Goal: Task Accomplishment & Management: Complete application form

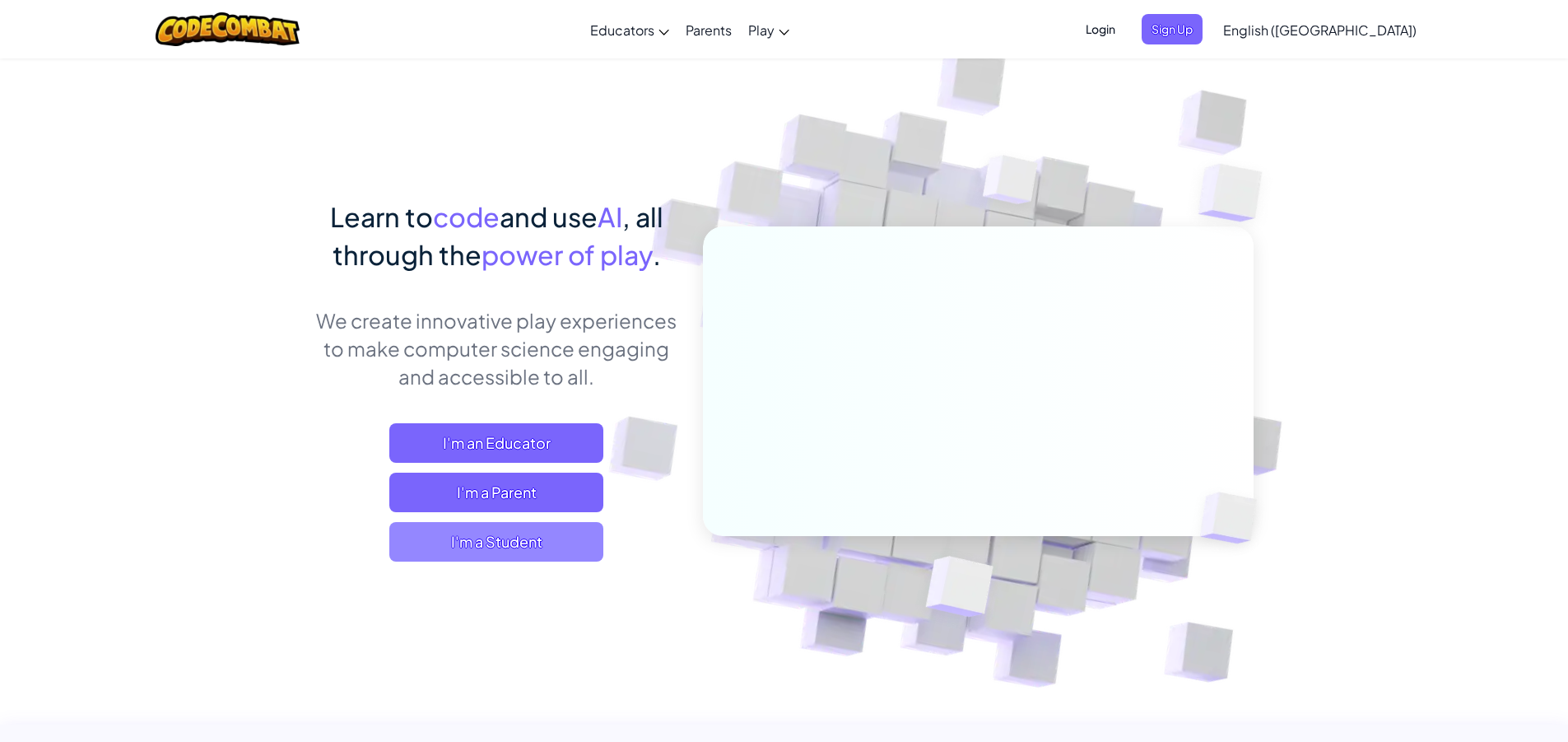
click at [550, 546] on span "I'm a Student" at bounding box center [496, 541] width 214 height 40
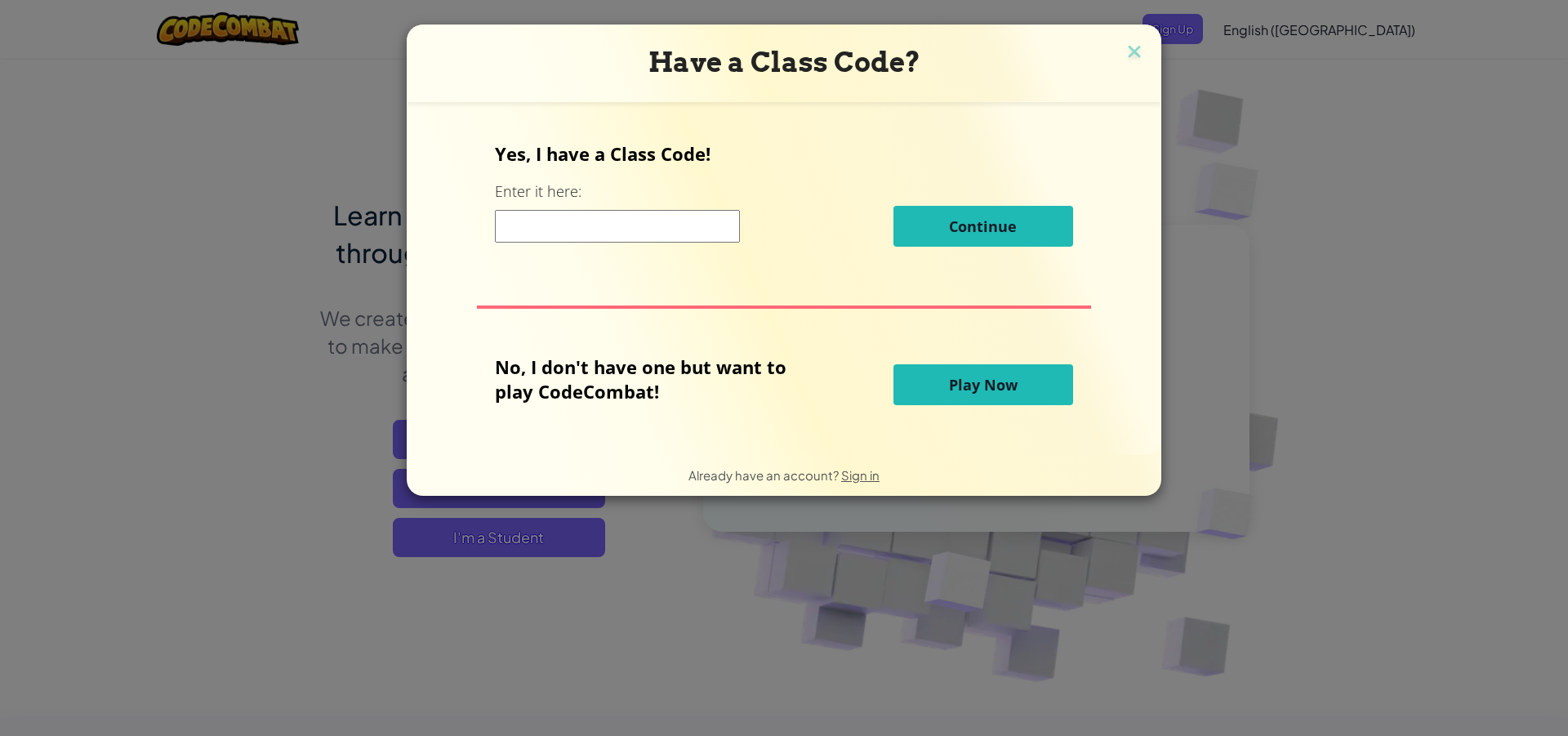
click at [605, 215] on input at bounding box center [617, 226] width 245 height 32
click at [586, 227] on input at bounding box center [617, 226] width 245 height 32
click at [541, 219] on input at bounding box center [617, 226] width 245 height 32
paste input "SpellShakeEye"
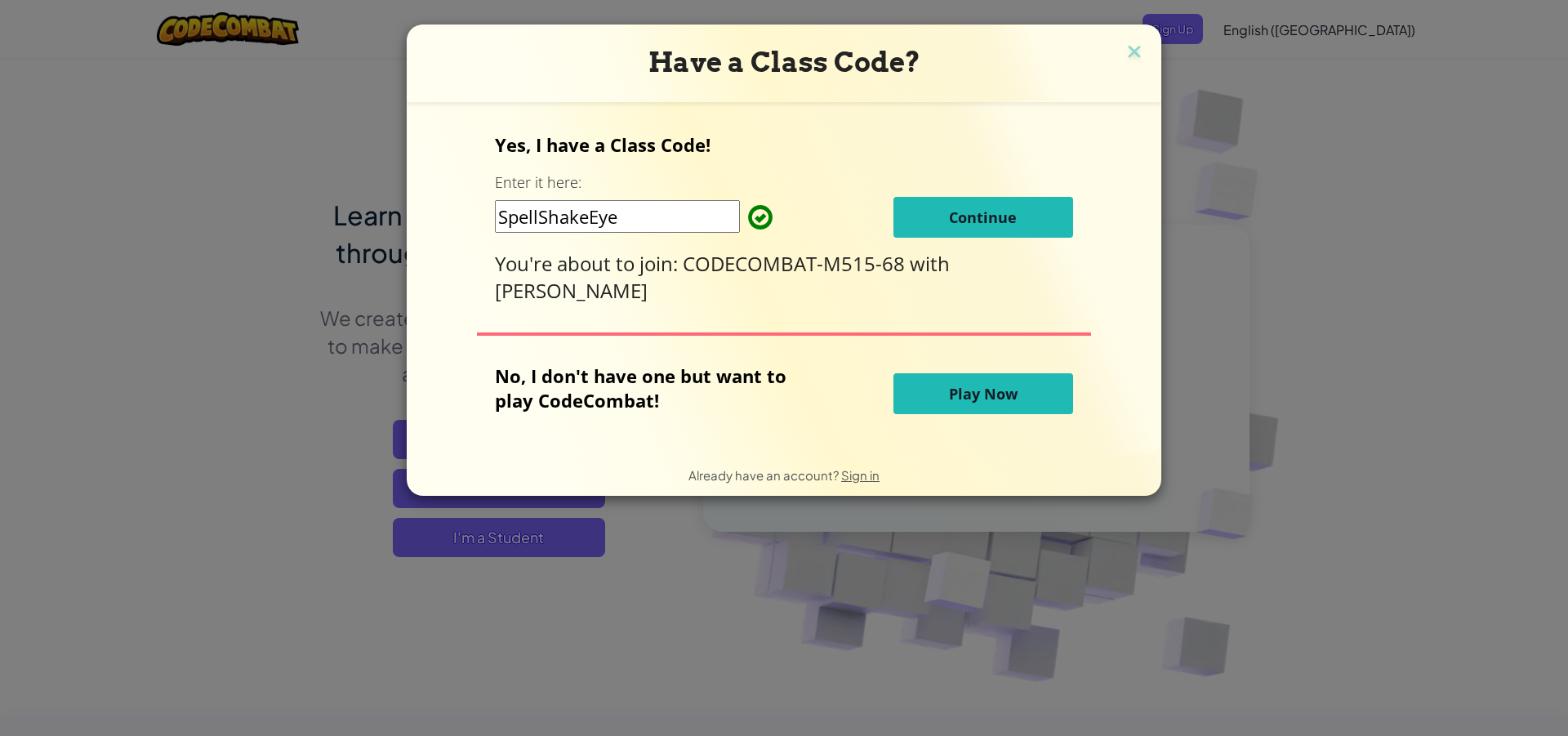
type input "SpellShakeEye"
click at [938, 219] on button "Continue" at bounding box center [983, 217] width 180 height 41
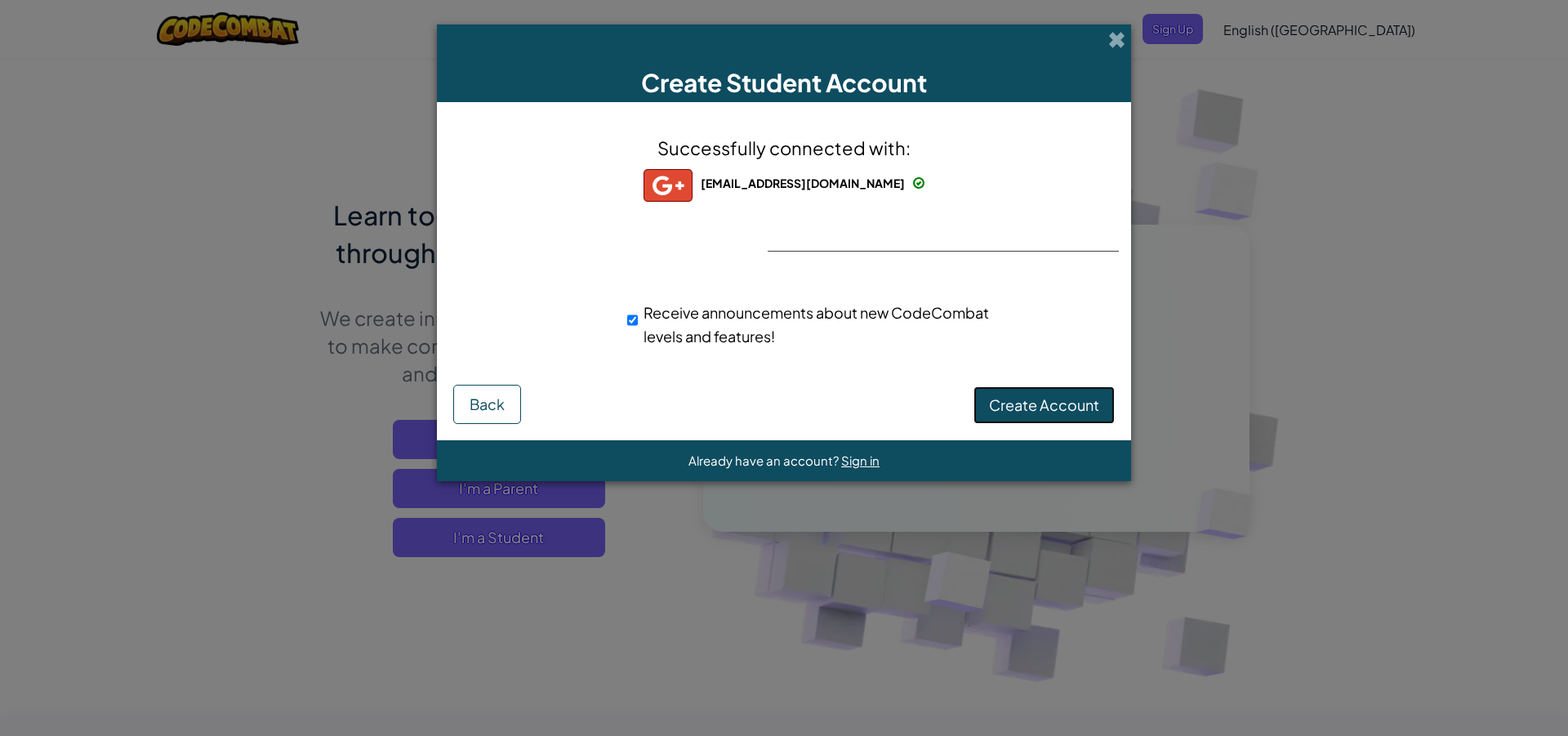
click at [1028, 413] on span "Create Account" at bounding box center [1044, 404] width 111 height 18
click at [841, 234] on div "Successfully connected with: kks31729@khukhan.ac.th kks31729@khukhan.ac.th kks3…" at bounding box center [783, 251] width 653 height 266
click at [1031, 396] on button "Create Account" at bounding box center [1044, 404] width 141 height 38
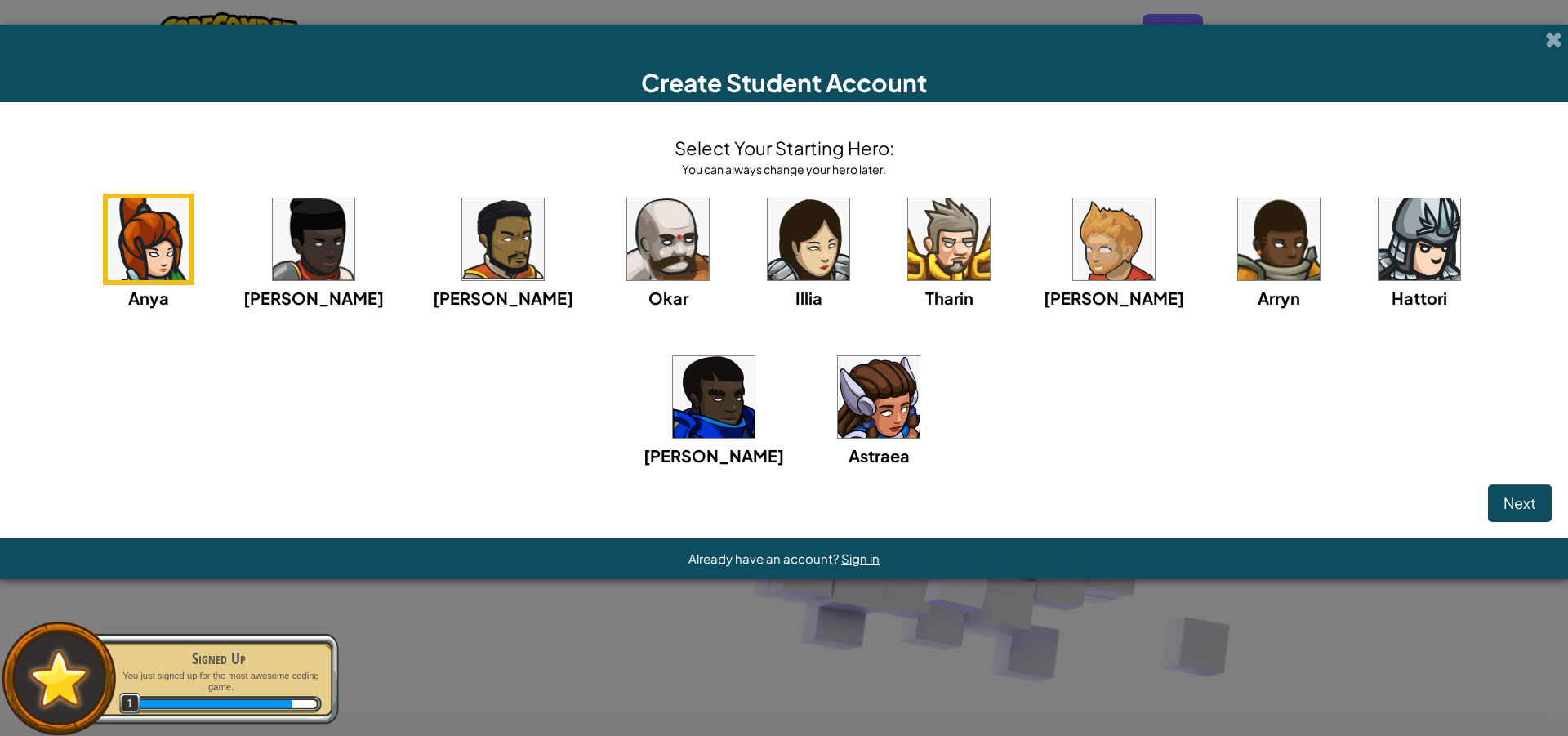
click at [1238, 275] on img at bounding box center [1279, 239] width 82 height 82
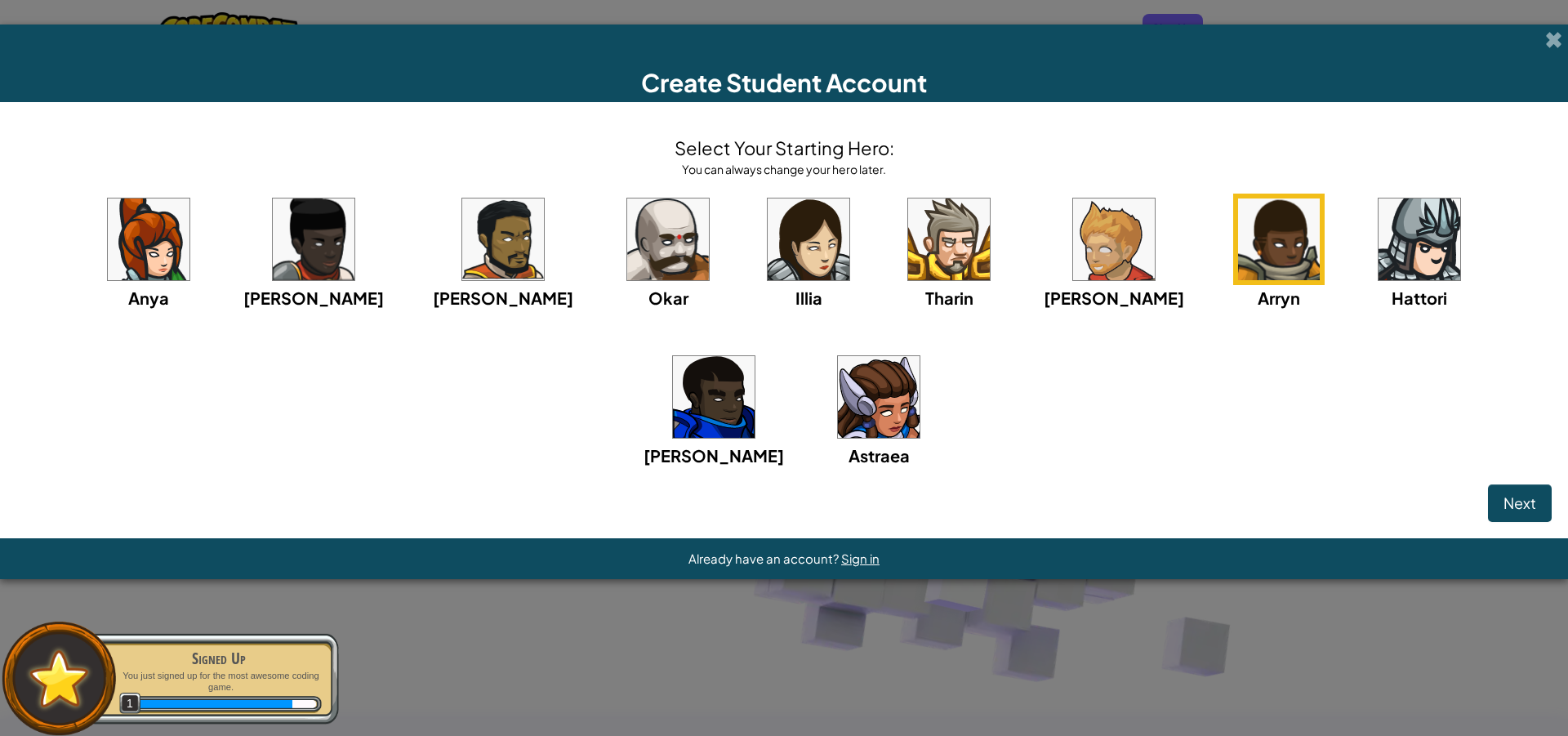
click at [627, 268] on img at bounding box center [668, 239] width 82 height 82
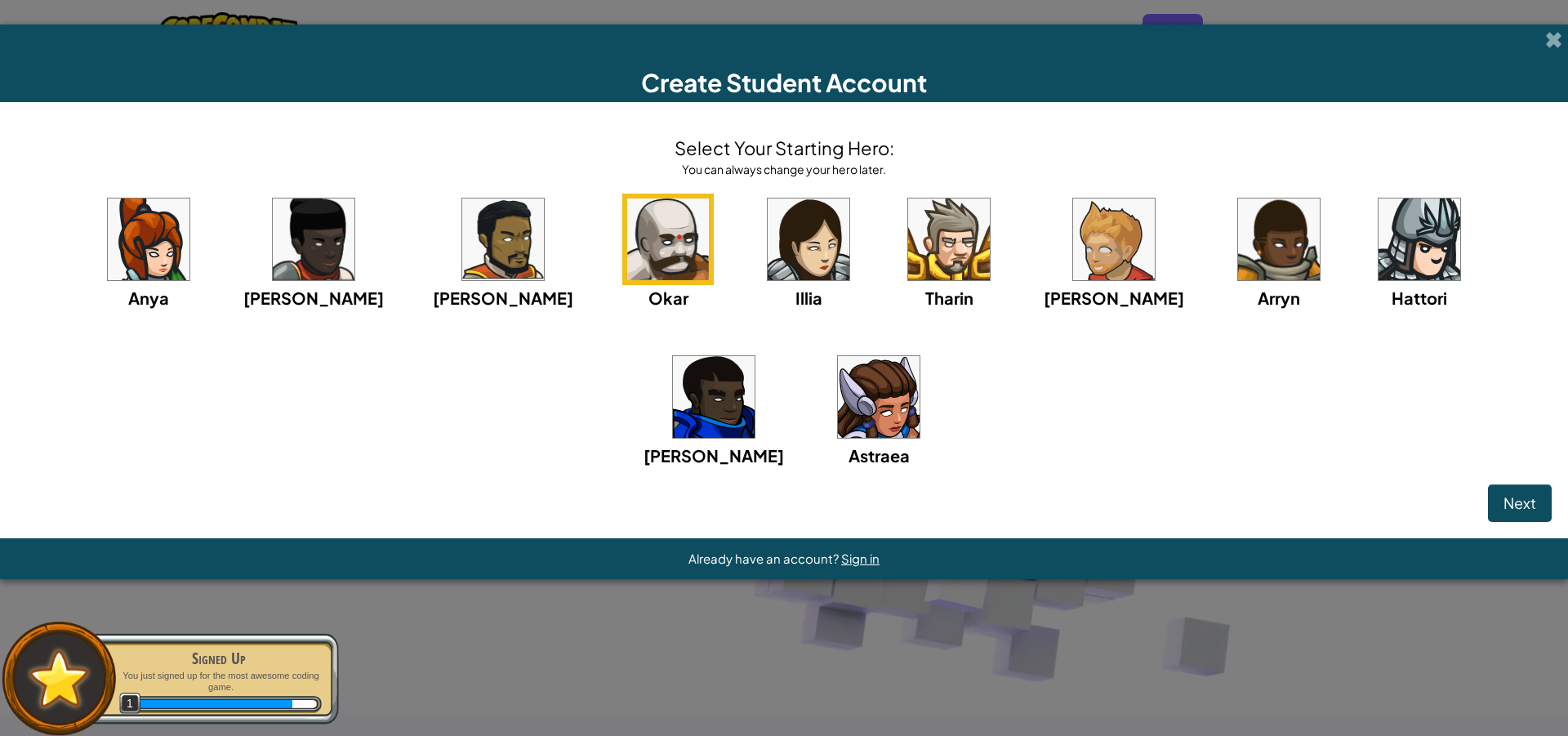
click at [313, 255] on img at bounding box center [313, 239] width 82 height 82
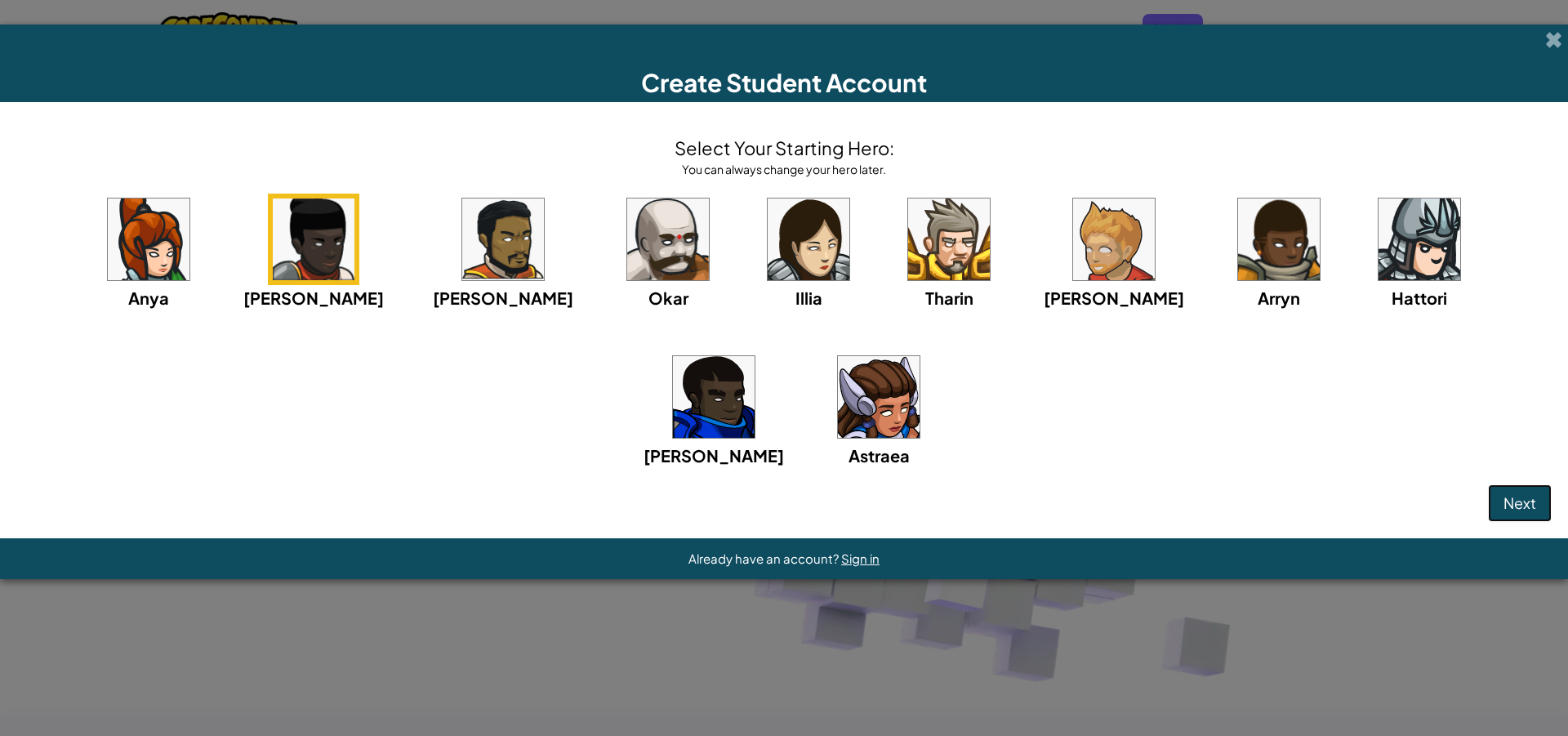
click at [1529, 495] on span "Next" at bounding box center [1519, 502] width 32 height 18
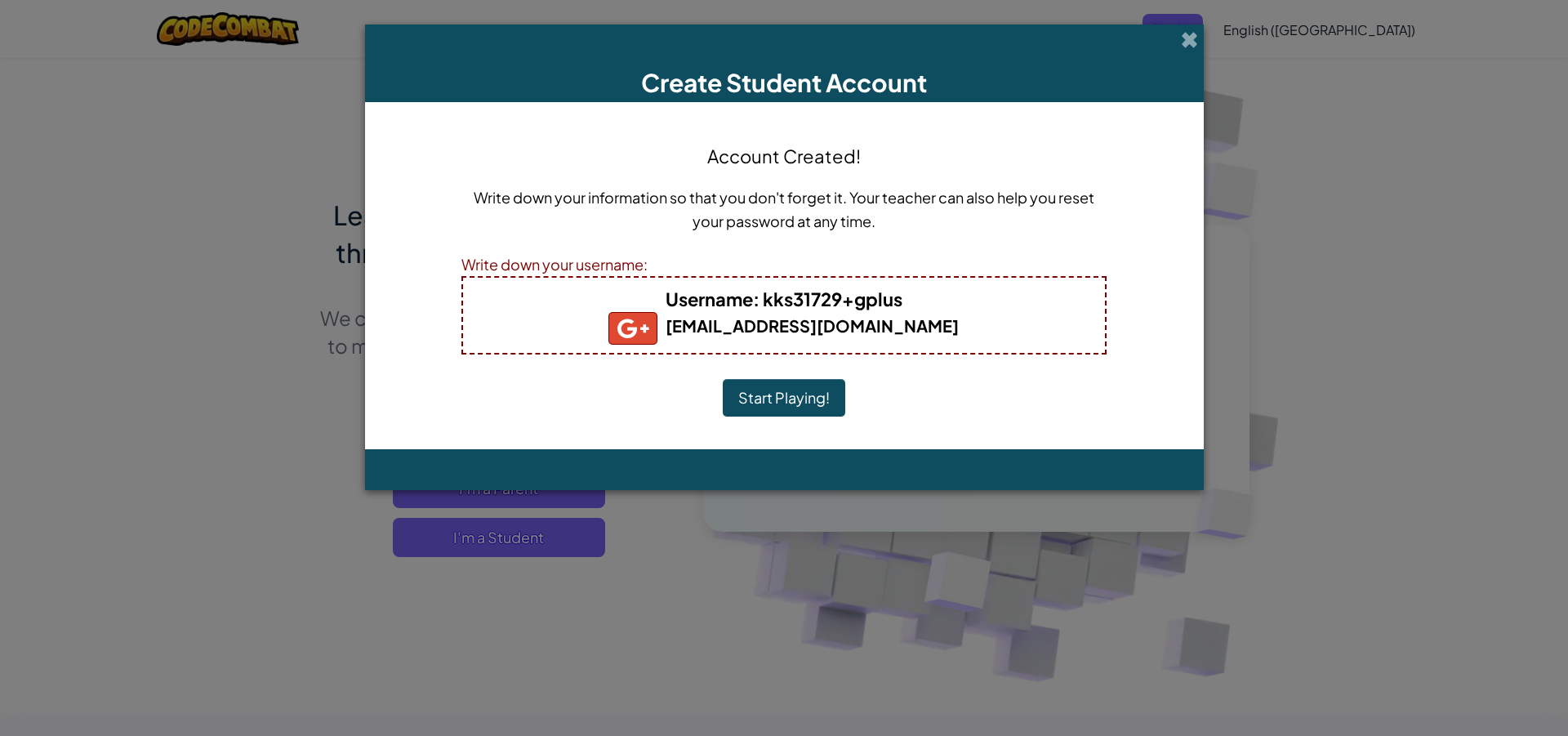
click at [801, 403] on button "Start Playing!" at bounding box center [783, 397] width 123 height 38
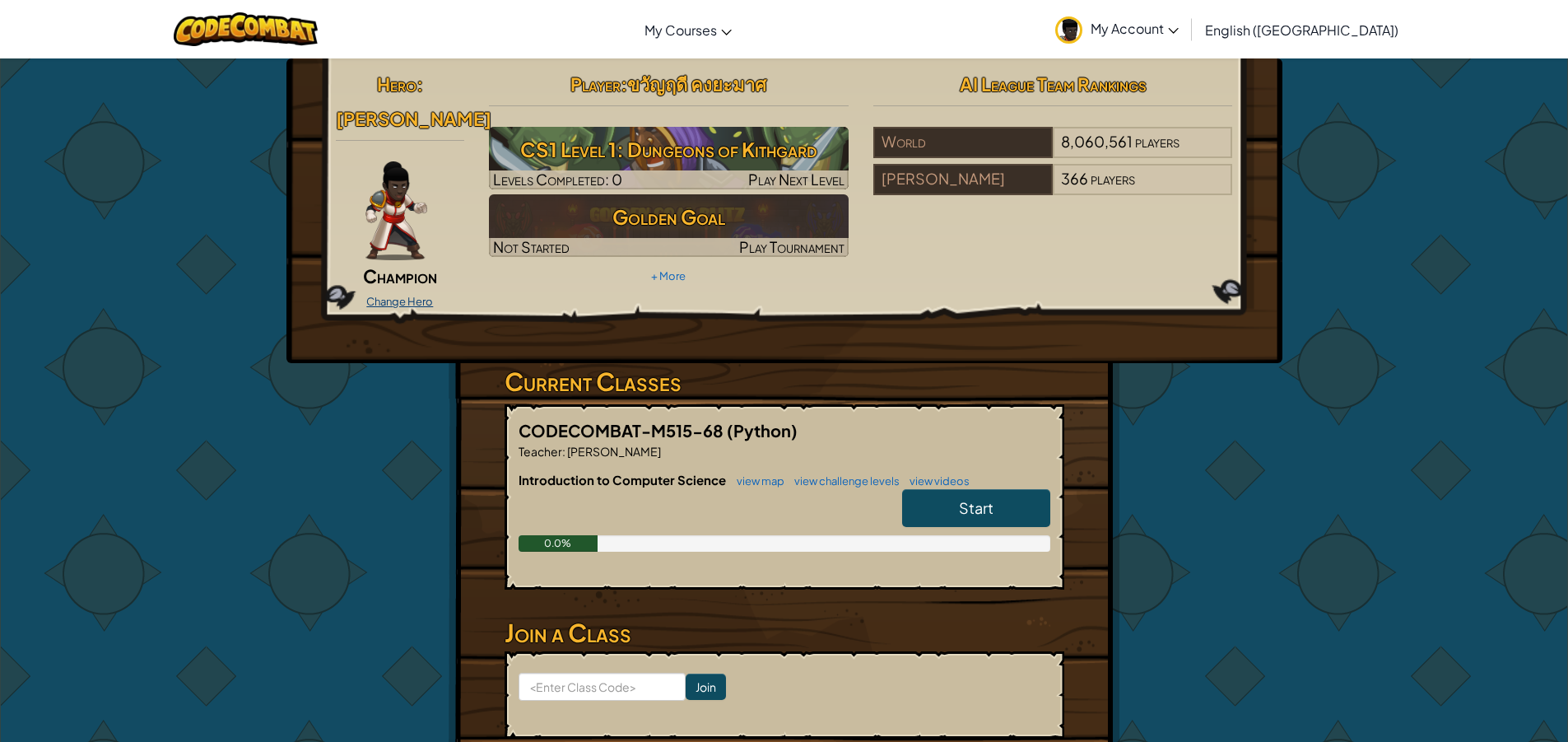
click at [402, 294] on link "Change Hero" at bounding box center [399, 301] width 67 height 13
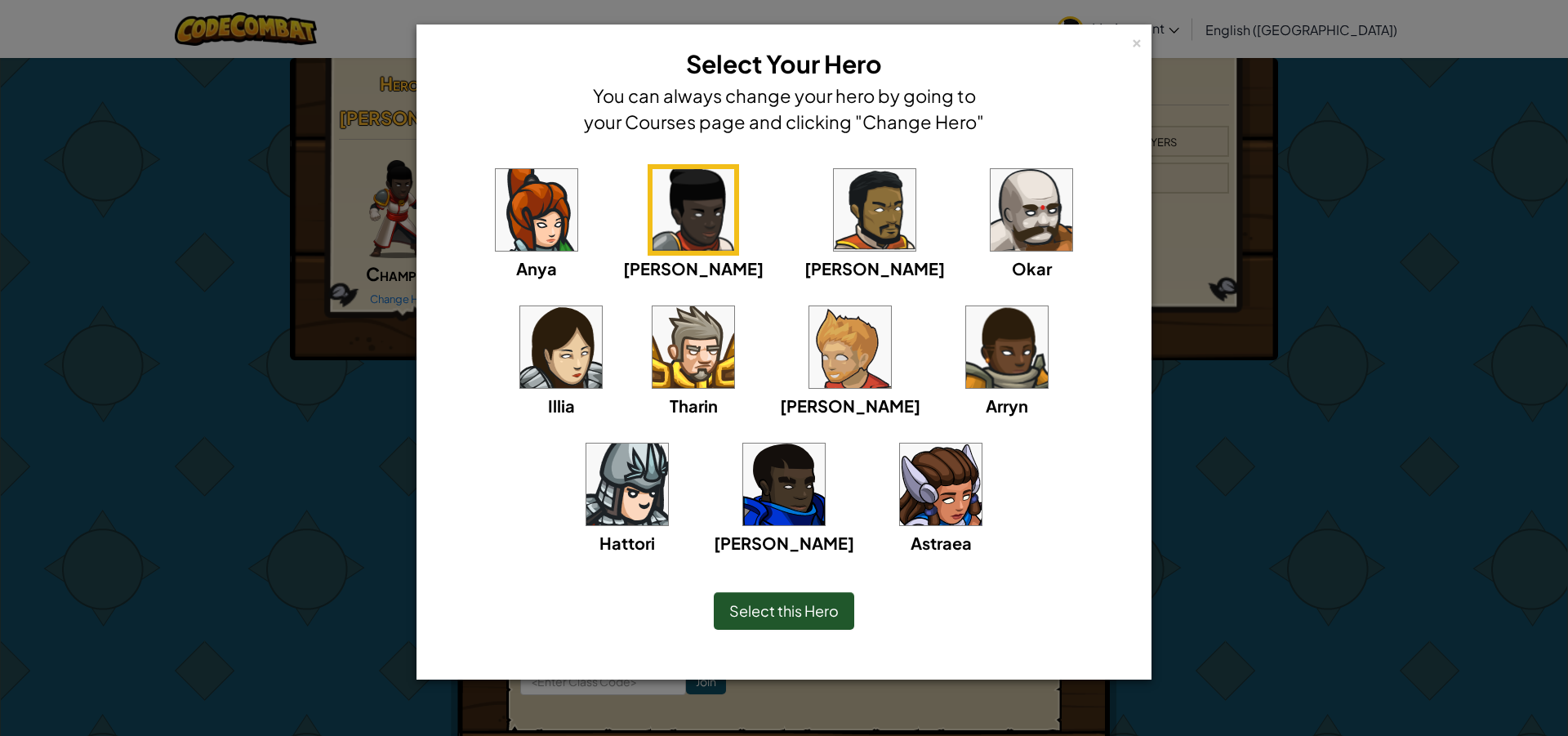
click at [652, 238] on img at bounding box center [693, 209] width 82 height 82
click at [747, 611] on span "Select this Hero" at bounding box center [784, 610] width 110 height 18
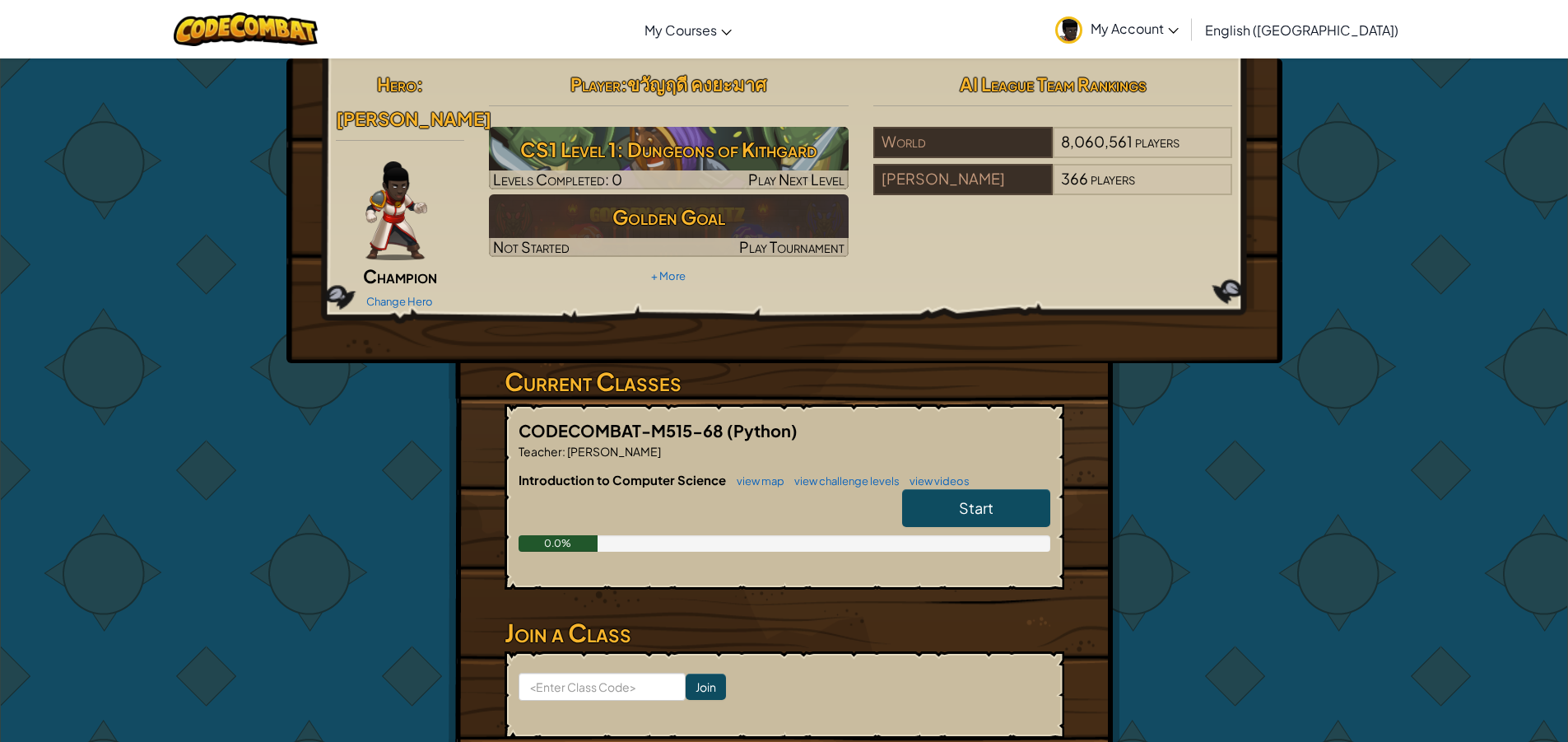
click at [965, 498] on span "Start" at bounding box center [976, 507] width 34 height 19
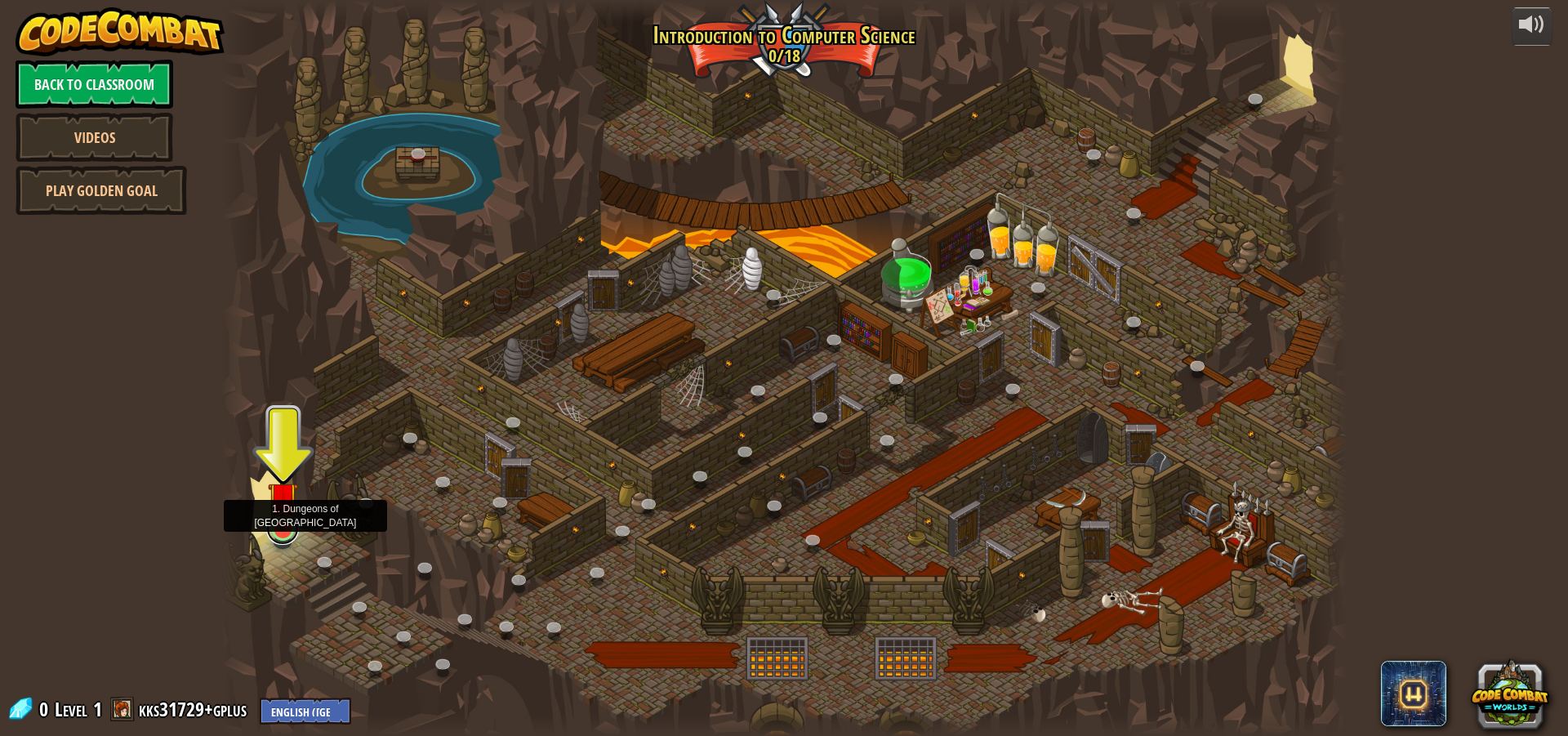
click at [280, 535] on link at bounding box center [282, 528] width 32 height 32
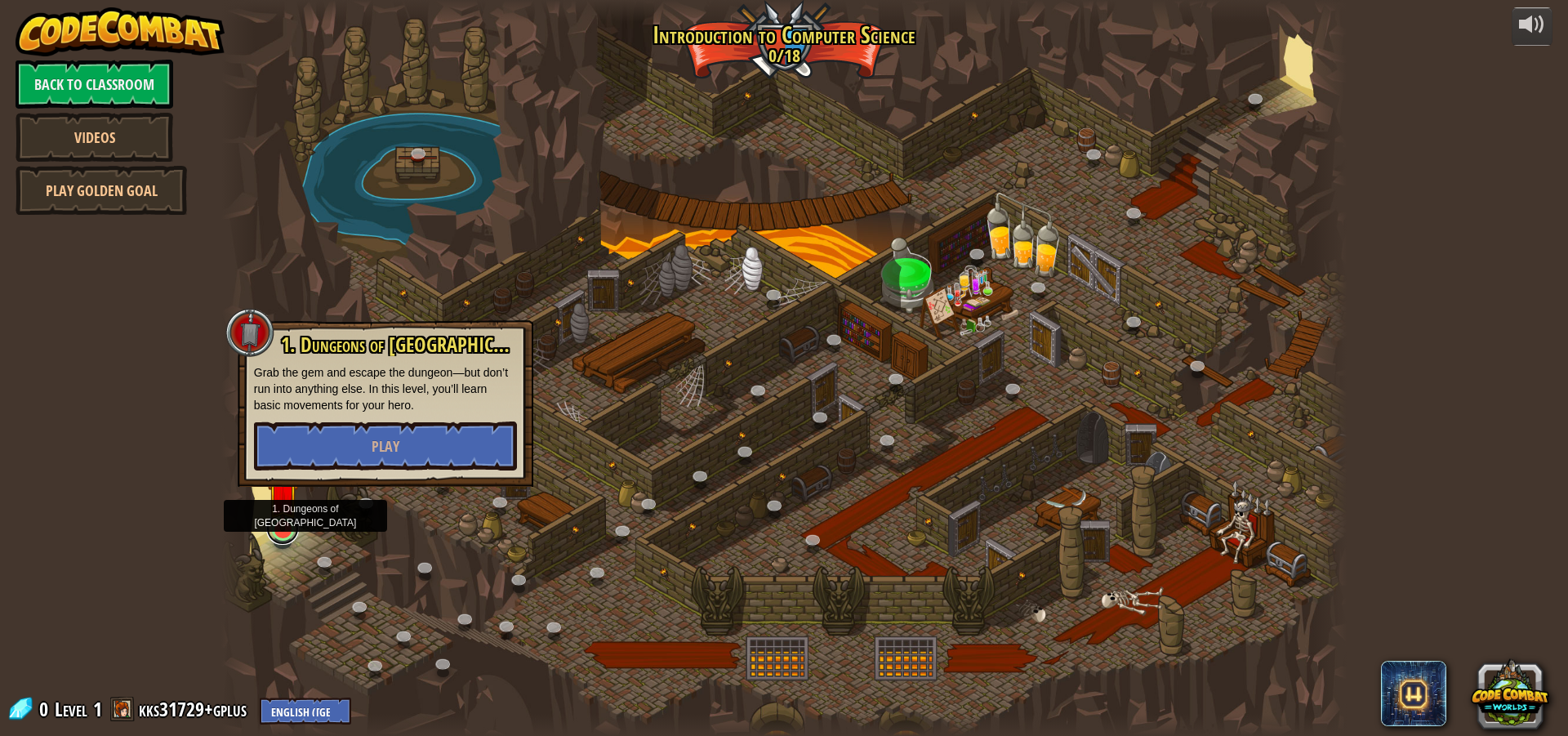
click at [280, 535] on link at bounding box center [282, 528] width 32 height 32
click at [348, 440] on button "Play" at bounding box center [385, 445] width 263 height 49
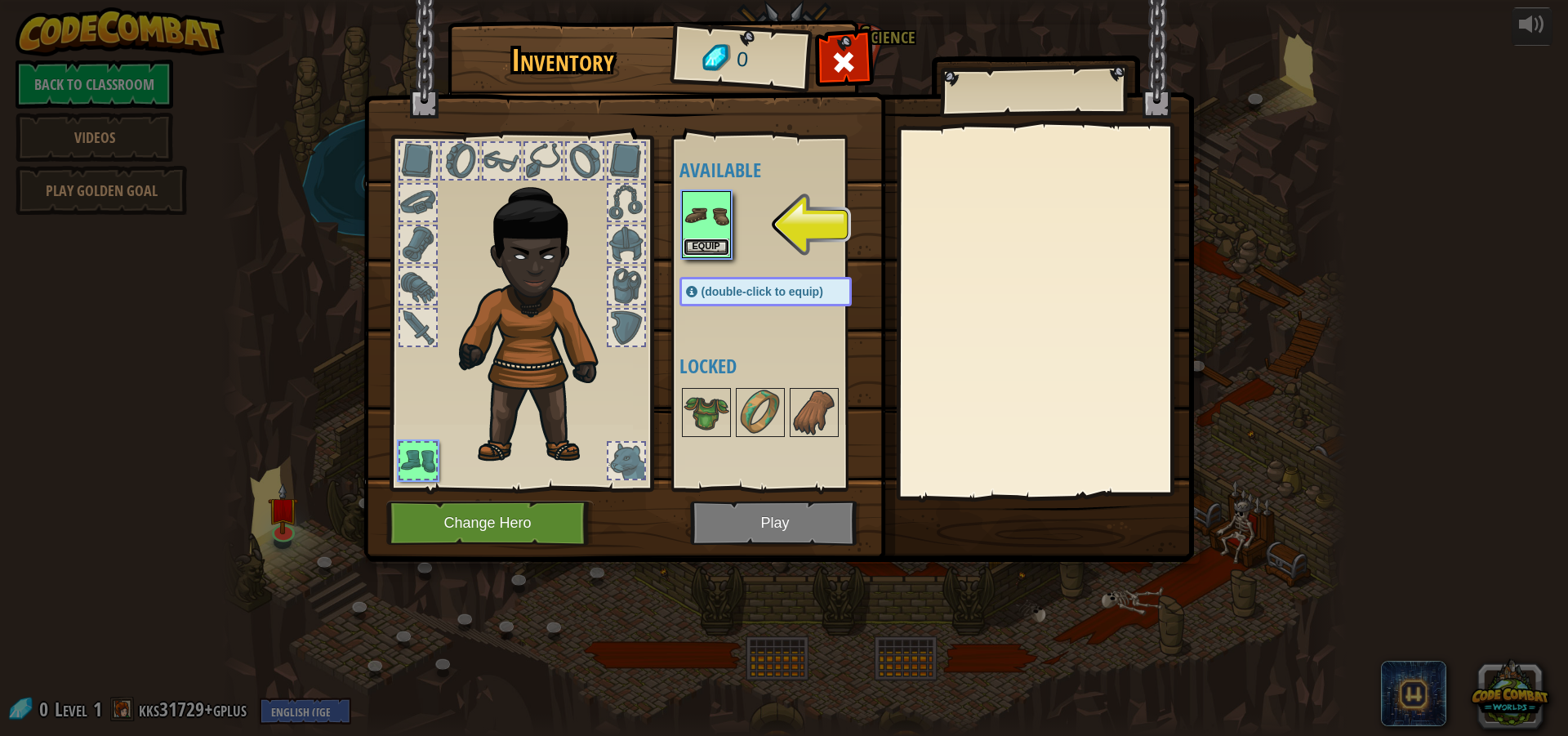
click at [714, 239] on button "Equip" at bounding box center [707, 247] width 46 height 18
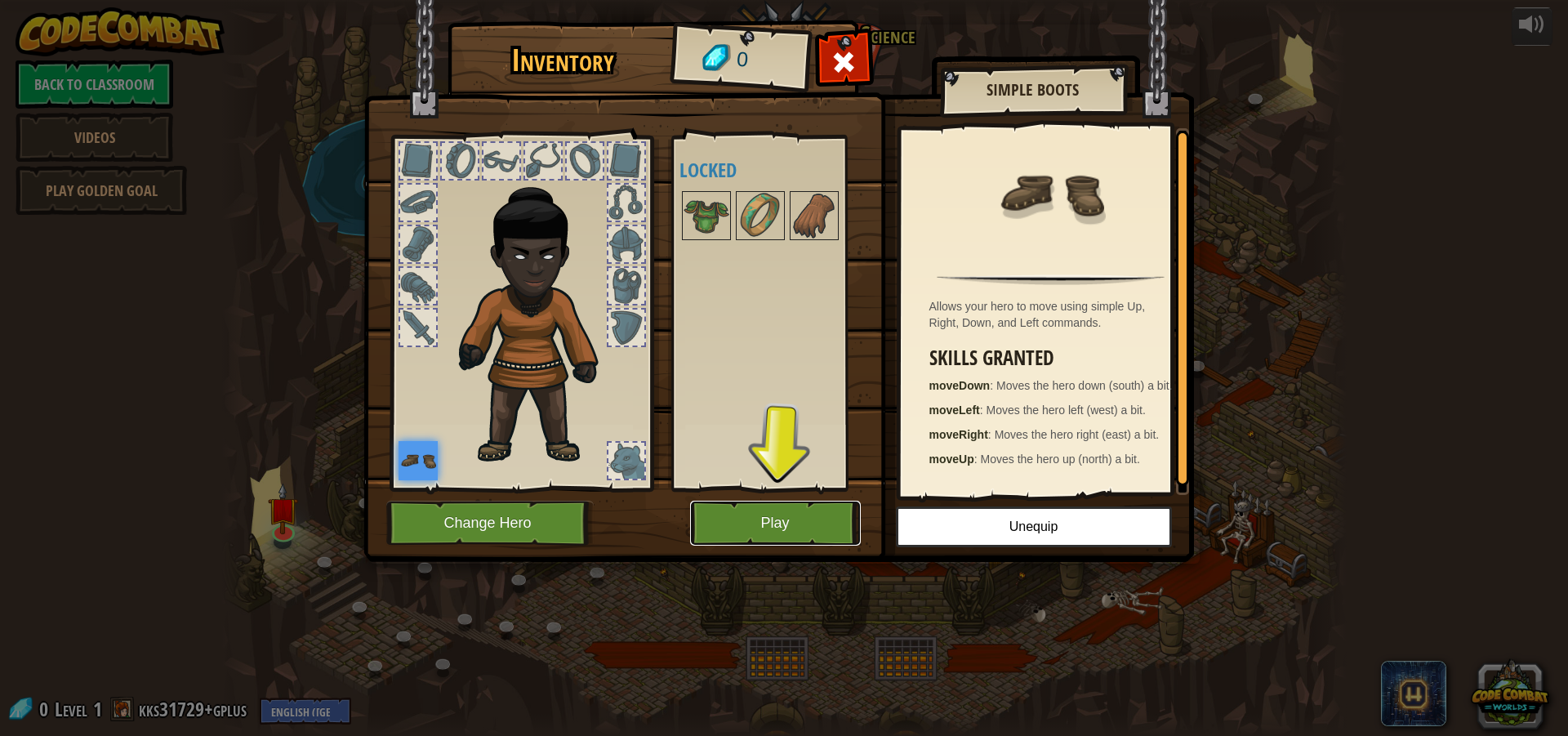
click at [802, 518] on button "Play" at bounding box center [775, 522] width 170 height 45
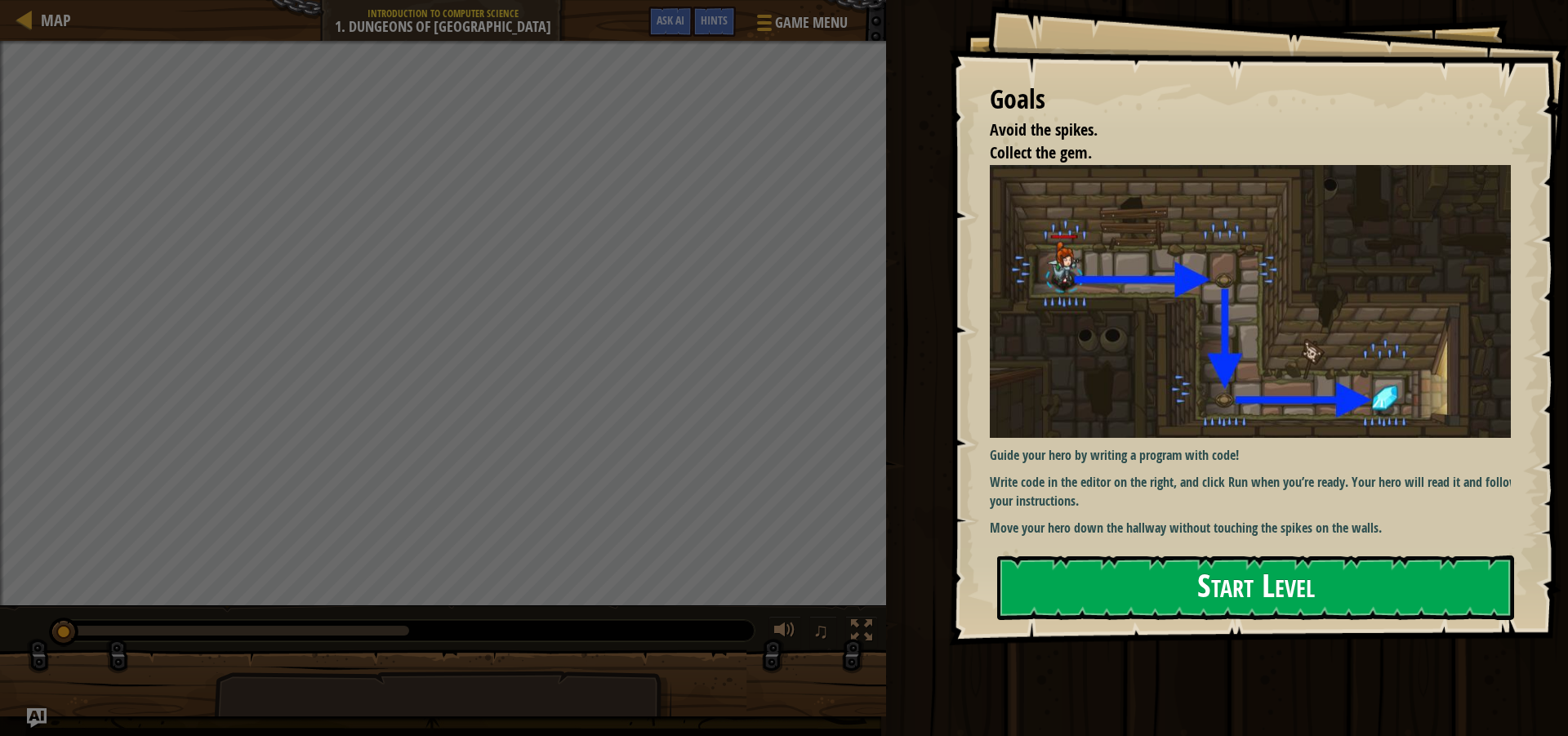
click at [1140, 578] on button "Start Level" at bounding box center [1255, 588] width 517 height 64
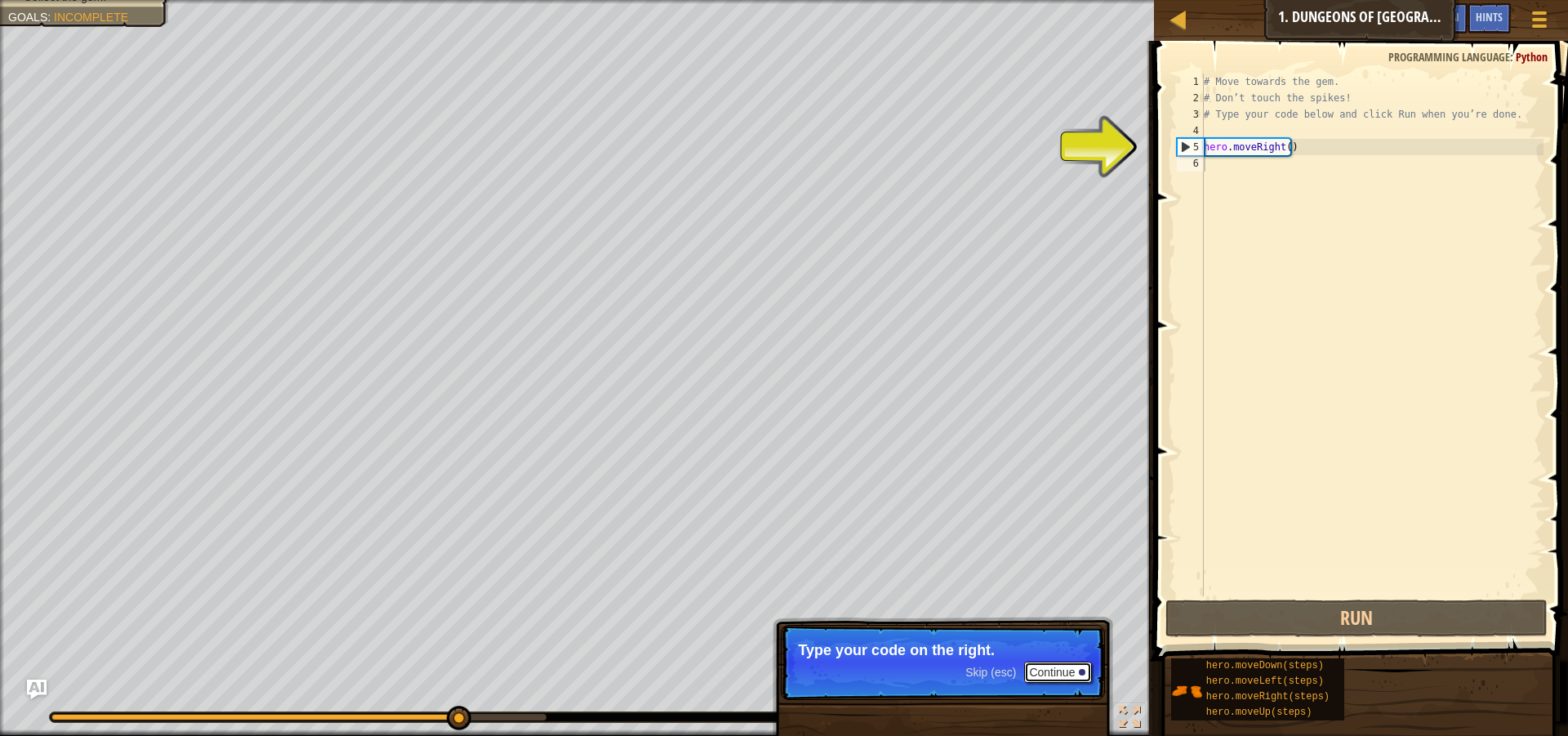
click at [1075, 673] on button "Continue" at bounding box center [1059, 672] width 68 height 21
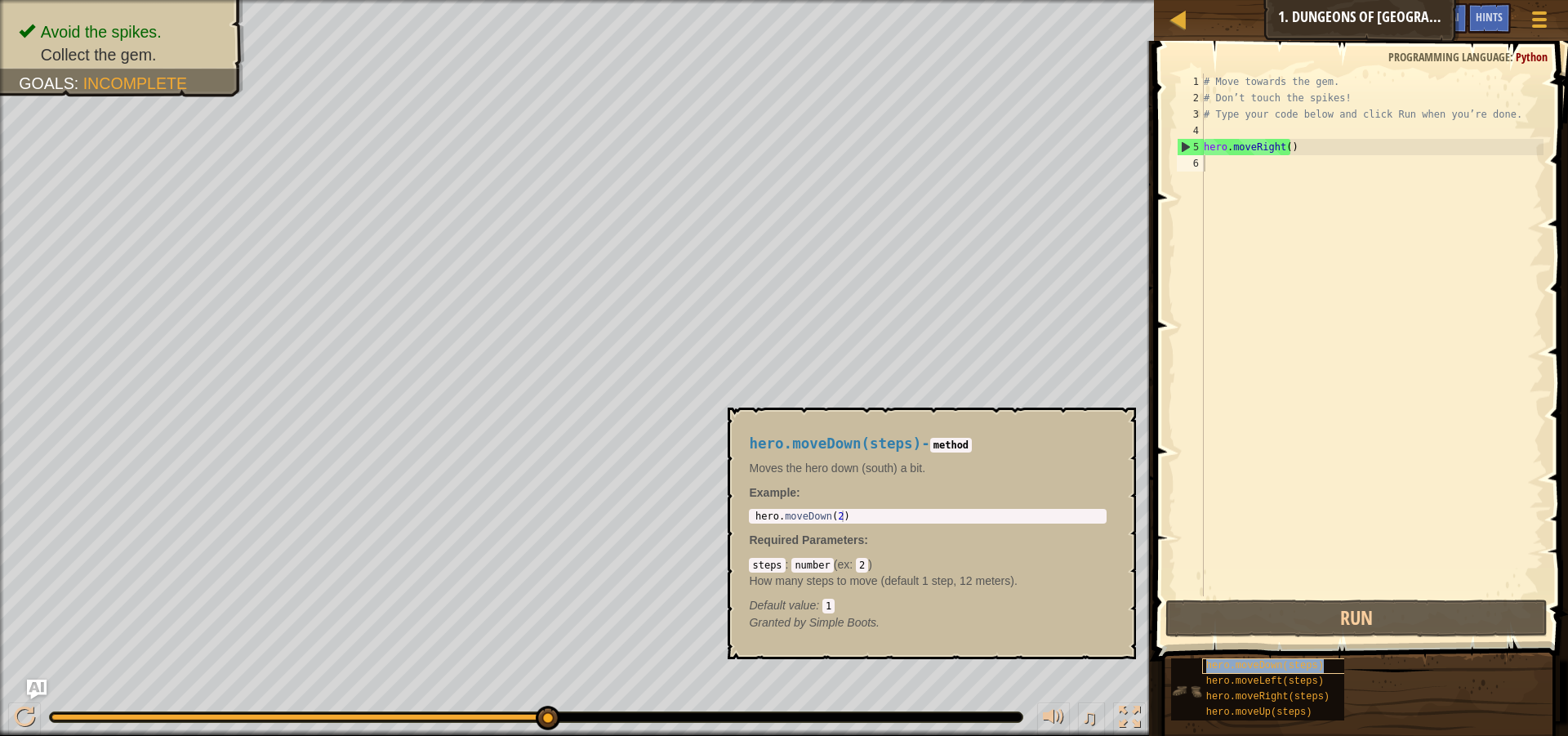
click at [1244, 671] on span "hero.moveDown(steps)" at bounding box center [1265, 665] width 118 height 11
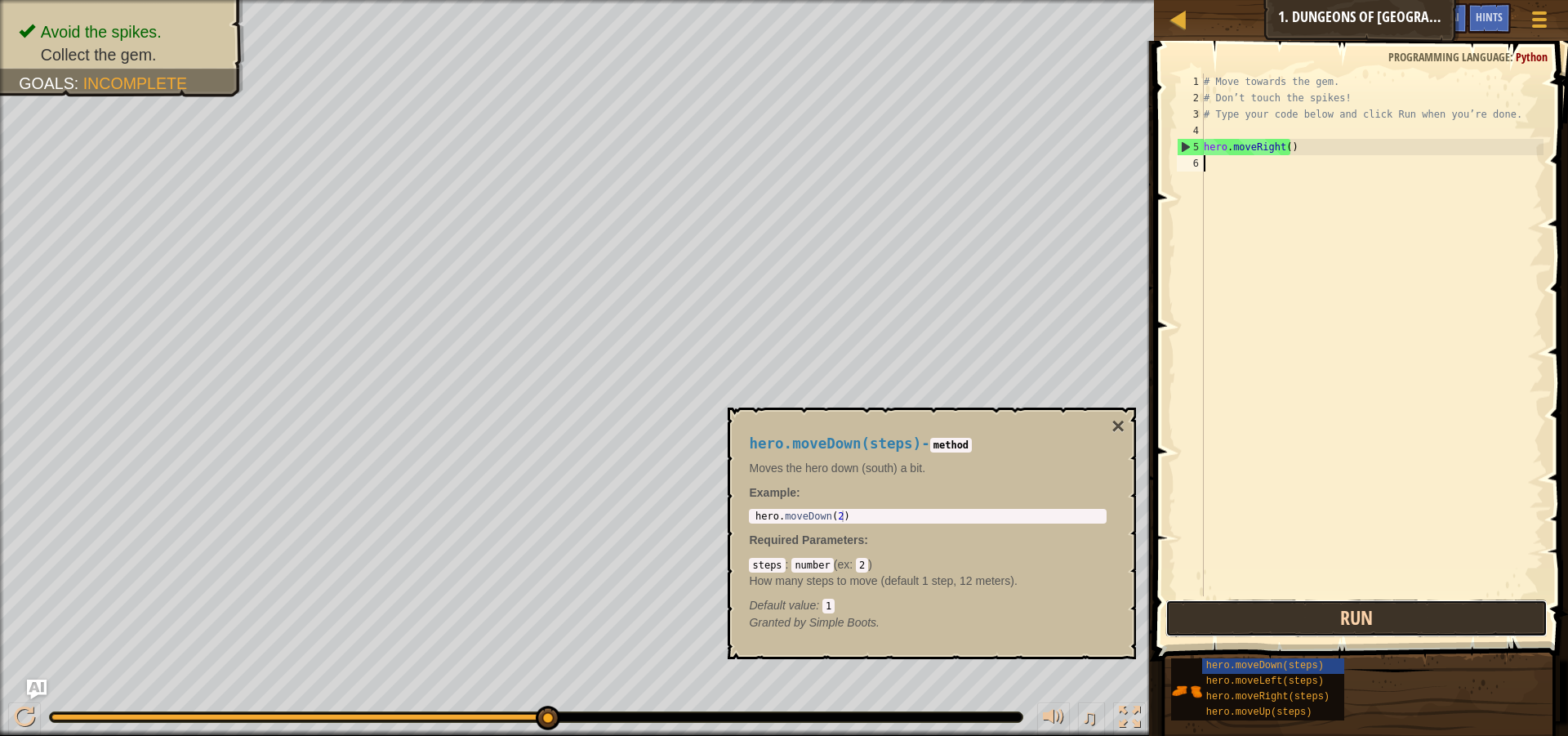
click at [1246, 625] on button "Run" at bounding box center [1356, 618] width 382 height 38
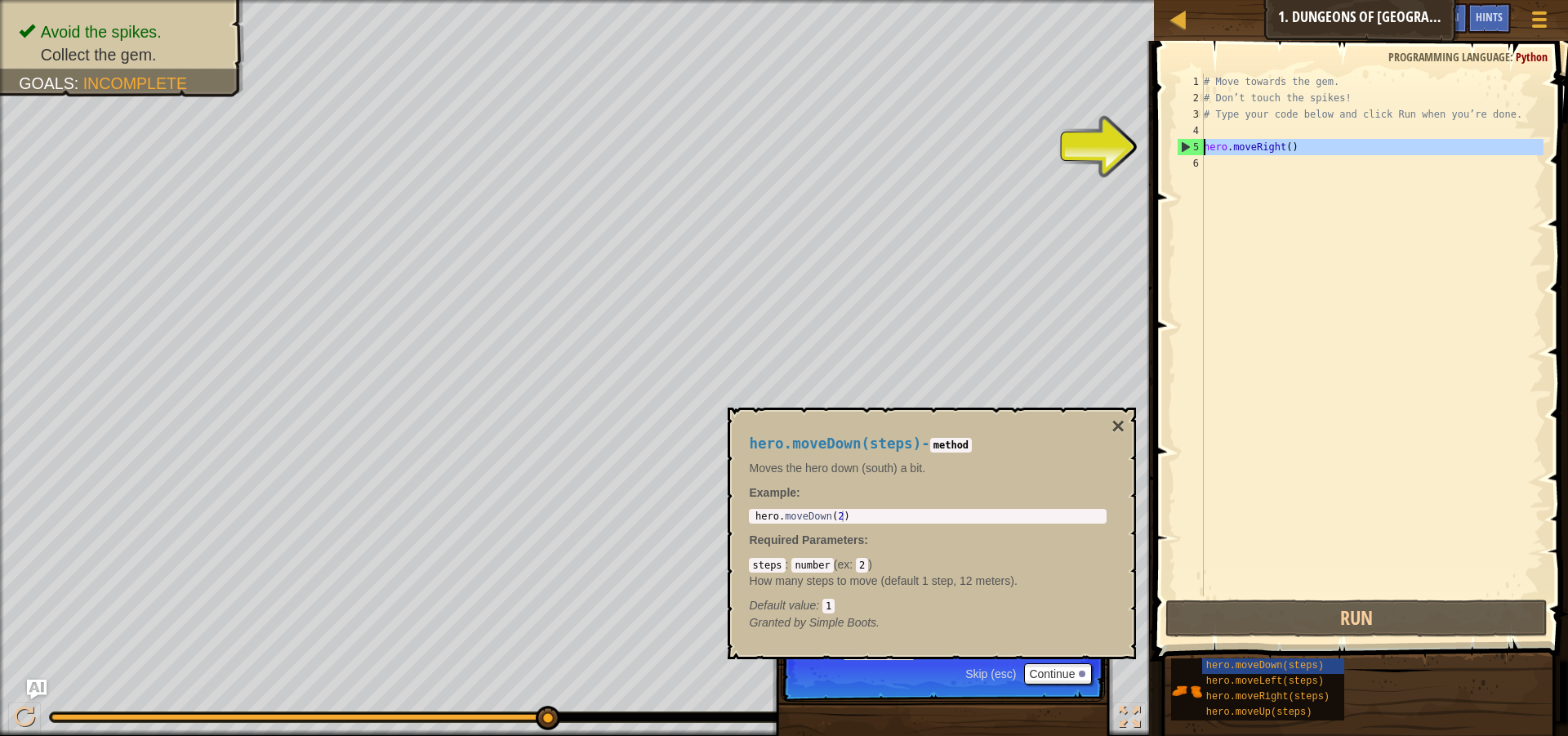
click at [1189, 152] on div "5" at bounding box center [1190, 147] width 26 height 17
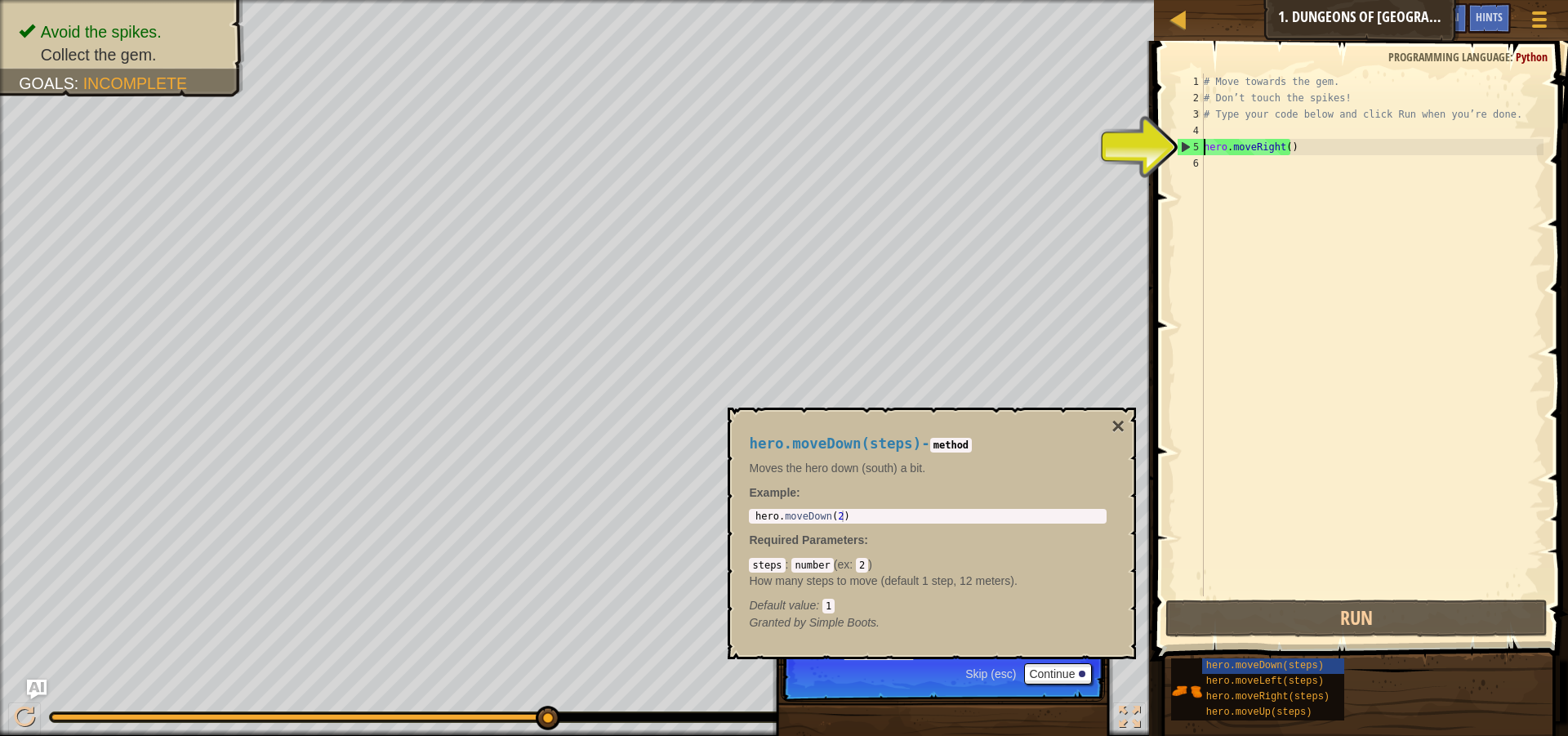
click at [1189, 144] on div "5" at bounding box center [1190, 147] width 26 height 17
click at [1187, 146] on div "5" at bounding box center [1190, 147] width 26 height 17
type textarea "hero.moveRight()"
click at [1237, 697] on span "hero.moveRight(steps)" at bounding box center [1268, 696] width 123 height 11
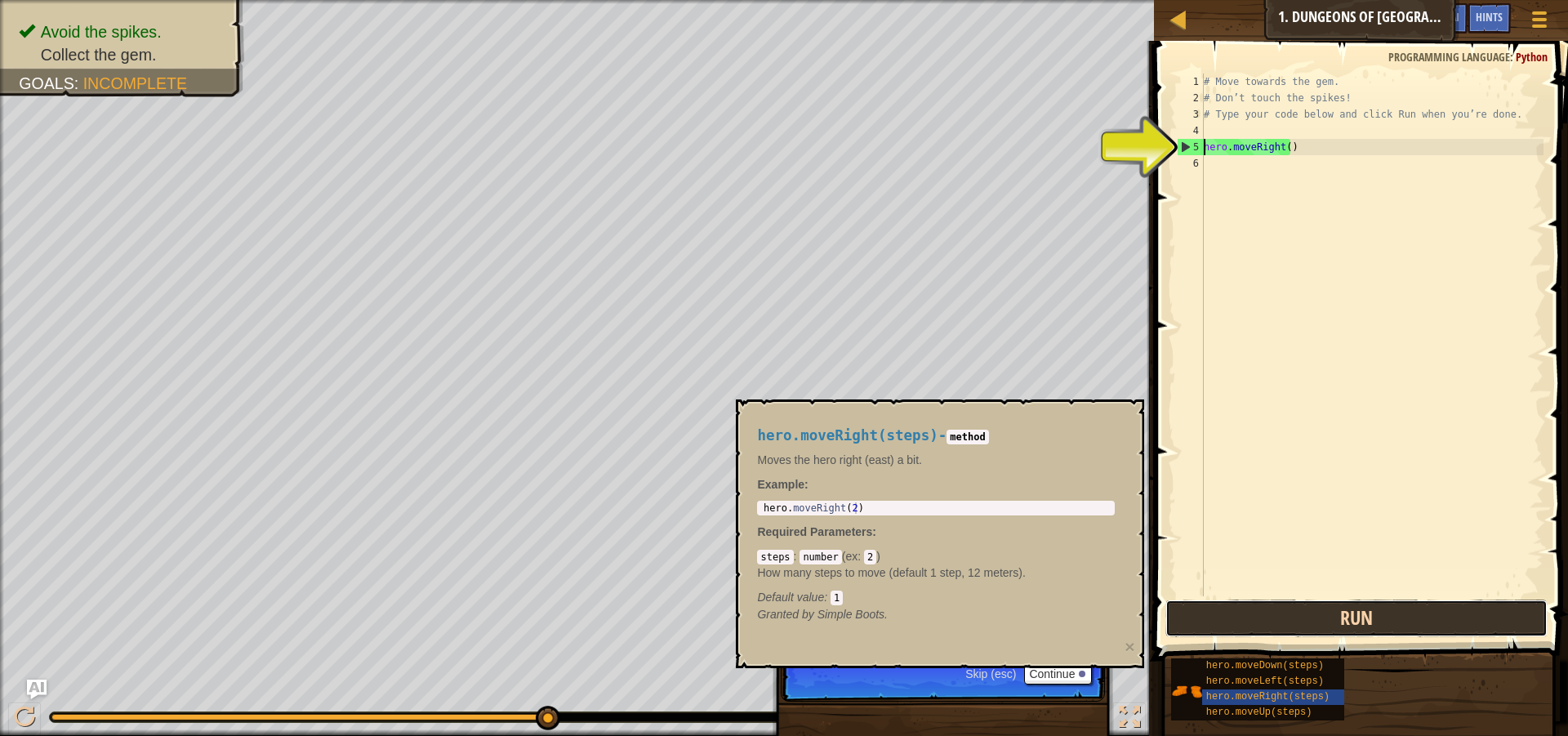
click at [1319, 614] on button "Run" at bounding box center [1356, 618] width 382 height 38
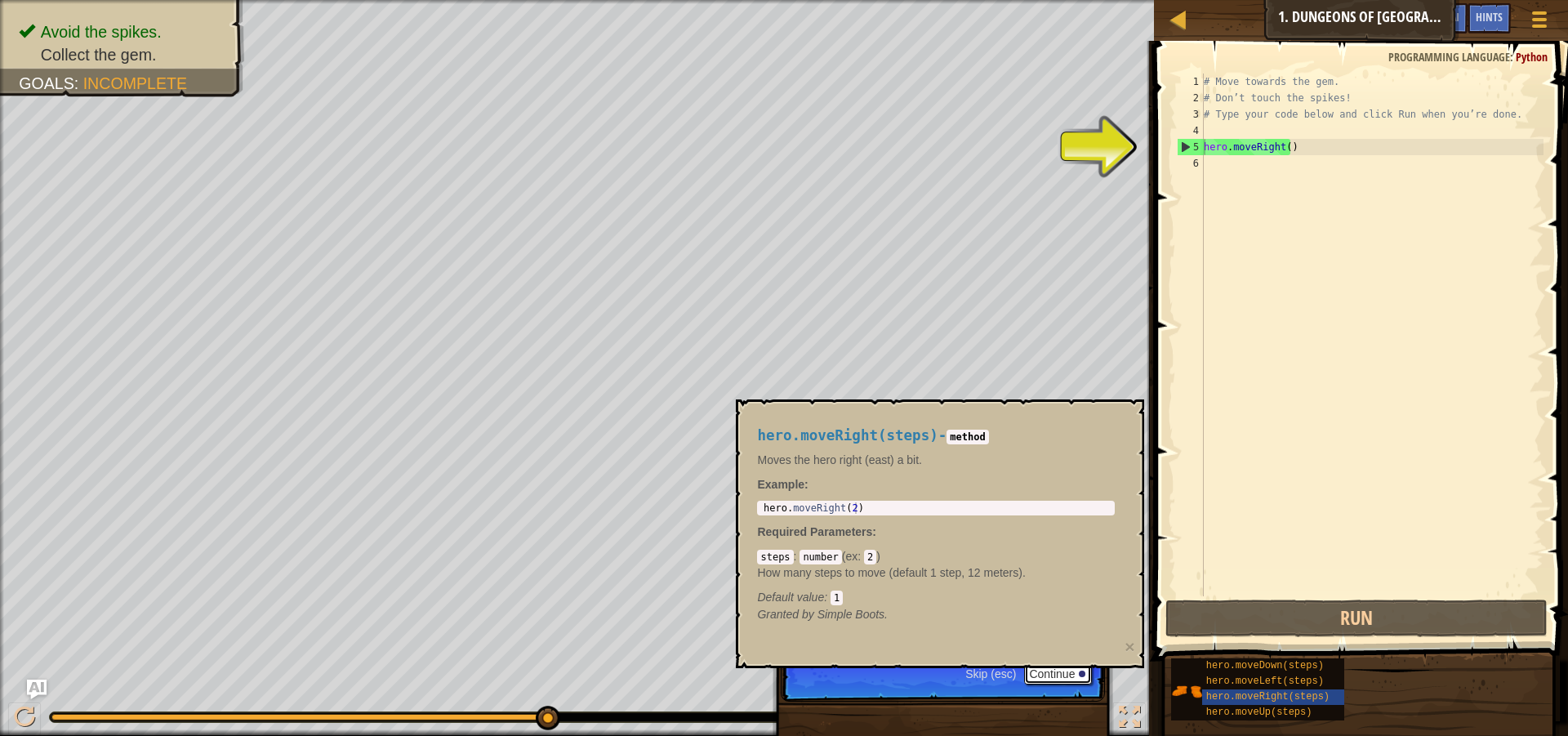
click at [1067, 681] on button "Continue" at bounding box center [1059, 673] width 68 height 21
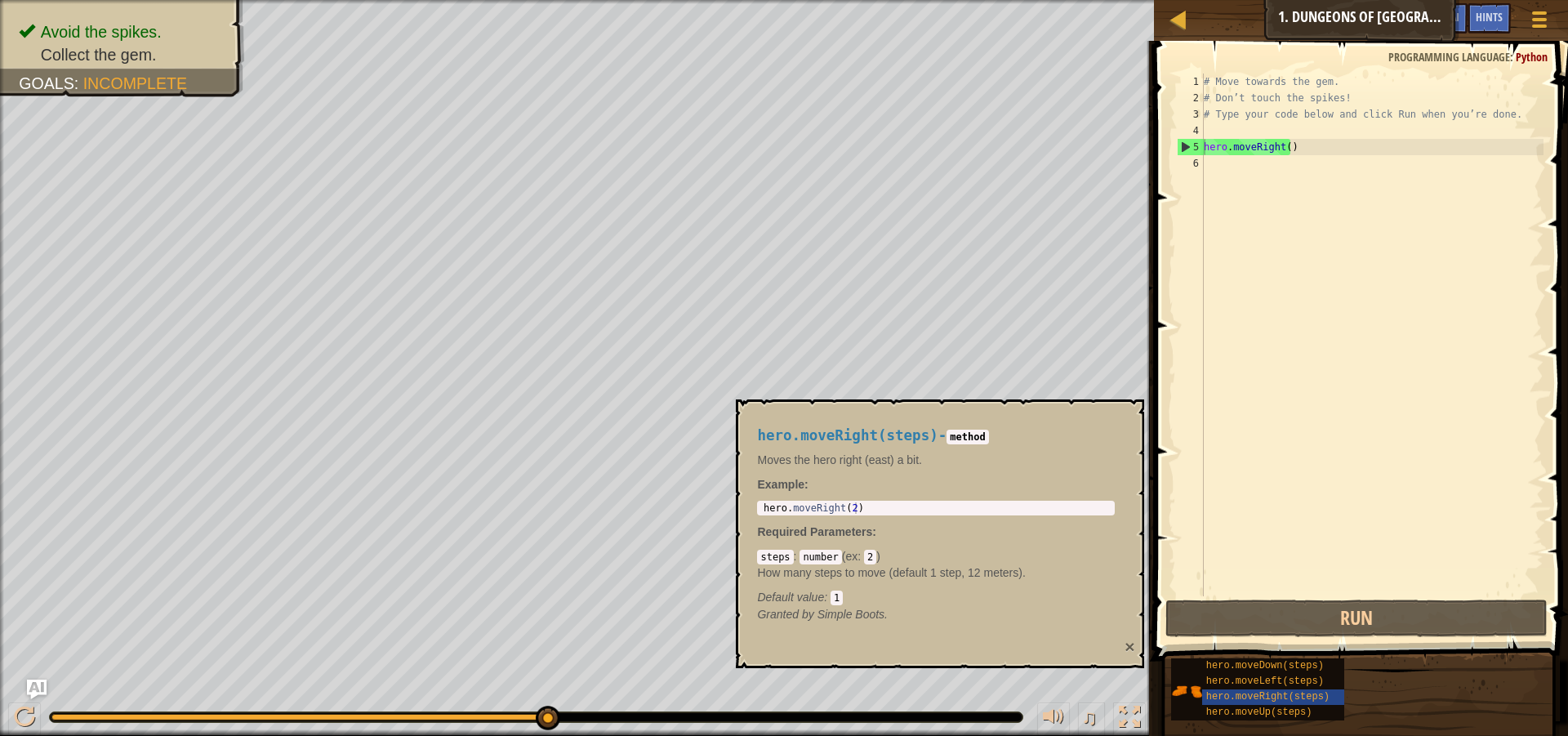
click at [1130, 649] on button "×" at bounding box center [1129, 646] width 10 height 18
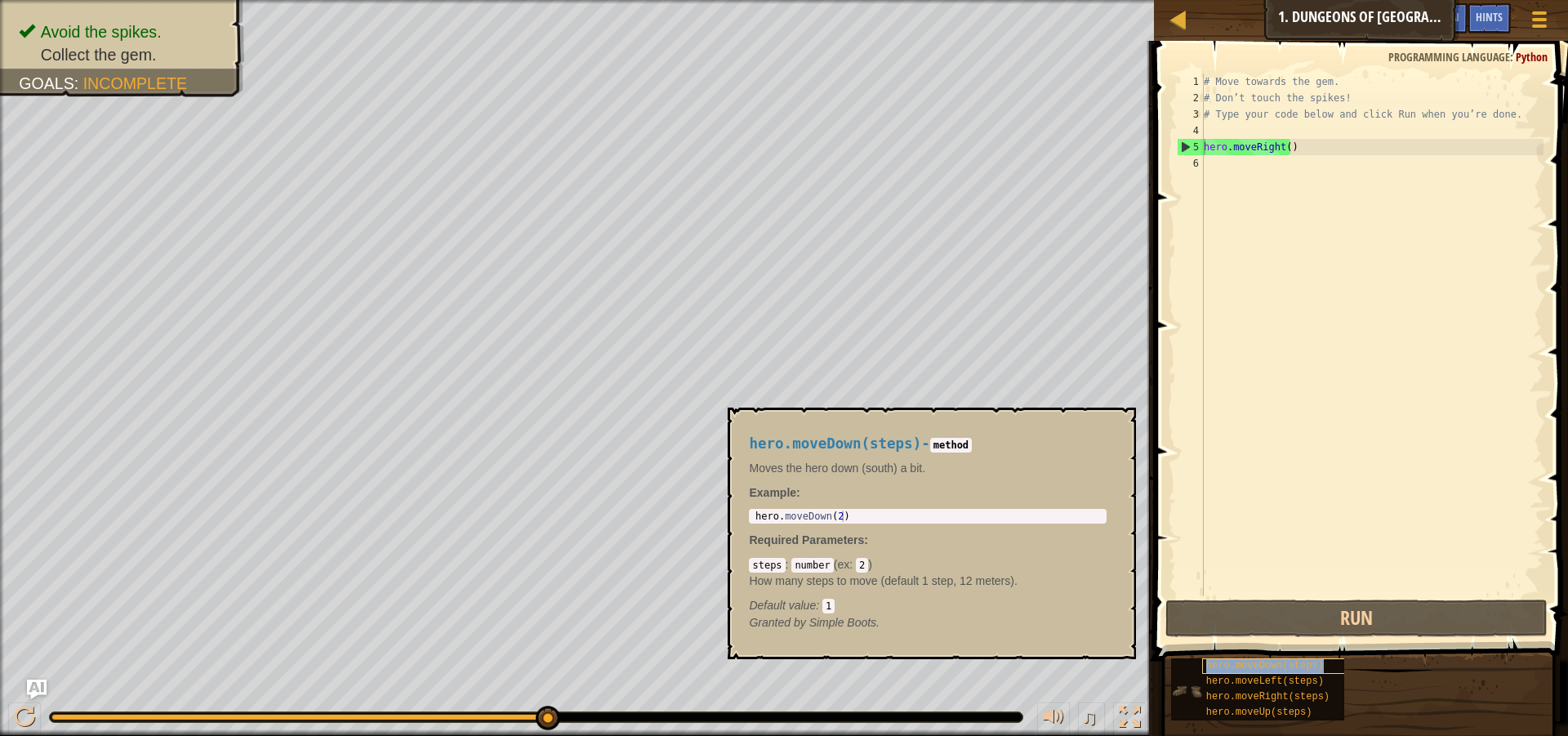
click at [1239, 665] on span "hero.moveDown(steps)" at bounding box center [1265, 665] width 118 height 11
click at [1110, 420] on div "hero.moveDown(steps) - method Moves the hero down (south) a bit. Example : 1 he…" at bounding box center [927, 532] width 380 height 226
click at [1117, 427] on button "×" at bounding box center [1117, 426] width 13 height 23
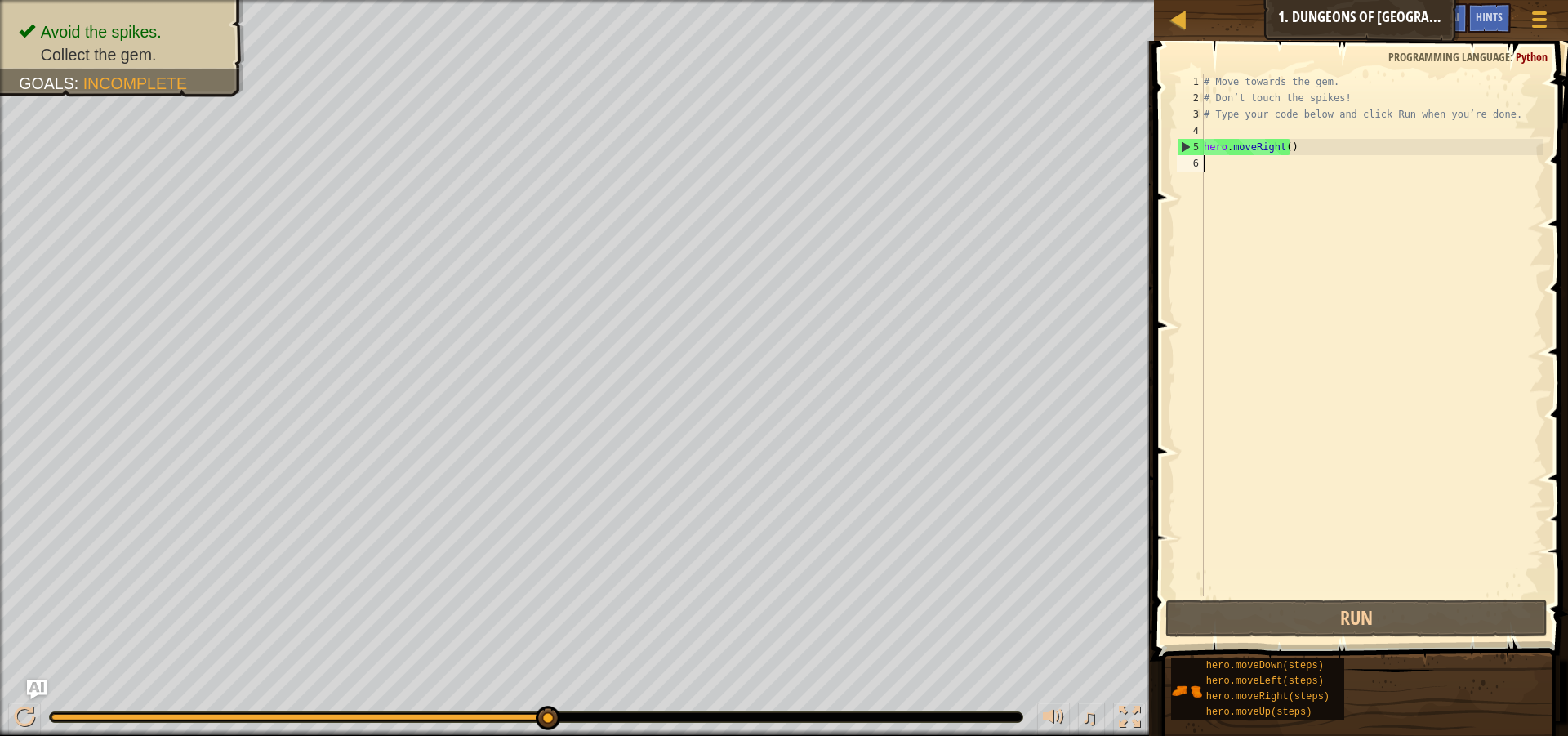
click at [1223, 169] on div "# Move towards the gem. # Don’t touch the spikes! # Type your code below and cl…" at bounding box center [1372, 351] width 343 height 555
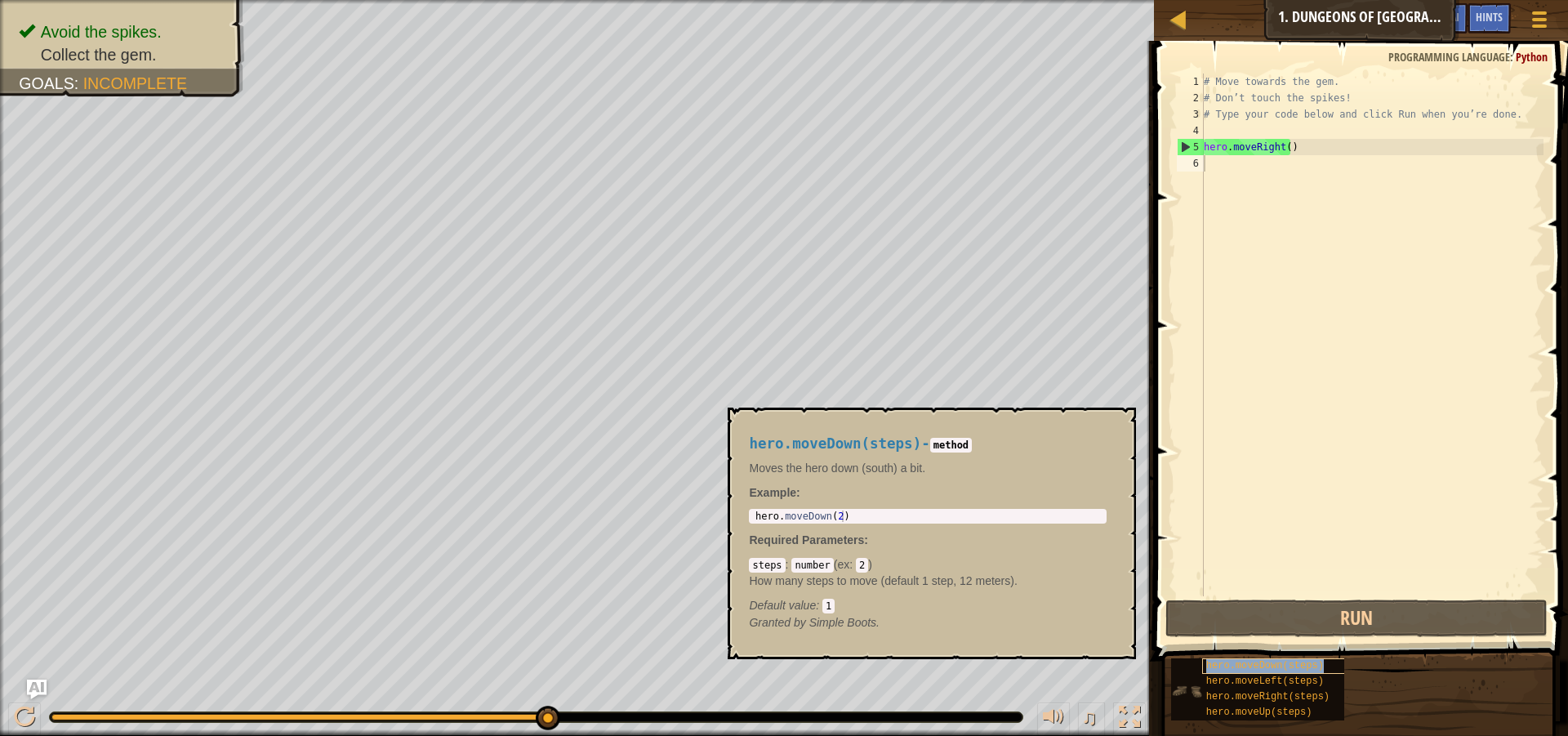
click at [1244, 669] on span "hero.moveDown(steps)" at bounding box center [1265, 665] width 118 height 11
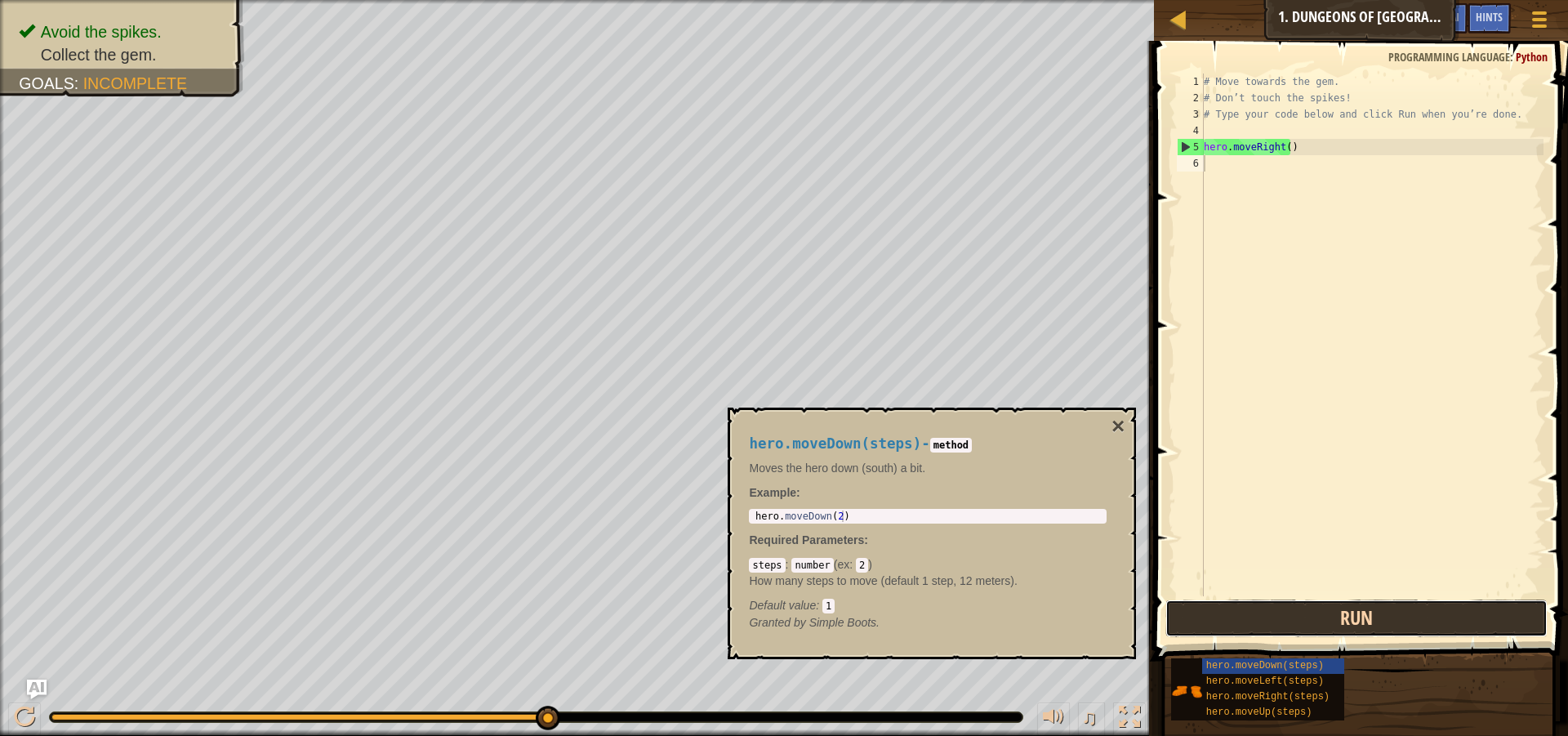
click at [1256, 623] on button "Run" at bounding box center [1356, 618] width 382 height 38
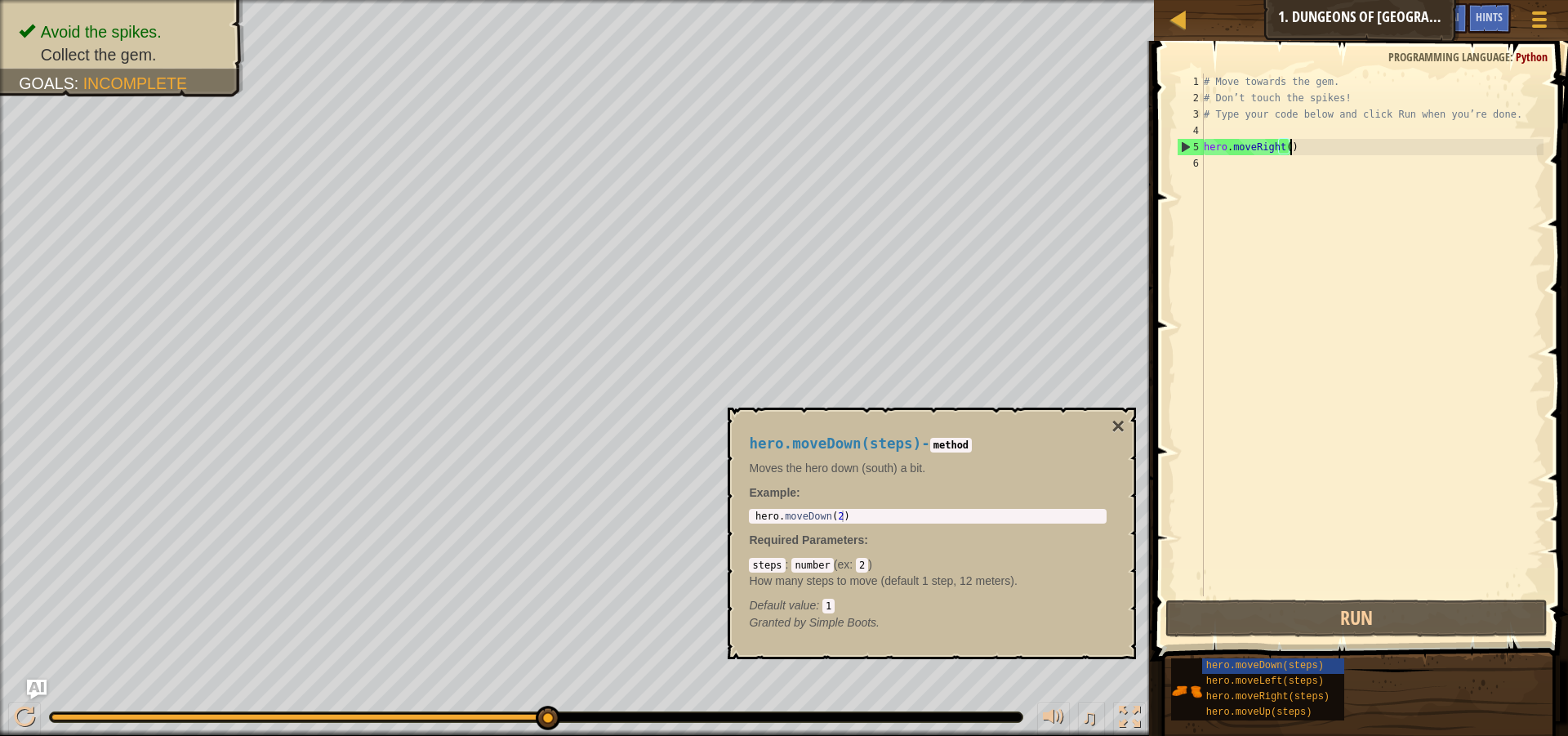
click at [1297, 143] on div "# Move towards the gem. # Don’t touch the spikes! # Type your code below and cl…" at bounding box center [1372, 351] width 343 height 555
type textarea "hero.moveRight()"
click at [1114, 430] on button "×" at bounding box center [1117, 426] width 13 height 23
click at [1227, 701] on span "hero.moveRight(steps)" at bounding box center [1268, 696] width 123 height 11
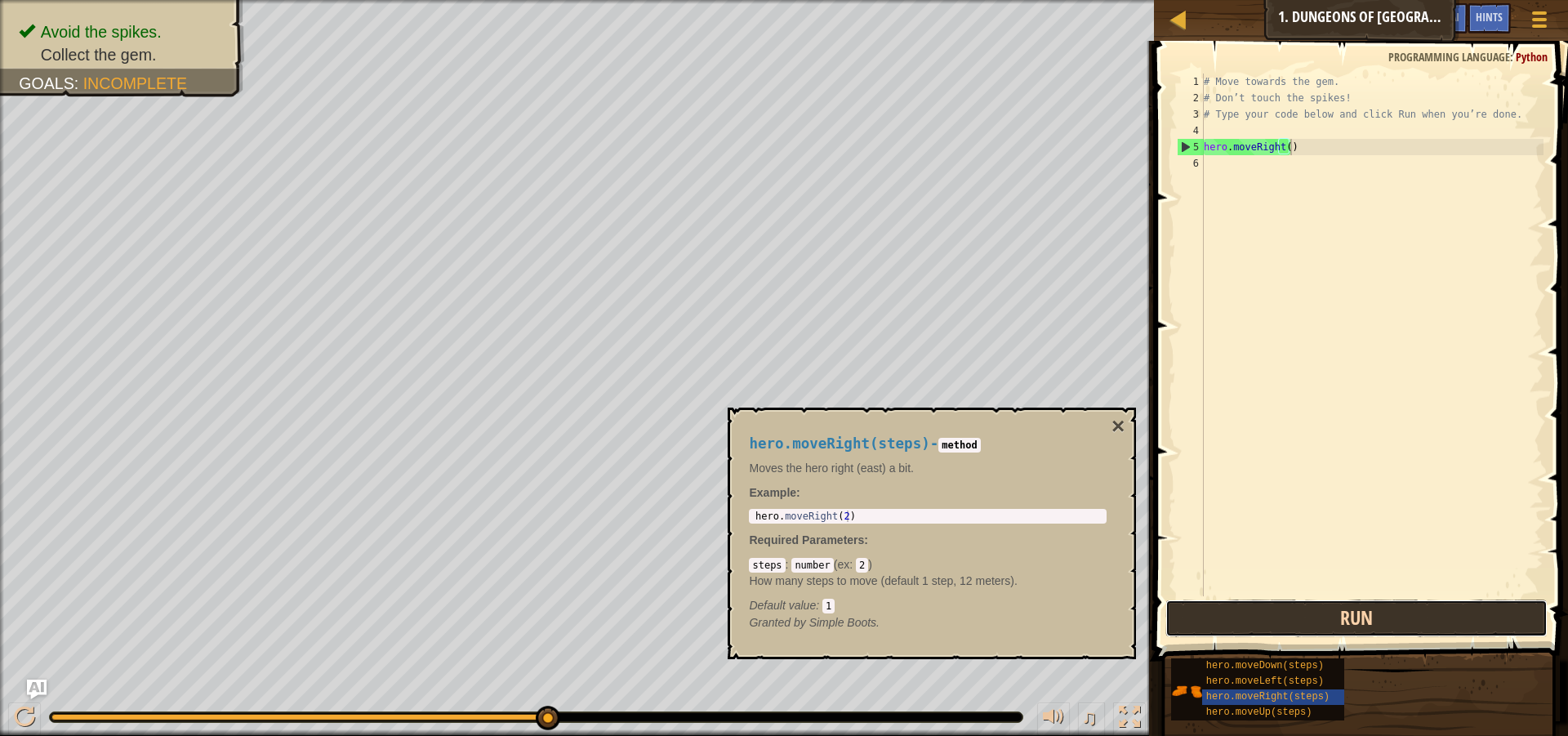
click at [1188, 621] on button "Run" at bounding box center [1356, 618] width 382 height 38
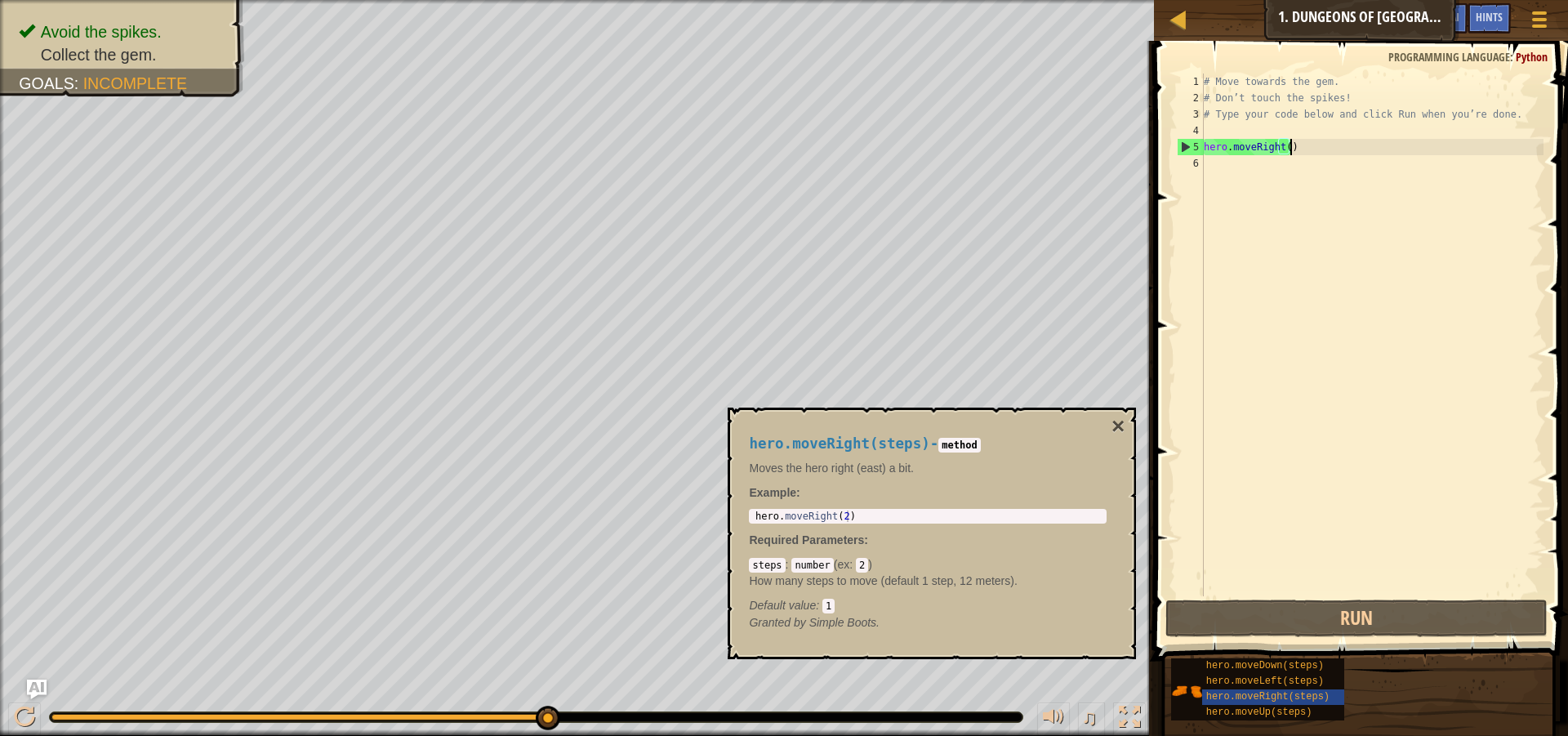
click at [1216, 162] on div "# Move towards the gem. # Don’t touch the spikes! # Type your code below and cl…" at bounding box center [1372, 351] width 343 height 555
click at [1272, 668] on span "hero.moveDown(steps)" at bounding box center [1265, 665] width 118 height 11
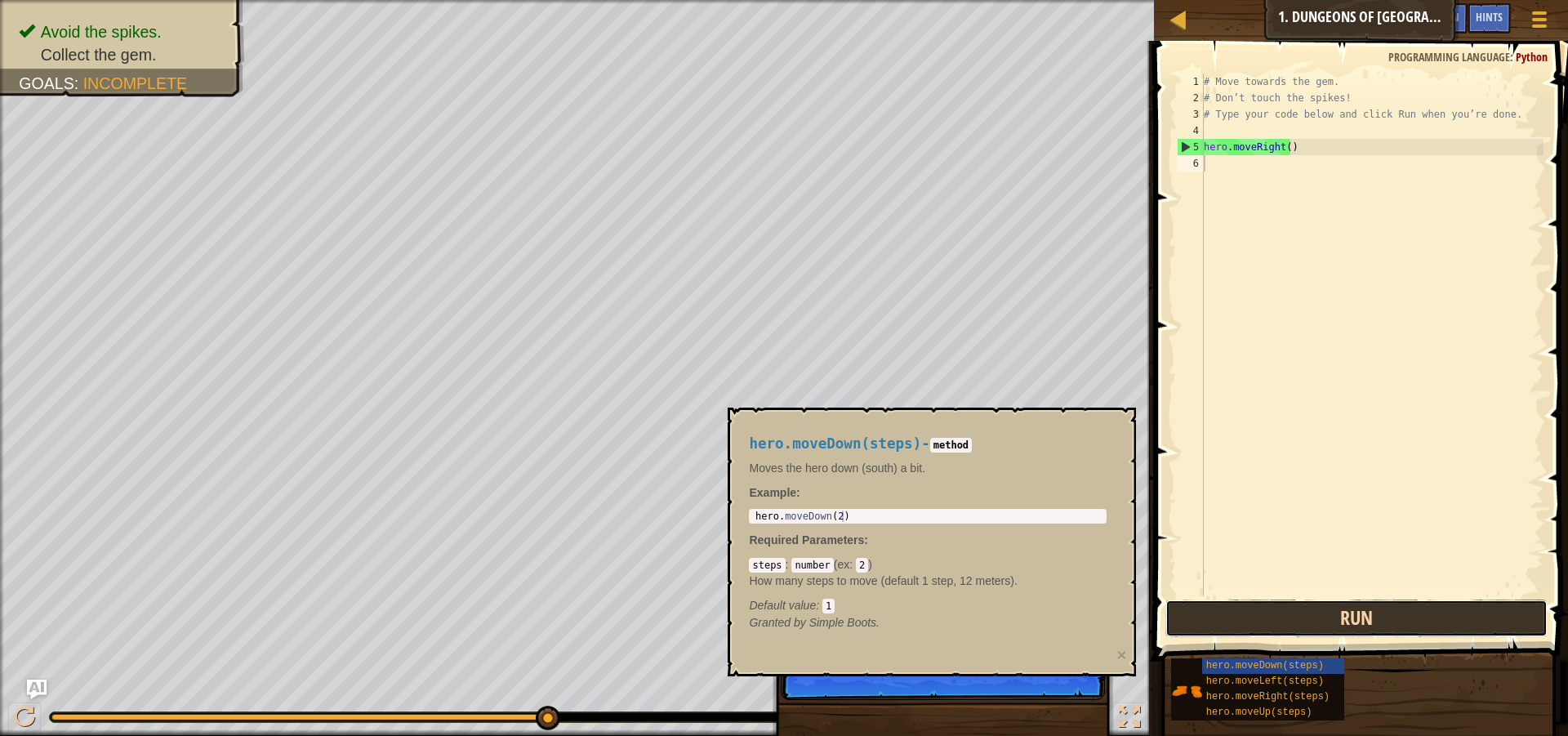
click at [1270, 623] on button "Run" at bounding box center [1356, 618] width 382 height 38
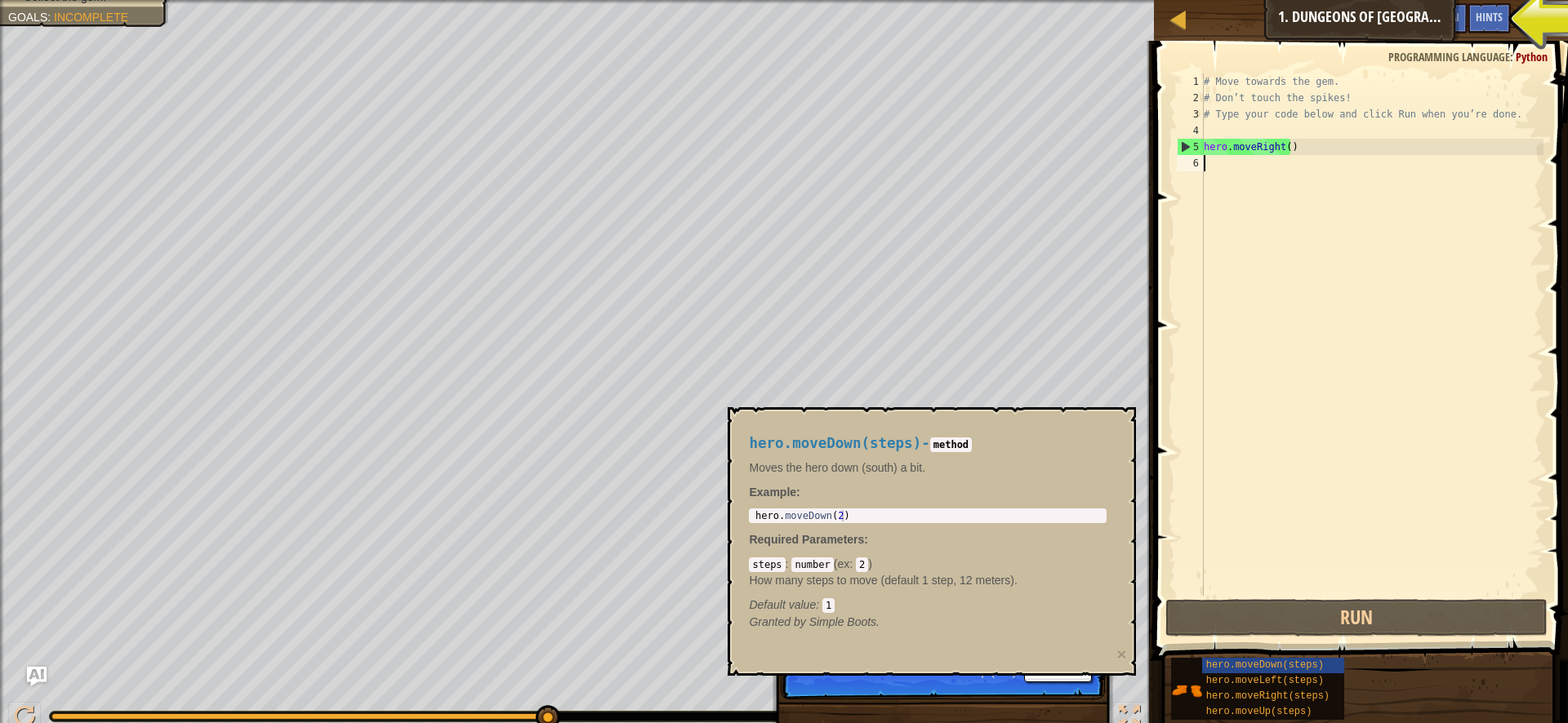
click at [1392, 19] on div "Map Introduction to Computer Science 1. Dungeons of Kithgard Game Menu Done Hin…" at bounding box center [1360, 20] width 414 height 41
click at [1456, 17] on span "Ask AI" at bounding box center [1445, 17] width 28 height 16
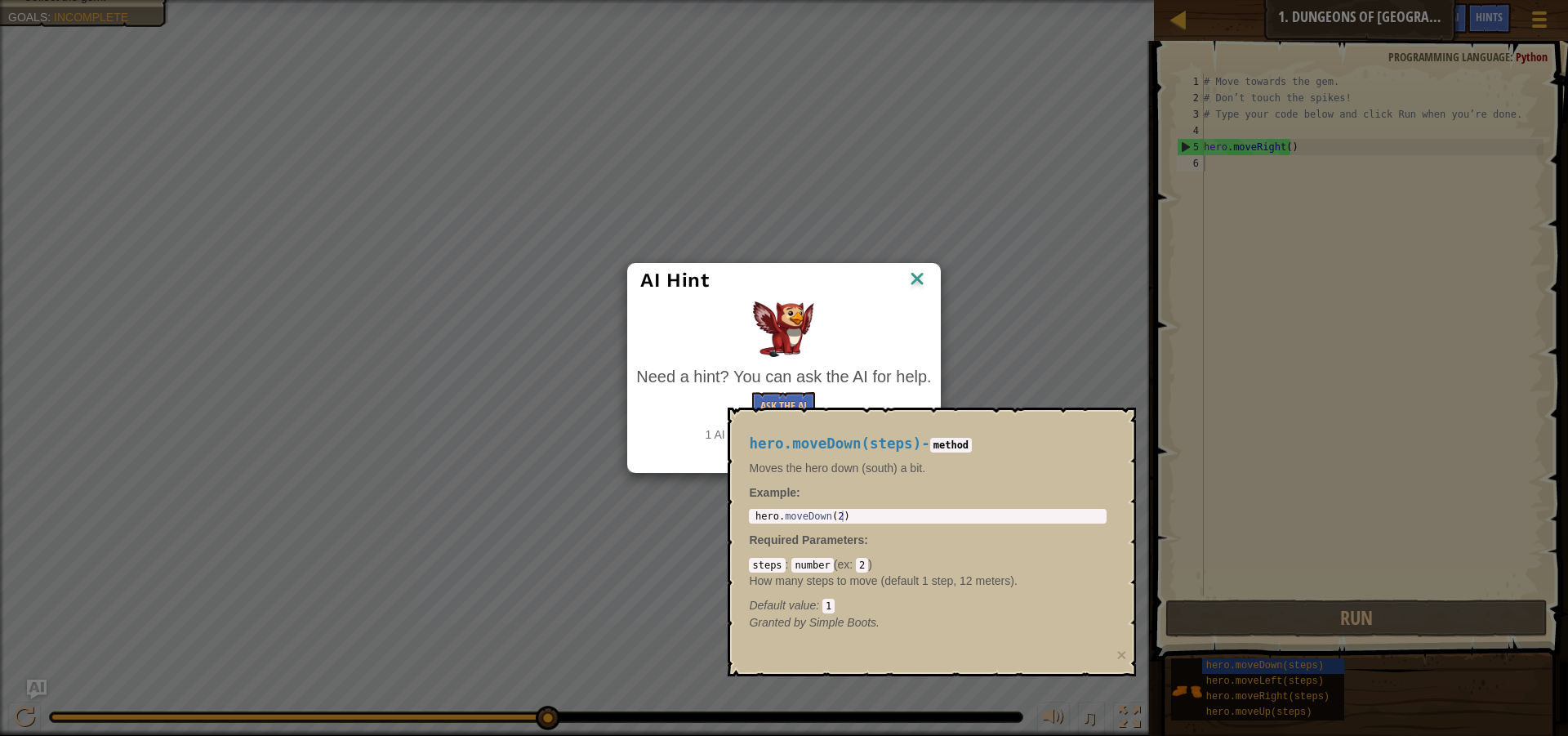
click at [917, 279] on img at bounding box center [917, 280] width 21 height 25
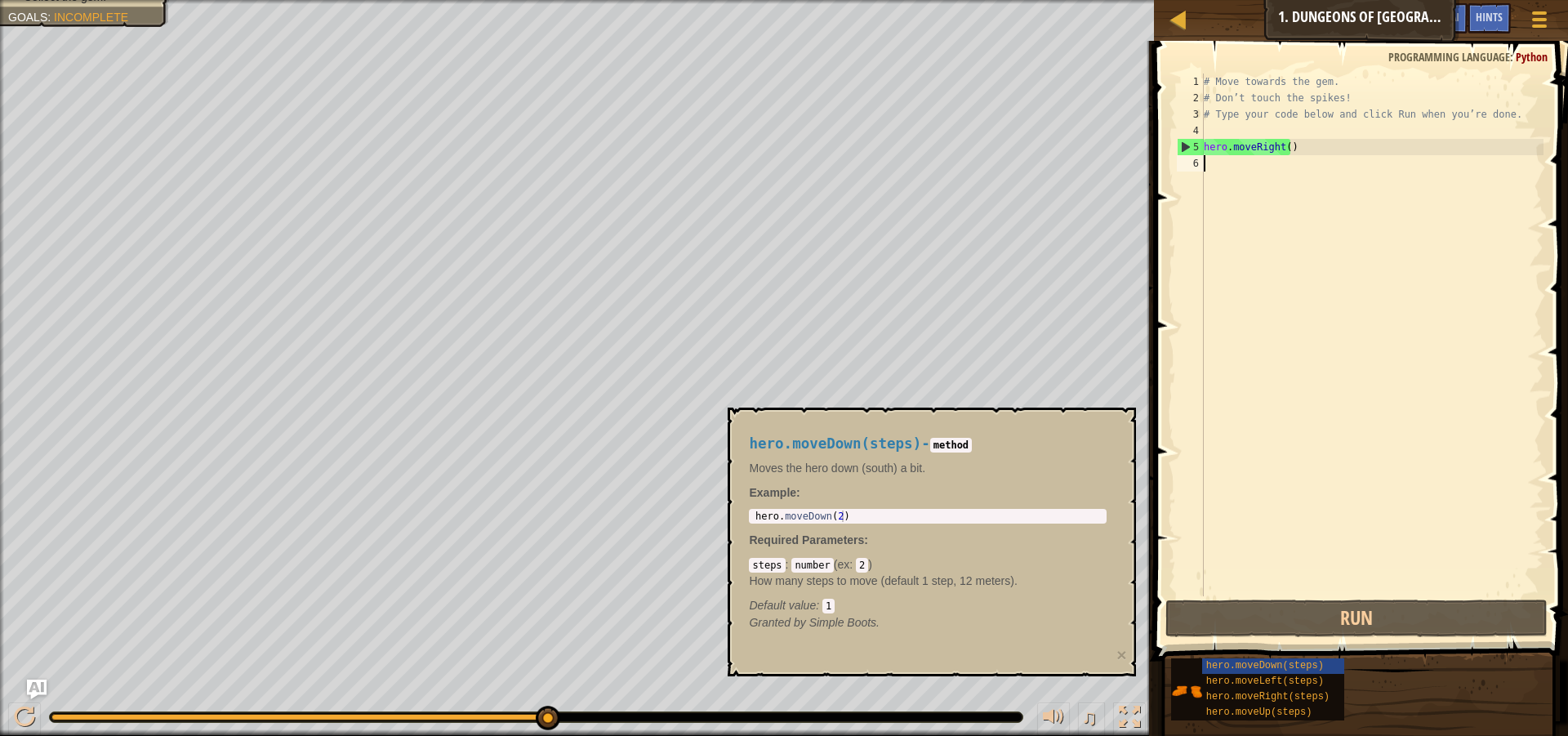
click at [1219, 167] on div "# Move towards the gem. # Don’t touch the spikes! # Type your code below and cl…" at bounding box center [1372, 351] width 343 height 555
type textarea "้"
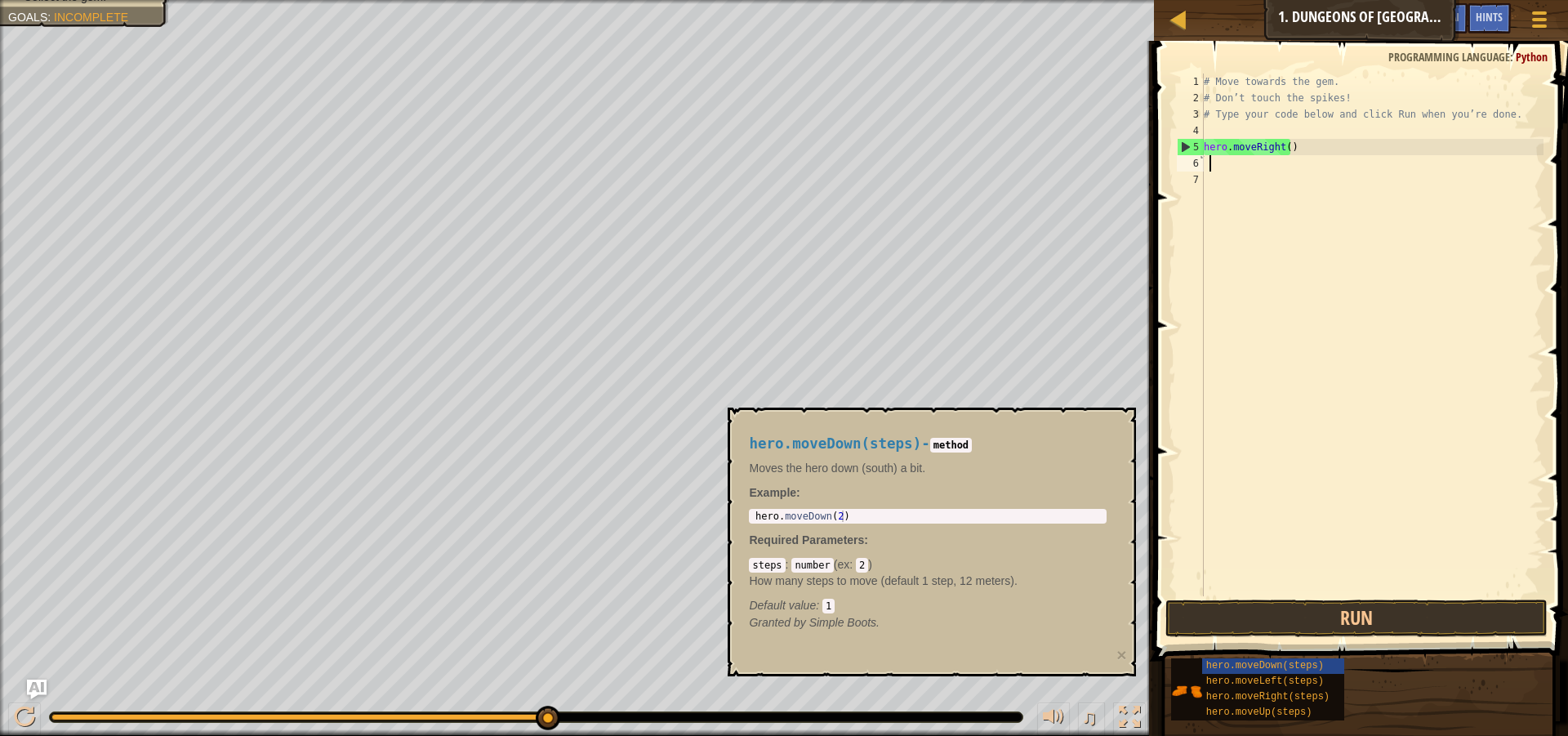
scroll to position [7, 0]
type textarea "h"
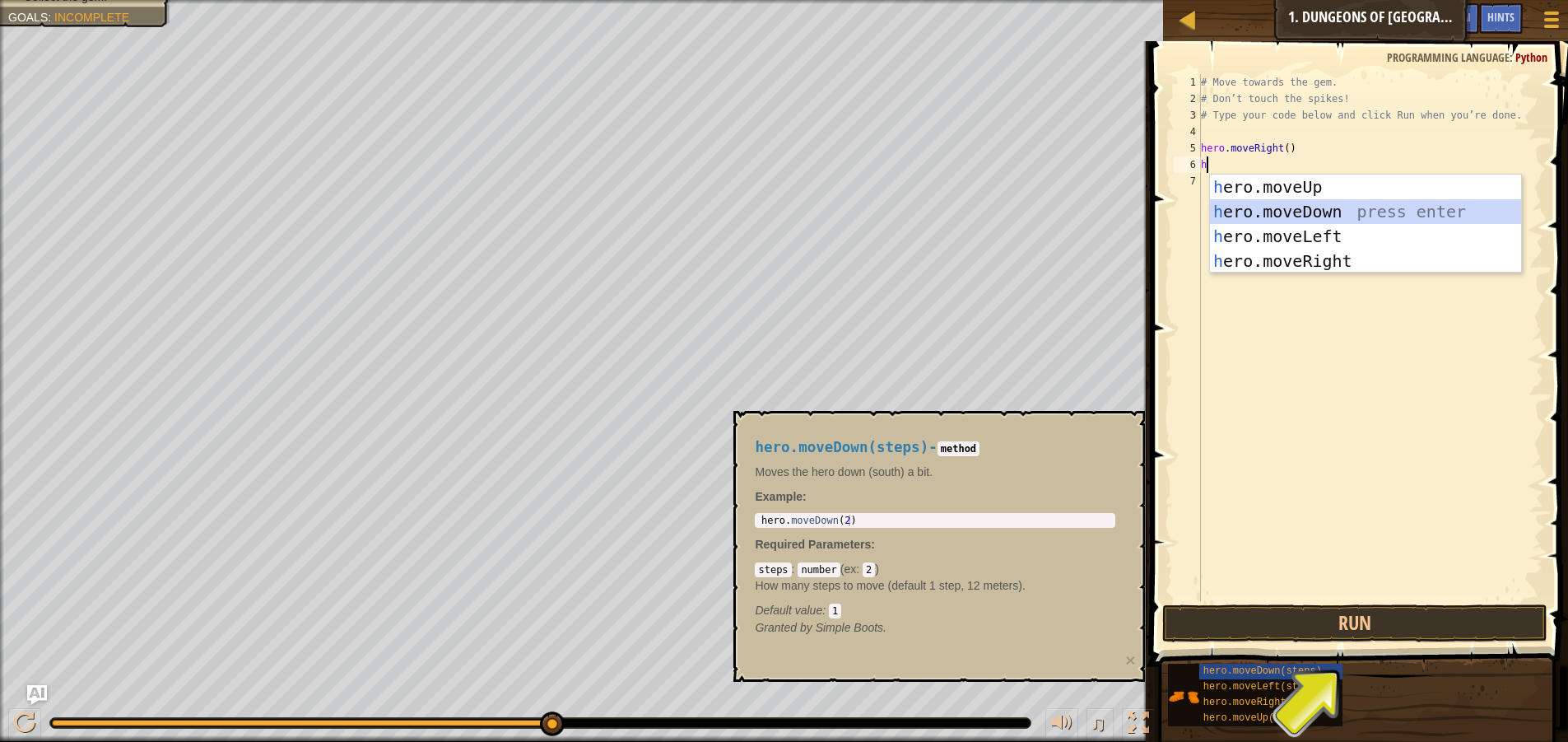
click at [1258, 213] on div "h ero.moveUp press enter h ero.moveDown press enter h ero.moveLeft press enter …" at bounding box center [1365, 249] width 311 height 149
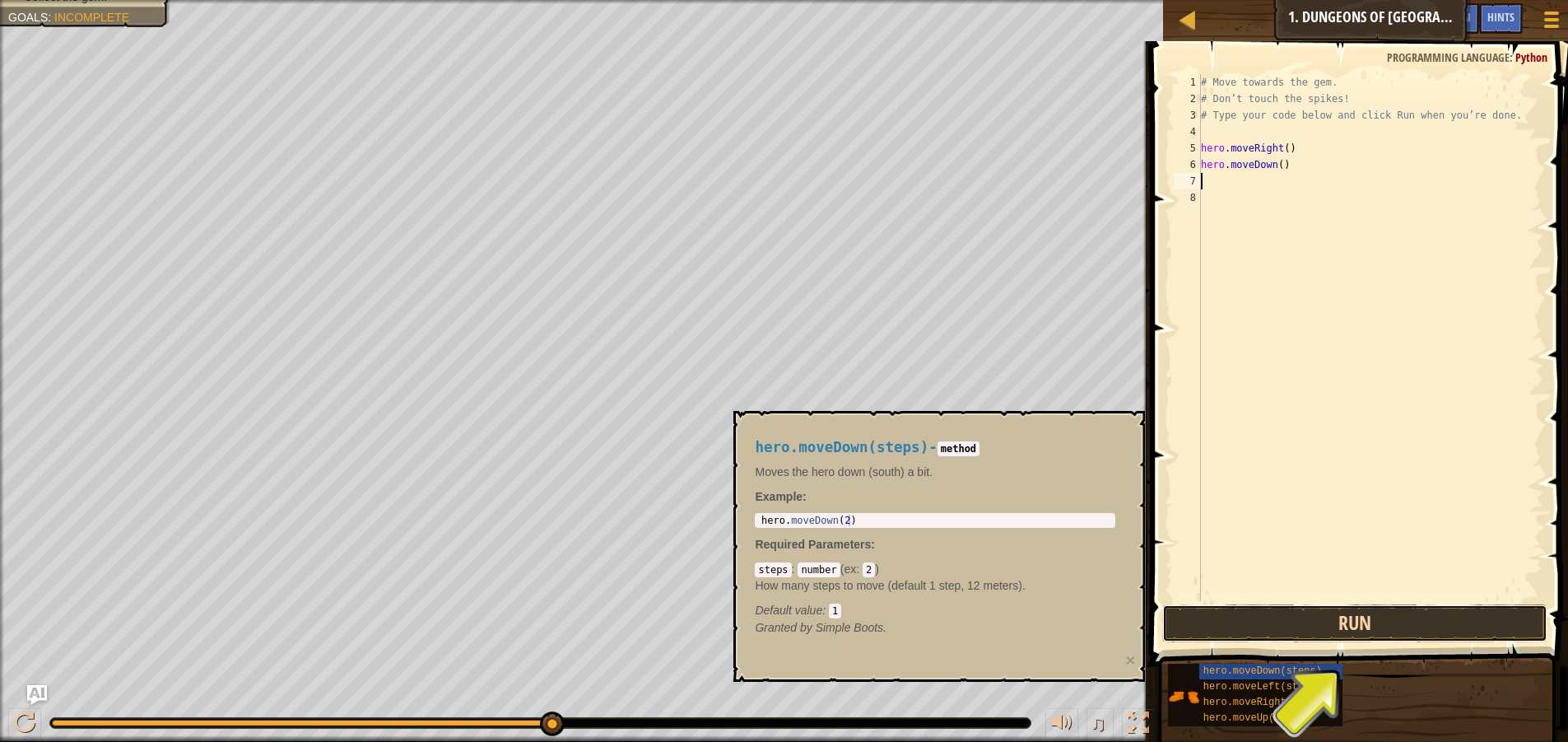
click at [1333, 618] on button "Run" at bounding box center [1354, 623] width 385 height 38
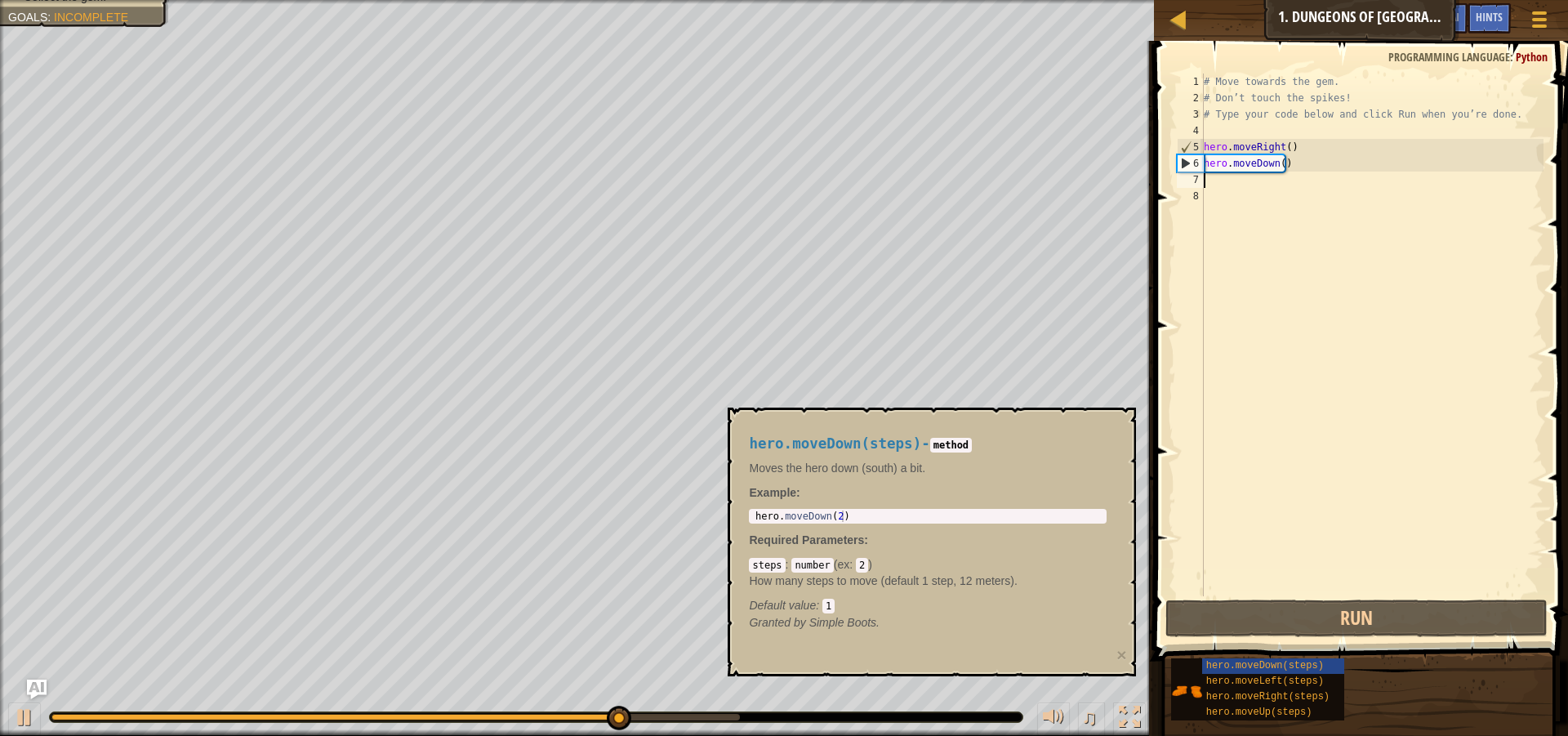
type textarea "h"
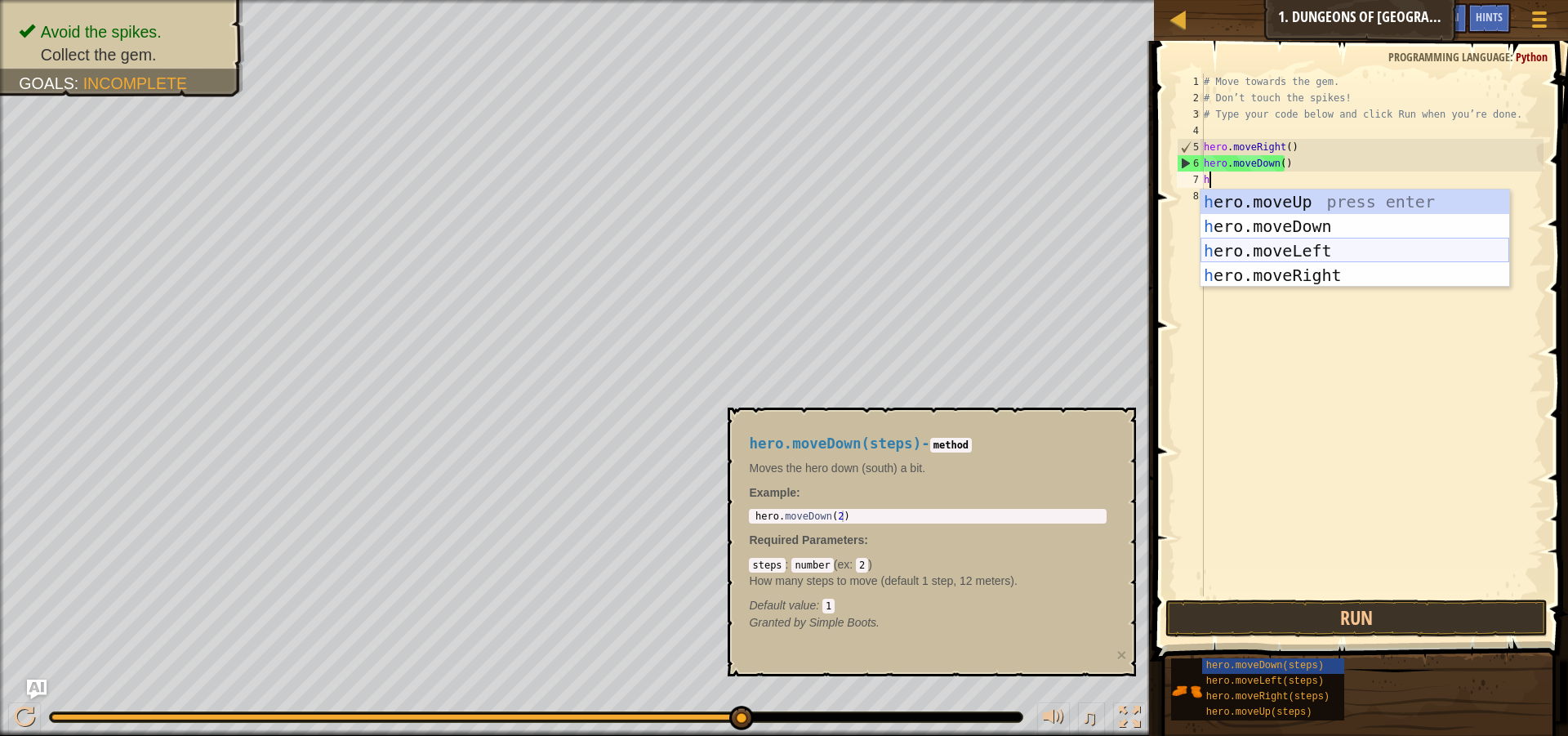
click at [1242, 256] on div "h ero.moveUp press enter h ero.moveDown press enter h ero.moveLeft press enter …" at bounding box center [1354, 263] width 309 height 147
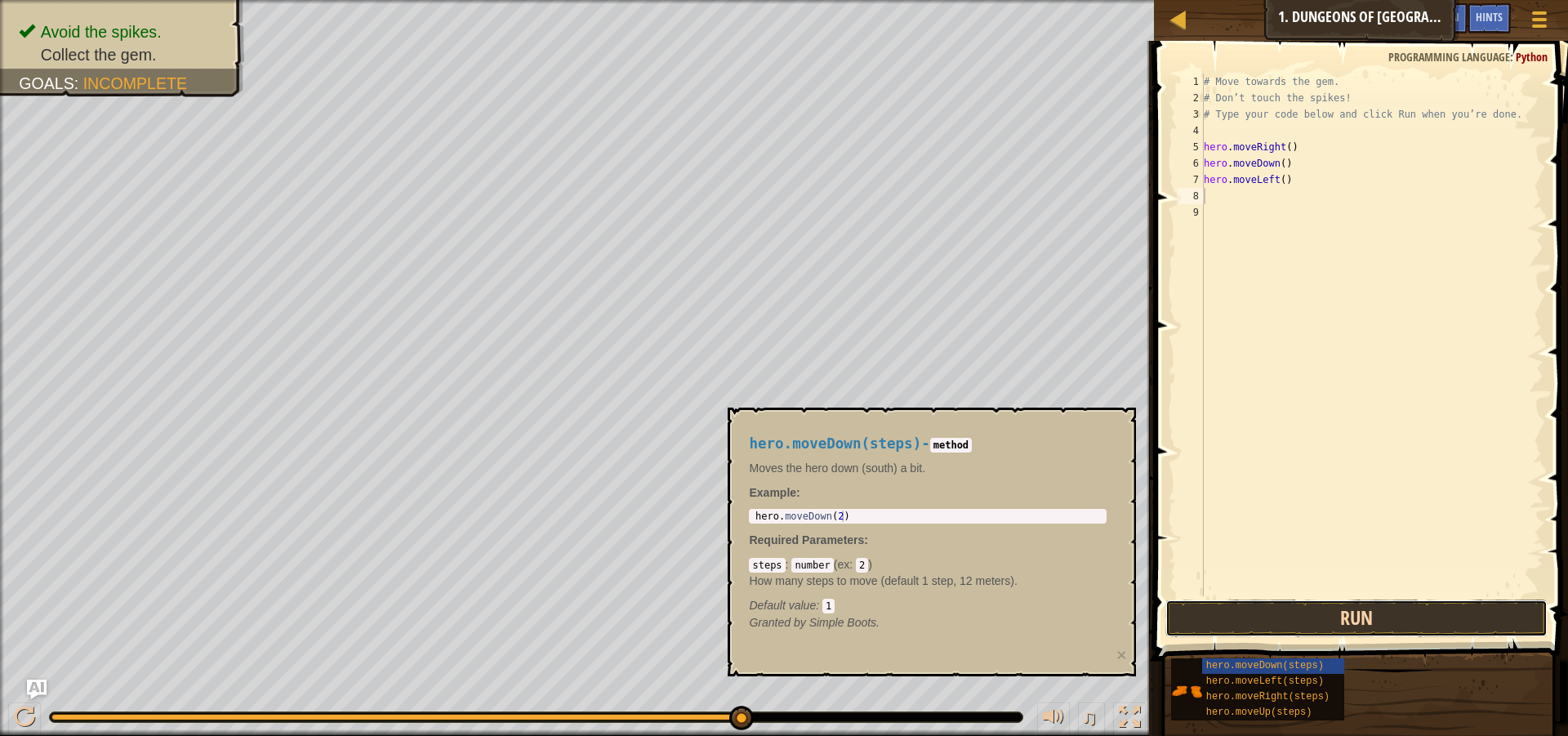
click at [1356, 622] on button "Run" at bounding box center [1356, 618] width 382 height 38
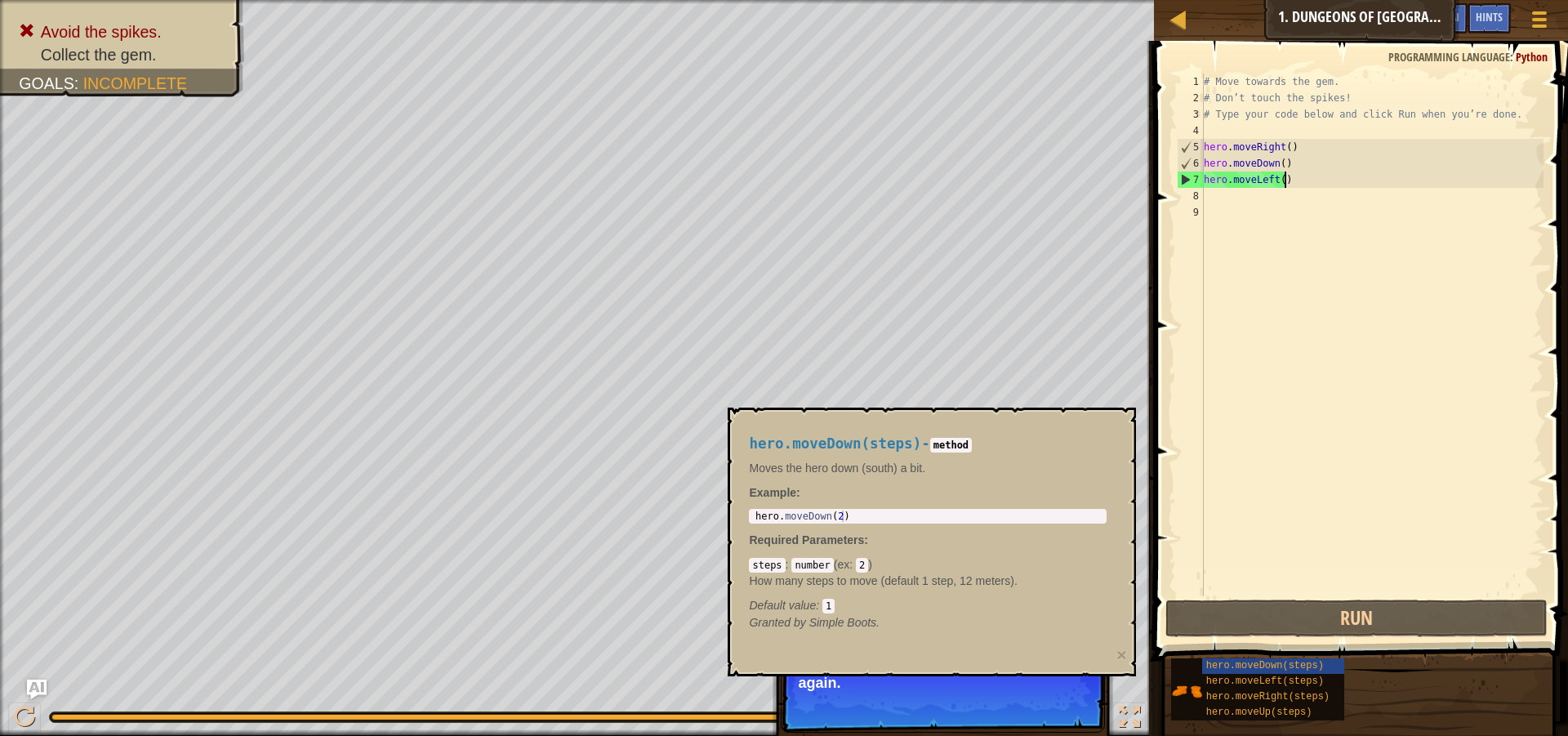
click at [1301, 179] on div "# Move towards the gem. # Don’t touch the spikes! # Type your code below and cl…" at bounding box center [1372, 351] width 343 height 555
click at [1267, 694] on span "hero.moveRight(steps)" at bounding box center [1268, 696] width 123 height 11
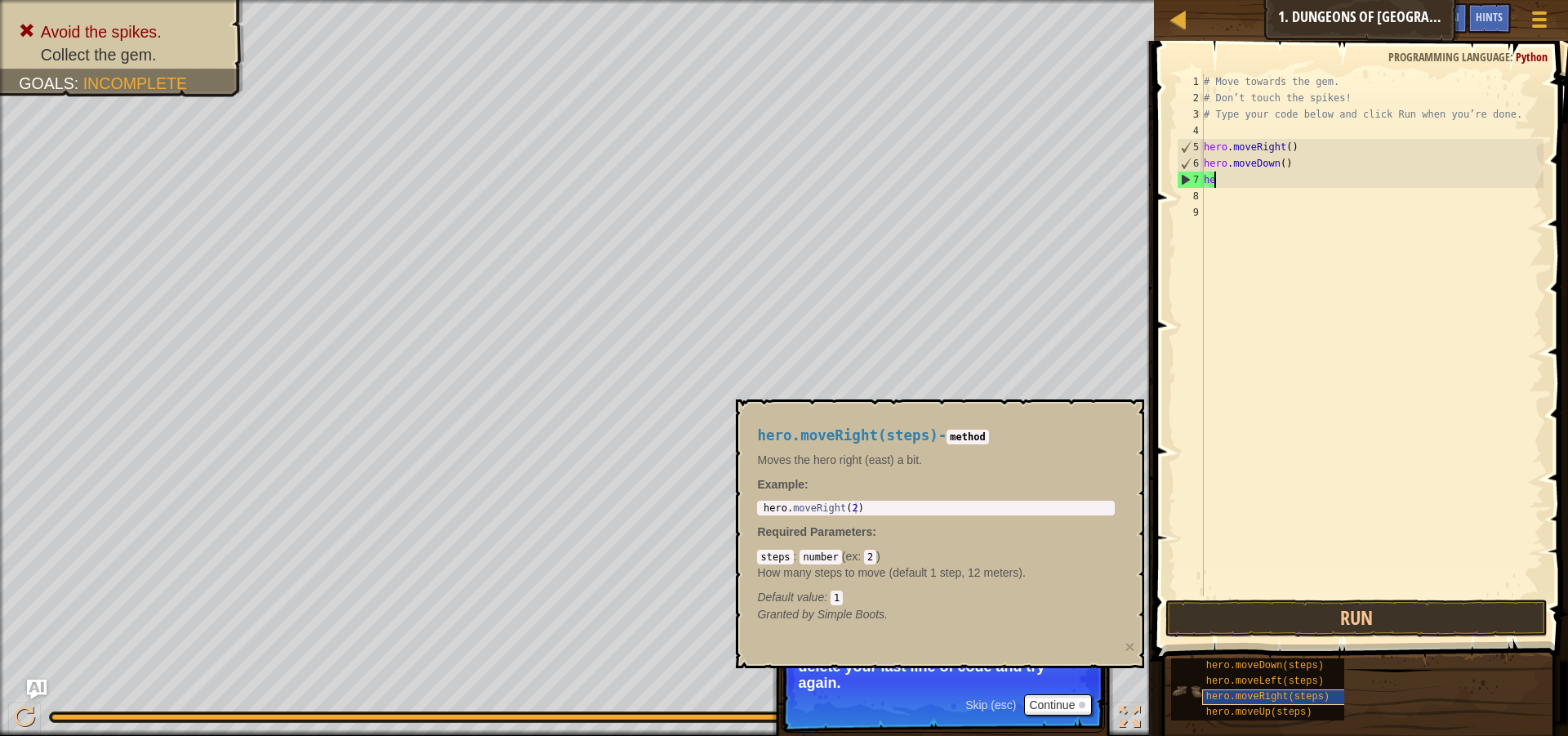
type textarea "h"
type textarea "hero.moveDown()"
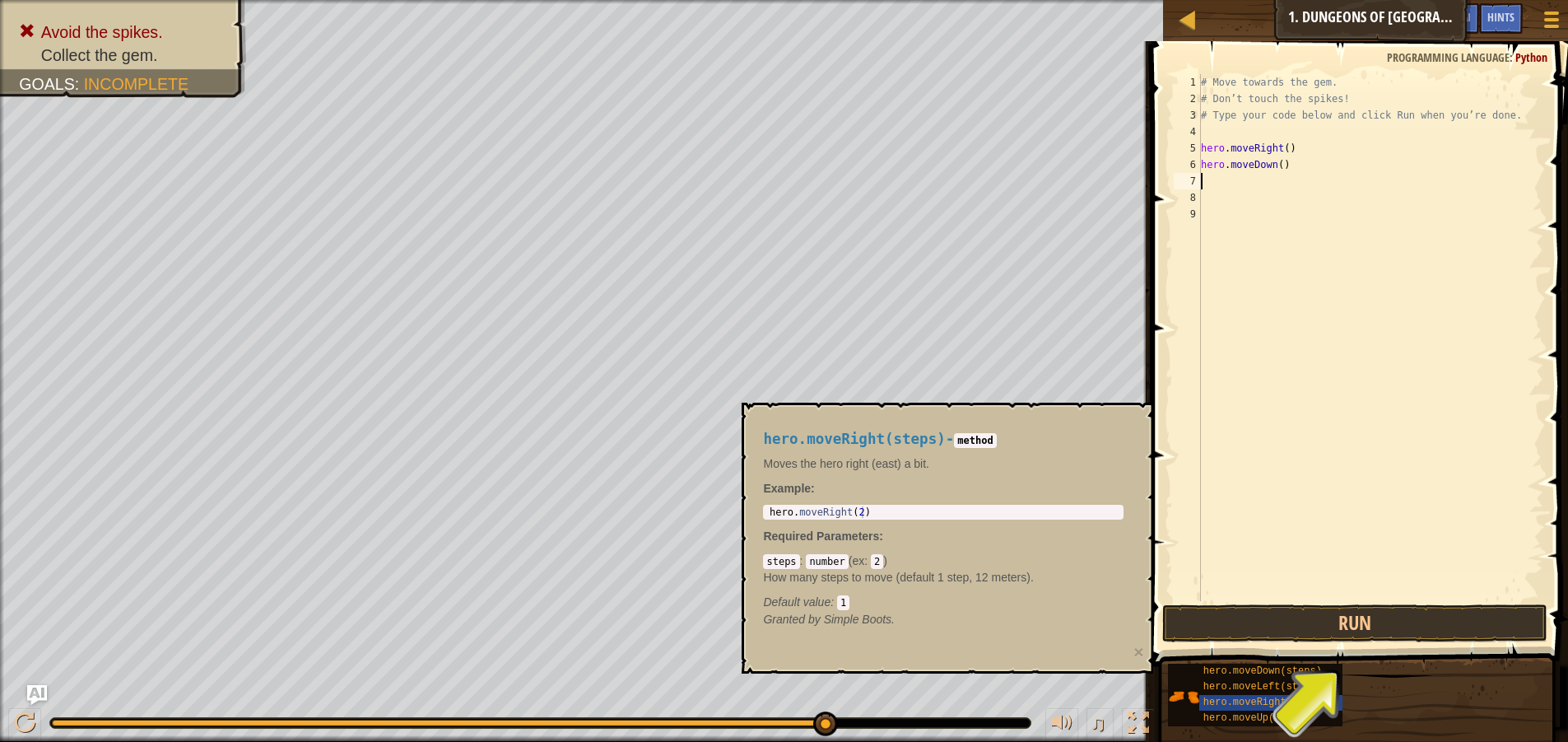
type textarea "h"
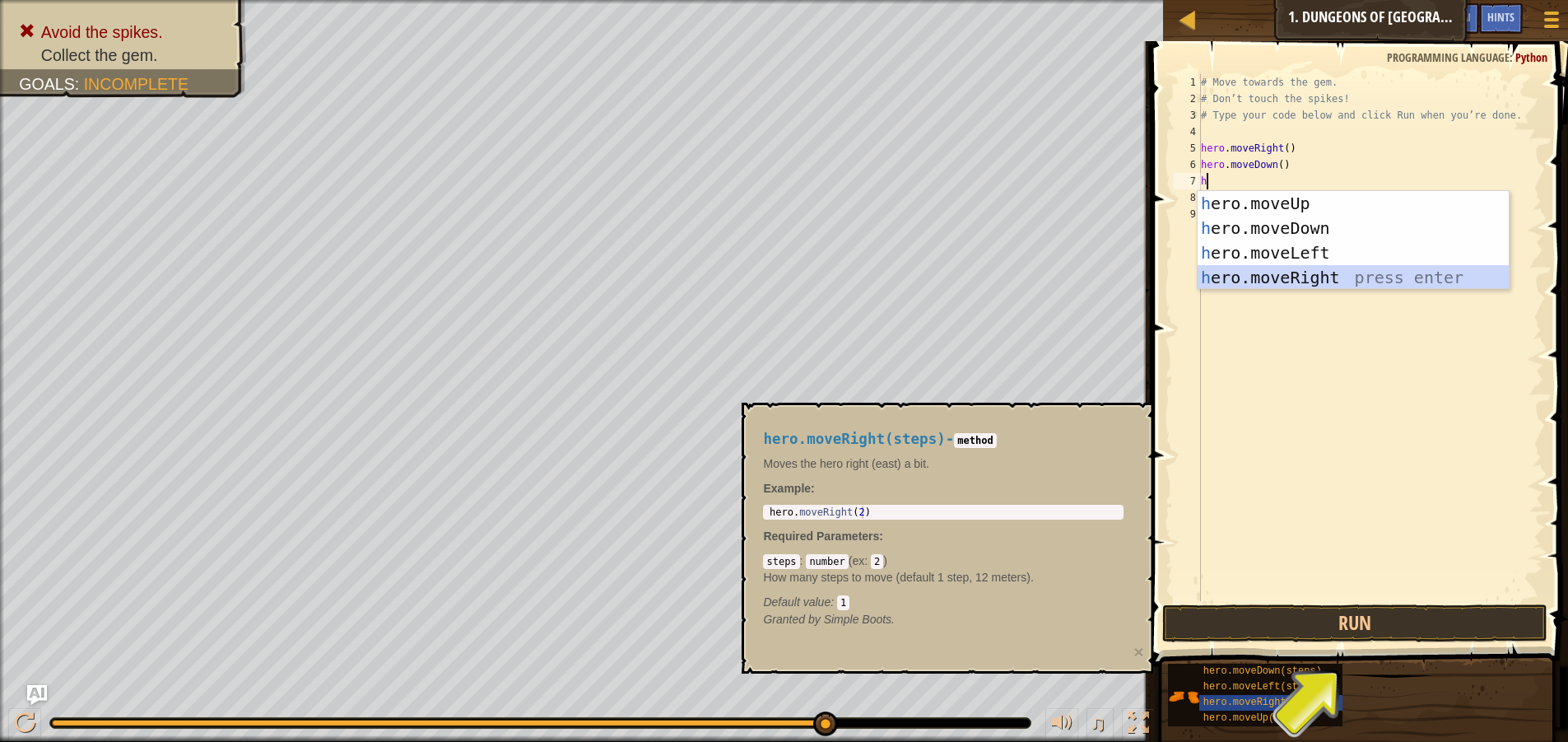
click at [1258, 274] on div "h ero.moveUp press enter h ero.moveDown press enter h ero.moveLeft press enter …" at bounding box center [1353, 266] width 311 height 149
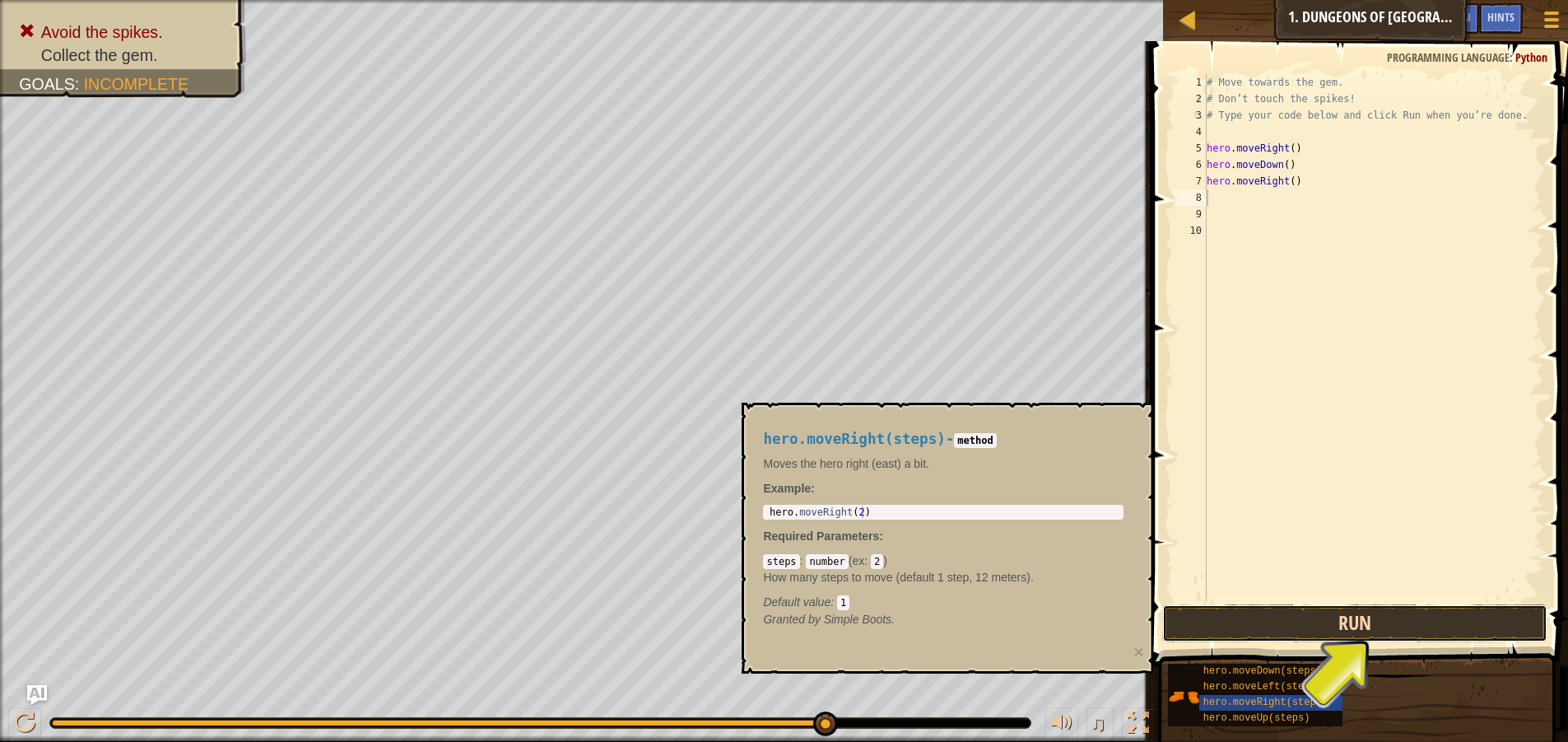
click at [1308, 625] on button "Run" at bounding box center [1354, 623] width 385 height 38
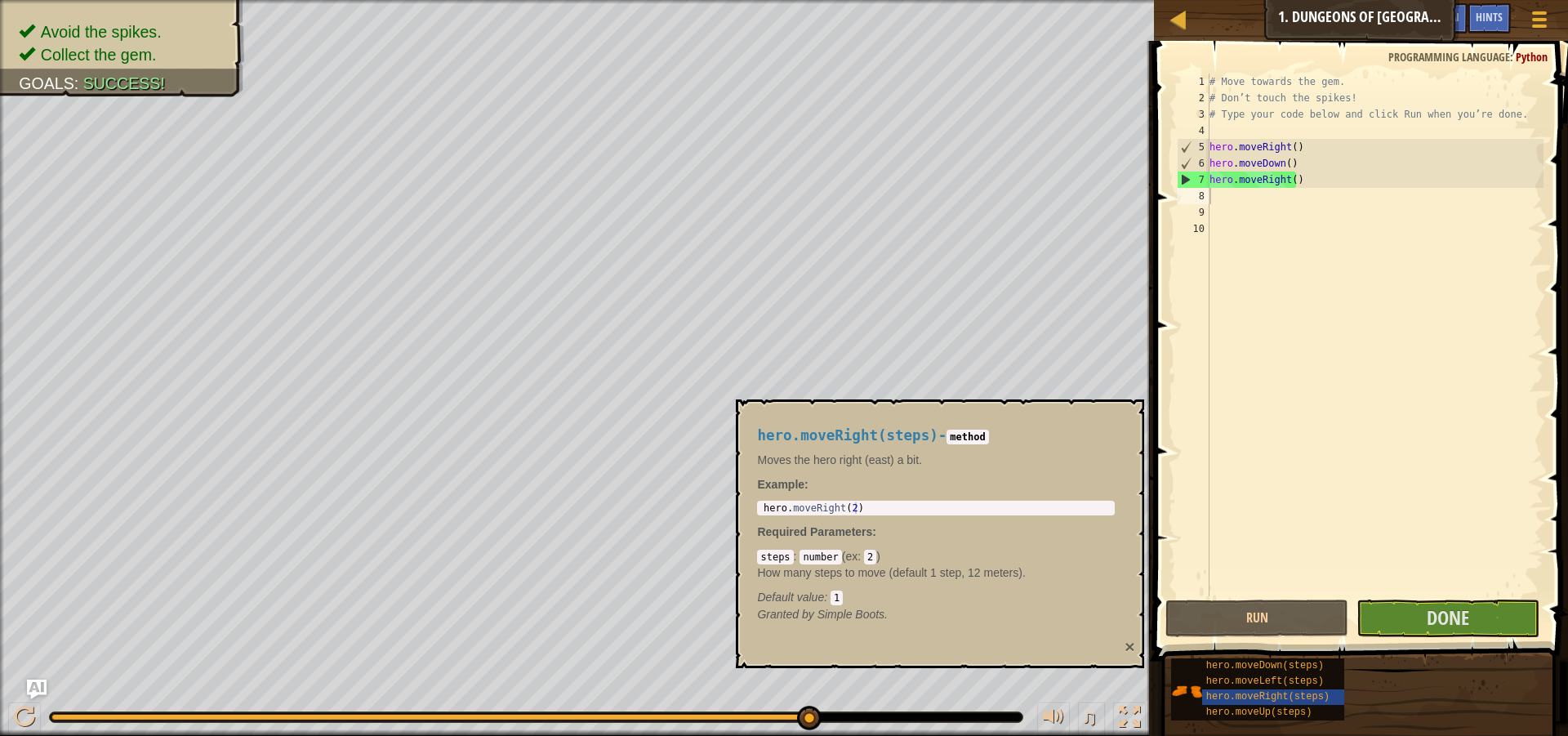
click at [1129, 645] on button "×" at bounding box center [1129, 646] width 10 height 18
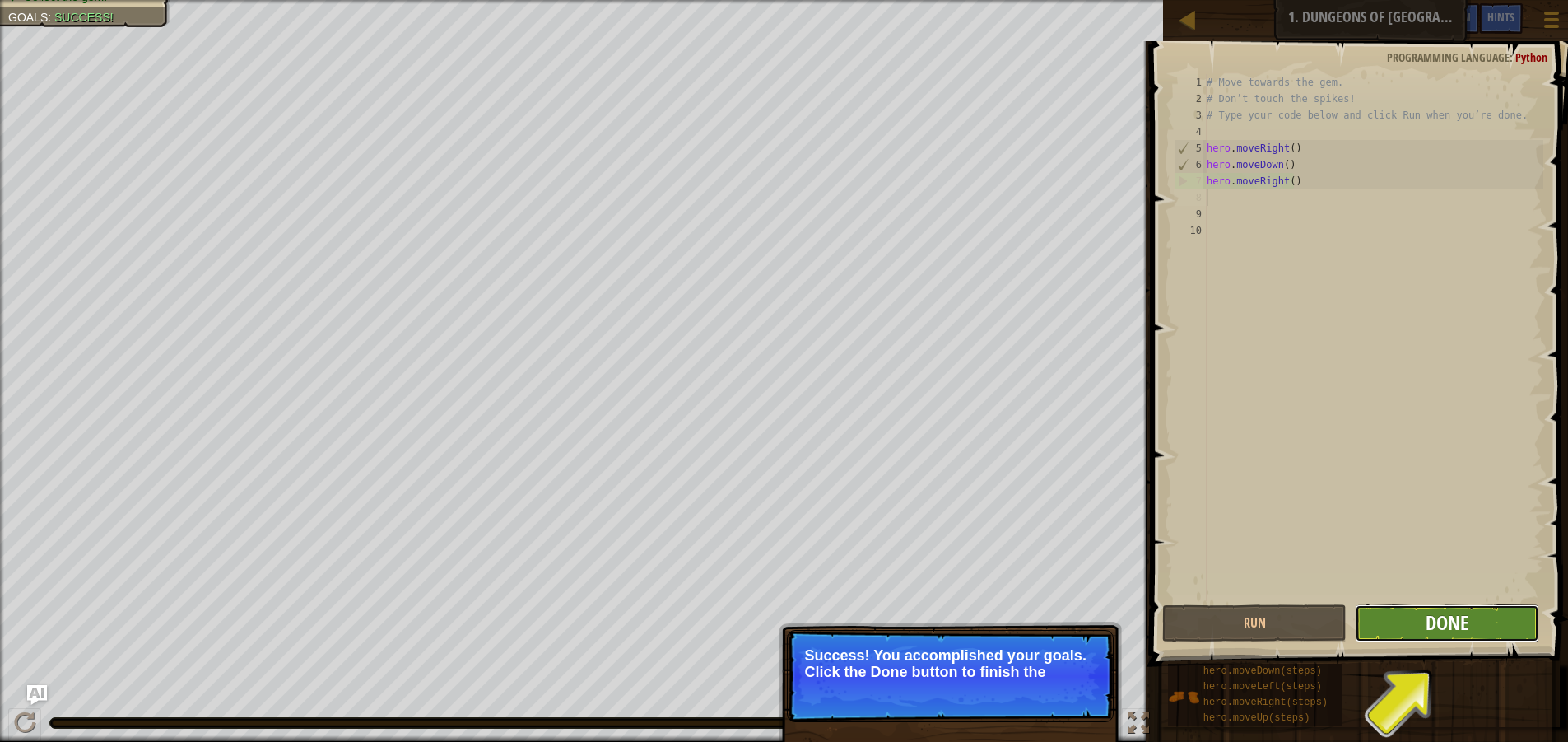
click at [1447, 631] on span "Done" at bounding box center [1446, 622] width 43 height 26
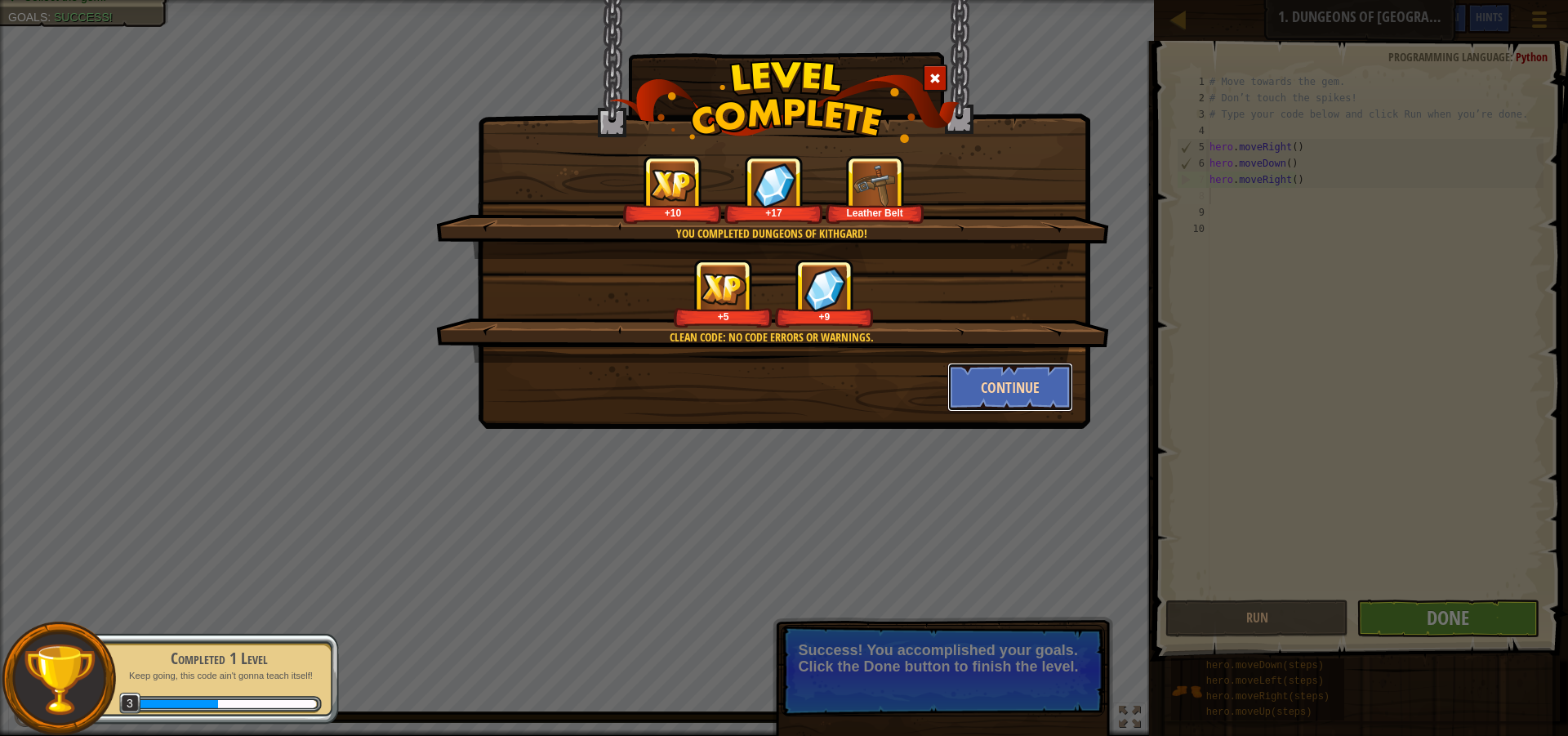
click at [1019, 391] on button "Continue" at bounding box center [1010, 387] width 126 height 49
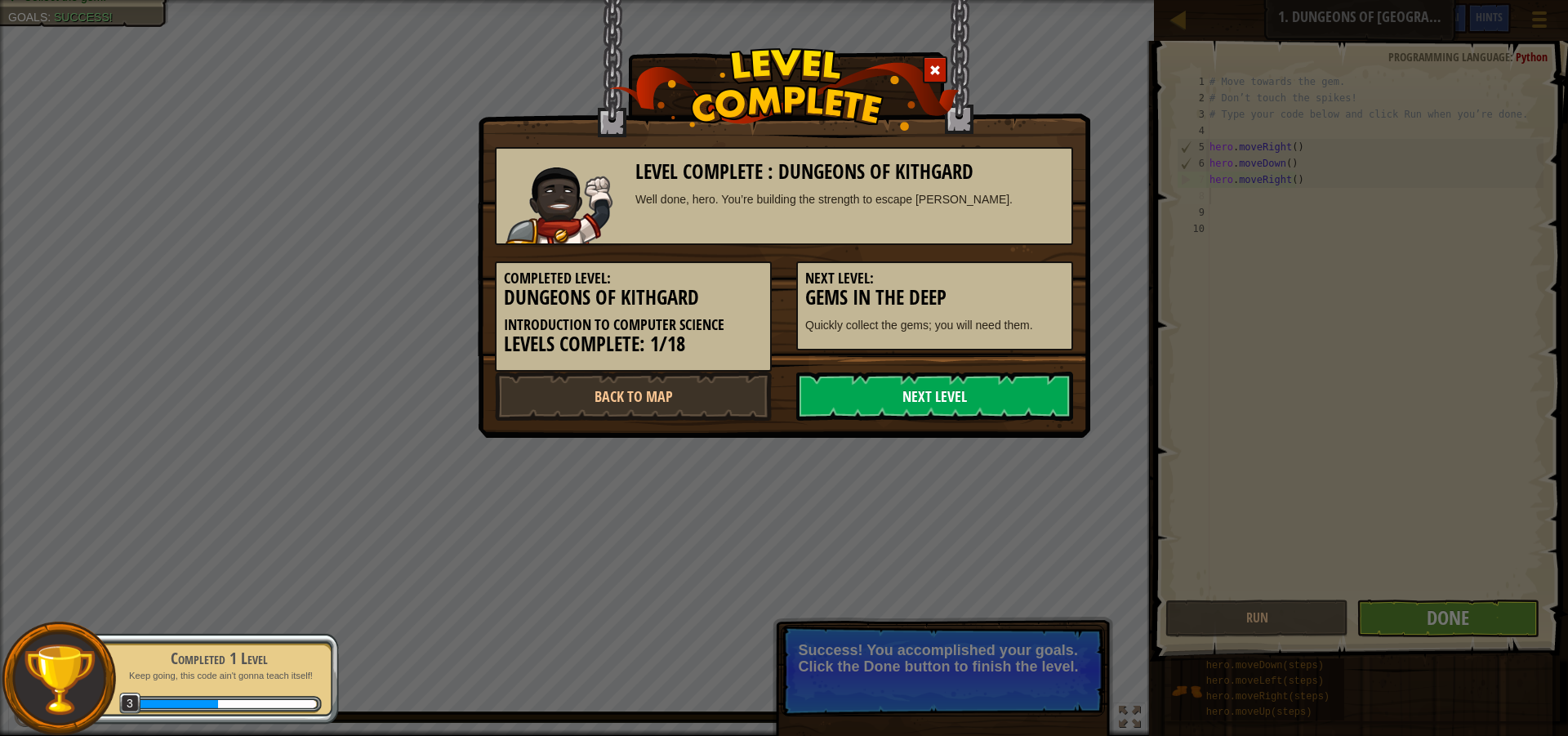
click at [988, 399] on link "Next Level" at bounding box center [934, 395] width 276 height 49
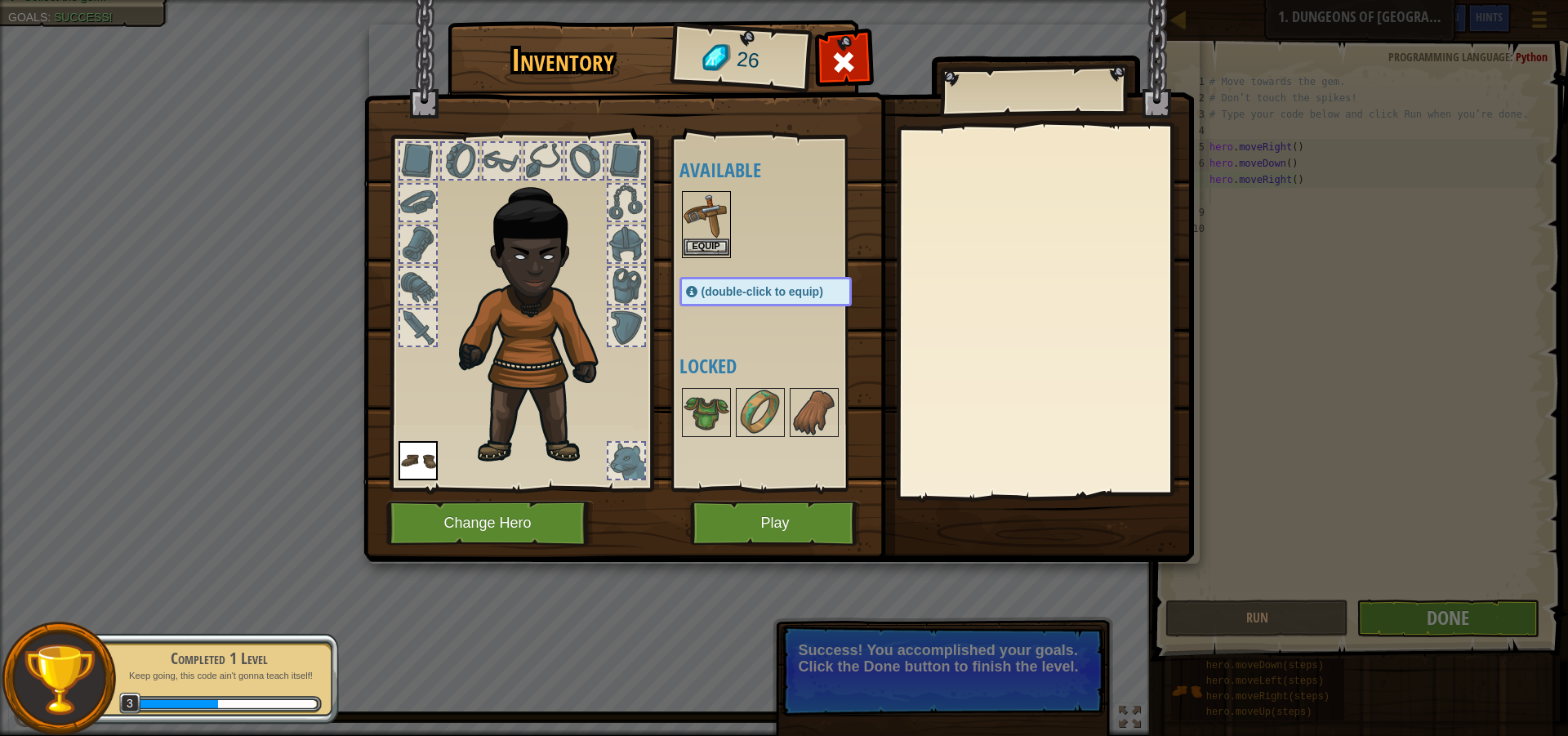
click at [714, 228] on img at bounding box center [707, 216] width 46 height 46
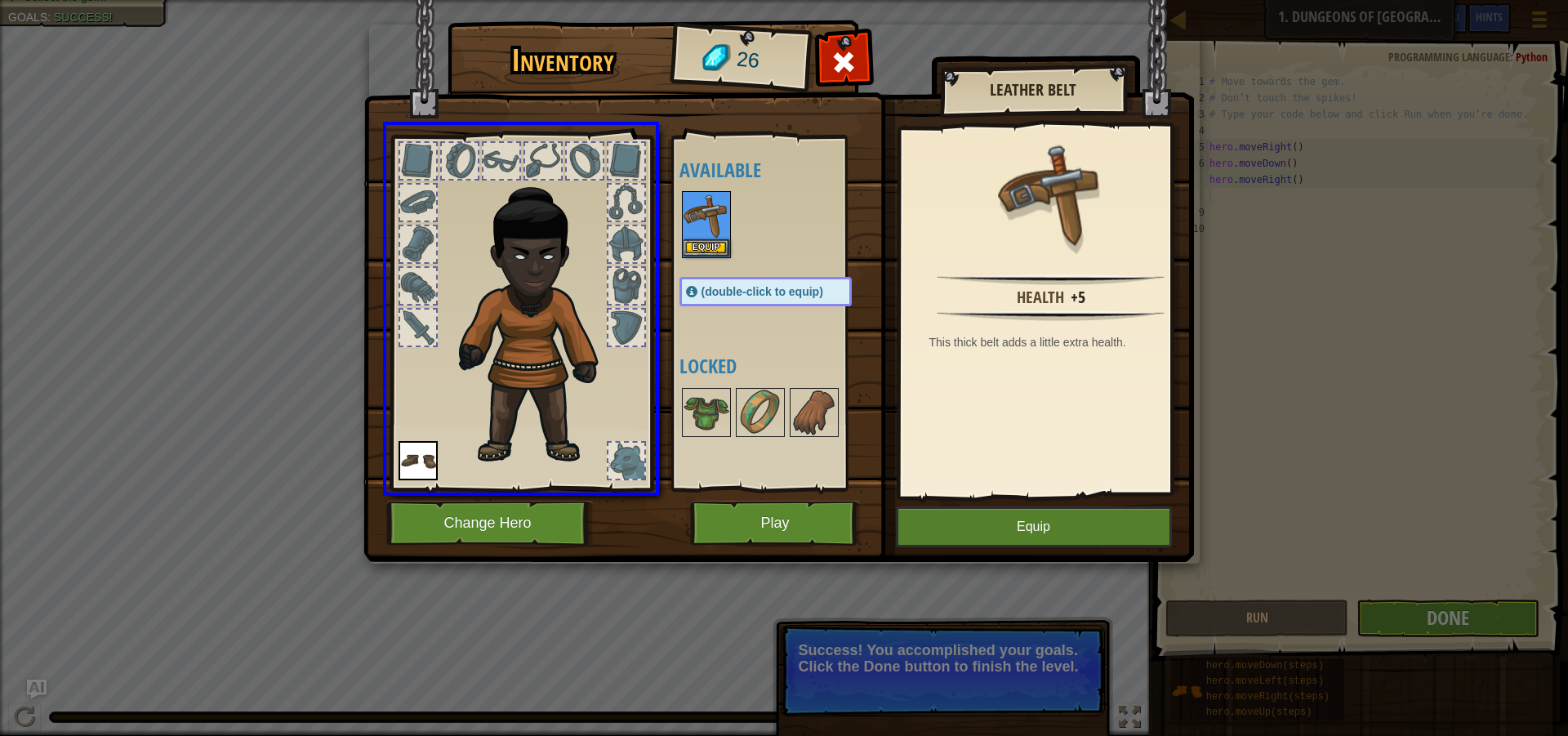
drag, startPoint x: 708, startPoint y: 204, endPoint x: 630, endPoint y: 227, distance: 81.3
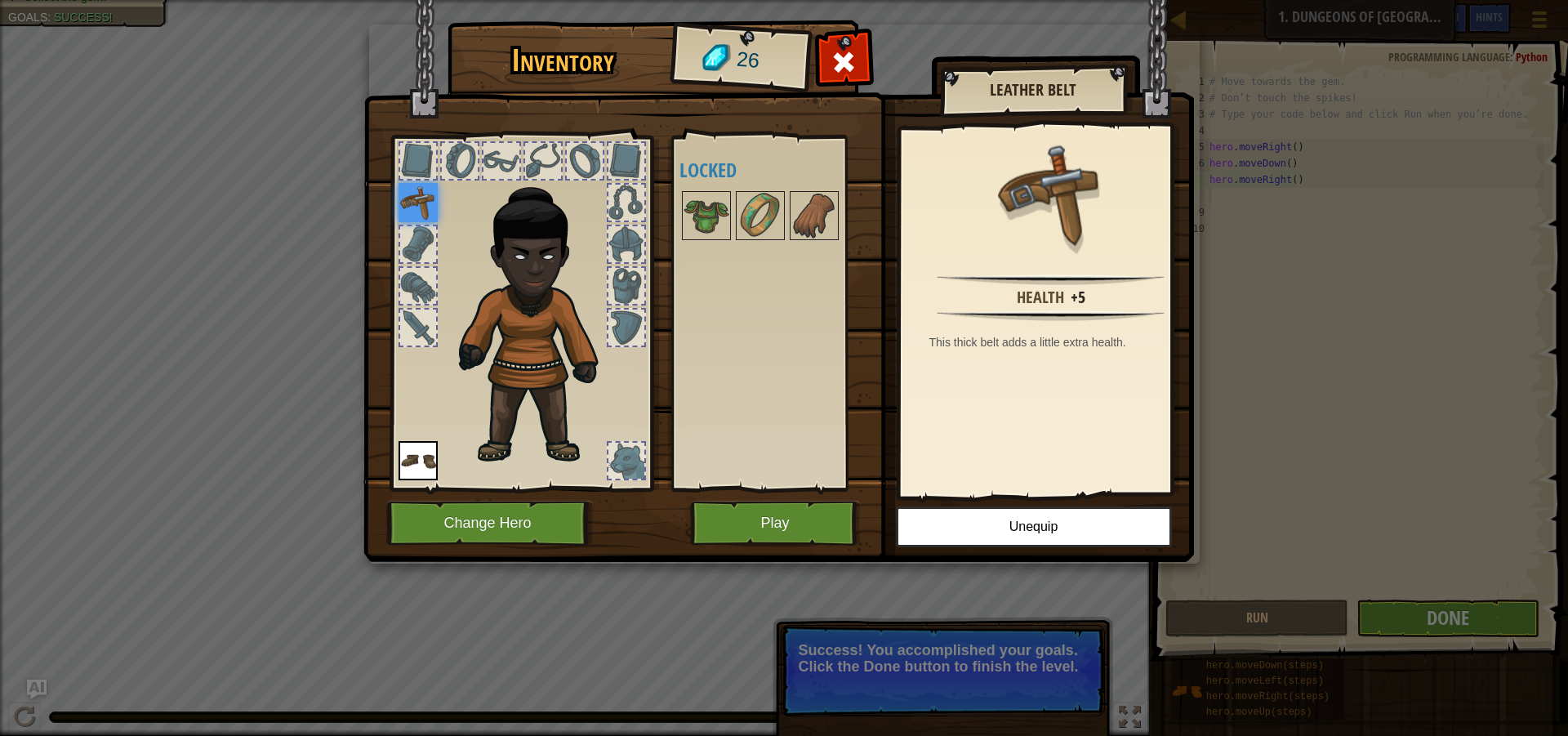
drag, startPoint x: 696, startPoint y: 209, endPoint x: 604, endPoint y: 233, distance: 95.1
click at [604, 233] on div "Inventory 26 Available Equip Equip (double-click to equip) Locked Leather Belt …" at bounding box center [784, 294] width 830 height 539
click at [777, 530] on button "Play" at bounding box center [775, 522] width 170 height 45
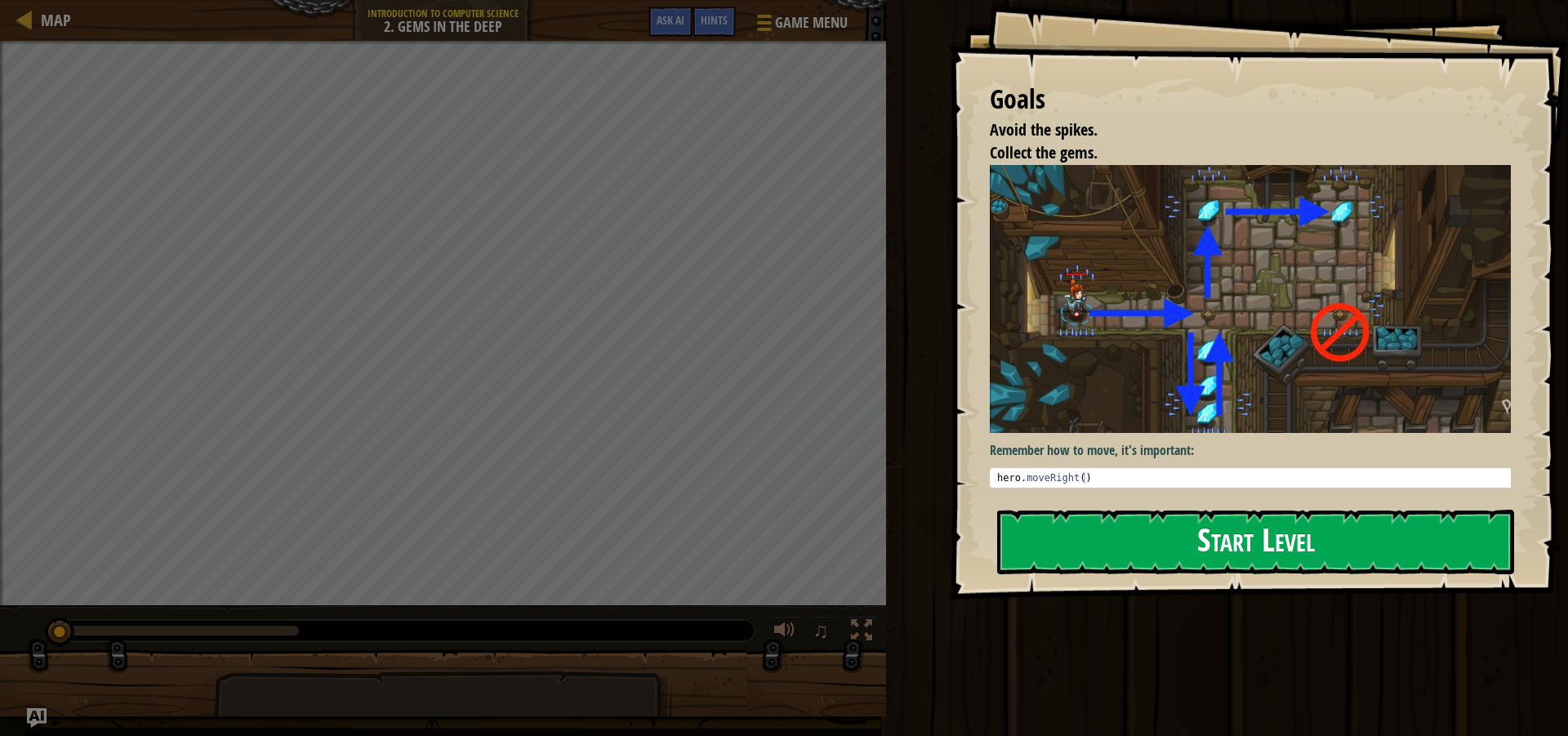
click at [1040, 551] on button "Start Level" at bounding box center [1255, 542] width 517 height 64
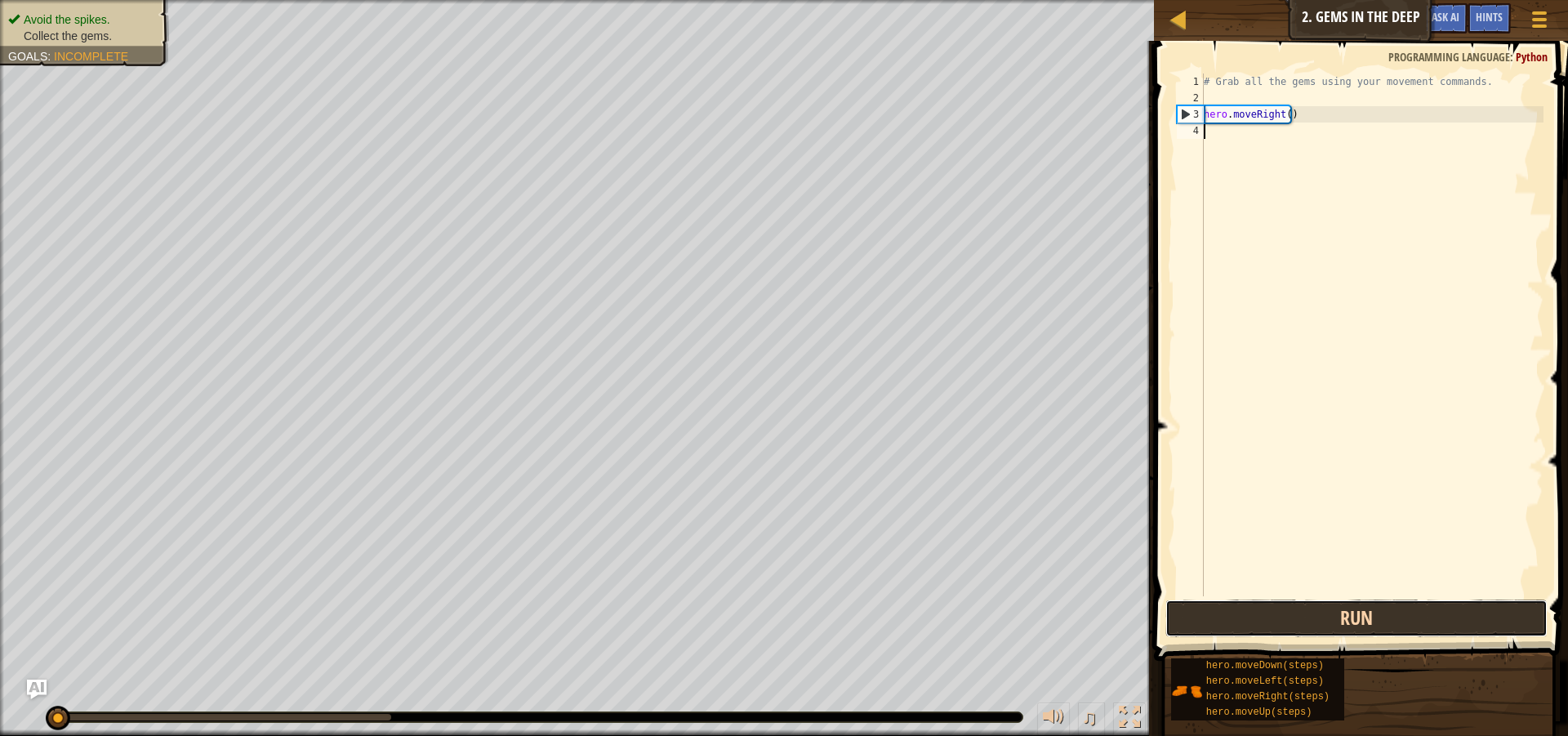
click at [1300, 621] on button "Run" at bounding box center [1356, 618] width 382 height 38
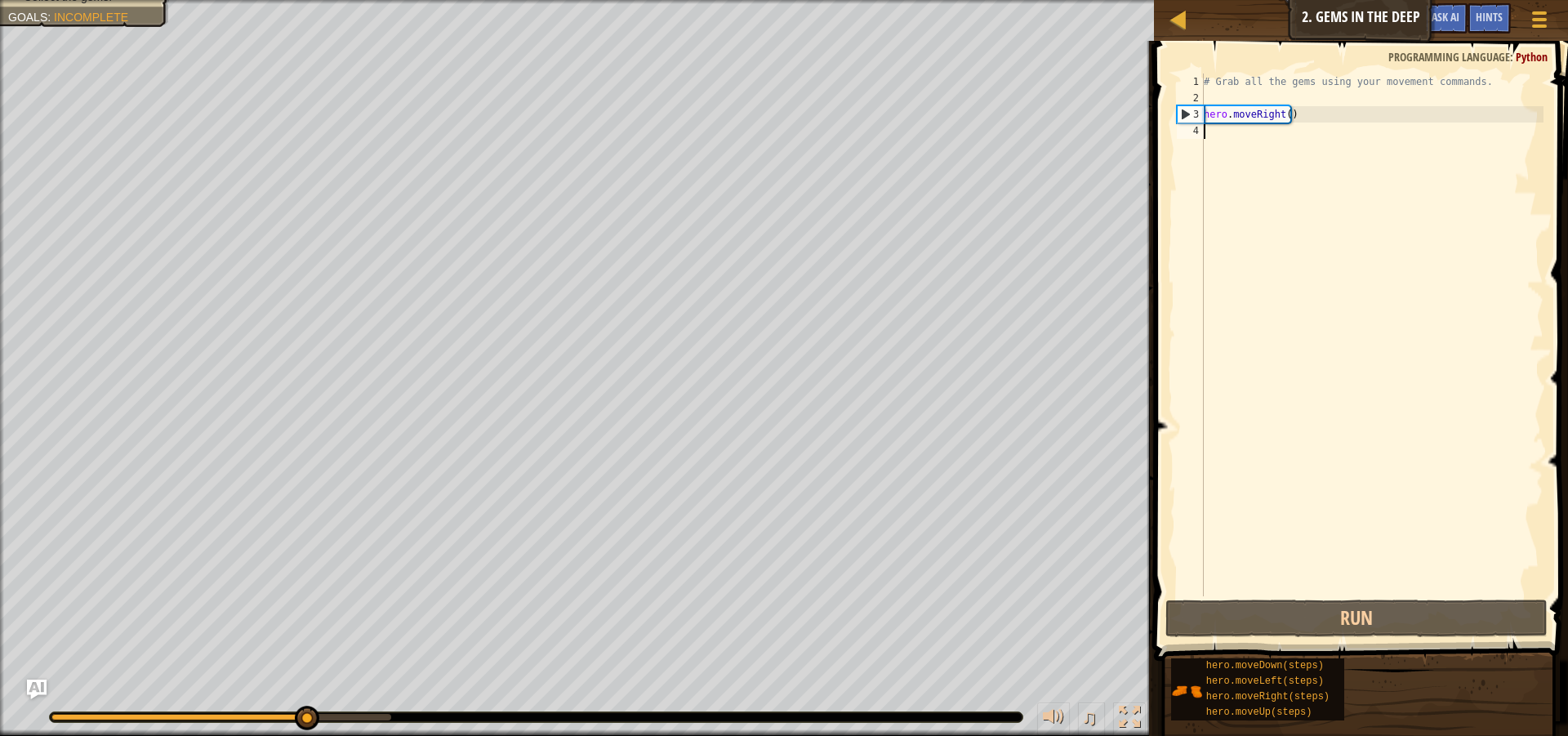
type textarea "h"
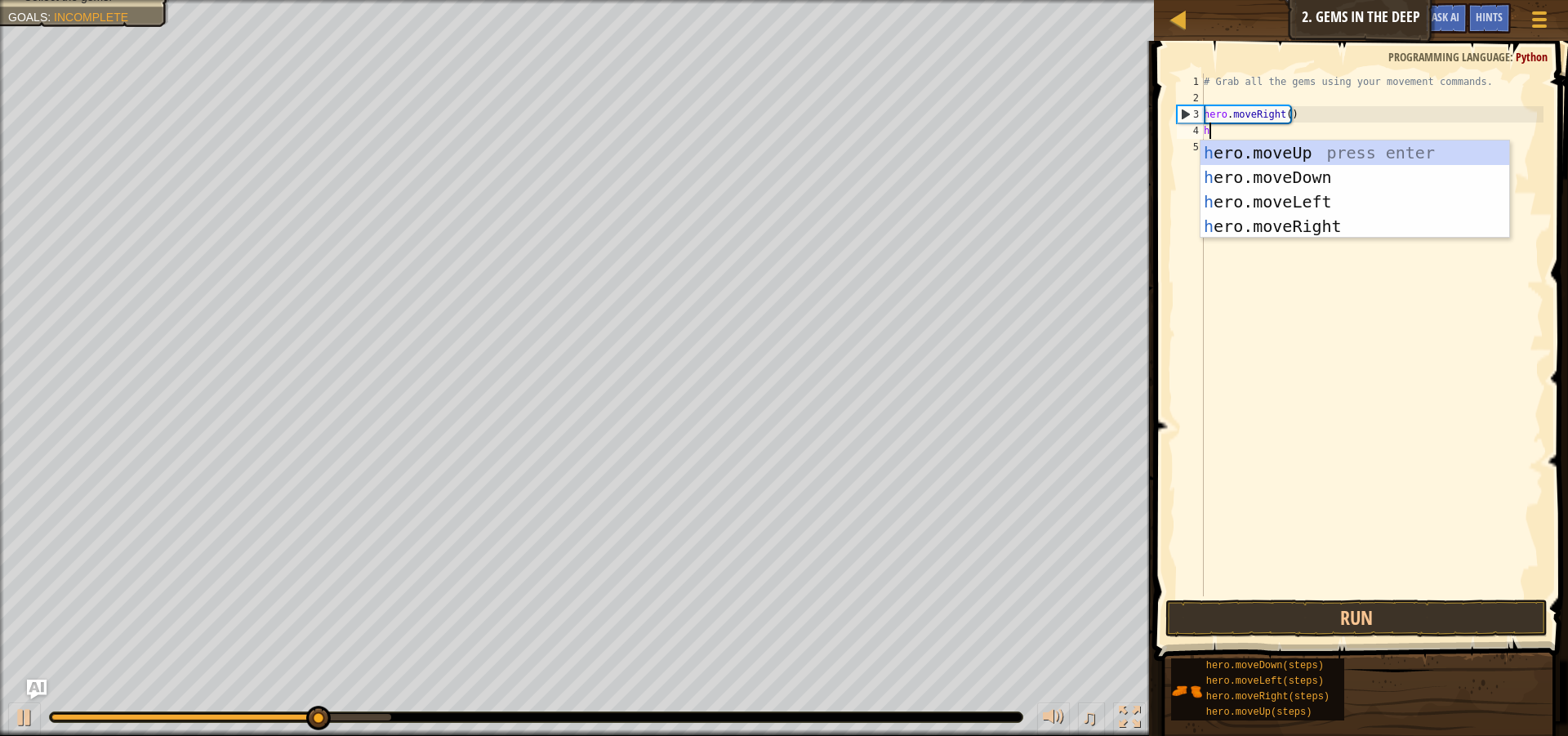
scroll to position [7, 0]
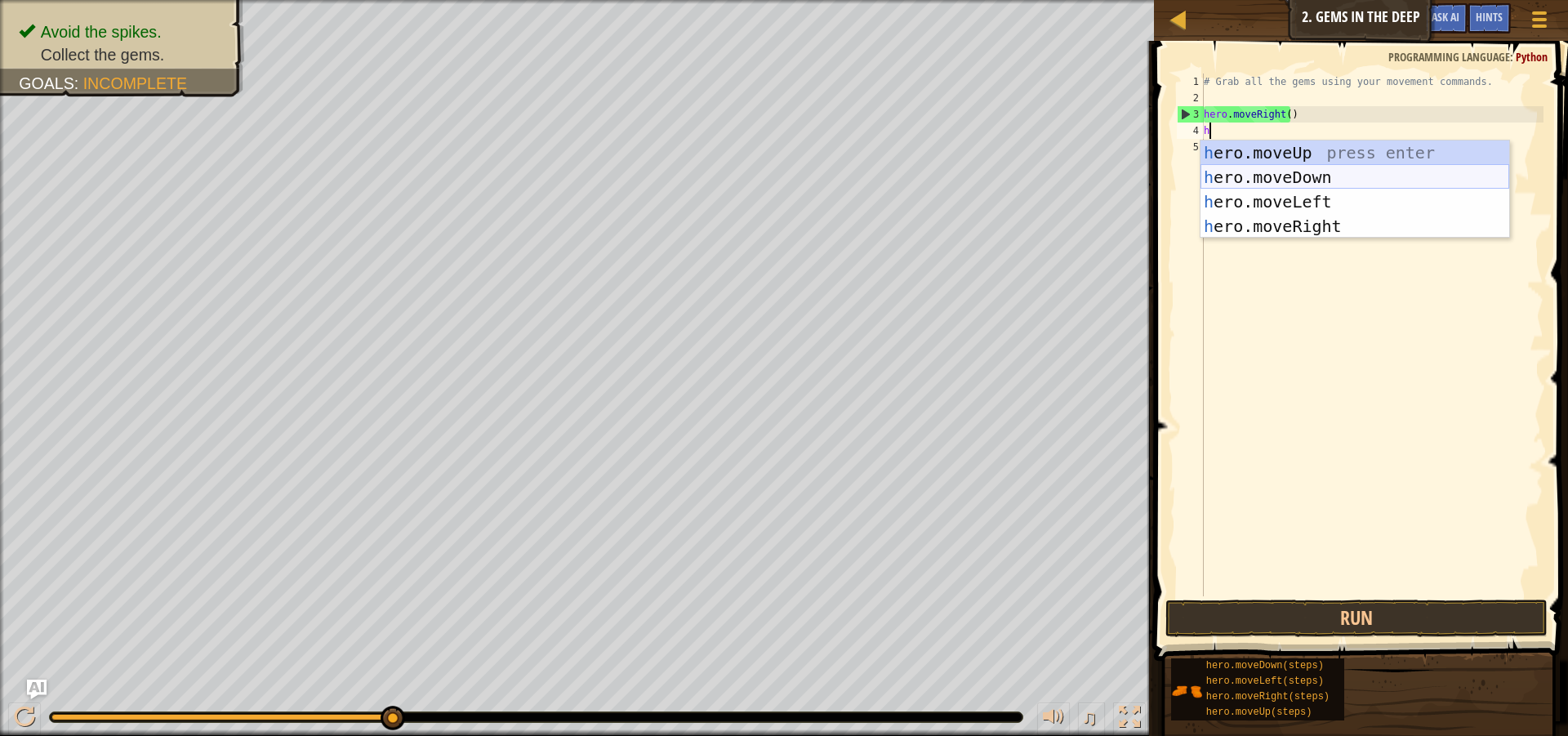
click at [1225, 172] on div "h ero.moveUp press enter h ero.moveDown press enter h ero.moveLeft press enter …" at bounding box center [1354, 214] width 309 height 147
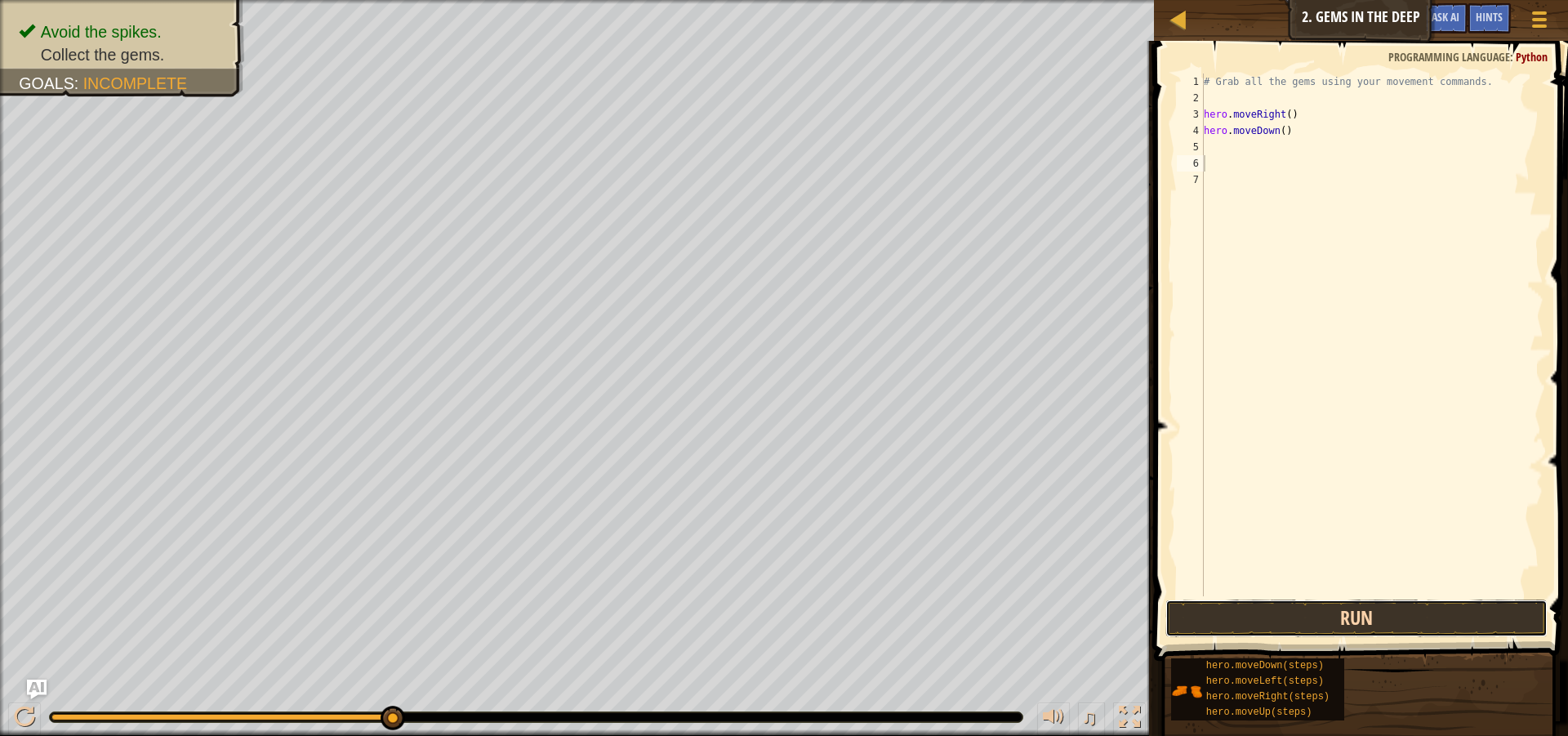
click at [1340, 616] on button "Run" at bounding box center [1356, 618] width 382 height 38
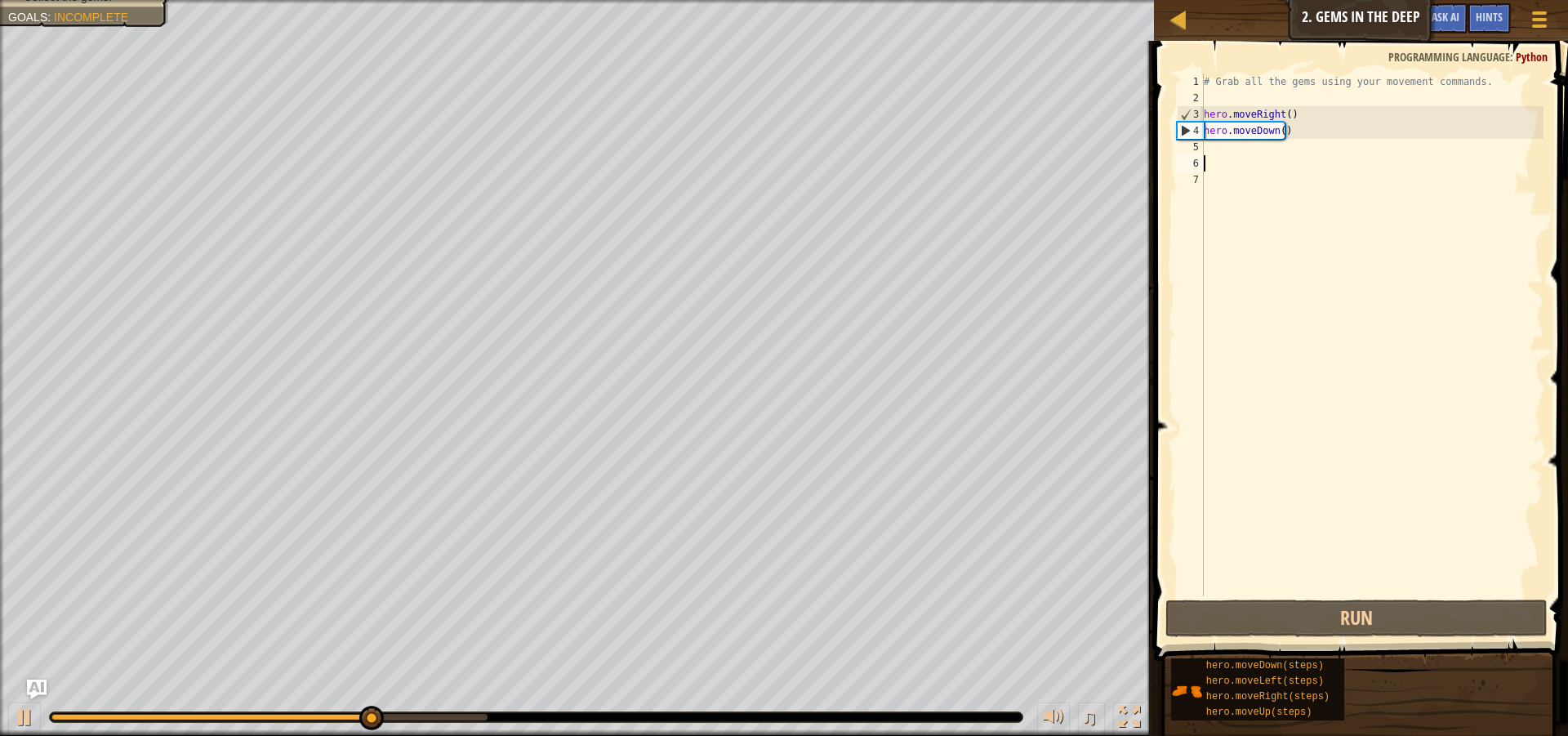
click at [1208, 147] on div "# Grab all the gems using your movement commands. hero . moveRight ( ) hero . m…" at bounding box center [1372, 351] width 343 height 555
type textarea "h"
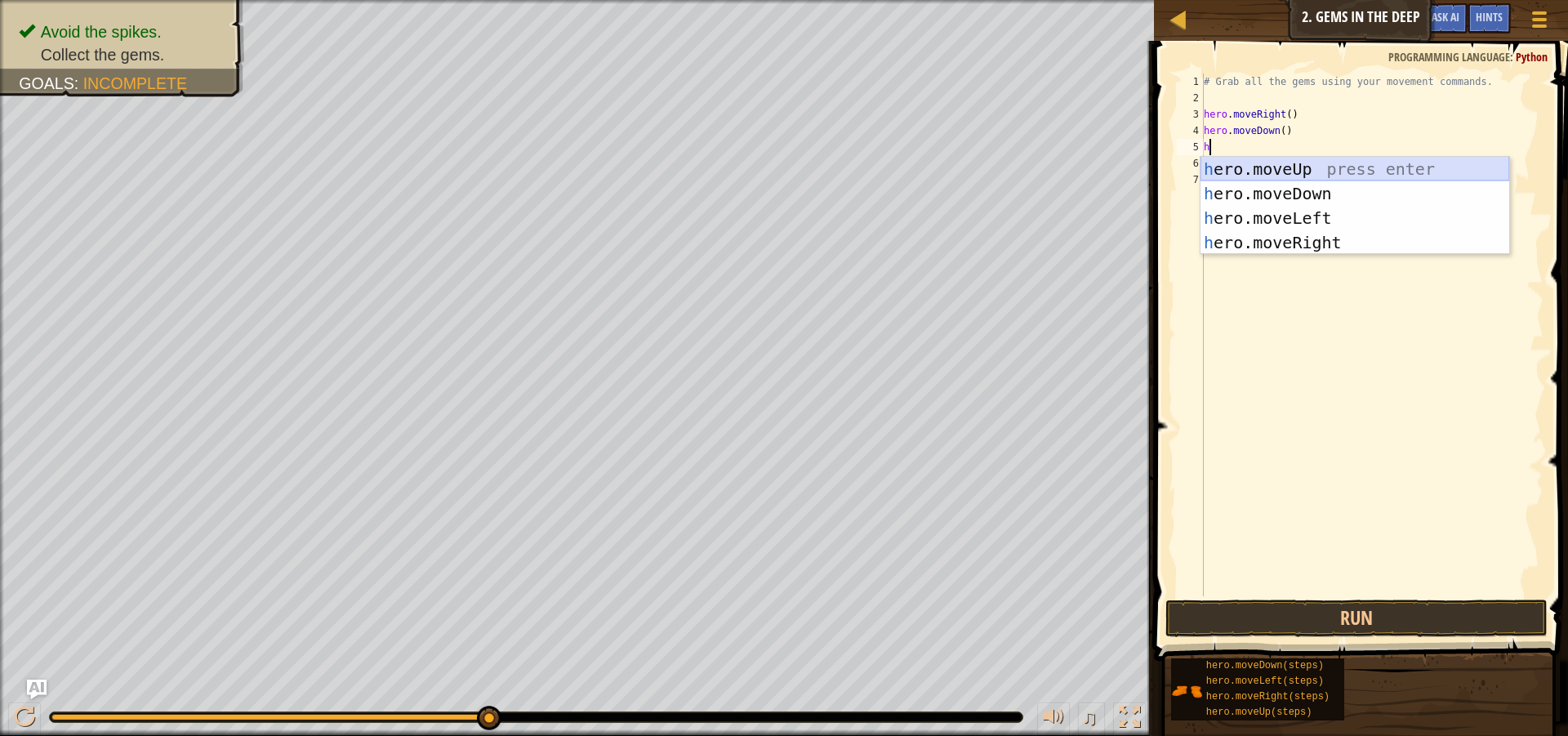
click at [1267, 165] on div "h ero.moveUp press enter h ero.moveDown press enter h ero.moveLeft press enter …" at bounding box center [1354, 230] width 309 height 147
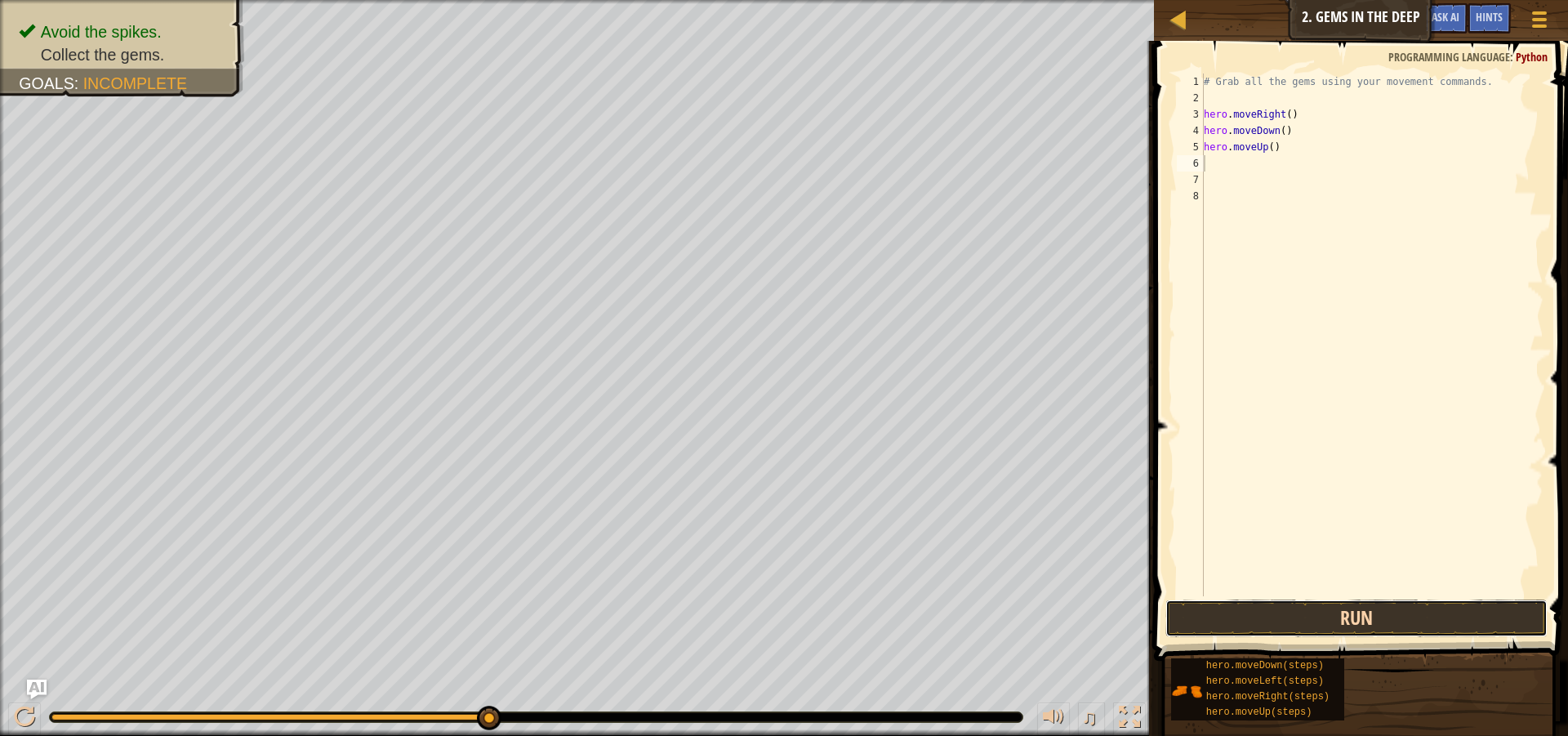
click at [1299, 611] on button "Run" at bounding box center [1356, 618] width 382 height 38
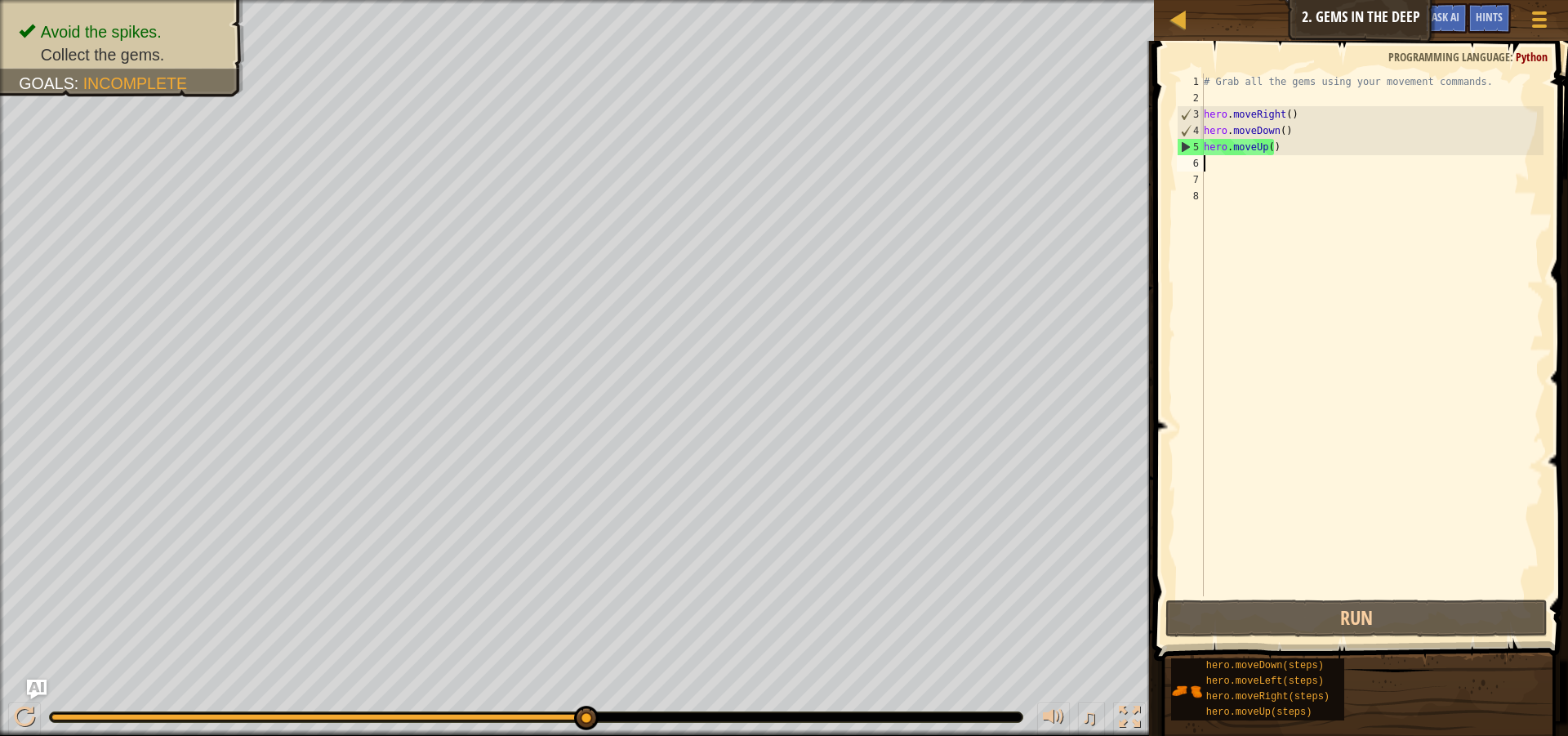
click at [1239, 162] on div "# Grab all the gems using your movement commands. hero . moveRight ( ) hero . m…" at bounding box center [1372, 351] width 343 height 555
type textarea "h"
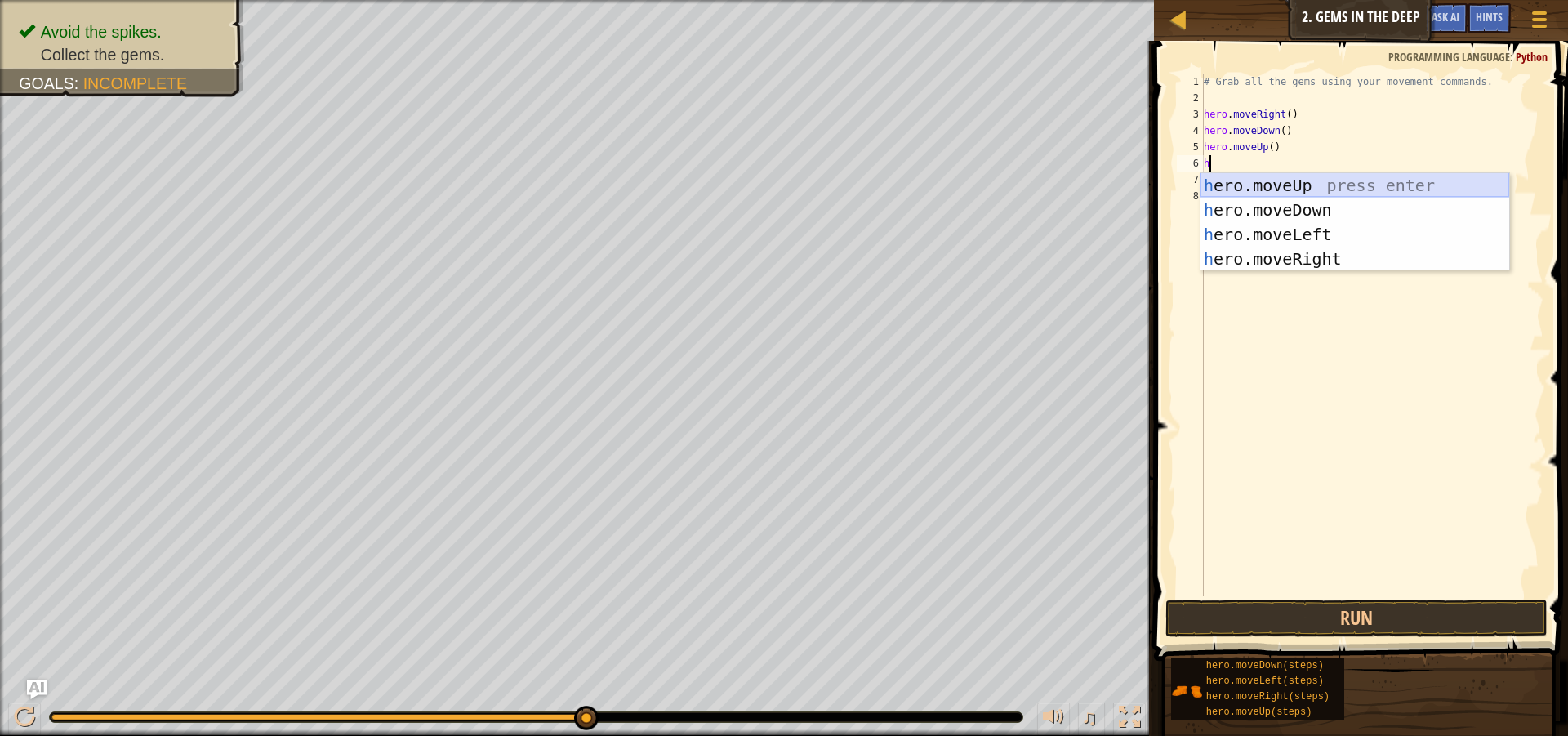
click at [1243, 180] on div "h ero.moveUp press enter h ero.moveDown press enter h ero.moveLeft press enter …" at bounding box center [1354, 247] width 309 height 147
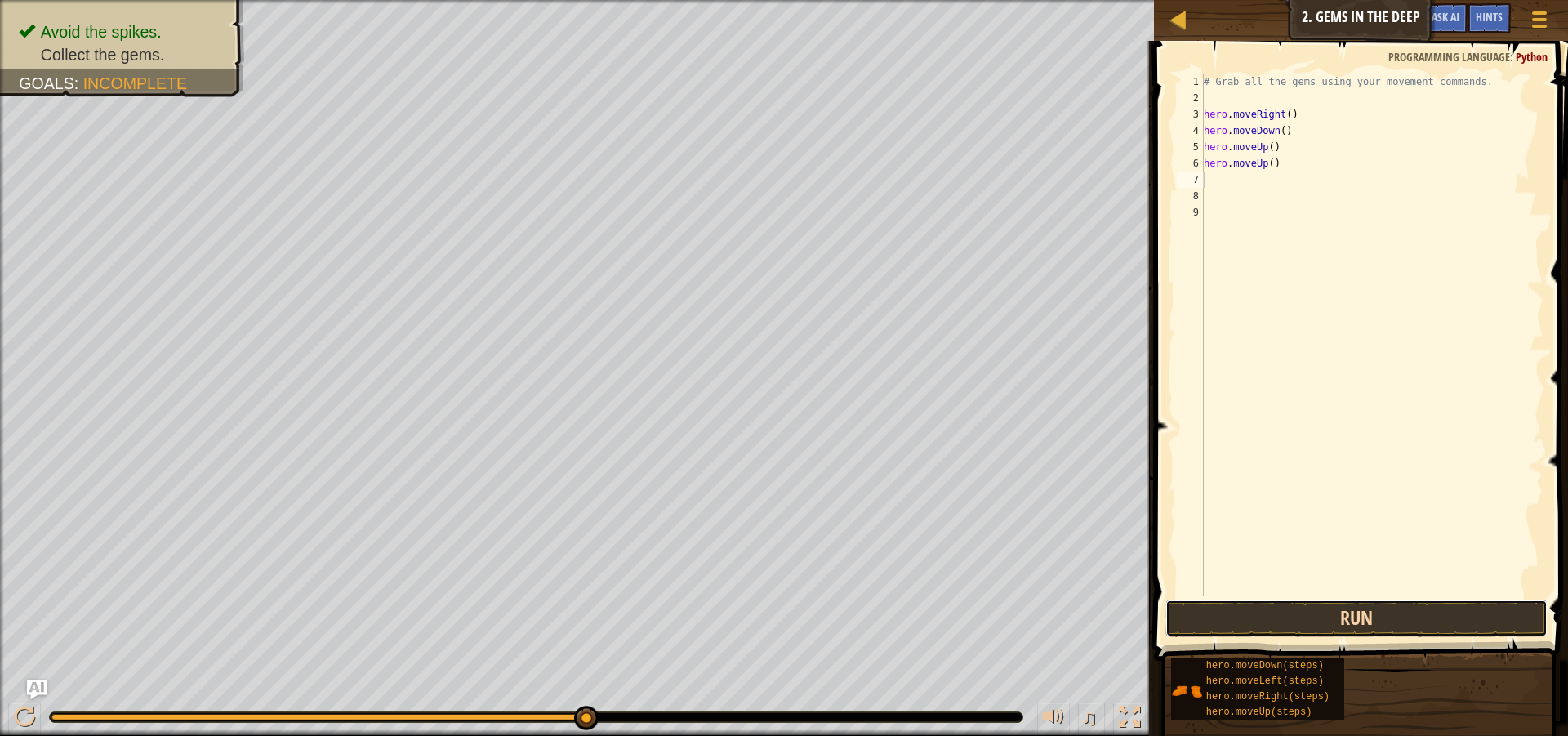
click at [1307, 622] on button "Run" at bounding box center [1356, 618] width 382 height 38
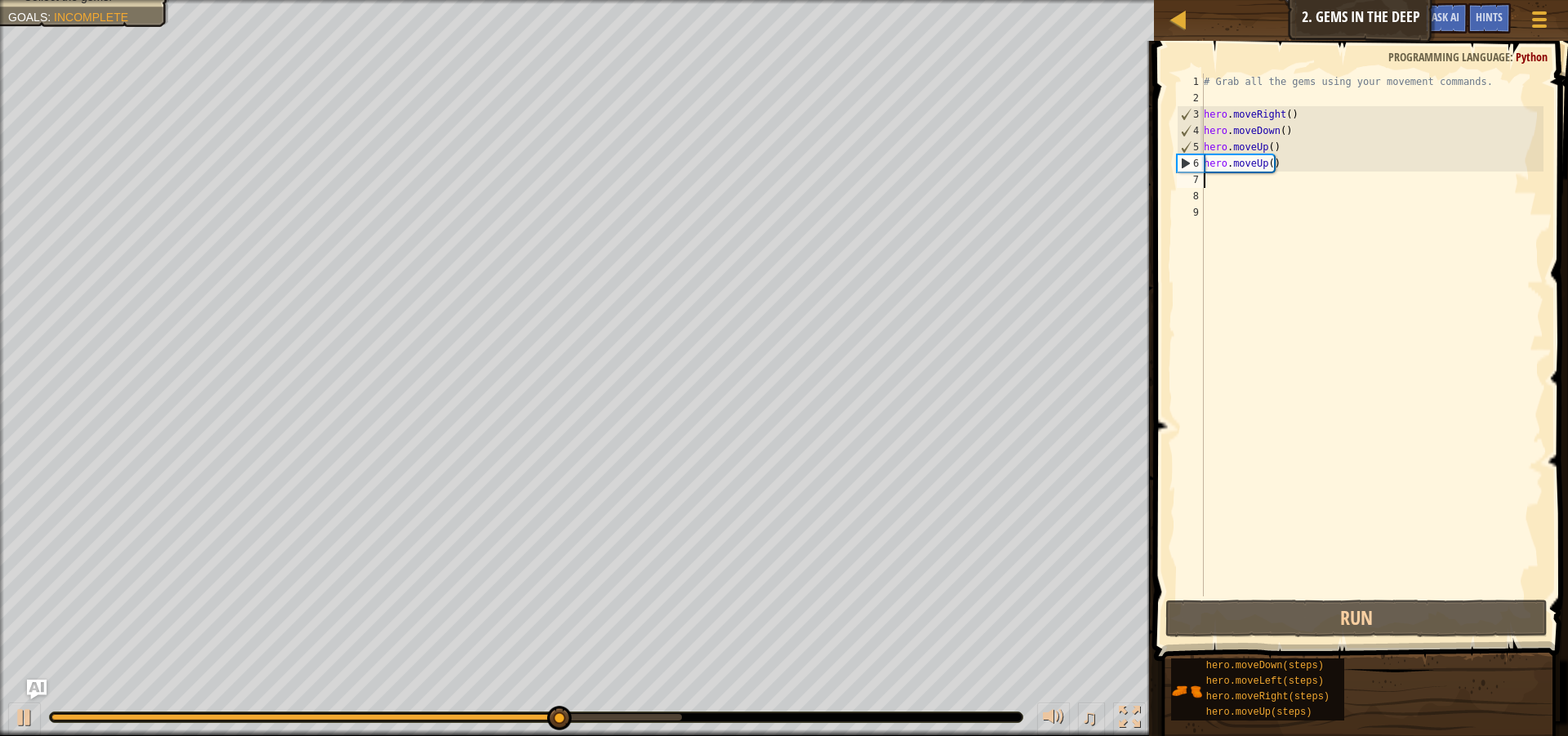
type textarea "h"
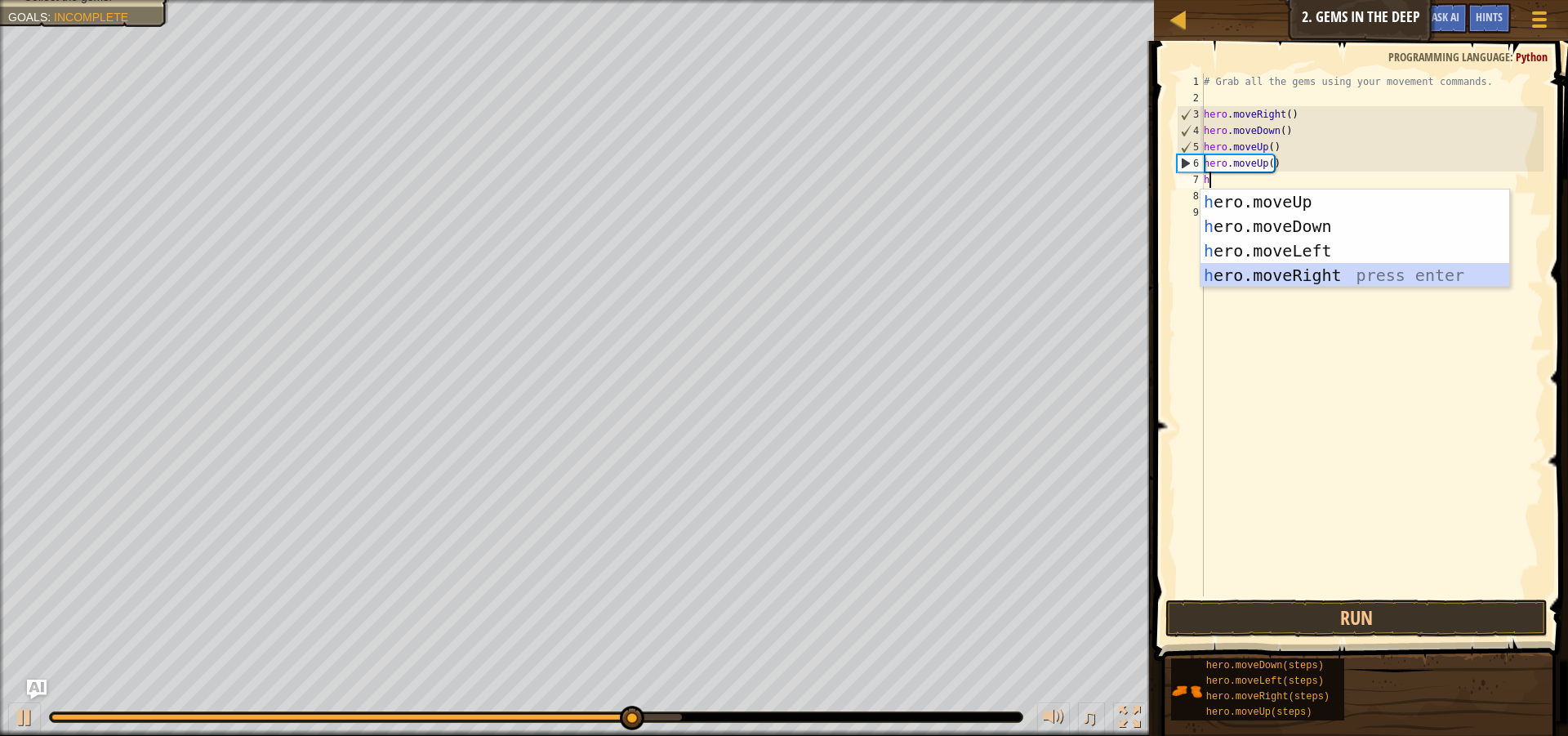
click at [1266, 277] on div "h ero.moveUp press enter h ero.moveDown press enter h ero.moveLeft press enter …" at bounding box center [1354, 263] width 309 height 147
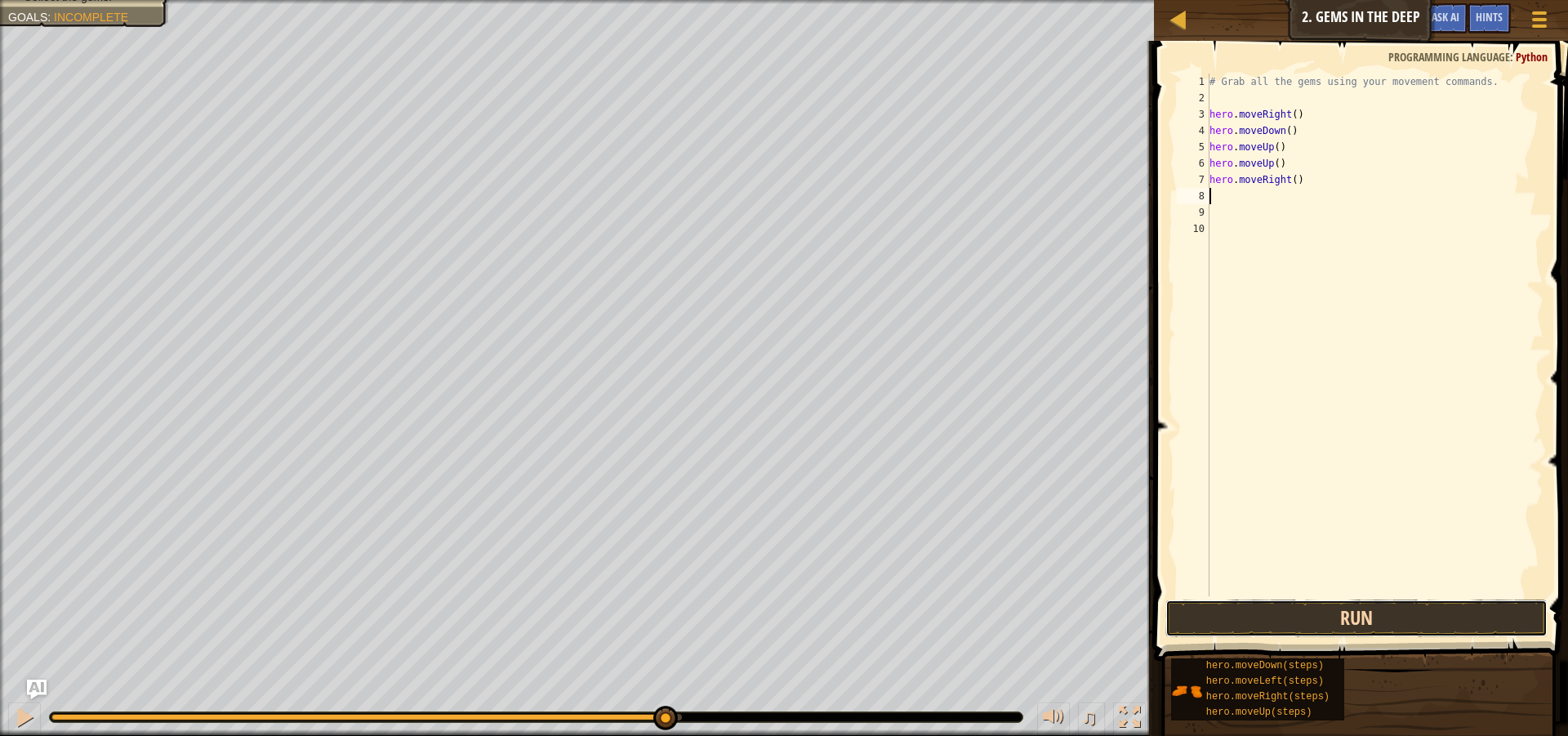
click at [1282, 621] on button "Run" at bounding box center [1356, 618] width 382 height 38
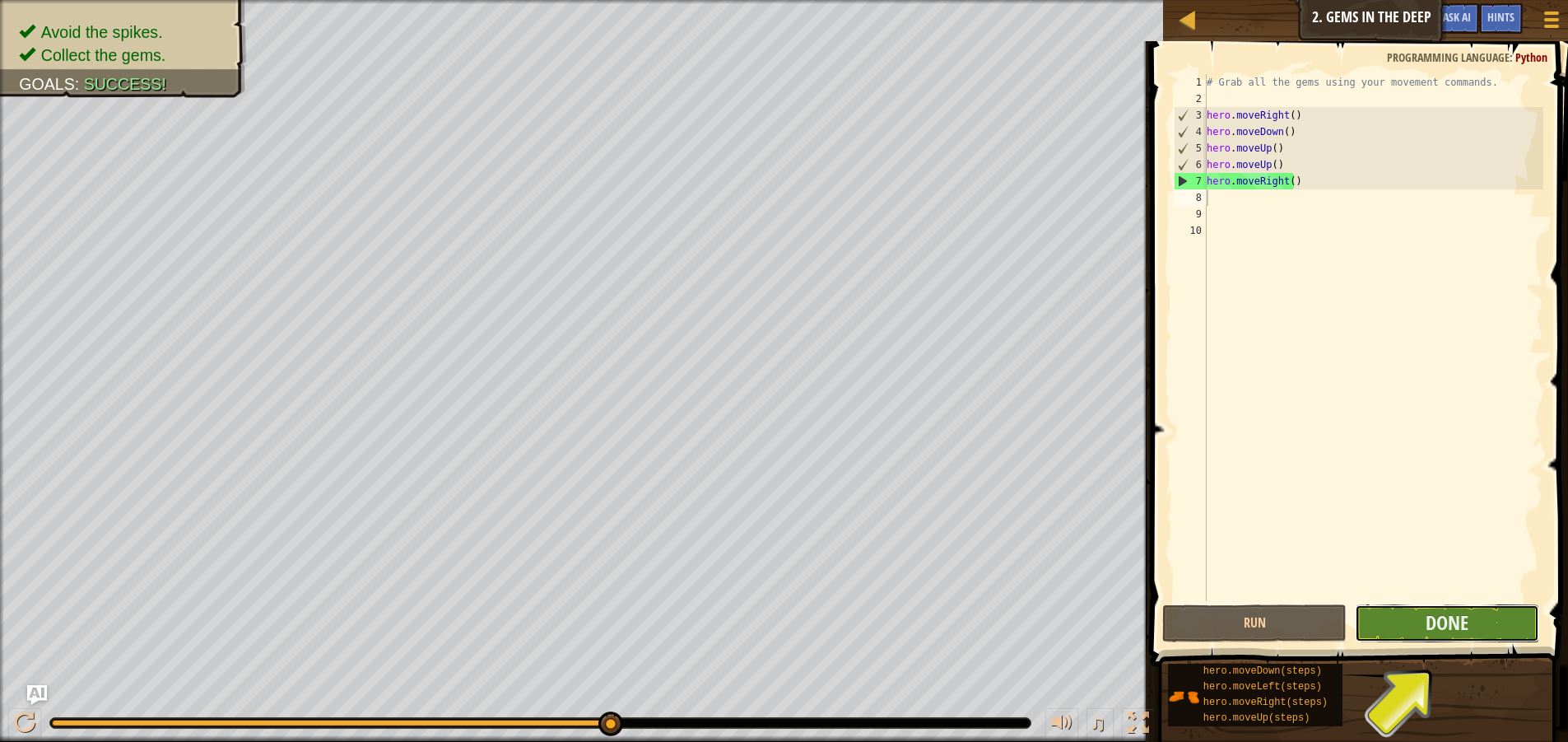
click at [1458, 606] on button "Done" at bounding box center [1446, 623] width 185 height 38
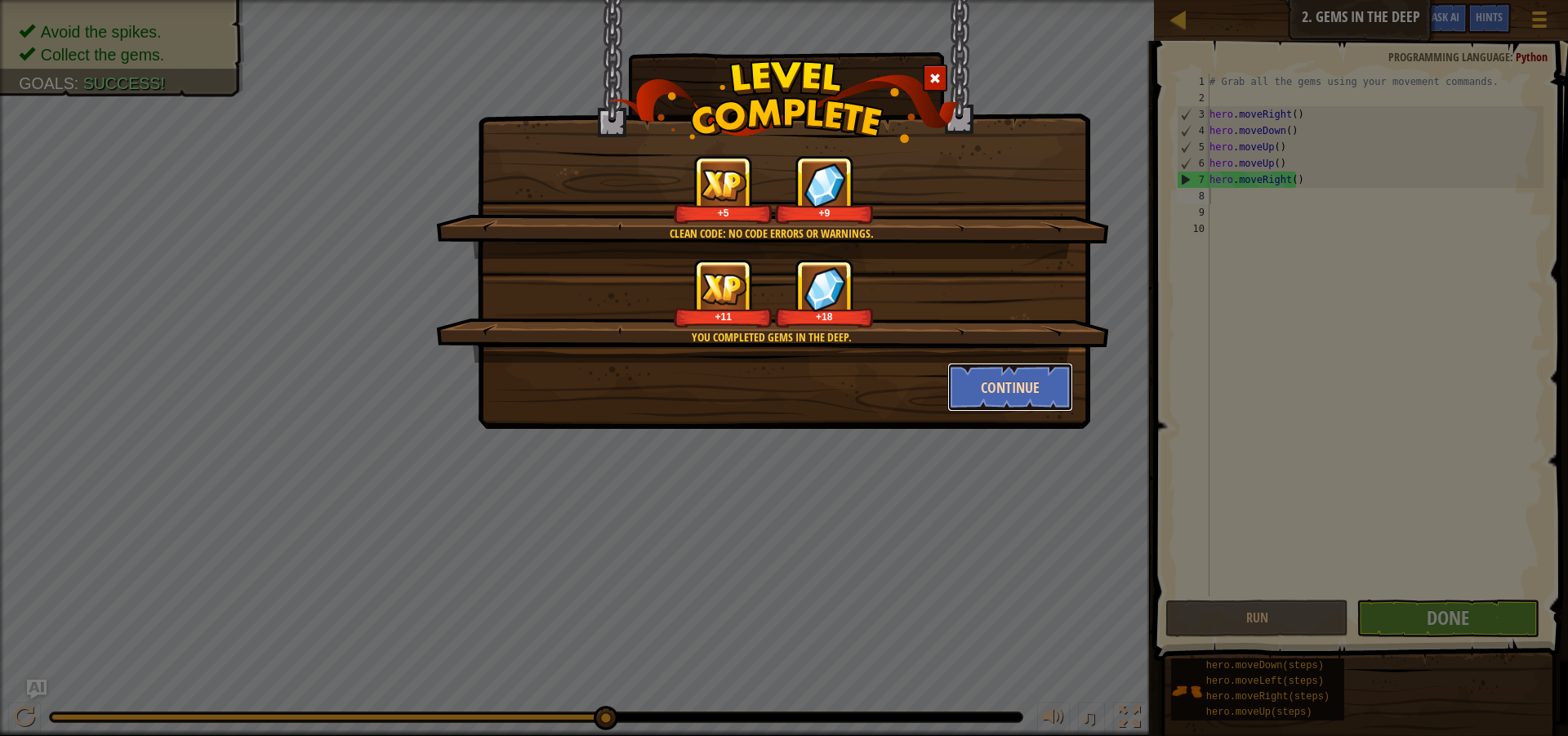
click at [994, 383] on button "Continue" at bounding box center [1010, 387] width 126 height 49
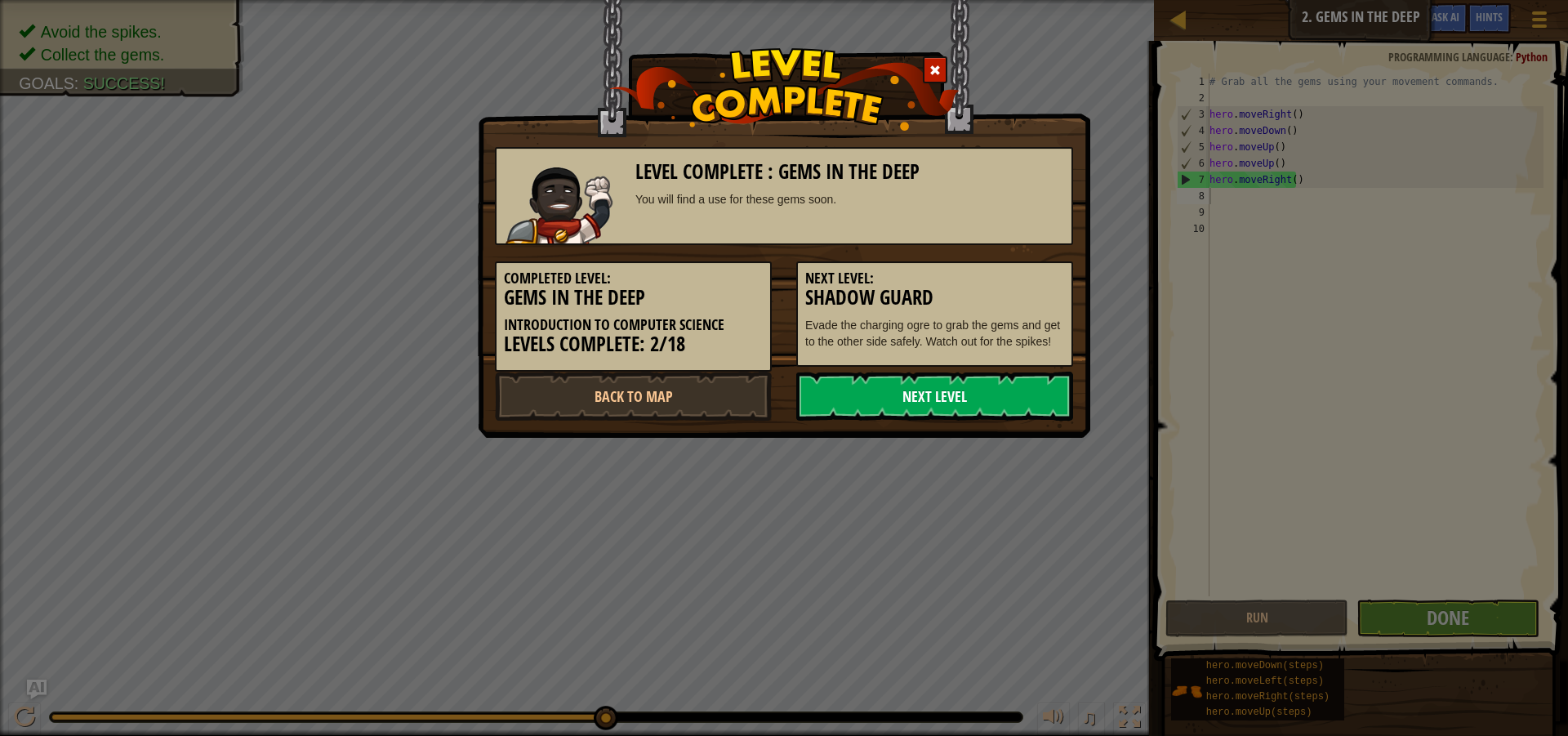
click at [978, 399] on link "Next Level" at bounding box center [934, 395] width 276 height 49
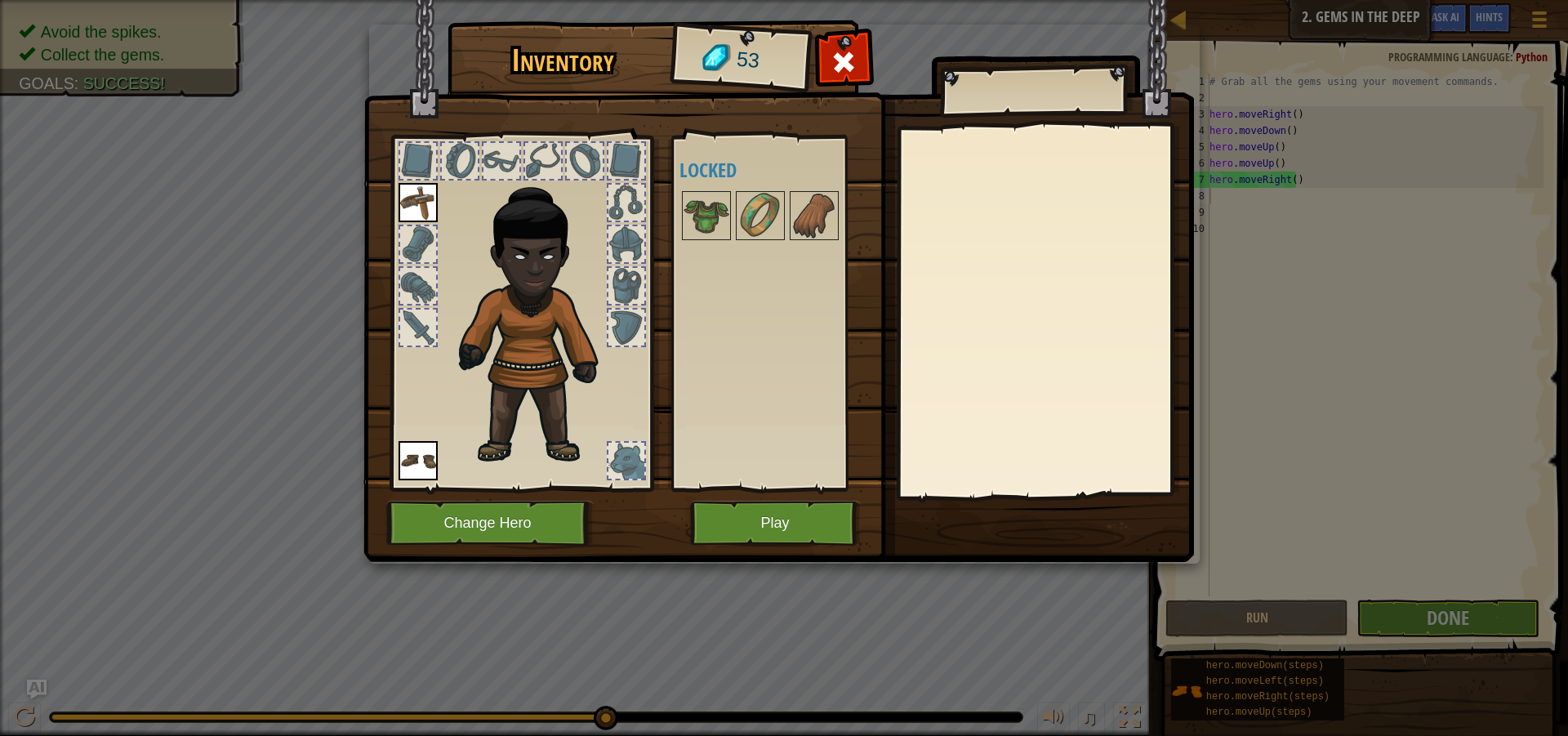
drag, startPoint x: 702, startPoint y: 219, endPoint x: 547, endPoint y: 339, distance: 196.0
click at [549, 337] on div "Inventory 53 Available Equip Equip (double-click to equip) Locked Equip Unequip…" at bounding box center [784, 294] width 830 height 539
click at [747, 516] on button "Play" at bounding box center [775, 522] width 170 height 45
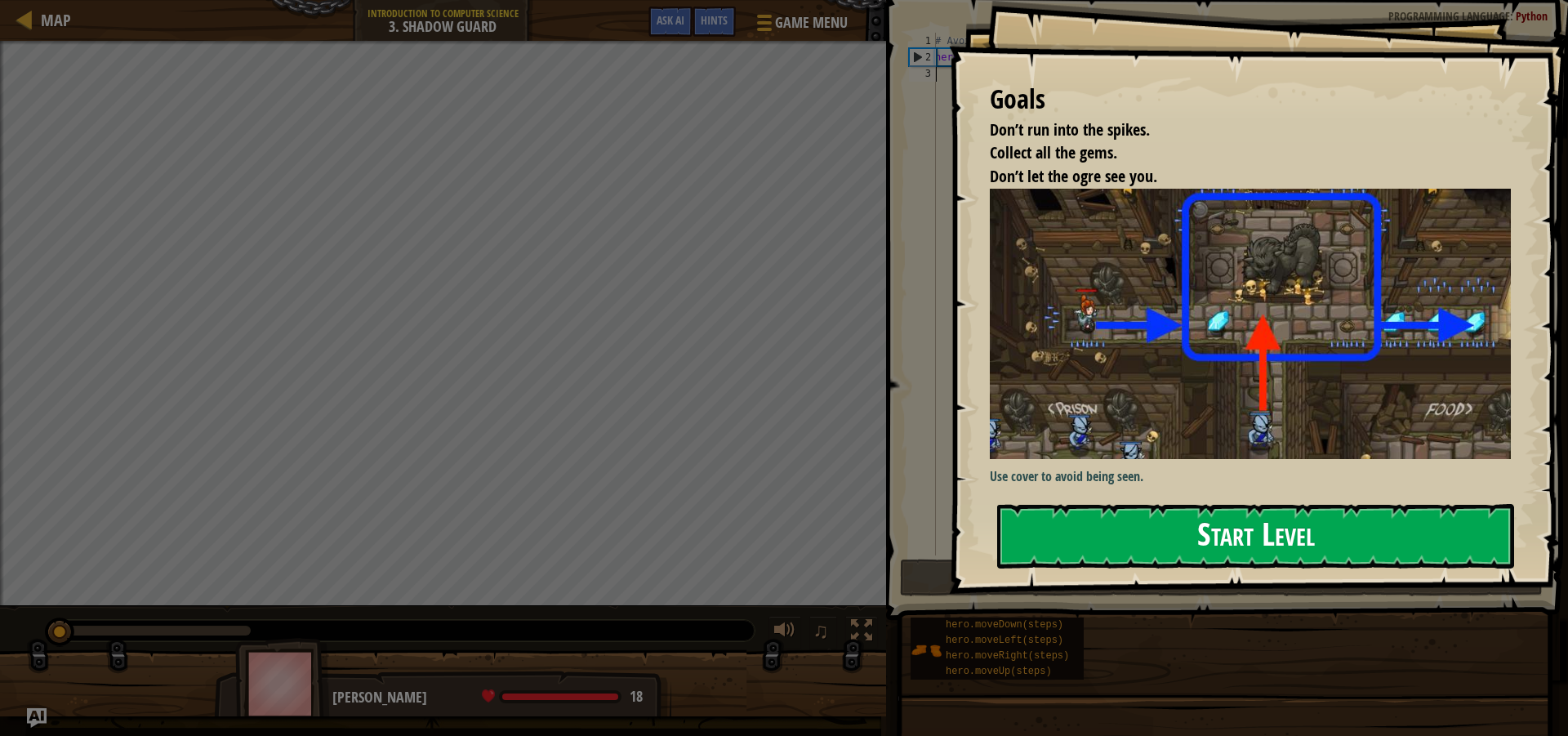
click at [1082, 560] on button "Start Level" at bounding box center [1255, 536] width 517 height 64
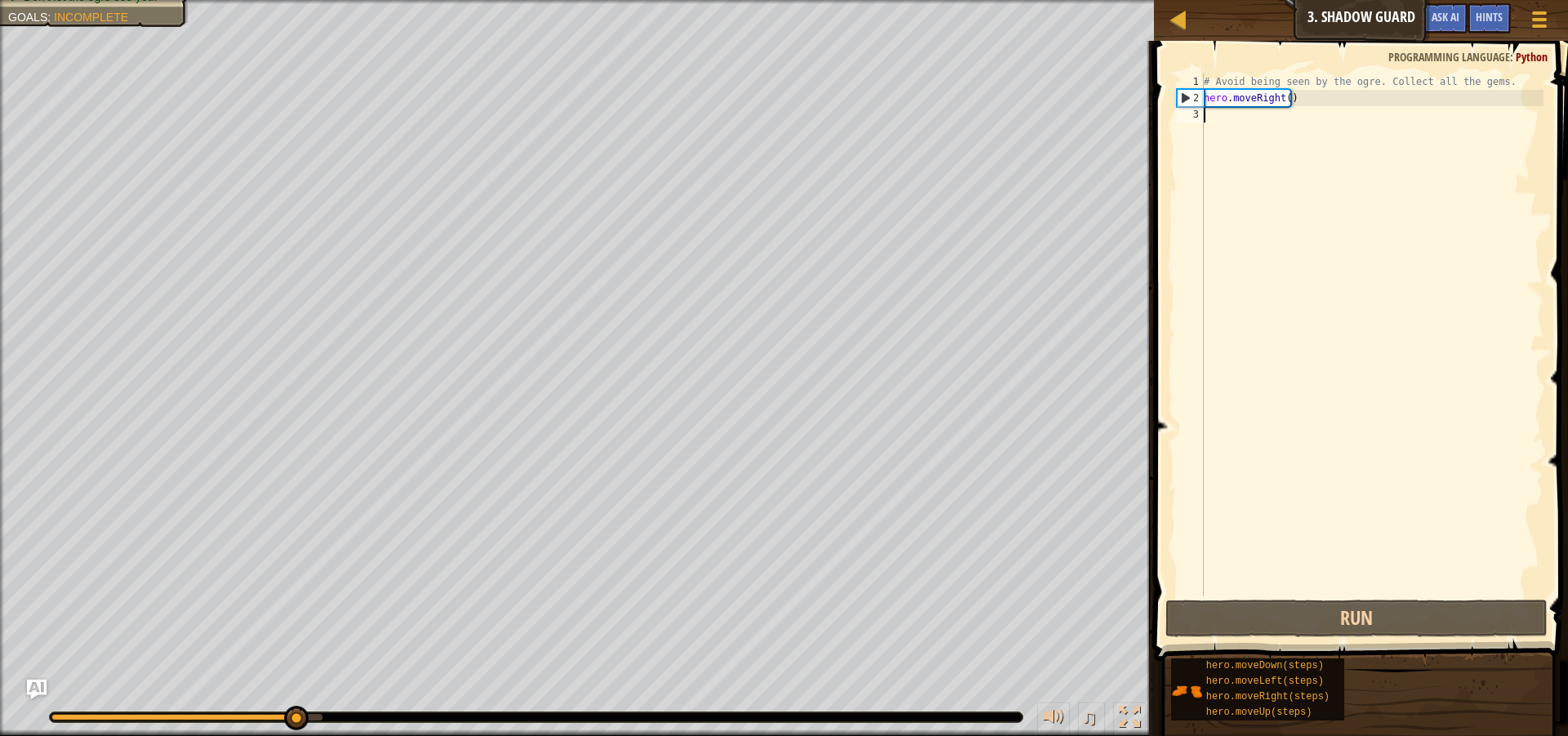
click at [1211, 122] on div "# Avoid being seen by the ogre. Collect all the gems. hero . moveRight ( )" at bounding box center [1372, 351] width 343 height 555
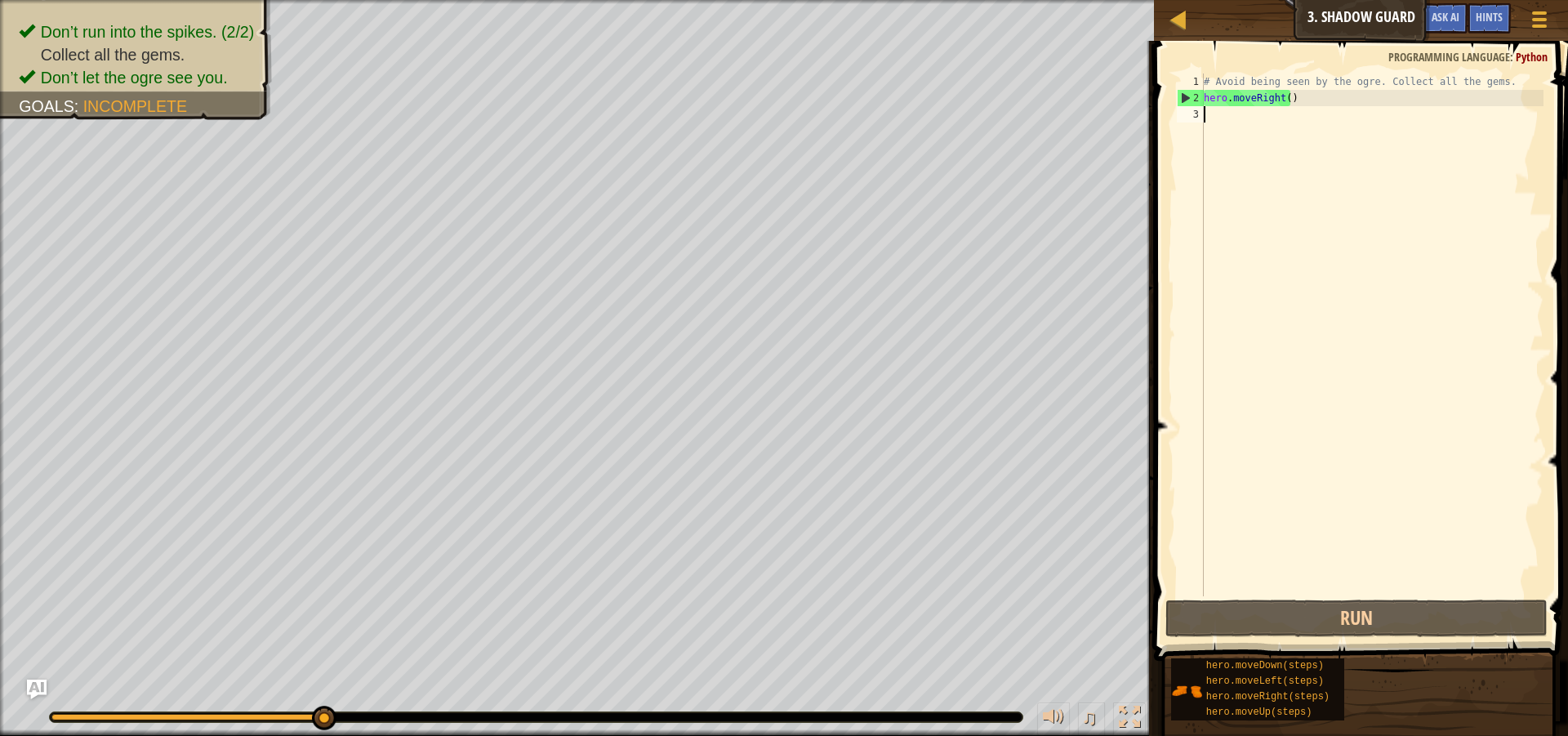
type textarea "h"
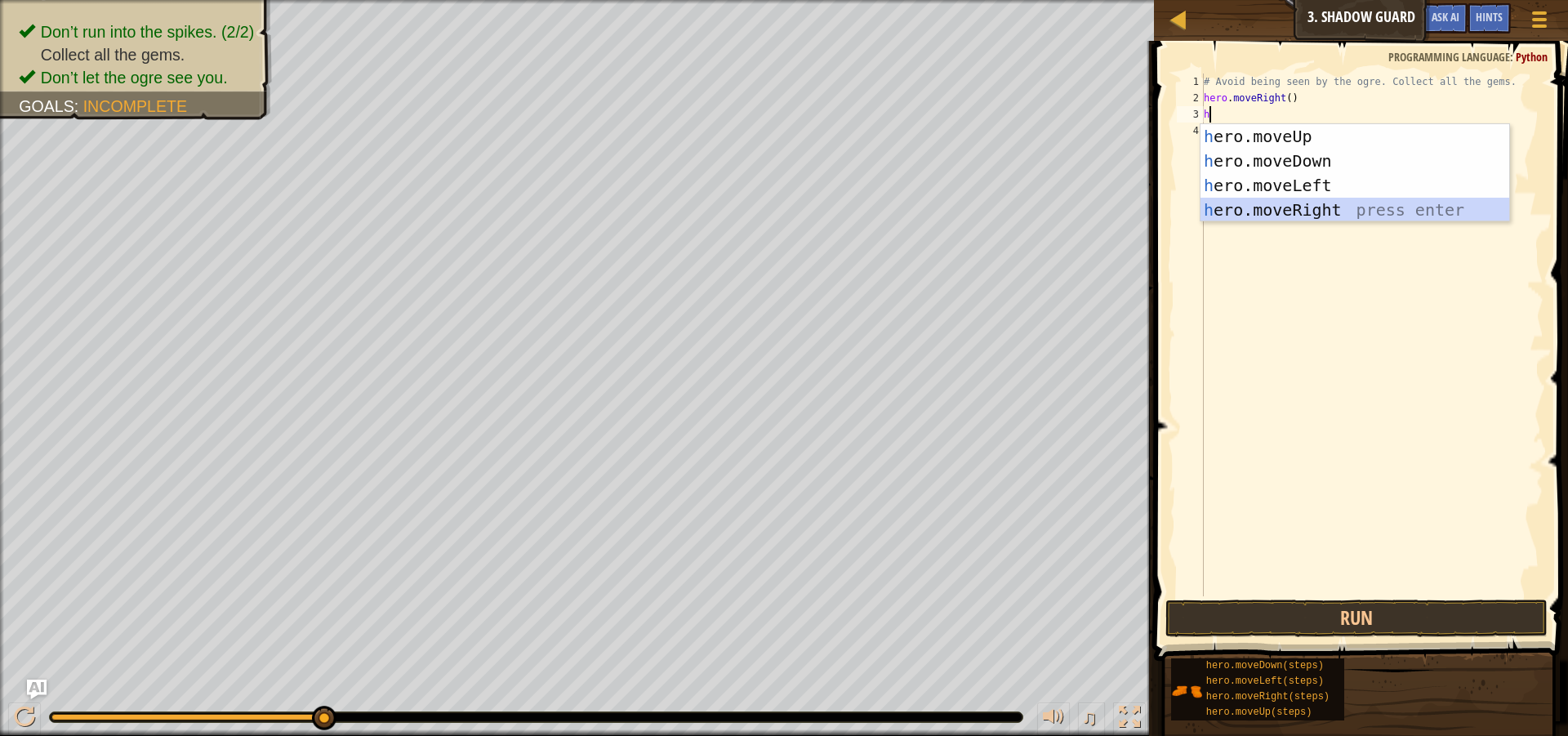
click at [1237, 212] on div "h ero.moveUp press enter h ero.moveDown press enter h ero.moveLeft press enter …" at bounding box center [1354, 198] width 309 height 147
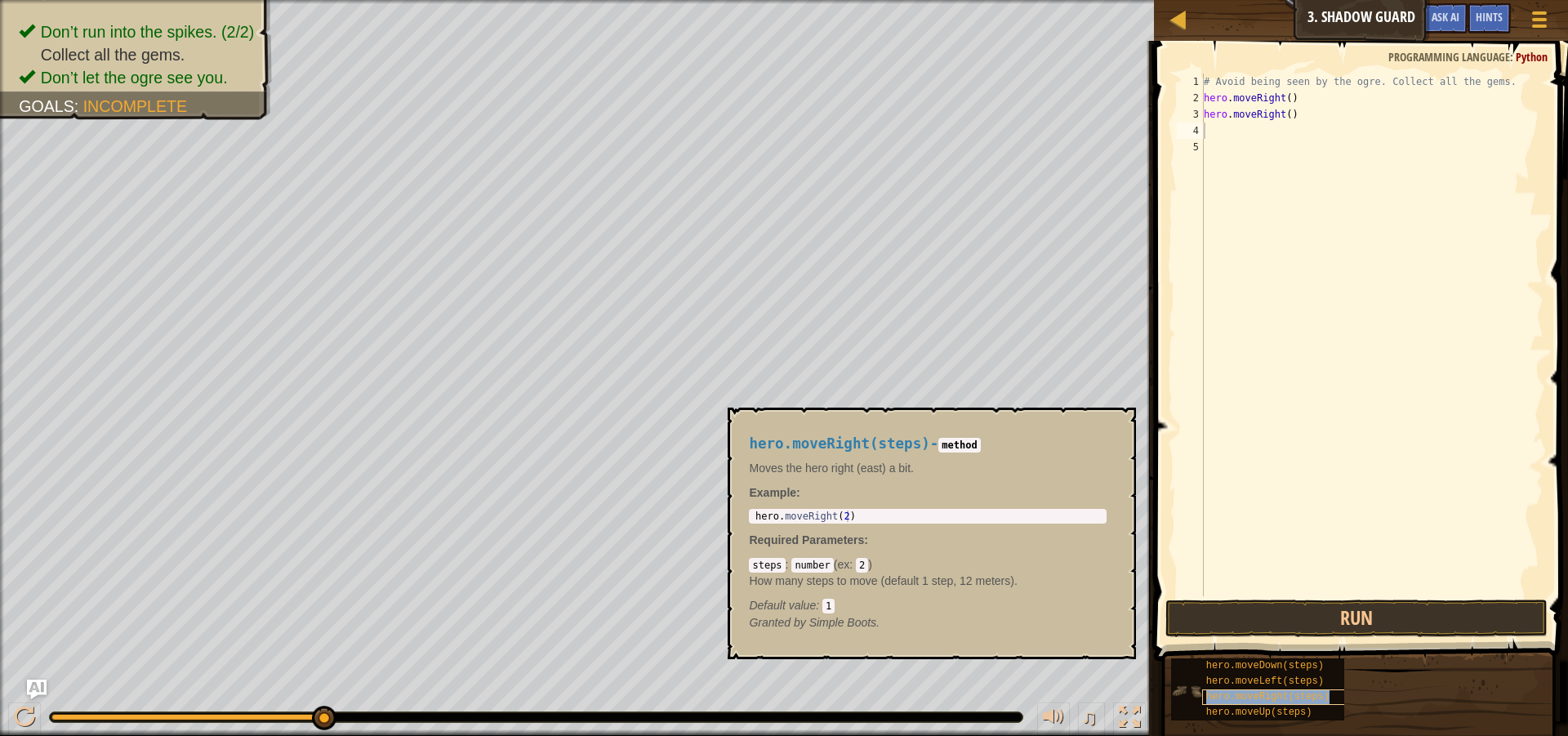
click at [1217, 694] on span "hero.moveRight(steps)" at bounding box center [1268, 696] width 123 height 11
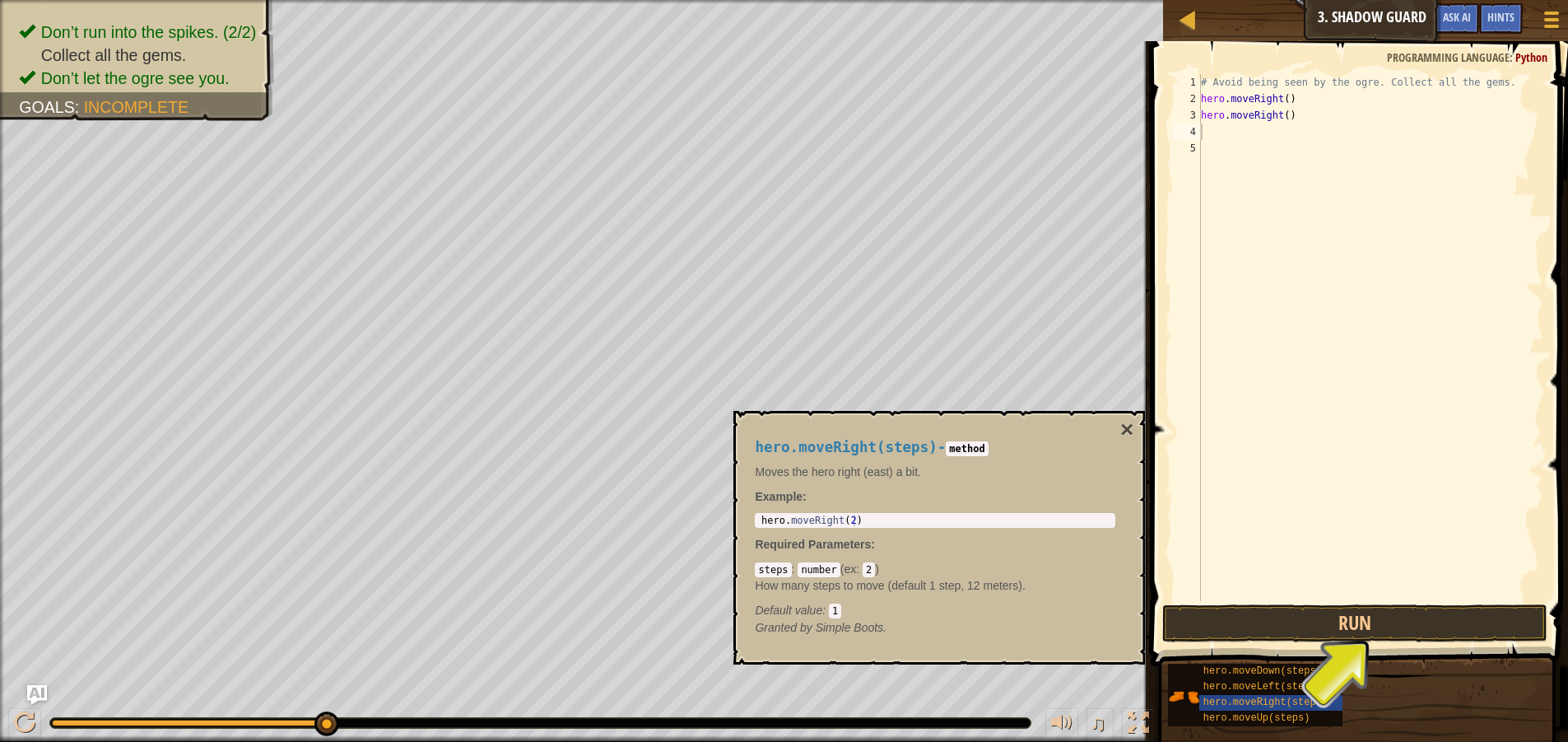
click at [834, 610] on code "1" at bounding box center [835, 611] width 12 height 15
click at [839, 610] on code "1" at bounding box center [835, 611] width 12 height 15
click at [836, 610] on code "1" at bounding box center [835, 611] width 12 height 15
click at [1271, 627] on button "Run" at bounding box center [1354, 623] width 385 height 38
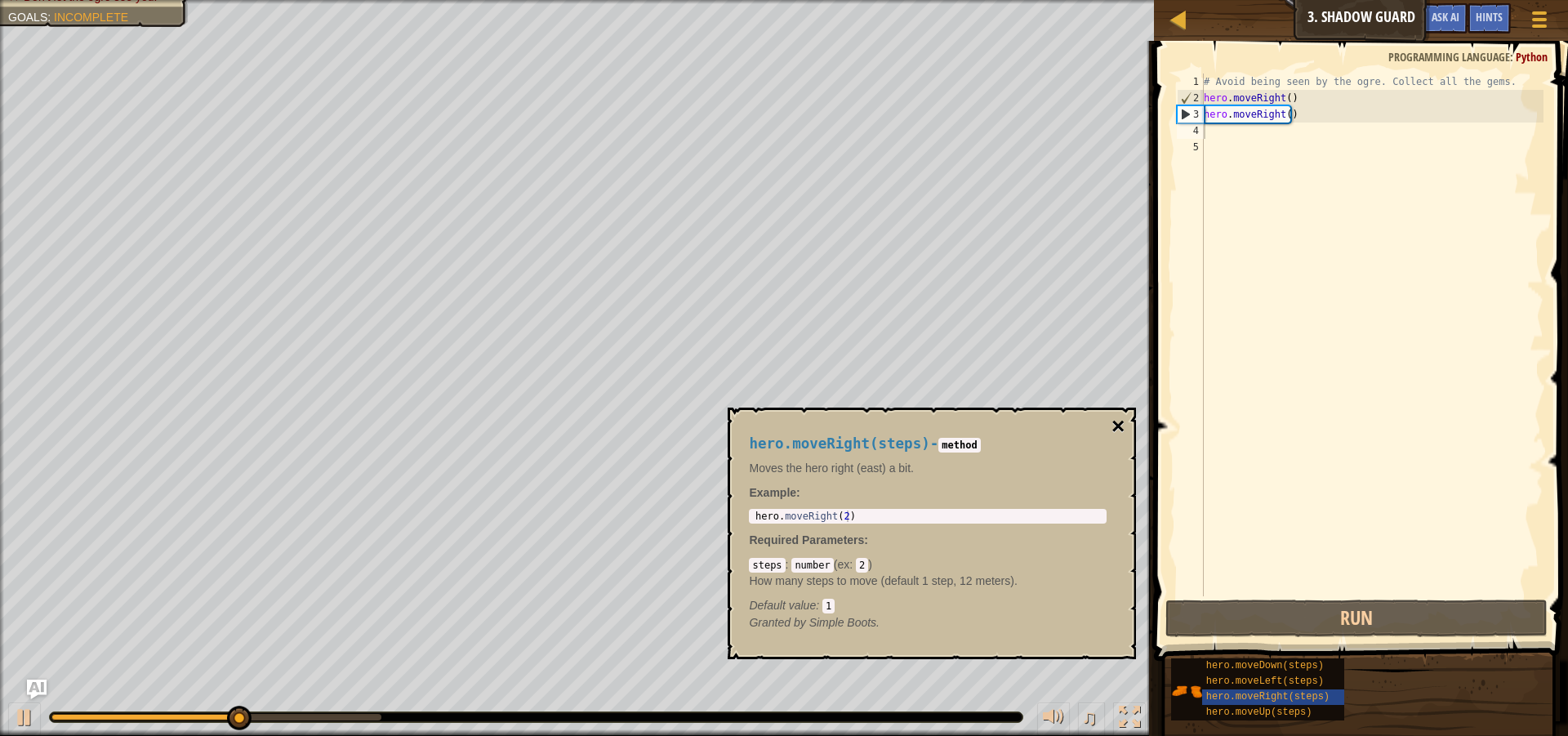
click at [1117, 424] on button "×" at bounding box center [1117, 426] width 13 height 23
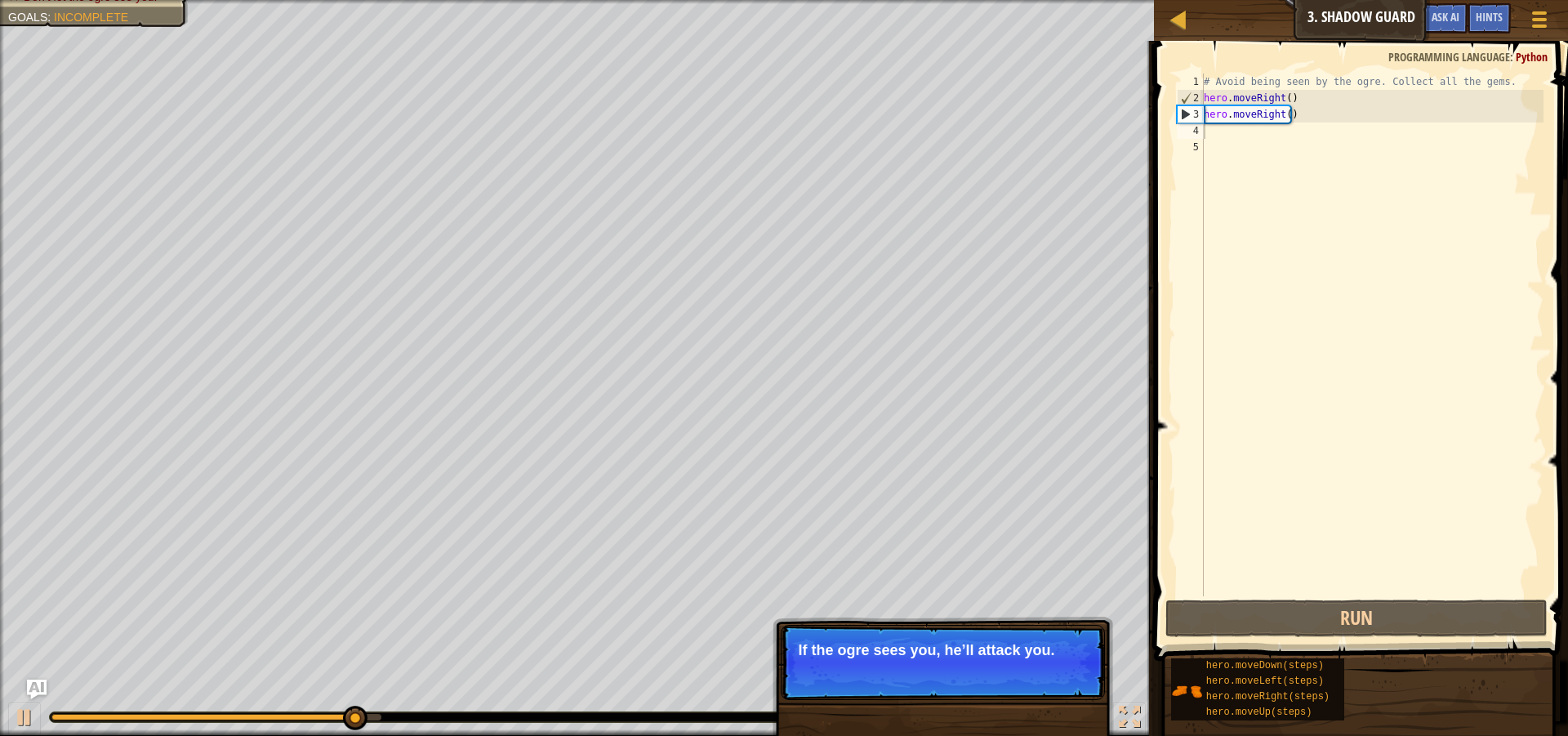
click at [981, 654] on p "If the ogre sees you, he’ll attack you." at bounding box center [942, 650] width 290 height 17
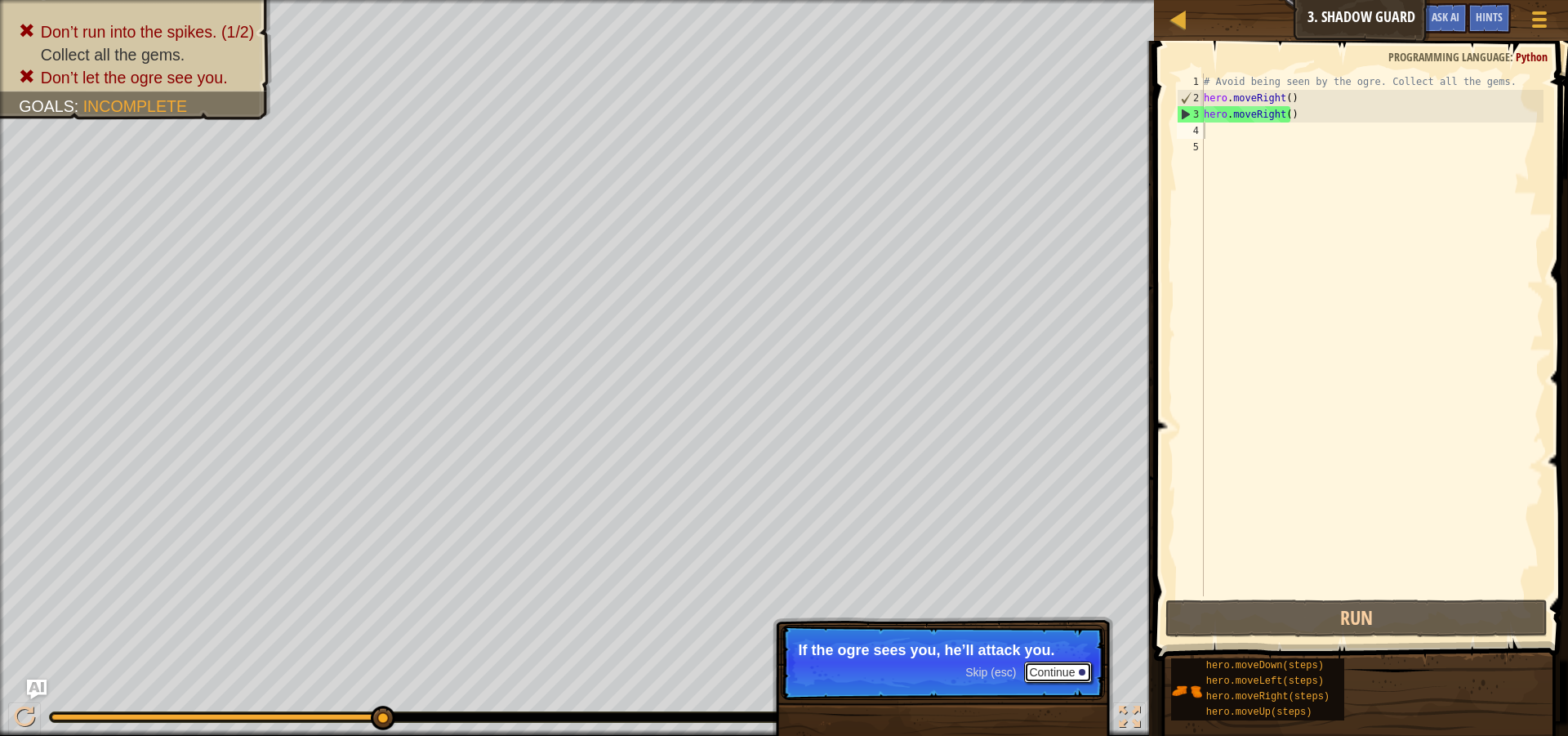
click at [1039, 672] on button "Continue" at bounding box center [1059, 672] width 68 height 21
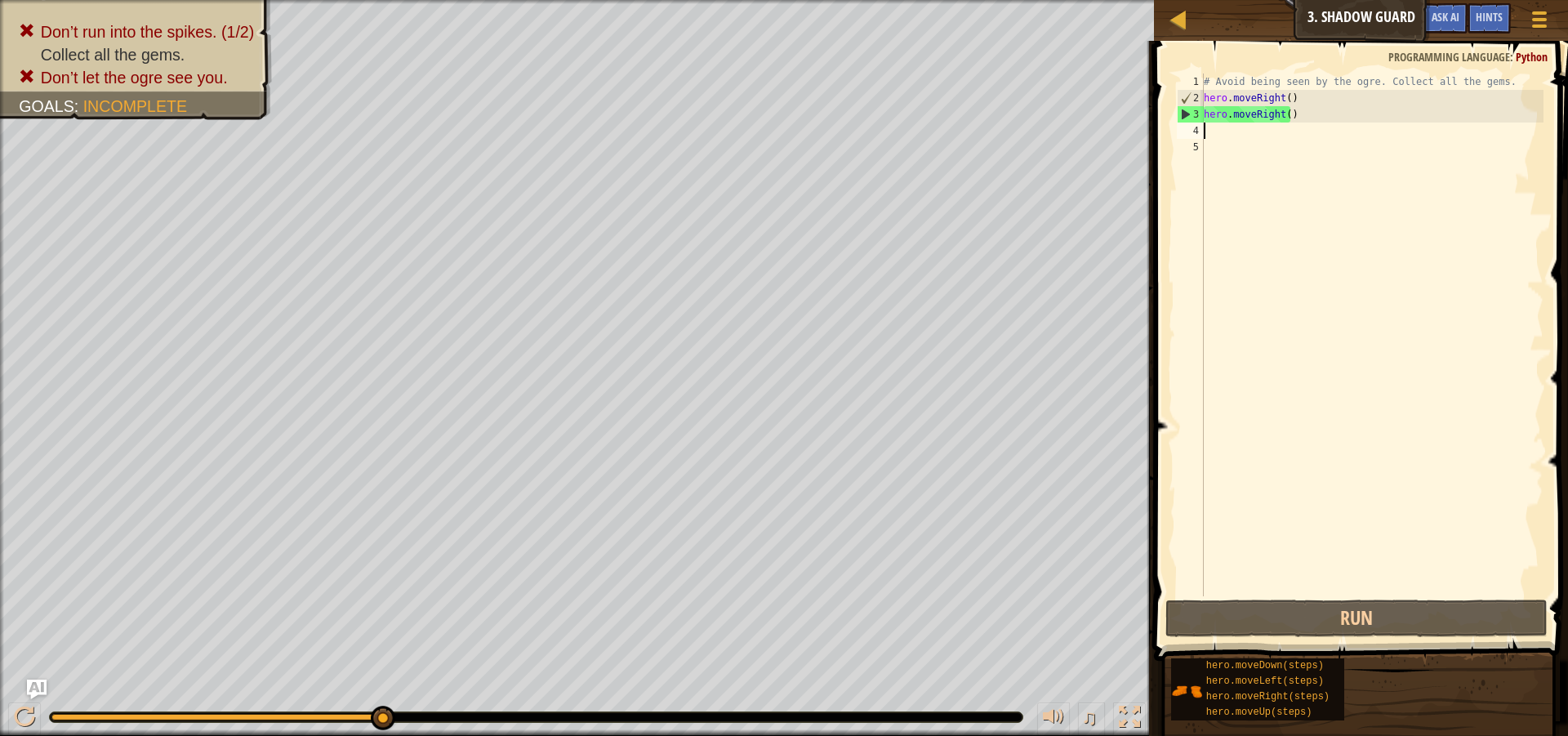
type textarea "h"
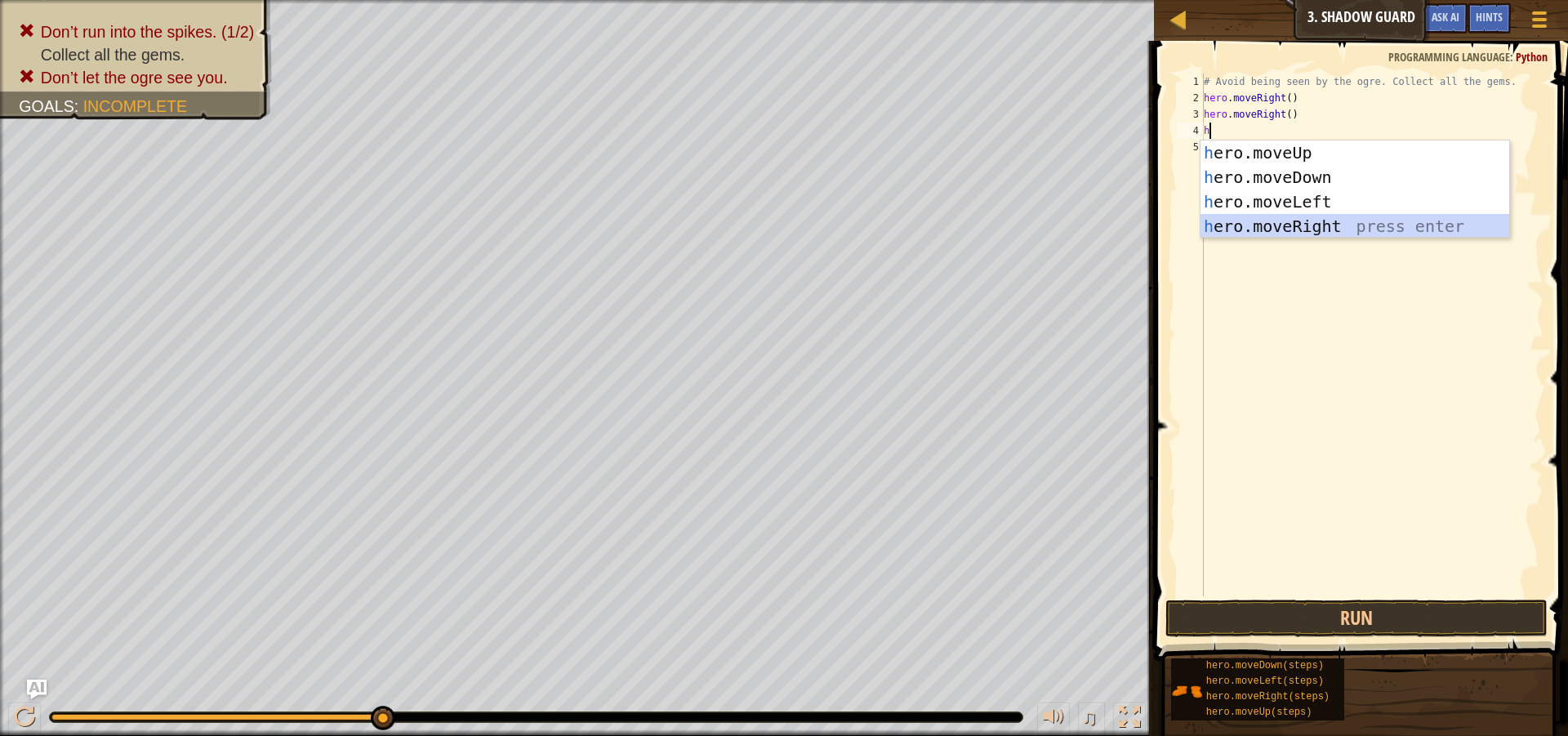
click at [1238, 227] on div "h ero.moveUp press enter h ero.moveDown press enter h ero.moveLeft press enter …" at bounding box center [1354, 214] width 309 height 147
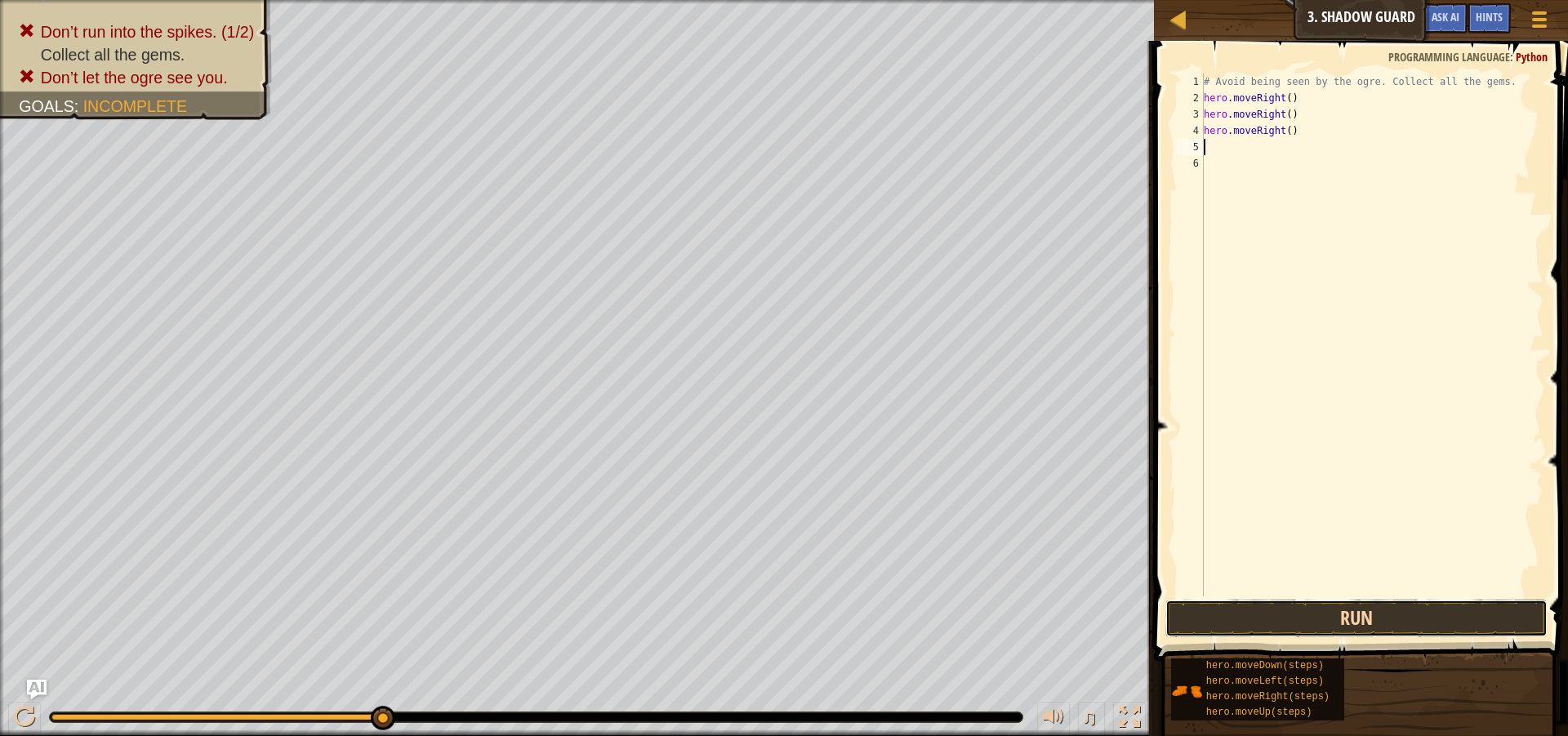
click at [1291, 622] on button "Run" at bounding box center [1356, 618] width 382 height 38
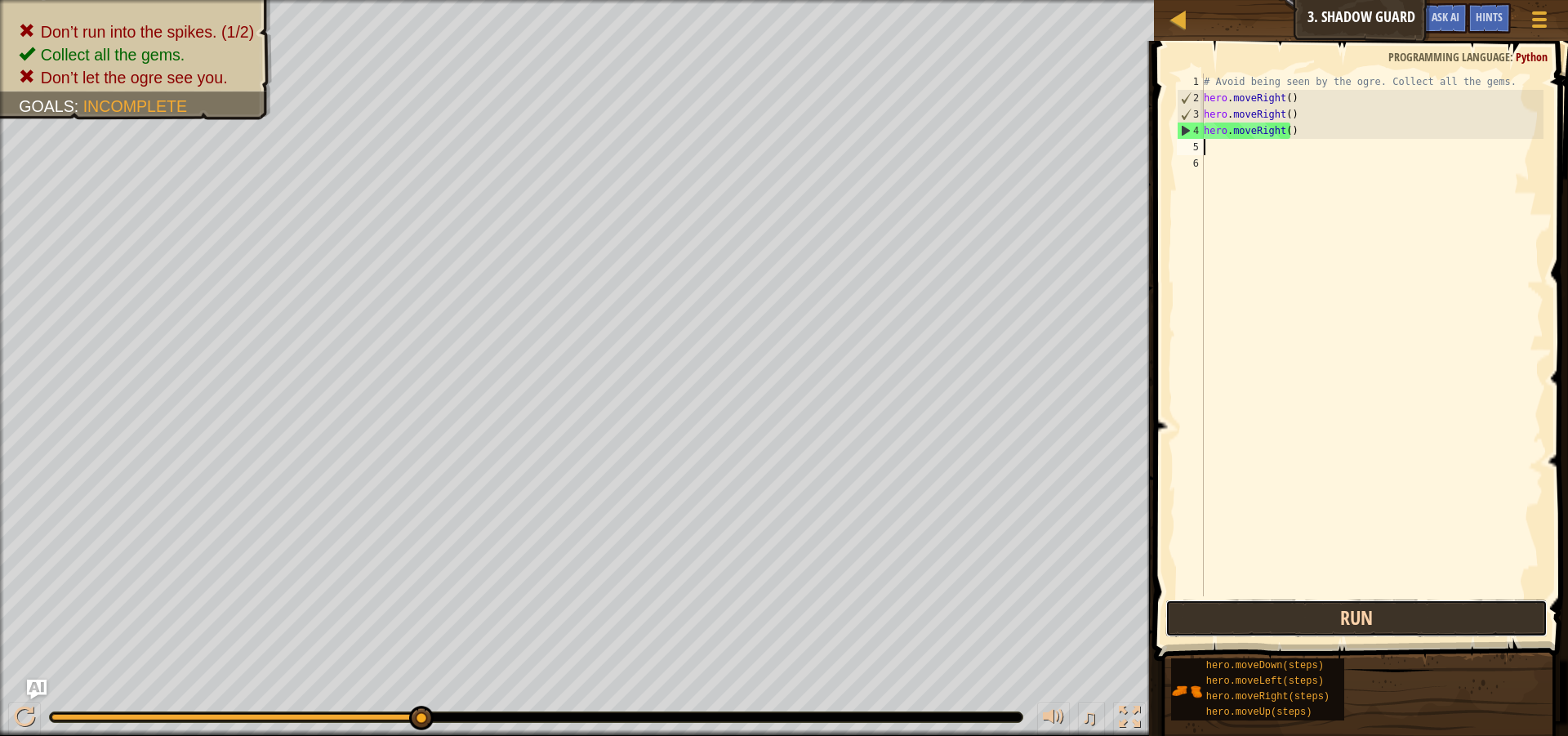
click at [1246, 622] on button "Run" at bounding box center [1356, 618] width 382 height 38
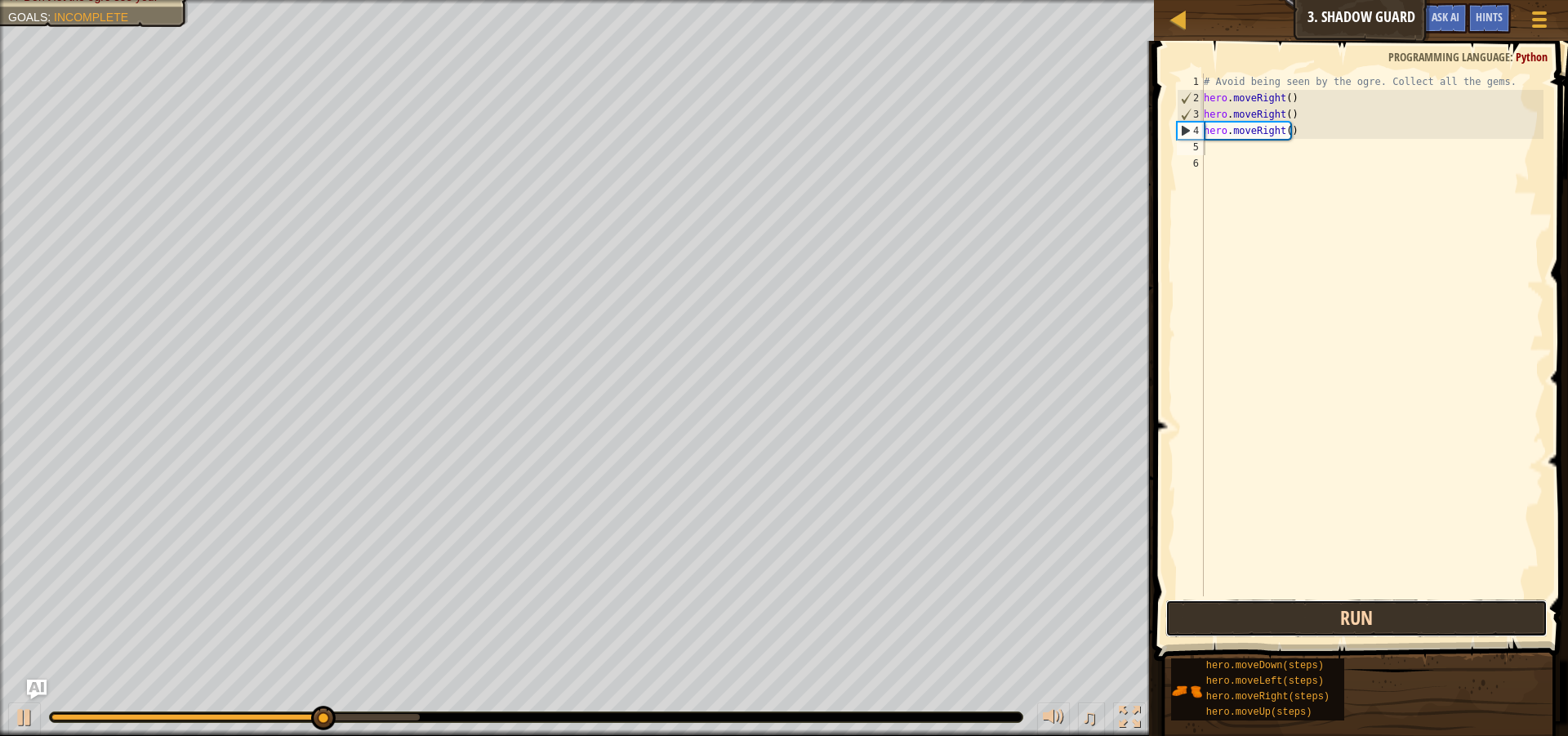
click at [1246, 622] on button "Run" at bounding box center [1356, 618] width 382 height 38
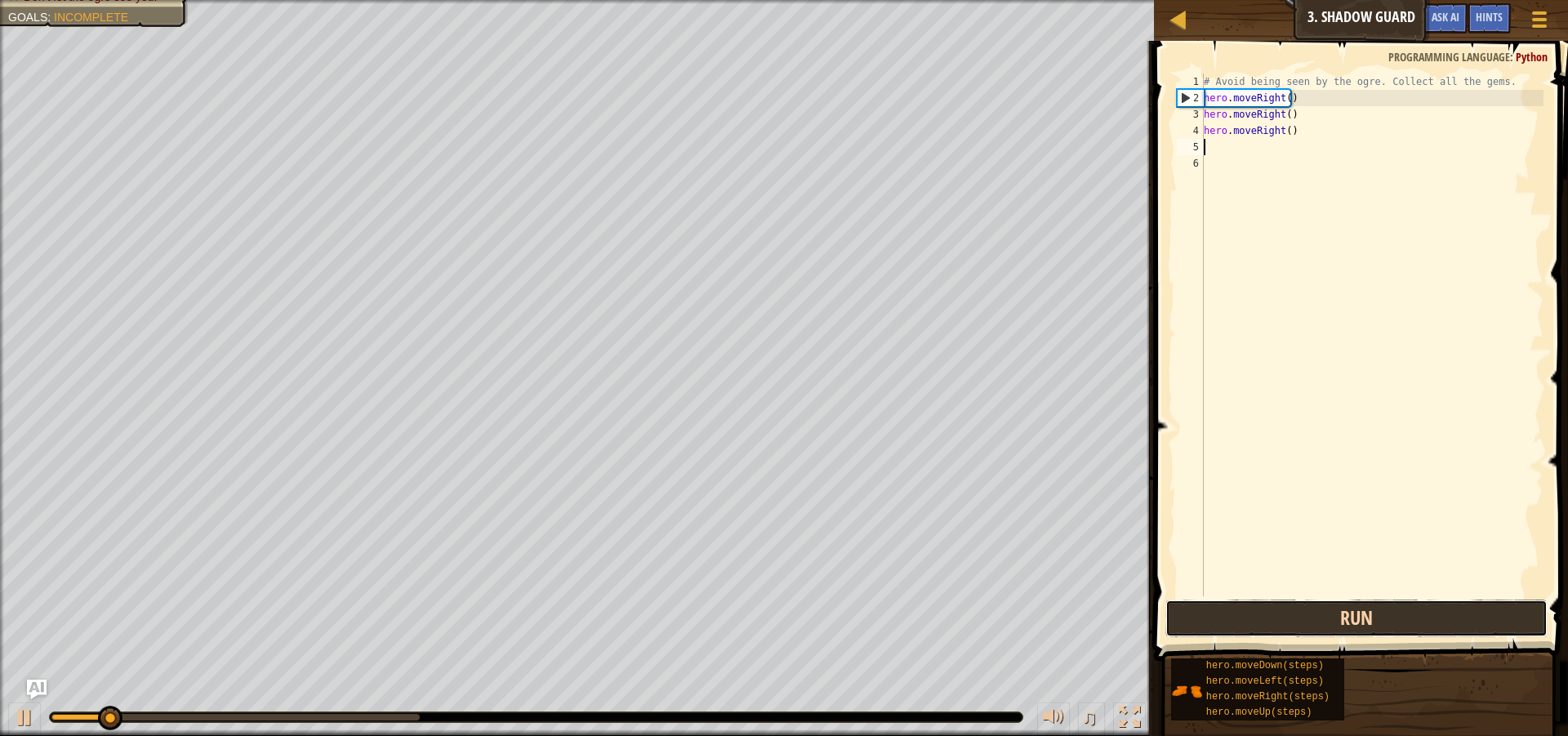
click at [1246, 622] on button "Run" at bounding box center [1356, 618] width 382 height 38
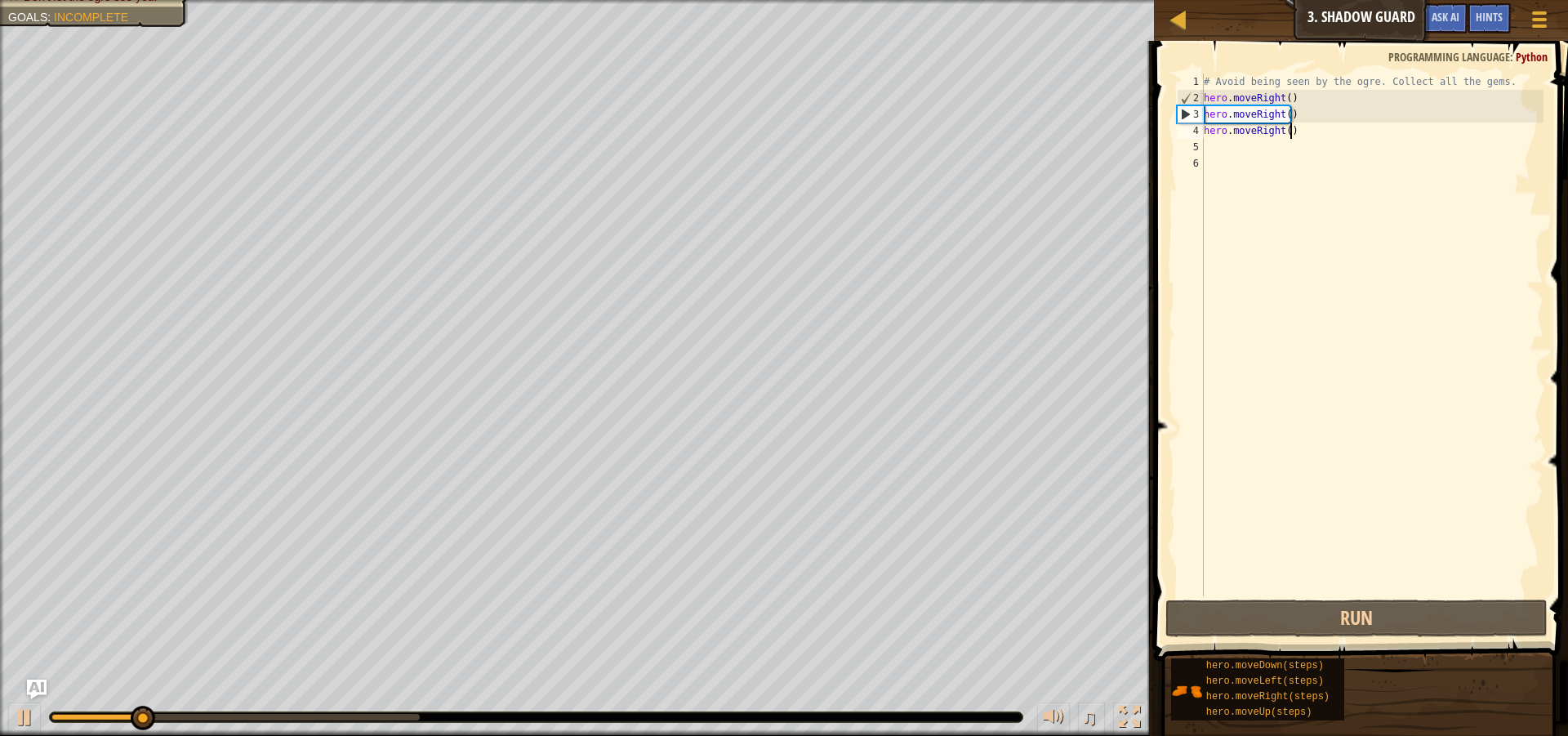
click at [1314, 129] on div "# Avoid being seen by the ogre. Collect all the gems. hero . moveRight ( ) hero…" at bounding box center [1372, 351] width 343 height 555
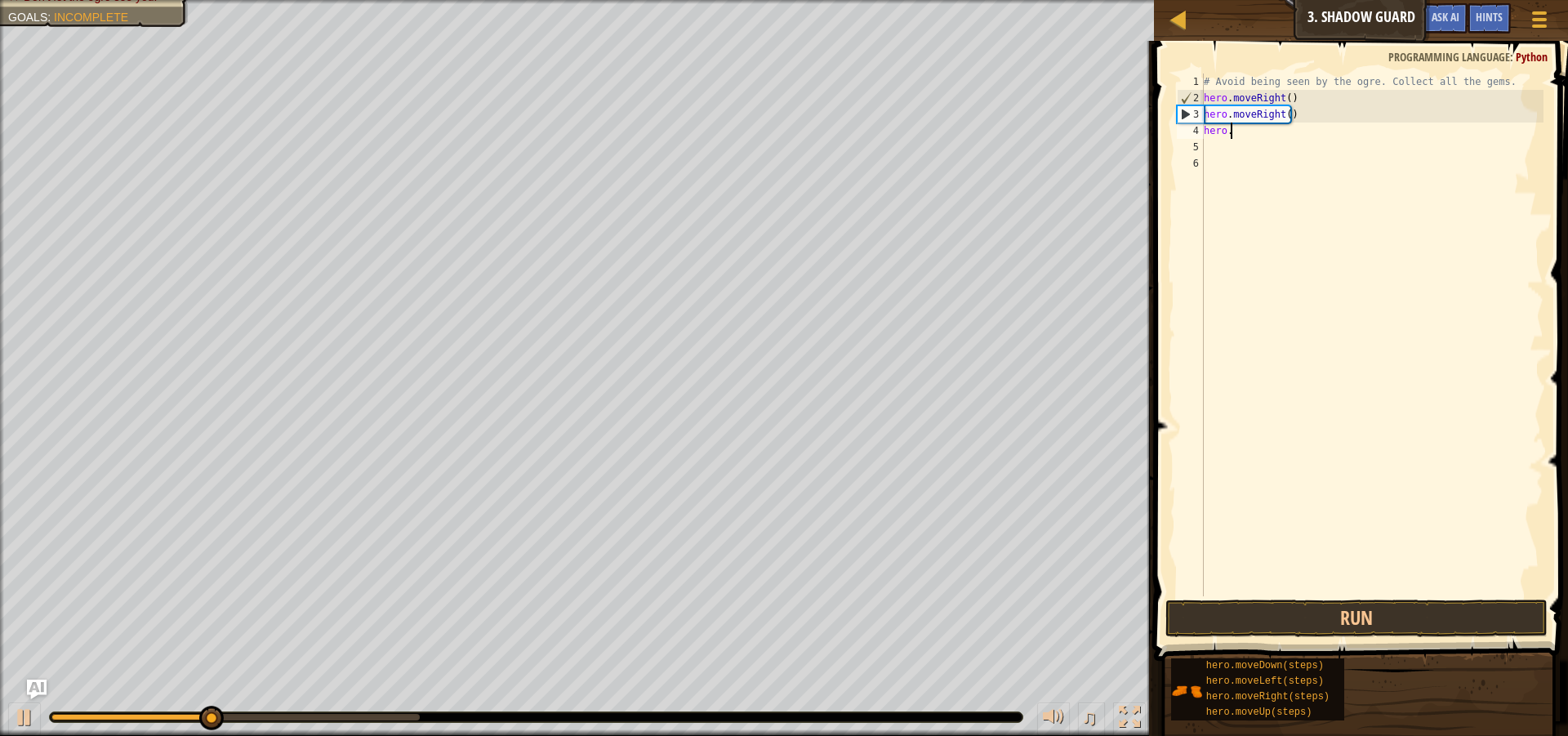
type textarea "h"
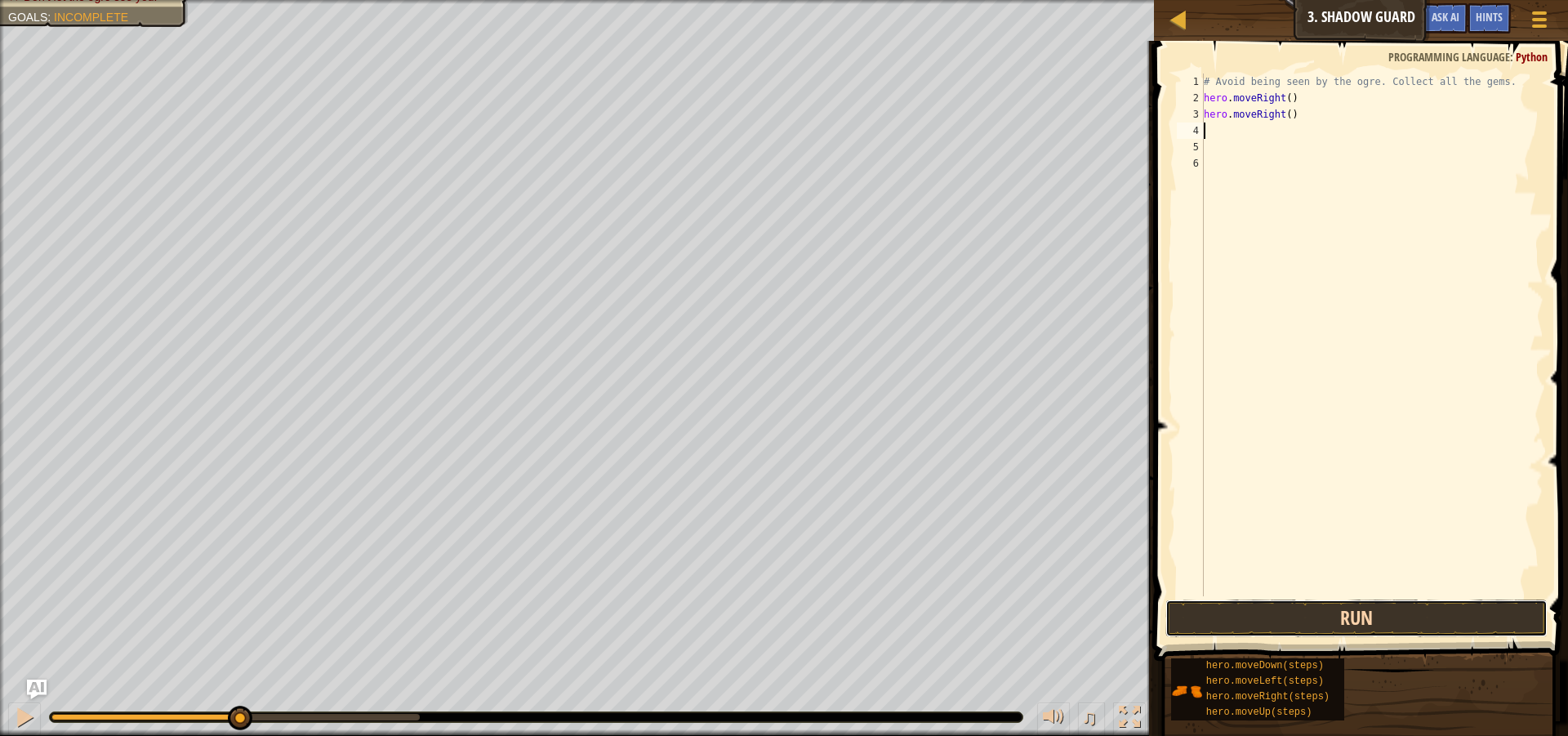
click at [1261, 615] on button "Run" at bounding box center [1356, 618] width 382 height 38
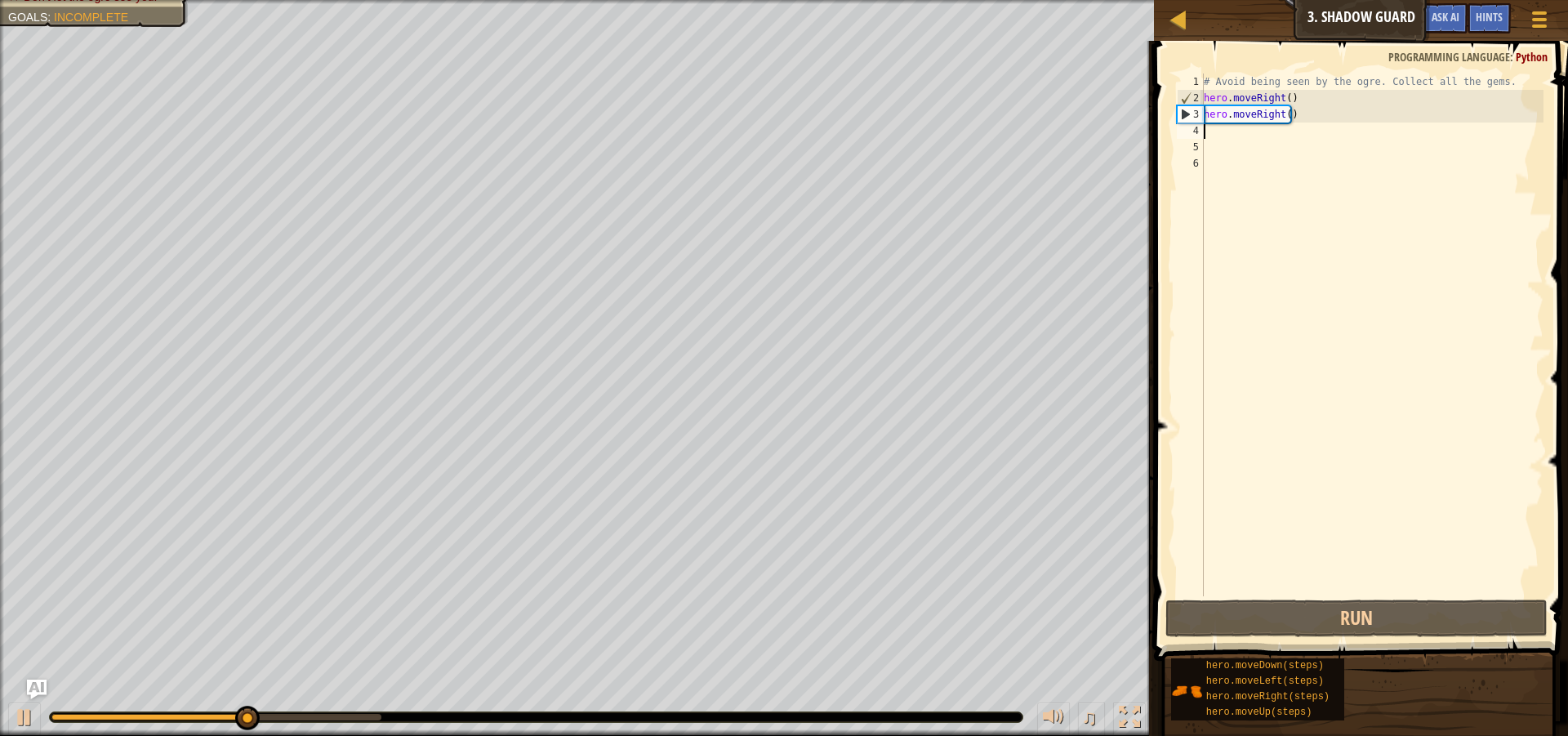
click at [1293, 115] on div "# Avoid being seen by the ogre. Collect all the gems. hero . moveRight ( ) hero…" at bounding box center [1372, 351] width 343 height 555
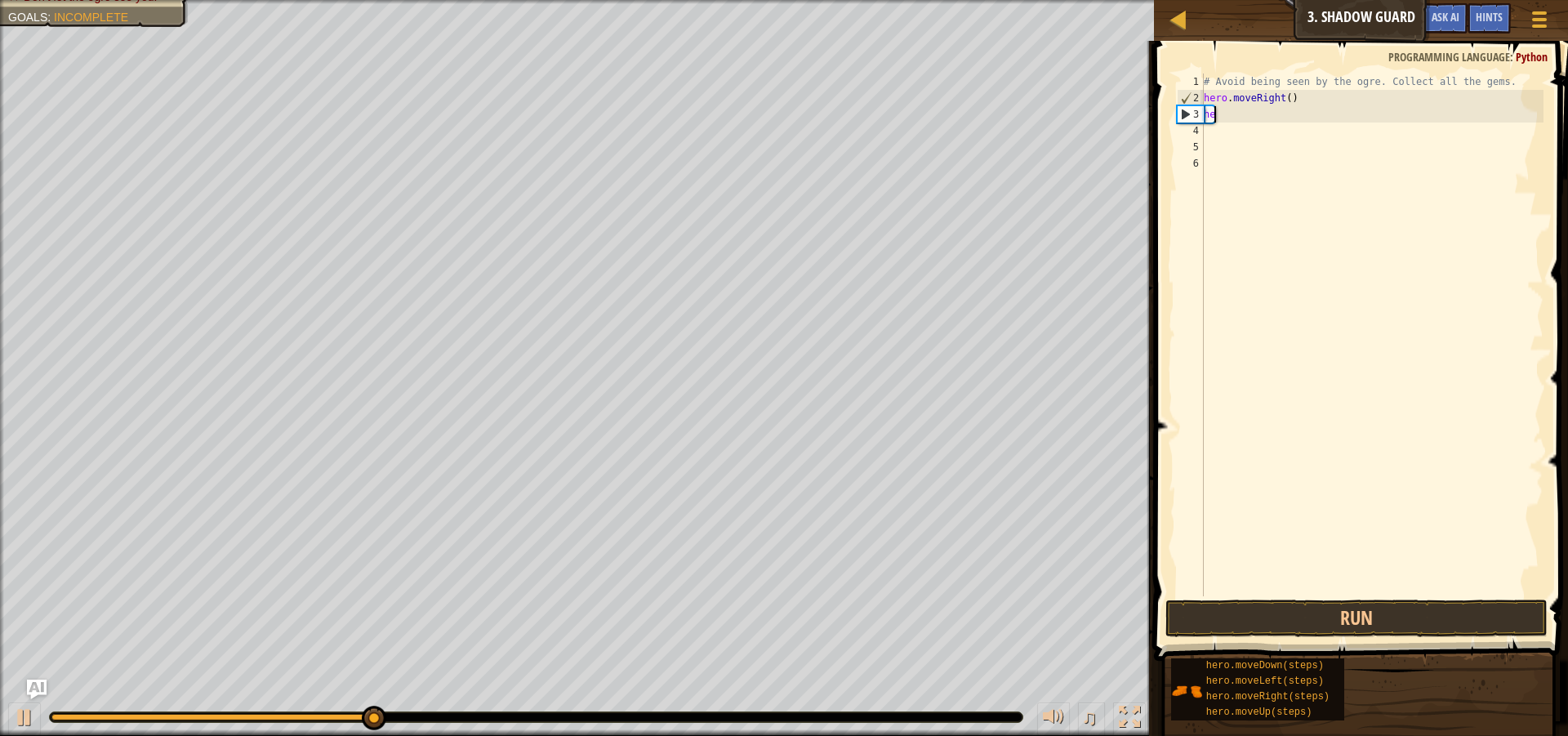
type textarea "h"
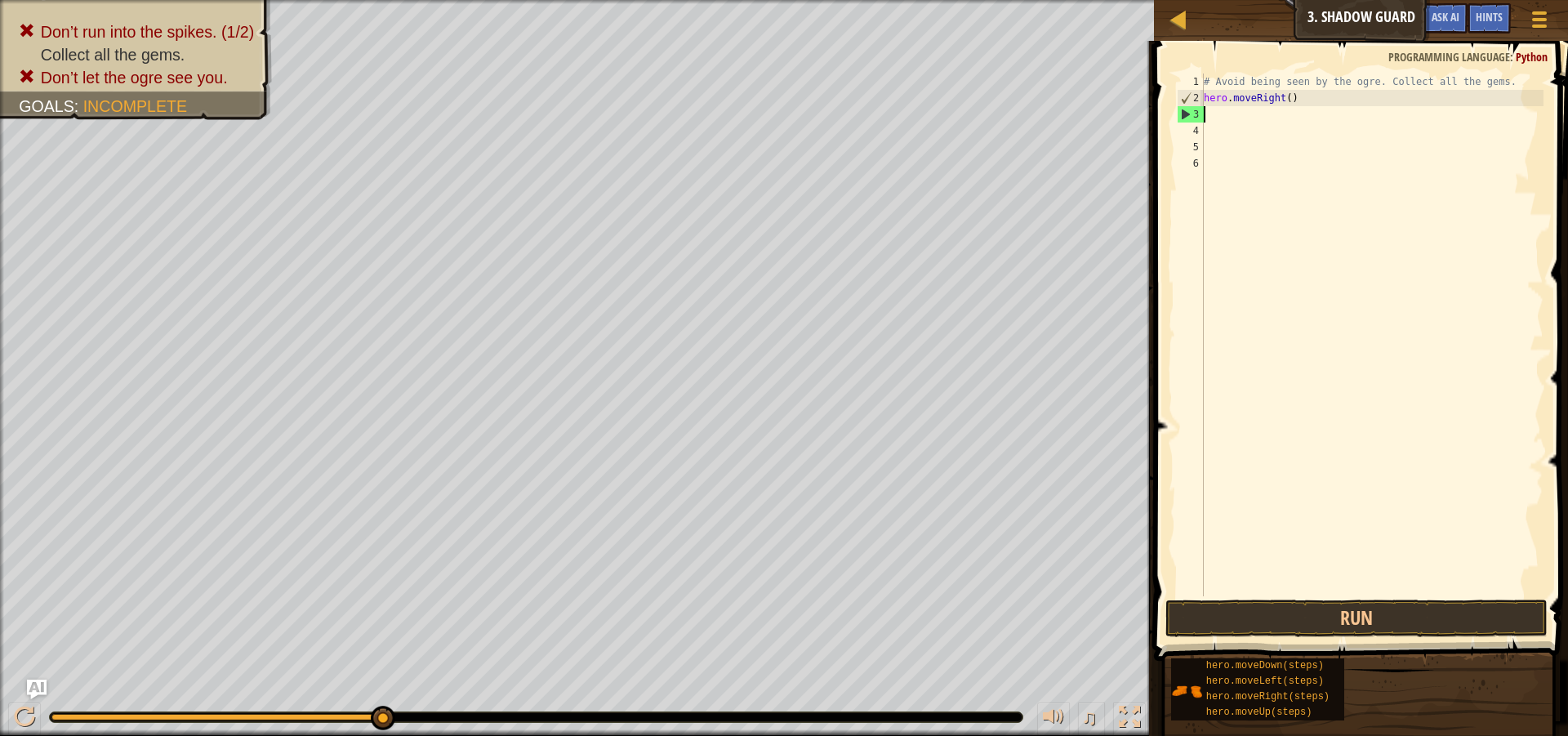
type textarea "hero.moveRight()"
click at [1295, 618] on button "Run" at bounding box center [1356, 618] width 382 height 38
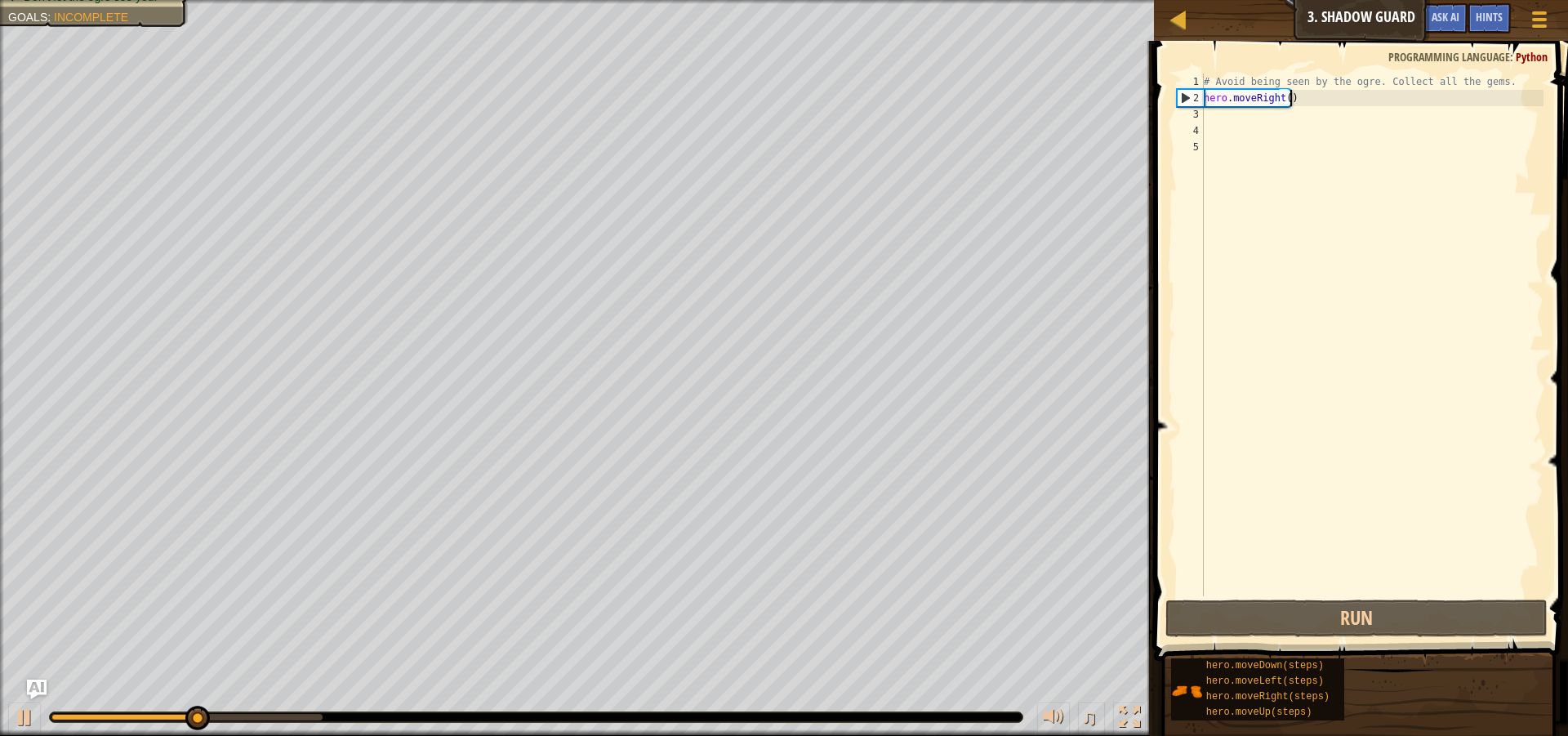
click at [1212, 112] on div "# Avoid being seen by the ogre. Collect all the gems. hero . moveRight ( )" at bounding box center [1372, 351] width 343 height 555
type textarea "h"
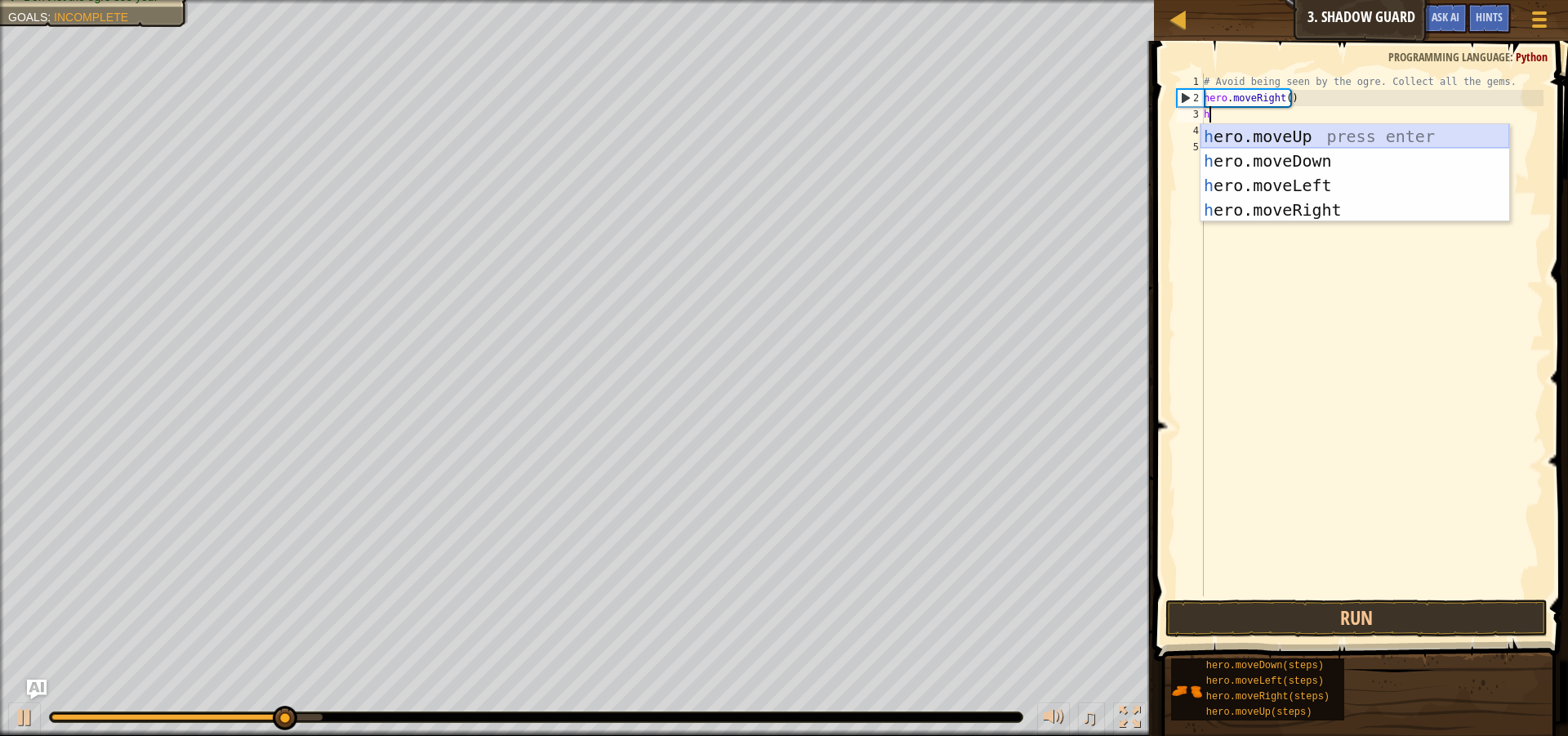
click at [1234, 137] on div "h ero.moveUp press enter h ero.moveDown press enter h ero.moveLeft press enter …" at bounding box center [1354, 198] width 309 height 147
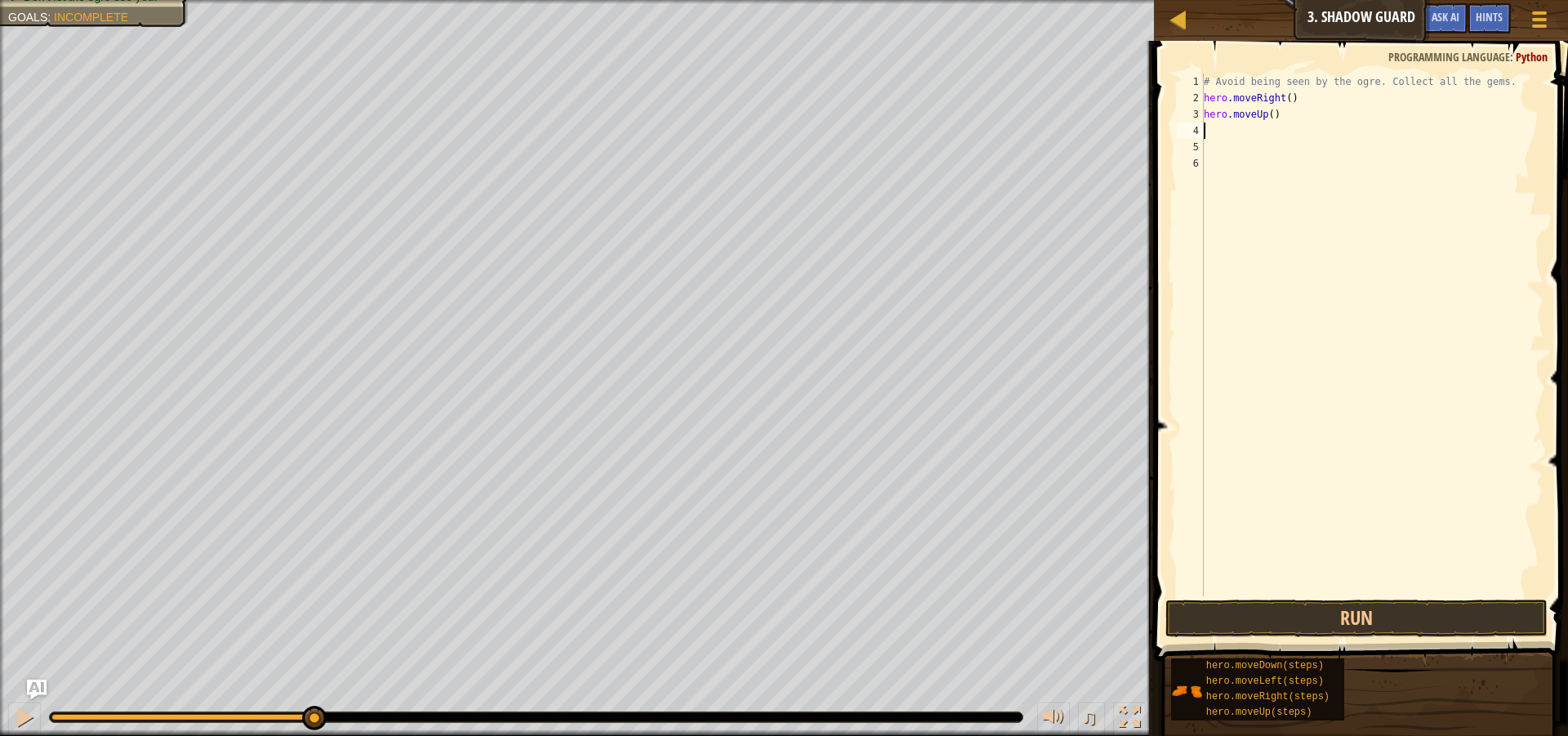
type textarea "h"
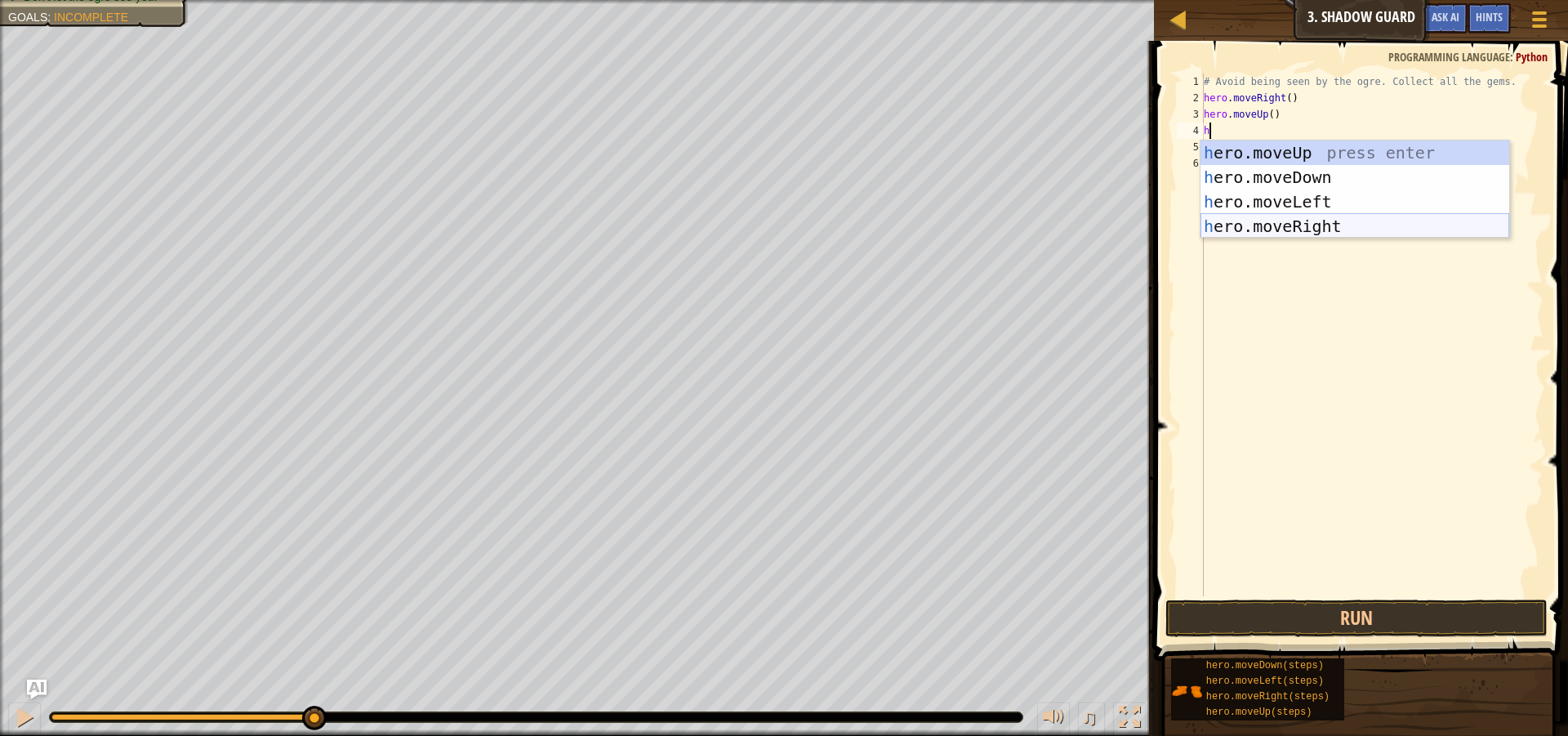
click at [1240, 226] on div "h ero.moveUp press enter h ero.moveDown press enter h ero.moveLeft press enter …" at bounding box center [1354, 214] width 309 height 147
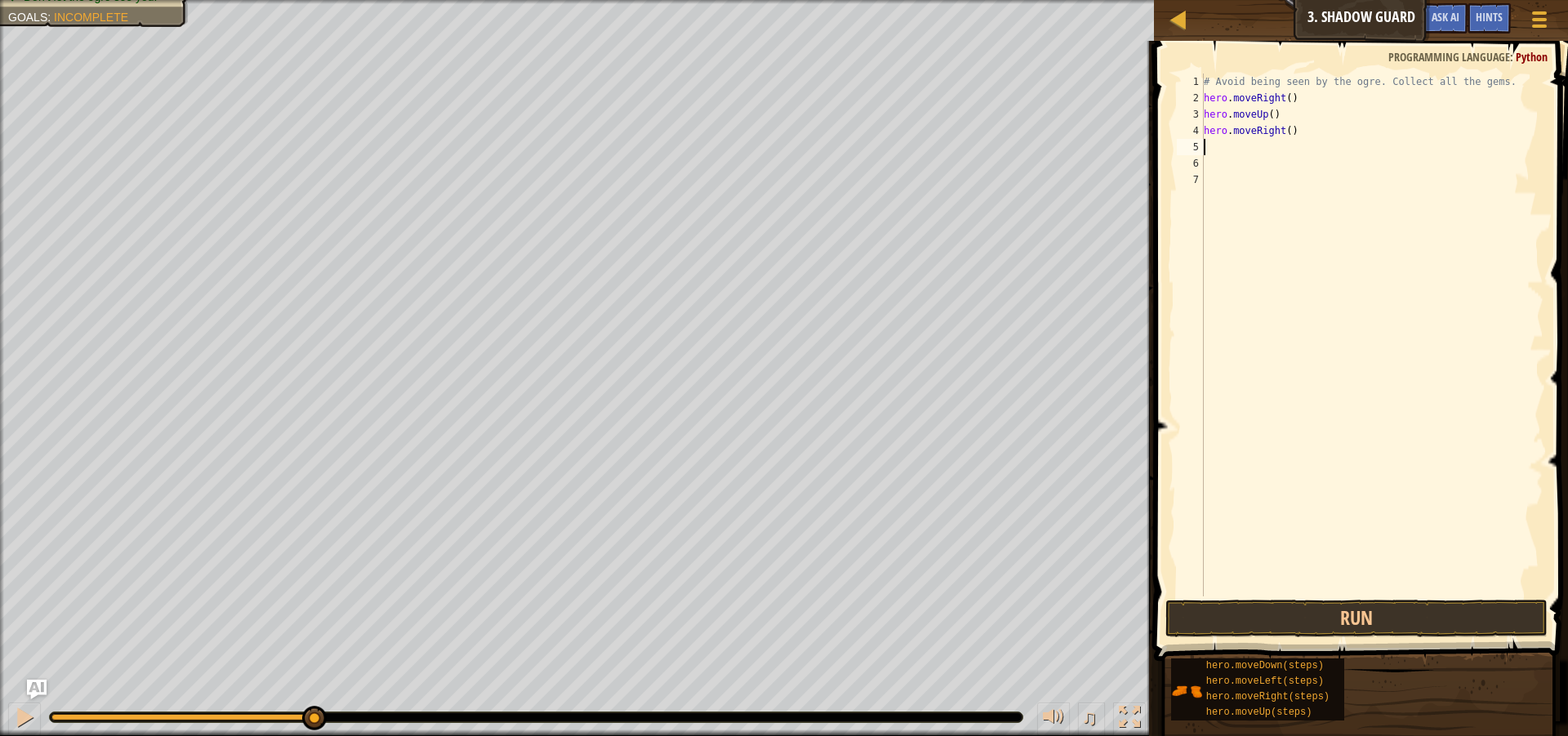
type textarea "h"
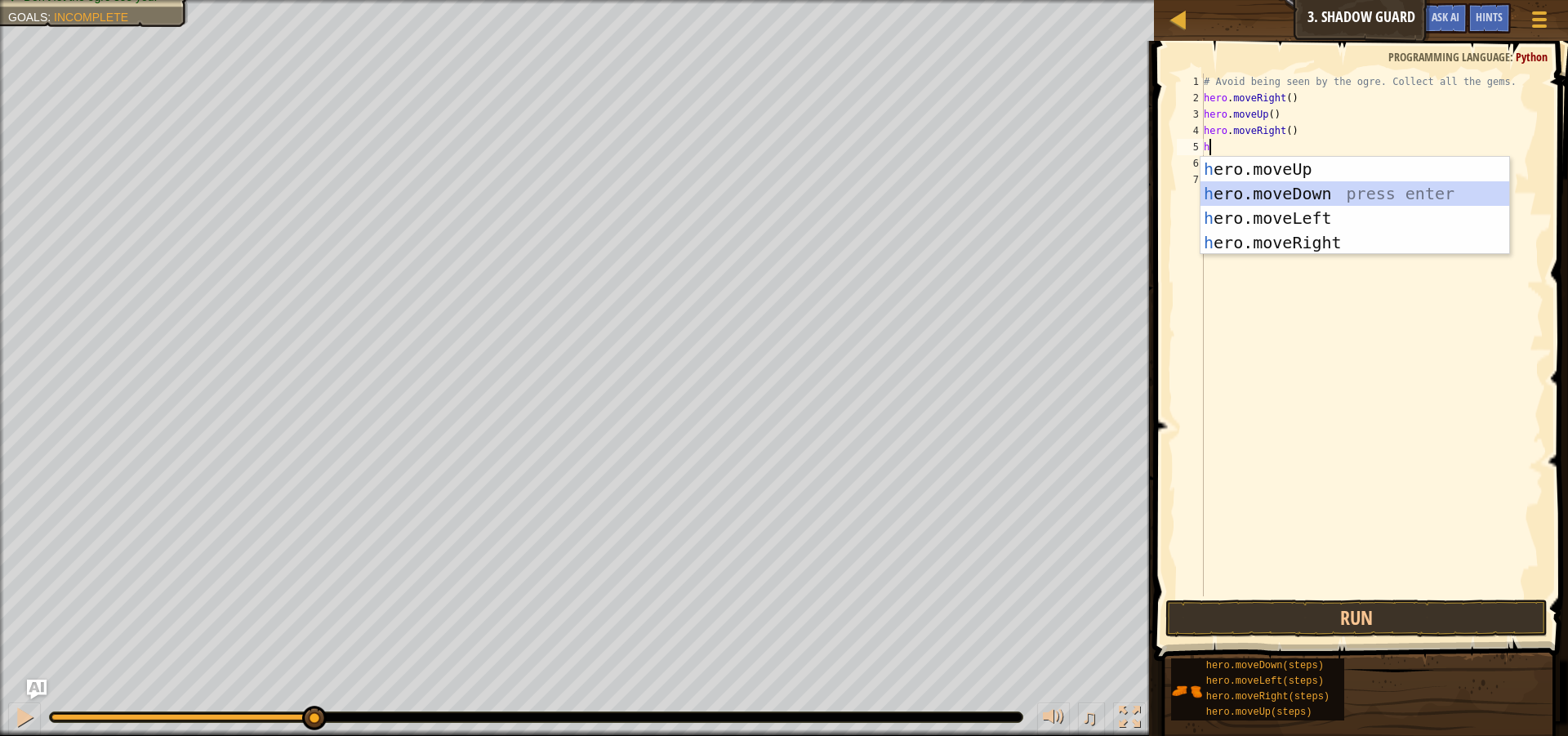
click at [1242, 197] on div "h ero.moveUp press enter h ero.moveDown press enter h ero.moveLeft press enter …" at bounding box center [1354, 230] width 309 height 147
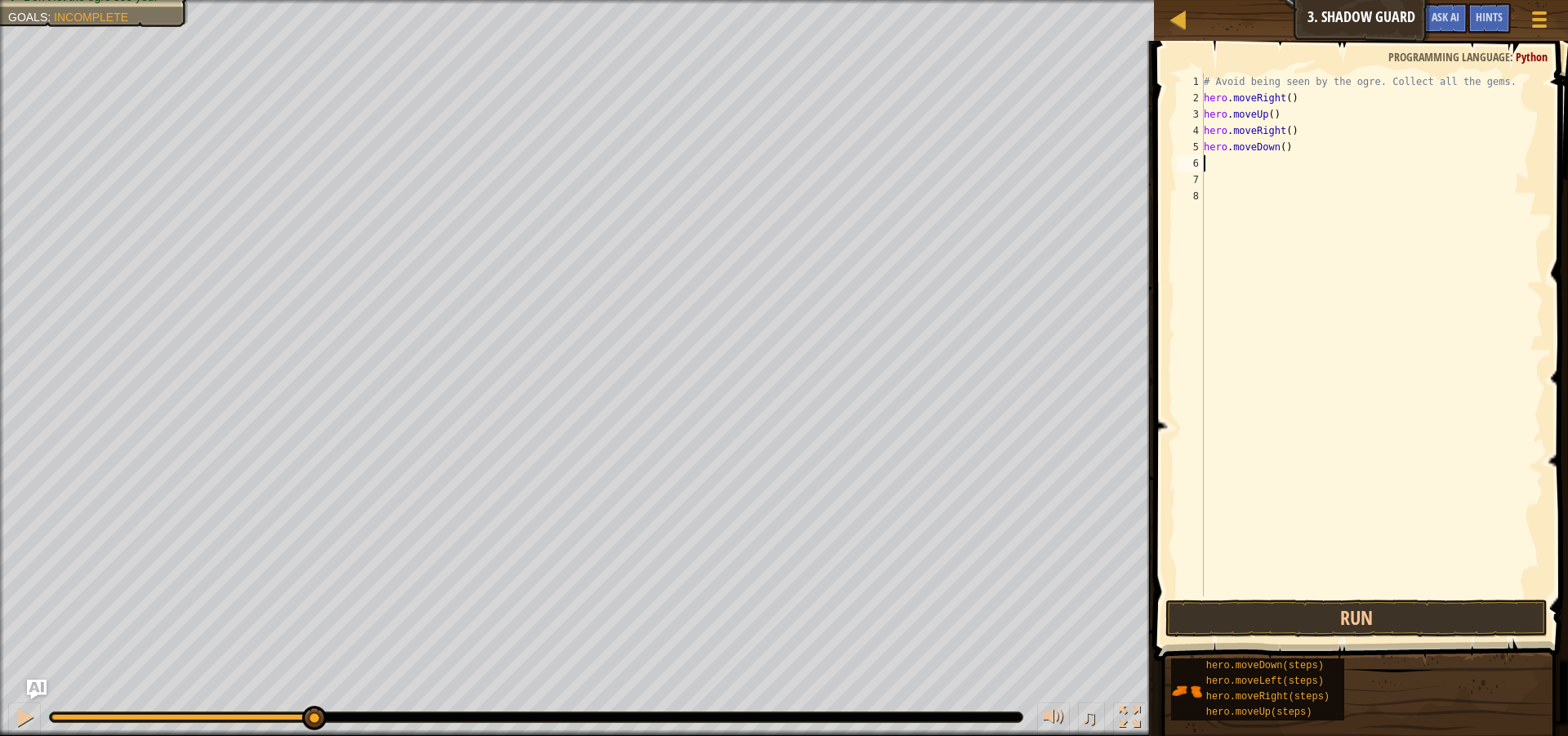
type textarea "h"
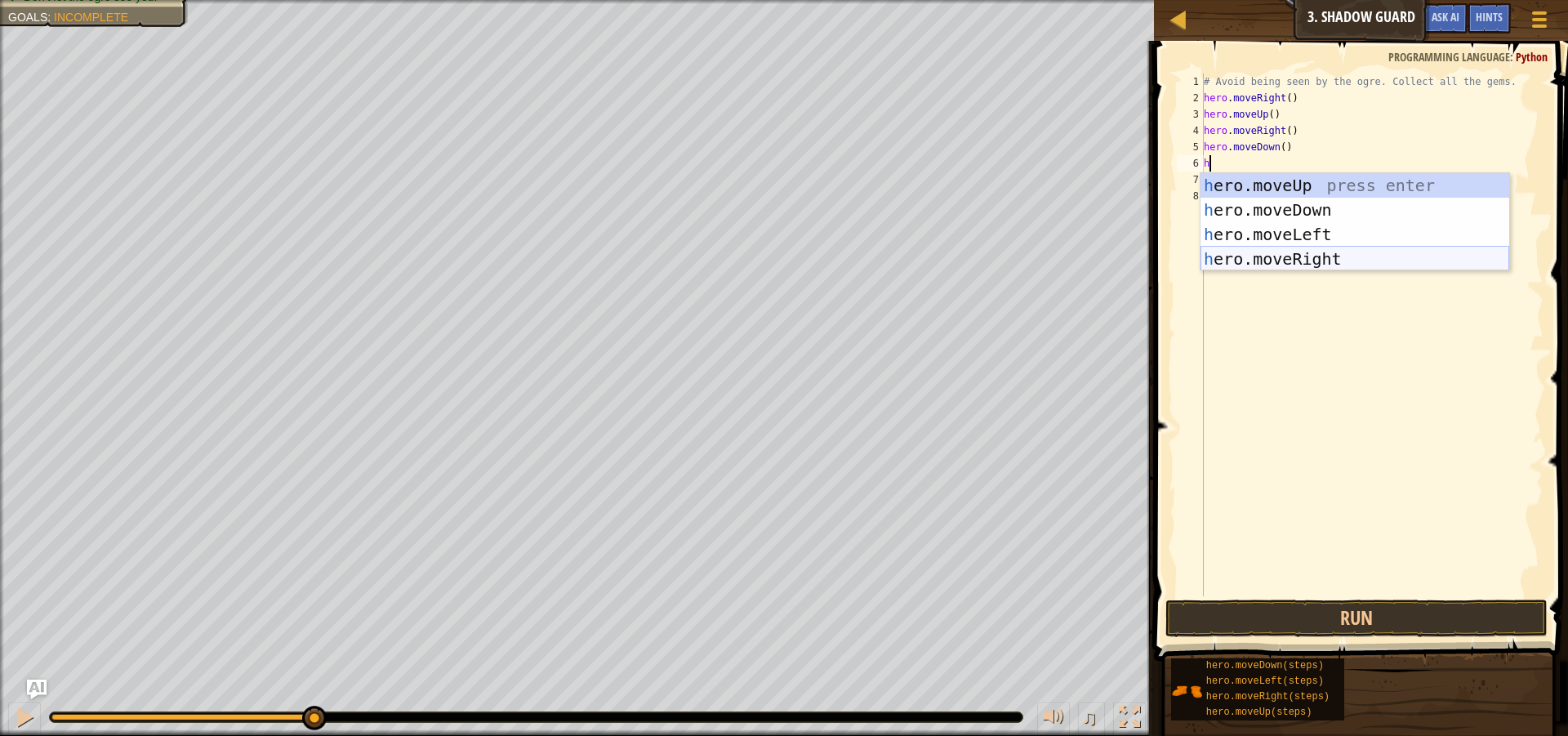
click at [1246, 258] on div "h ero.moveUp press enter h ero.moveDown press enter h ero.moveLeft press enter …" at bounding box center [1354, 247] width 309 height 147
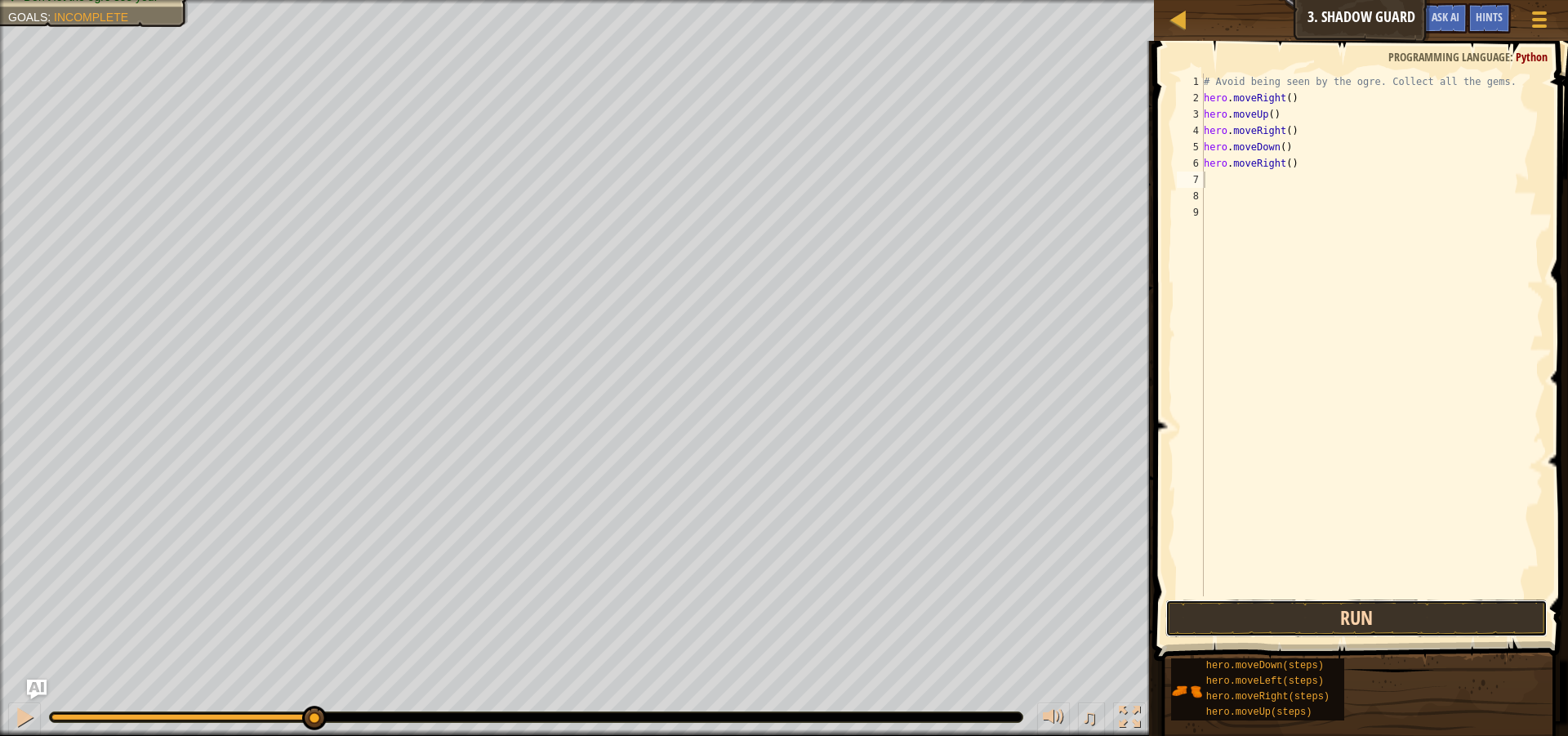
click at [1230, 616] on button "Run" at bounding box center [1356, 618] width 382 height 38
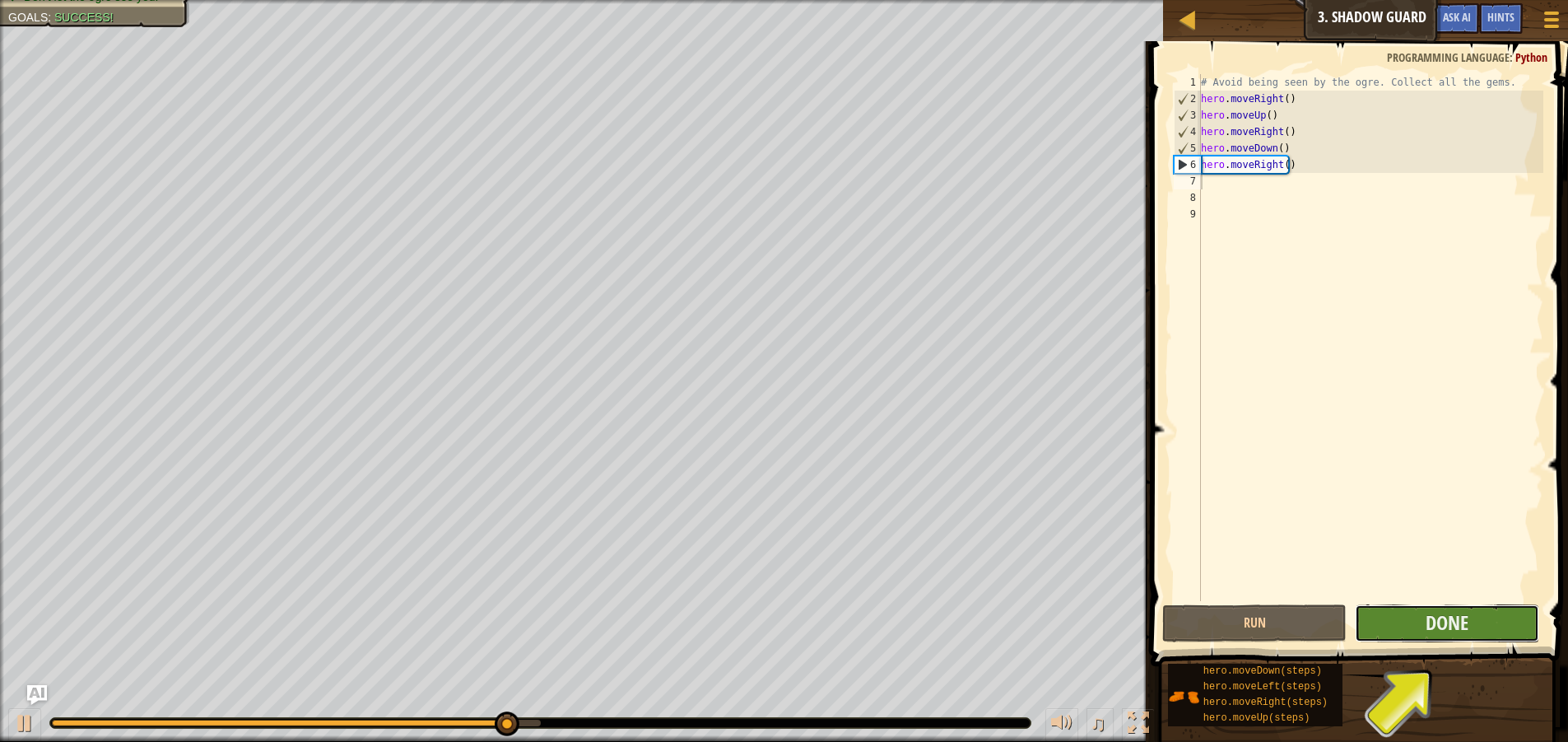
click at [1473, 625] on button "Done" at bounding box center [1446, 623] width 185 height 38
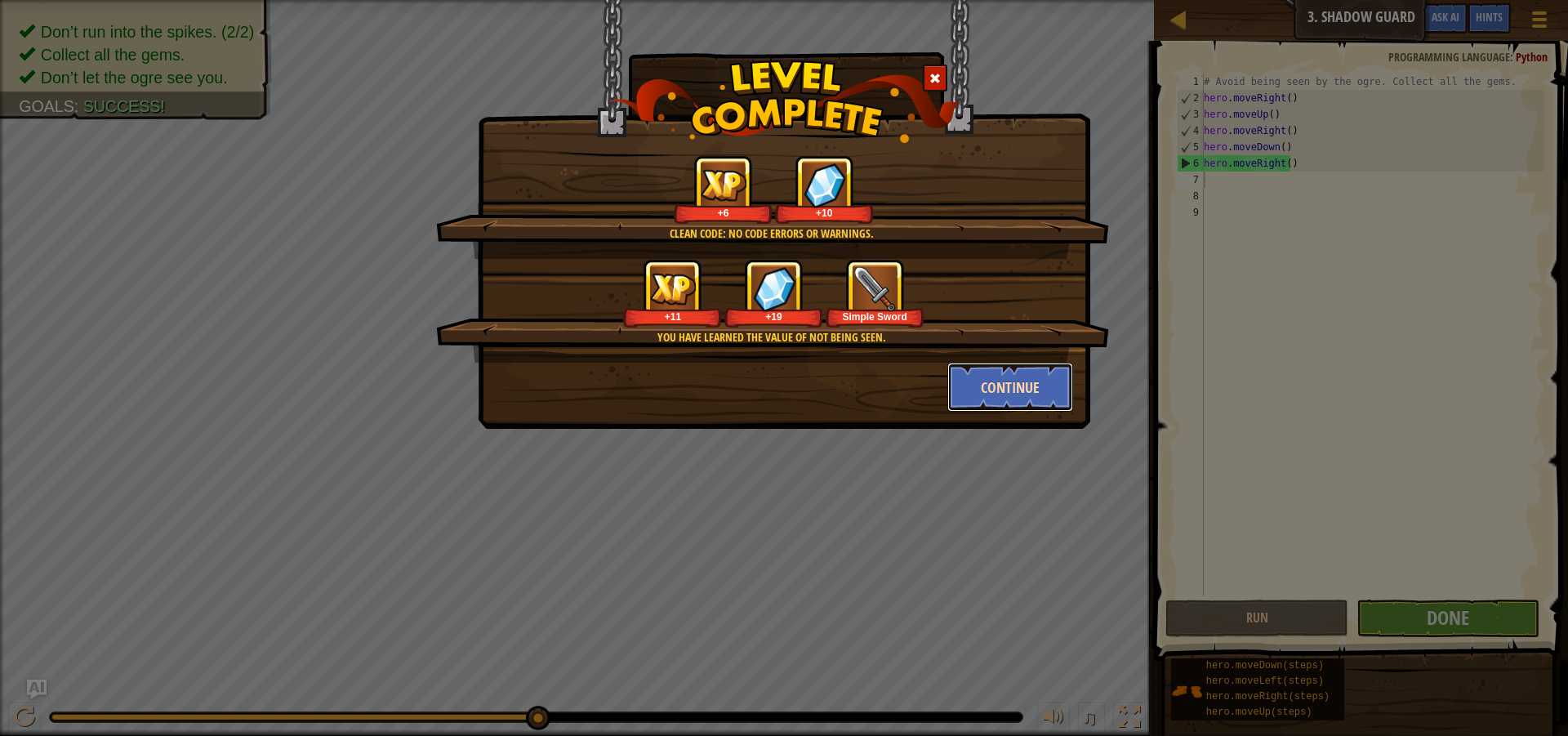
click at [991, 380] on button "Continue" at bounding box center [1010, 387] width 126 height 49
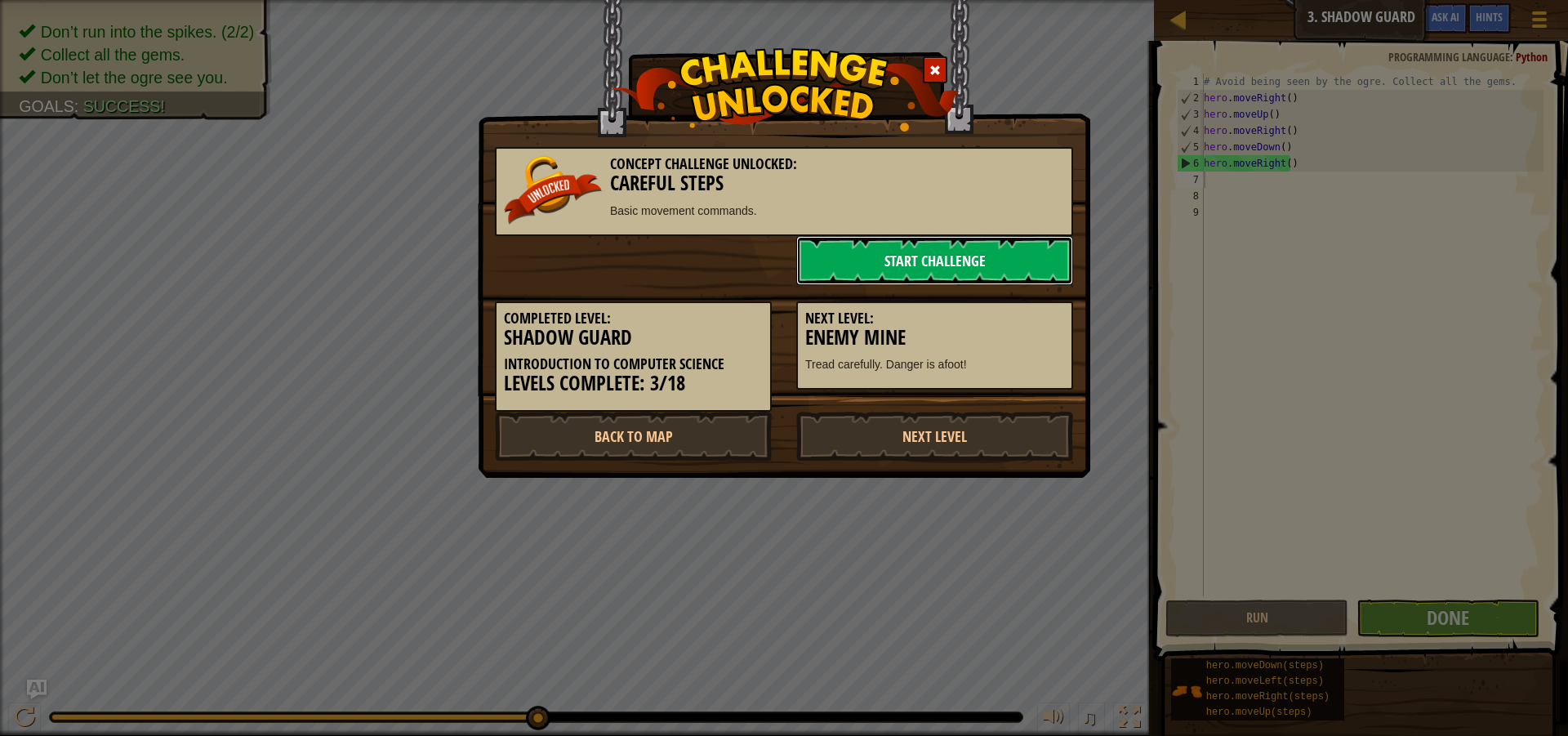
click at [951, 257] on link "Start Challenge" at bounding box center [934, 260] width 276 height 49
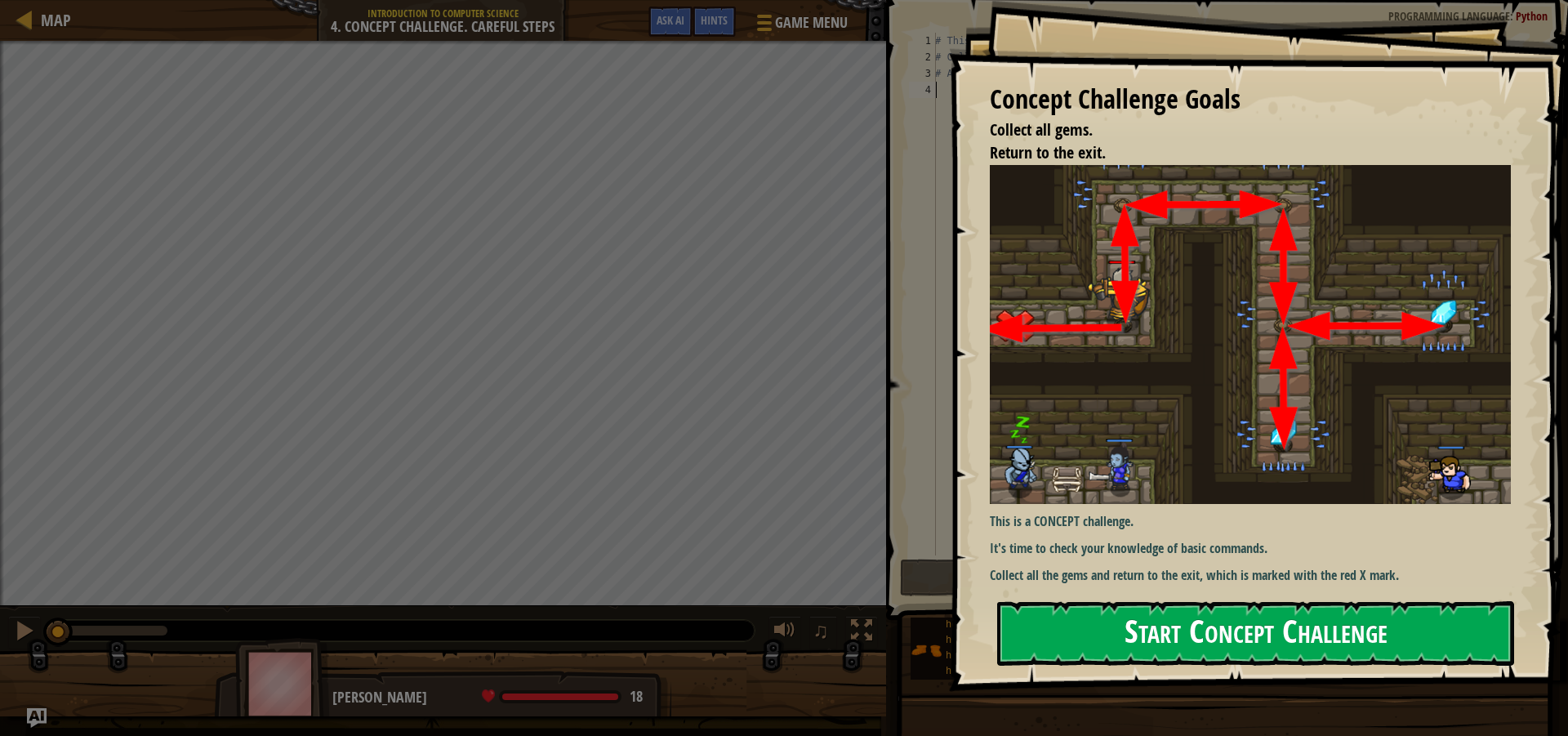
click at [1080, 621] on button "Start Concept Challenge" at bounding box center [1255, 633] width 517 height 64
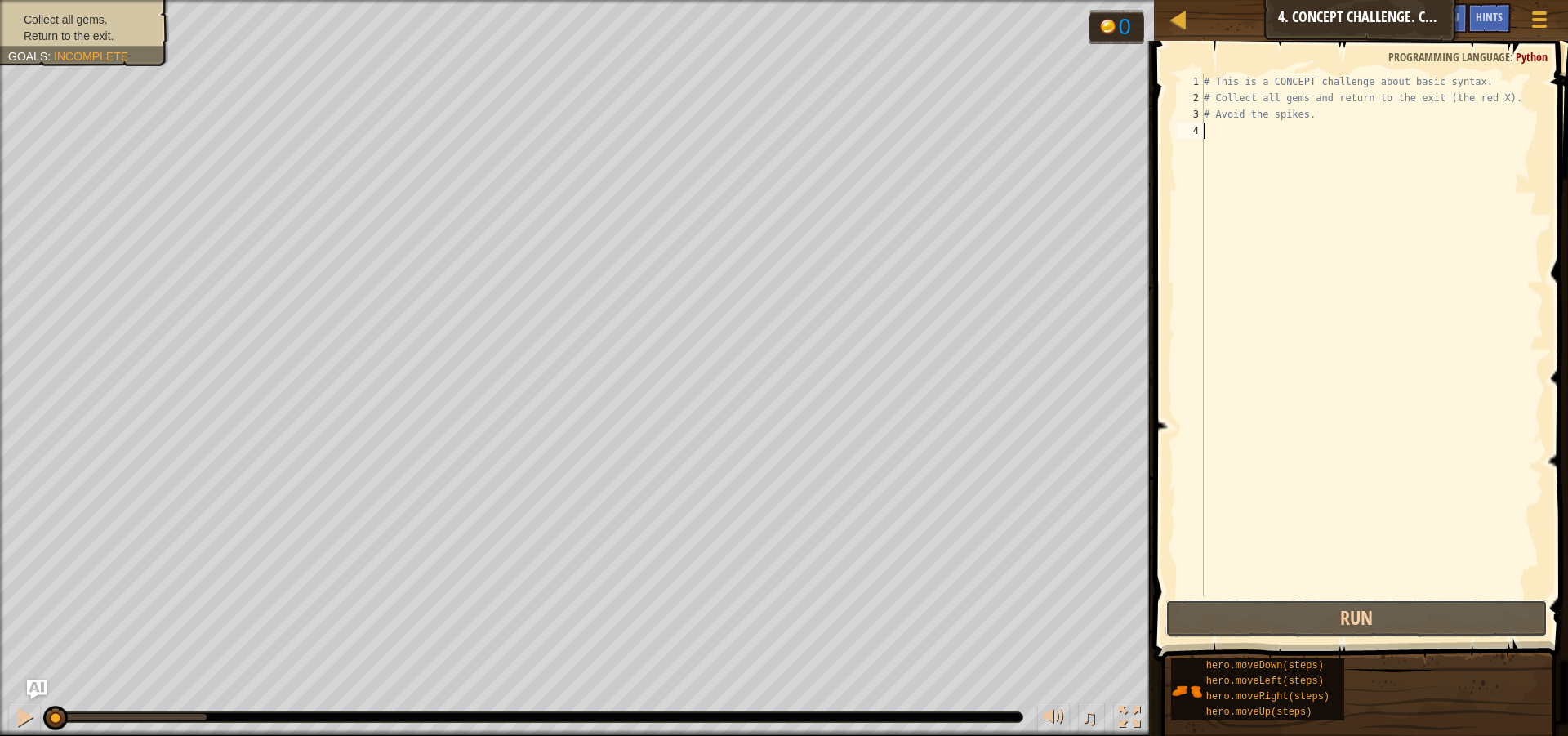
drag, startPoint x: 1243, startPoint y: 596, endPoint x: 1242, endPoint y: 543, distance: 53.0
click at [1243, 583] on div "1 2 3 4 # This is a CONCEPT challenge about basic syntax. # Collect all gems an…" at bounding box center [1358, 382] width 419 height 668
click at [1211, 135] on div "# This is a CONCEPT challenge about basic syntax. # Collect all gems and return…" at bounding box center [1372, 351] width 343 height 555
type textarea "h"
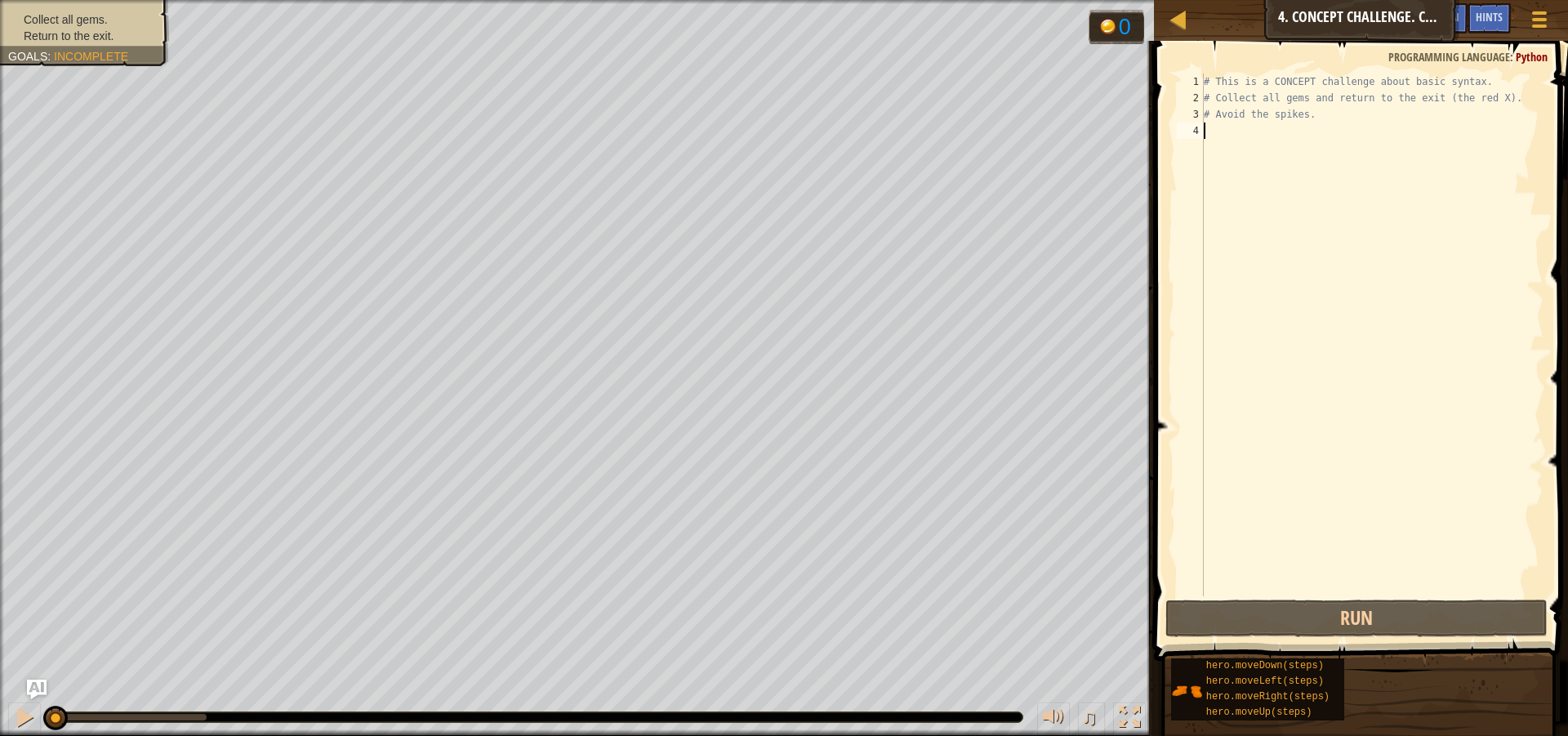
scroll to position [7, 0]
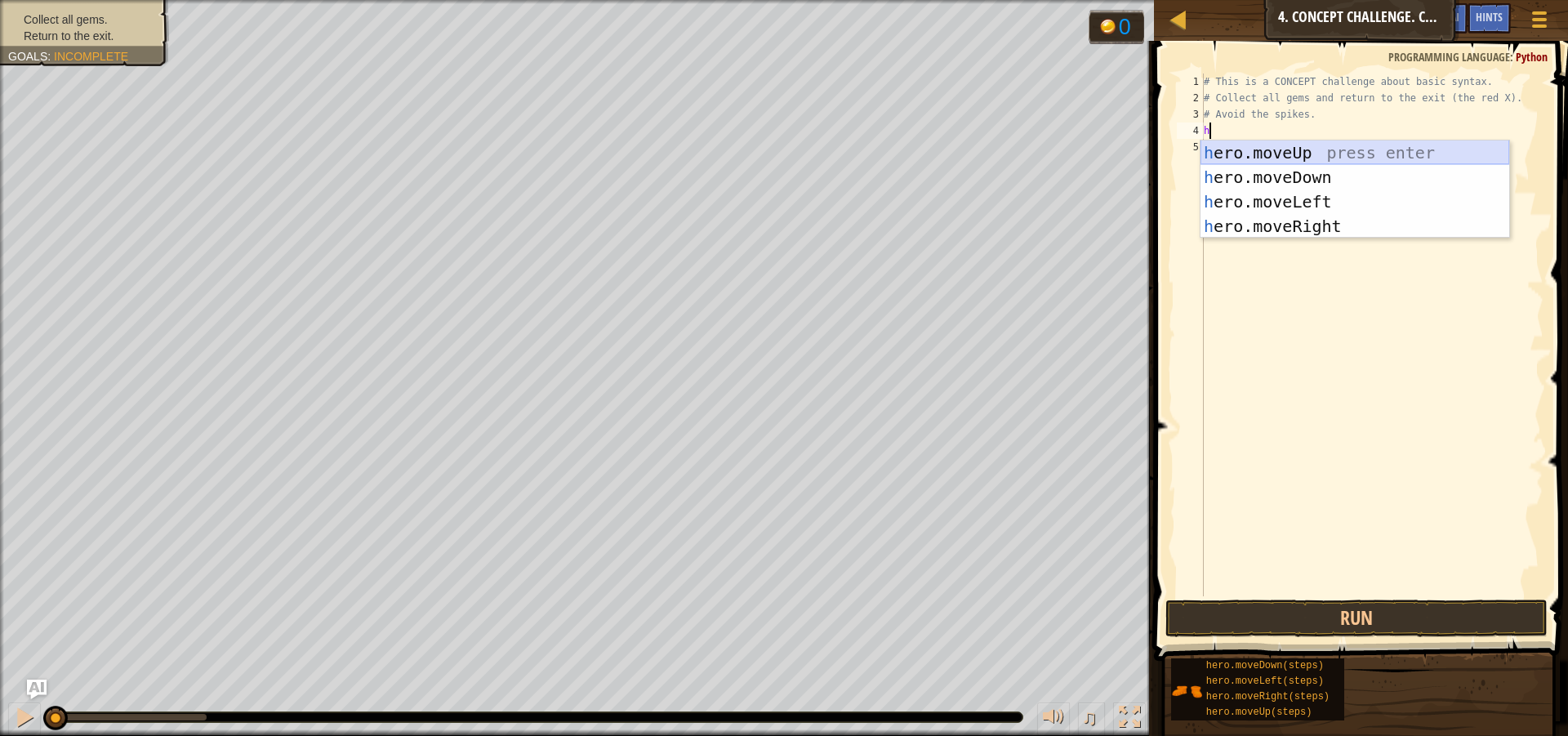
click at [1216, 147] on div "h ero.moveUp press enter h ero.moveDown press enter h ero.moveLeft press enter …" at bounding box center [1354, 214] width 309 height 147
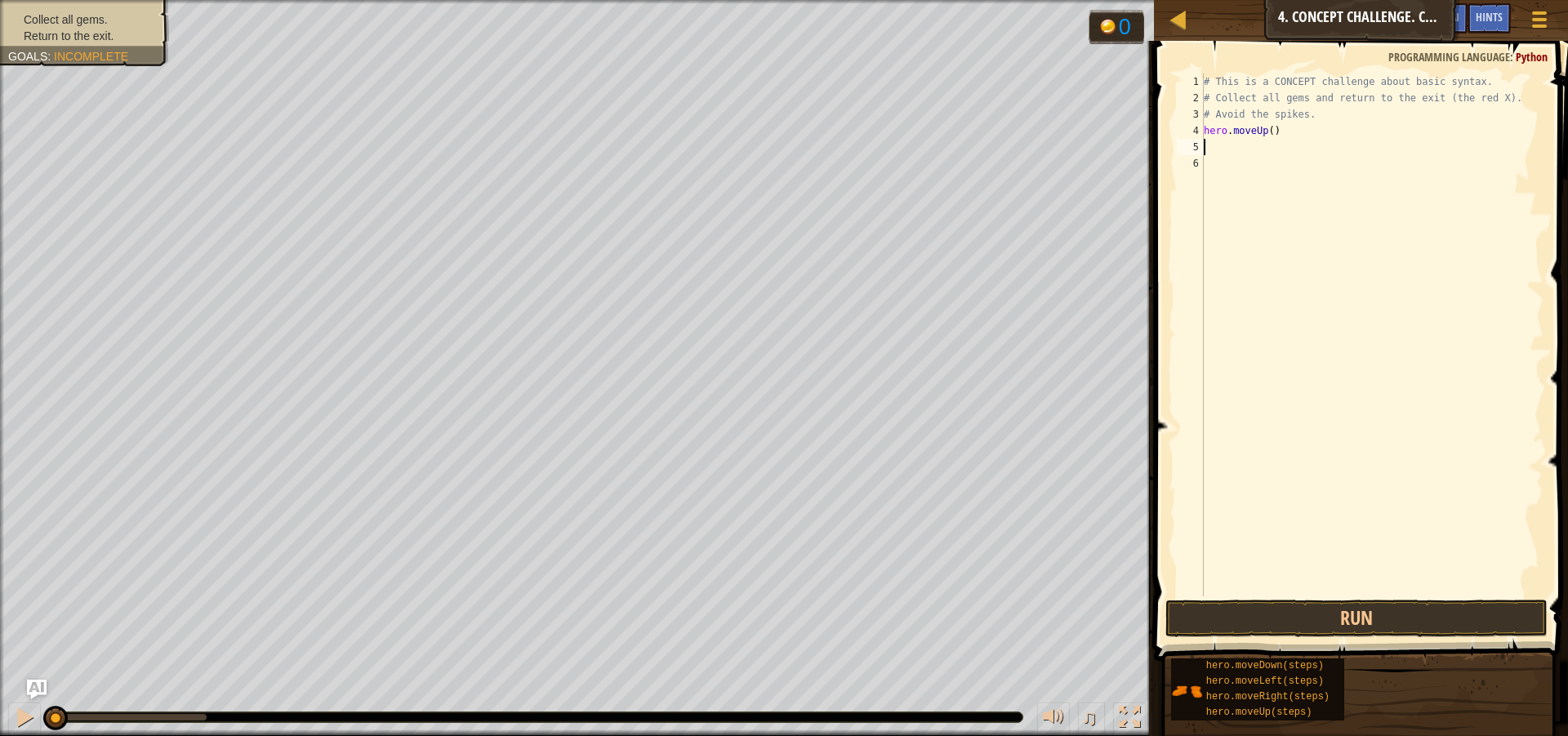
type textarea "h"
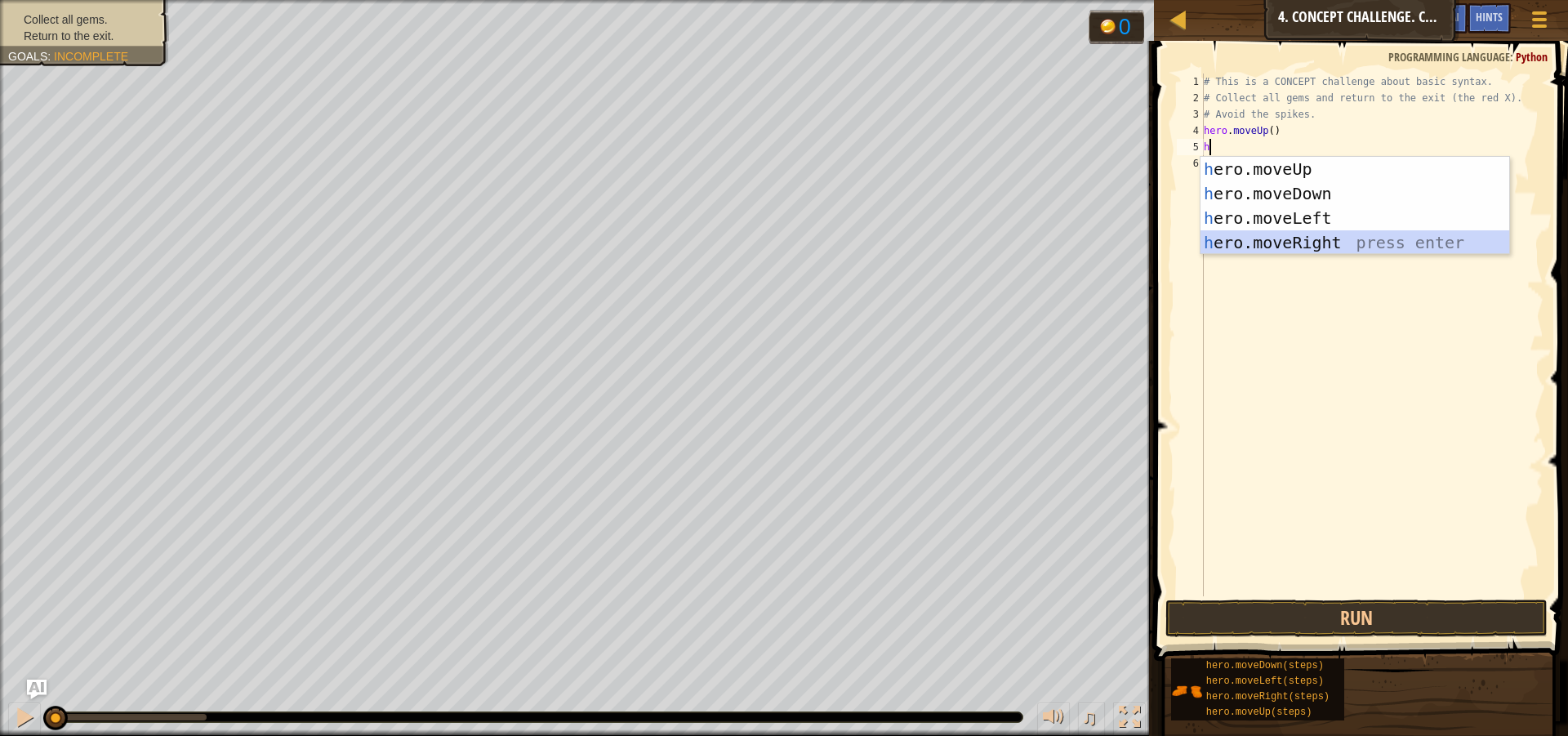
click at [1246, 236] on div "h ero.moveUp press enter h ero.moveDown press enter h ero.moveLeft press enter …" at bounding box center [1354, 230] width 309 height 147
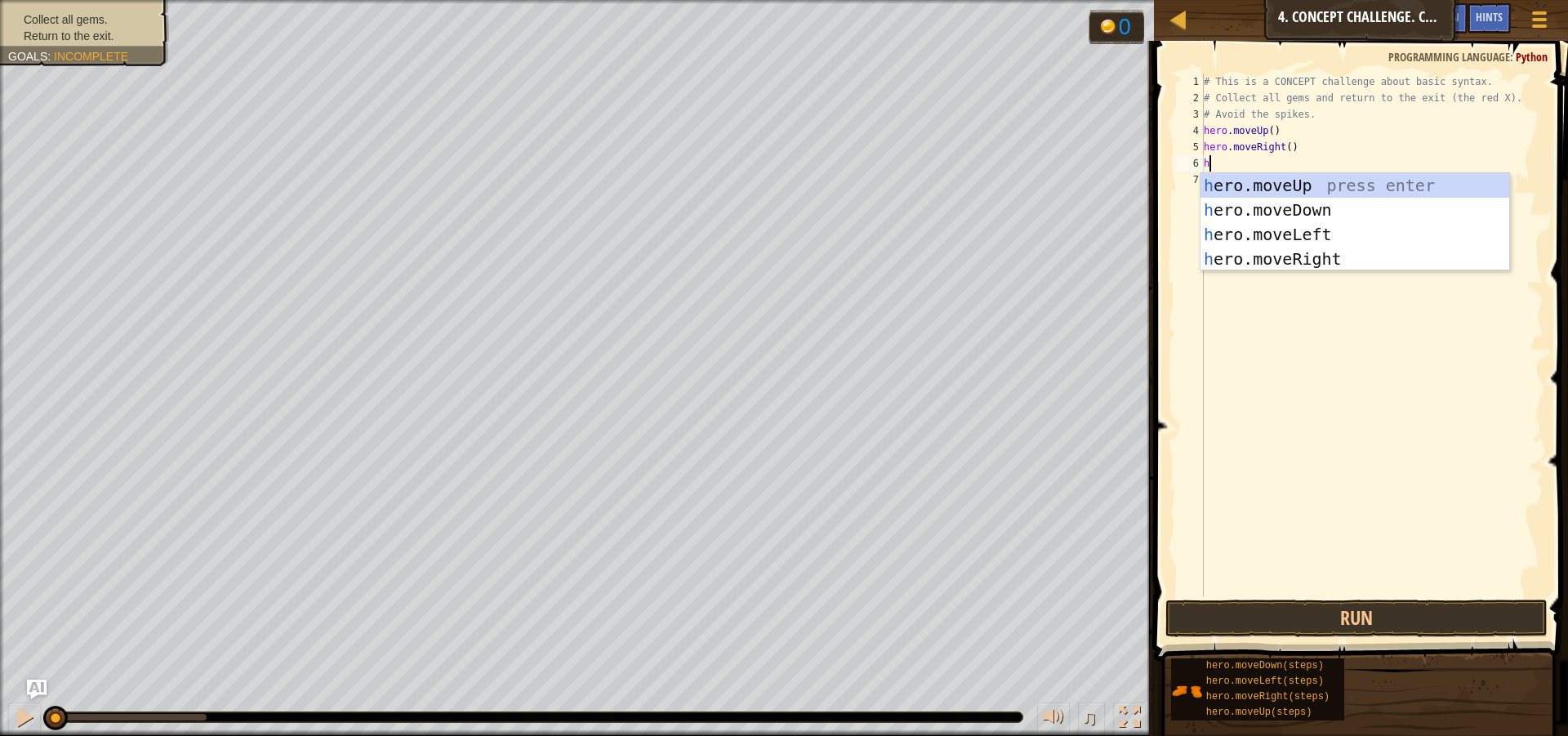
type textarea "h"
click at [1244, 216] on div "h ero.moveUp press enter h ero.moveDown press enter h ero.moveLeft press enter …" at bounding box center [1354, 247] width 309 height 147
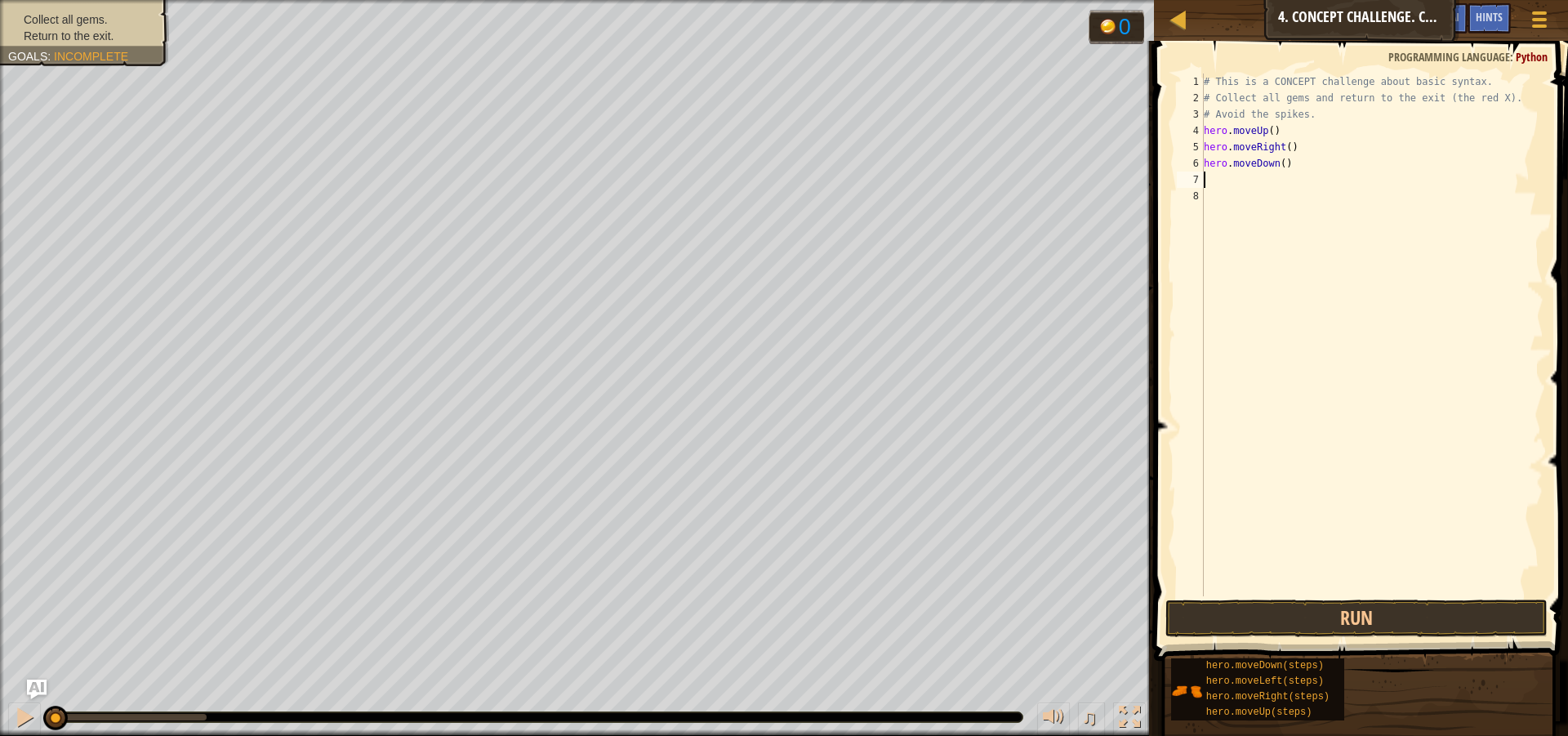
type textarea "h"
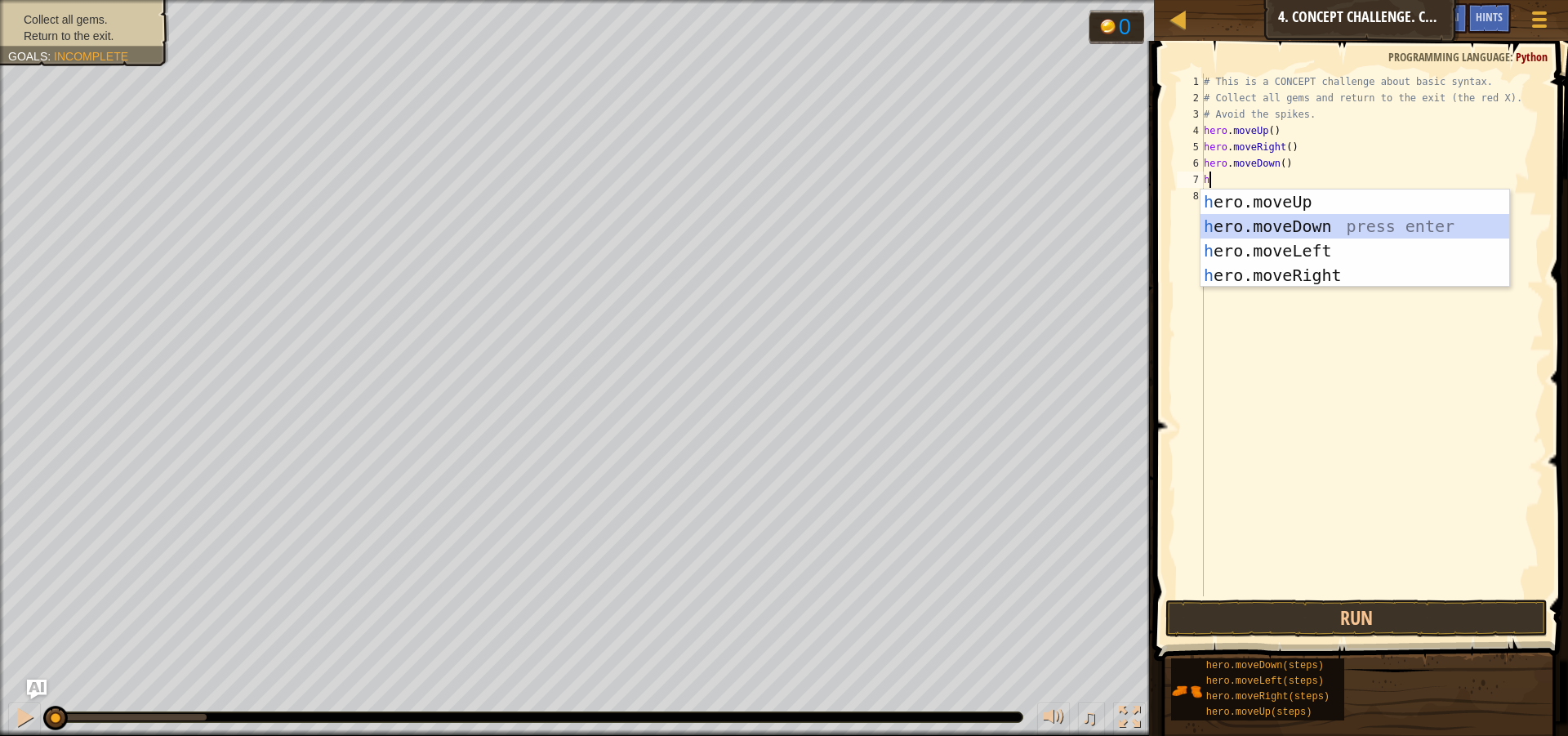
click at [1246, 226] on div "h ero.moveUp press enter h ero.moveDown press enter h ero.moveLeft press enter …" at bounding box center [1354, 263] width 309 height 147
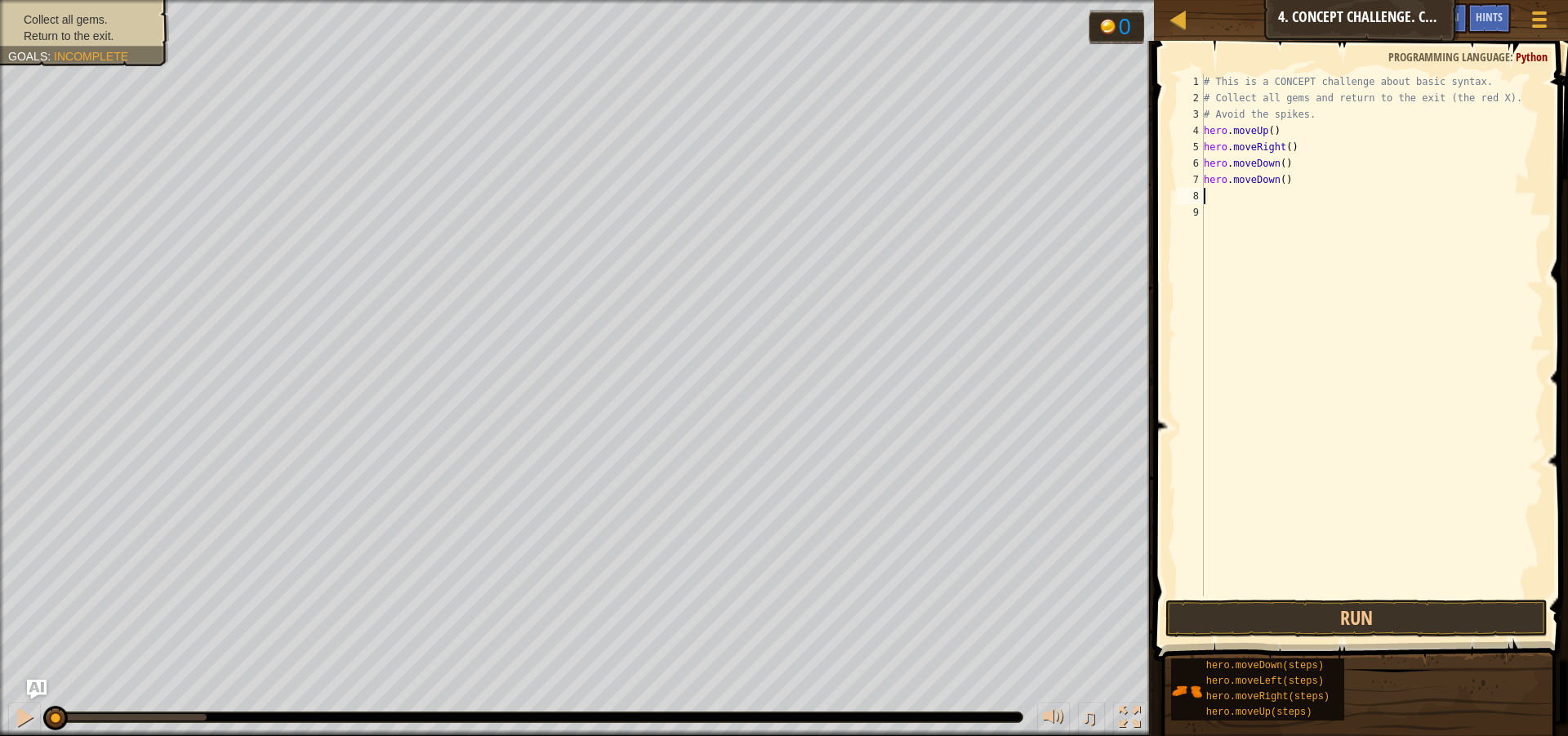
type textarea "h"
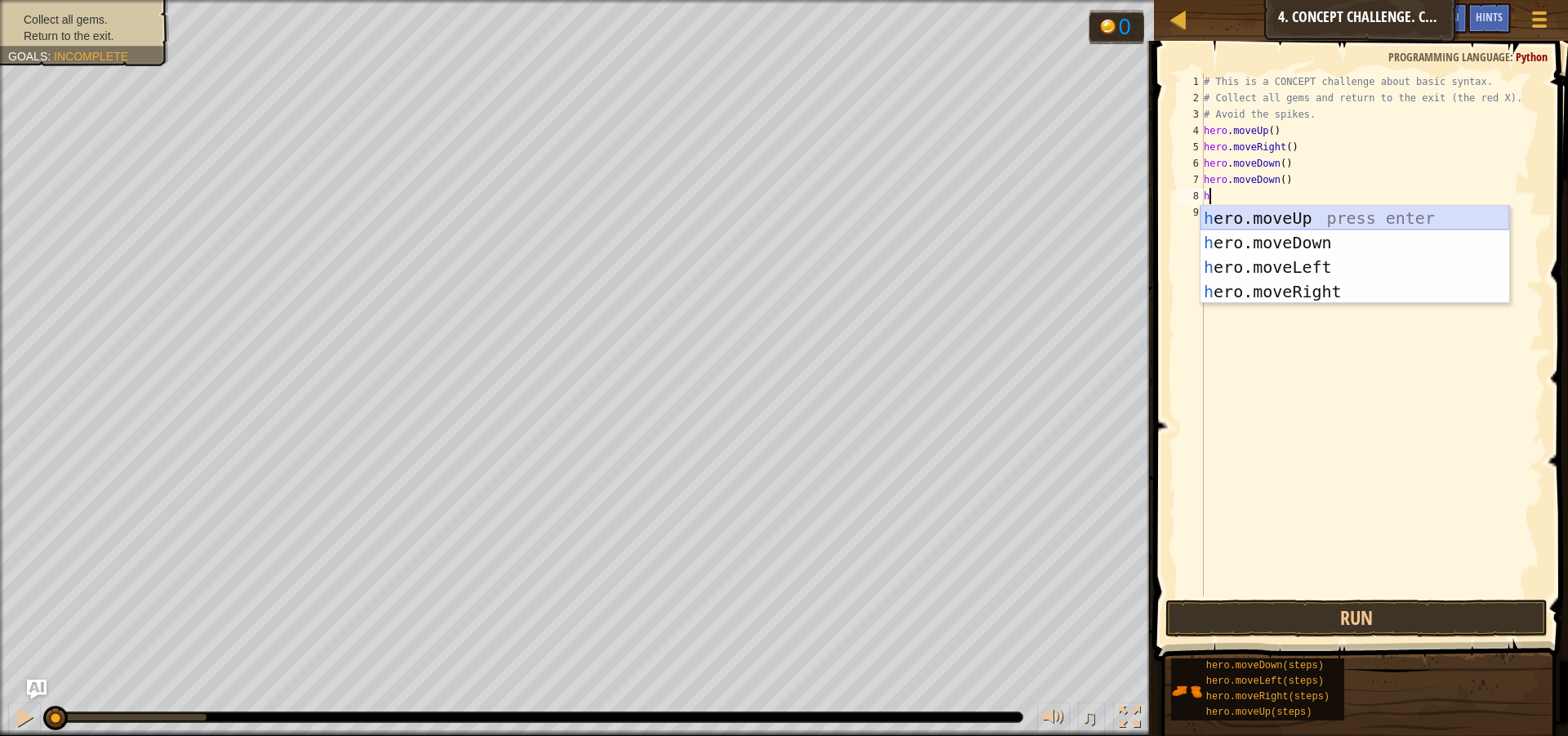
click at [1248, 209] on div "h ero.moveUp press enter h ero.moveDown press enter h ero.moveLeft press enter …" at bounding box center [1354, 279] width 309 height 147
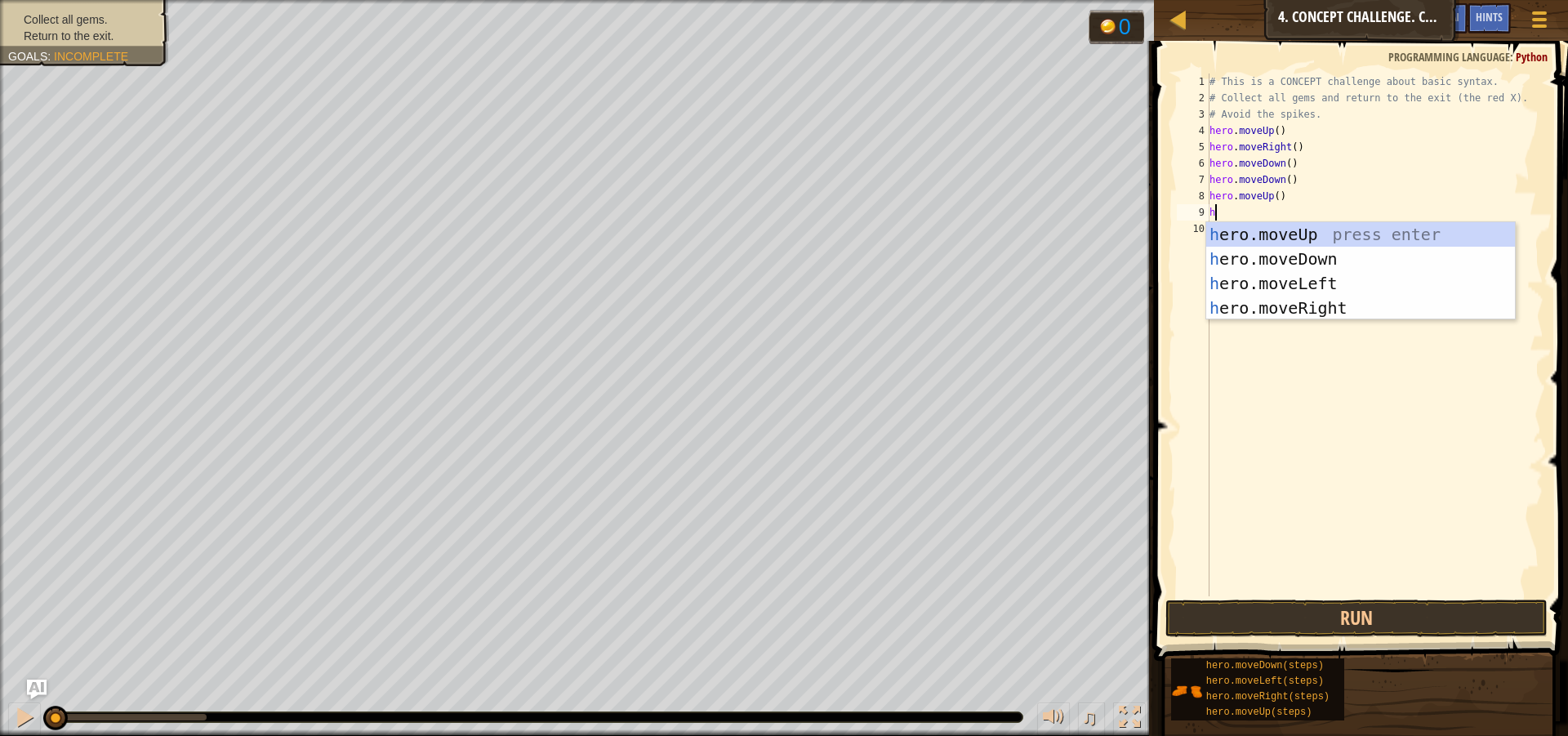
type textarea "h"
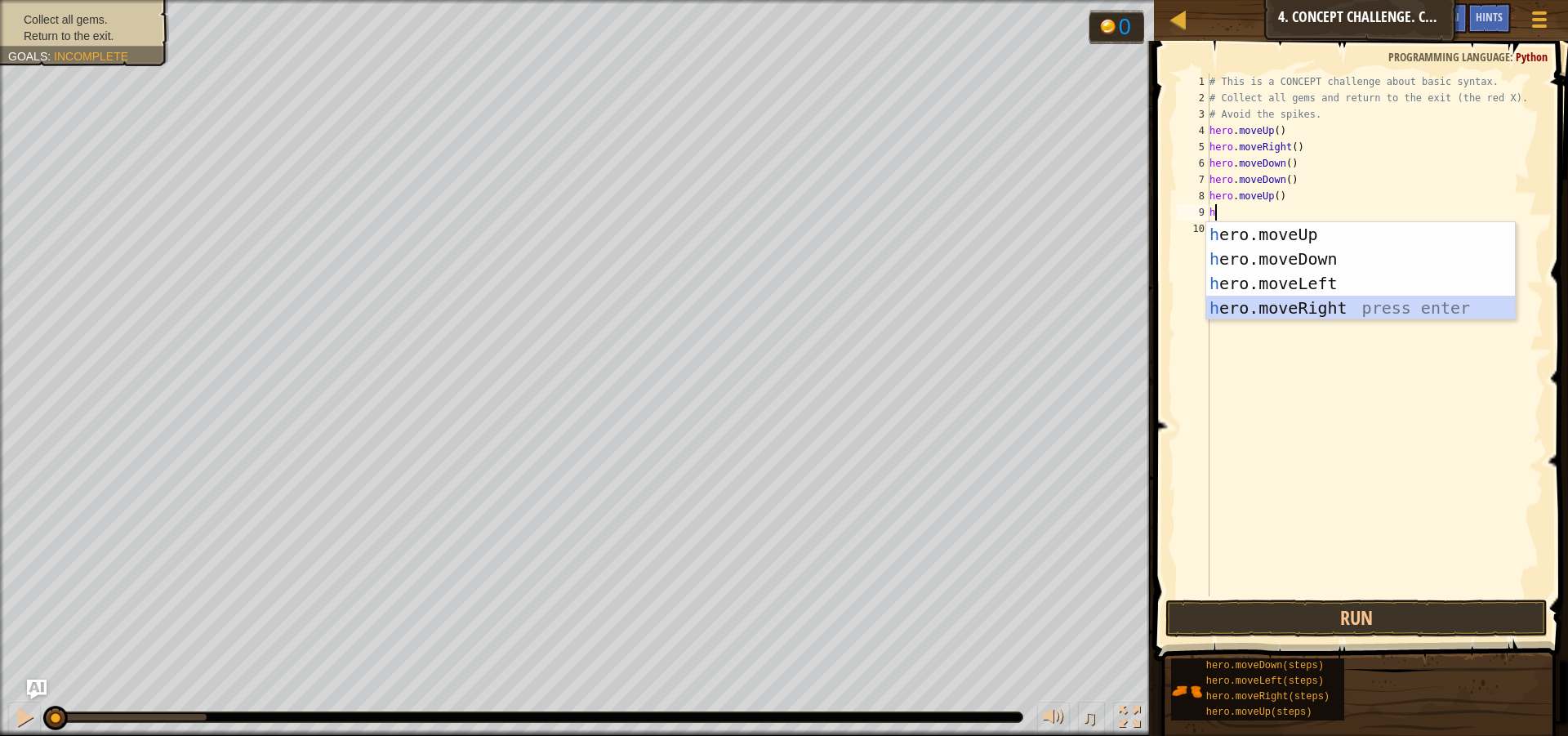
click at [1261, 306] on div "h ero.moveUp press enter h ero.moveDown press enter h ero.moveLeft press enter …" at bounding box center [1360, 296] width 309 height 147
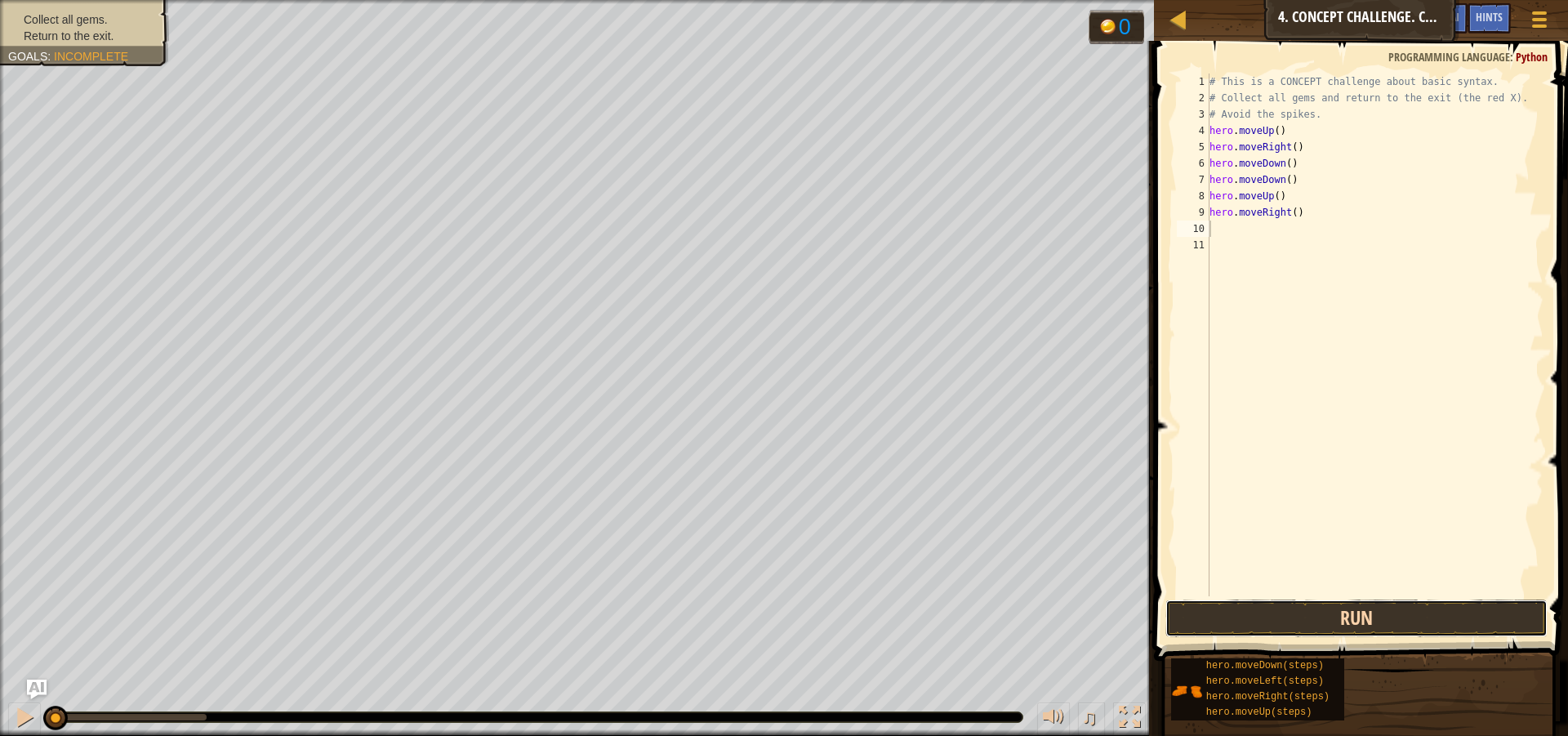
click at [1340, 621] on button "Run" at bounding box center [1356, 618] width 382 height 38
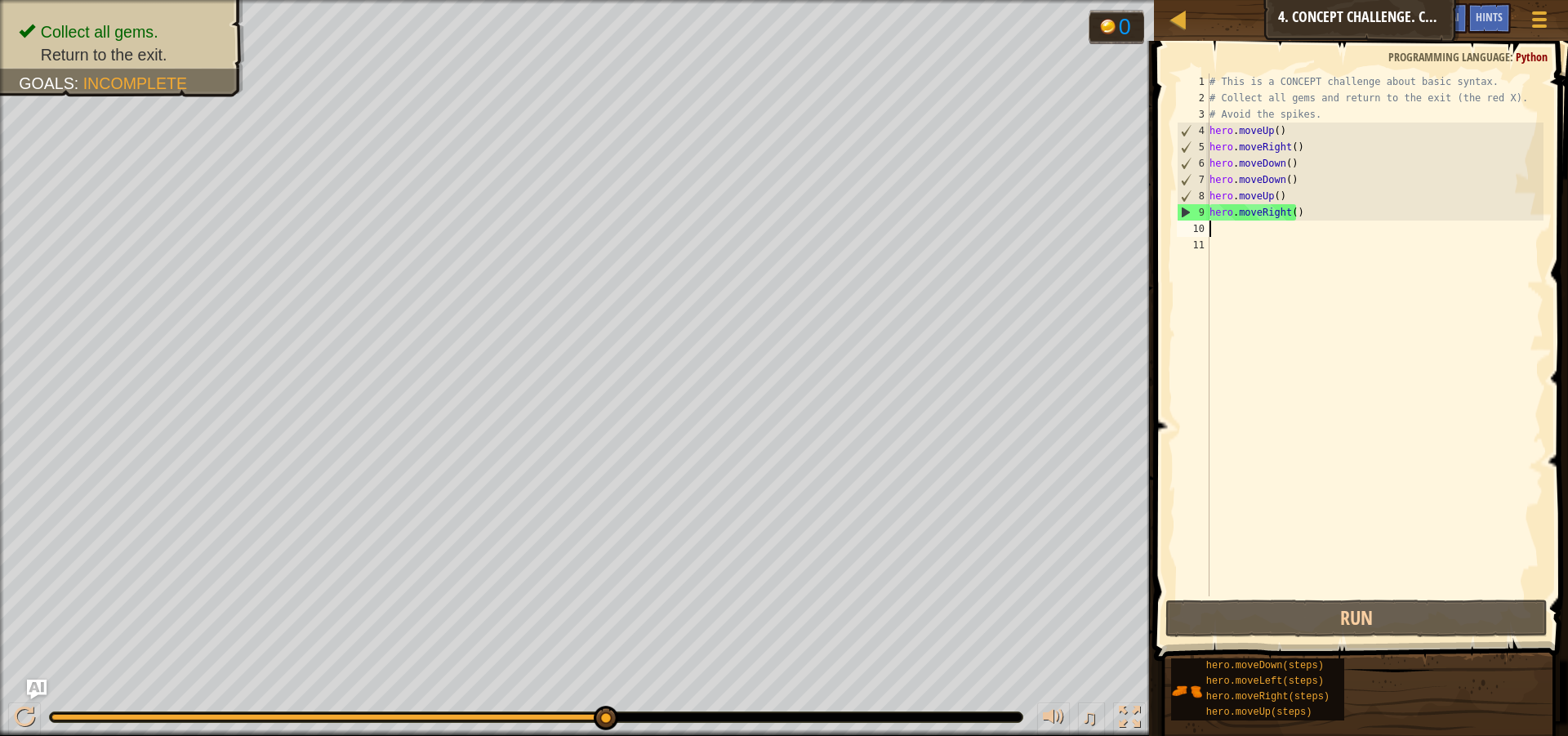
click at [1238, 236] on div "# This is a CONCEPT challenge about basic syntax. # Collect all gems and return…" at bounding box center [1375, 351] width 338 height 555
type textarea "h"
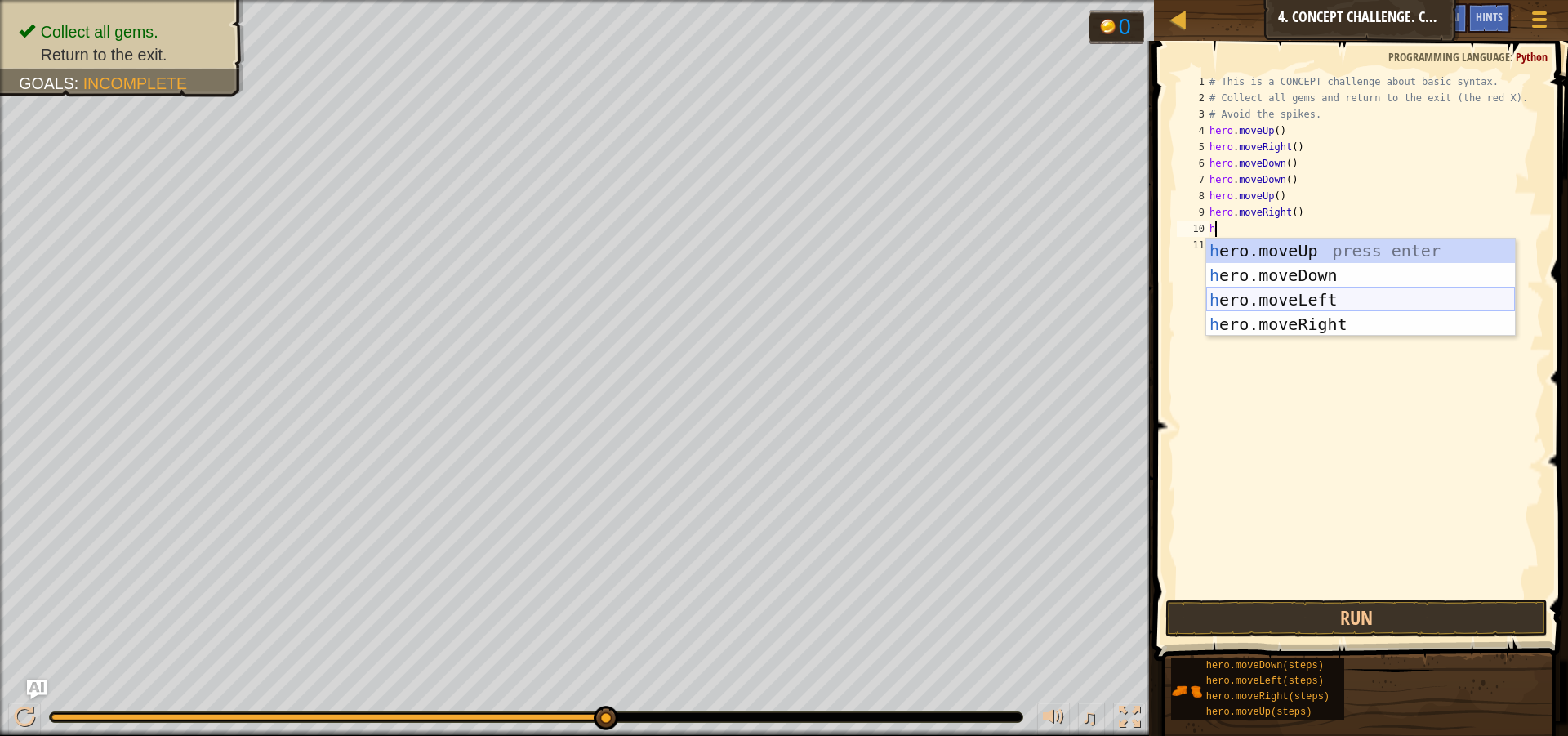
click at [1237, 298] on div "h ero.moveUp press enter h ero.moveDown press enter h ero.moveLeft press enter …" at bounding box center [1360, 312] width 309 height 147
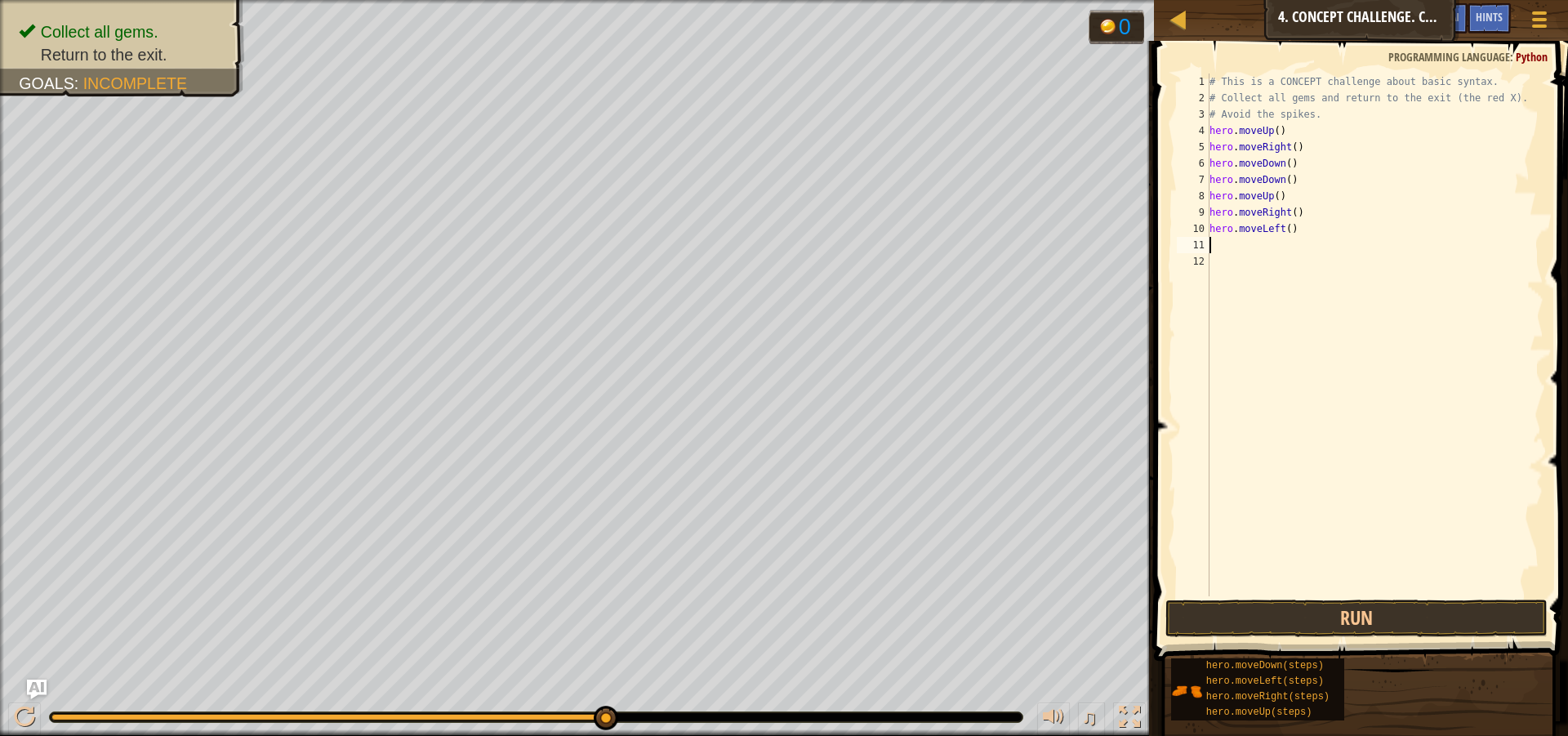
type textarea "h"
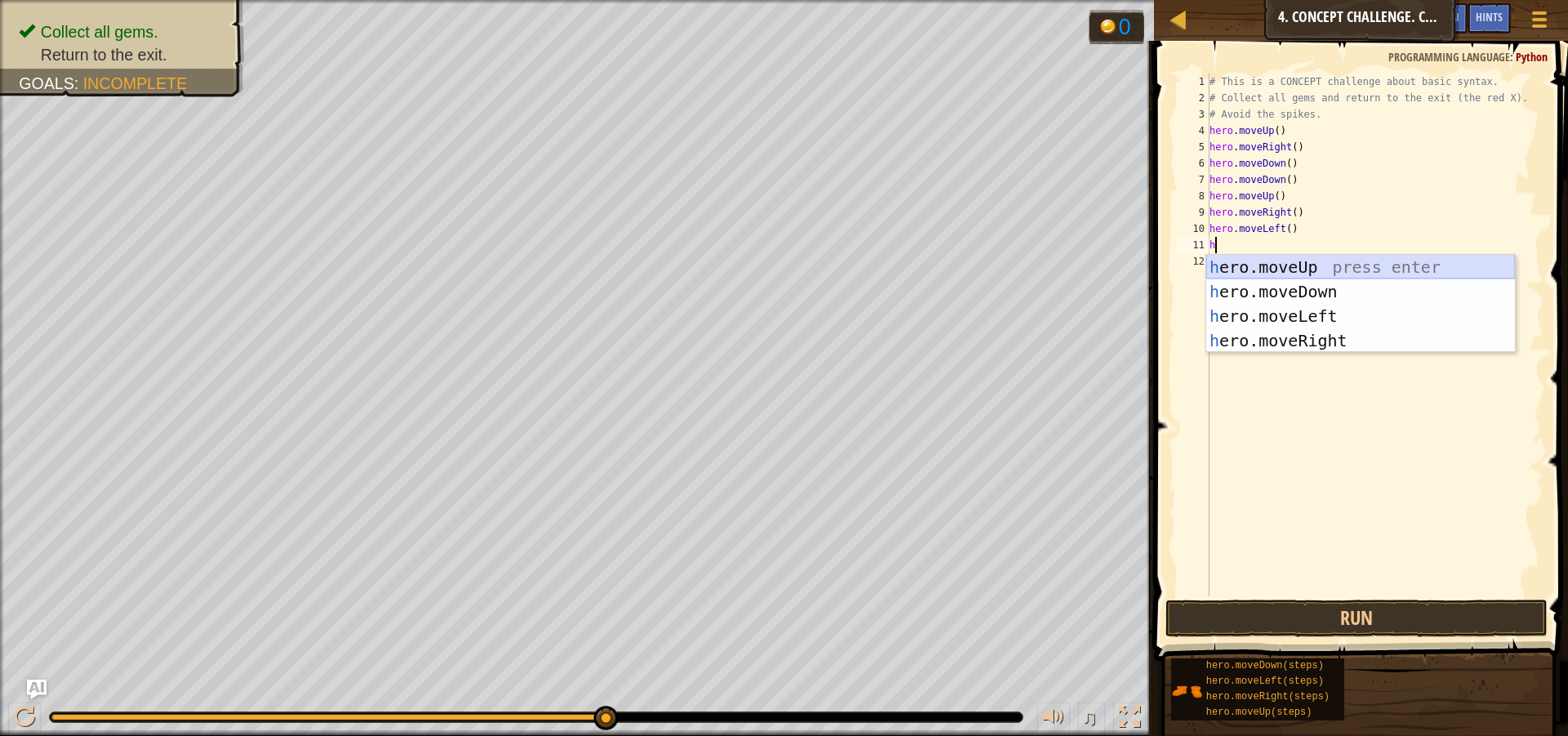
click at [1229, 266] on div "h ero.moveUp press enter h ero.moveDown press enter h ero.moveLeft press enter …" at bounding box center [1360, 329] width 309 height 147
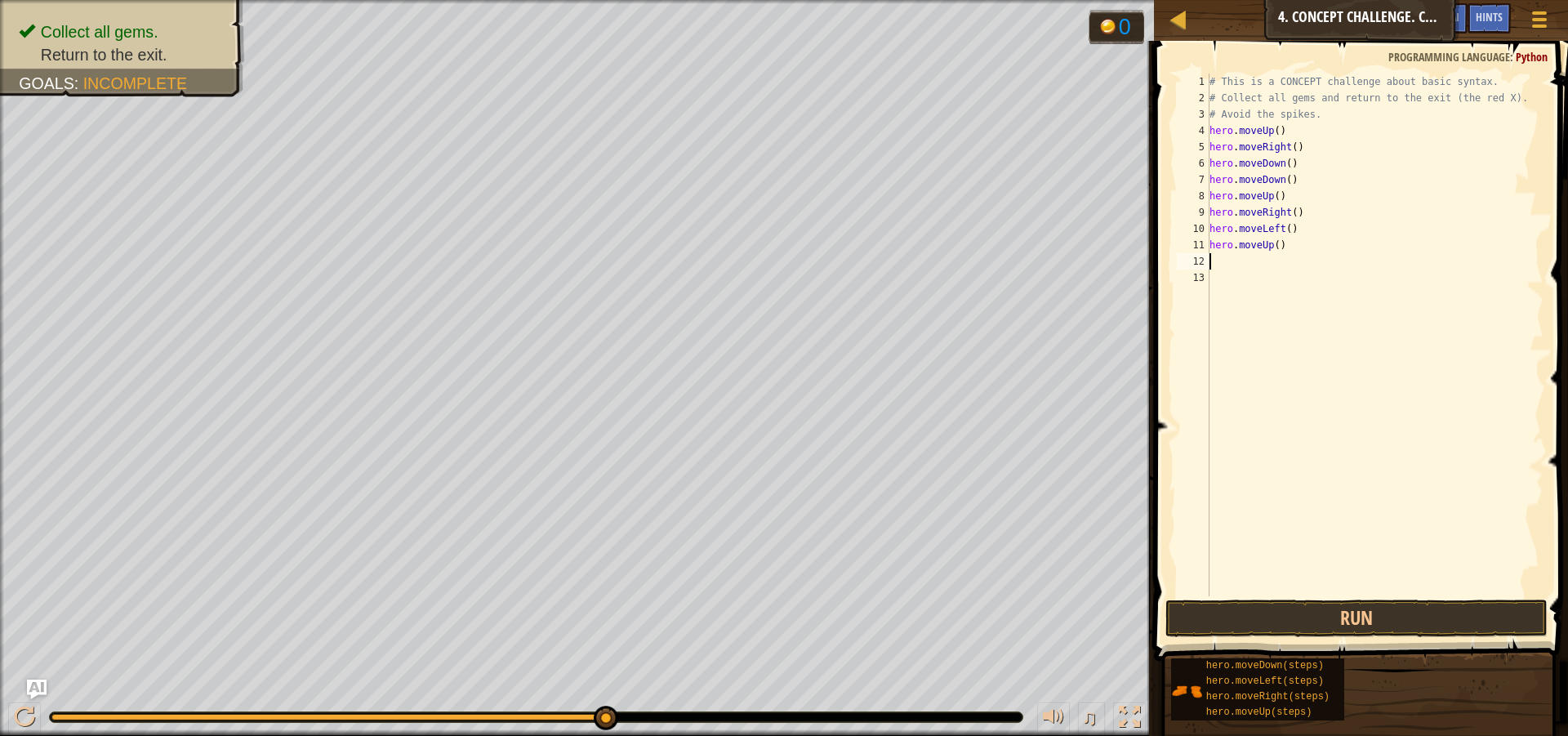
type textarea "h"
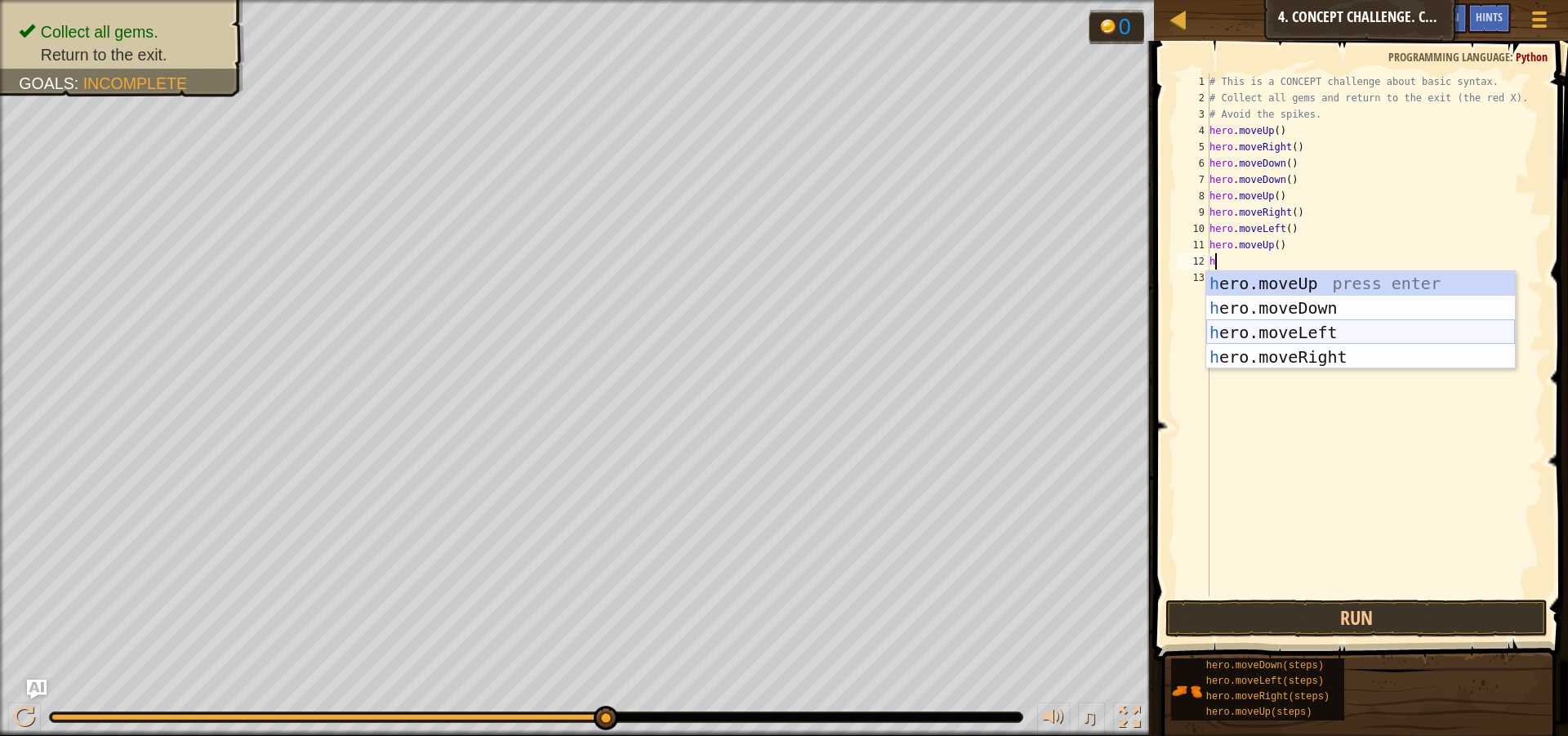
click at [1240, 331] on div "h ero.moveUp press enter h ero.moveDown press enter h ero.moveLeft press enter …" at bounding box center [1360, 345] width 309 height 147
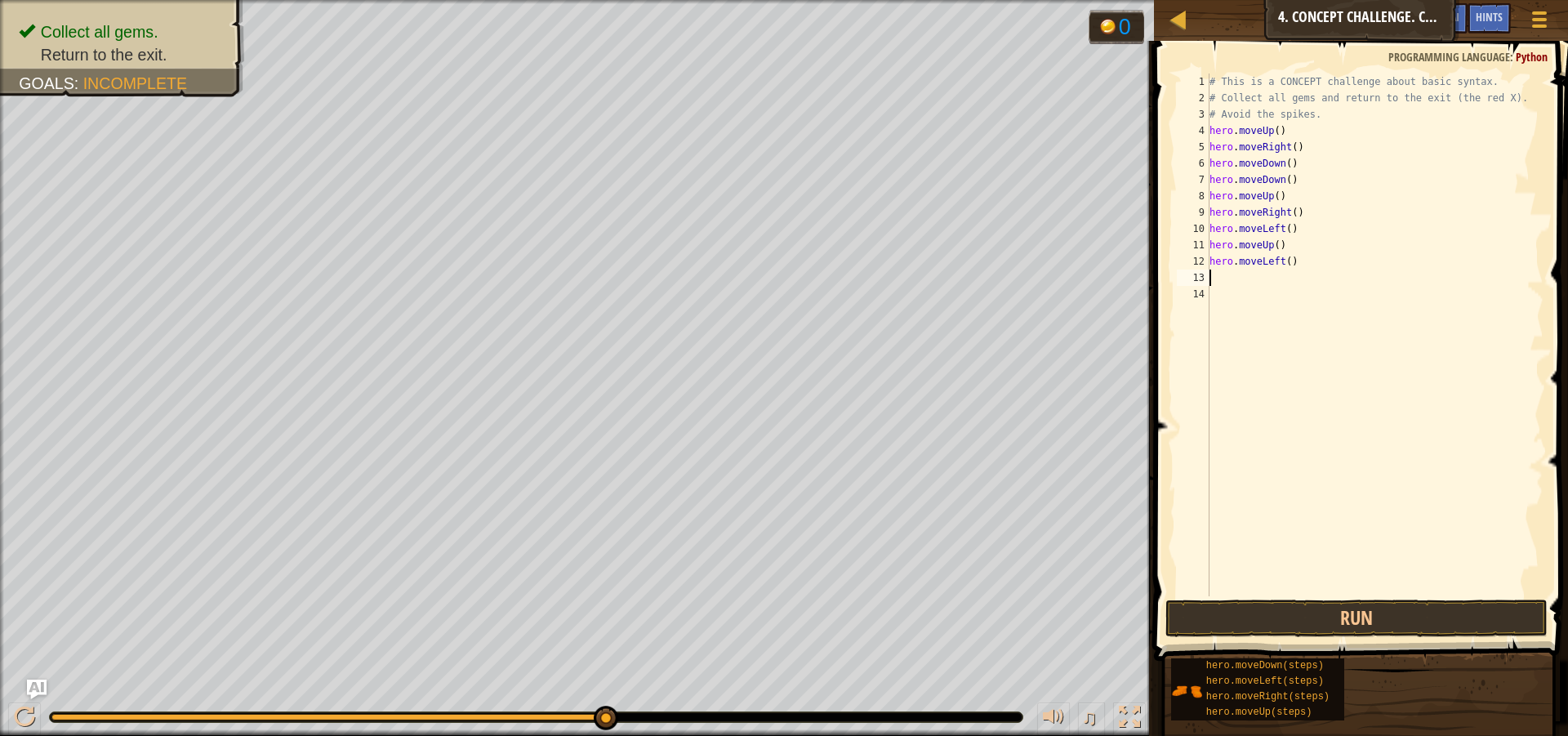
type textarea "h"
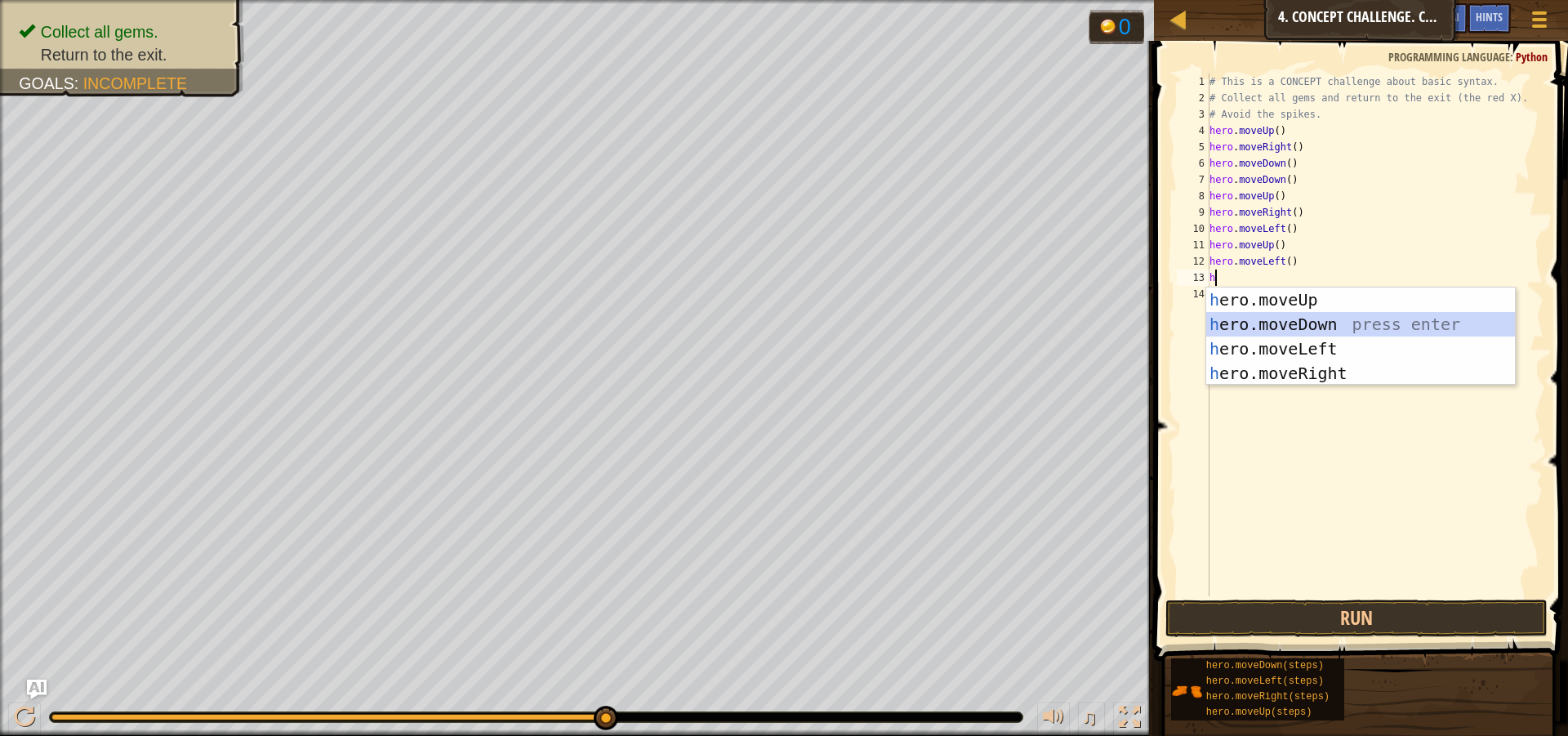
click at [1248, 319] on div "h ero.moveUp press enter h ero.moveDown press enter h ero.moveLeft press enter …" at bounding box center [1360, 361] width 309 height 147
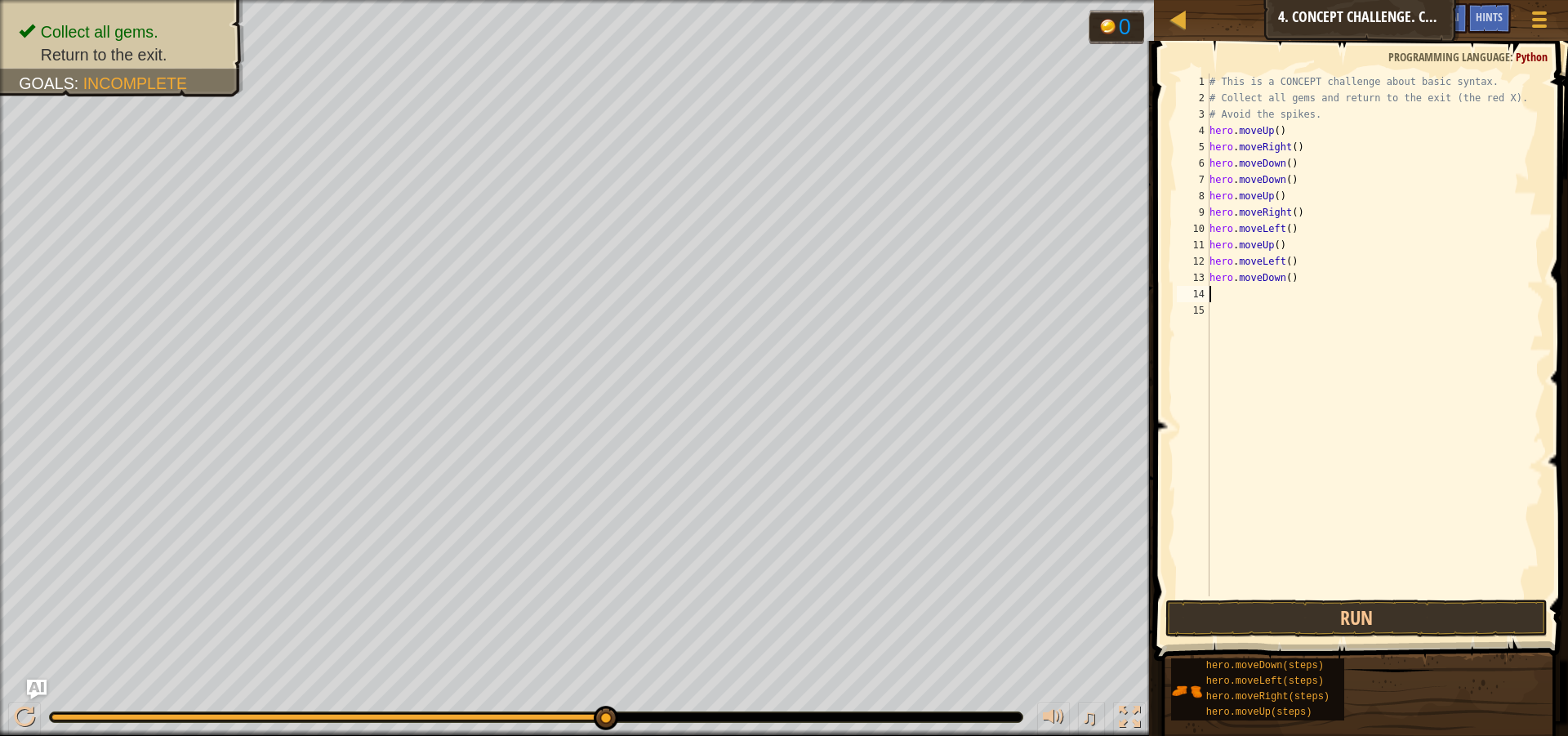
type textarea "h"
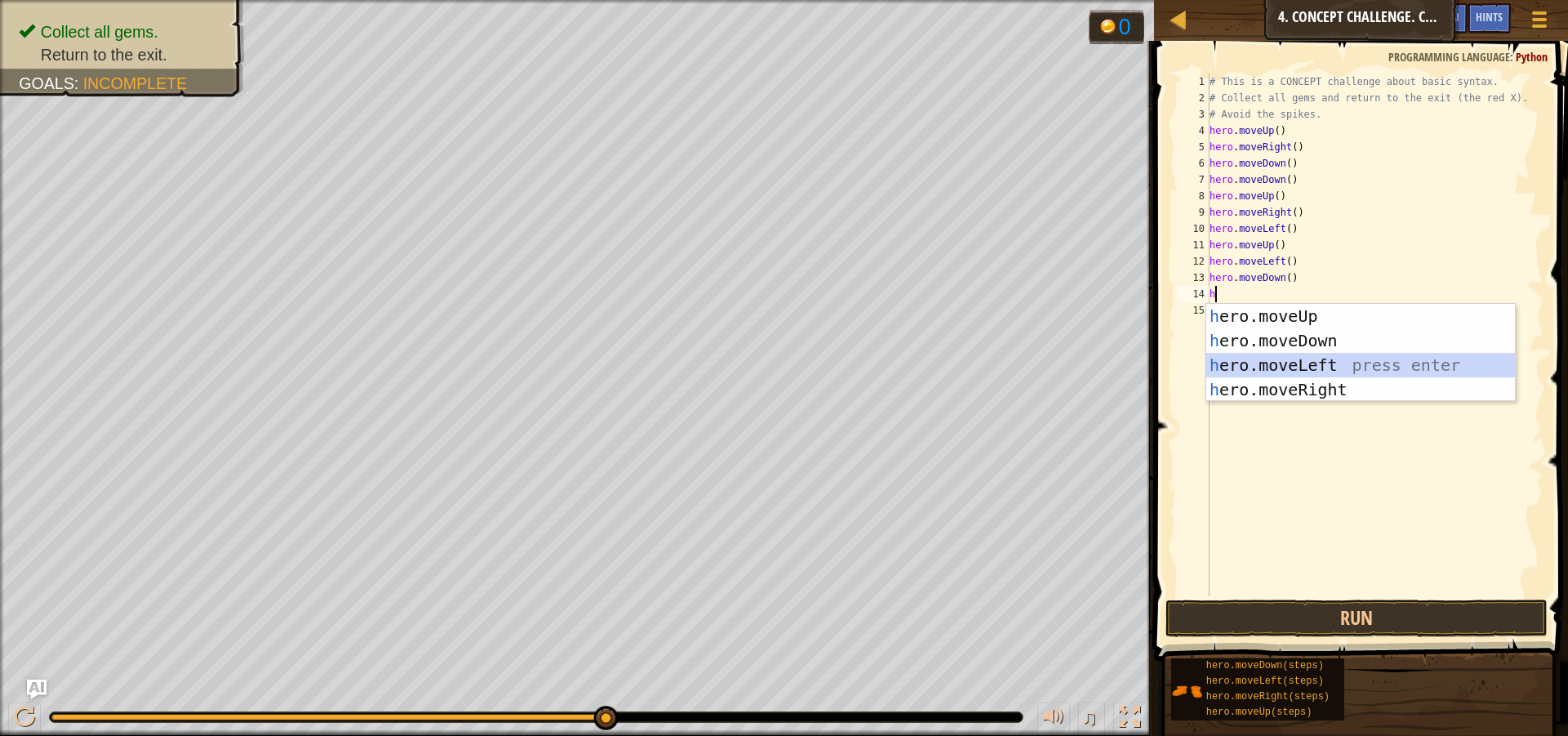
click at [1254, 359] on div "h ero.moveUp press enter h ero.moveDown press enter h ero.moveLeft press enter …" at bounding box center [1360, 378] width 309 height 147
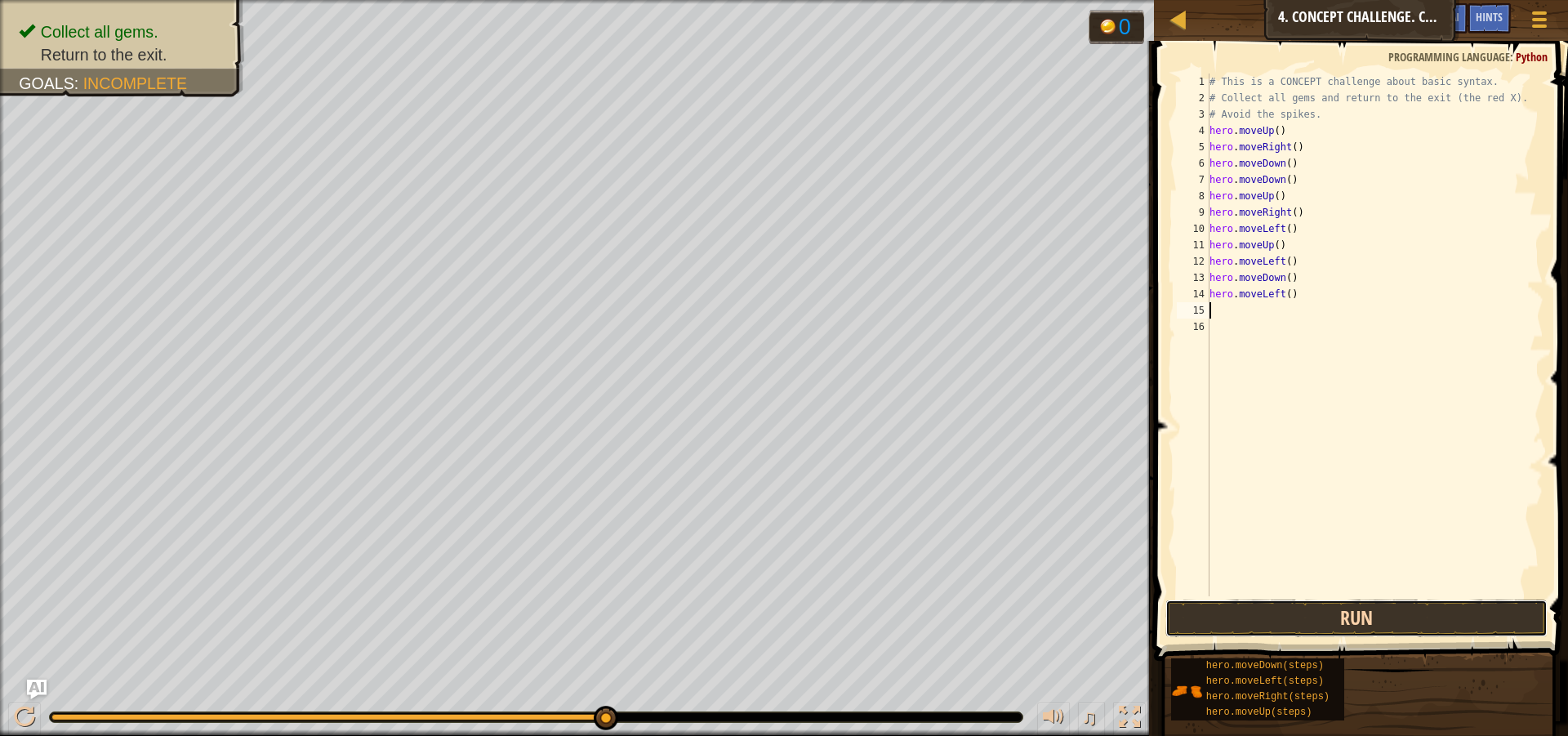
click at [1271, 614] on button "Run" at bounding box center [1356, 618] width 382 height 38
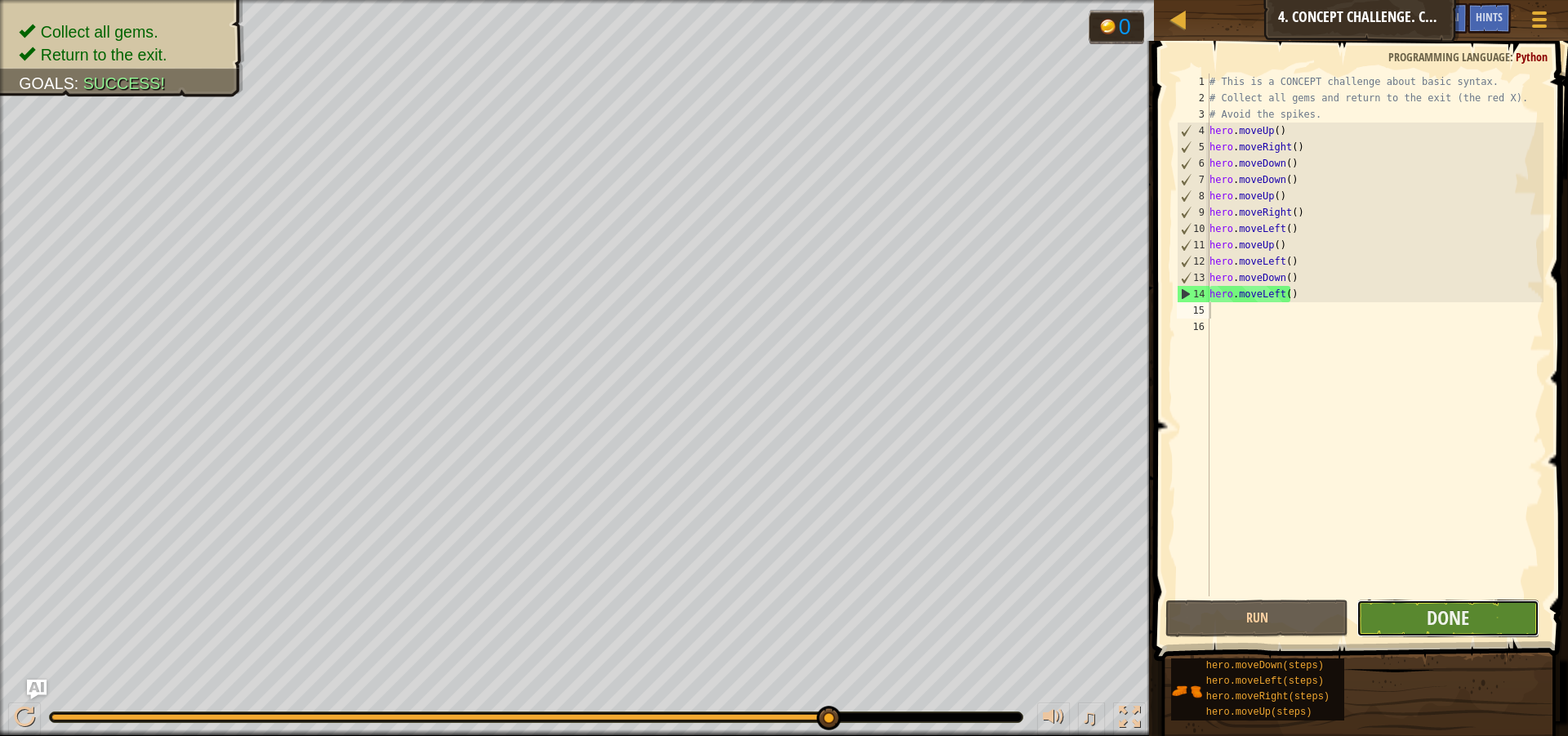
click at [1394, 622] on button "Done" at bounding box center [1447, 618] width 183 height 38
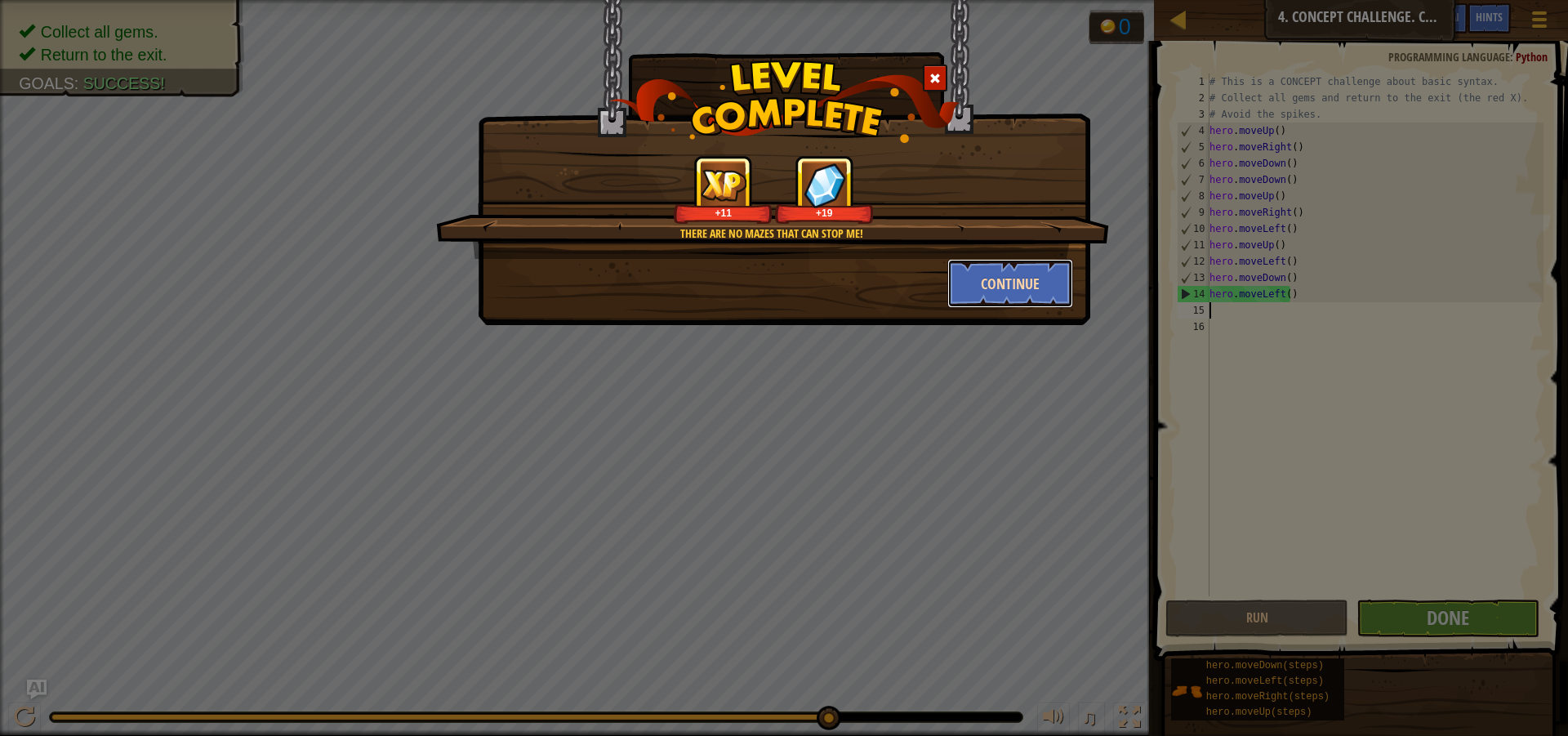
click at [993, 283] on button "Continue" at bounding box center [1010, 283] width 126 height 49
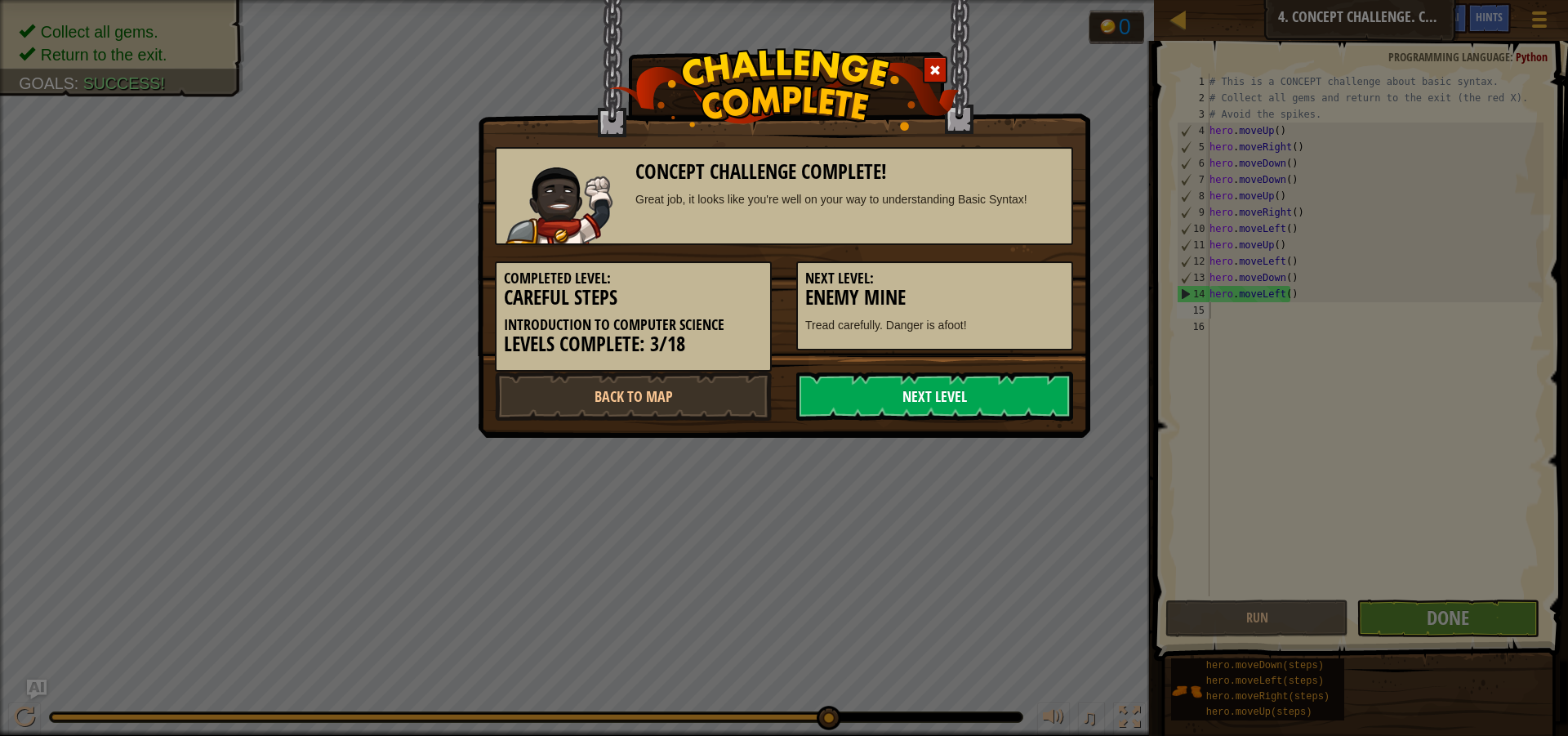
click at [940, 399] on link "Next Level" at bounding box center [934, 395] width 276 height 49
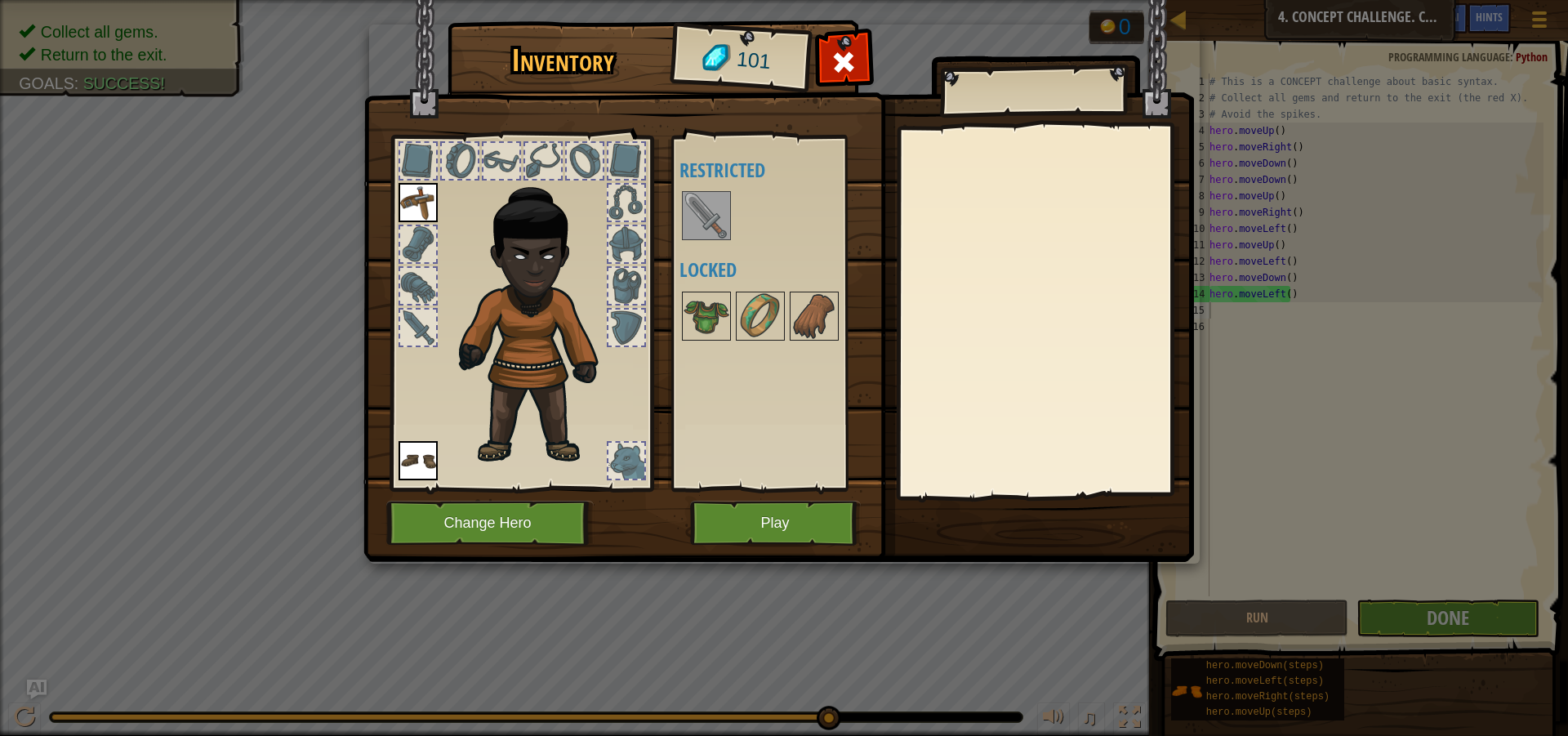
click at [717, 216] on img at bounding box center [707, 216] width 46 height 46
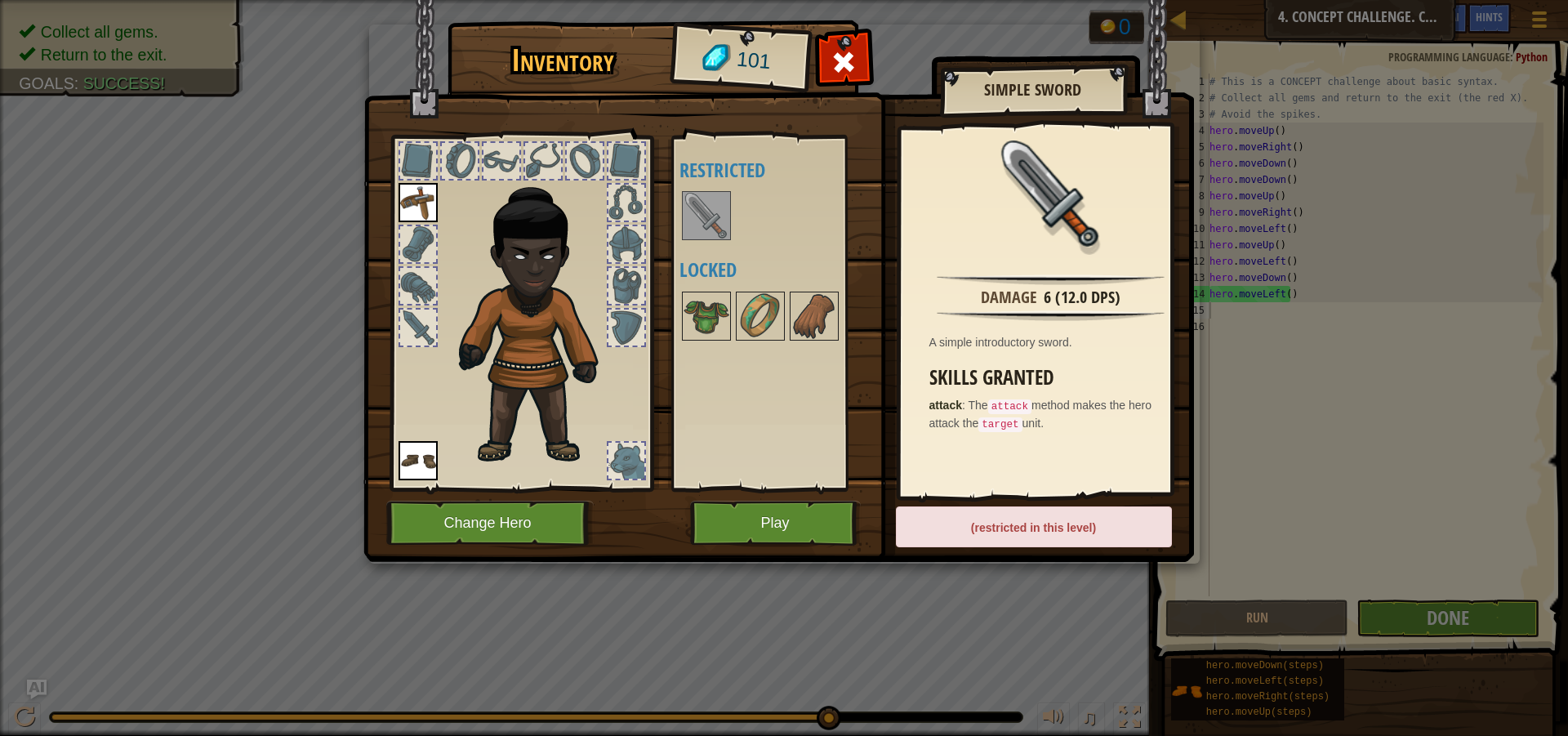
drag, startPoint x: 716, startPoint y: 216, endPoint x: 528, endPoint y: 274, distance: 196.7
click at [528, 274] on div "Inventory 101 Available Equip Equip (double-click to equip) Restricted Locked S…" at bounding box center [784, 294] width 830 height 539
click at [711, 225] on img at bounding box center [707, 216] width 46 height 46
click at [760, 514] on button "Play" at bounding box center [775, 522] width 170 height 45
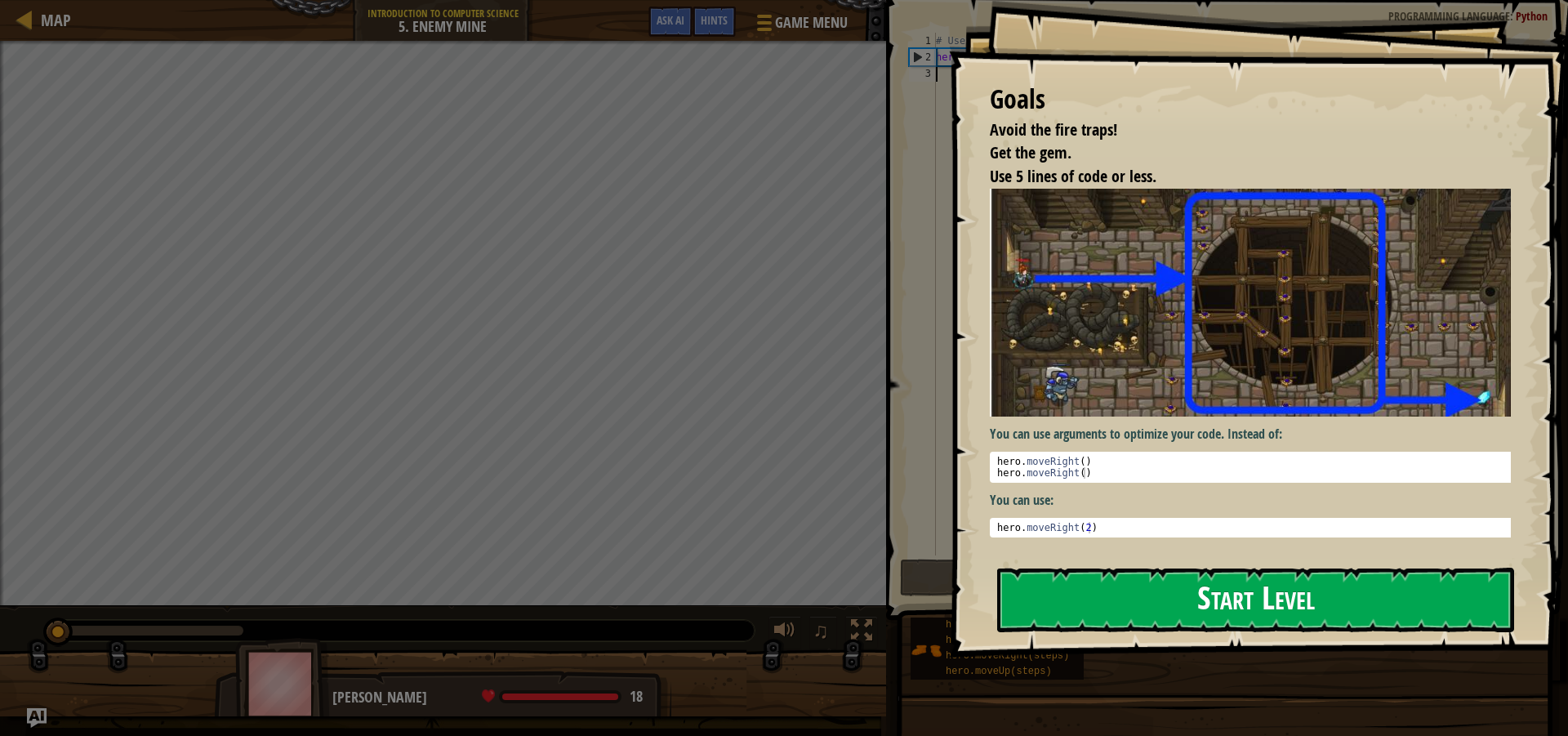
click at [1112, 597] on button "Start Level" at bounding box center [1255, 600] width 517 height 64
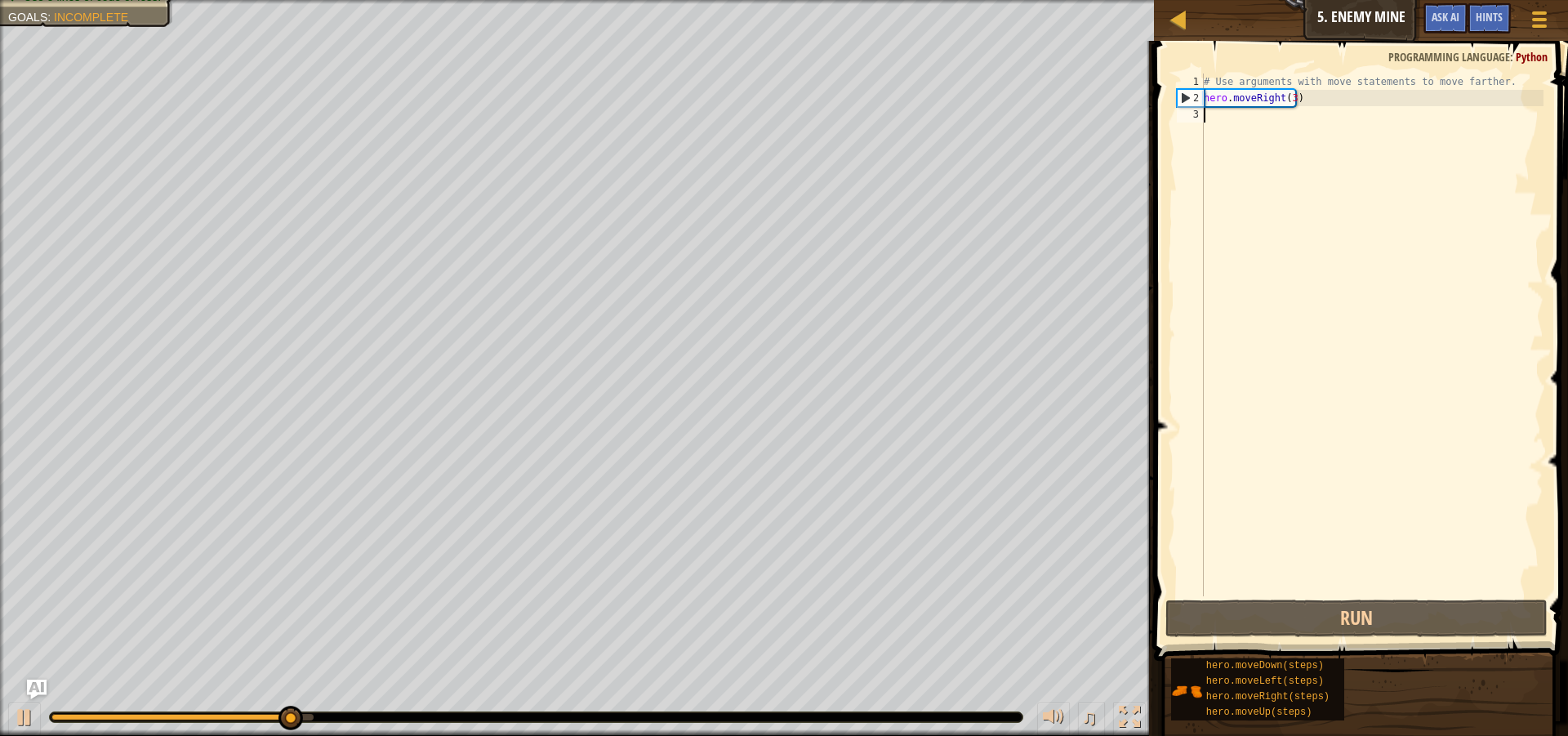
click at [1246, 124] on div "# Use arguments with move statements to move farther. hero . moveRight ( 3 )" at bounding box center [1372, 351] width 343 height 555
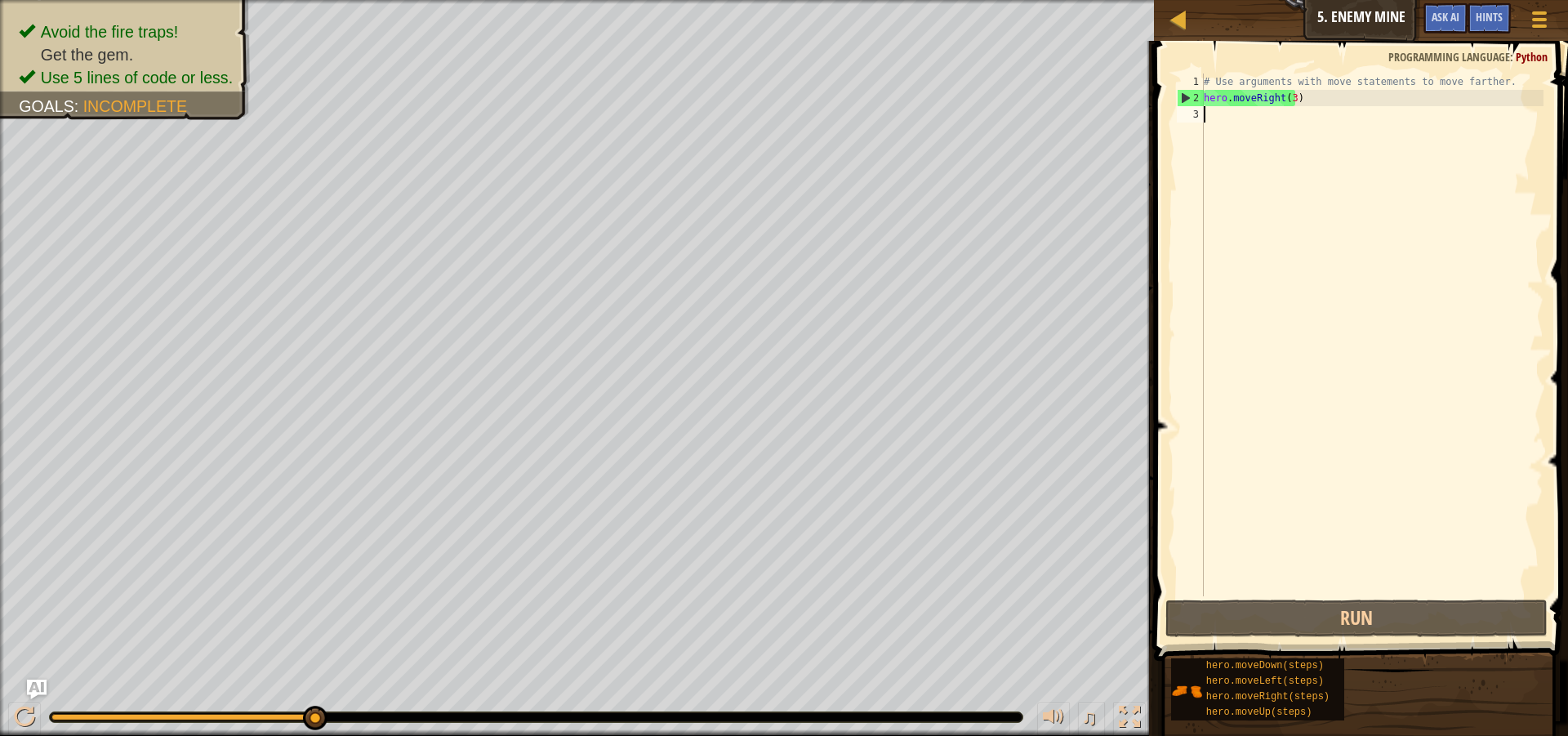
type textarea "h"
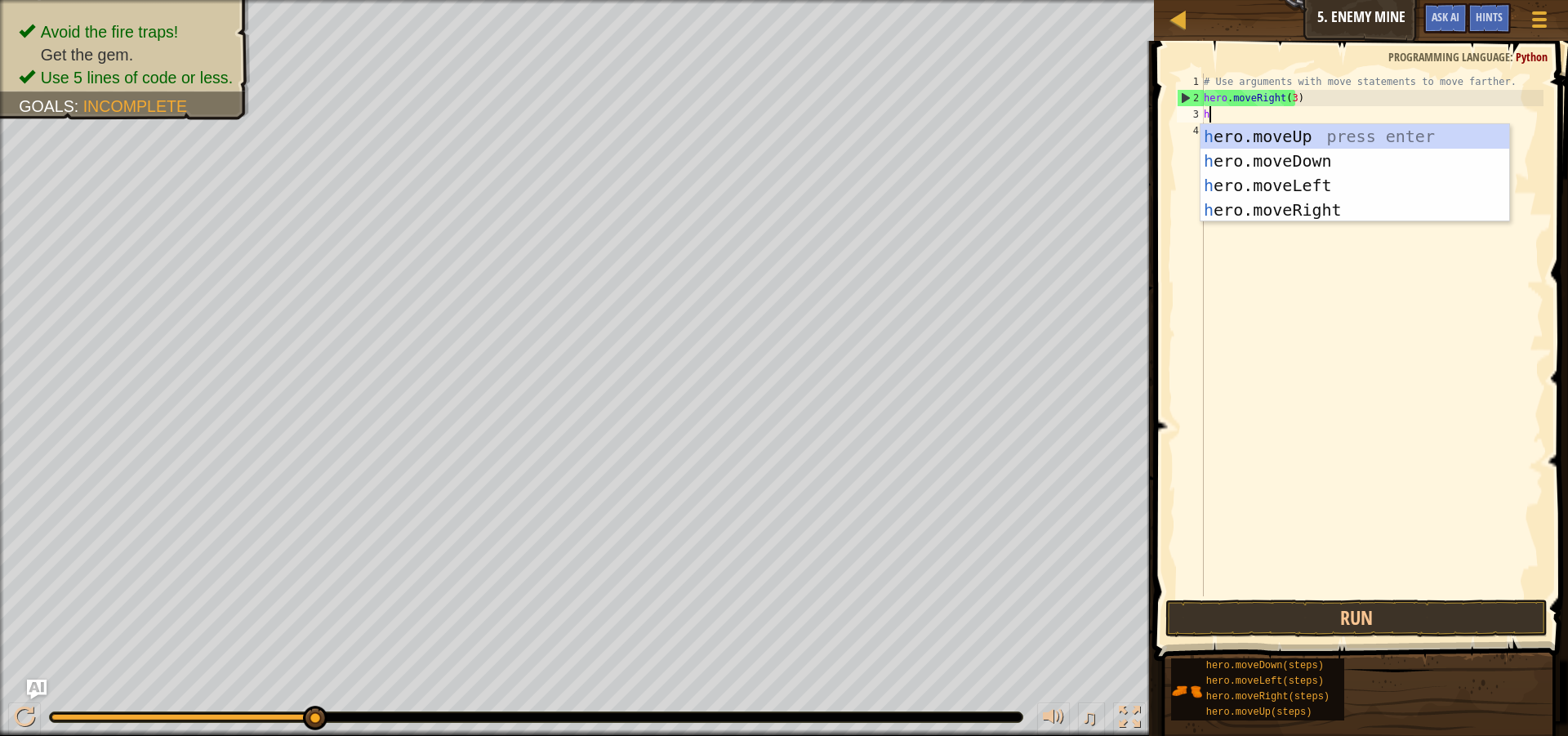
scroll to position [7, 0]
click at [1240, 140] on div "h ero.moveUp press enter h ero.moveDown press enter h ero.moveLeft press enter …" at bounding box center [1354, 198] width 309 height 147
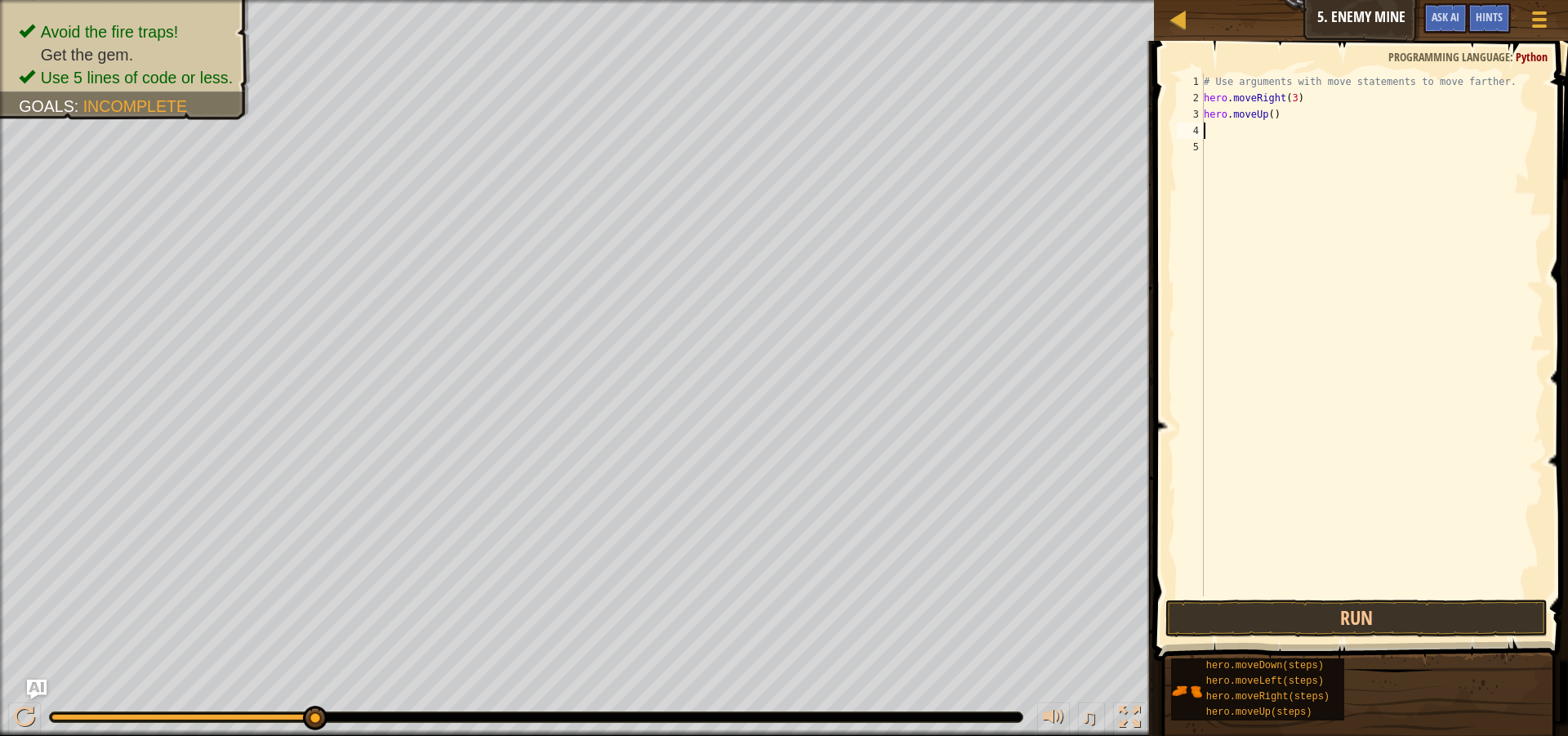
type textarea "h"
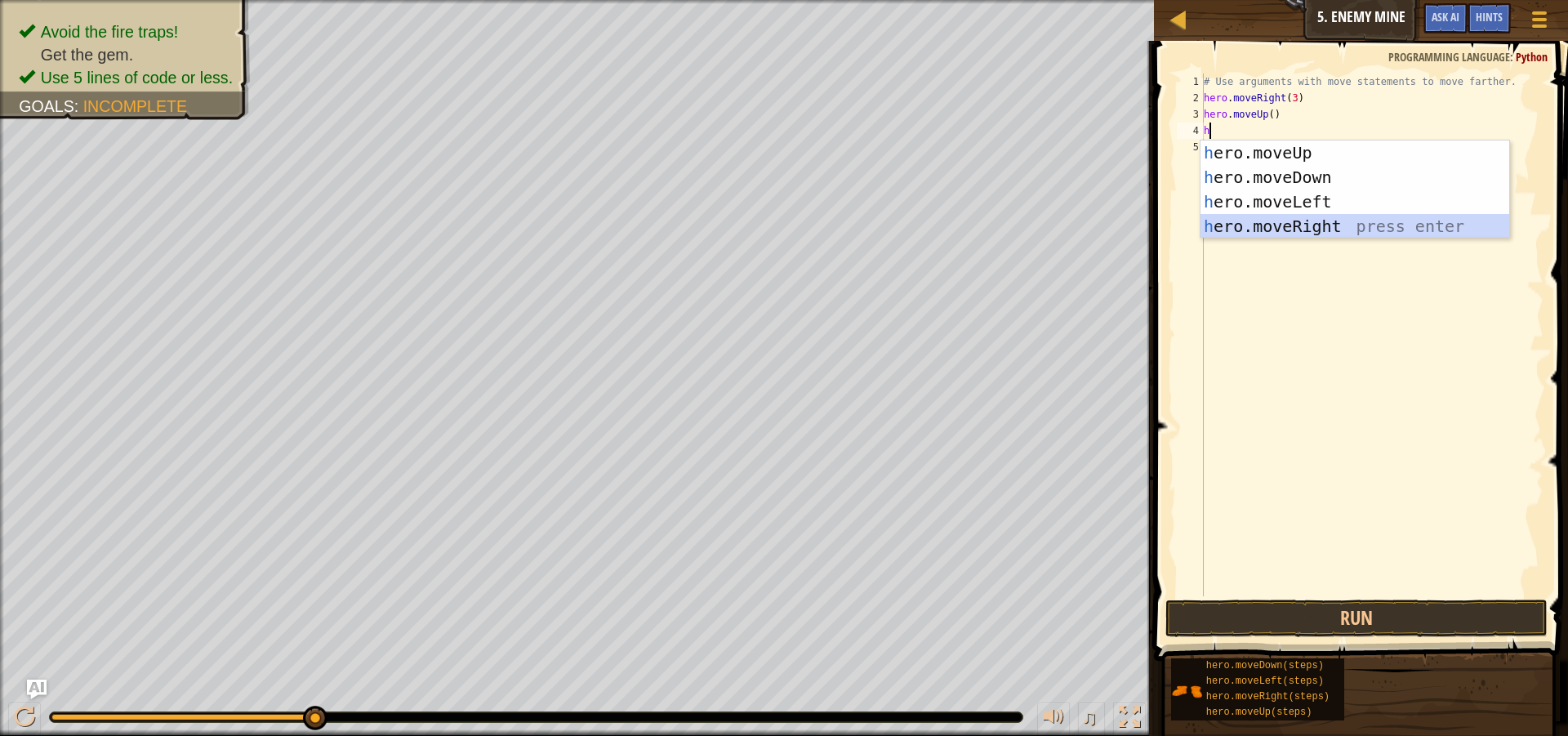
click at [1246, 228] on div "h ero.moveUp press enter h ero.moveDown press enter h ero.moveLeft press enter …" at bounding box center [1354, 214] width 309 height 147
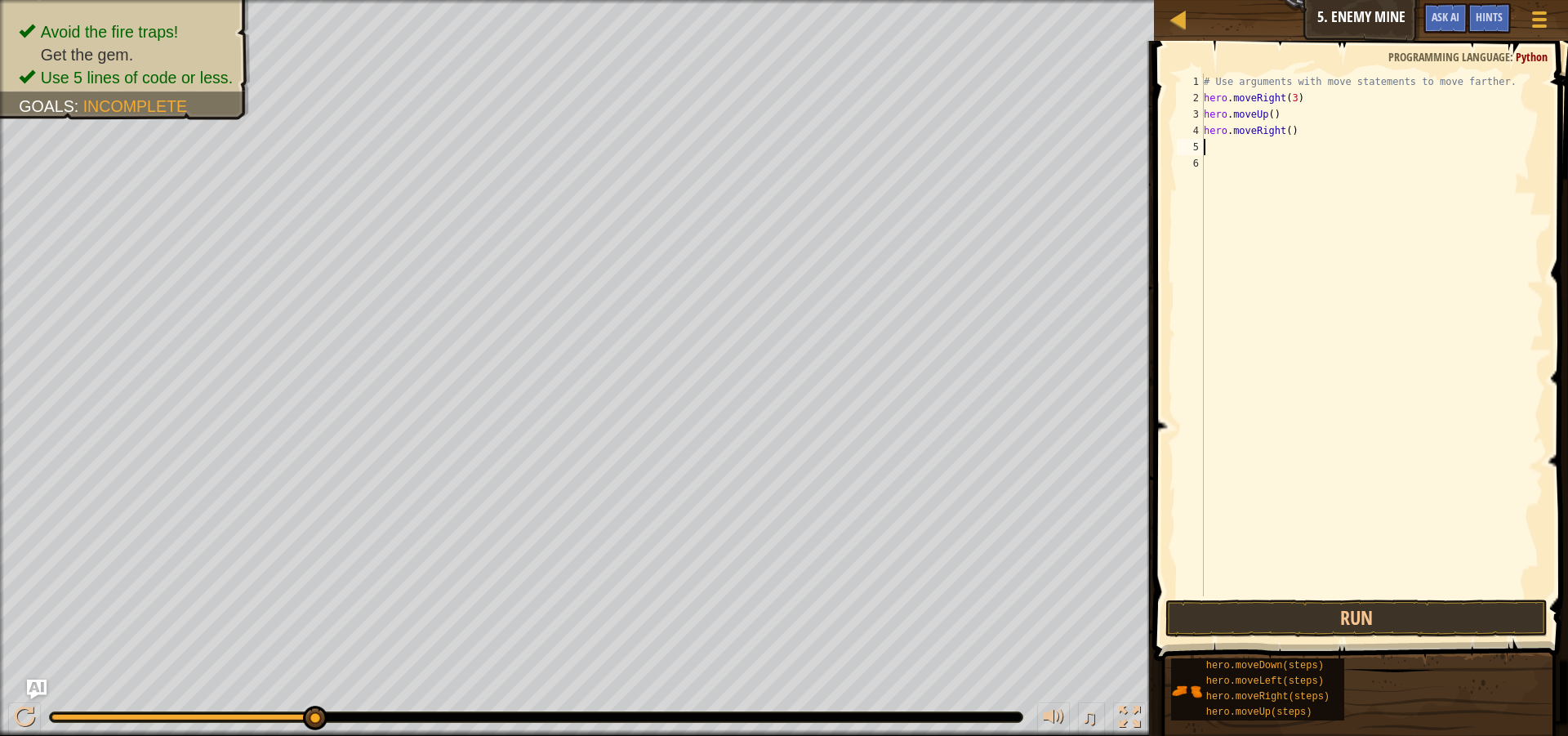
type textarea "h"
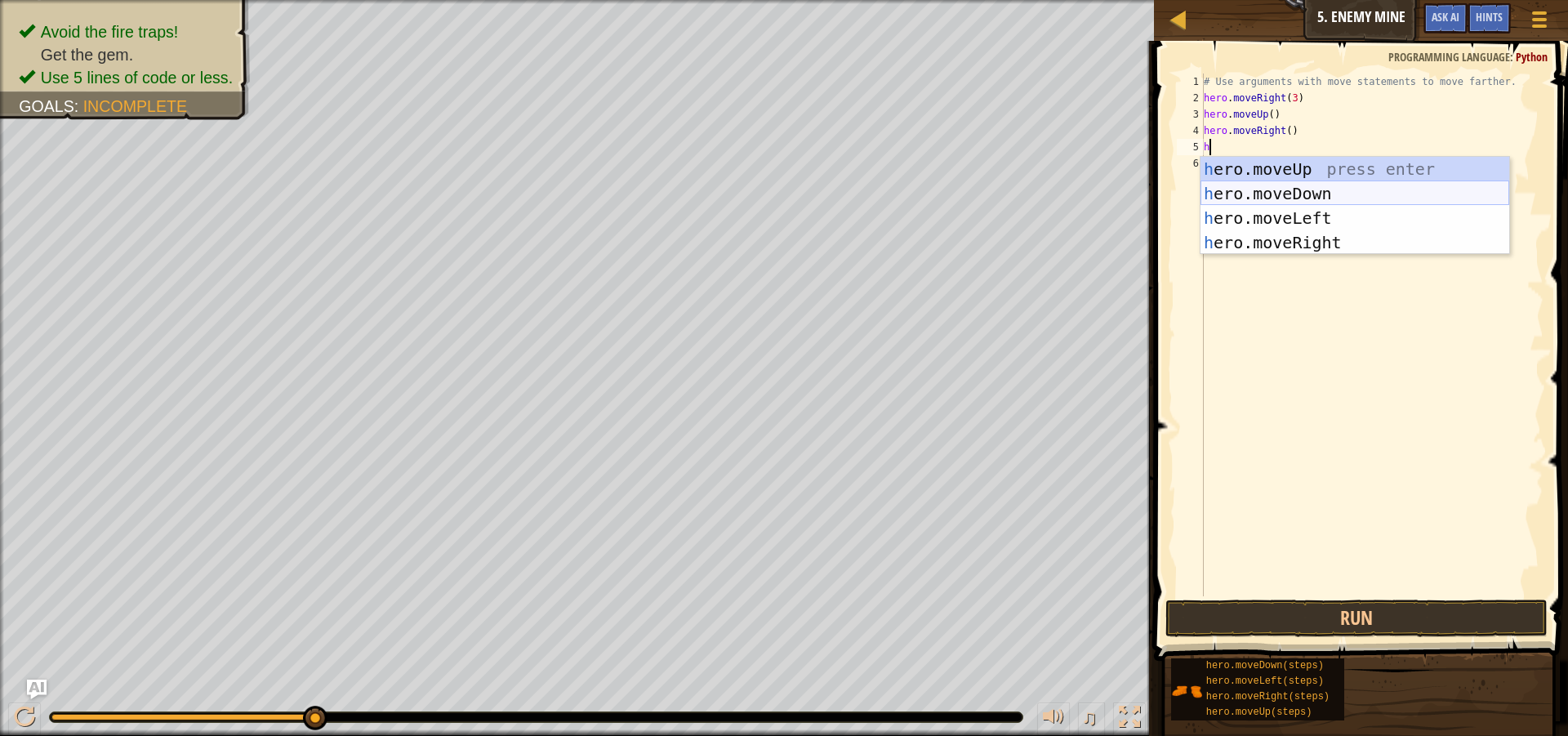
click at [1253, 189] on div "h ero.moveUp press enter h ero.moveDown press enter h ero.moveLeft press enter …" at bounding box center [1354, 230] width 309 height 147
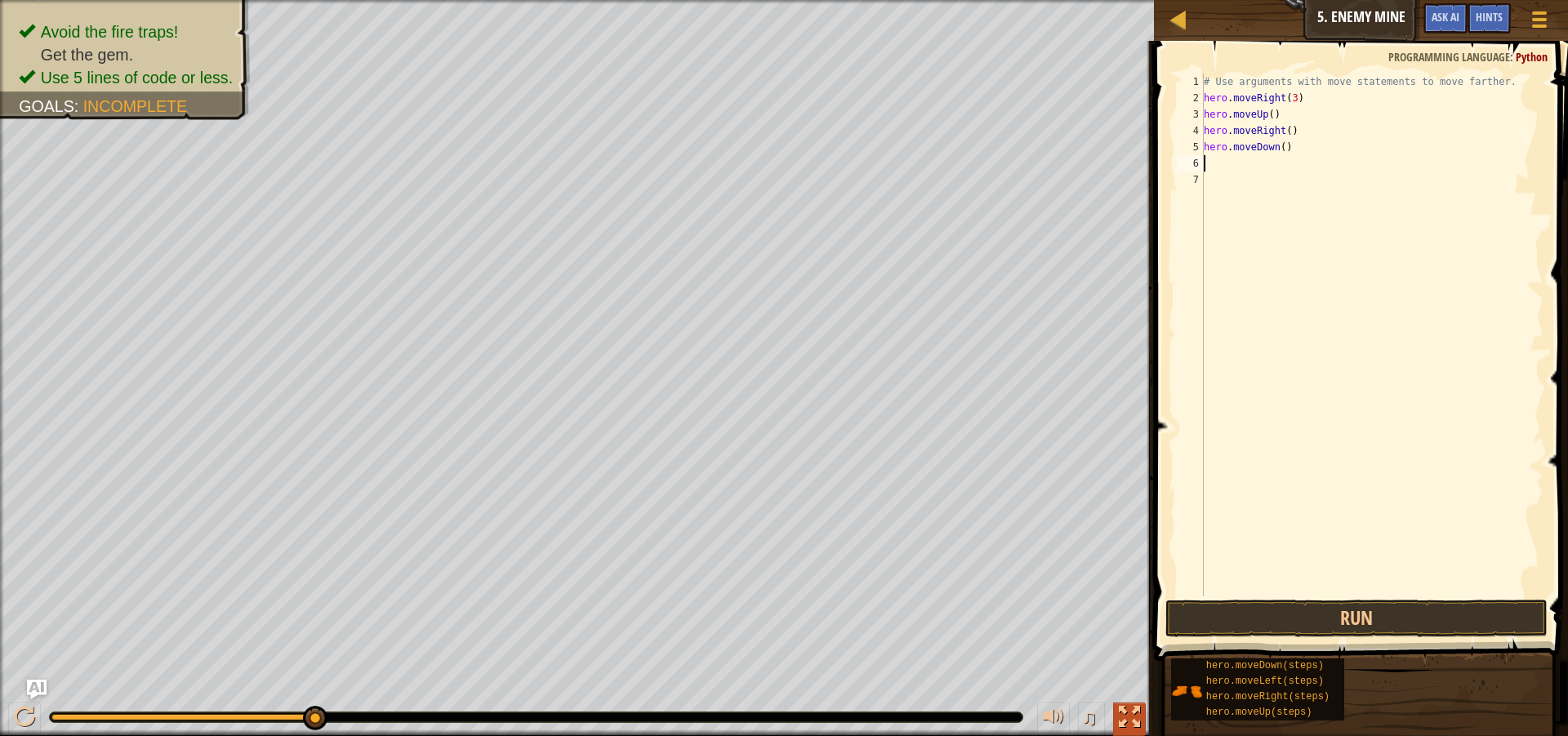
click at [1124, 708] on div at bounding box center [1129, 717] width 21 height 21
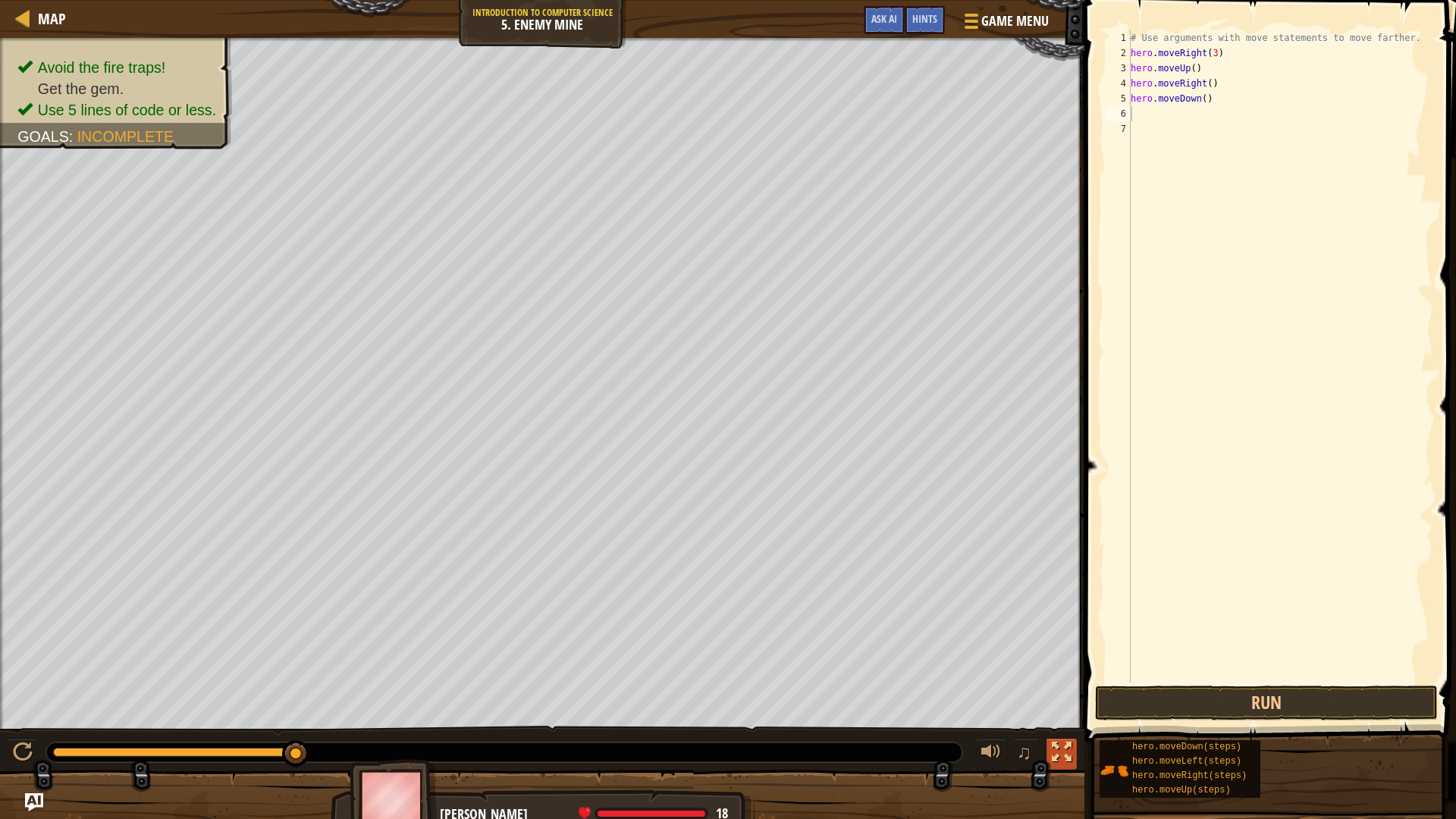
click at [1056, 683] on div at bounding box center [1061, 752] width 20 height 20
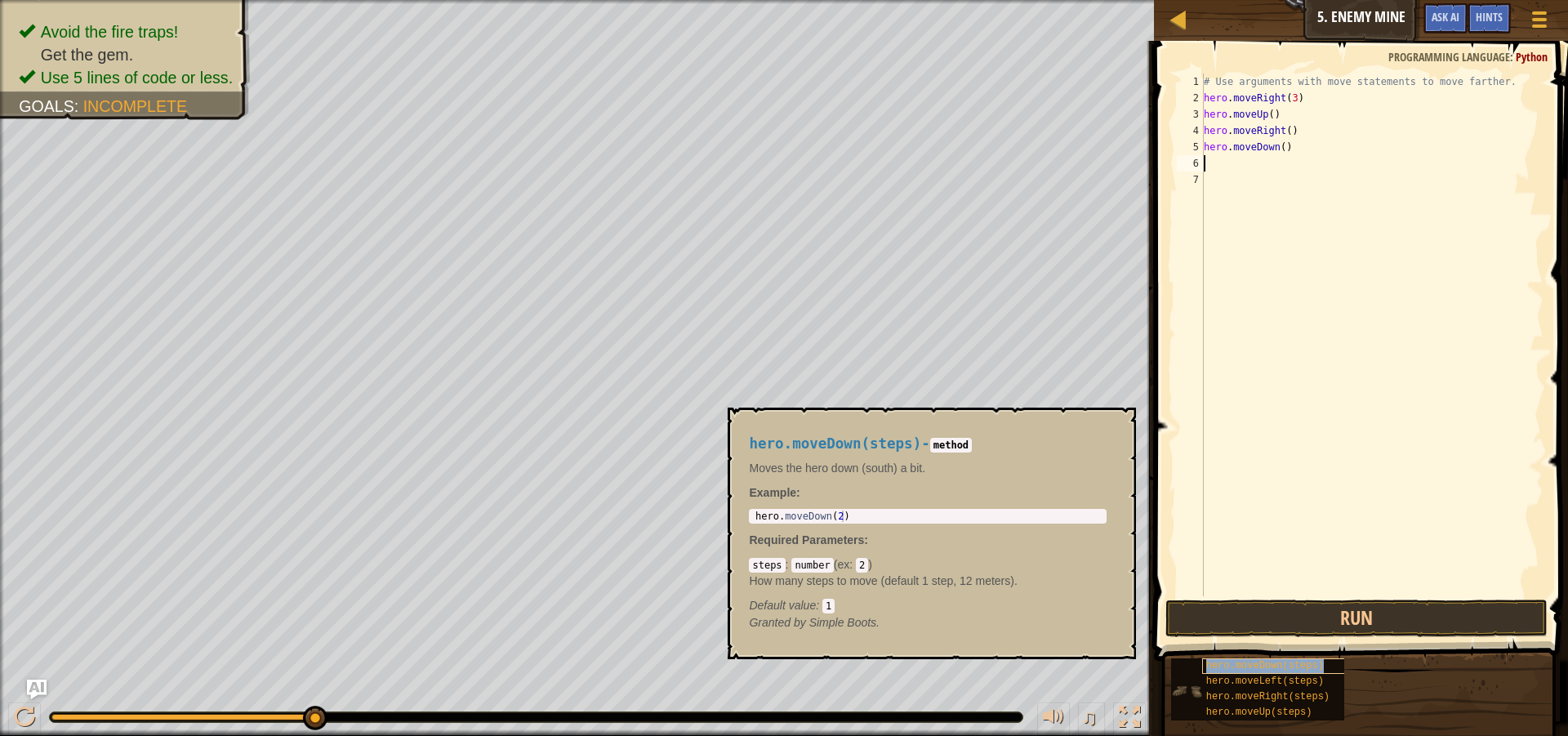
click at [1269, 665] on span "hero.moveDown(steps)" at bounding box center [1265, 665] width 118 height 11
type textarea "hero.moveDown(2)"
click at [835, 515] on div "hero . moveDown ( 2 )" at bounding box center [927, 527] width 351 height 34
click at [859, 562] on code "2" at bounding box center [861, 565] width 12 height 15
click at [862, 564] on code "2" at bounding box center [861, 565] width 12 height 15
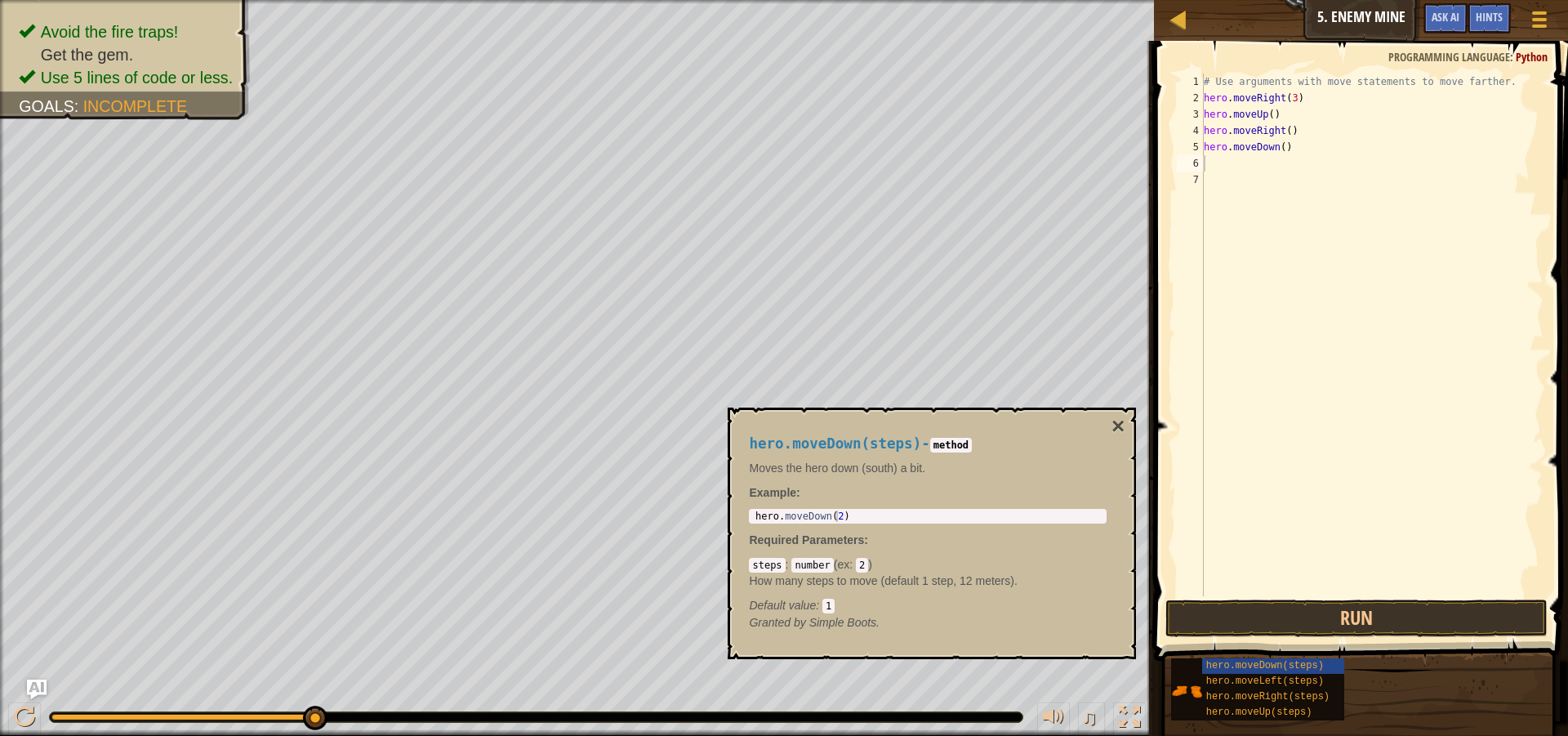
click at [858, 566] on code "2" at bounding box center [861, 565] width 12 height 15
drag, startPoint x: 858, startPoint y: 566, endPoint x: 870, endPoint y: 567, distance: 12.0
click at [870, 567] on div "steps : number ( ex : 2 ) How many steps to move (default 1 step, 12 meters). D…" at bounding box center [928, 585] width 357 height 57
click at [861, 566] on code "2" at bounding box center [861, 565] width 12 height 15
click at [865, 567] on code "2" at bounding box center [861, 565] width 12 height 15
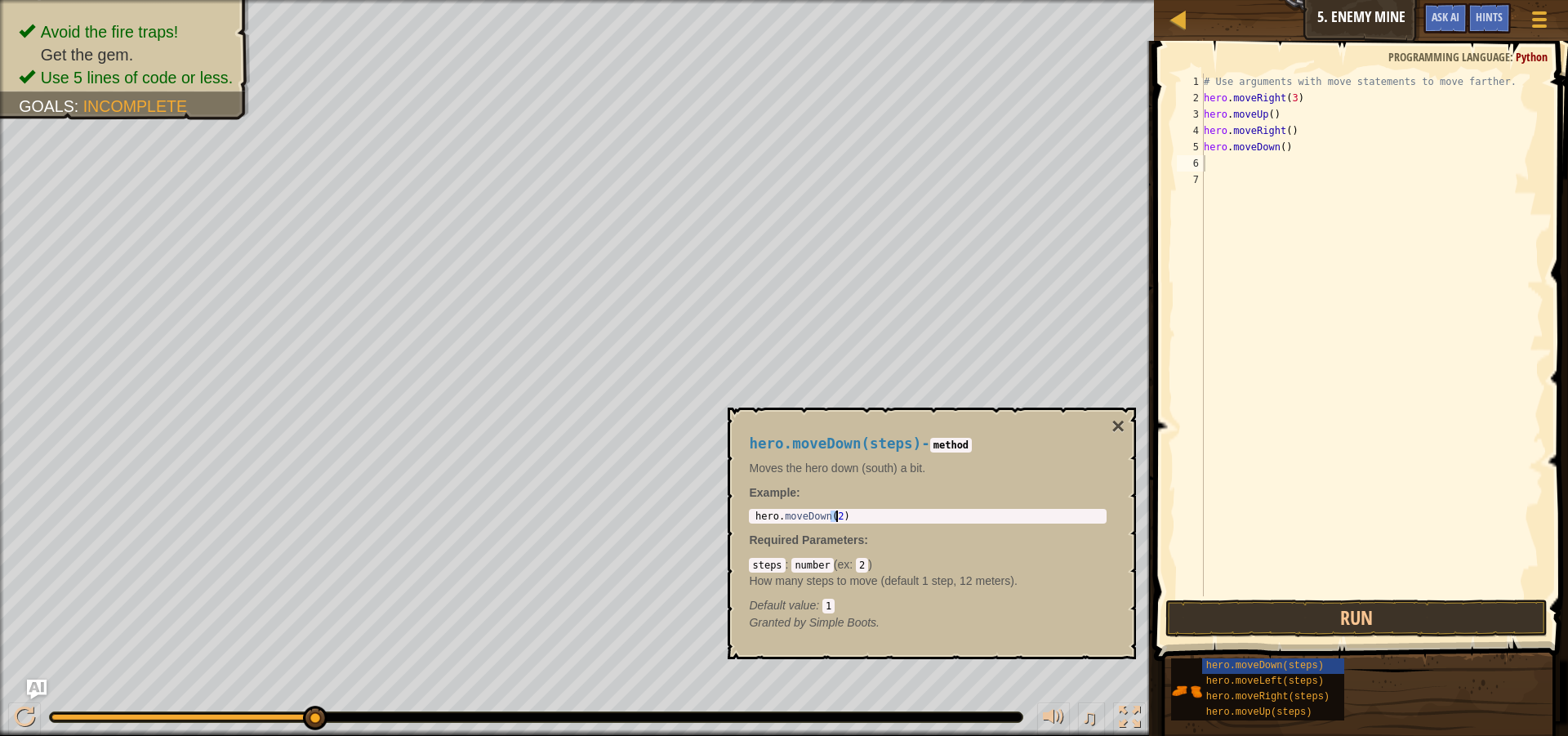
click at [837, 518] on div "hero . moveDown ( 2 )" at bounding box center [927, 527] width 351 height 34
click at [832, 607] on code "1" at bounding box center [828, 606] width 12 height 15
click at [859, 499] on p "Example :" at bounding box center [928, 493] width 357 height 17
click at [854, 510] on div "hero . moveDown ( 2 )" at bounding box center [927, 527] width 351 height 34
click at [772, 515] on div "hero . moveDown ( 2 )" at bounding box center [927, 527] width 351 height 34
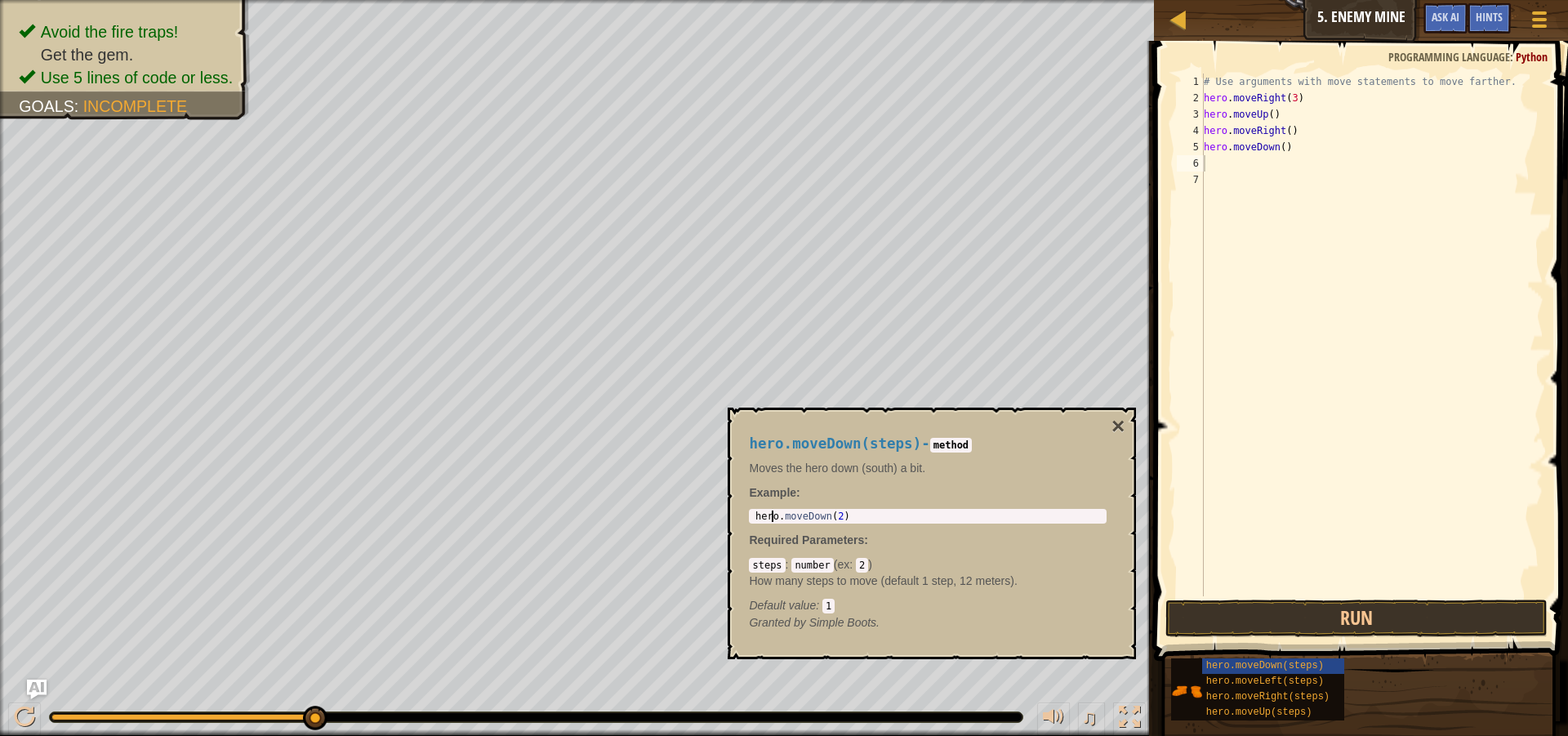
click at [794, 516] on div "hero . moveDown ( 2 )" at bounding box center [927, 527] width 351 height 34
click at [807, 518] on div "hero . moveDown ( 2 )" at bounding box center [927, 527] width 351 height 34
click at [831, 520] on div "hero . moveDown ( 2 )" at bounding box center [927, 527] width 351 height 34
click at [837, 517] on div "hero . moveDown ( 2 )" at bounding box center [927, 527] width 351 height 34
click at [945, 445] on code "method" at bounding box center [951, 445] width 41 height 15
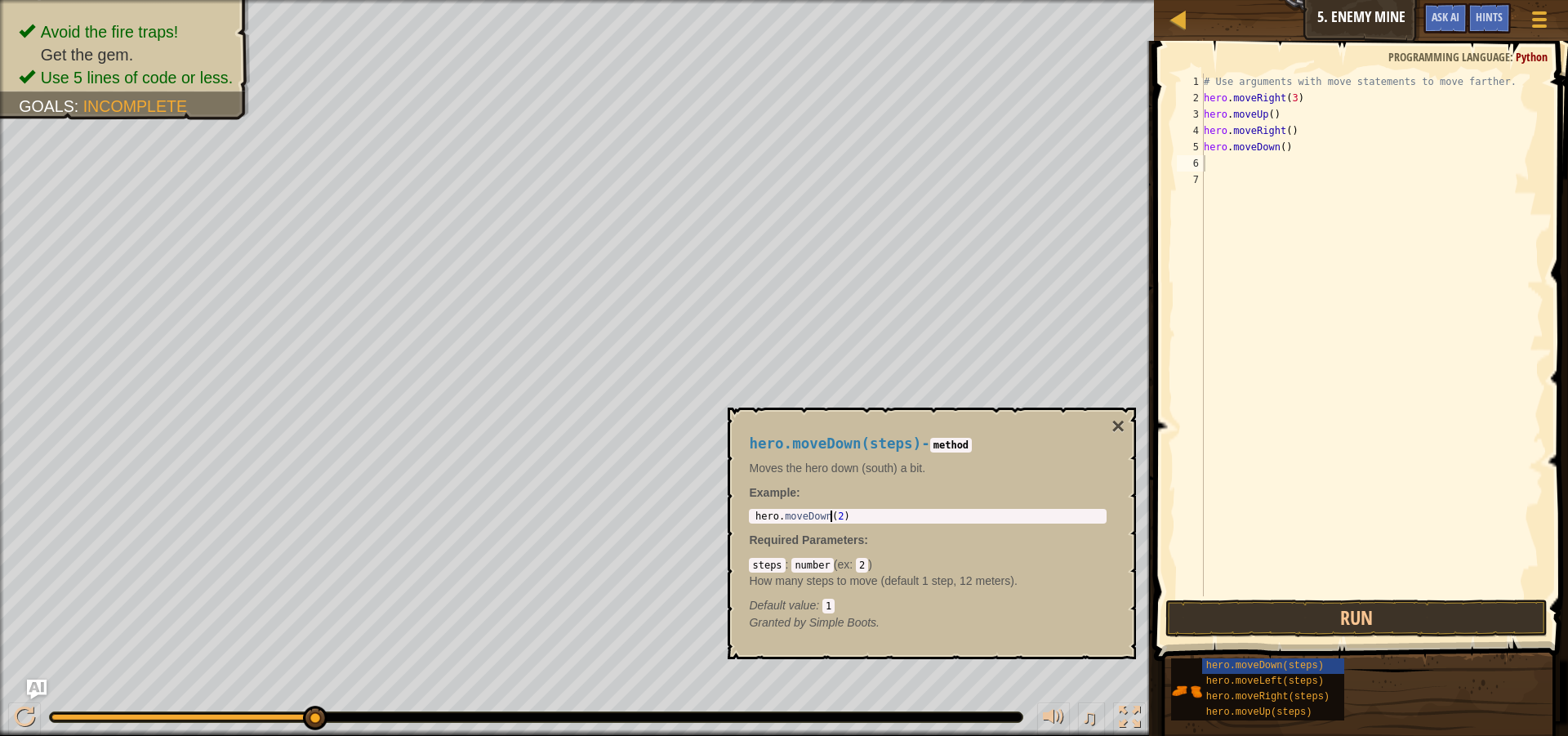
drag, startPoint x: 845, startPoint y: 523, endPoint x: 830, endPoint y: 516, distance: 16.6
drag, startPoint x: 830, startPoint y: 516, endPoint x: 797, endPoint y: 507, distance: 34.2
click at [797, 507] on div "hero.moveDown(steps) - method Moves the hero down (south) a bit. Example : hero…" at bounding box center [927, 532] width 380 height 226
click at [1124, 417] on button "×" at bounding box center [1117, 426] width 13 height 23
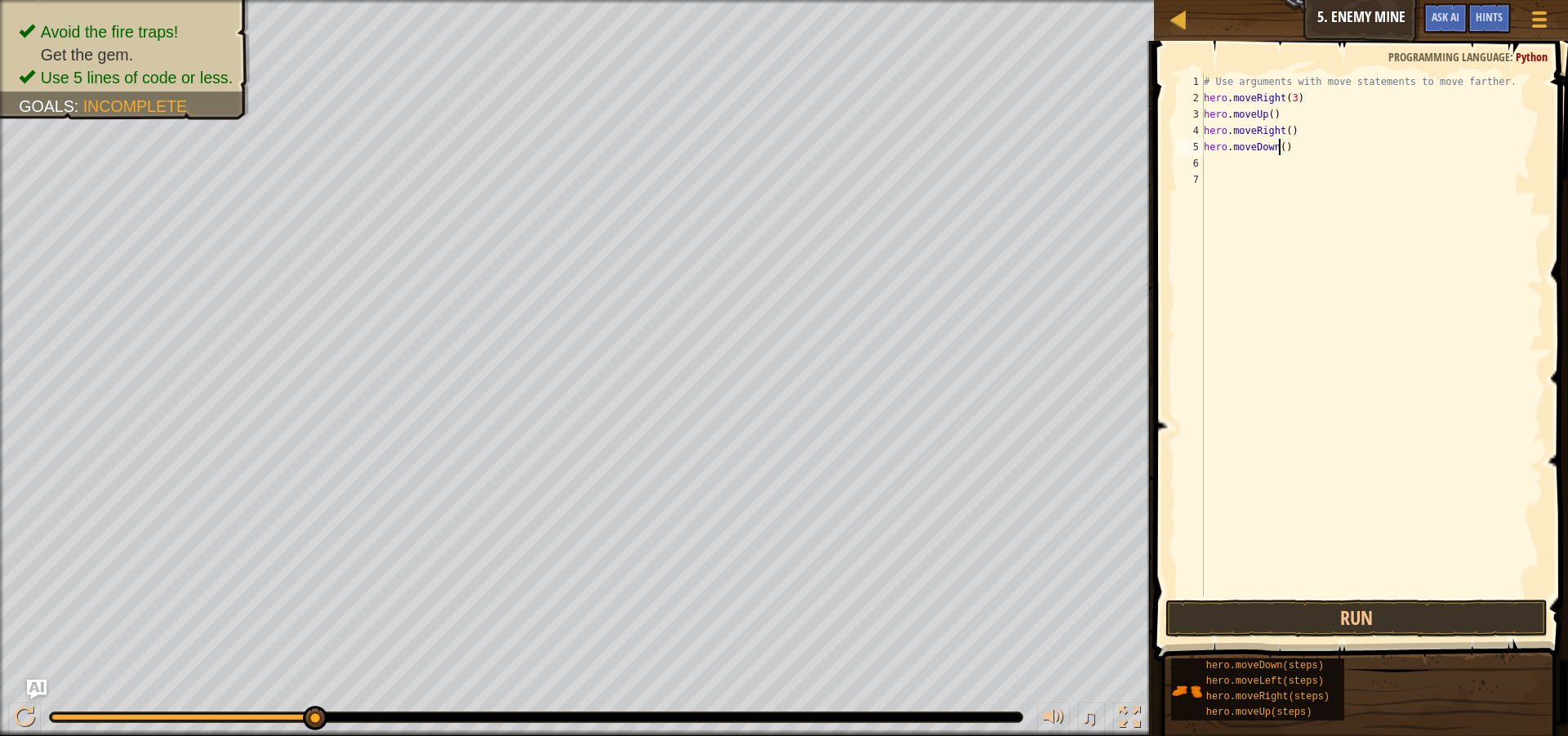
click at [1279, 146] on div "# Use arguments with move statements to move farther. hero . moveRight ( 3 ) he…" at bounding box center [1372, 351] width 343 height 555
type textarea "hero.moveDown(3)"
click at [1215, 155] on div "# Use arguments with move statements to move farther. hero . moveRight ( 3 ) he…" at bounding box center [1372, 351] width 343 height 555
click at [1216, 162] on div "# Use arguments with move statements to move farther. hero . moveRight ( 3 ) he…" at bounding box center [1372, 351] width 343 height 555
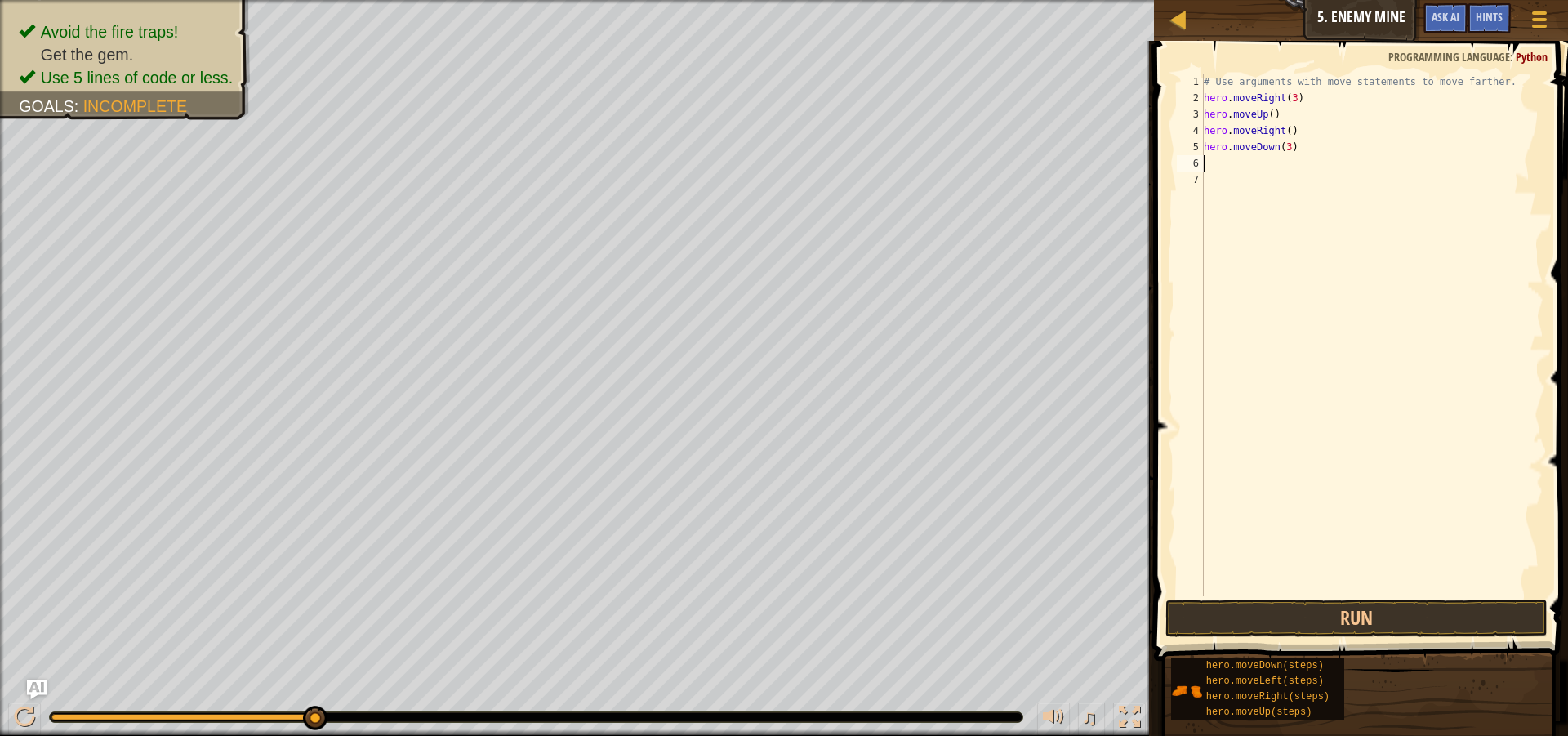
scroll to position [7, 0]
type textarea "h"
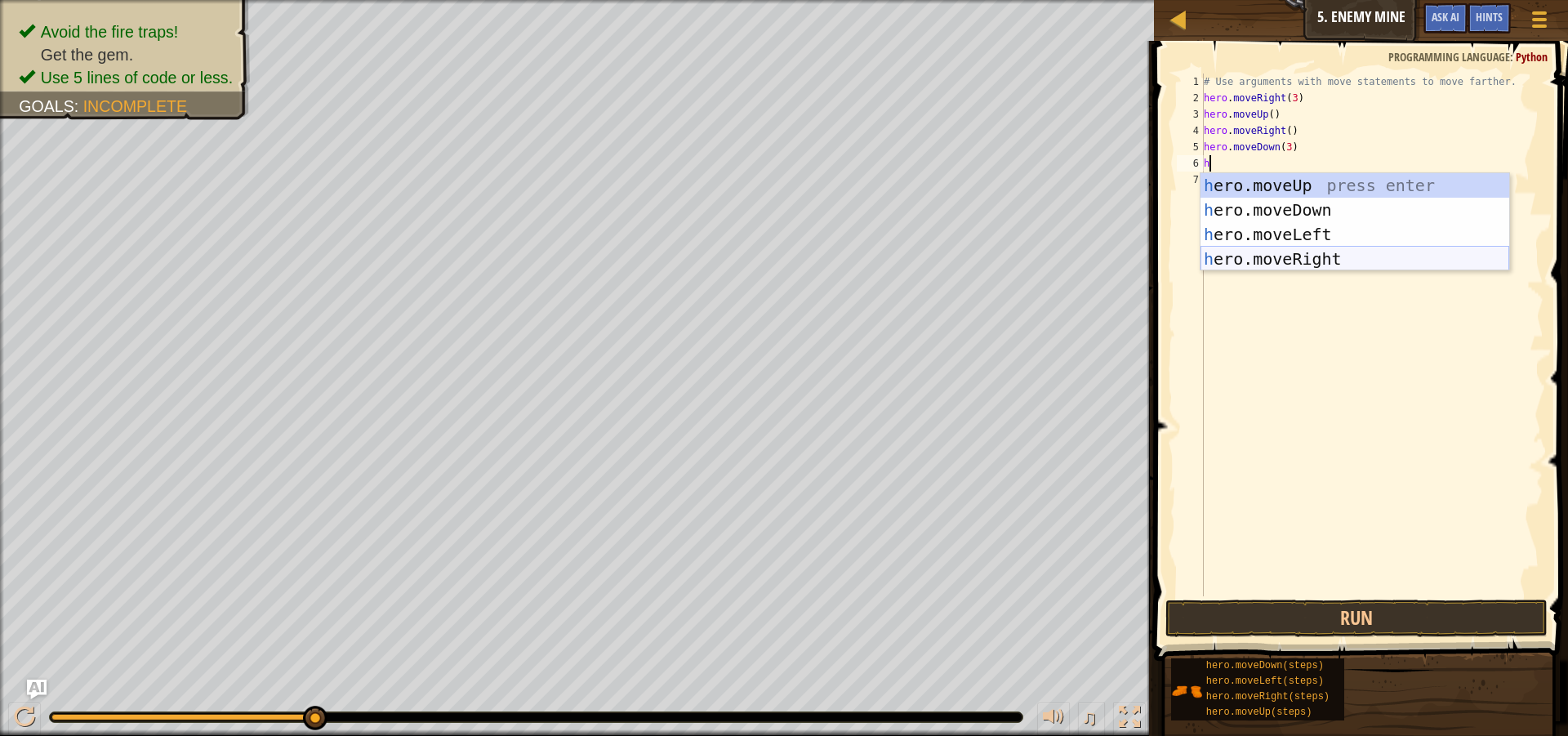
click at [1235, 257] on div "h ero.moveUp press enter h ero.moveDown press enter h ero.moveLeft press enter …" at bounding box center [1354, 247] width 309 height 147
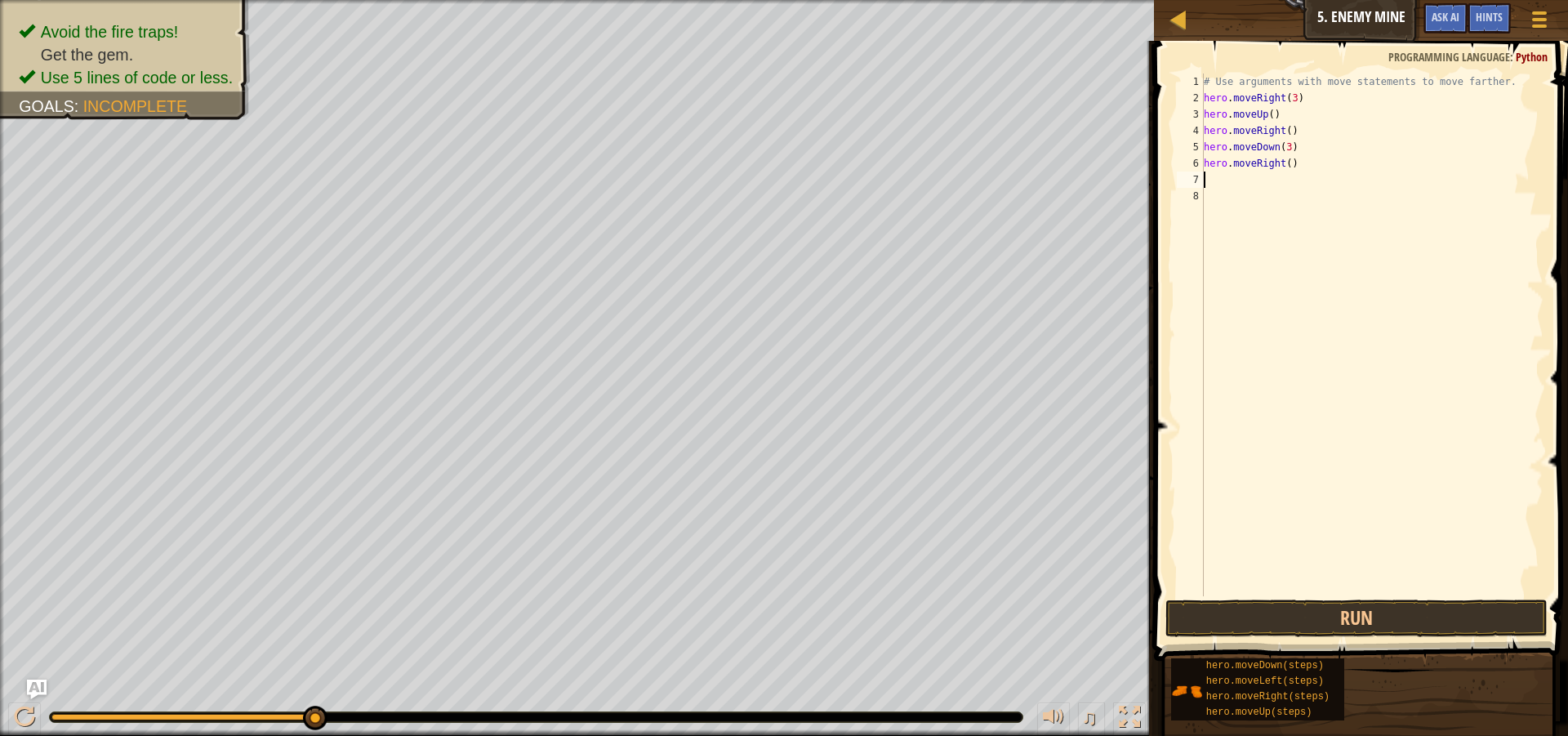
click at [1284, 161] on div "# Use arguments with move statements to move farther. hero . moveRight ( 3 ) he…" at bounding box center [1372, 351] width 343 height 555
type textarea "hero.moveRight(3)"
click at [1268, 623] on button "Run" at bounding box center [1356, 618] width 382 height 38
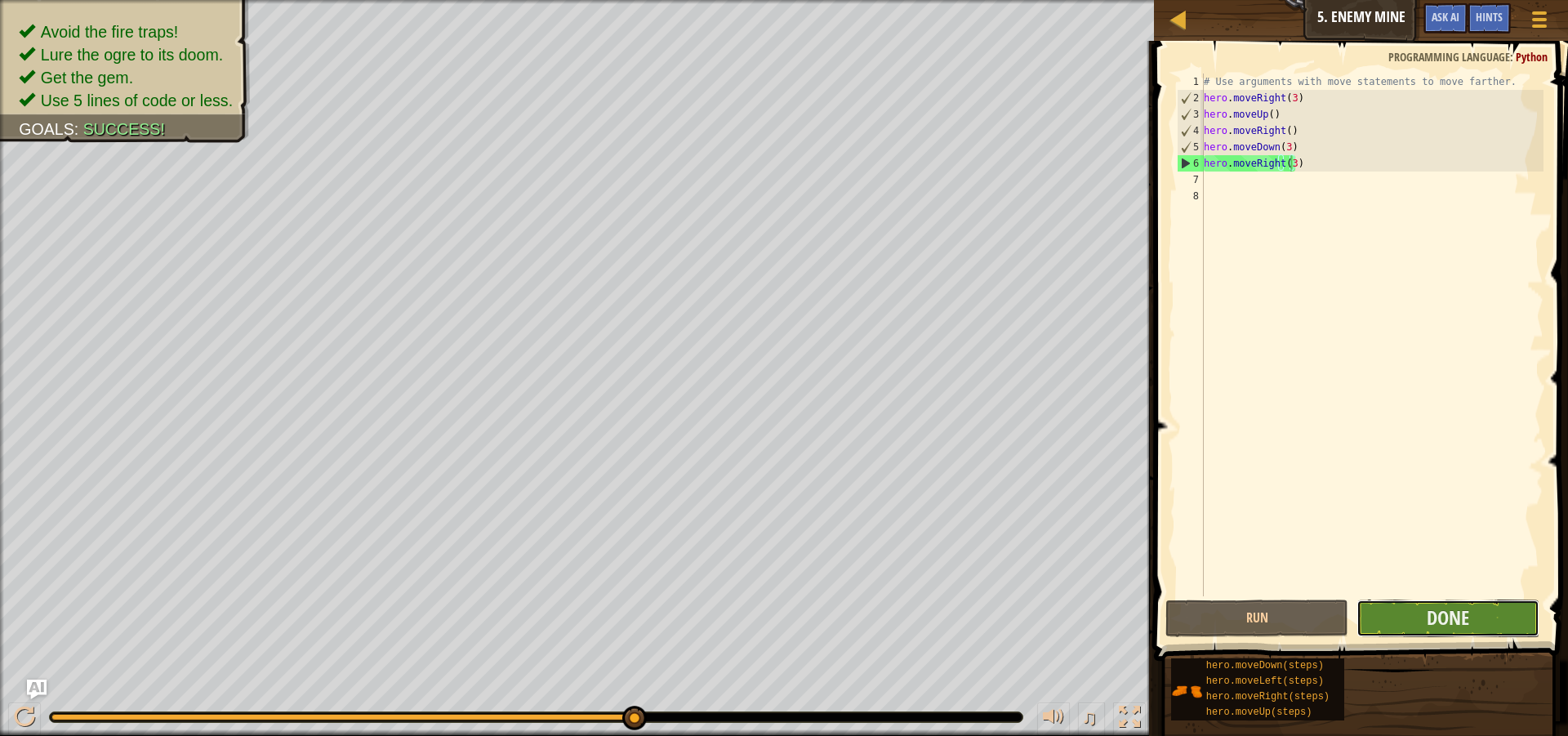
click at [1400, 610] on button "Done" at bounding box center [1447, 618] width 183 height 38
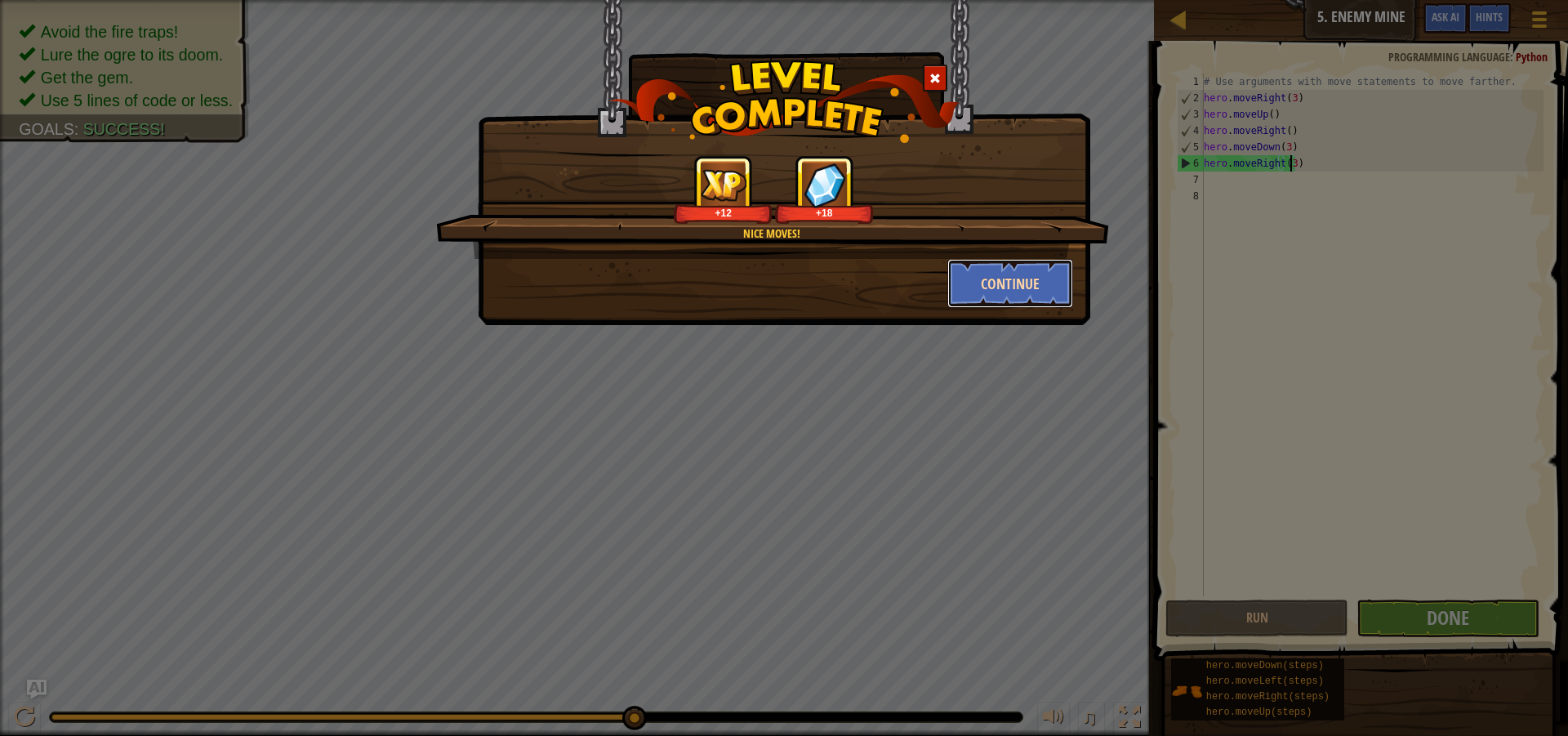
click at [1016, 288] on button "Continue" at bounding box center [1010, 283] width 126 height 49
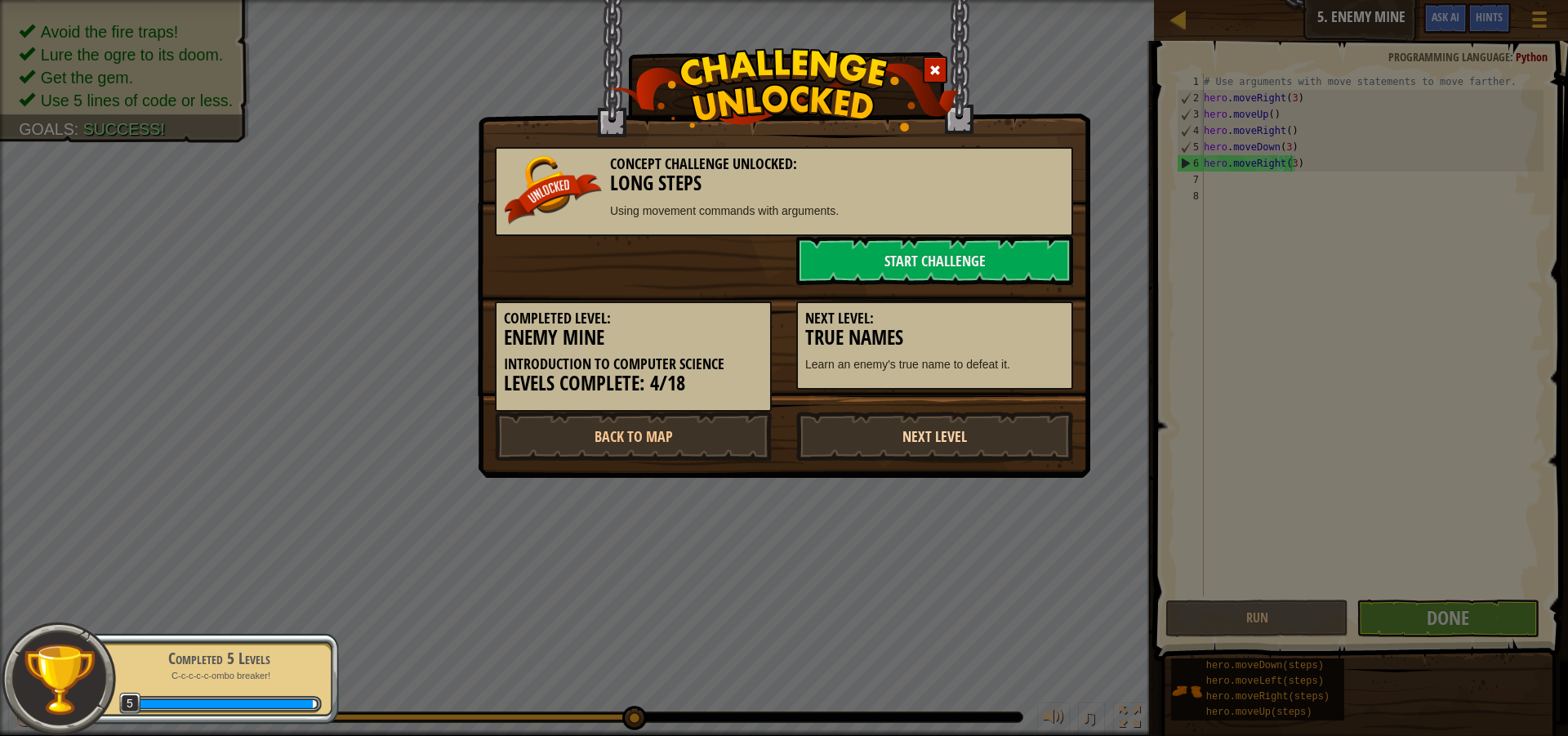
click at [866, 437] on link "Next Level" at bounding box center [934, 436] width 276 height 49
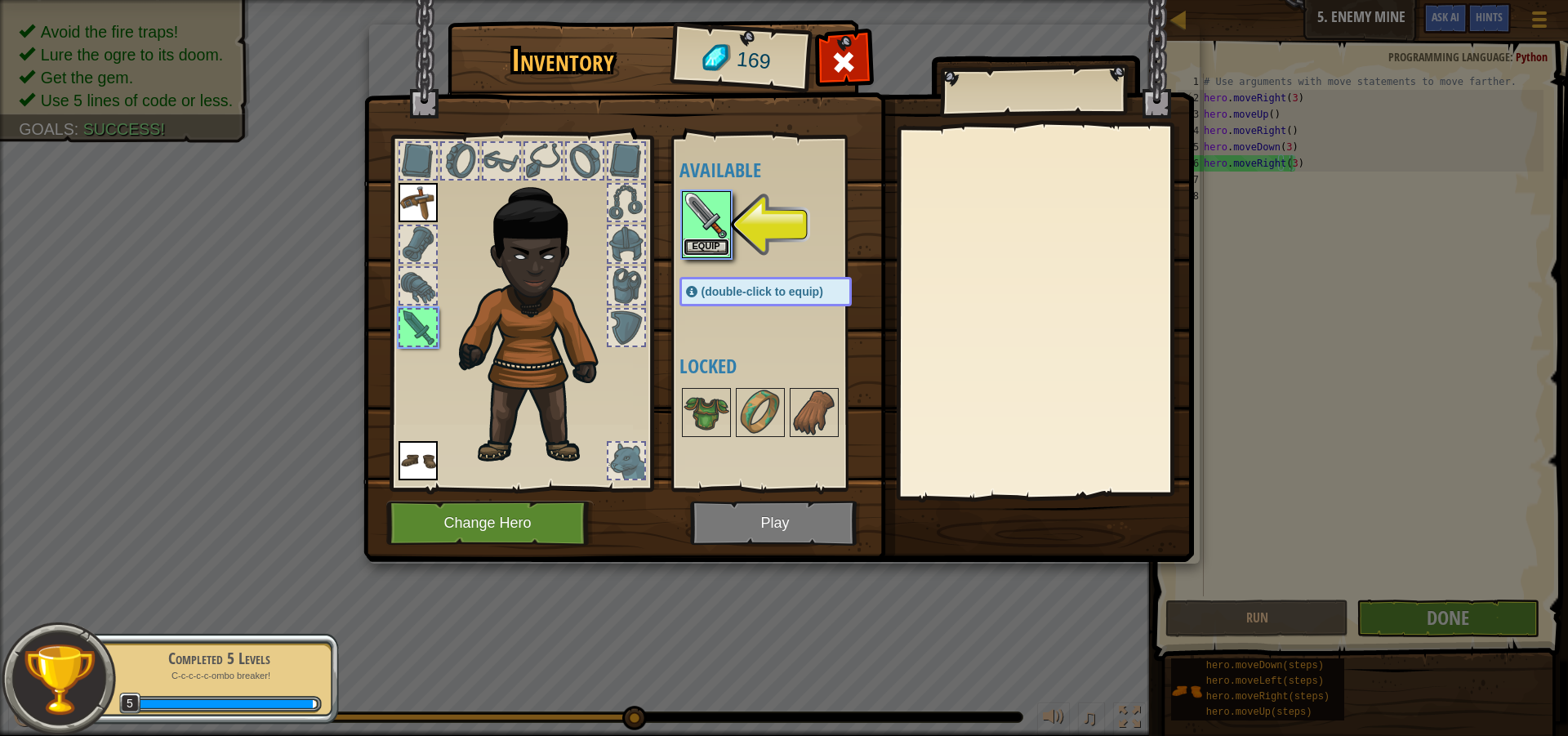
click at [709, 239] on button "Equip" at bounding box center [707, 247] width 46 height 18
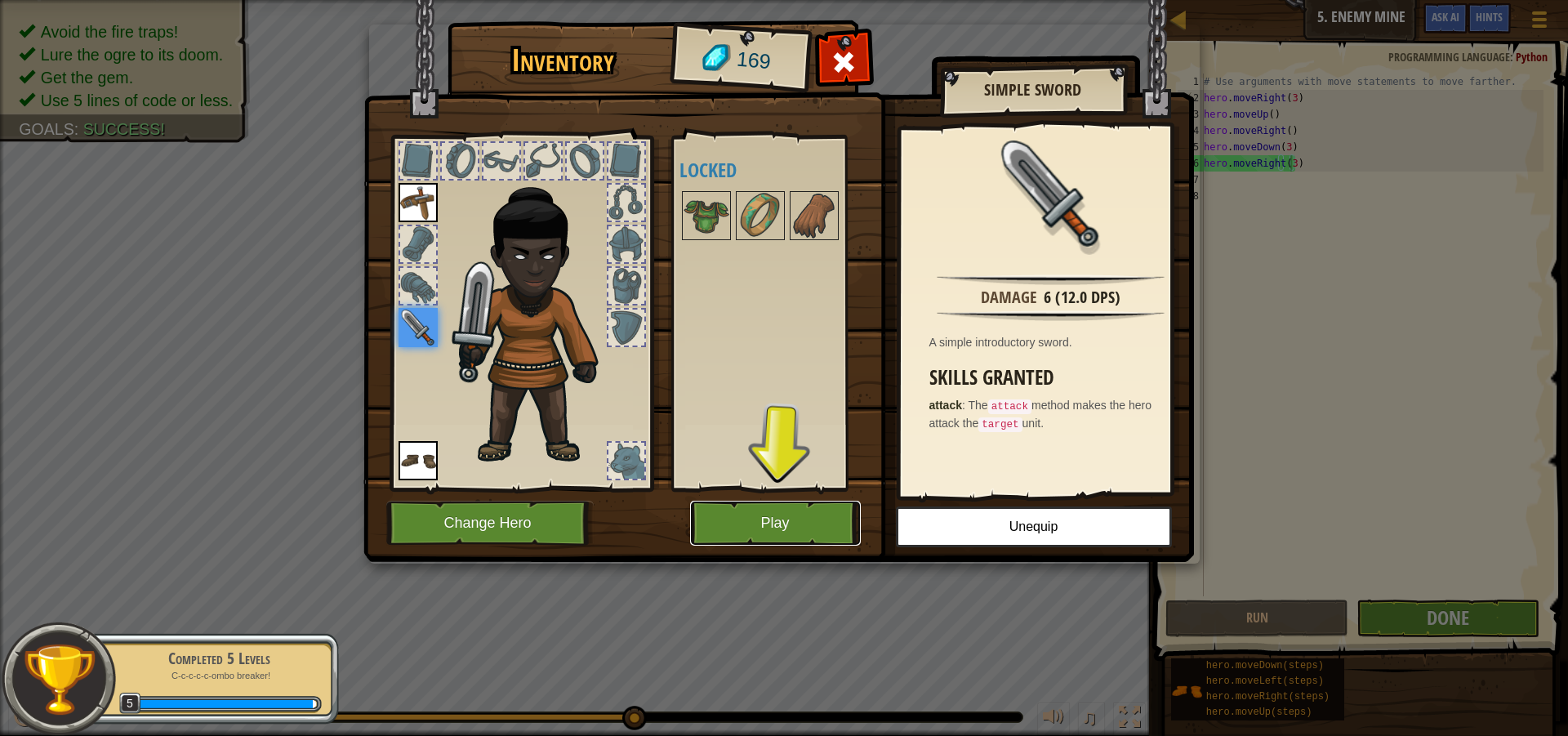
click at [724, 510] on button "Play" at bounding box center [775, 522] width 170 height 45
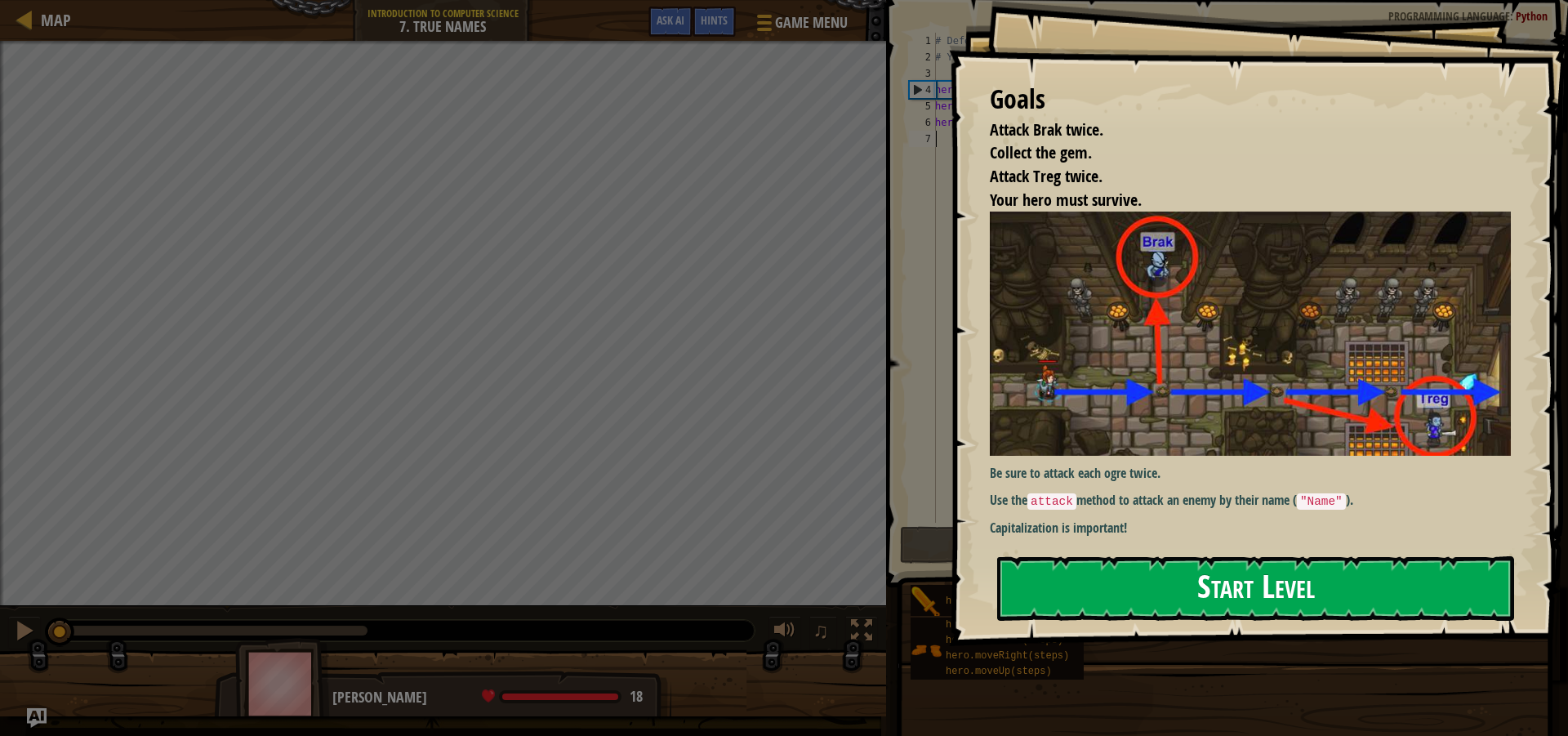
click at [1069, 582] on button "Start Level" at bounding box center [1255, 589] width 517 height 64
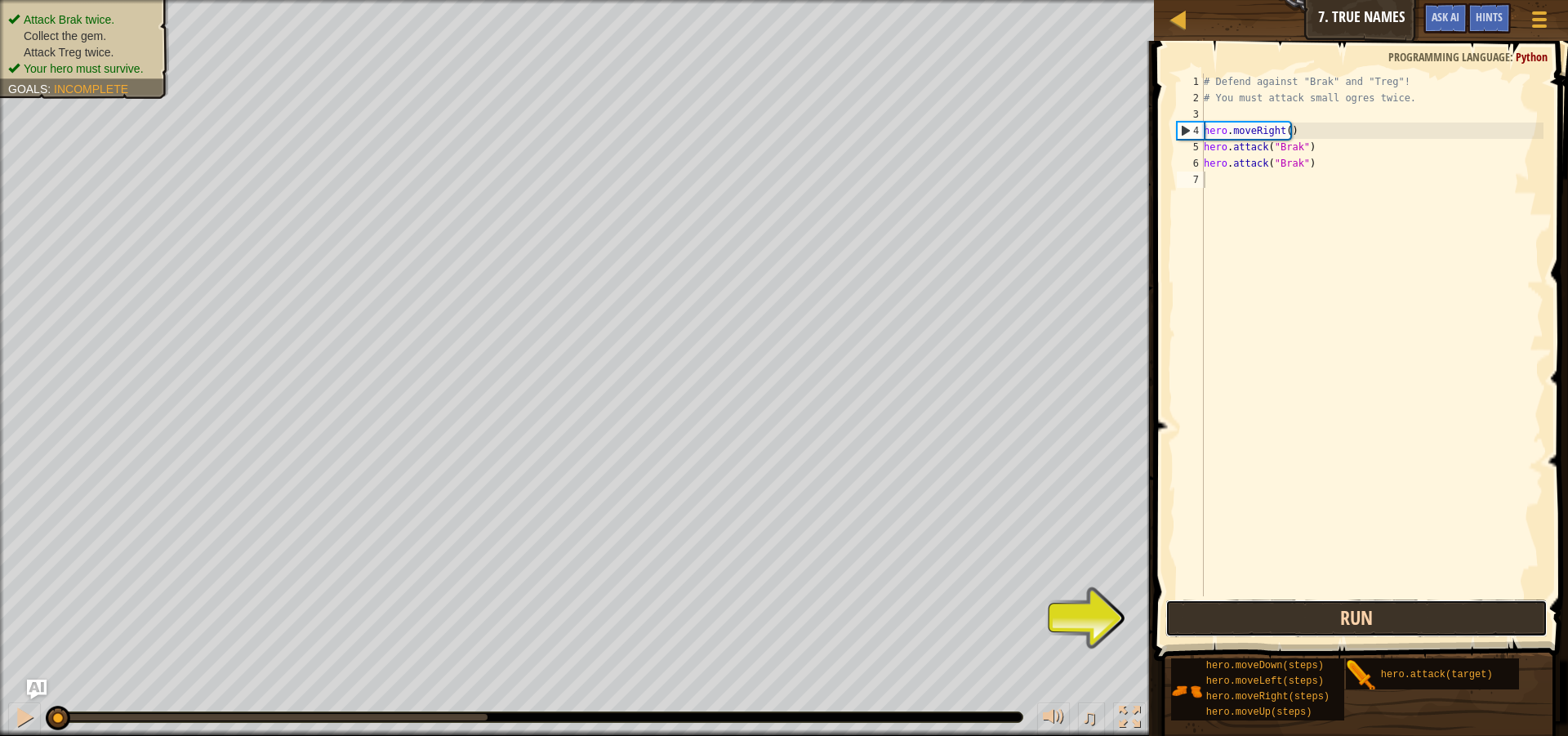
click at [1251, 620] on button "Run" at bounding box center [1356, 618] width 382 height 38
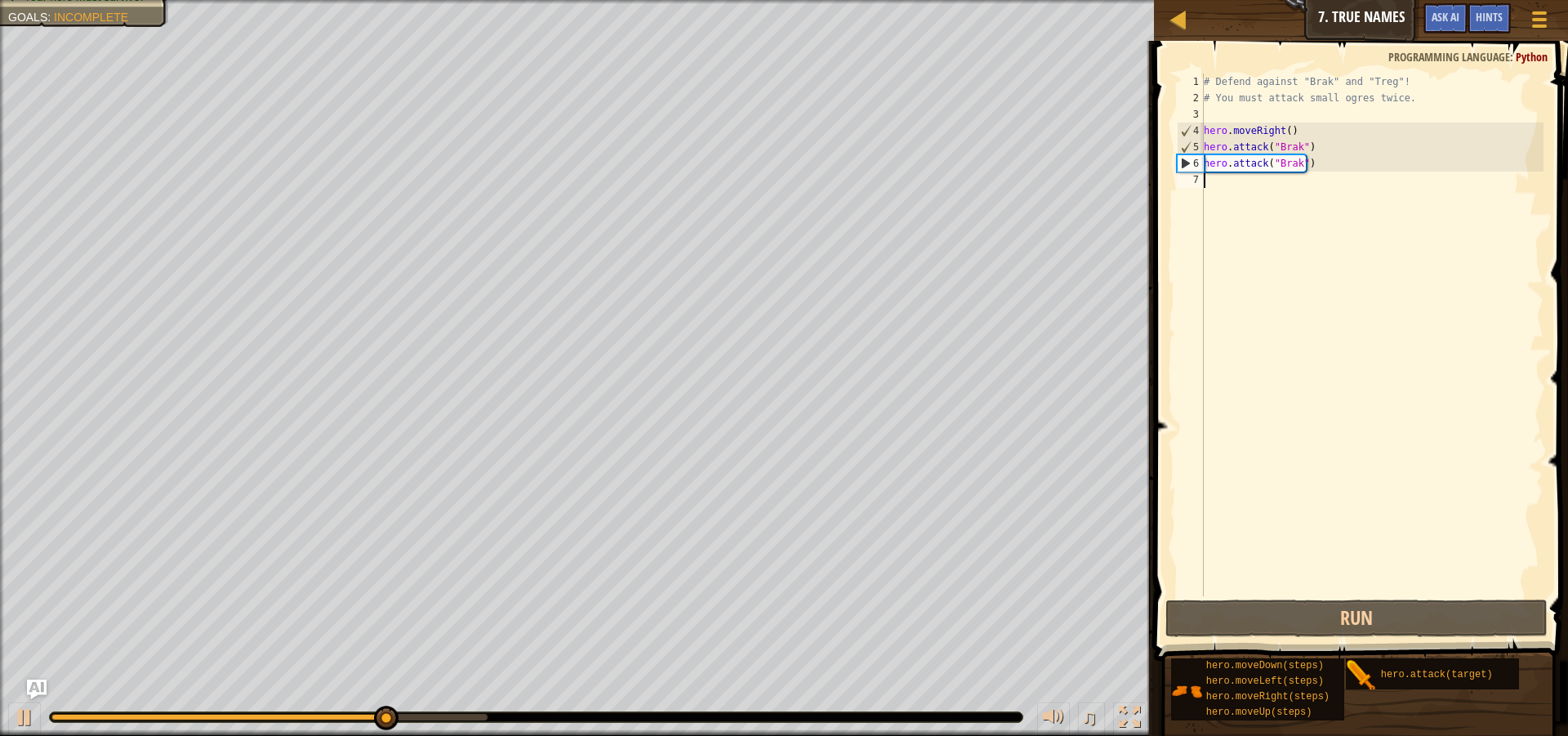
click at [1217, 186] on div "# Defend against "Brak" and "Treg"! # You must attack small ogres twice. hero .…" at bounding box center [1372, 351] width 343 height 555
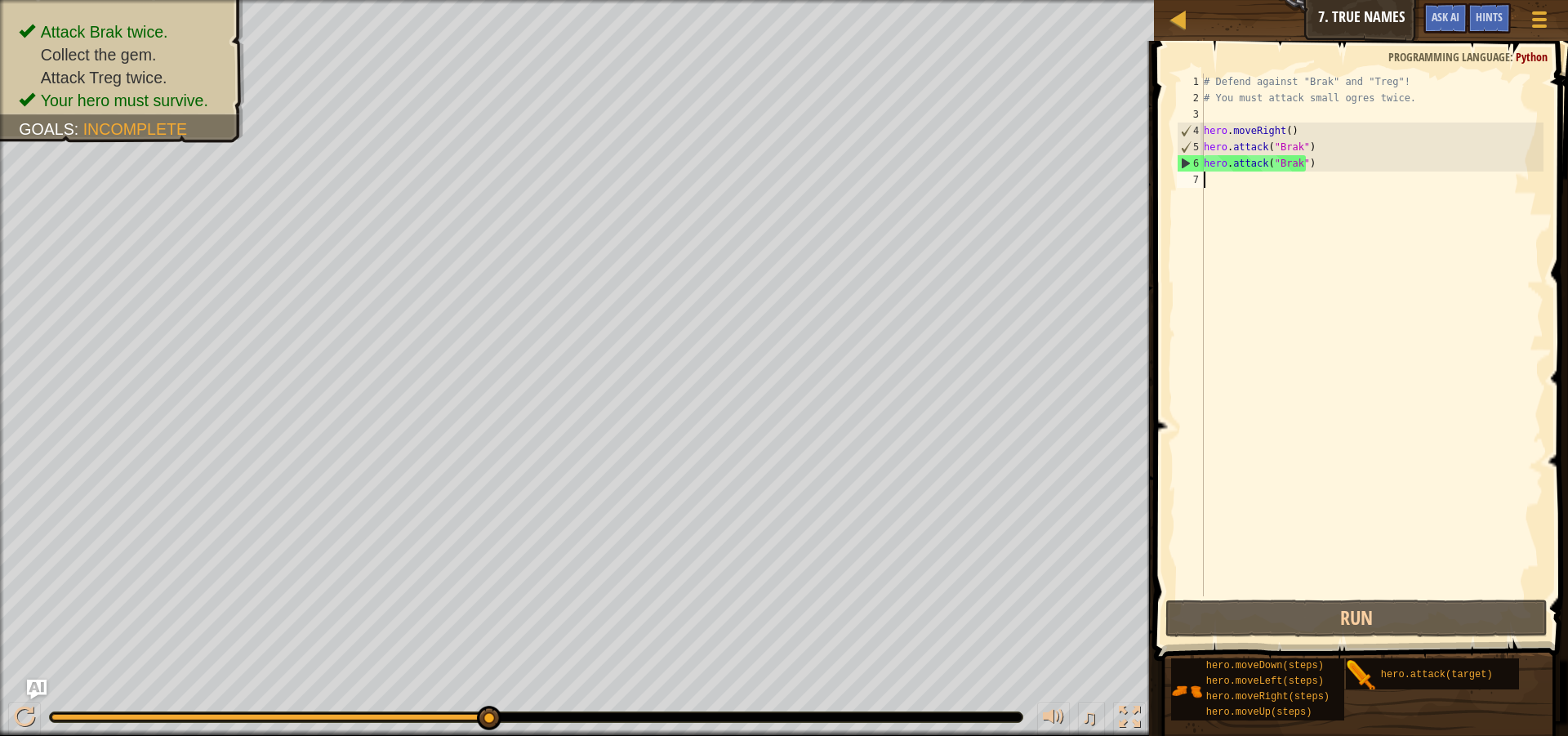
type textarea "h"
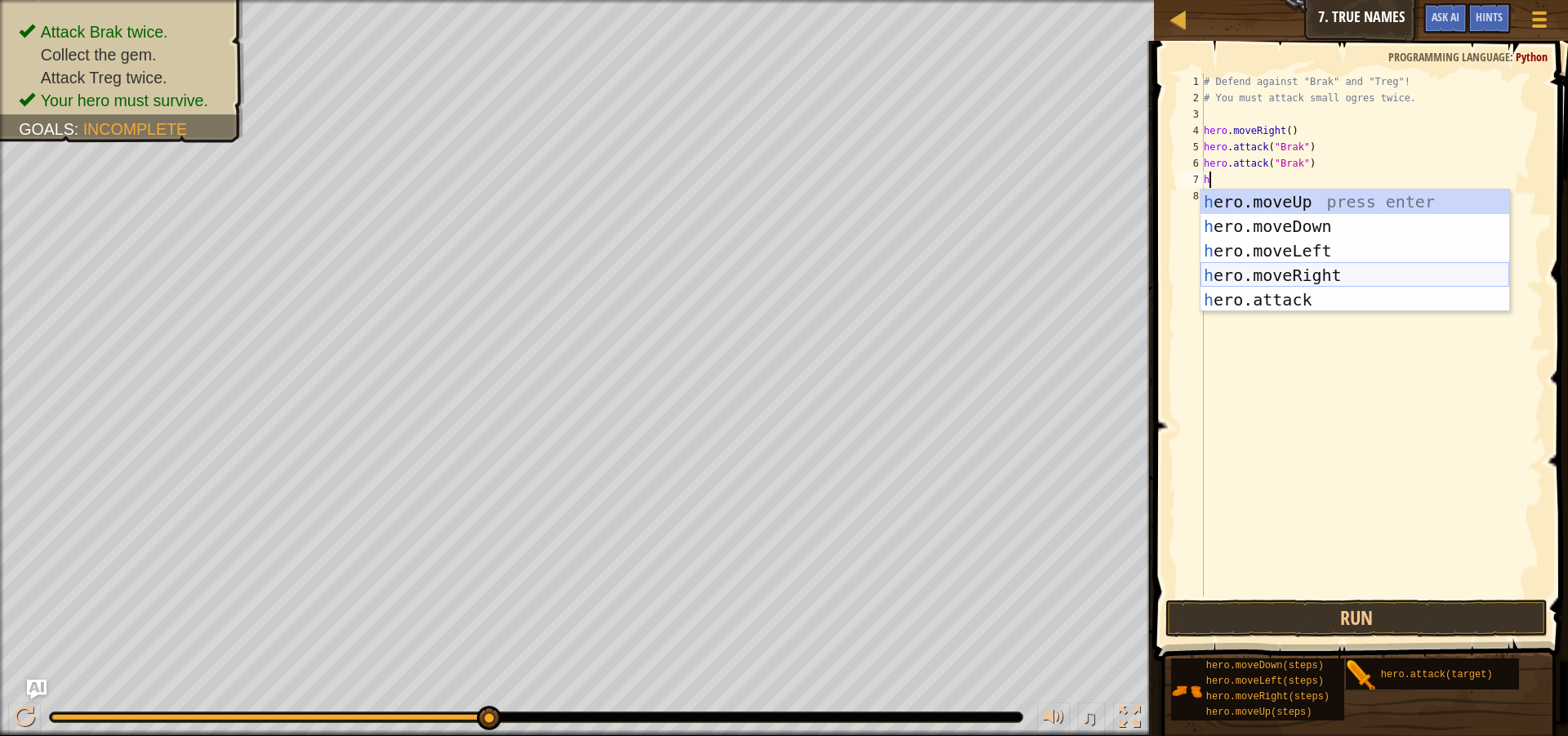
click at [1242, 275] on div "h ero.moveUp press enter h ero.moveDown press enter h ero.moveLeft press enter …" at bounding box center [1354, 275] width 309 height 171
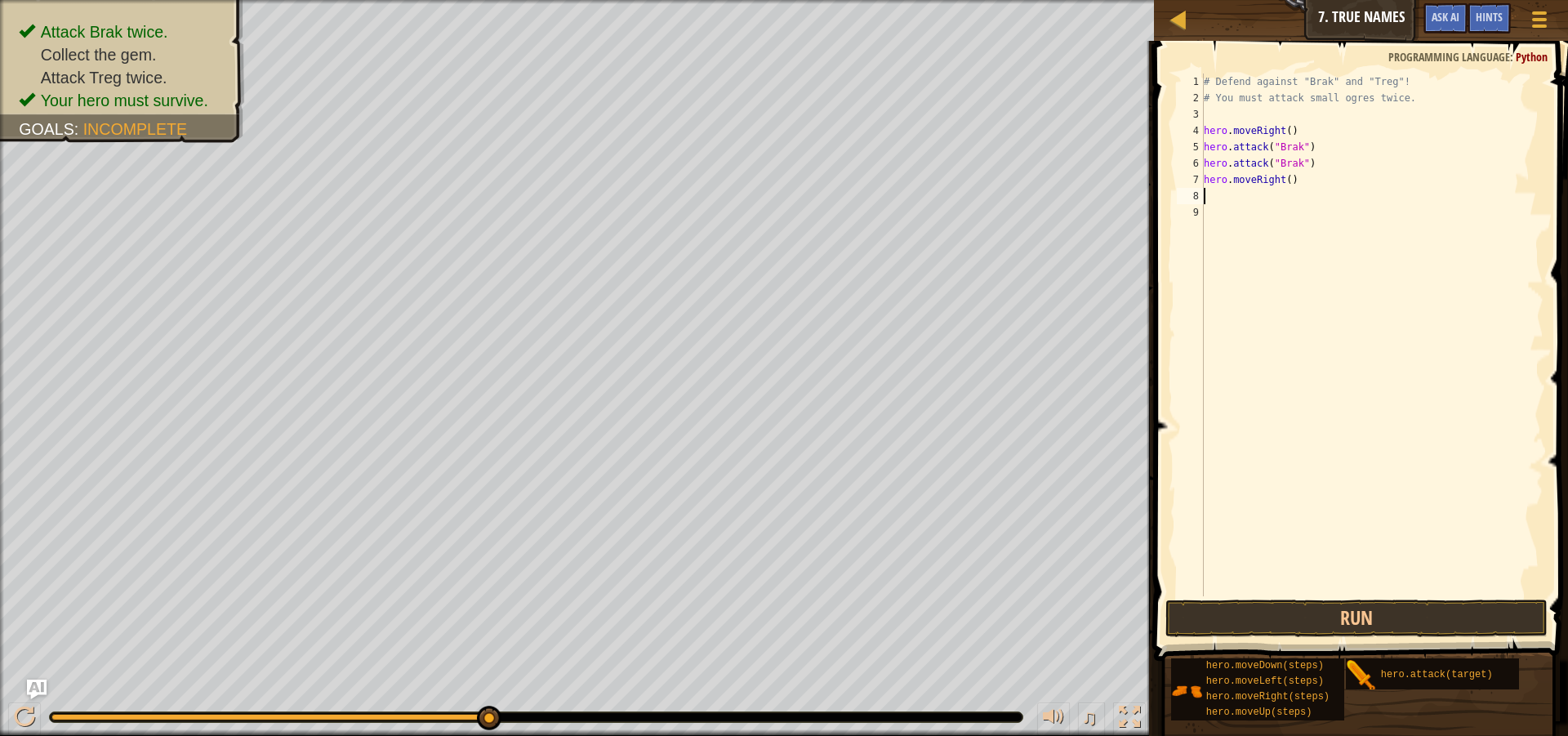
click at [1284, 175] on div "# Defend against "Brak" and "Treg"! # You must attack small ogres twice. hero .…" at bounding box center [1372, 351] width 343 height 555
type textarea "hero.moveRight(2)"
click at [1226, 196] on div "# Defend against "Brak" and "Treg"! # You must attack small ogres twice. hero .…" at bounding box center [1372, 351] width 343 height 555
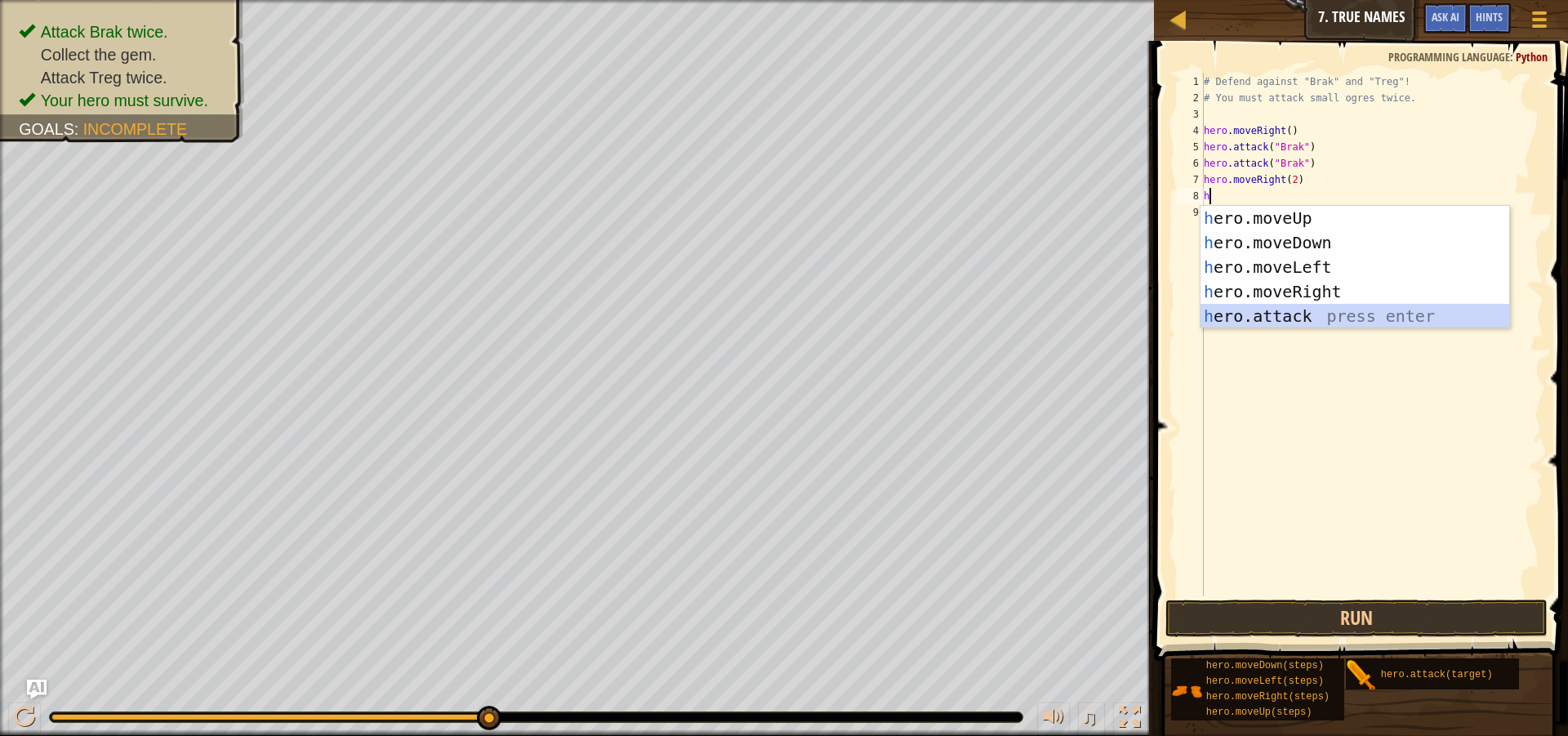
click at [1230, 309] on div "h ero.moveUp press enter h ero.moveDown press enter h ero.moveLeft press enter …" at bounding box center [1354, 291] width 309 height 171
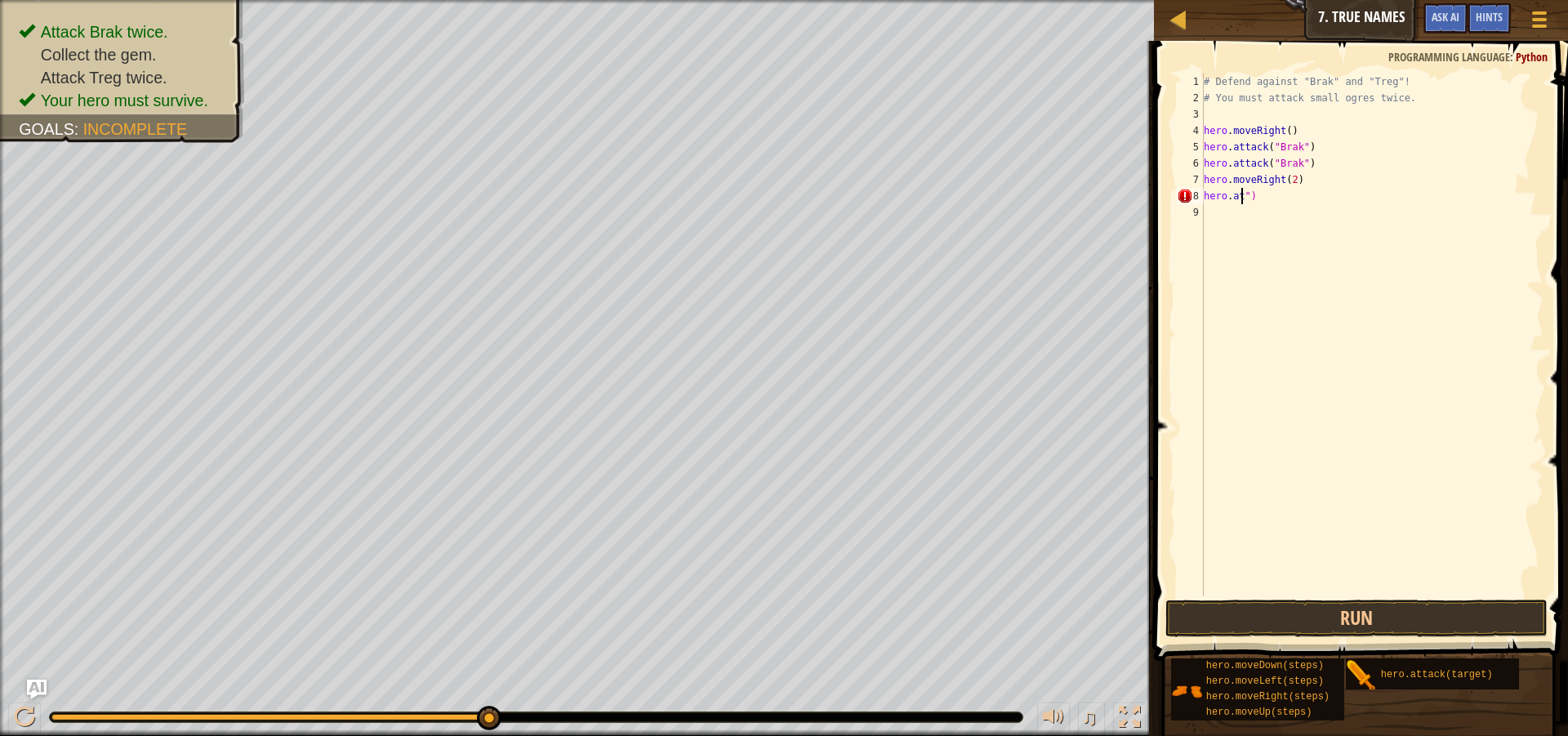
click at [1259, 197] on div "# Defend against "Brak" and "Treg"! # You must attack small ogres twice. hero .…" at bounding box center [1372, 351] width 343 height 555
type textarea "h"
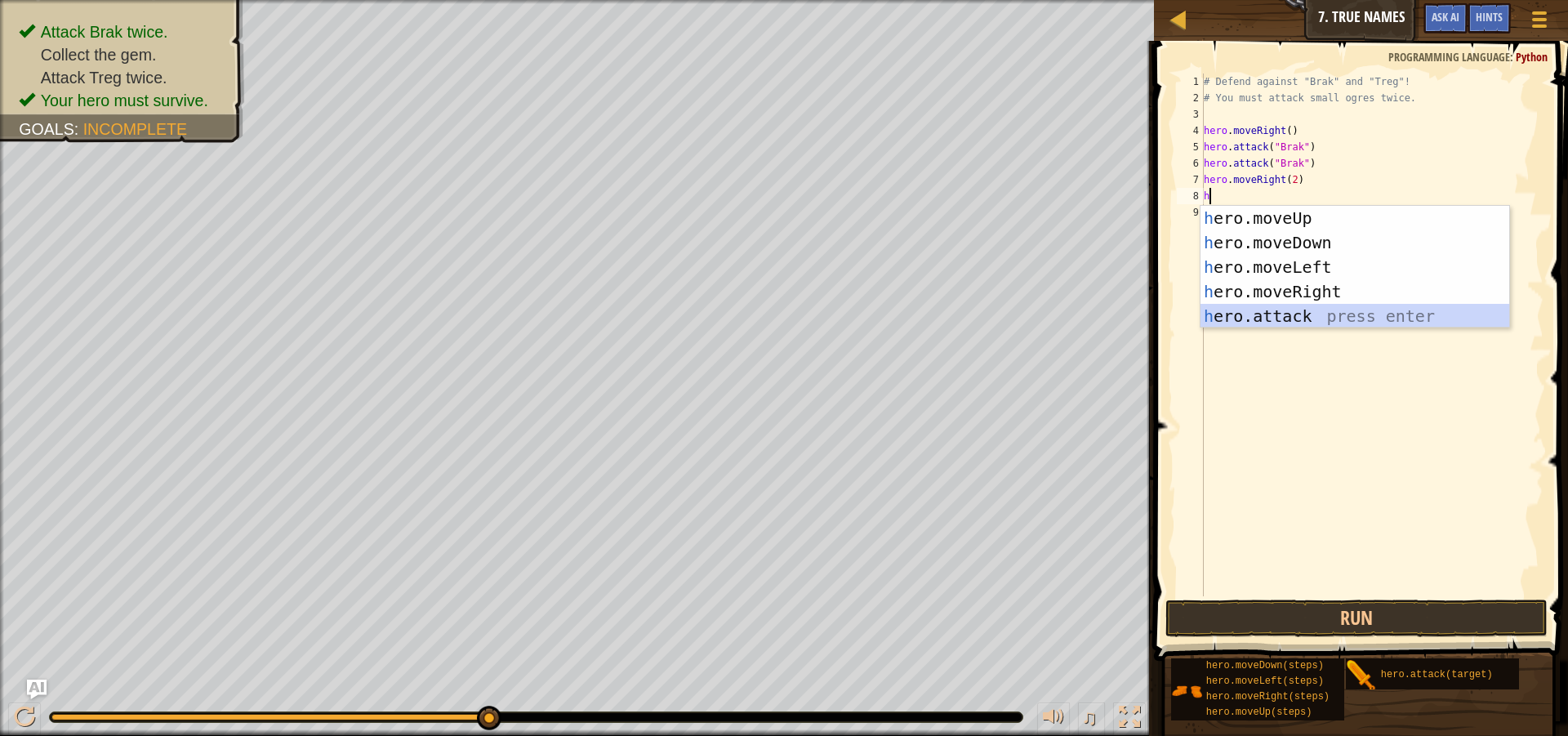
click at [1263, 319] on div "h ero.moveUp press enter h ero.moveDown press enter h ero.moveLeft press enter …" at bounding box center [1354, 291] width 309 height 171
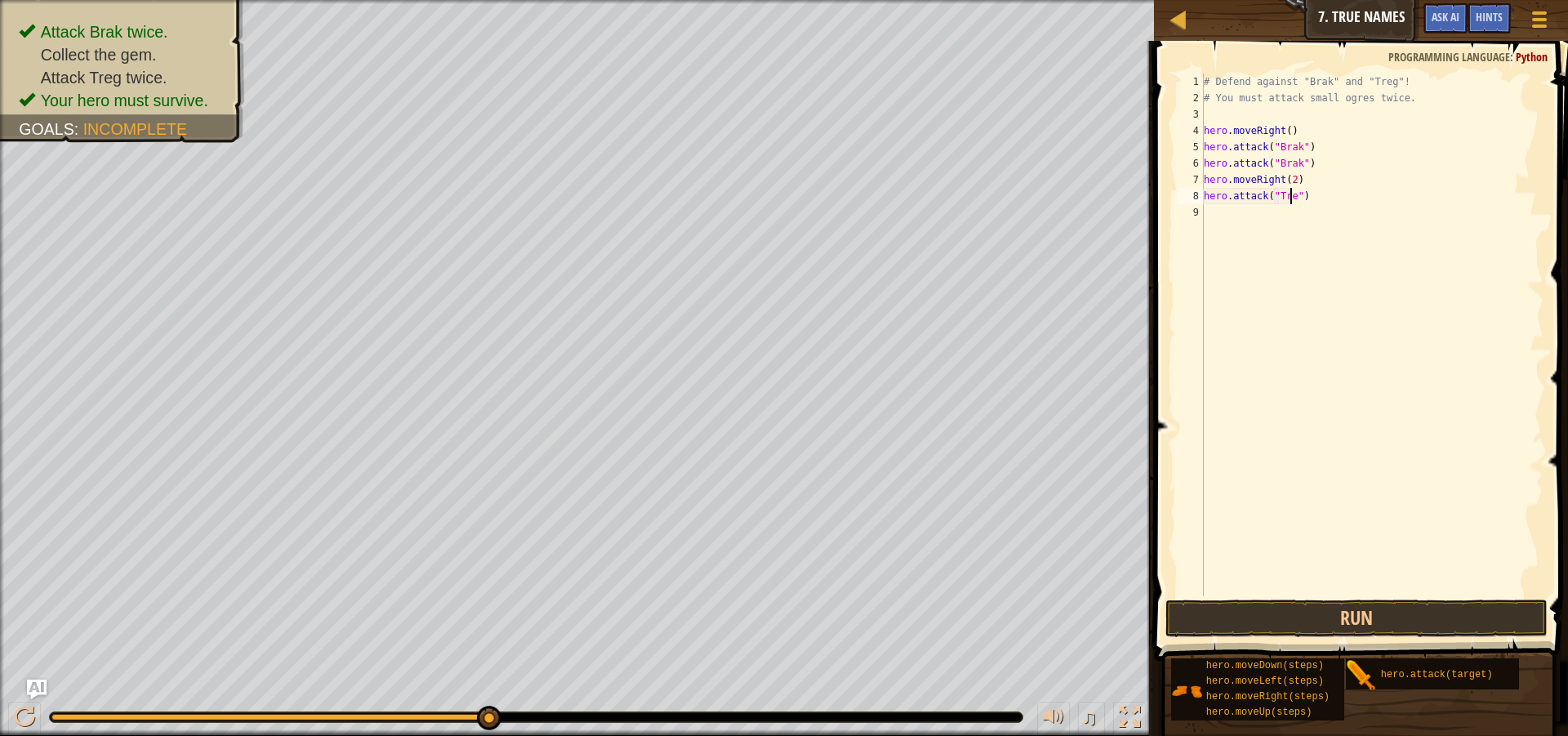
scroll to position [7, 7]
click at [1301, 614] on button "Run" at bounding box center [1356, 618] width 382 height 38
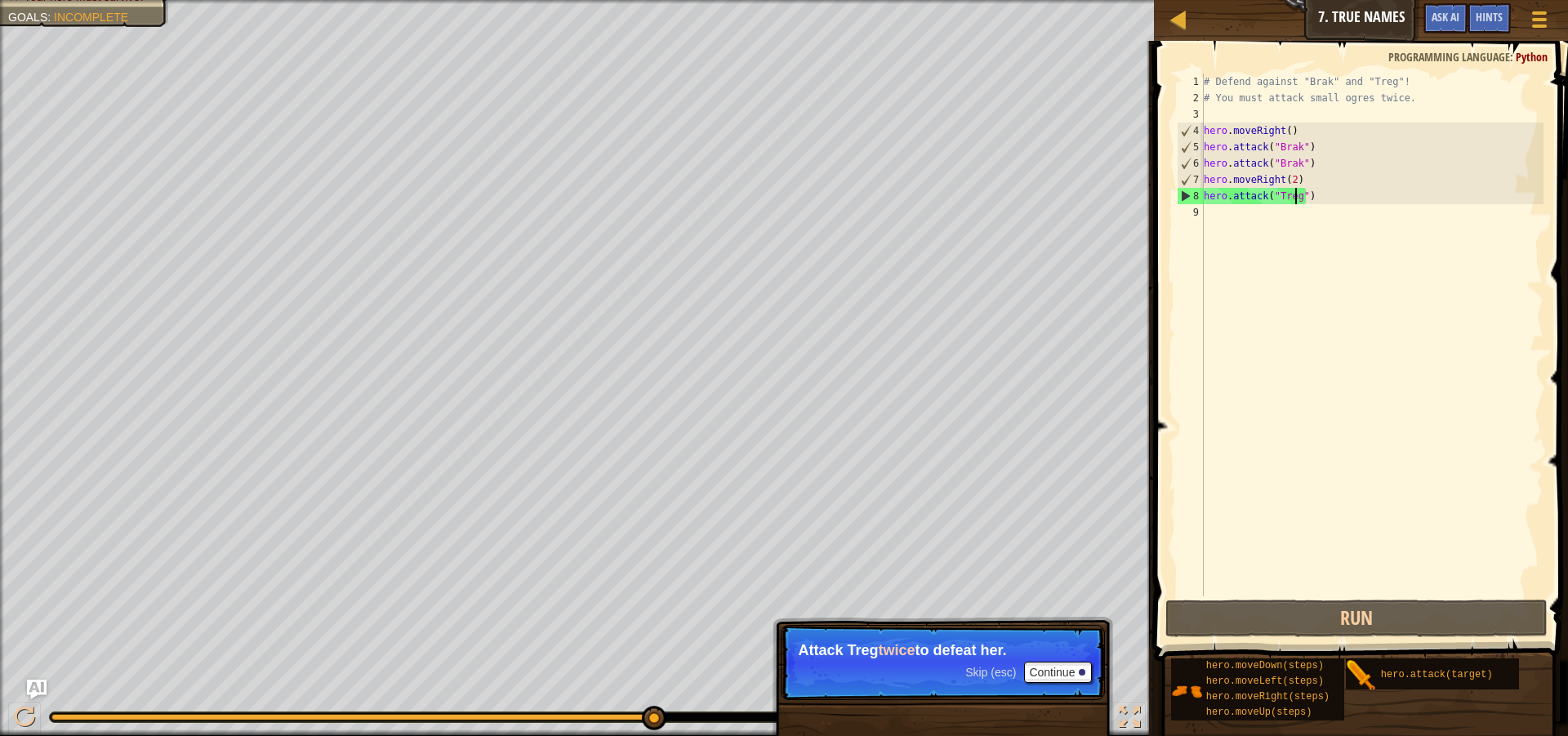
click at [1287, 178] on div "# Defend against "Brak" and "Treg"! # You must attack small ogres twice. hero .…" at bounding box center [1372, 351] width 343 height 555
click at [1291, 178] on div "# Defend against "Brak" and "Treg"! # You must attack small ogres twice. hero .…" at bounding box center [1372, 351] width 343 height 555
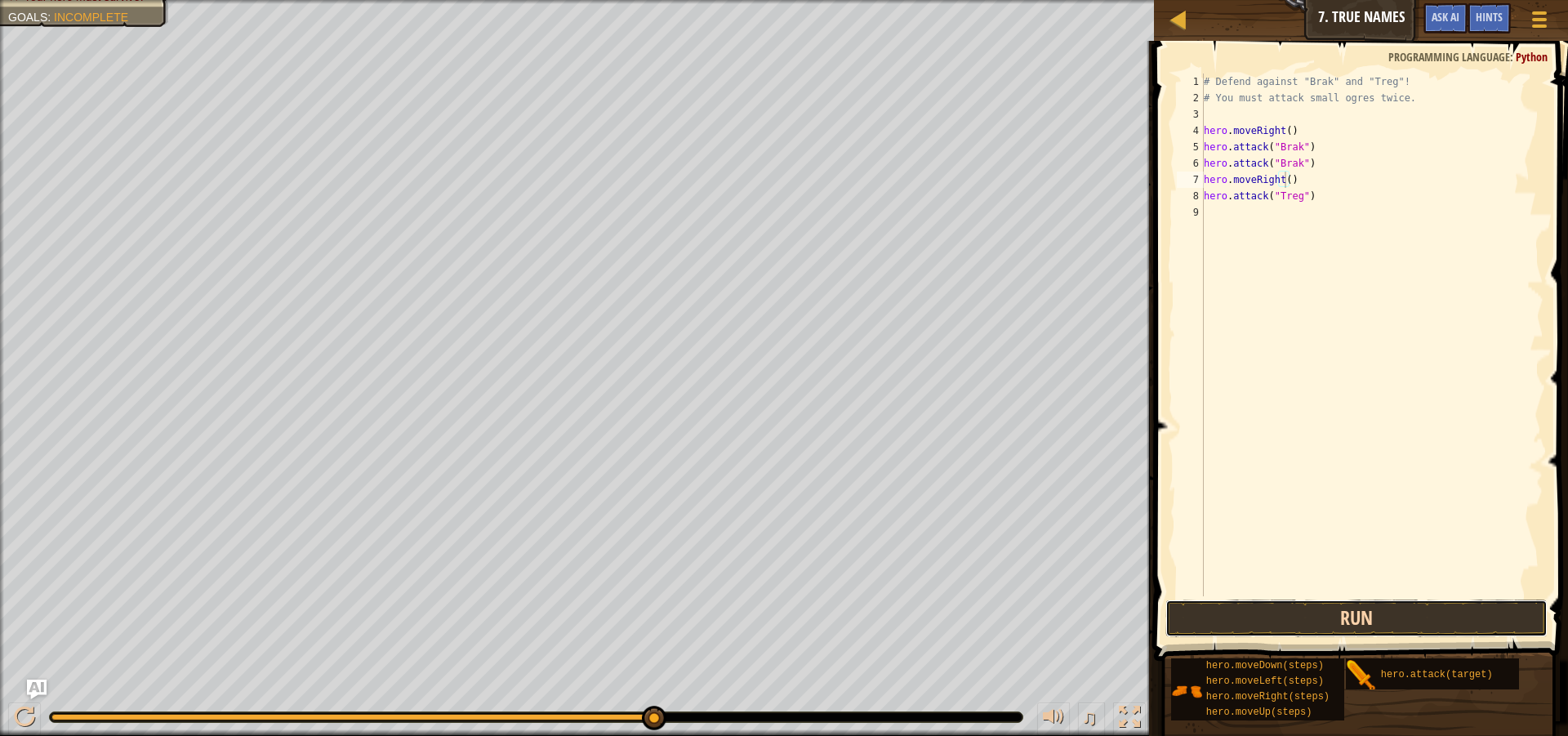
click at [1354, 613] on button "Run" at bounding box center [1356, 618] width 382 height 38
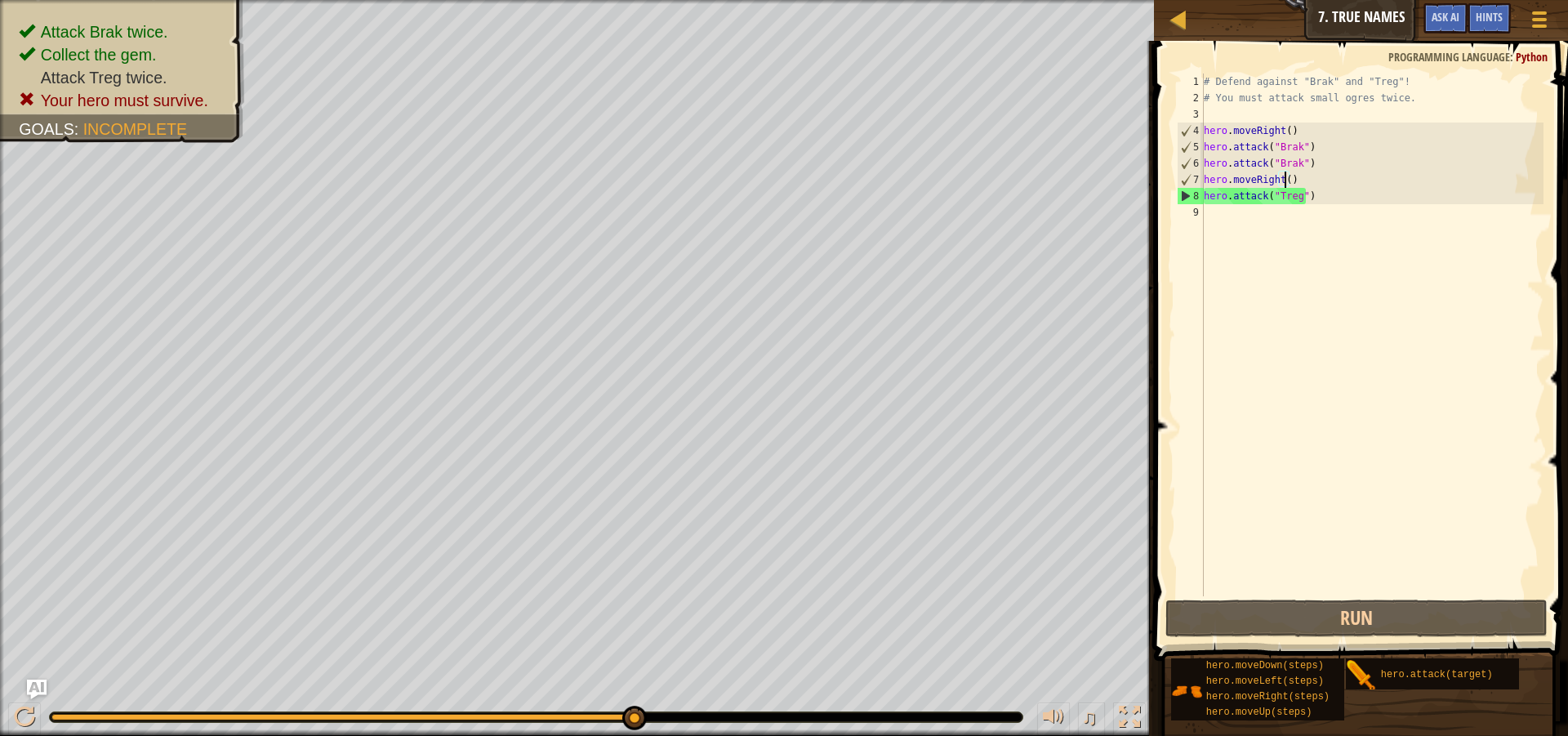
click at [1328, 193] on div "# Defend against "Brak" and "Treg"! # You must attack small ogres twice. hero .…" at bounding box center [1372, 351] width 343 height 555
type textarea "hero.attack("Treg")"
click at [1234, 214] on div "# Defend against "Brak" and "Treg"! # You must attack small ogres twice. hero .…" at bounding box center [1372, 351] width 343 height 555
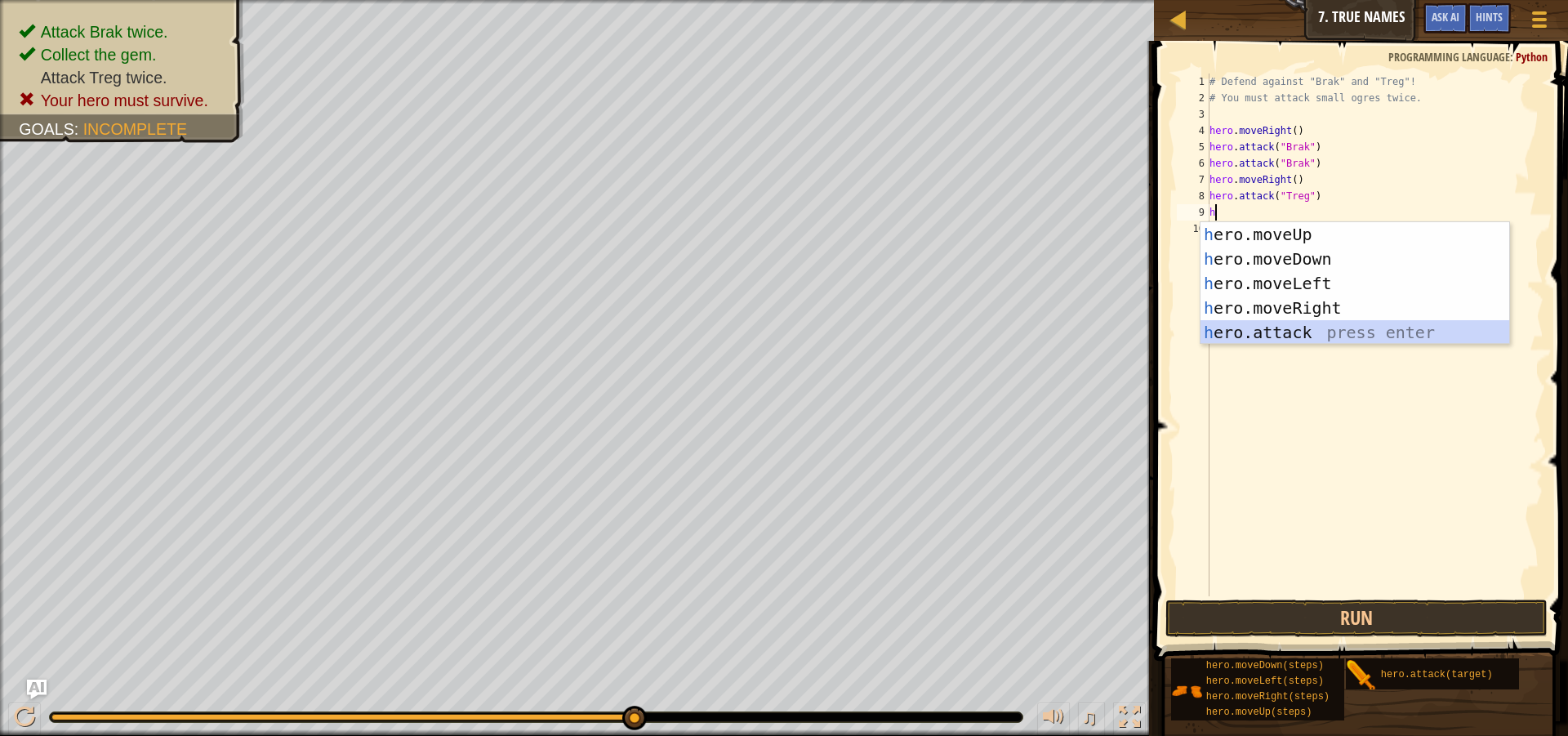
click at [1254, 327] on div "h ero.moveUp press enter h ero.moveDown press enter h ero.moveLeft press enter …" at bounding box center [1354, 308] width 309 height 171
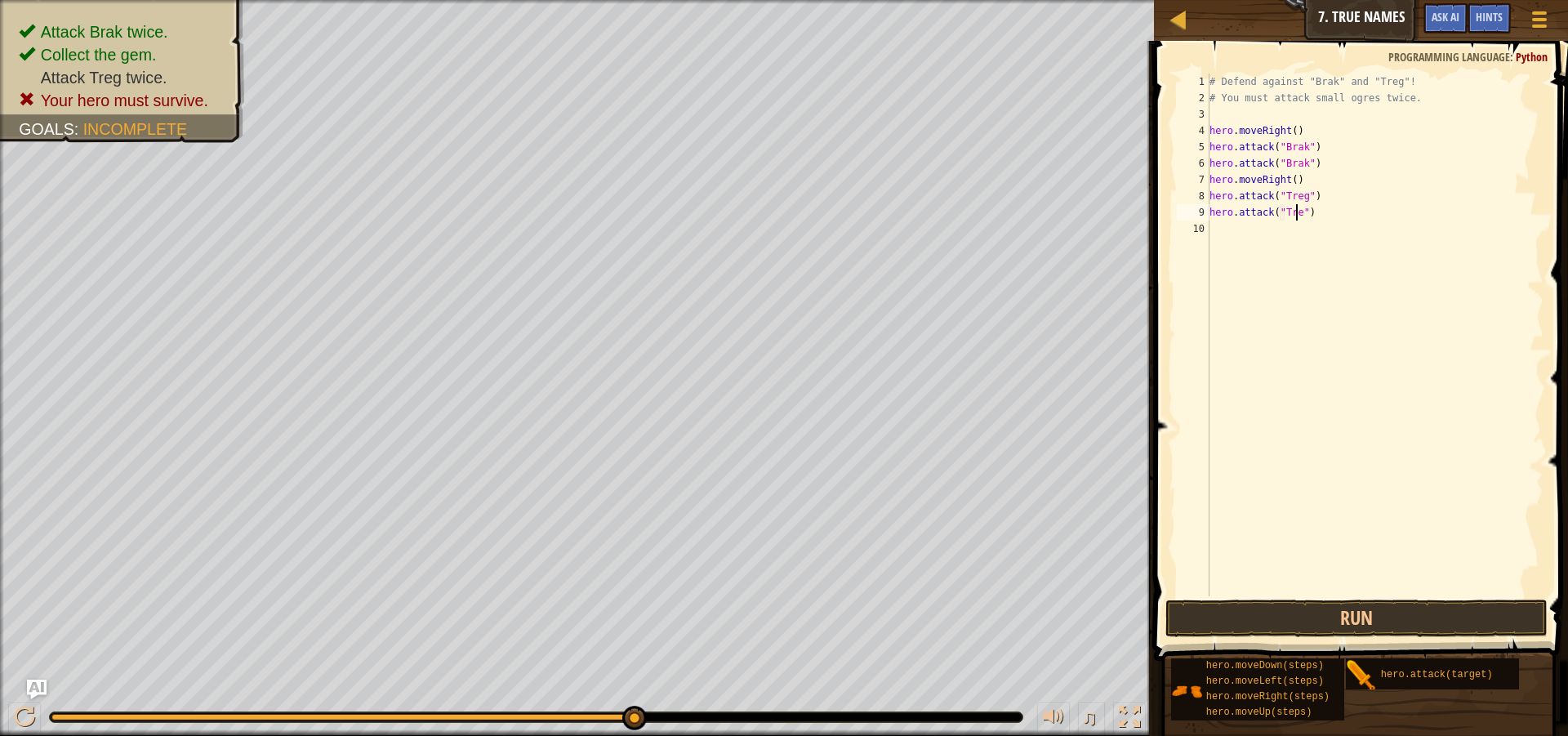
scroll to position [7, 7]
type textarea "hero.attack("Treg")"
click at [1261, 235] on div "# Defend against "Brak" and "Treg"! # You must attack small ogres twice. hero .…" at bounding box center [1375, 351] width 338 height 555
type textarea "h"
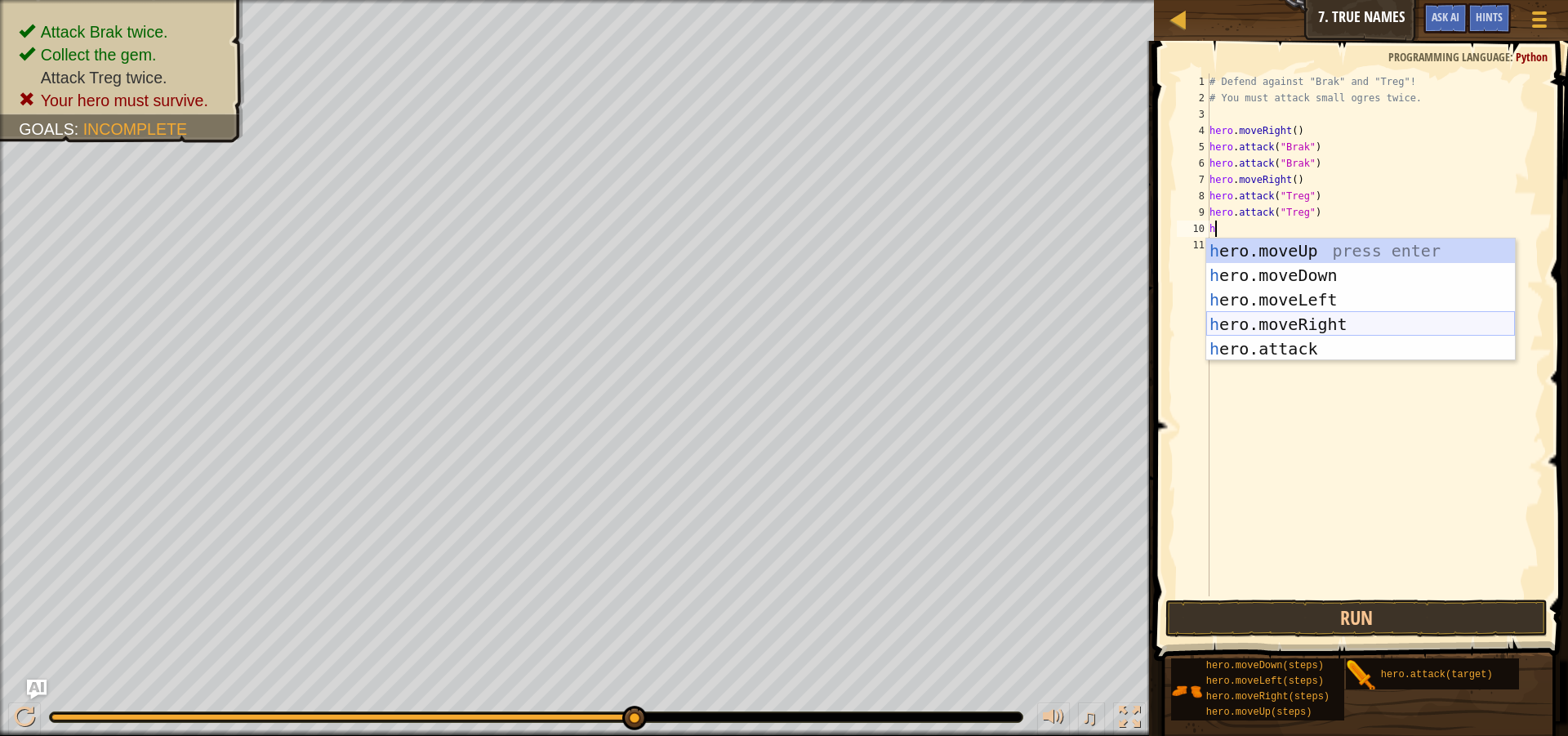
click at [1254, 324] on div "h ero.moveUp press enter h ero.moveDown press enter h ero.moveLeft press enter …" at bounding box center [1360, 324] width 309 height 171
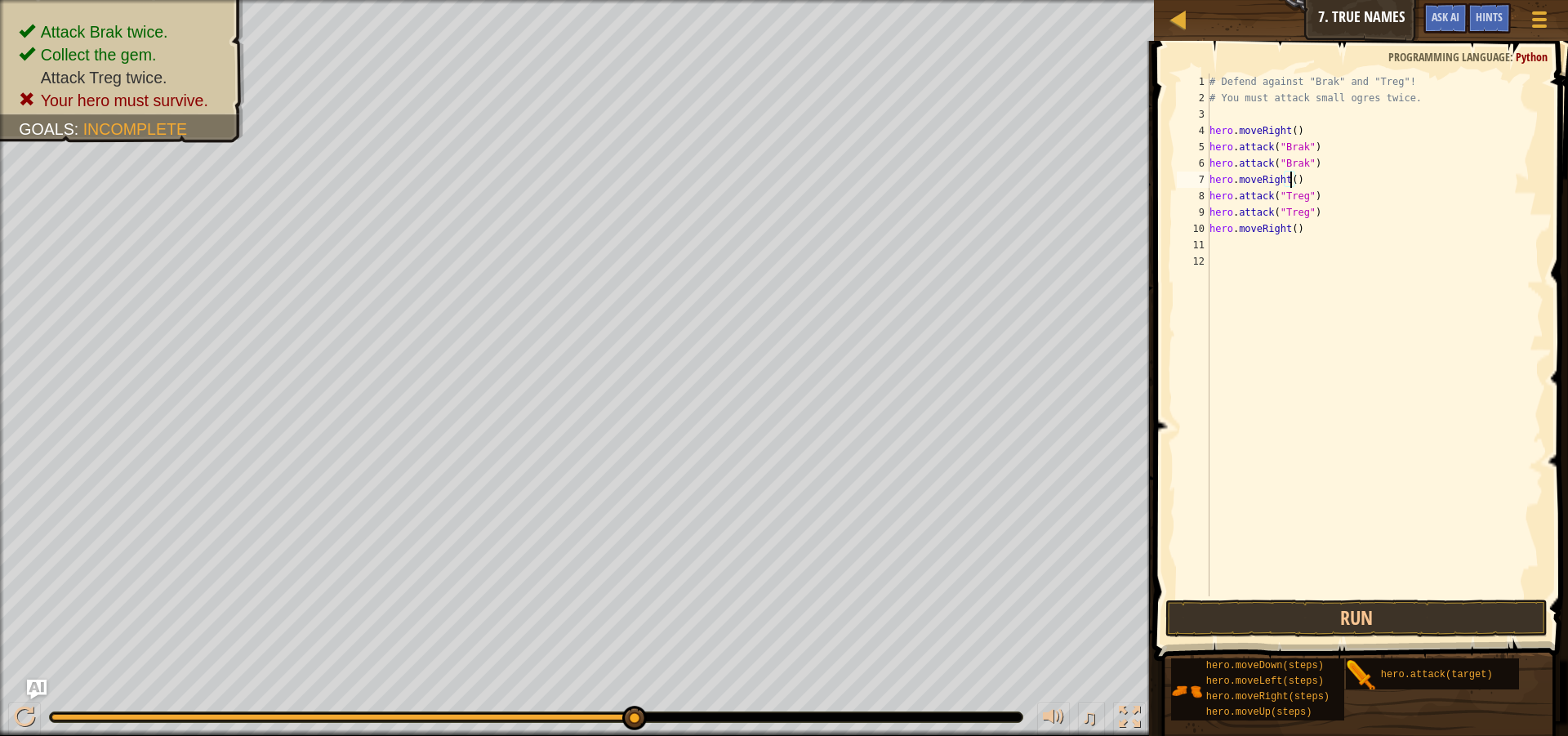
click at [1289, 176] on div "# Defend against "Brak" and "Treg"! # You must attack small ogres twice. hero .…" at bounding box center [1375, 351] width 338 height 555
click at [1310, 227] on div "# Defend against "Brak" and "Treg"! # You must attack small ogres twice. hero .…" at bounding box center [1375, 351] width 338 height 555
type textarea "h"
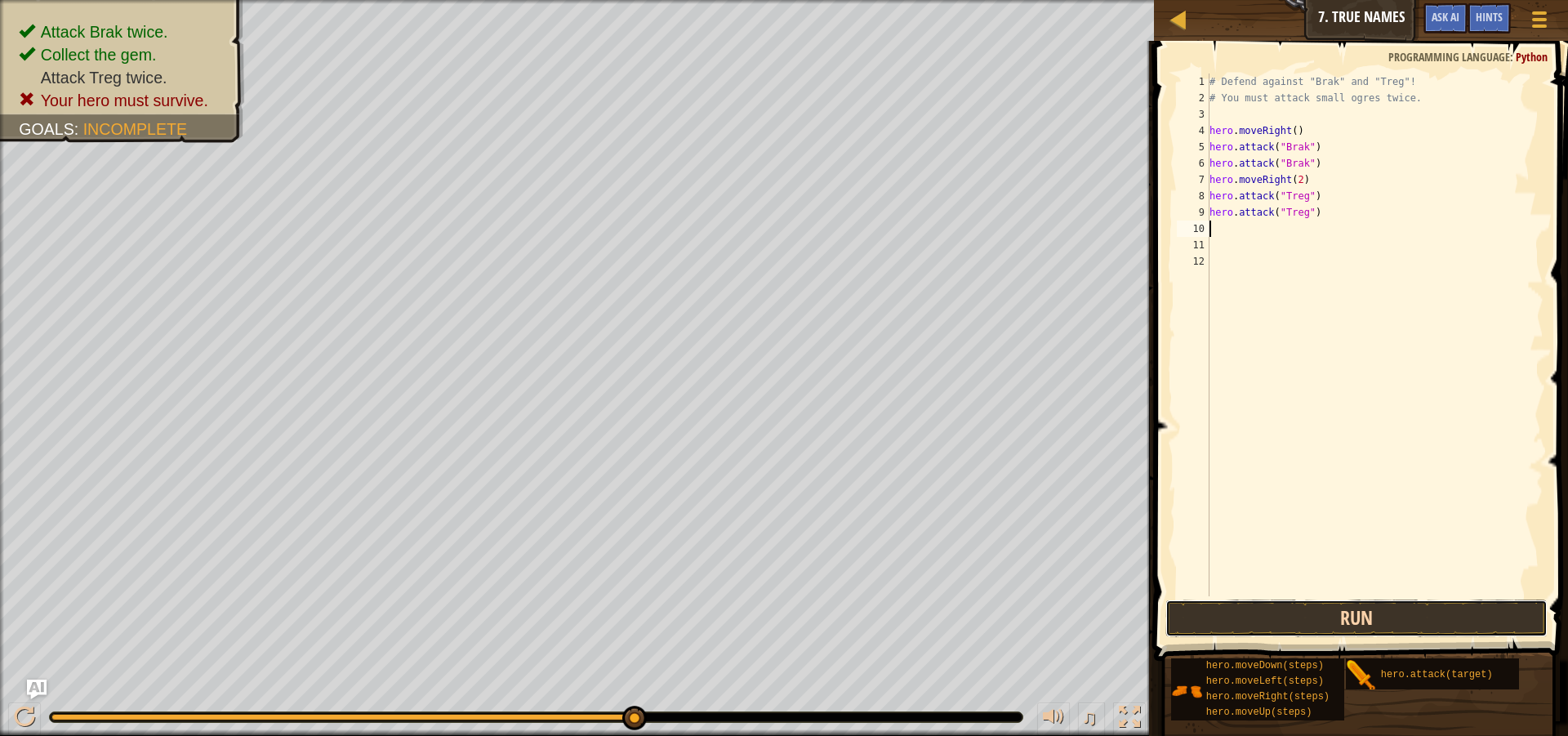
click at [1249, 618] on button "Run" at bounding box center [1356, 618] width 382 height 38
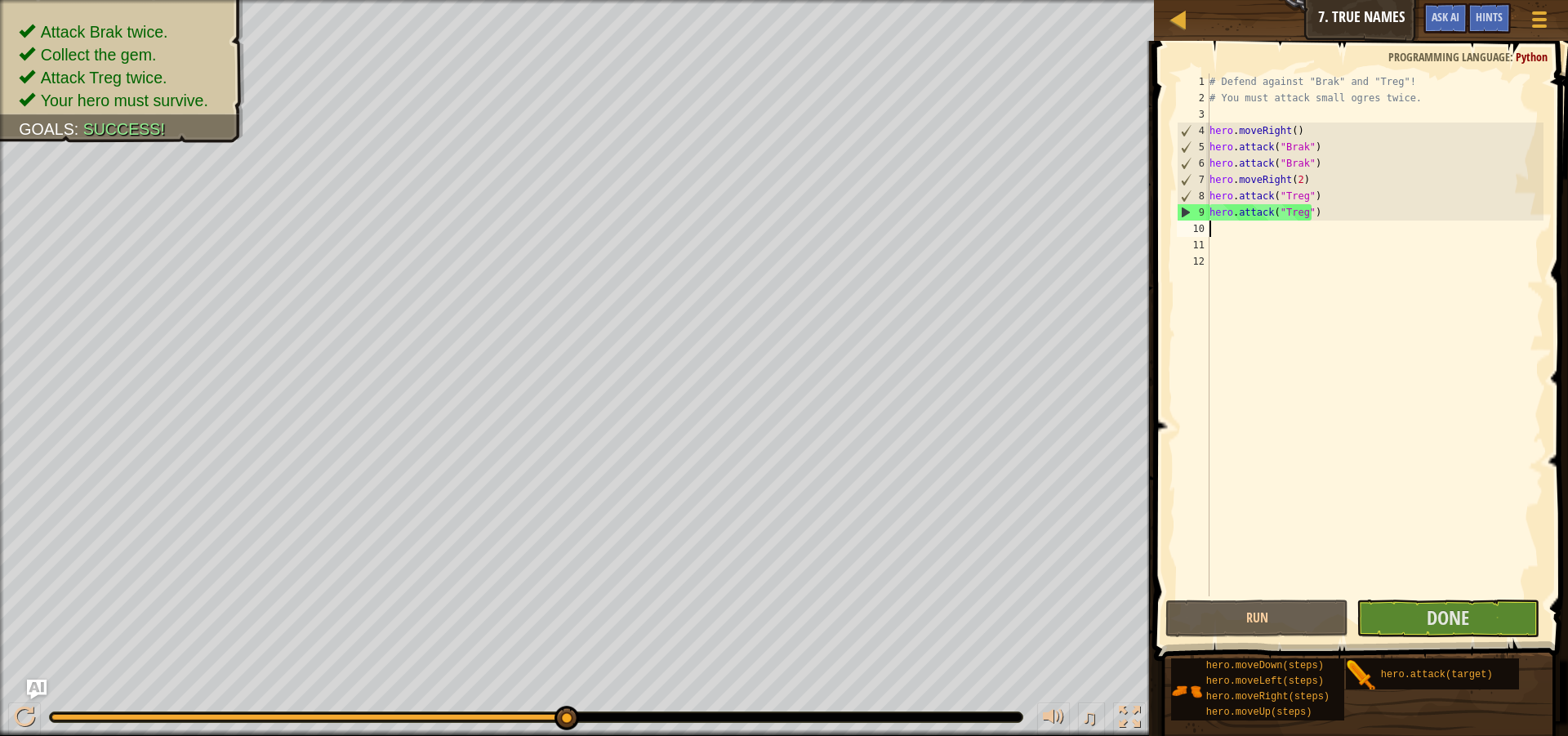
click at [1246, 239] on div "# Defend against "Brak" and "Treg"! # You must attack small ogres twice. hero .…" at bounding box center [1375, 351] width 338 height 555
type textarea "h"
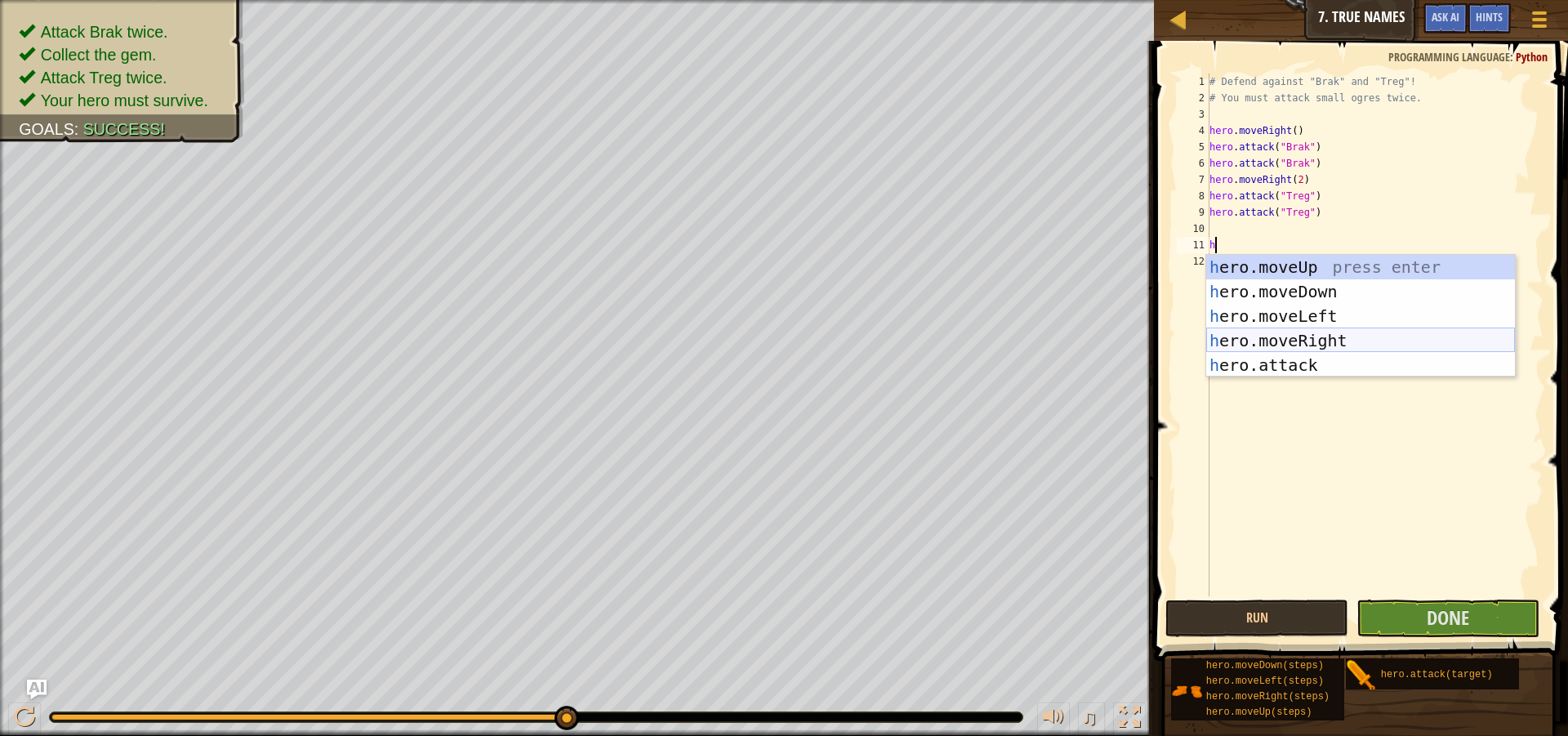
click at [1278, 335] on div "h ero.moveUp press enter h ero.moveDown press enter h ero.moveLeft press enter …" at bounding box center [1360, 341] width 309 height 171
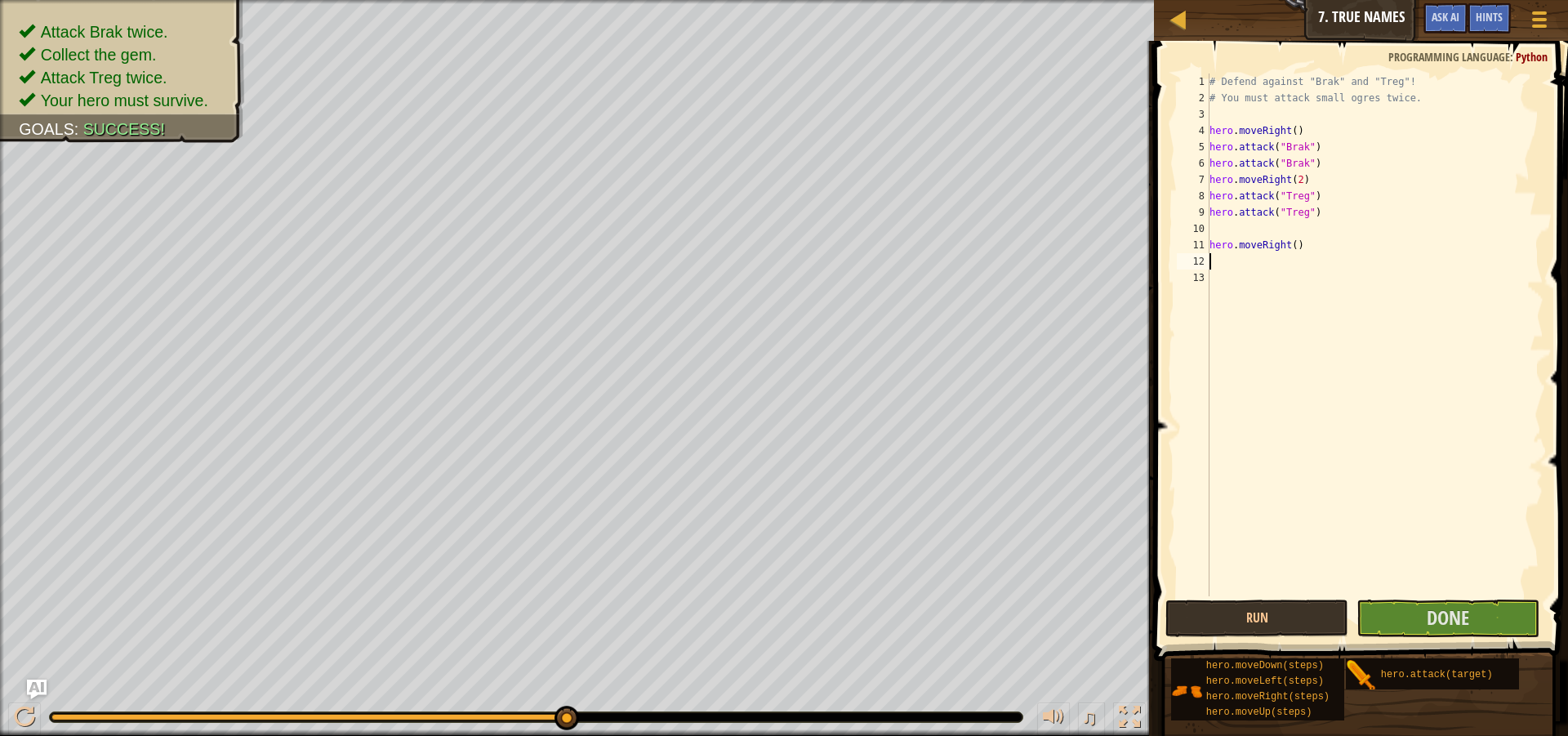
click at [1217, 227] on div "# Defend against "Brak" and "Treg"! # You must attack small ogres twice. hero .…" at bounding box center [1375, 351] width 338 height 555
type textarea "hero.attack("Treg")"
click at [1427, 628] on span "Done" at bounding box center [1448, 617] width 42 height 26
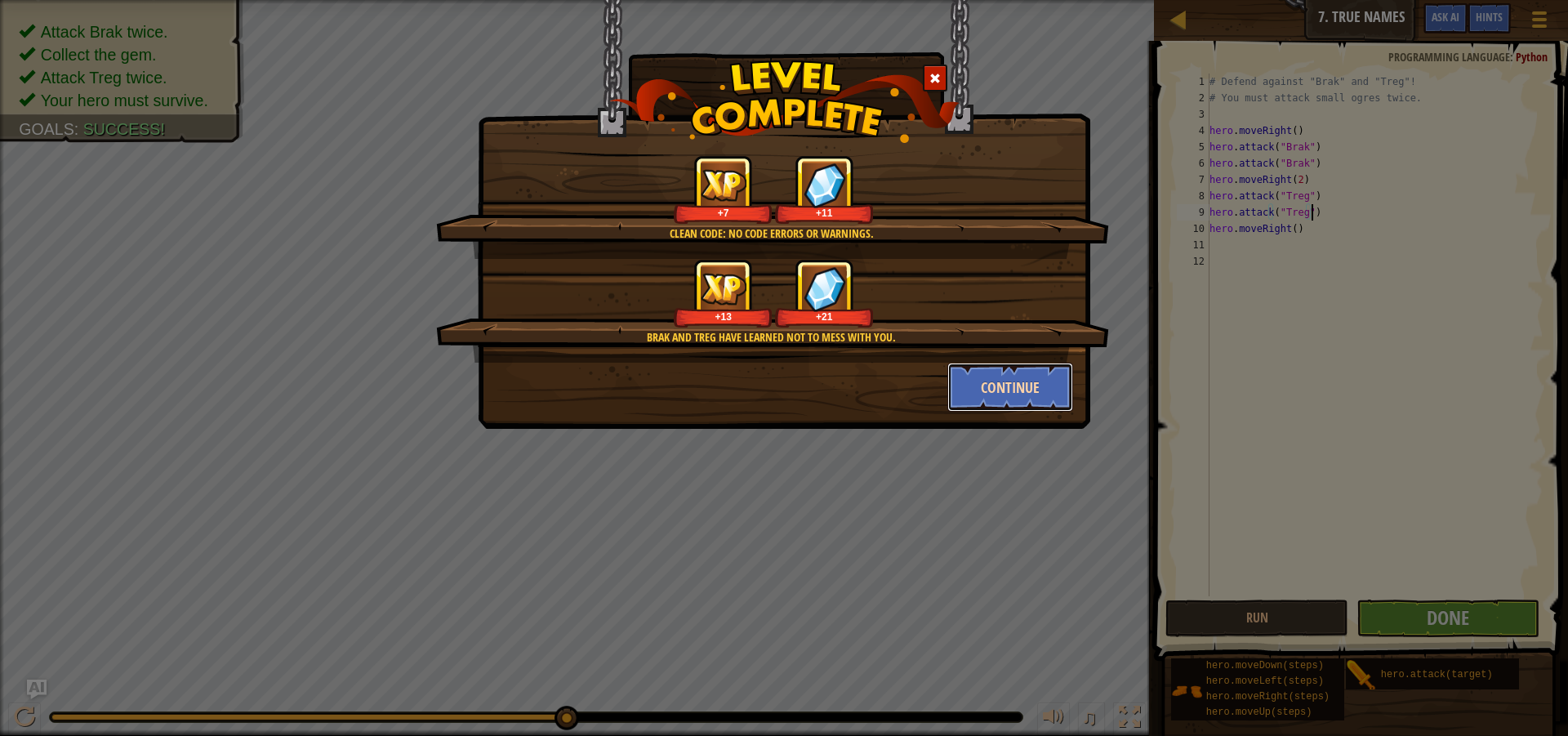
click at [1027, 391] on button "Continue" at bounding box center [1010, 387] width 126 height 49
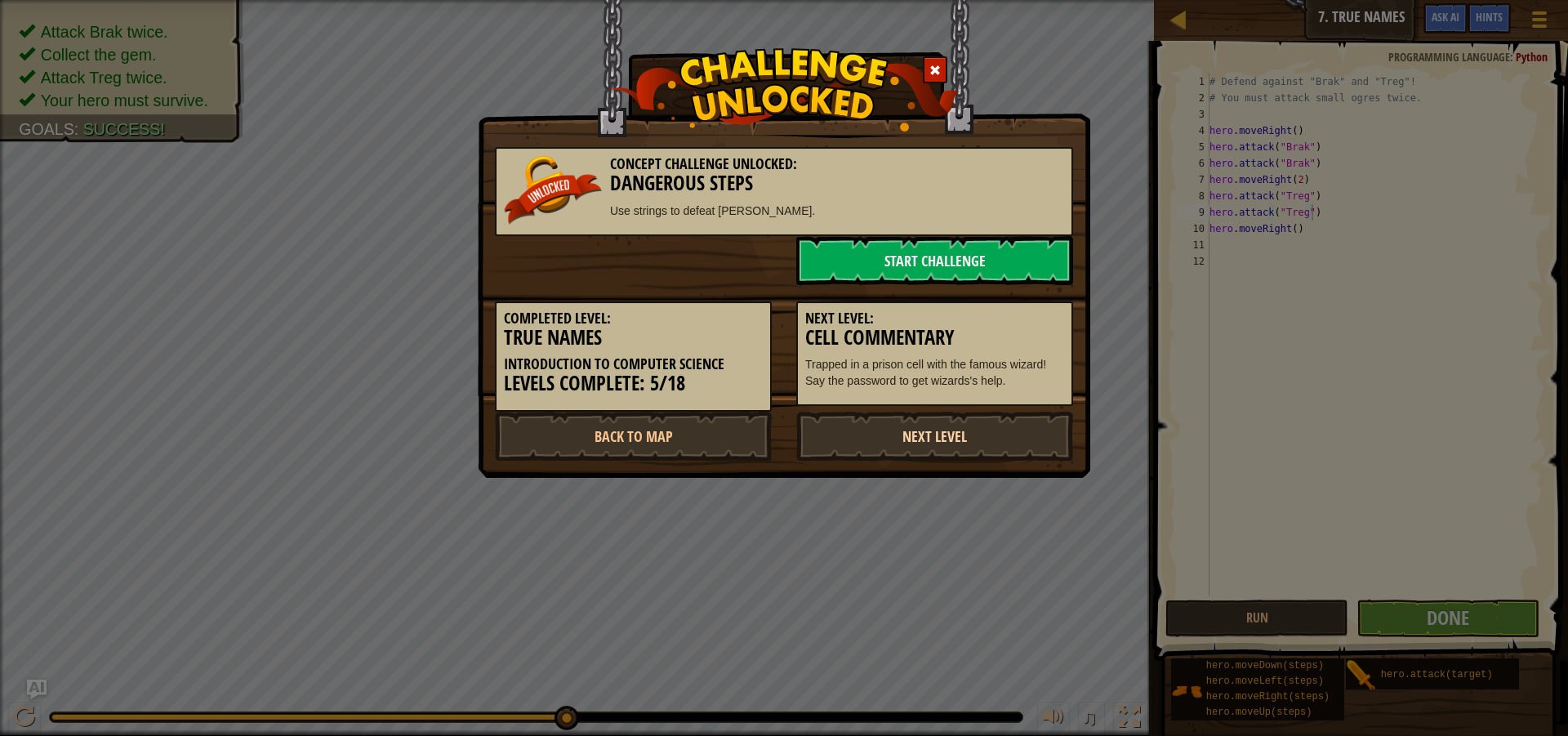
click at [914, 451] on link "Next Level" at bounding box center [934, 436] width 276 height 49
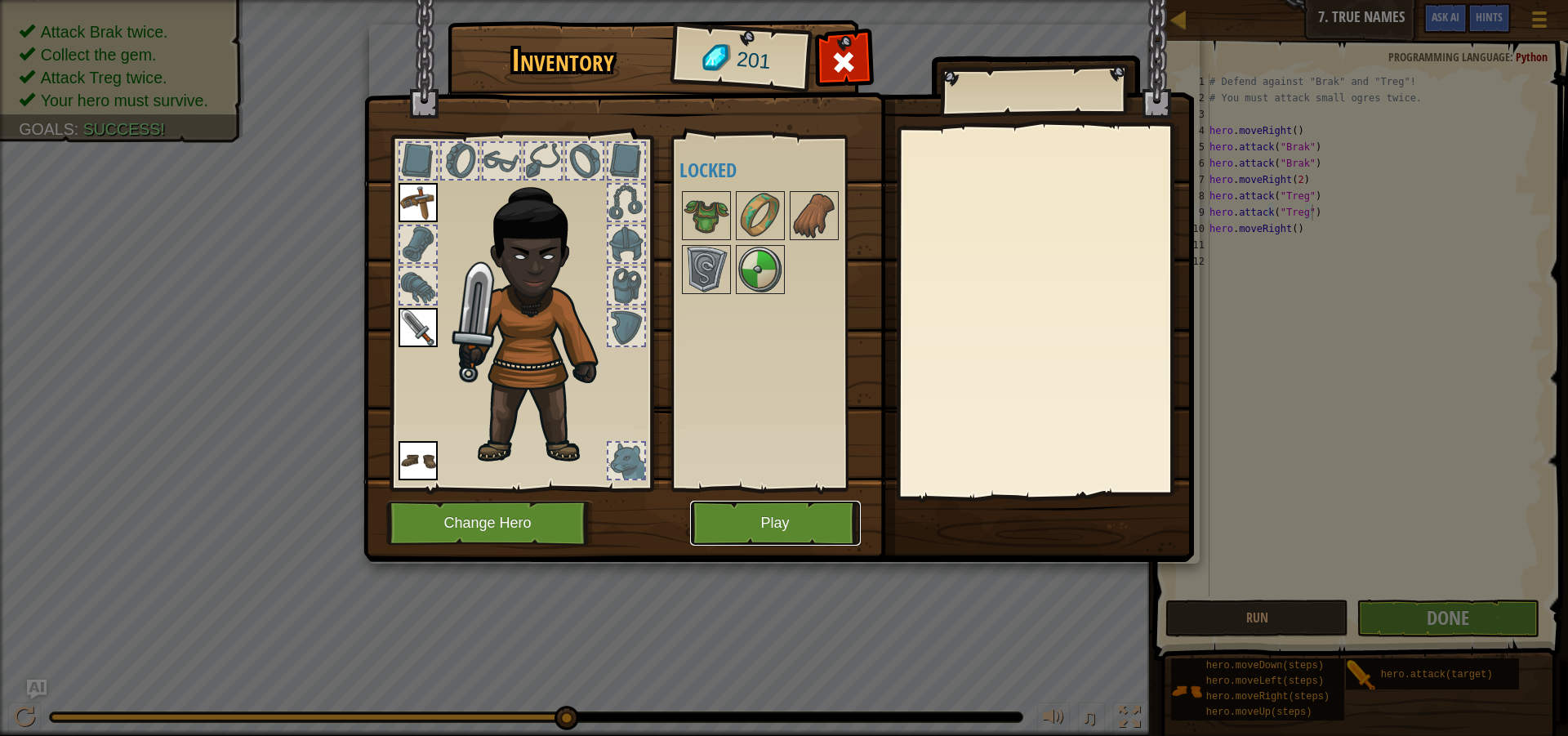
click at [761, 521] on button "Play" at bounding box center [775, 522] width 170 height 45
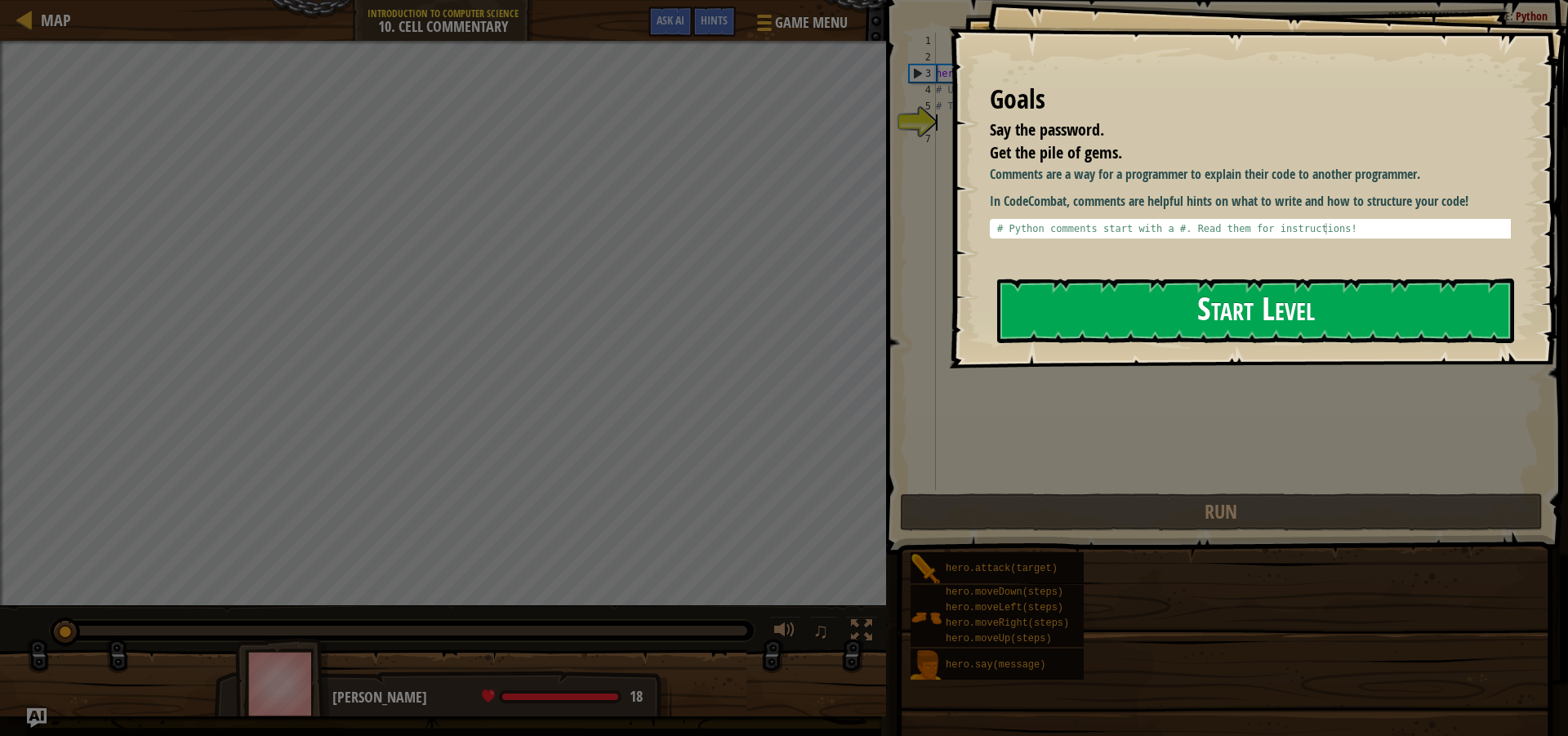
click at [1171, 328] on button "Start Level" at bounding box center [1255, 310] width 517 height 64
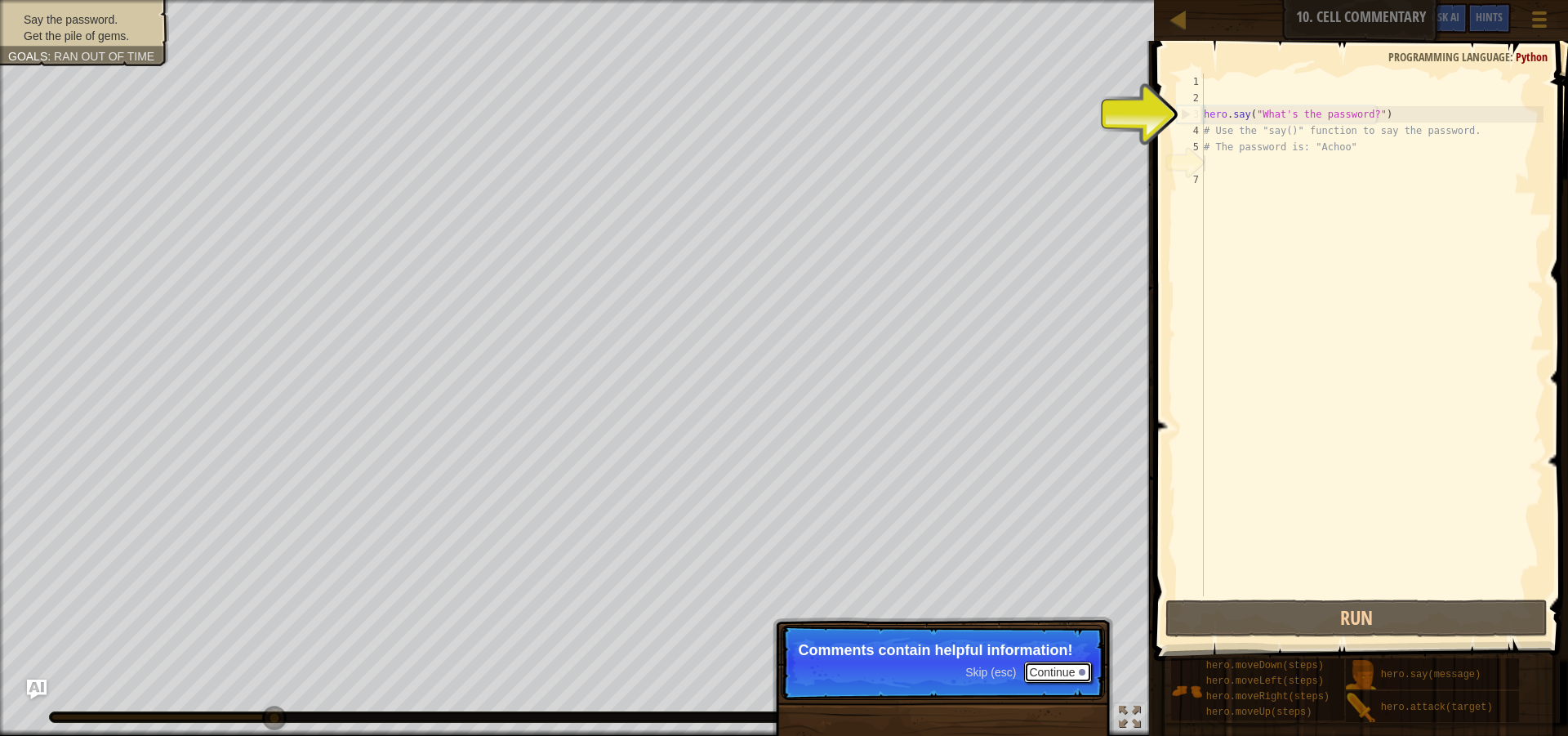
click at [1043, 669] on button "Continue" at bounding box center [1059, 672] width 68 height 21
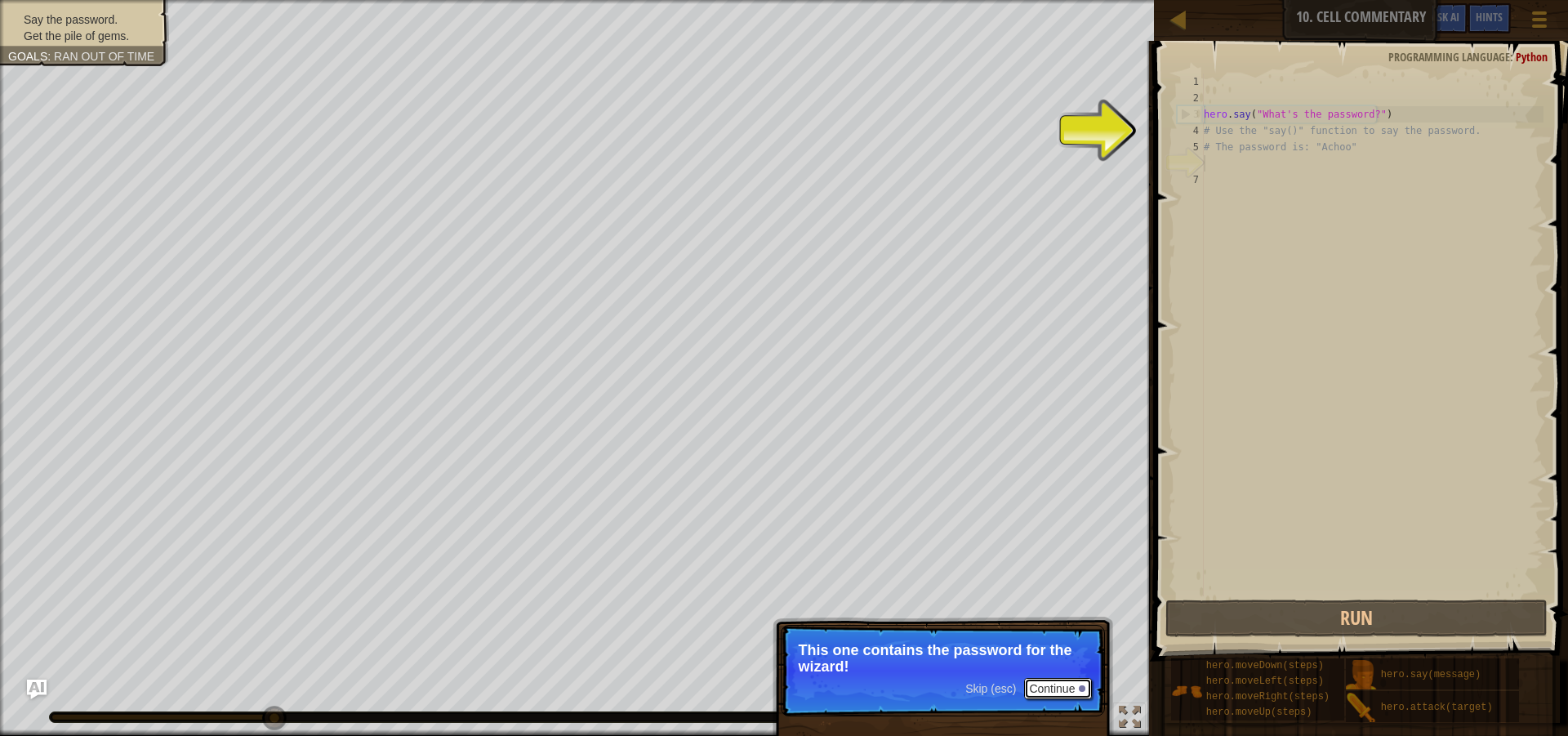
click at [1064, 683] on button "Continue" at bounding box center [1059, 688] width 68 height 21
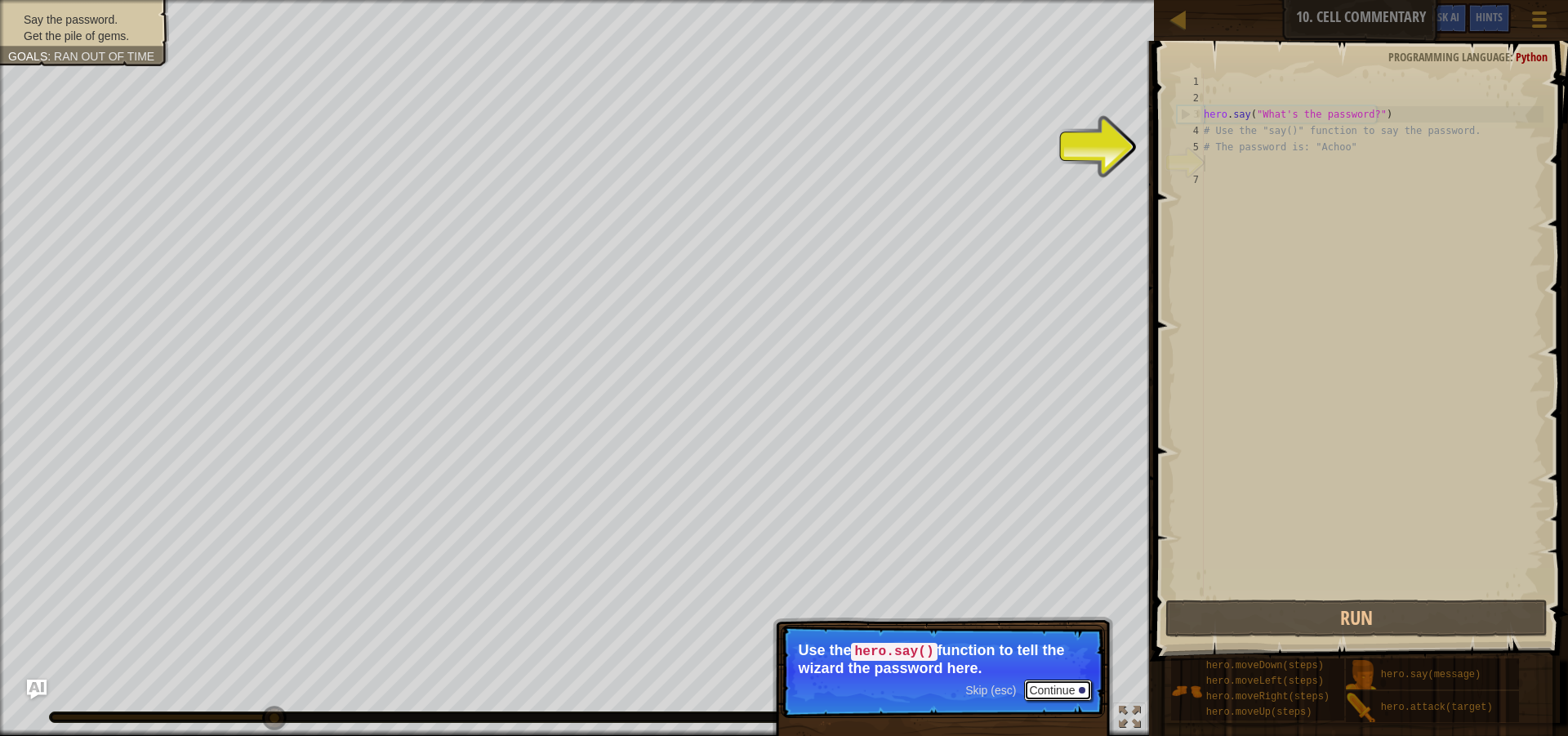
click at [1064, 690] on button "Continue" at bounding box center [1059, 689] width 68 height 21
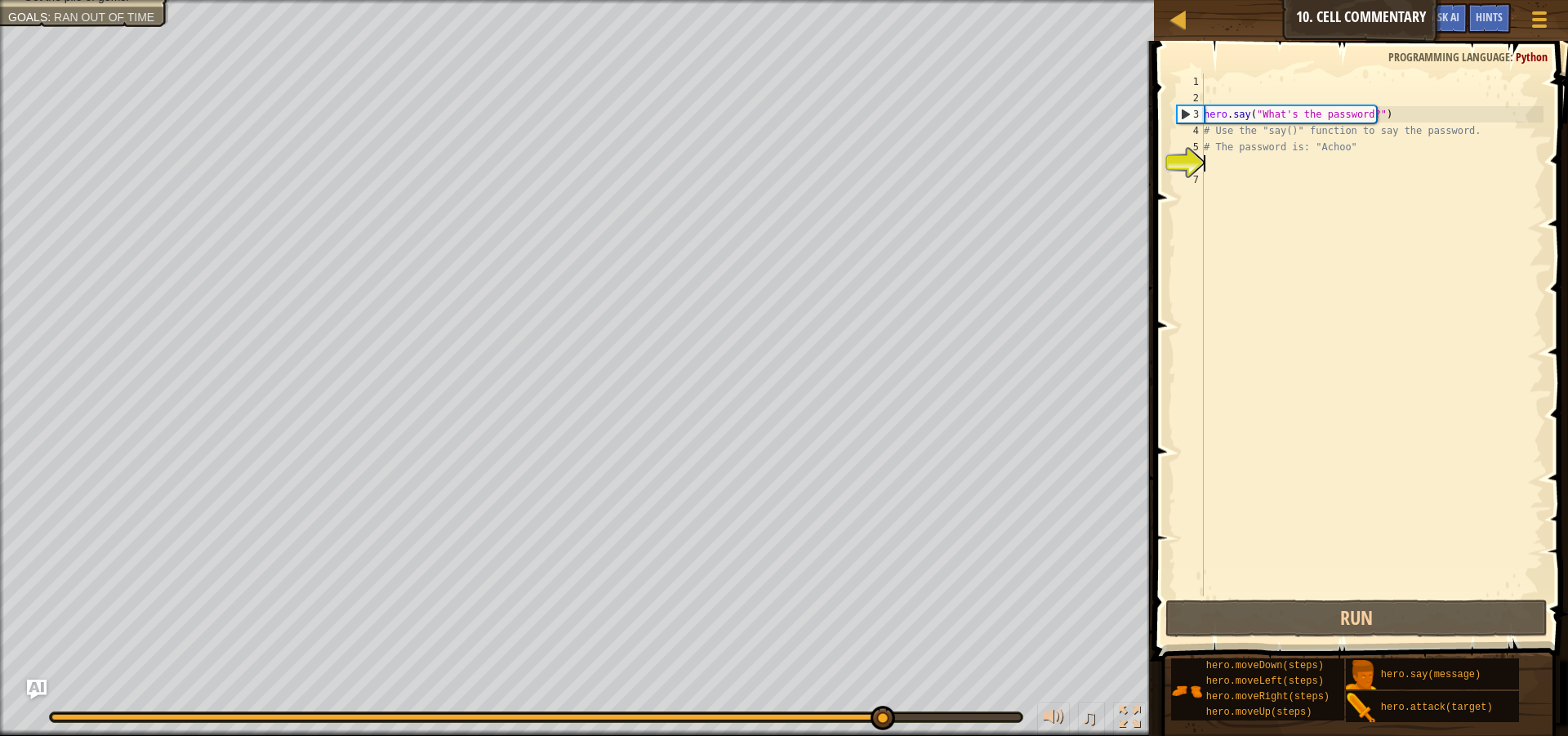
click at [1219, 162] on div "hero . say ( "What's the password?" ) # Use the "say()" function to say the pas…" at bounding box center [1372, 351] width 343 height 555
click at [1220, 162] on div "hero . say ( "What's the password?" ) # Use the "say()" function to say the pas…" at bounding box center [1372, 351] width 343 height 555
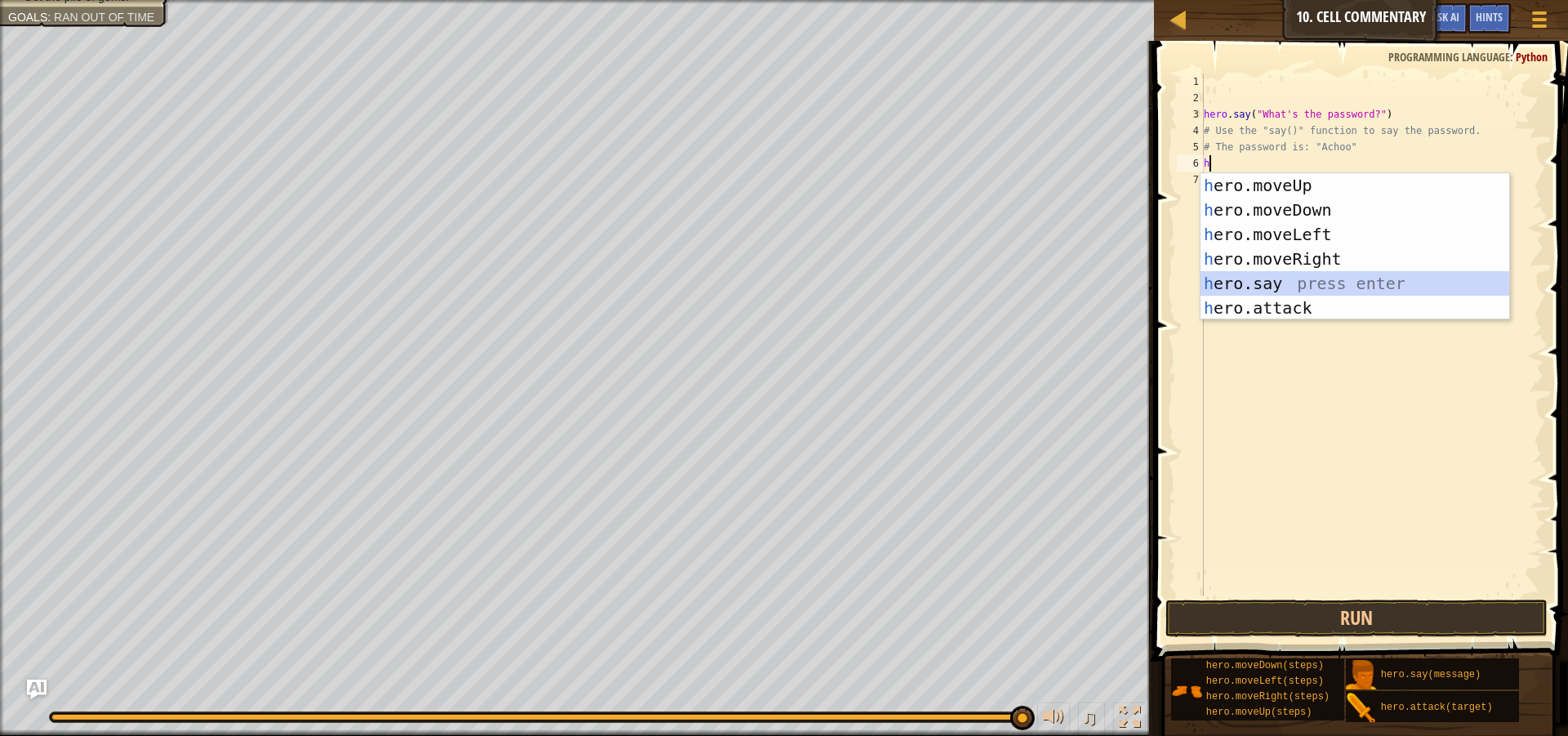
click at [1246, 285] on div "h ero.moveUp press enter h ero.moveDown press enter h ero.moveLeft press enter …" at bounding box center [1354, 271] width 309 height 196
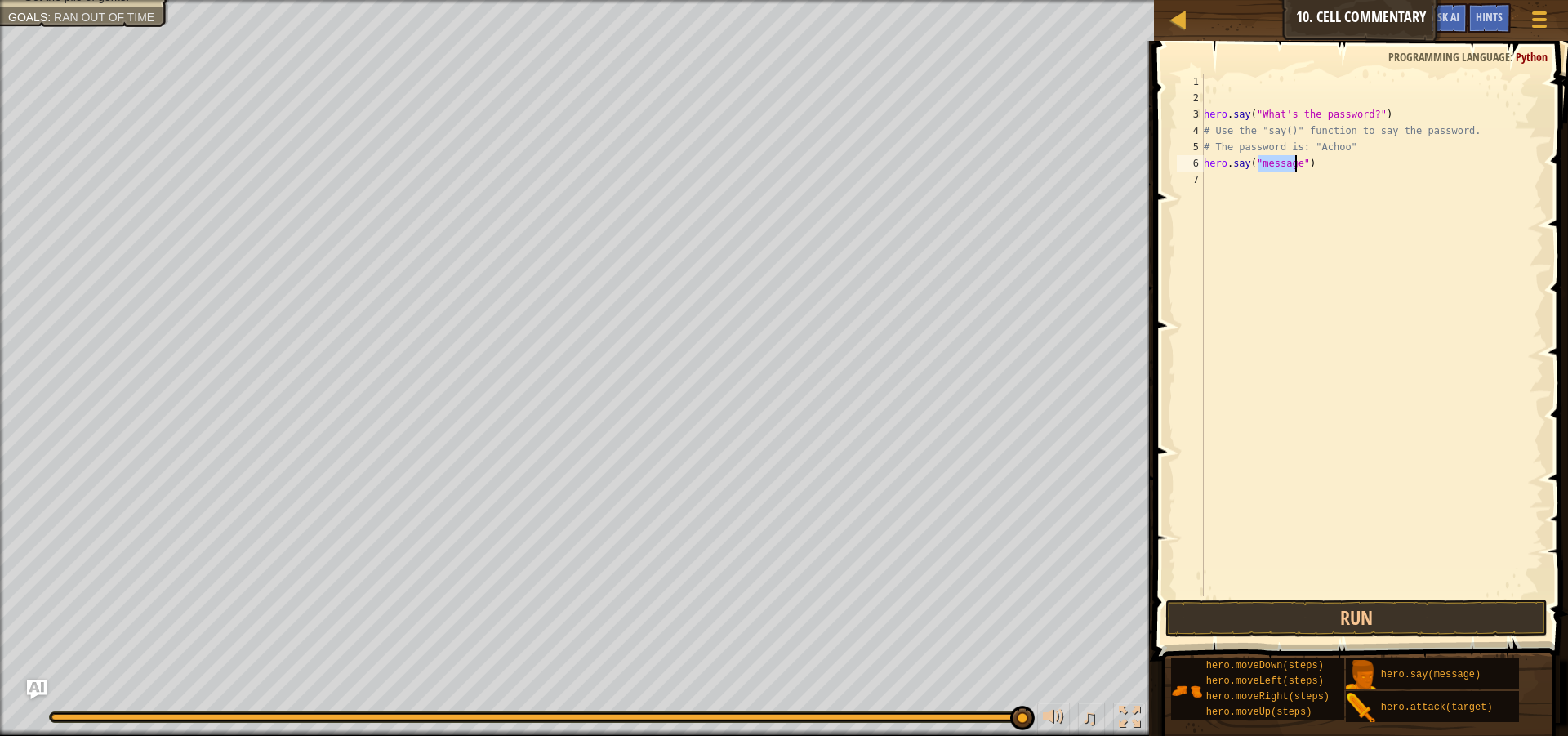
click at [1308, 164] on div "hero . say ( "What's the password?" ) # Use the "say()" function to say the pas…" at bounding box center [1372, 351] width 343 height 555
type textarea "h"
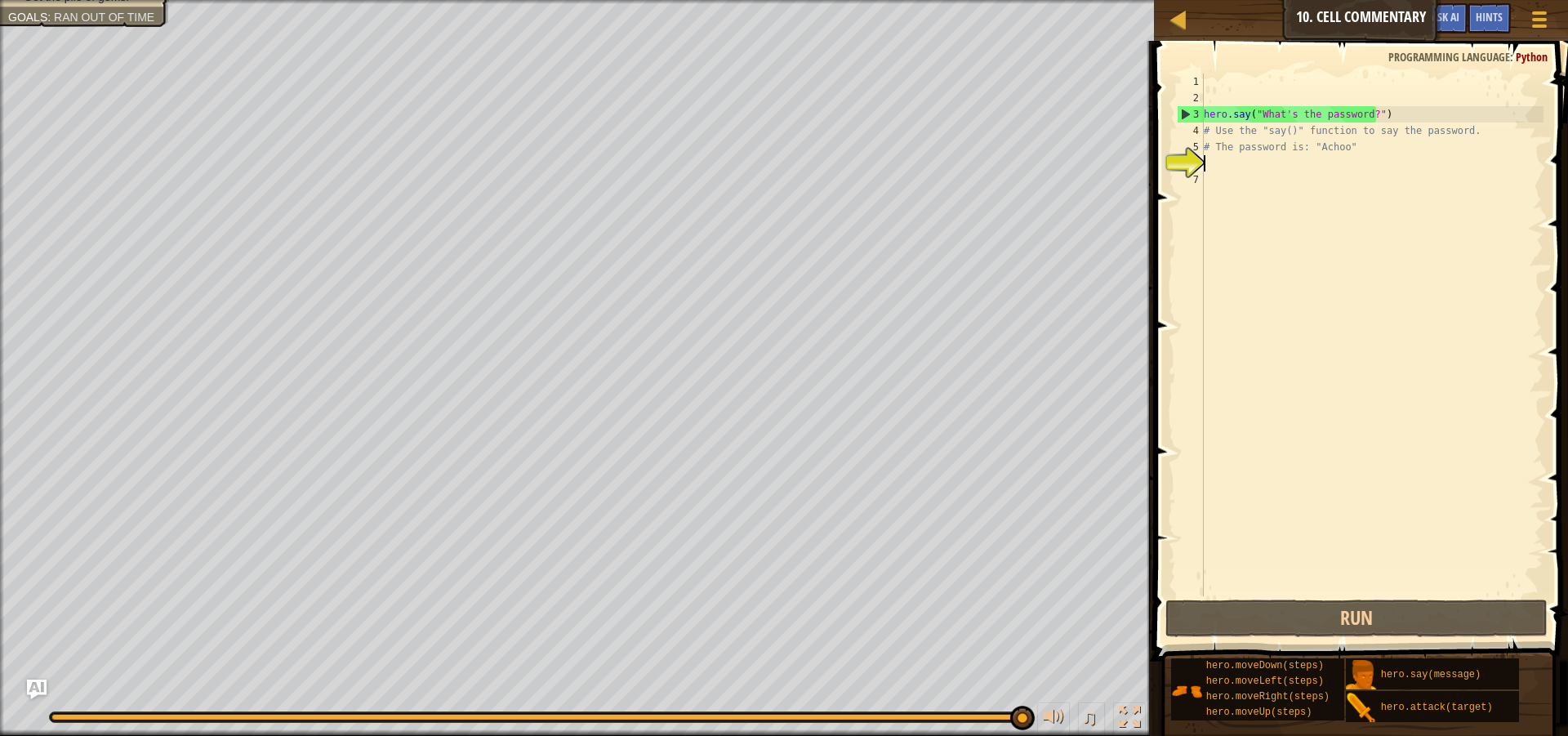
type textarea "h"
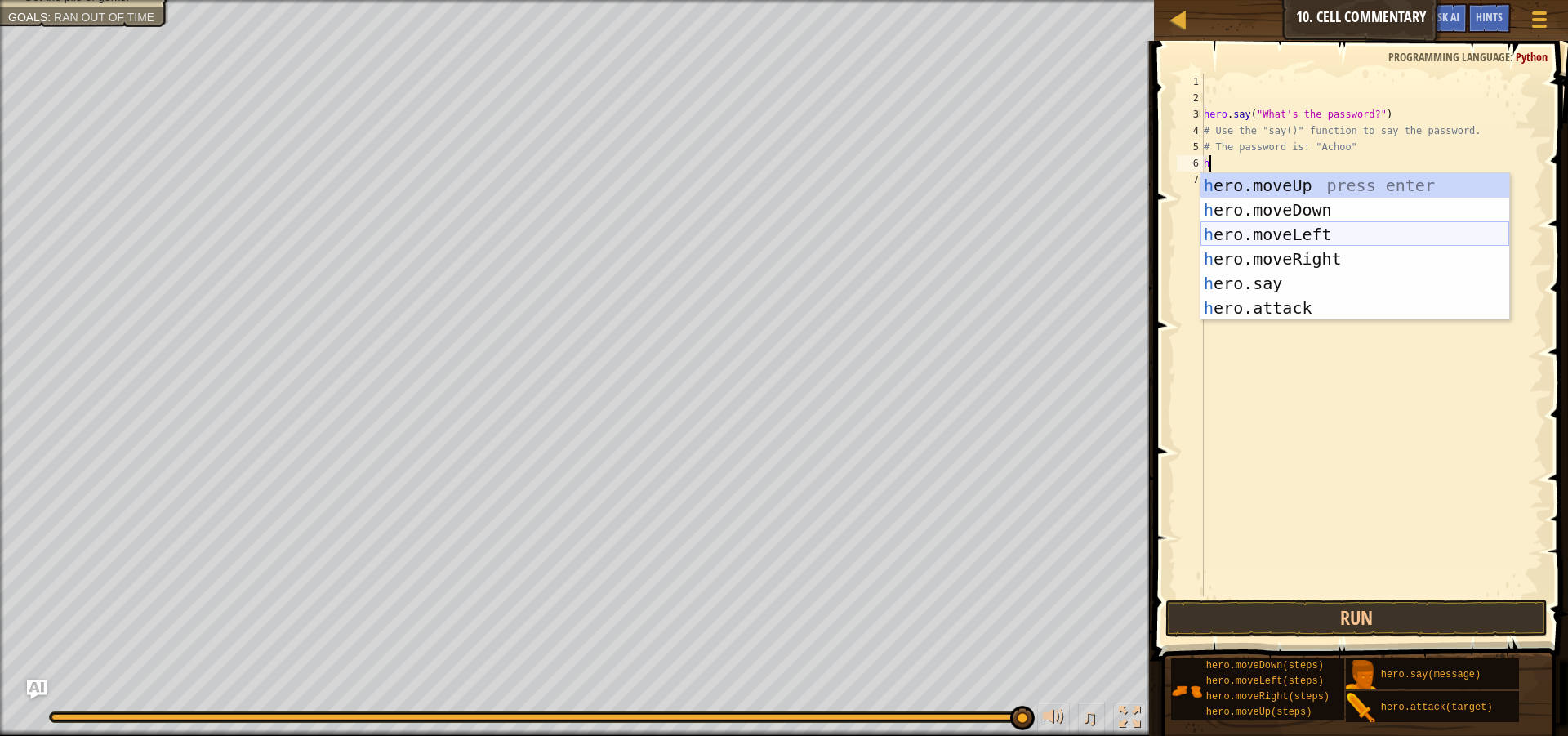
click at [1305, 240] on div "h ero.moveUp press enter h ero.moveDown press enter h ero.moveLeft press enter …" at bounding box center [1354, 271] width 309 height 196
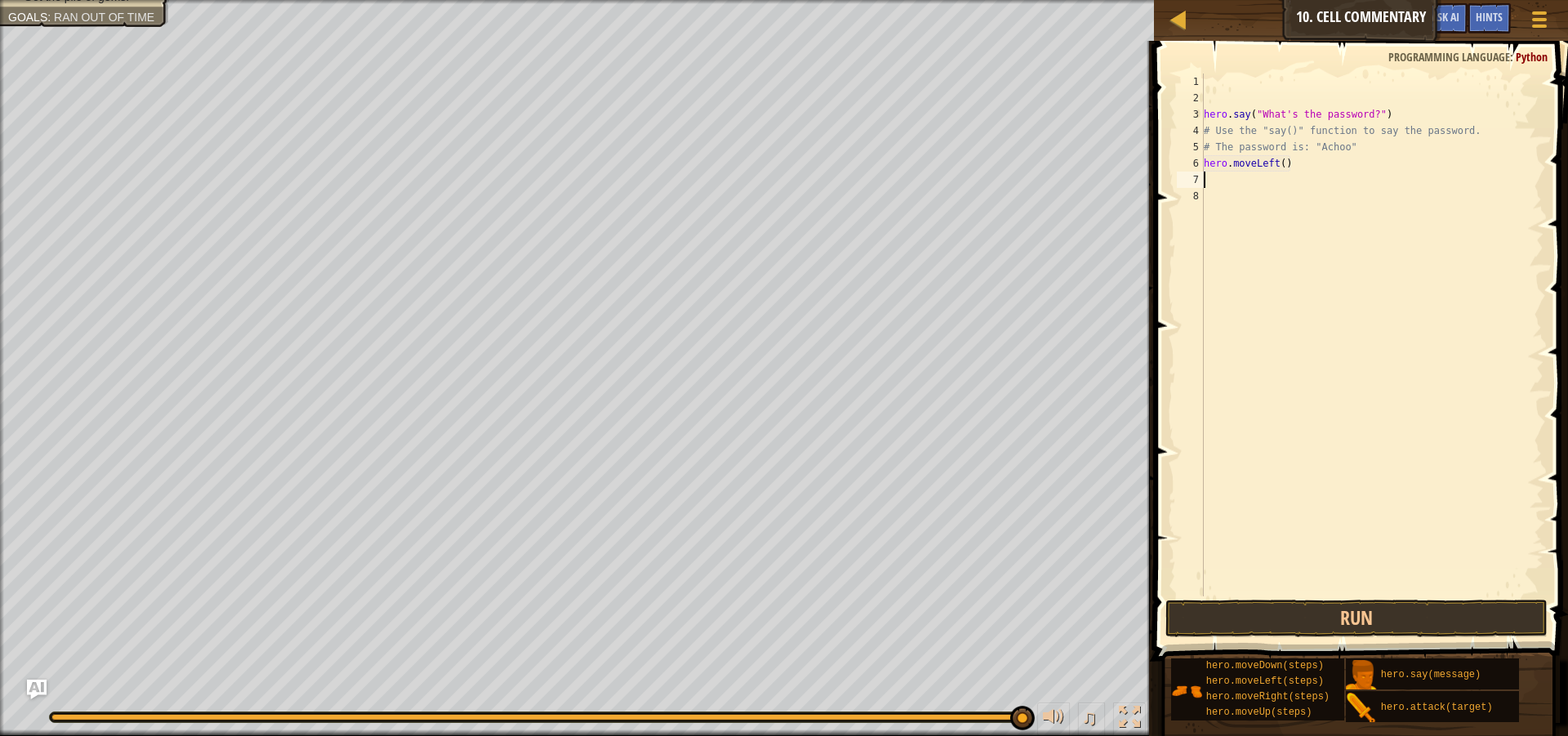
type textarea "h"
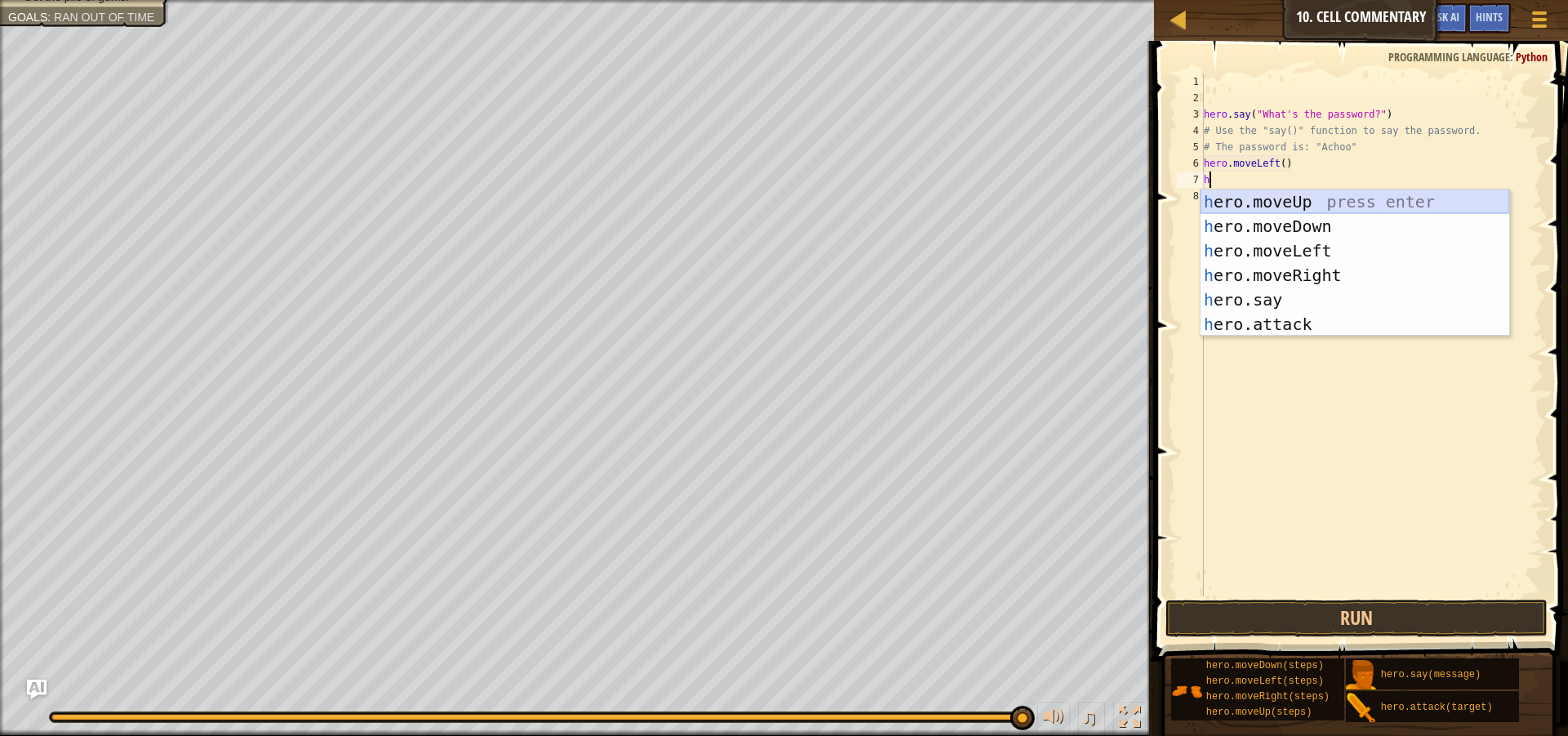
click at [1246, 198] on div "h ero.moveUp press enter h ero.moveDown press enter h ero.moveLeft press enter …" at bounding box center [1354, 287] width 309 height 196
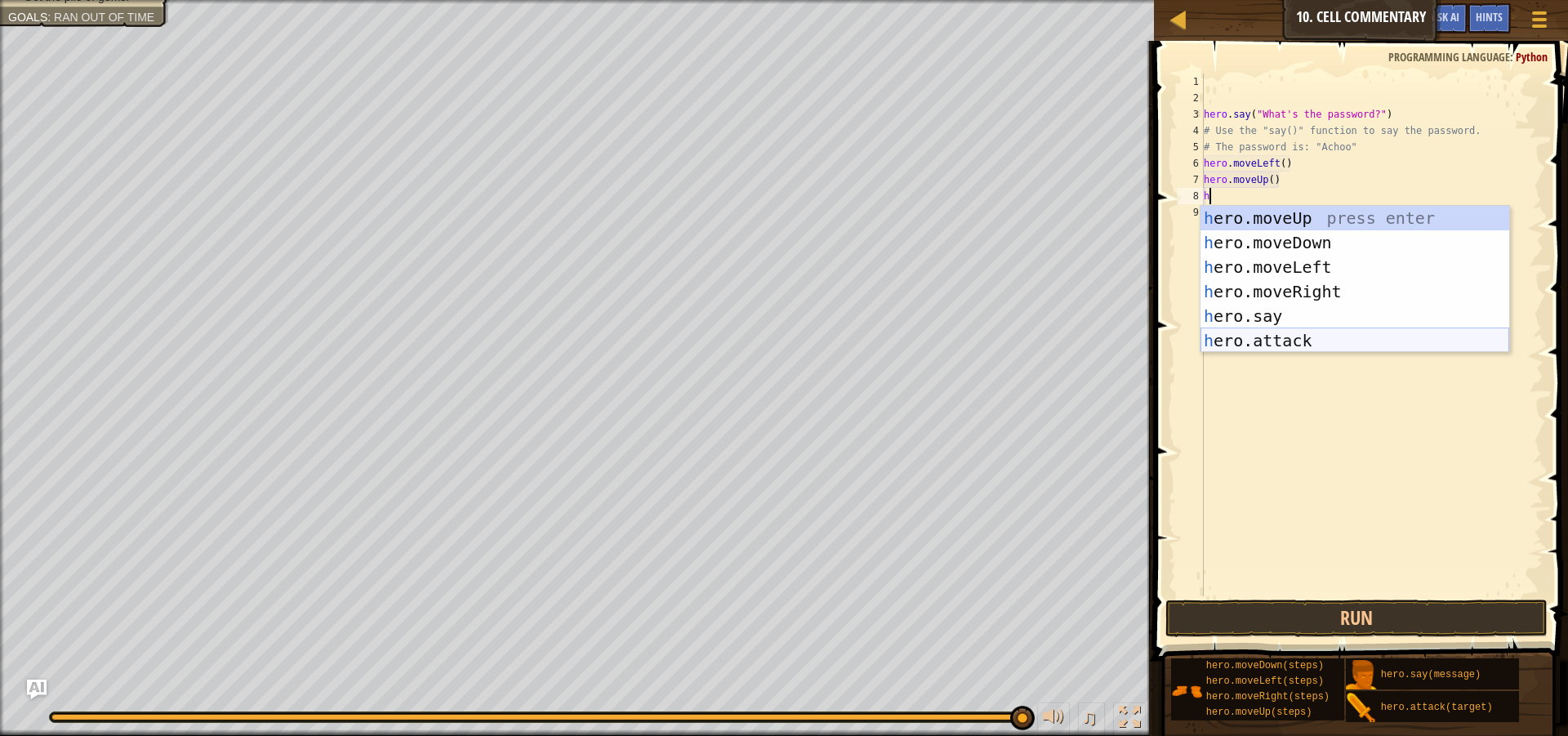
click at [1266, 339] on div "h ero.moveUp press enter h ero.moveDown press enter h ero.moveLeft press enter …" at bounding box center [1354, 303] width 309 height 196
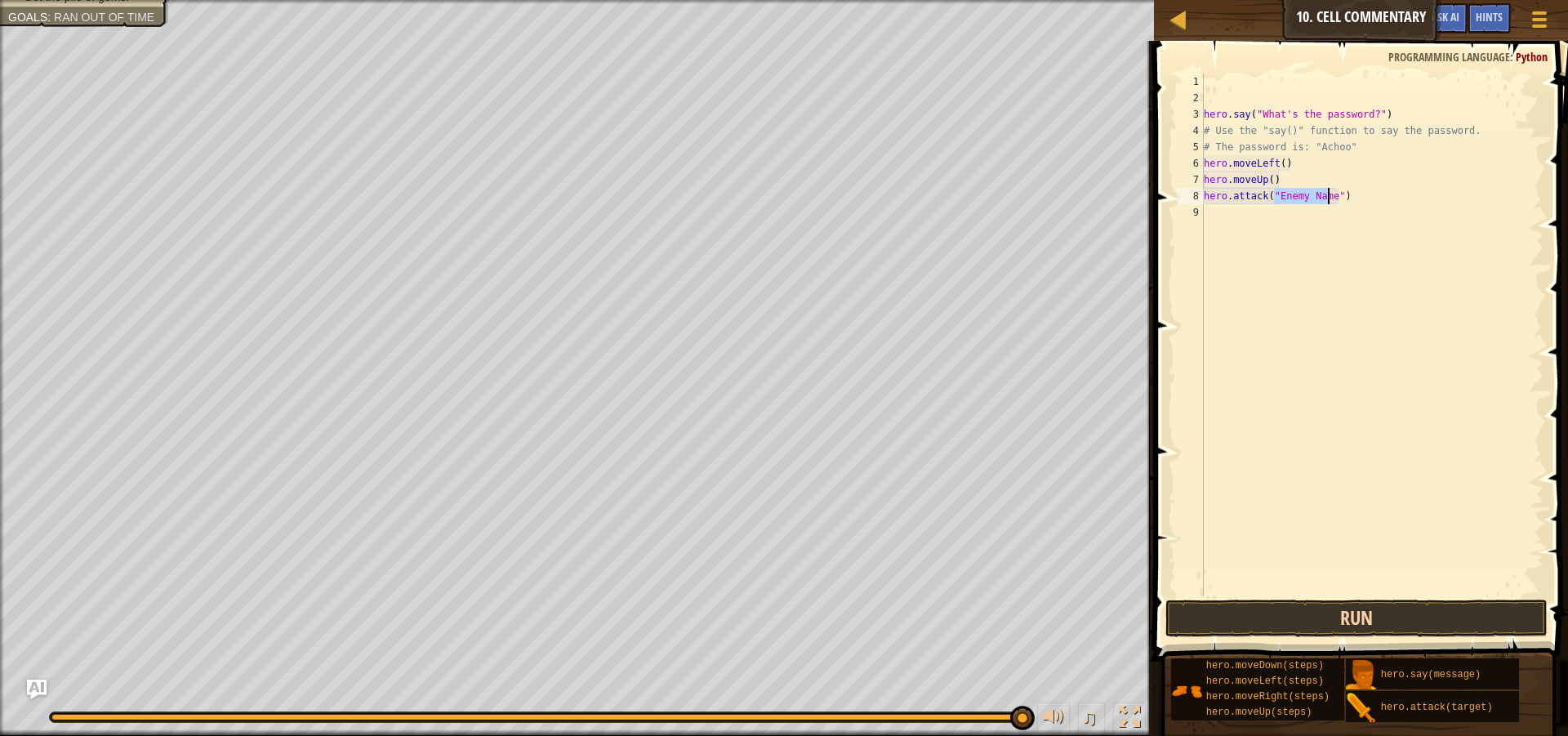
type textarea "hero.attack("Enemy Name")"
click at [1282, 602] on button "Run" at bounding box center [1356, 618] width 382 height 38
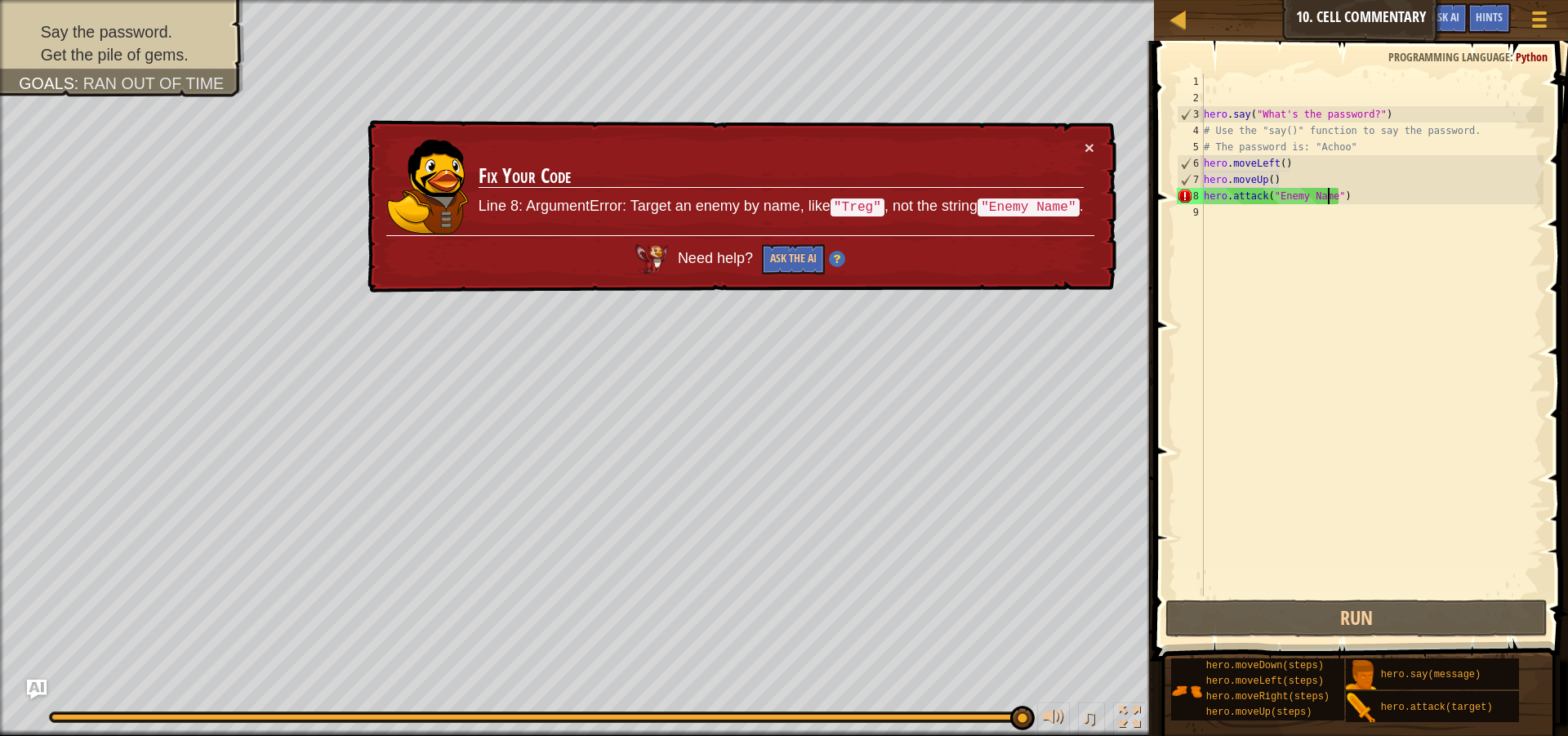
click at [1356, 195] on div "hero . say ( "What's the password?" ) # Use the "say()" function to say the pas…" at bounding box center [1372, 351] width 343 height 555
drag, startPoint x: 1356, startPoint y: 195, endPoint x: 1202, endPoint y: 198, distance: 154.0
click at [1202, 198] on div "hero.attack("Enemy Name") 1 2 3 4 5 6 7 8 9 hero . say ( "What's the password?"…" at bounding box center [1359, 334] width 370 height 522
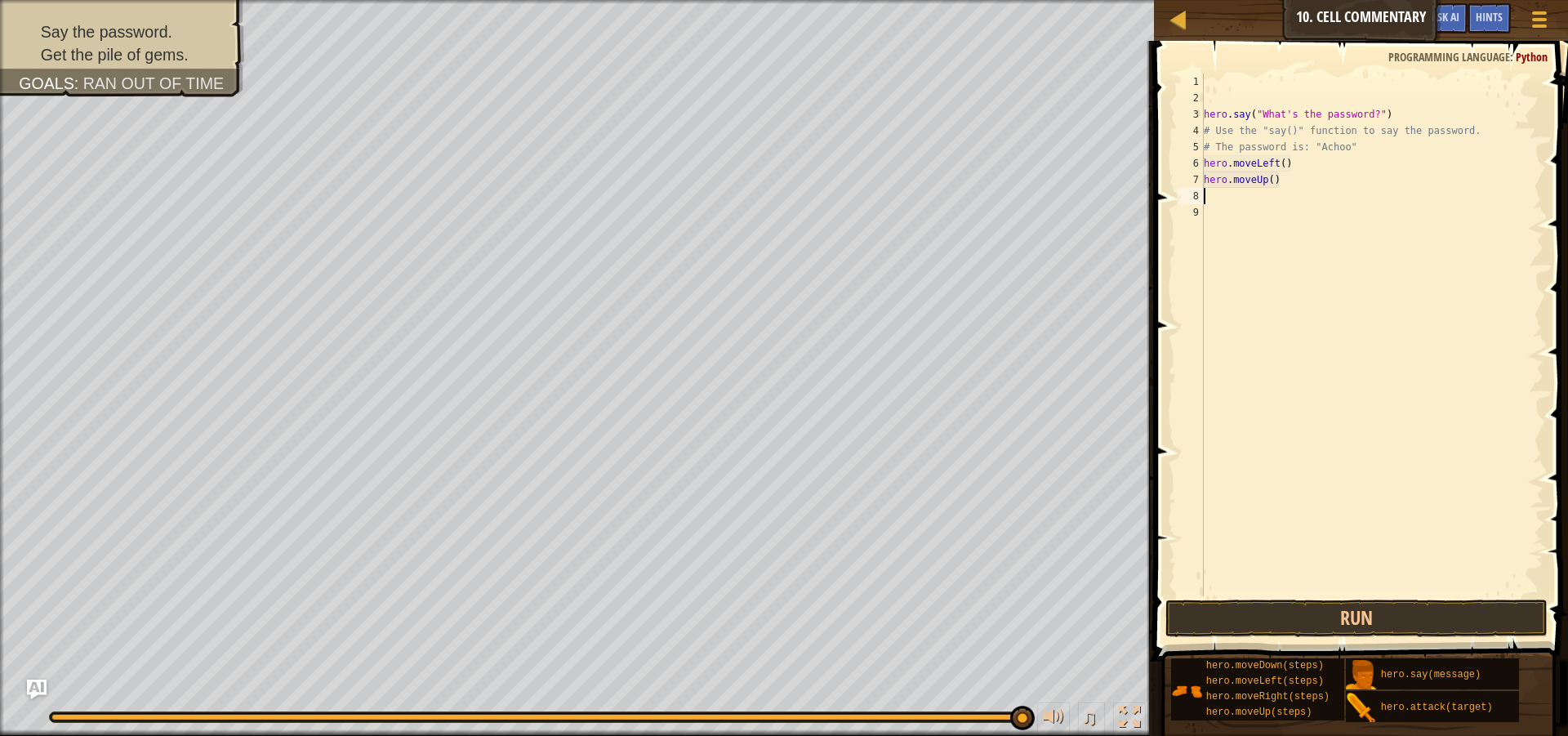
click at [1224, 203] on div "hero . say ( "What's the password?" ) # Use the "say()" function to say the pas…" at bounding box center [1372, 351] width 343 height 555
click at [1266, 621] on button "Run" at bounding box center [1356, 618] width 382 height 38
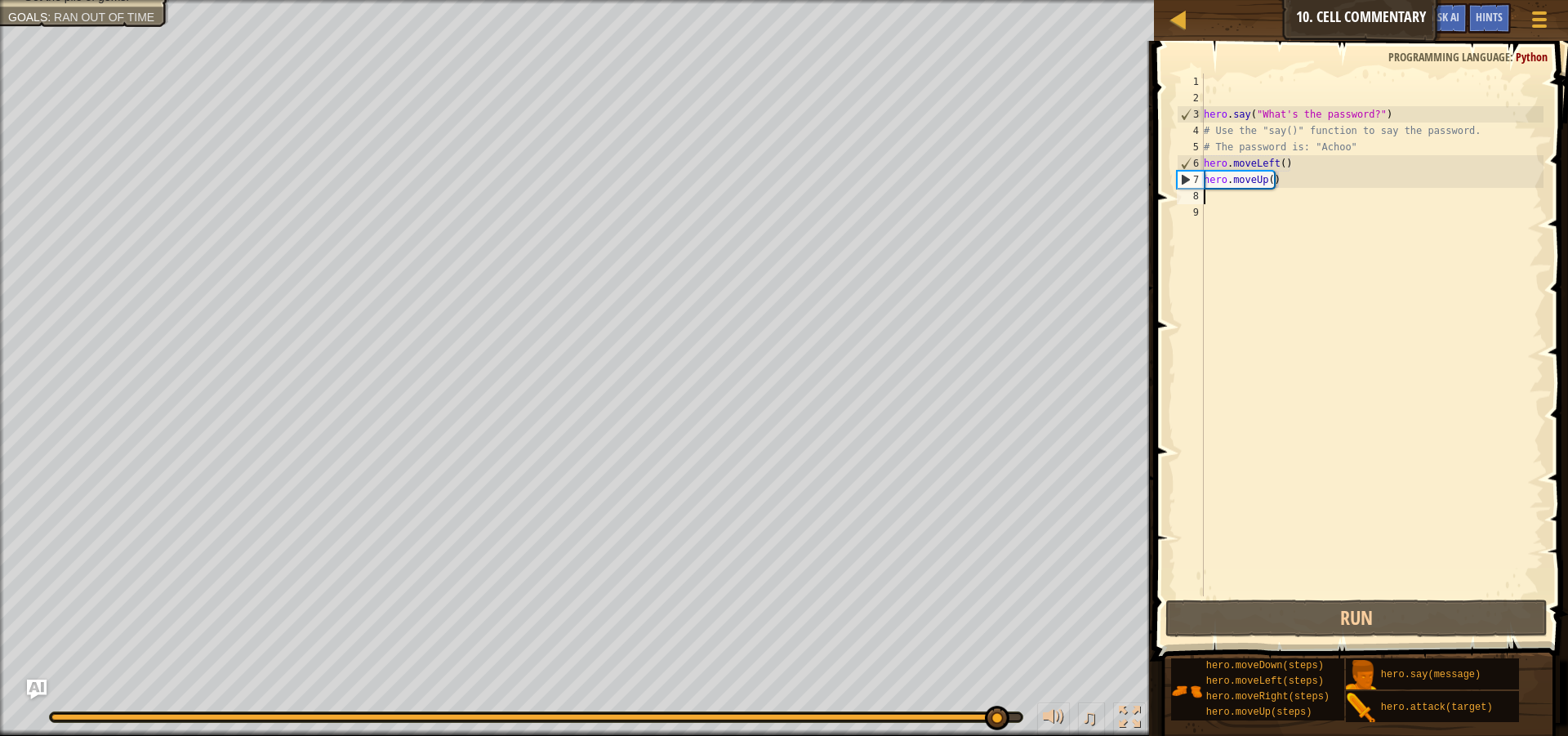
type textarea "h"
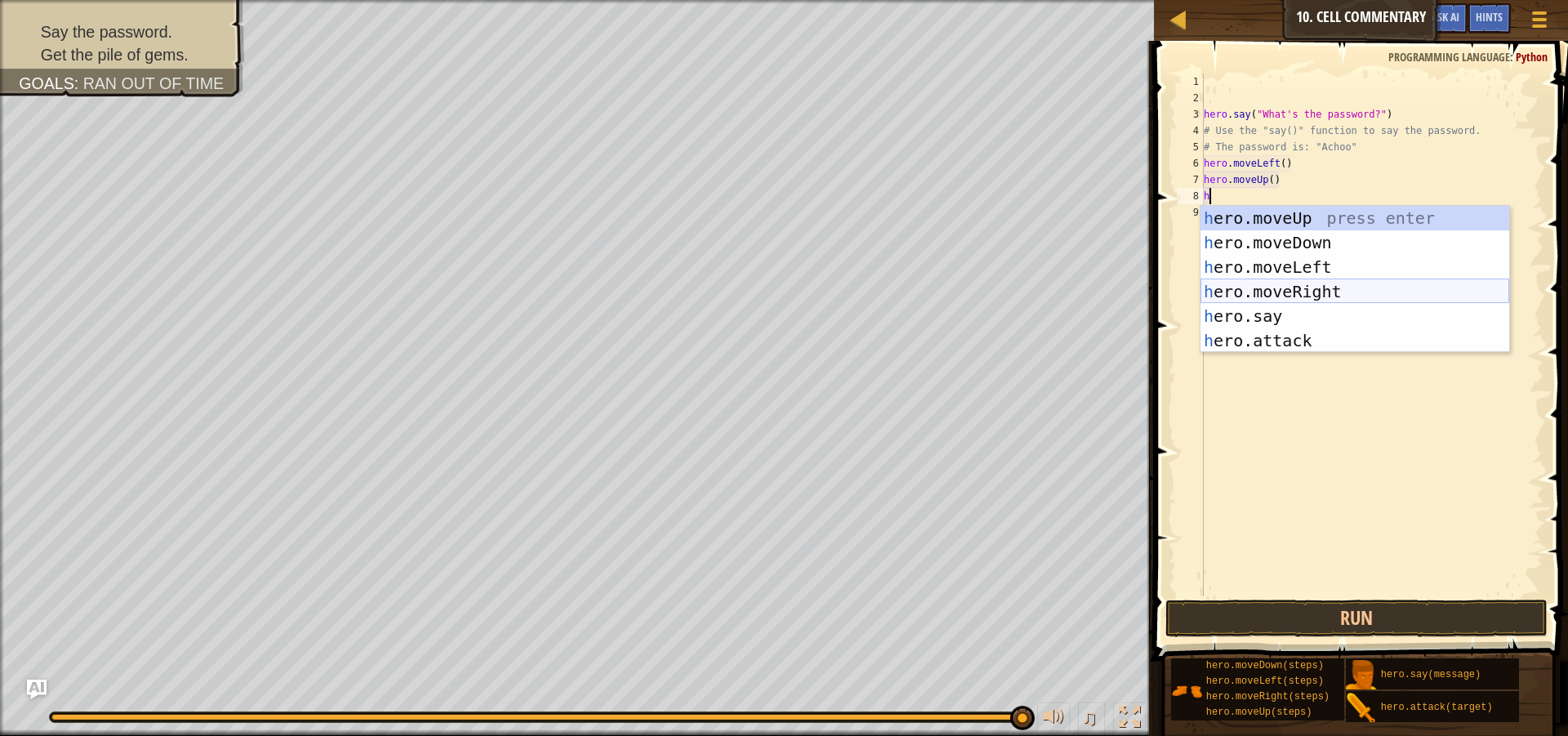
click at [1231, 297] on div "h ero.moveUp press enter h ero.moveDown press enter h ero.moveLeft press enter …" at bounding box center [1354, 303] width 309 height 196
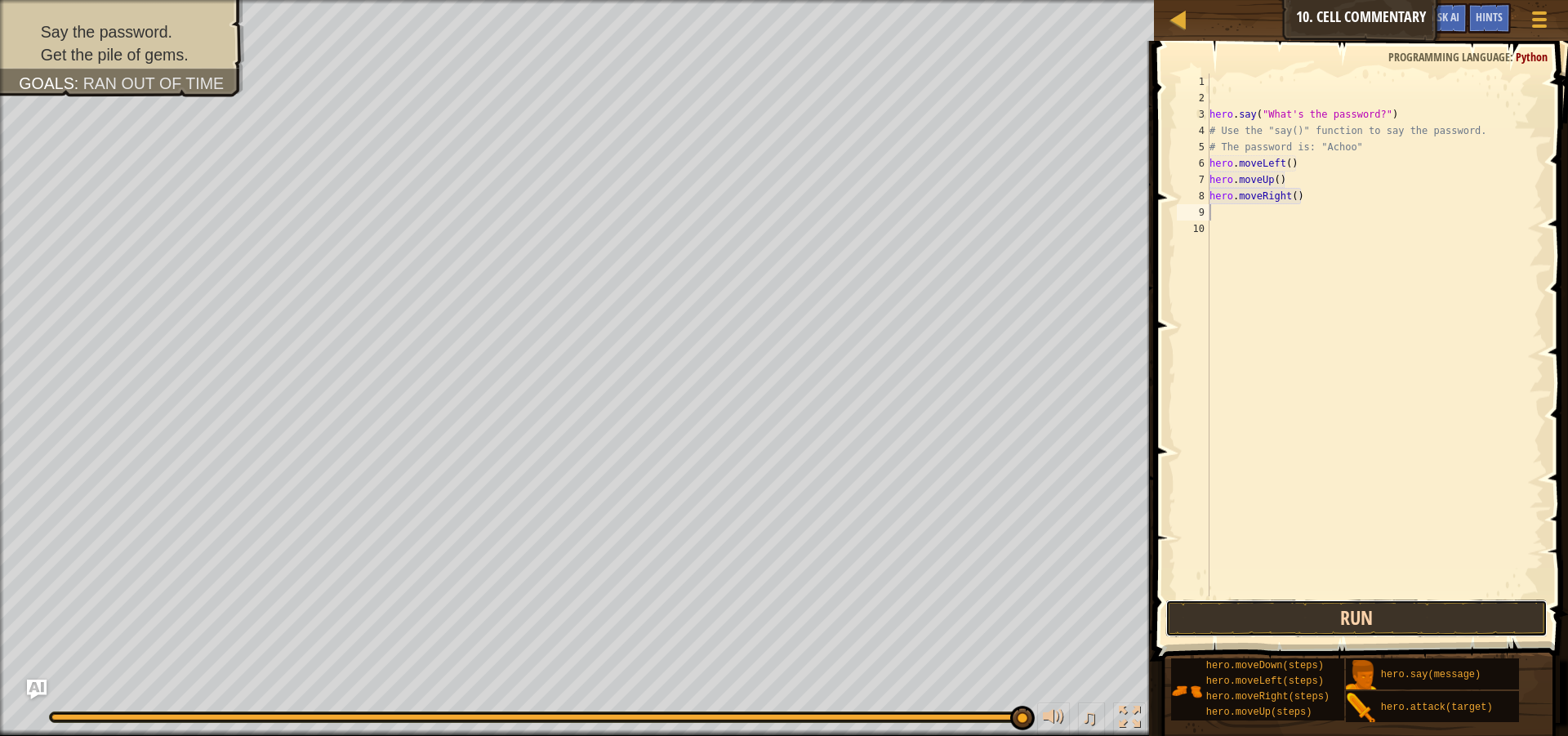
click at [1296, 618] on button "Run" at bounding box center [1356, 618] width 382 height 38
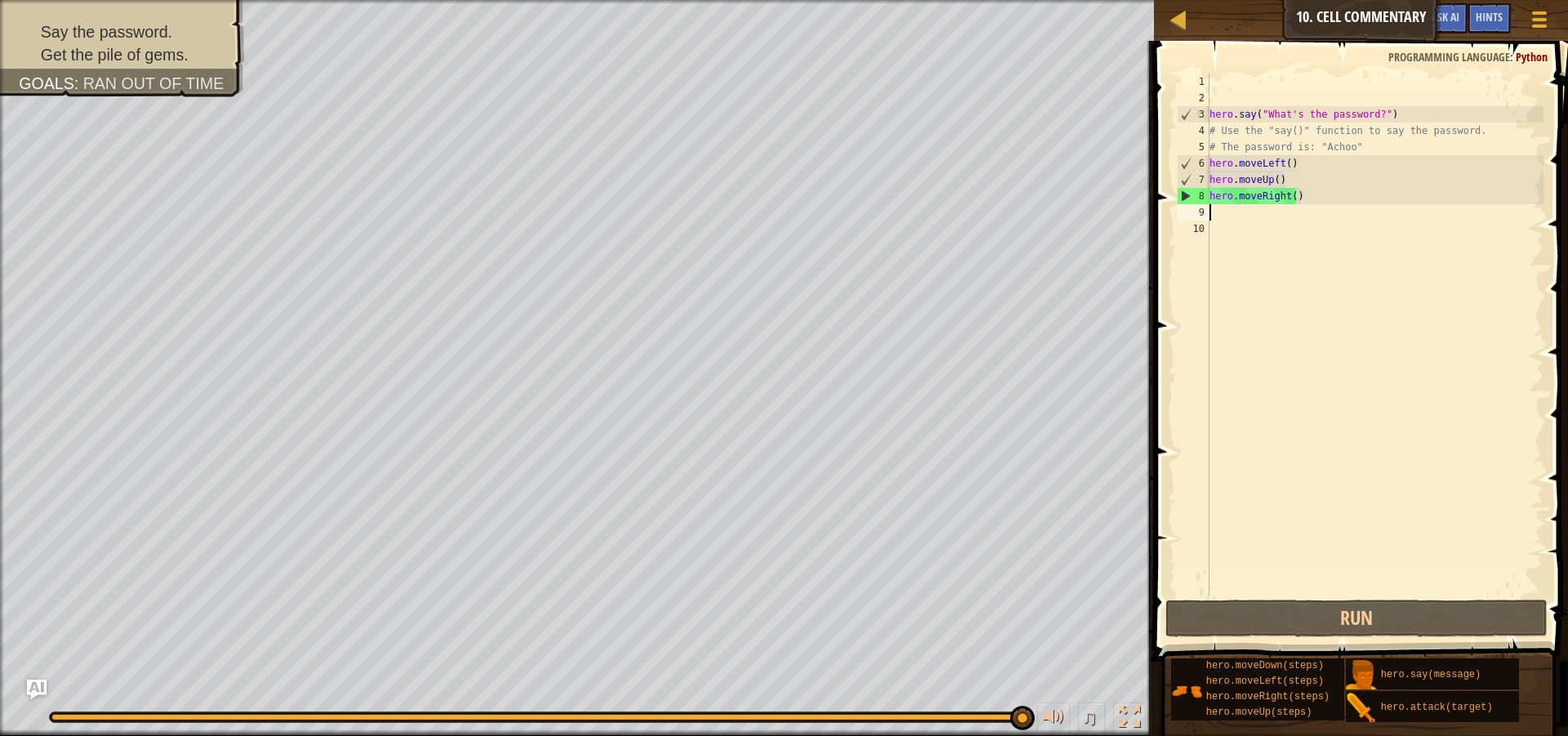
type textarea "h"
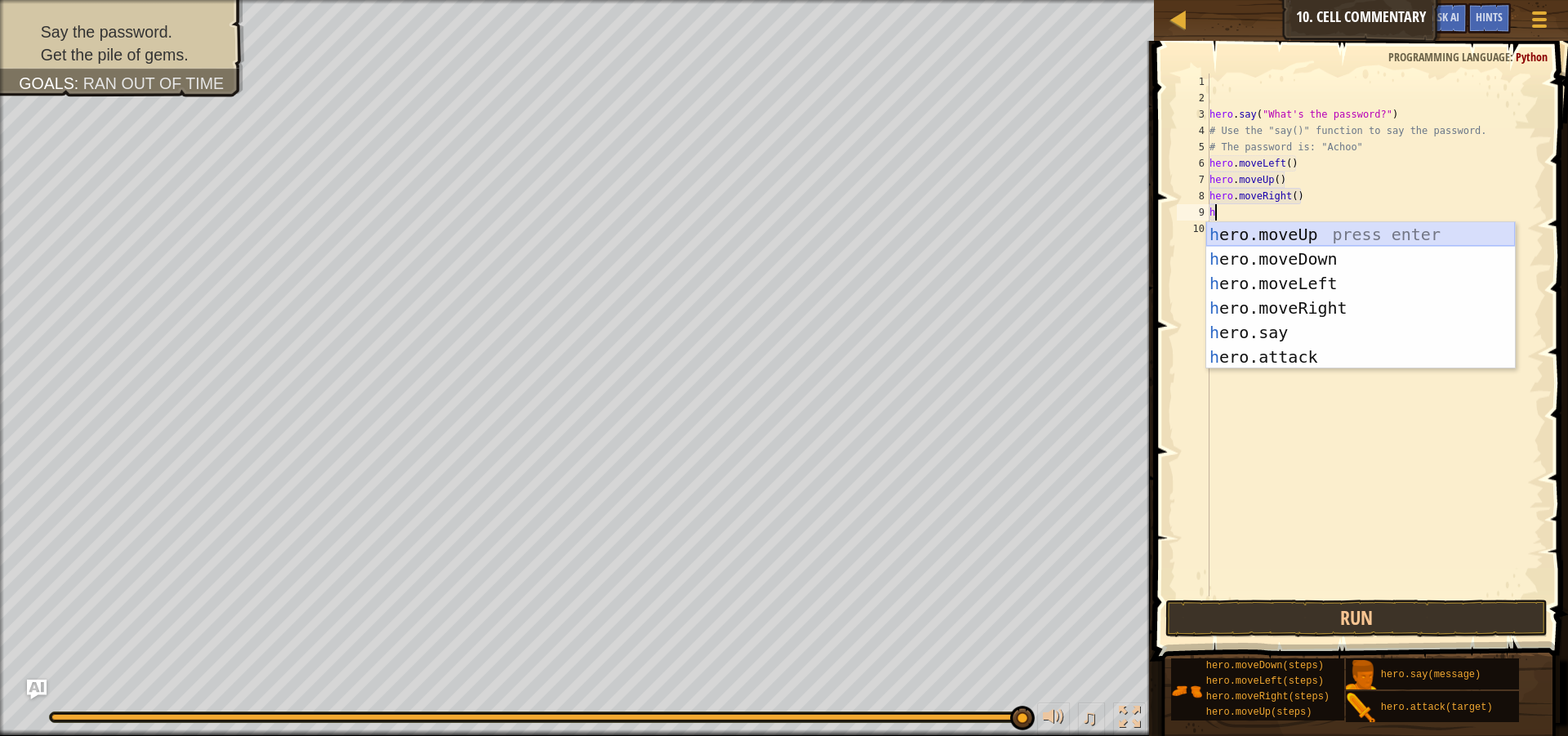
click at [1242, 238] on div "h ero.moveUp press enter h ero.moveDown press enter h ero.moveLeft press enter …" at bounding box center [1360, 320] width 309 height 196
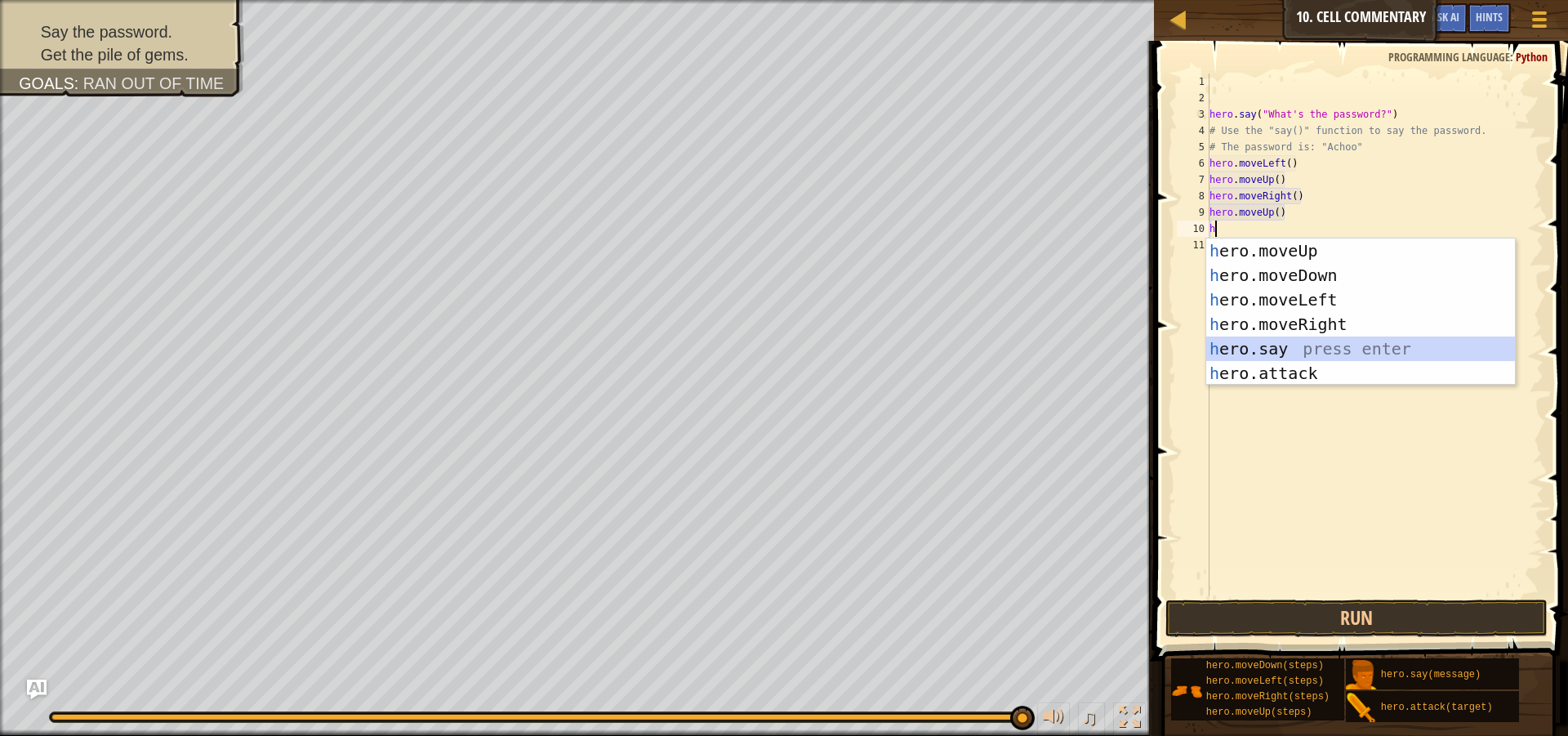
click at [1241, 345] on div "h ero.moveUp press enter h ero.moveDown press enter h ero.moveLeft press enter …" at bounding box center [1360, 336] width 309 height 196
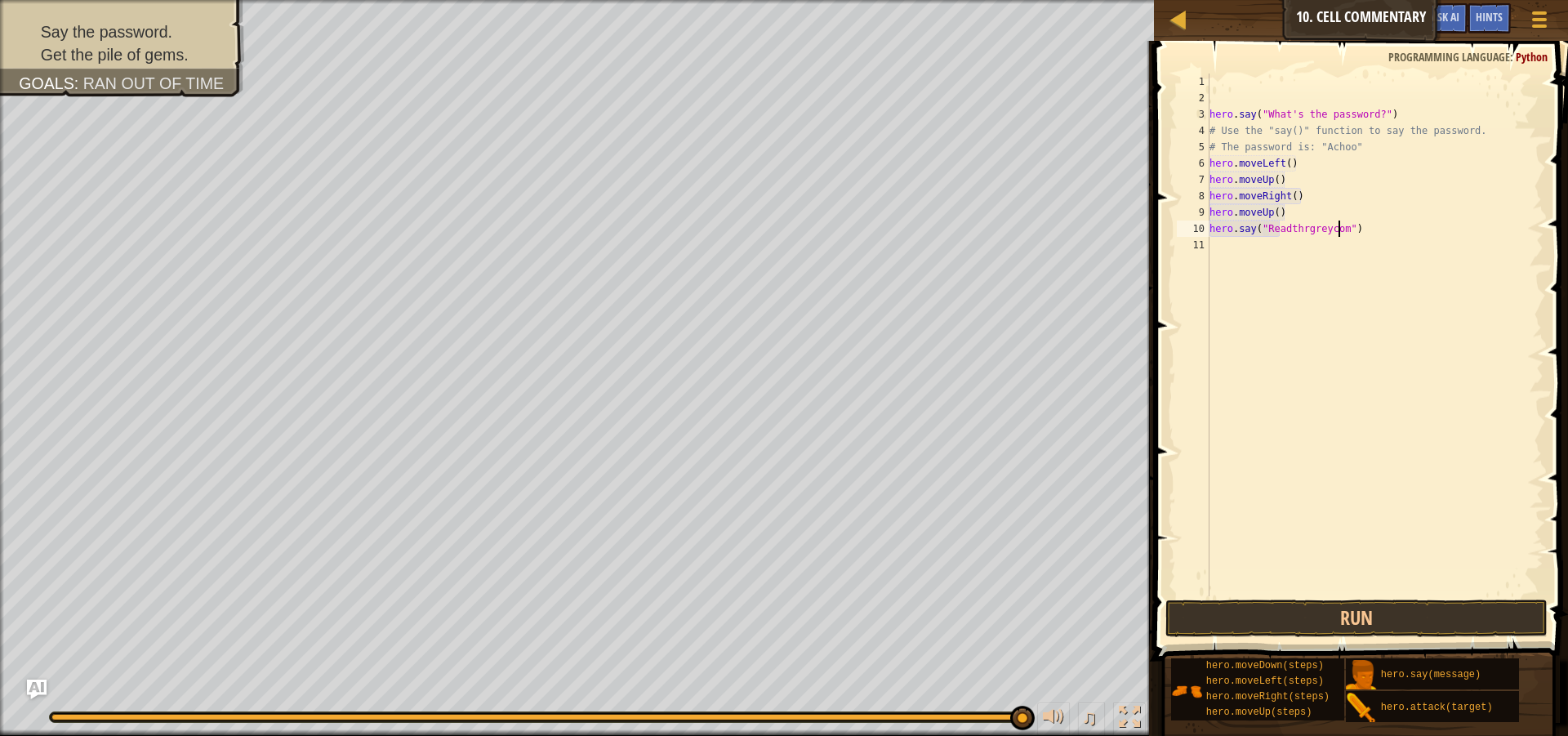
scroll to position [7, 11]
type textarea "hero.say("Readthrgreycomment")"
click at [1285, 615] on button "Run" at bounding box center [1356, 618] width 382 height 38
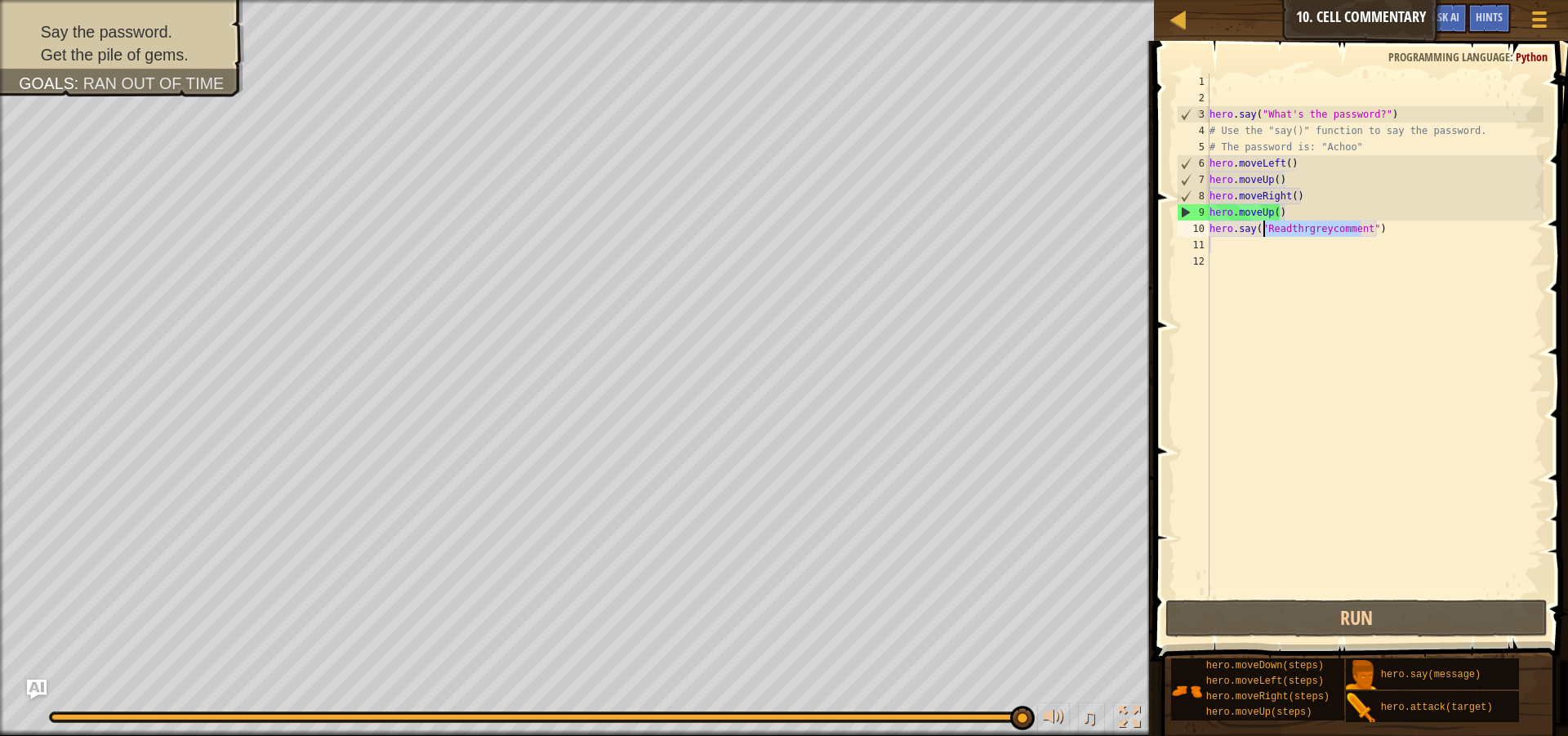
drag, startPoint x: 1359, startPoint y: 227, endPoint x: 1264, endPoint y: 230, distance: 95.0
click at [1264, 230] on div "hero . say ( "What's the password?" ) # Use the "say()" function to say the pas…" at bounding box center [1375, 351] width 338 height 555
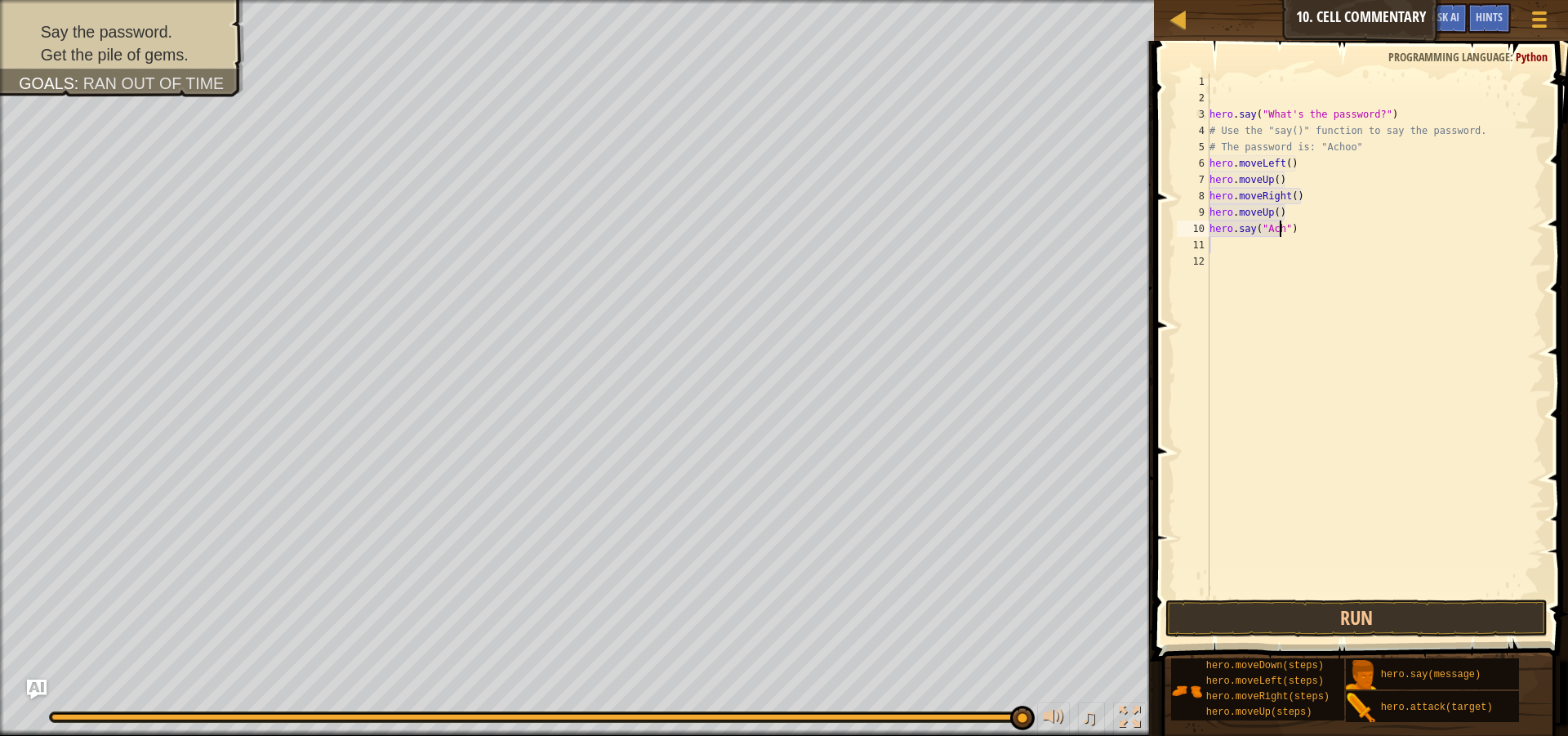
scroll to position [7, 6]
click at [1310, 615] on button "Run" at bounding box center [1356, 618] width 382 height 38
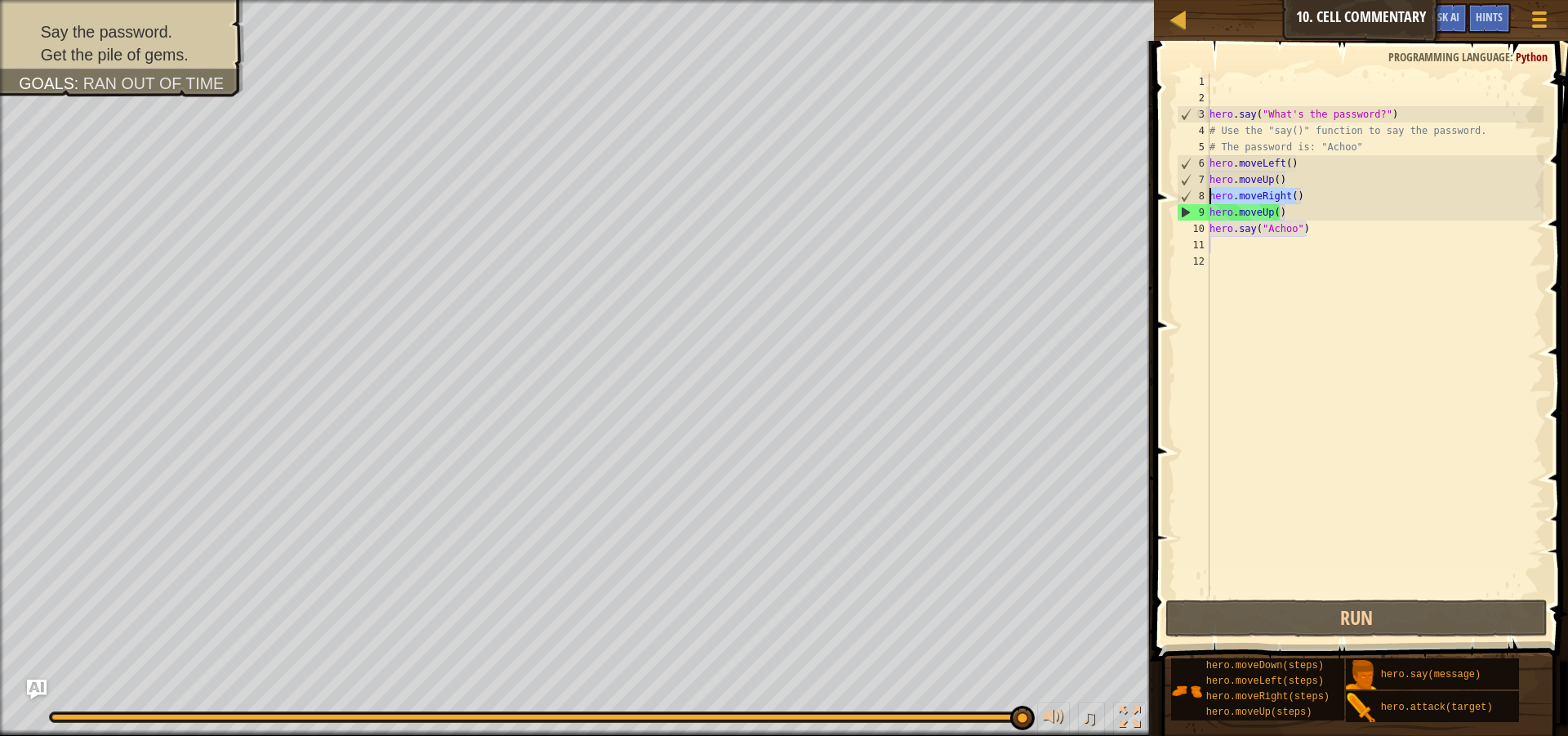
drag, startPoint x: 1296, startPoint y: 197, endPoint x: 1209, endPoint y: 196, distance: 87.0
click at [1209, 196] on div "hero.say("Achoo") 1 2 3 4 5 6 7 8 9 10 11 12 hero . say ( "What's the password?…" at bounding box center [1359, 334] width 370 height 522
type textarea "hero.moveRight()"
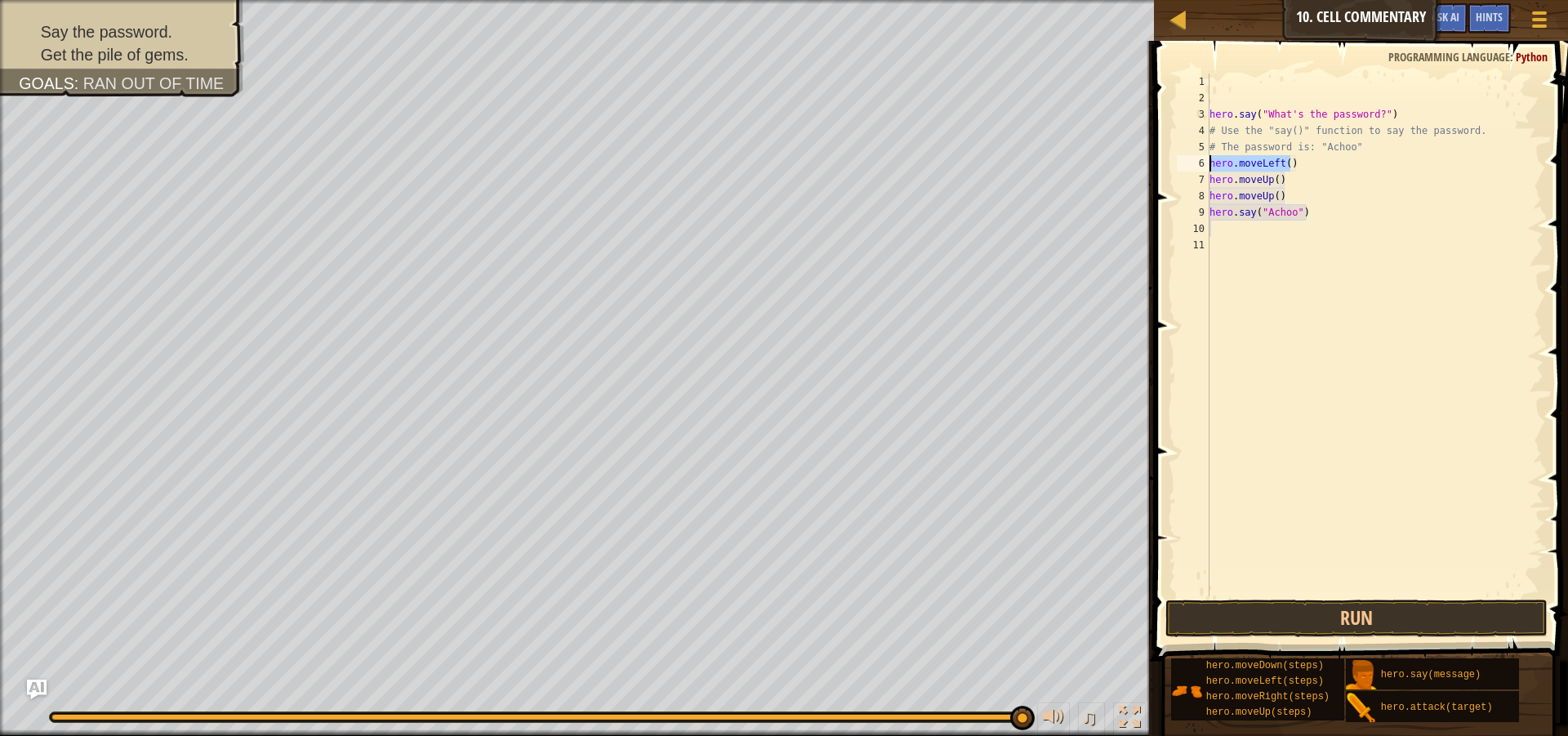
drag, startPoint x: 1295, startPoint y: 165, endPoint x: 1210, endPoint y: 163, distance: 85.0
click at [1210, 163] on div "hero . say ( "What's the password?" ) # Use the "say()" function to say the pas…" at bounding box center [1375, 351] width 338 height 555
type textarea "hero.moveLeft()"
drag, startPoint x: 1263, startPoint y: 112, endPoint x: 1373, endPoint y: 120, distance: 110.3
click at [1373, 120] on div "hero . say ( "What's the password?" ) # Use the "say()" function to say the pas…" at bounding box center [1375, 351] width 338 height 555
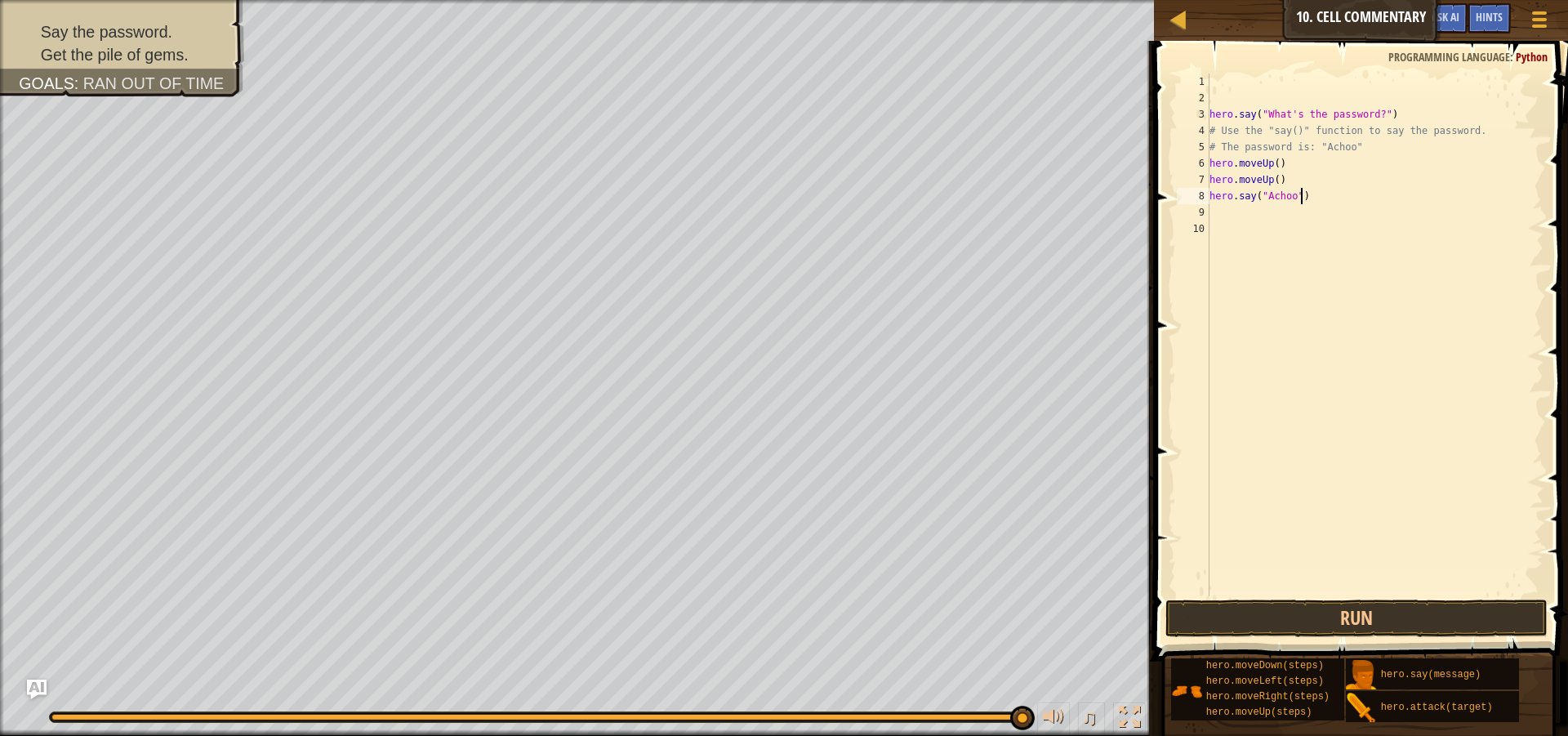
click at [1338, 203] on div "hero . say ( "What's the password?" ) # Use the "say()" function to say the pas…" at bounding box center [1375, 351] width 338 height 555
click at [1301, 614] on button "Run" at bounding box center [1356, 618] width 382 height 38
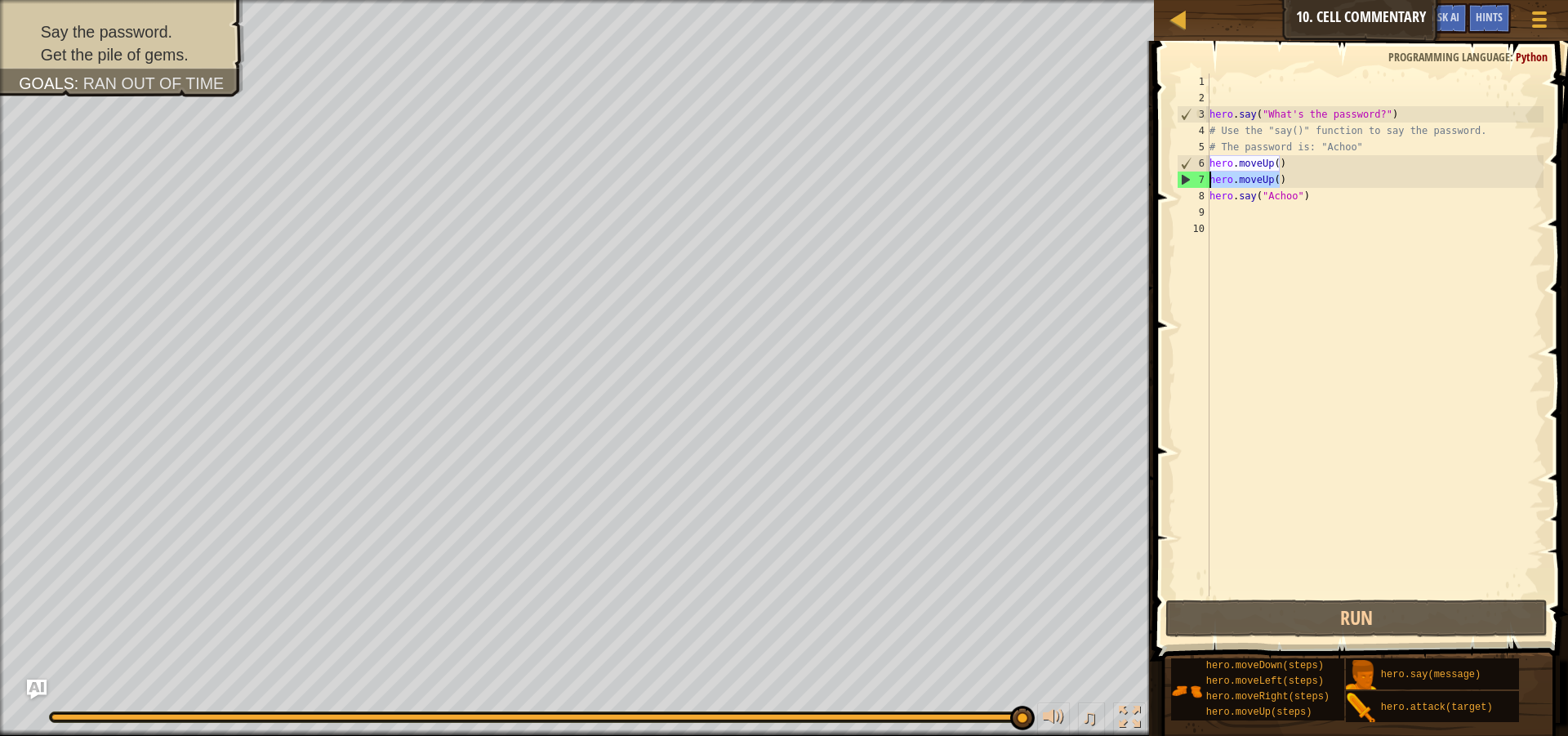
drag, startPoint x: 1282, startPoint y: 181, endPoint x: 1211, endPoint y: 184, distance: 71.1
click at [1211, 184] on div "hero . say ( "What's the password?" ) # Use the "say()" function to say the pas…" at bounding box center [1375, 351] width 338 height 555
type textarea "hero.moveUp()"
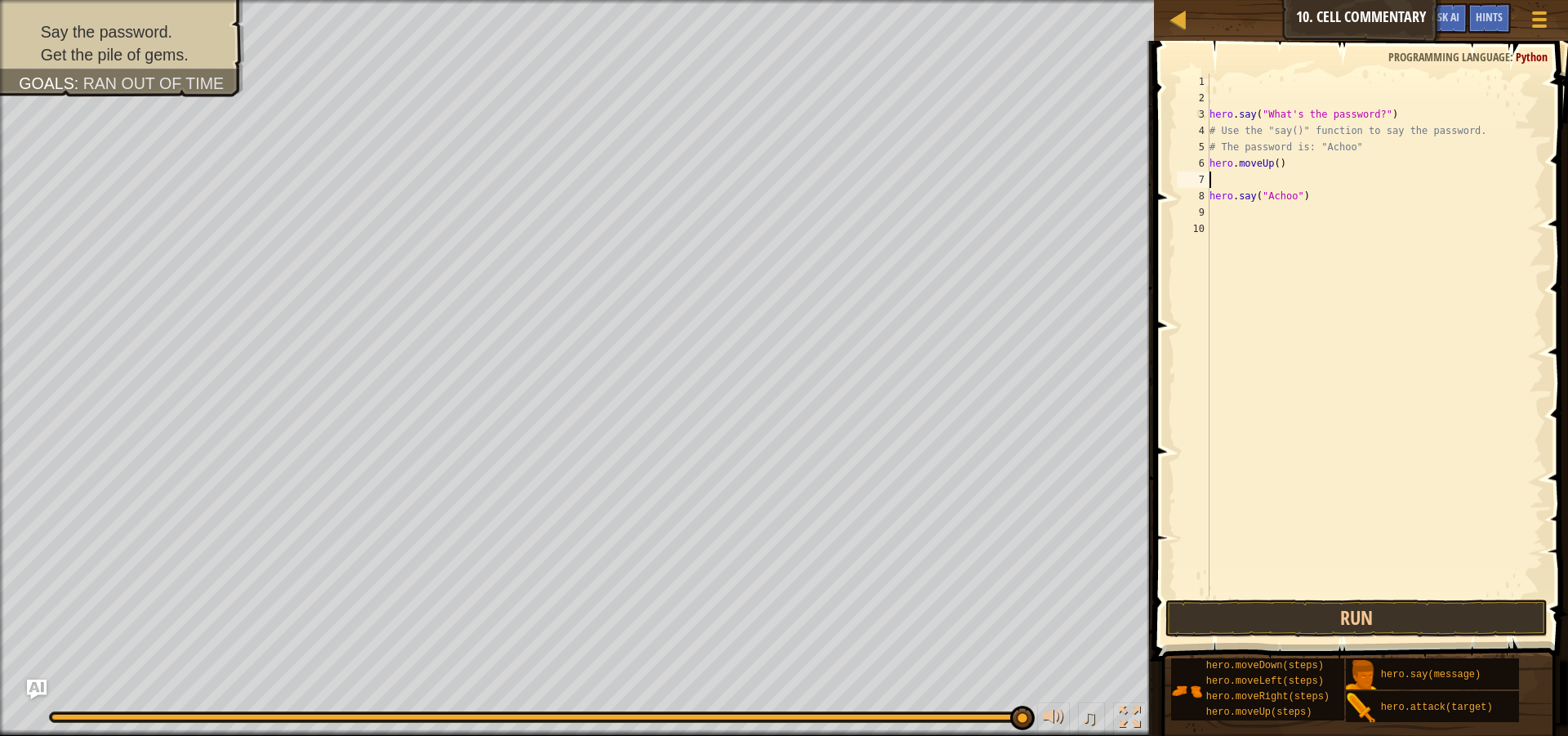
type textarea "hero.moveUp()"
click at [1404, 613] on button "Run" at bounding box center [1356, 618] width 382 height 38
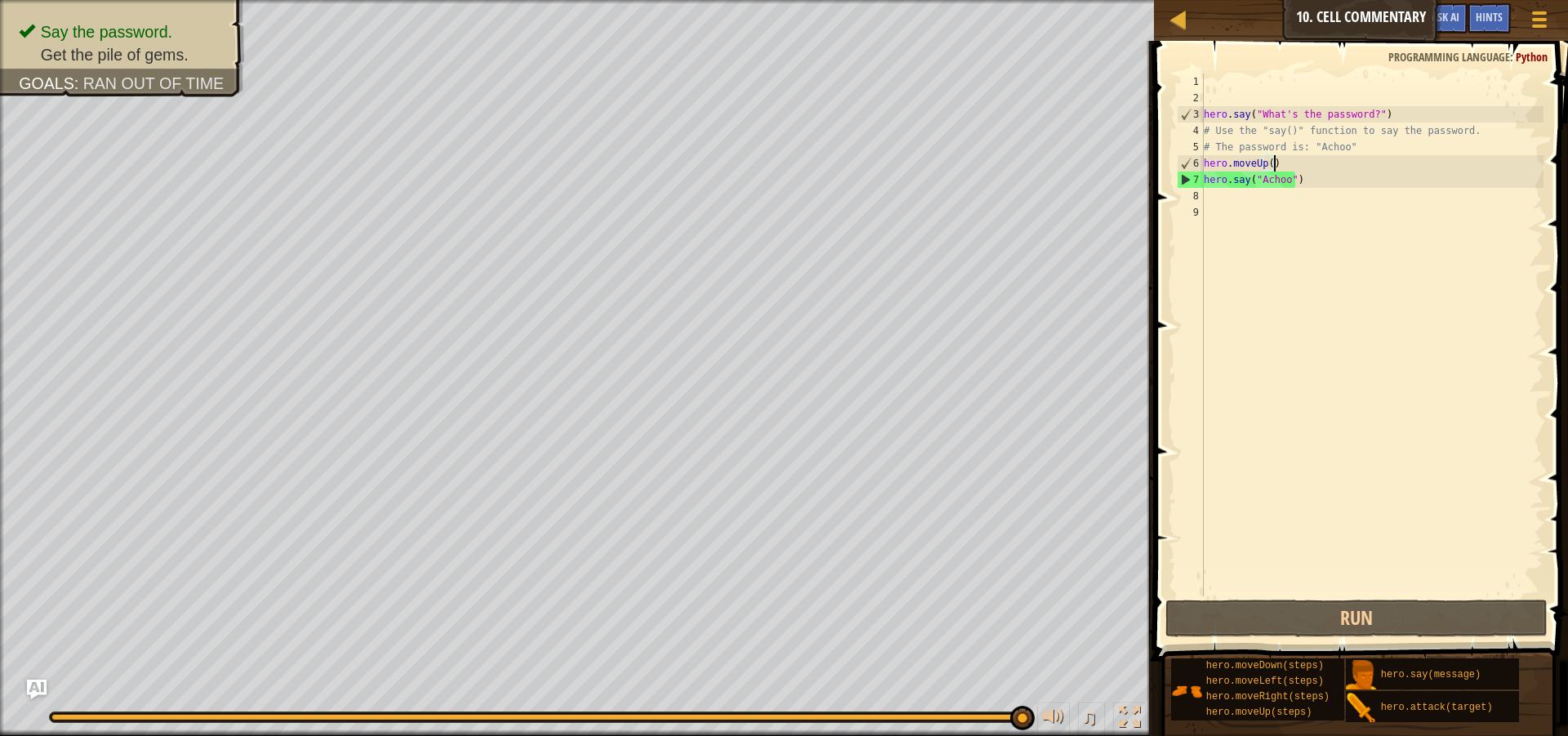
click at [1211, 198] on div "hero . say ( "What's the password?" ) # Use the "say()" function to say the pas…" at bounding box center [1372, 351] width 343 height 555
type textarea "h"
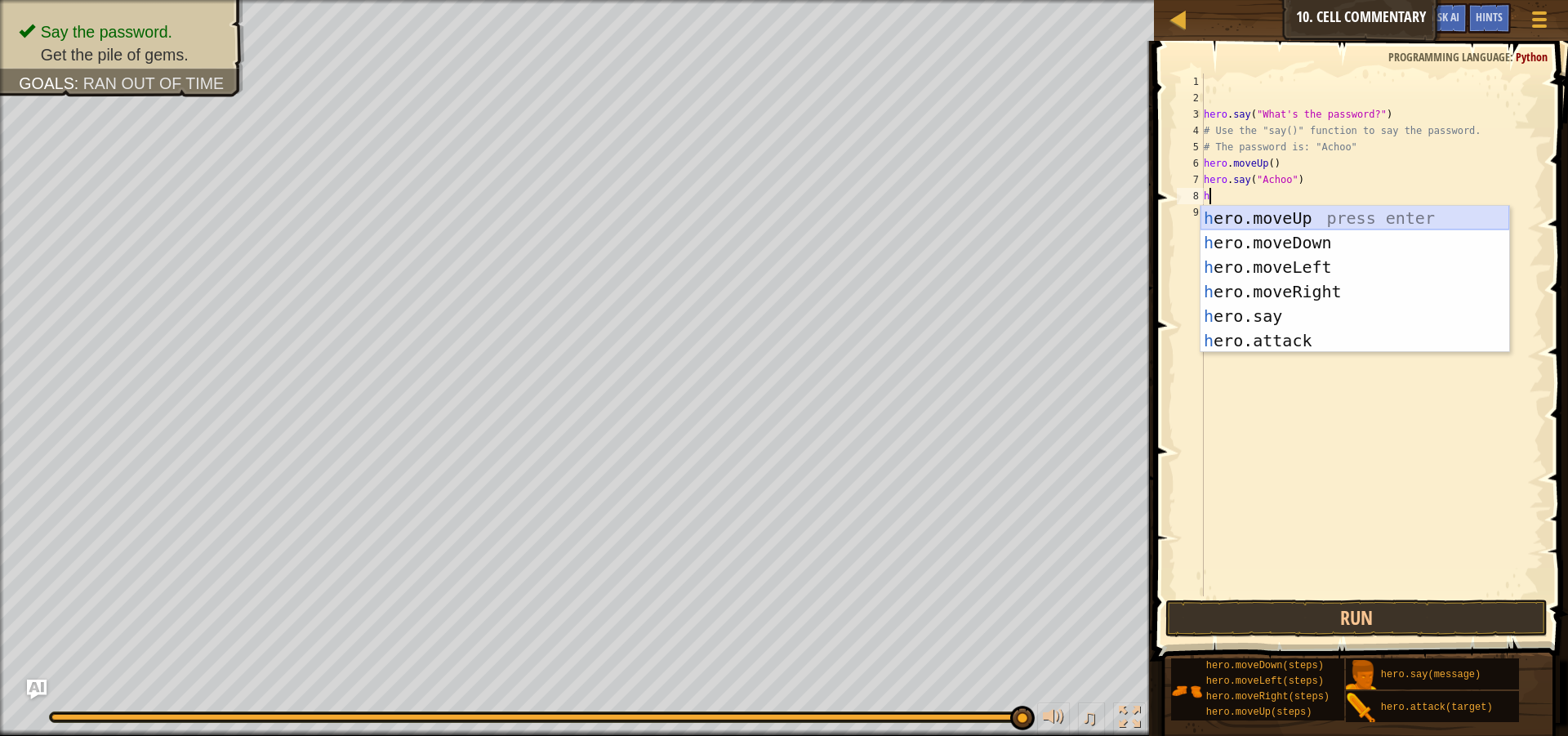
click at [1226, 222] on div "h ero.moveUp press enter h ero.moveDown press enter h ero.moveLeft press enter …" at bounding box center [1354, 303] width 309 height 196
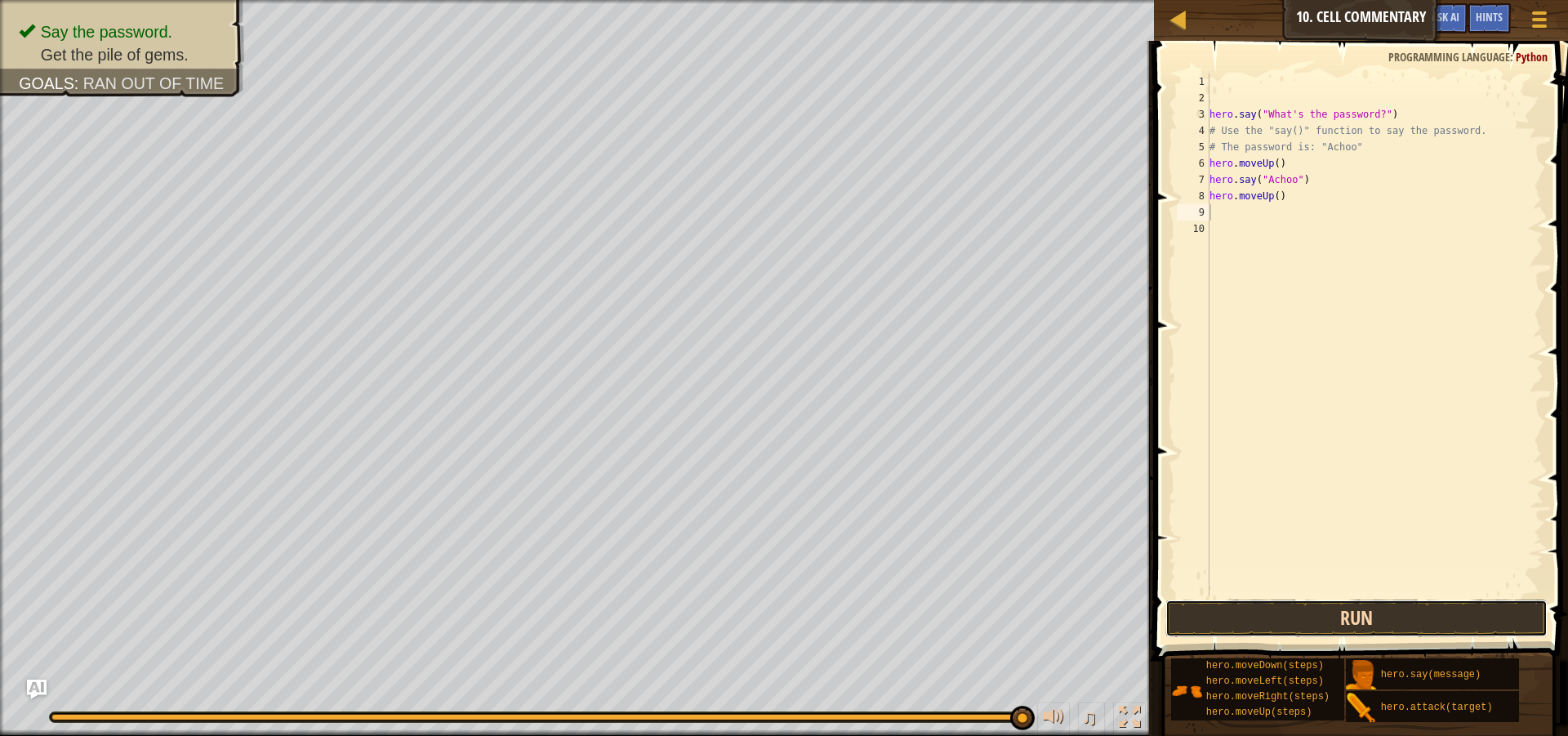
click at [1374, 625] on button "Run" at bounding box center [1356, 618] width 382 height 38
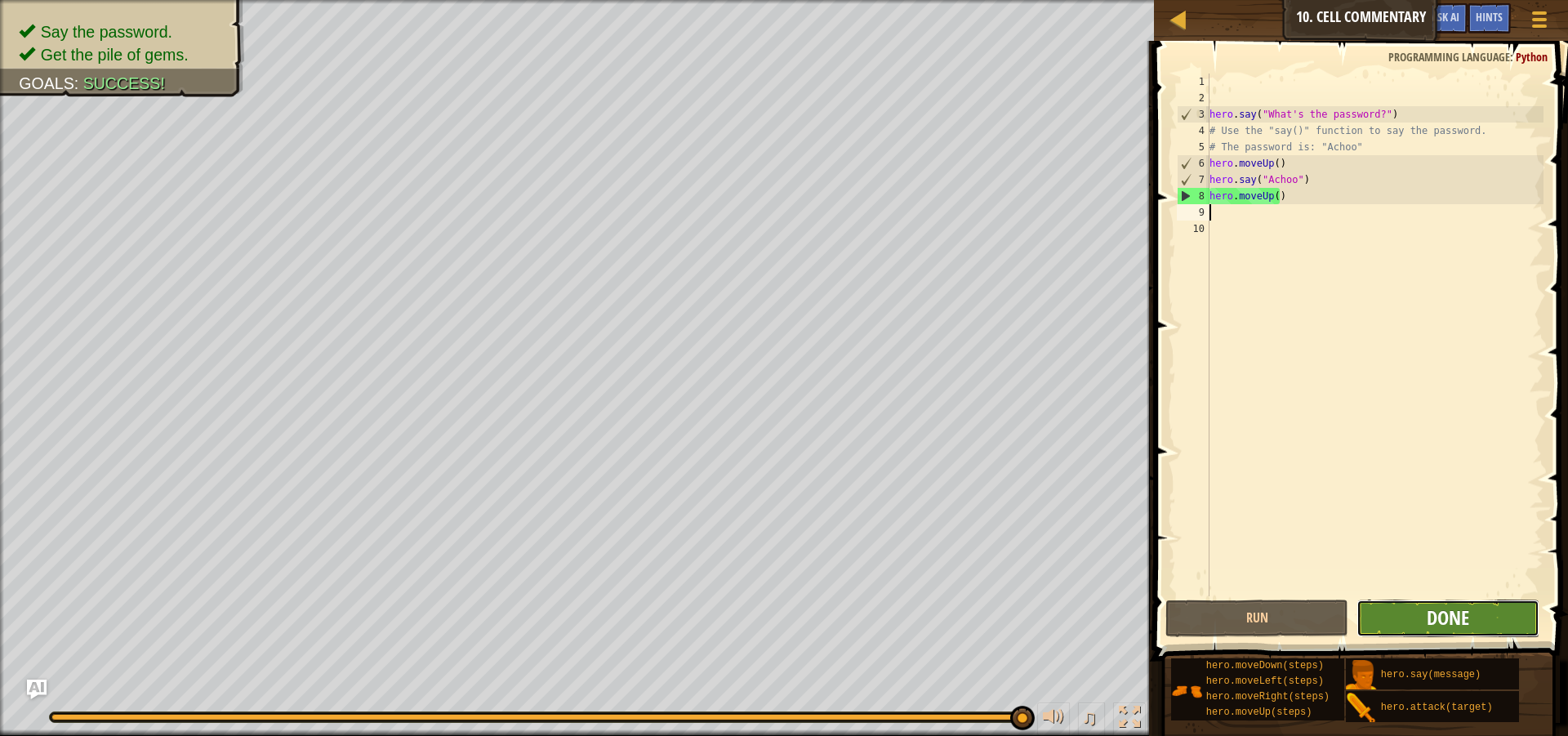
click at [1436, 616] on span "Done" at bounding box center [1448, 617] width 42 height 26
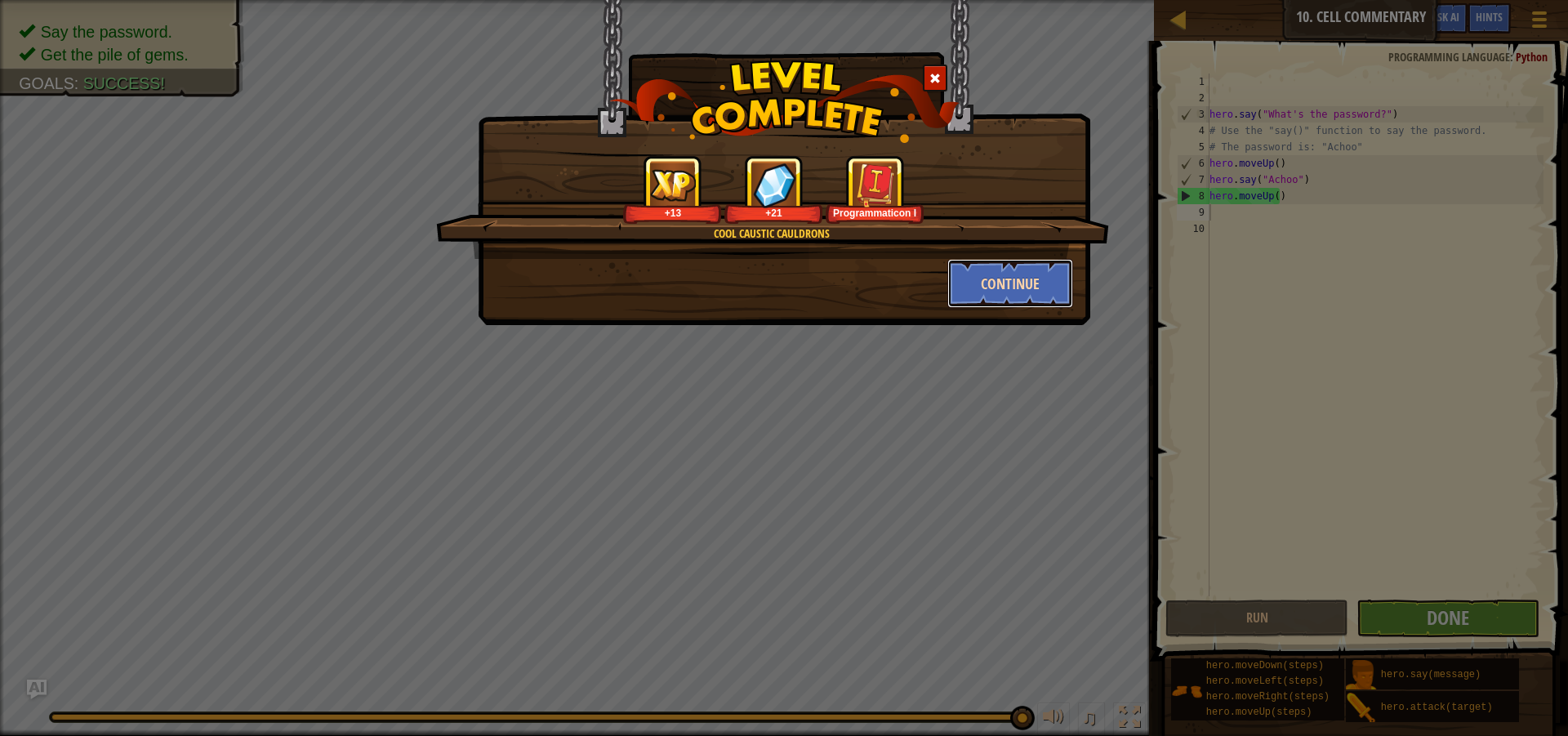
click at [1020, 296] on button "Continue" at bounding box center [1010, 283] width 126 height 49
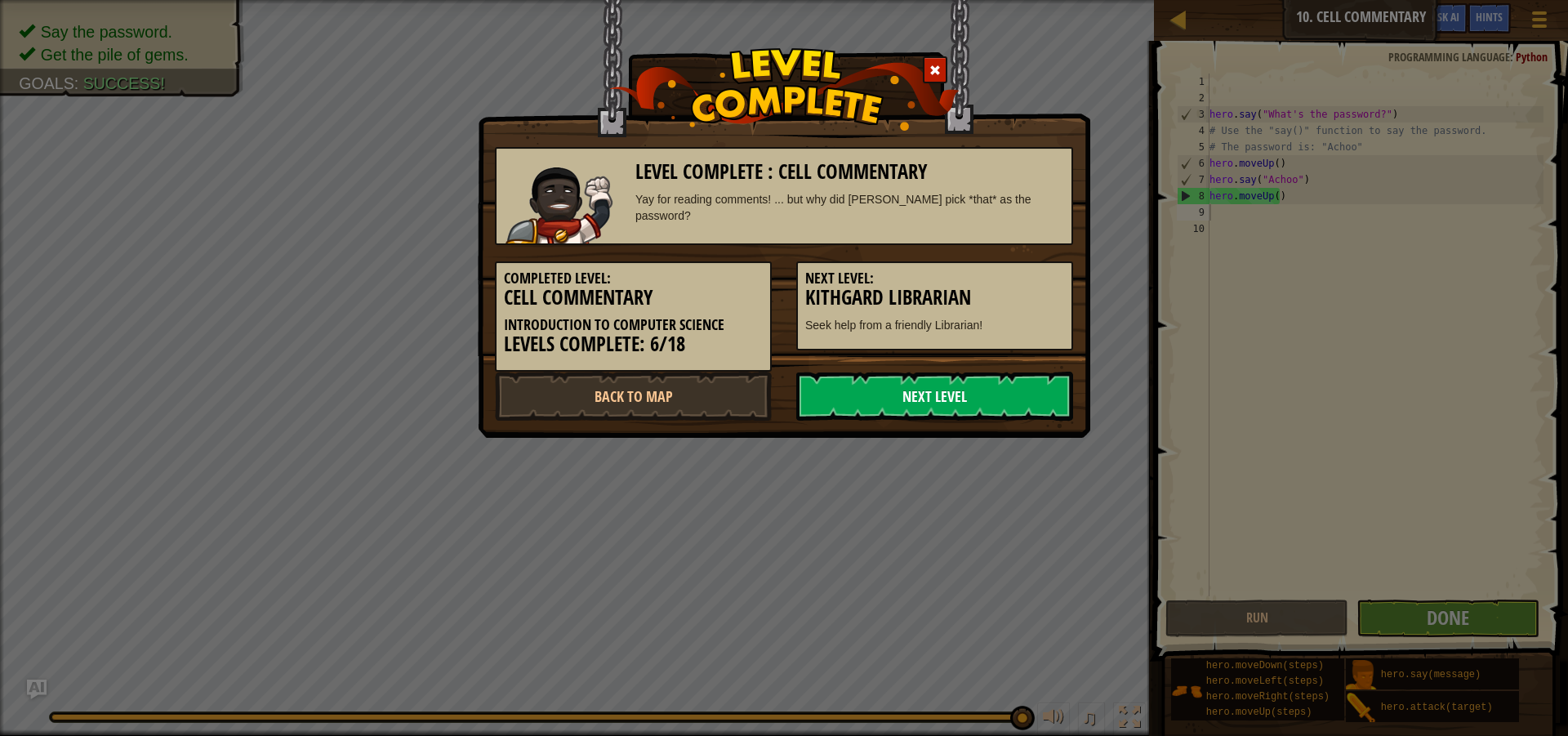
click at [942, 400] on link "Next Level" at bounding box center [934, 395] width 276 height 49
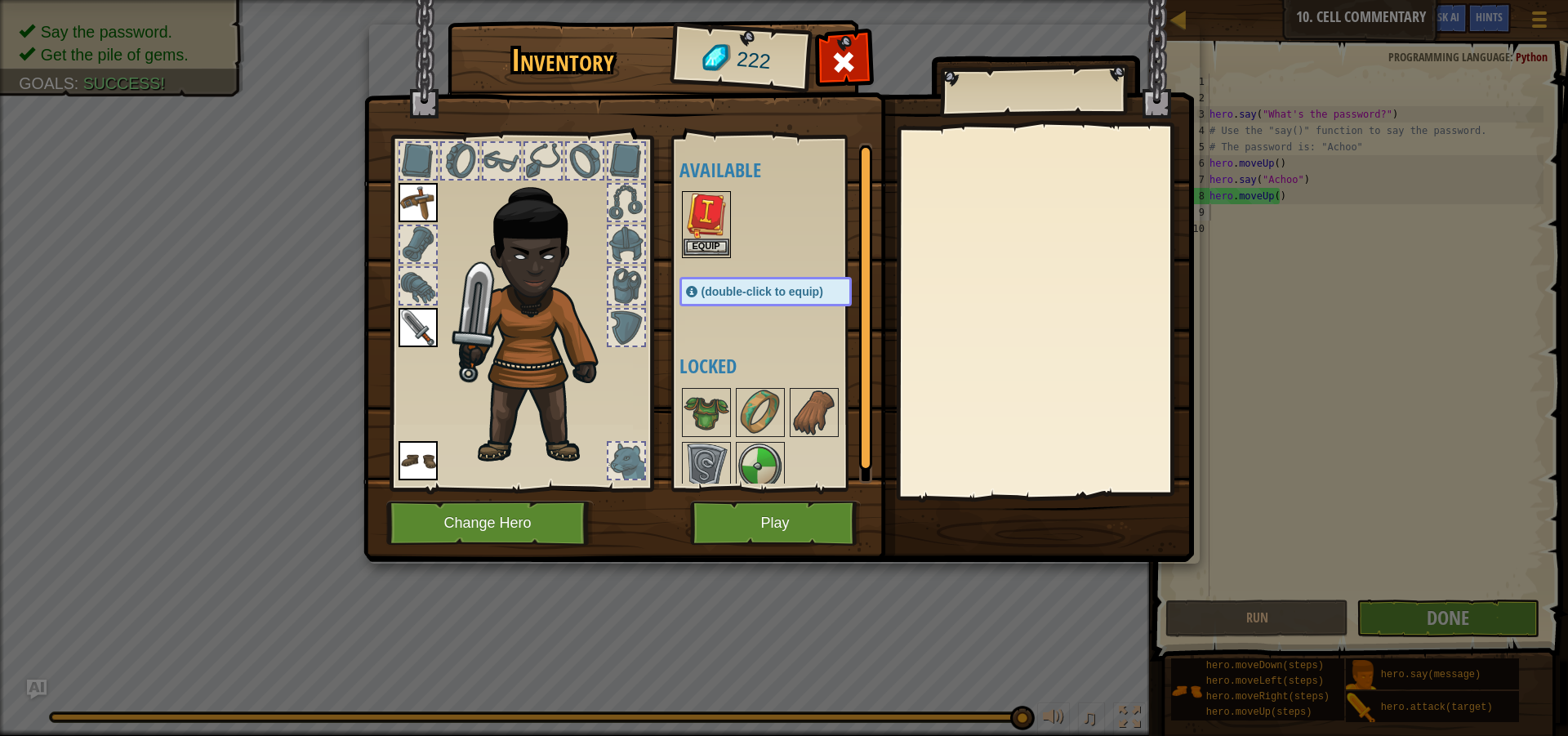
click at [716, 235] on img at bounding box center [707, 216] width 46 height 46
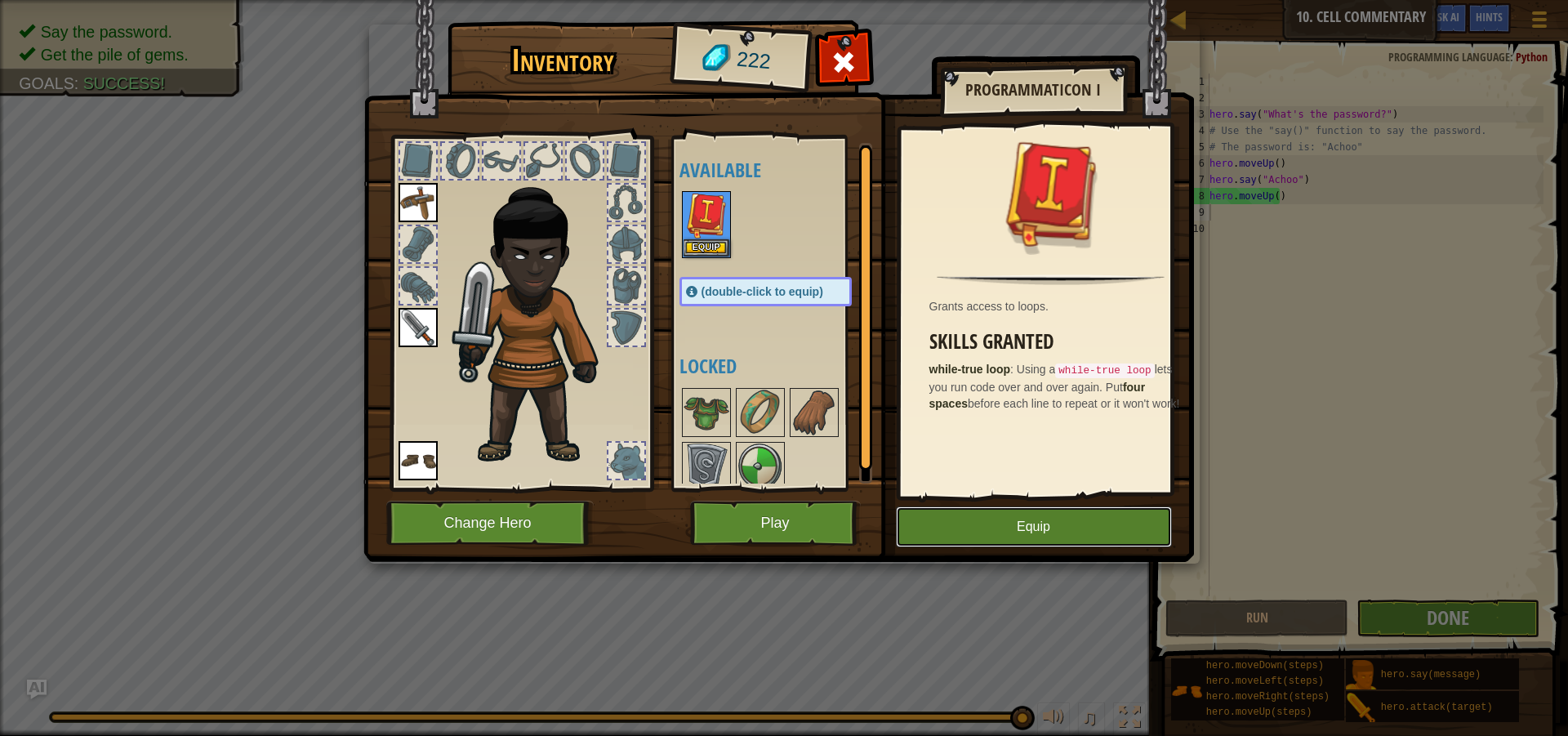
click at [1010, 525] on button "Equip" at bounding box center [1034, 527] width 276 height 41
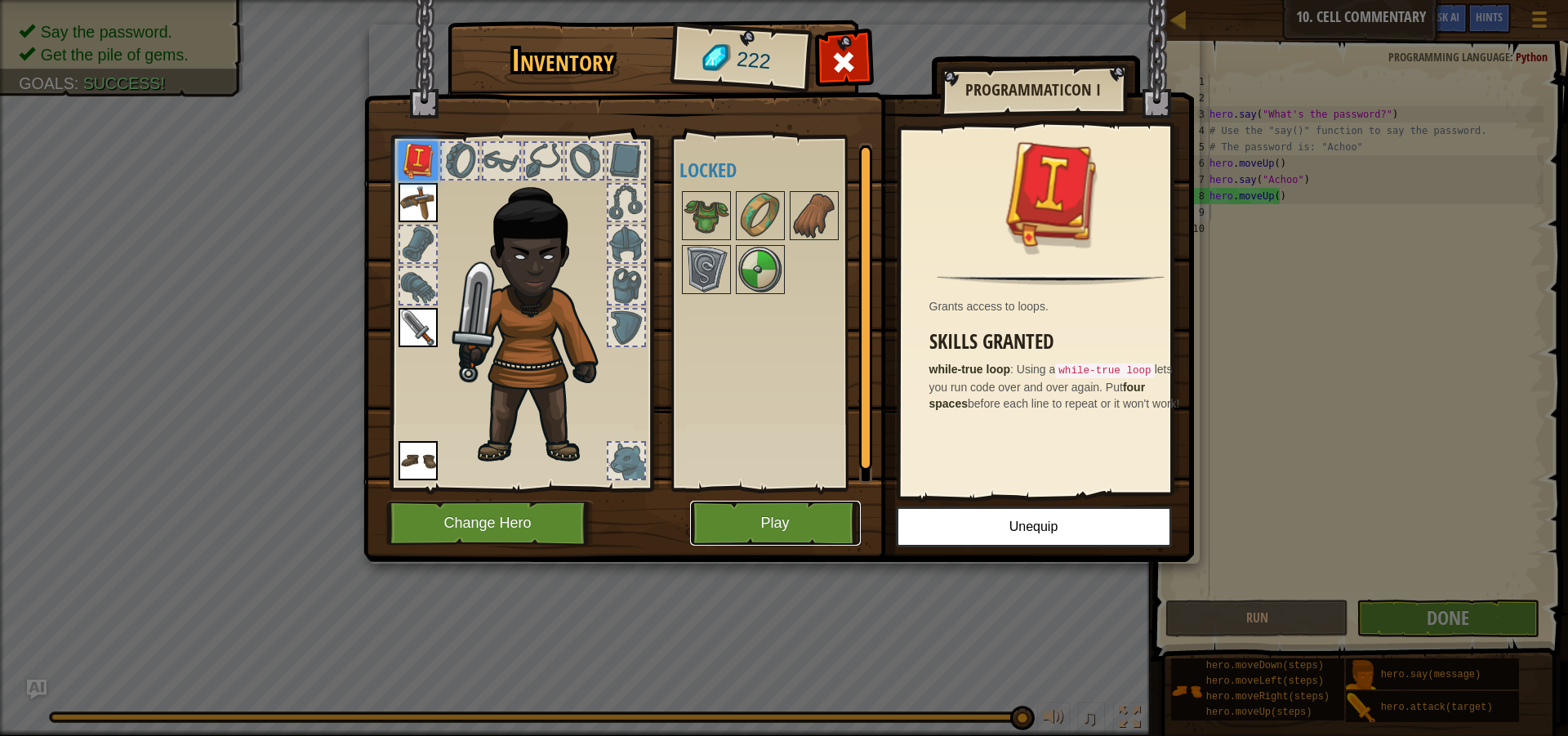
click at [808, 528] on button "Play" at bounding box center [775, 522] width 170 height 45
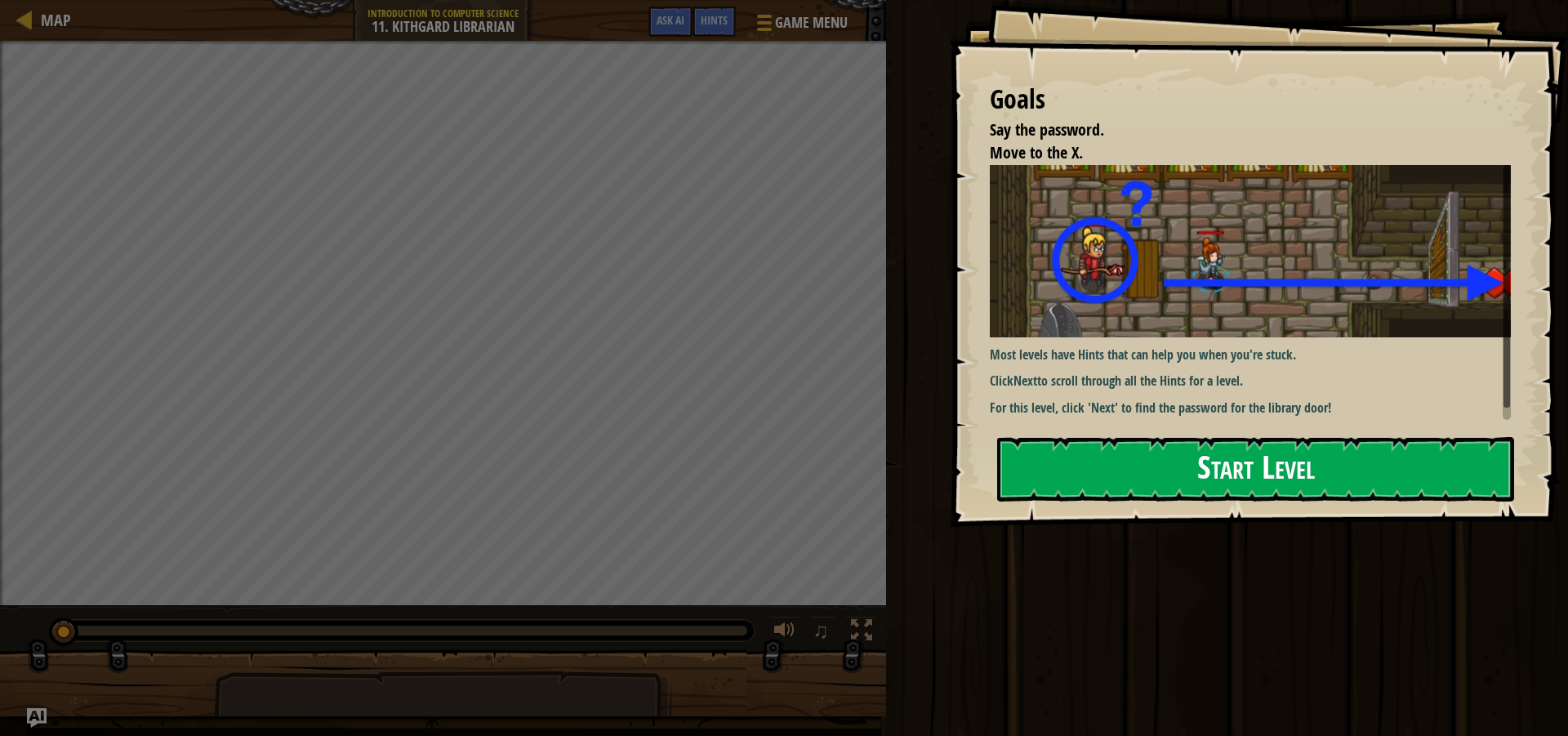
click at [1014, 437] on button "Start Level" at bounding box center [1255, 469] width 517 height 64
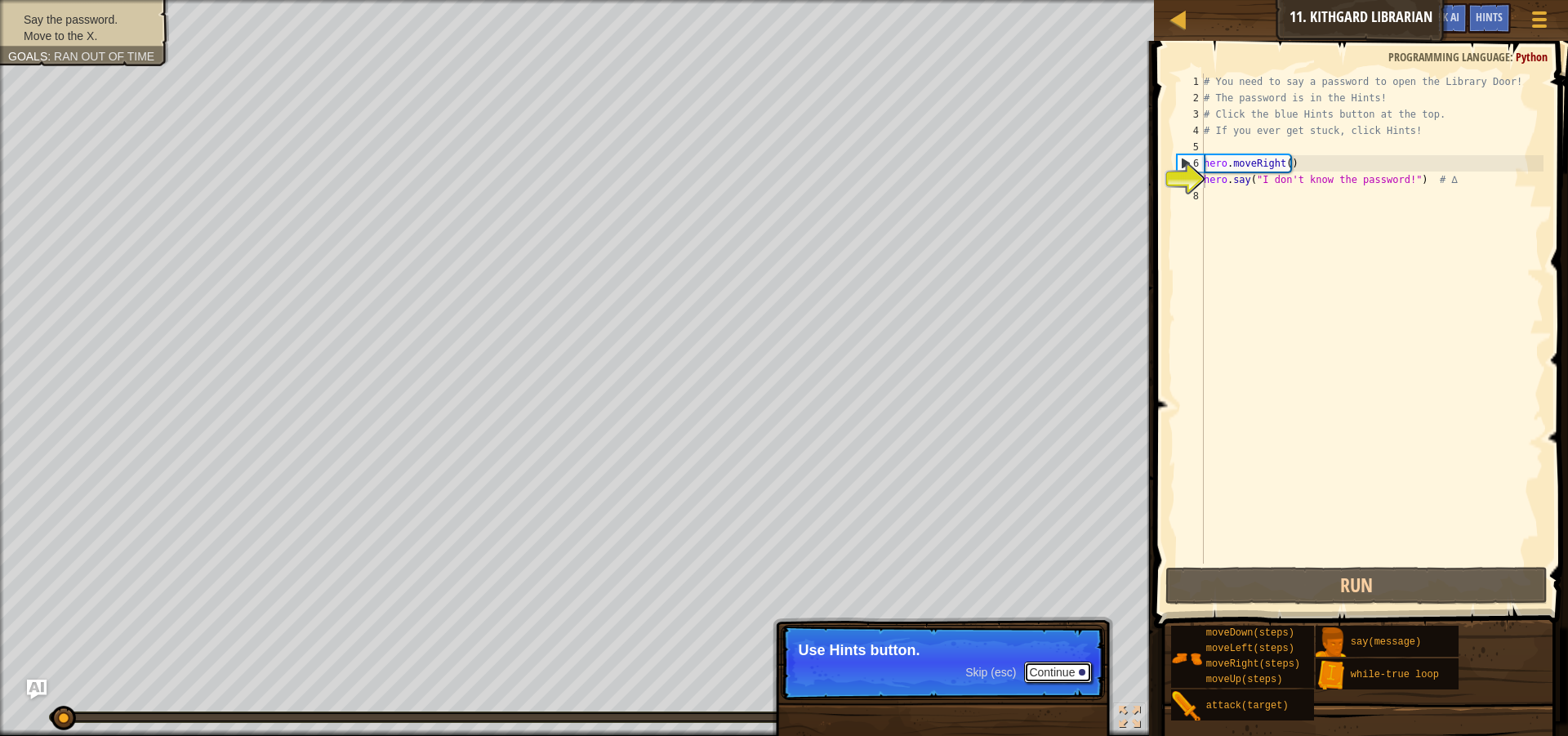
click at [1048, 670] on button "Continue" at bounding box center [1059, 672] width 68 height 21
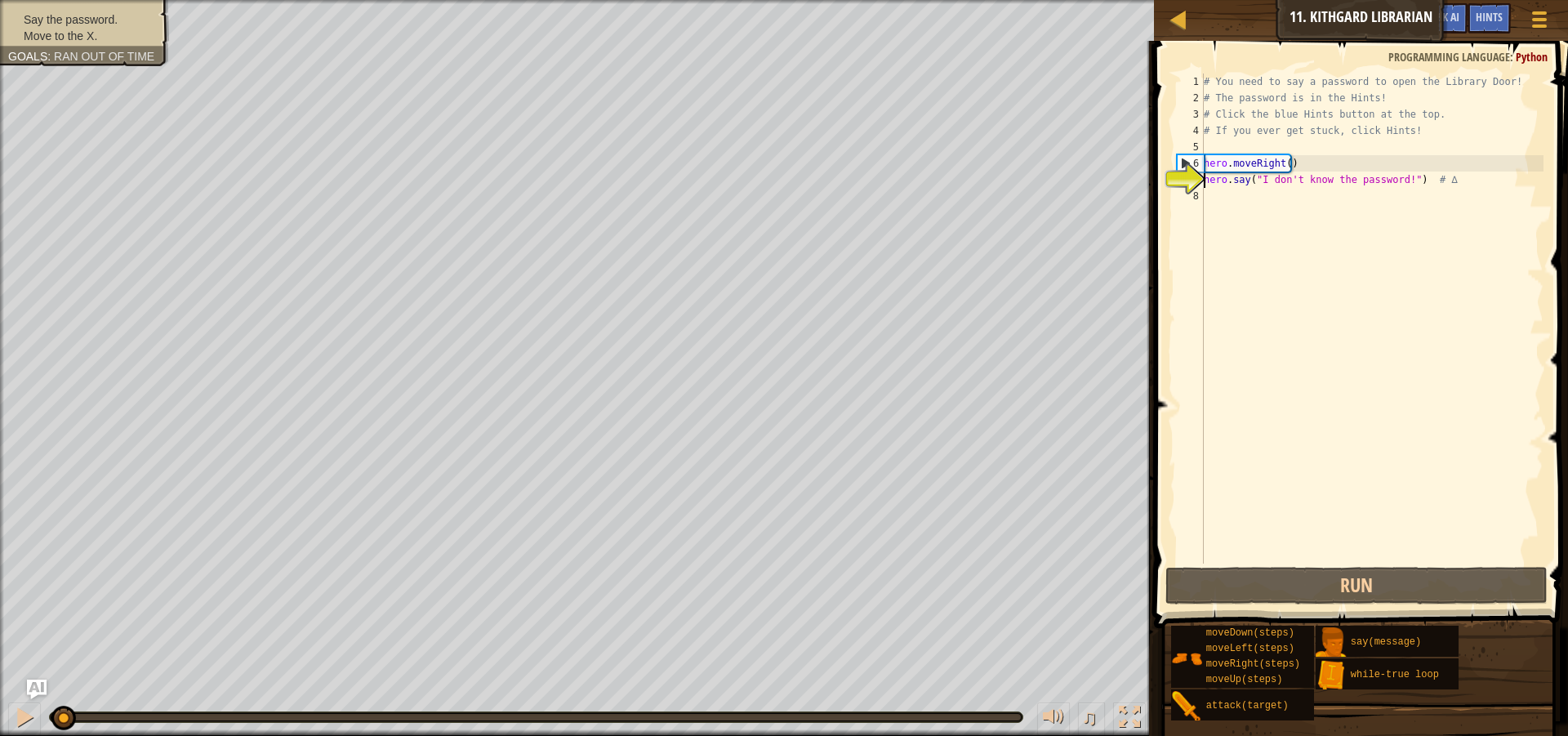
click at [1215, 197] on div "# You need to say a password to open the Library Door! # The password is in the…" at bounding box center [1372, 334] width 343 height 522
type textarea "h"
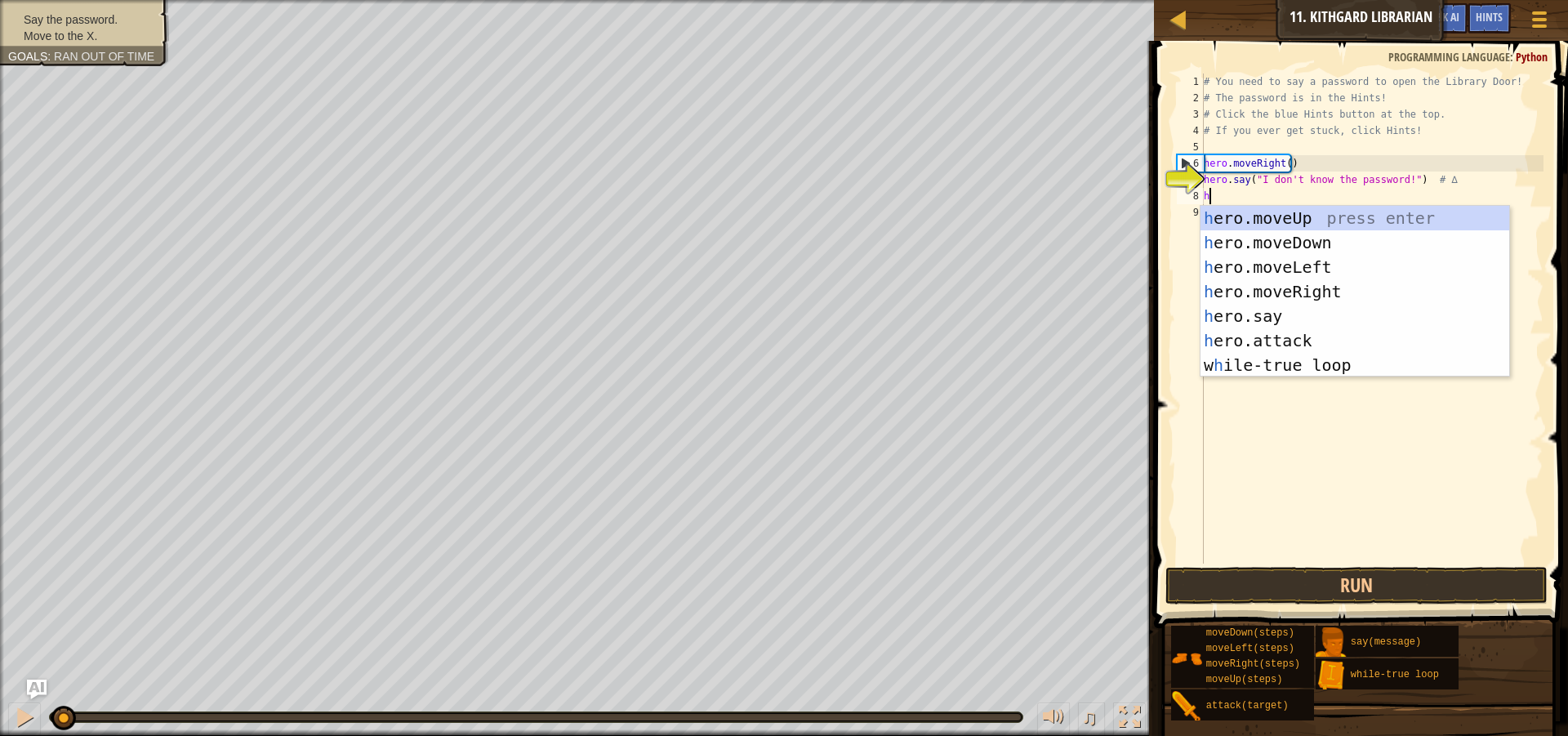
scroll to position [7, 0]
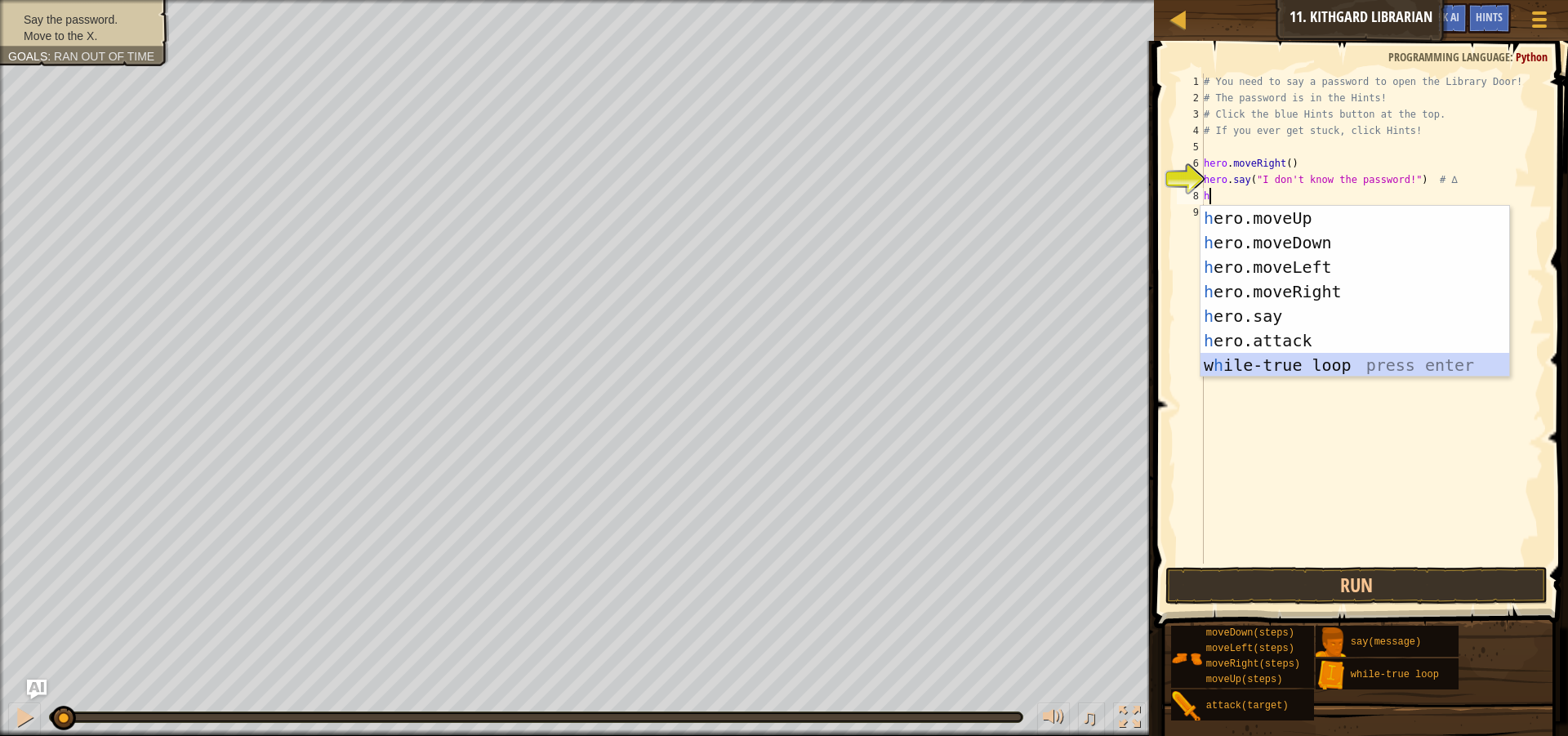
click at [1233, 362] on div "h ero.moveUp press enter h ero.moveDown press enter h ero.moveLeft press enter …" at bounding box center [1354, 315] width 309 height 220
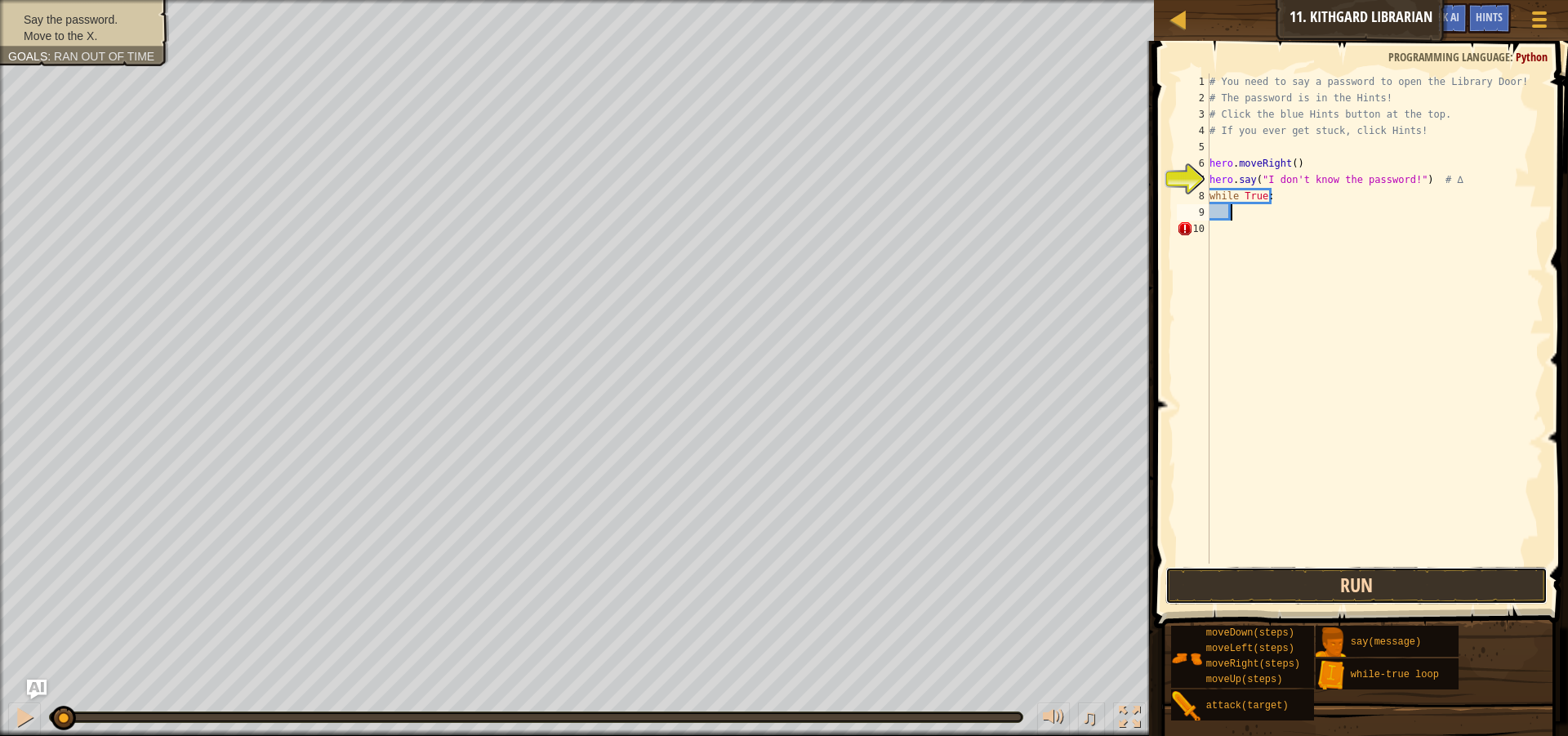
click at [1220, 581] on button "Run" at bounding box center [1356, 585] width 382 height 38
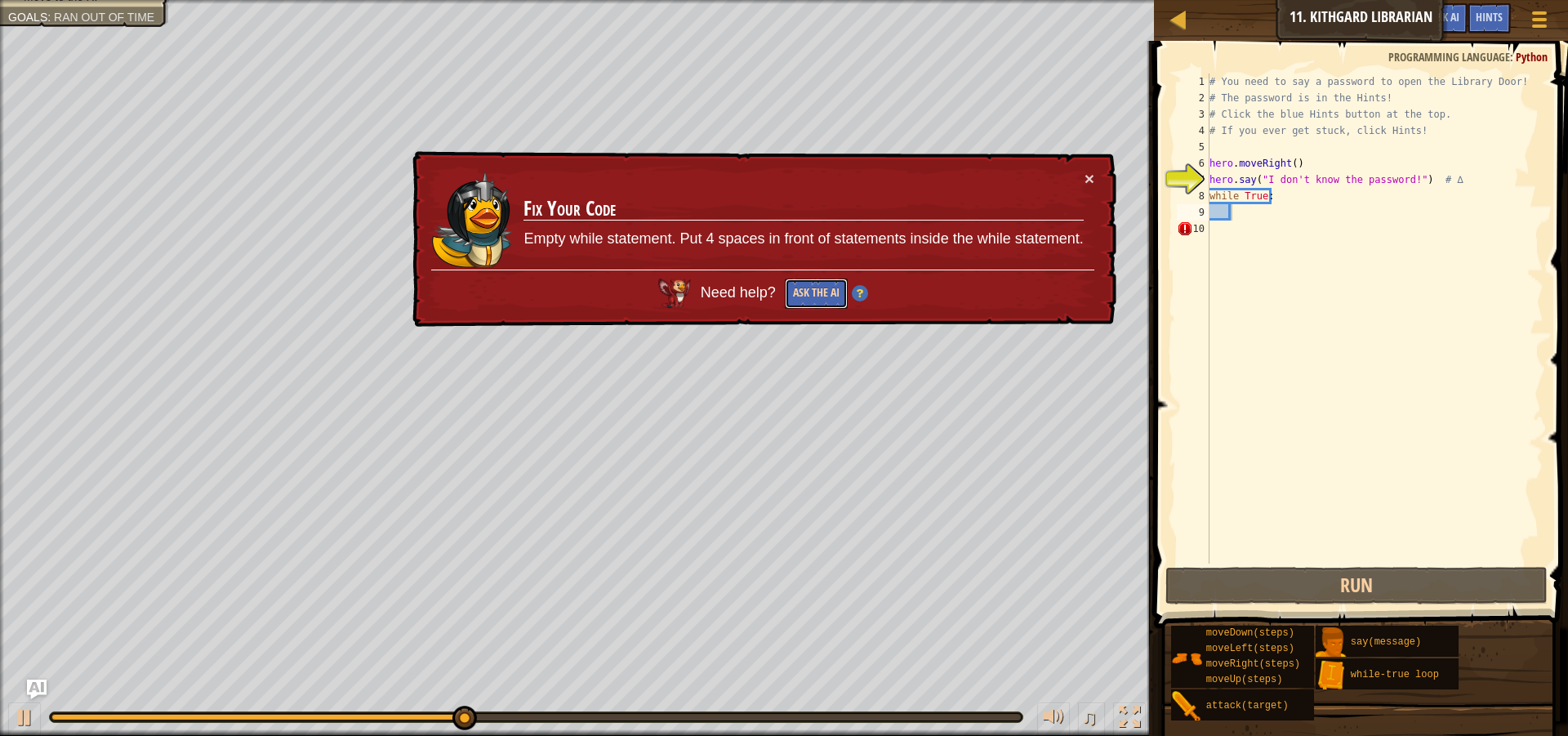
click at [827, 304] on button "Ask the AI" at bounding box center [816, 293] width 63 height 30
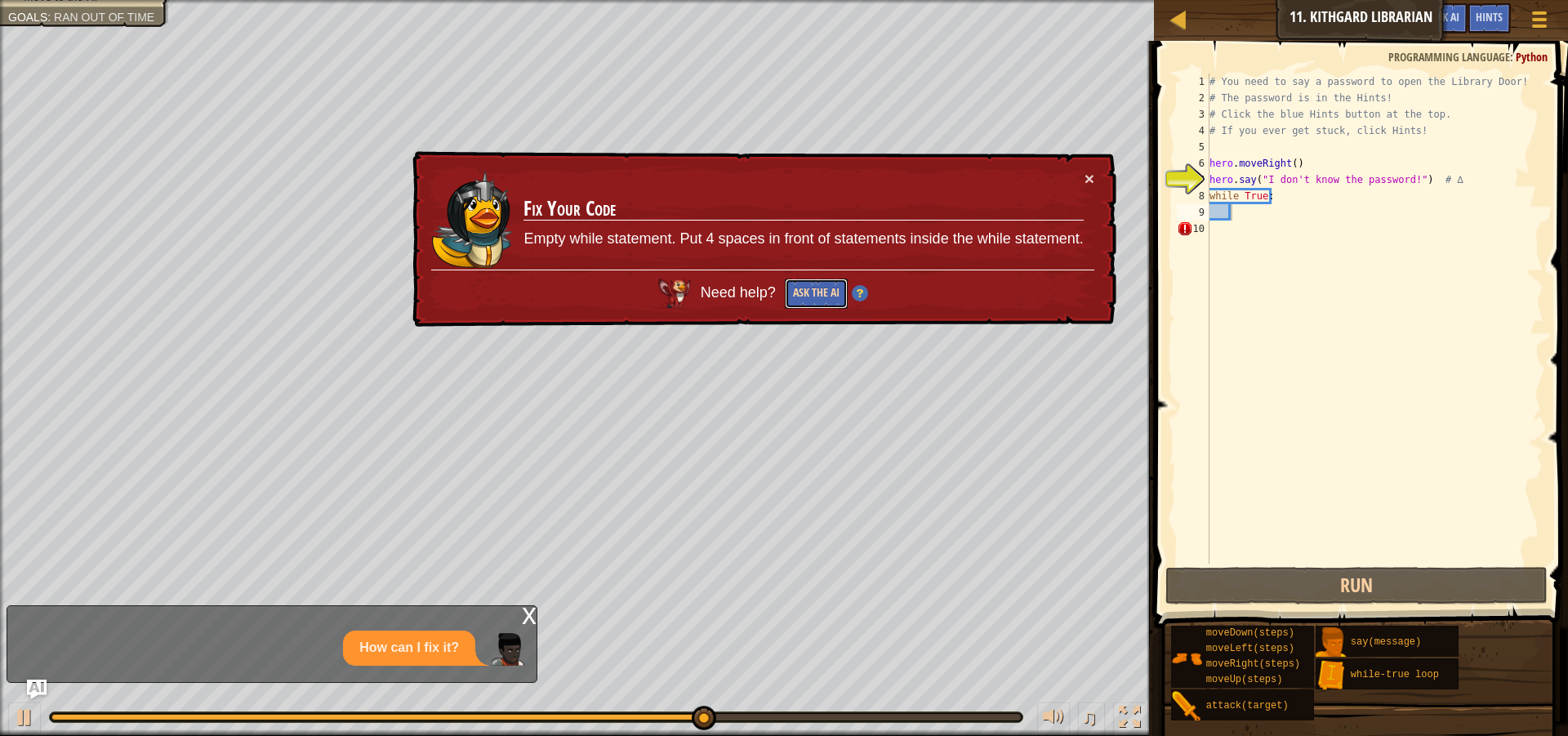
click at [824, 292] on button "Ask the AI" at bounding box center [816, 293] width 63 height 30
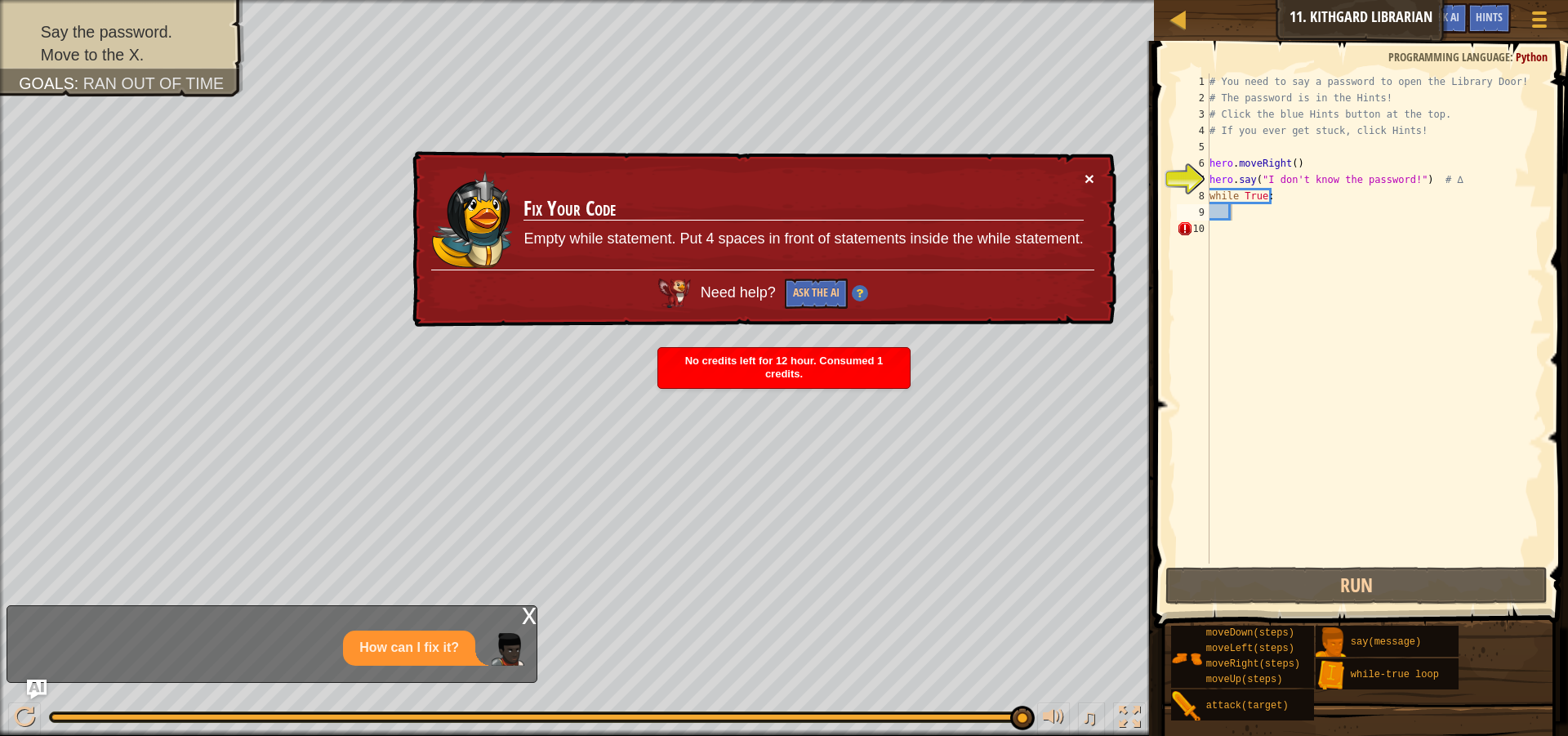
click at [1087, 175] on button "×" at bounding box center [1089, 178] width 10 height 18
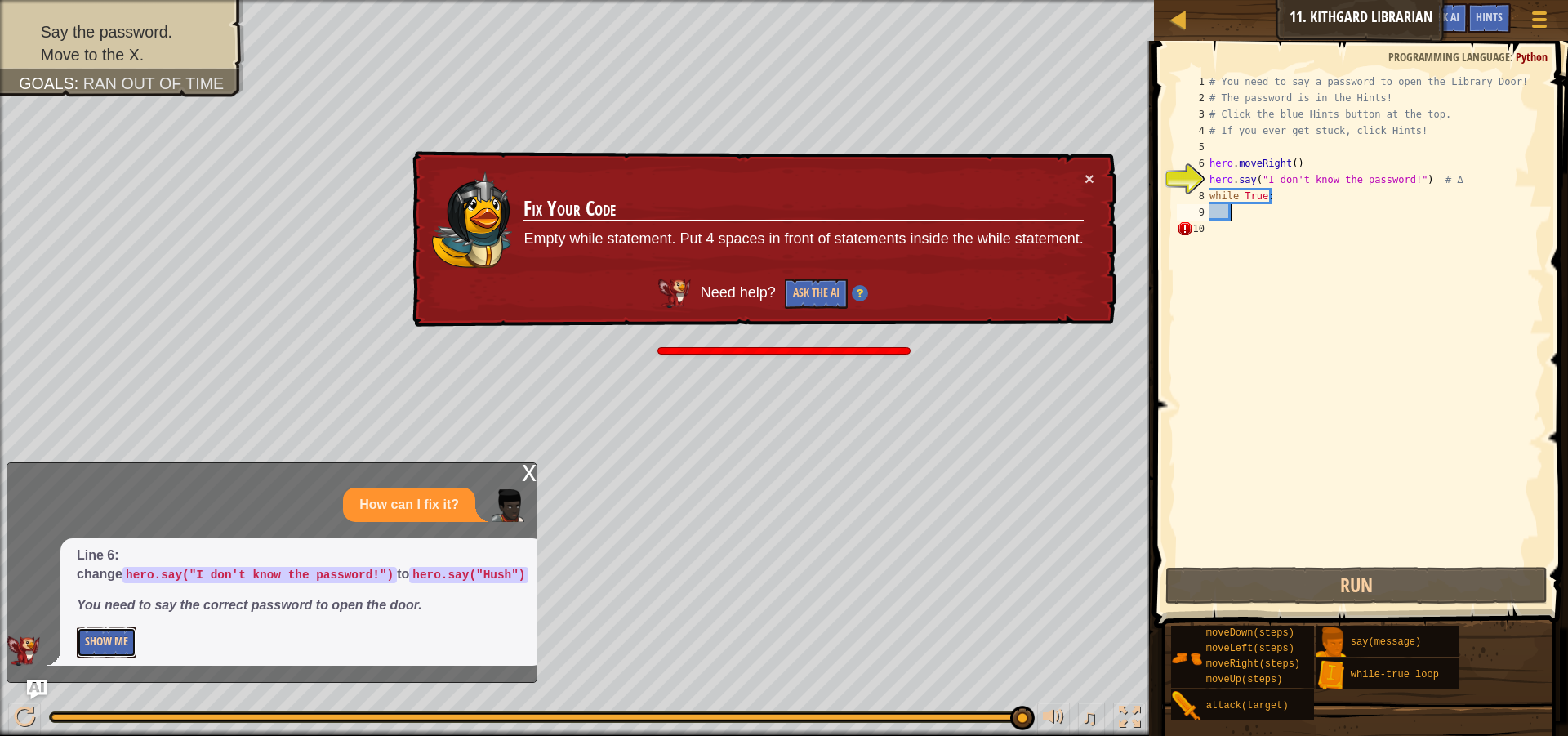
click at [119, 639] on button "Show Me" at bounding box center [106, 642] width 60 height 30
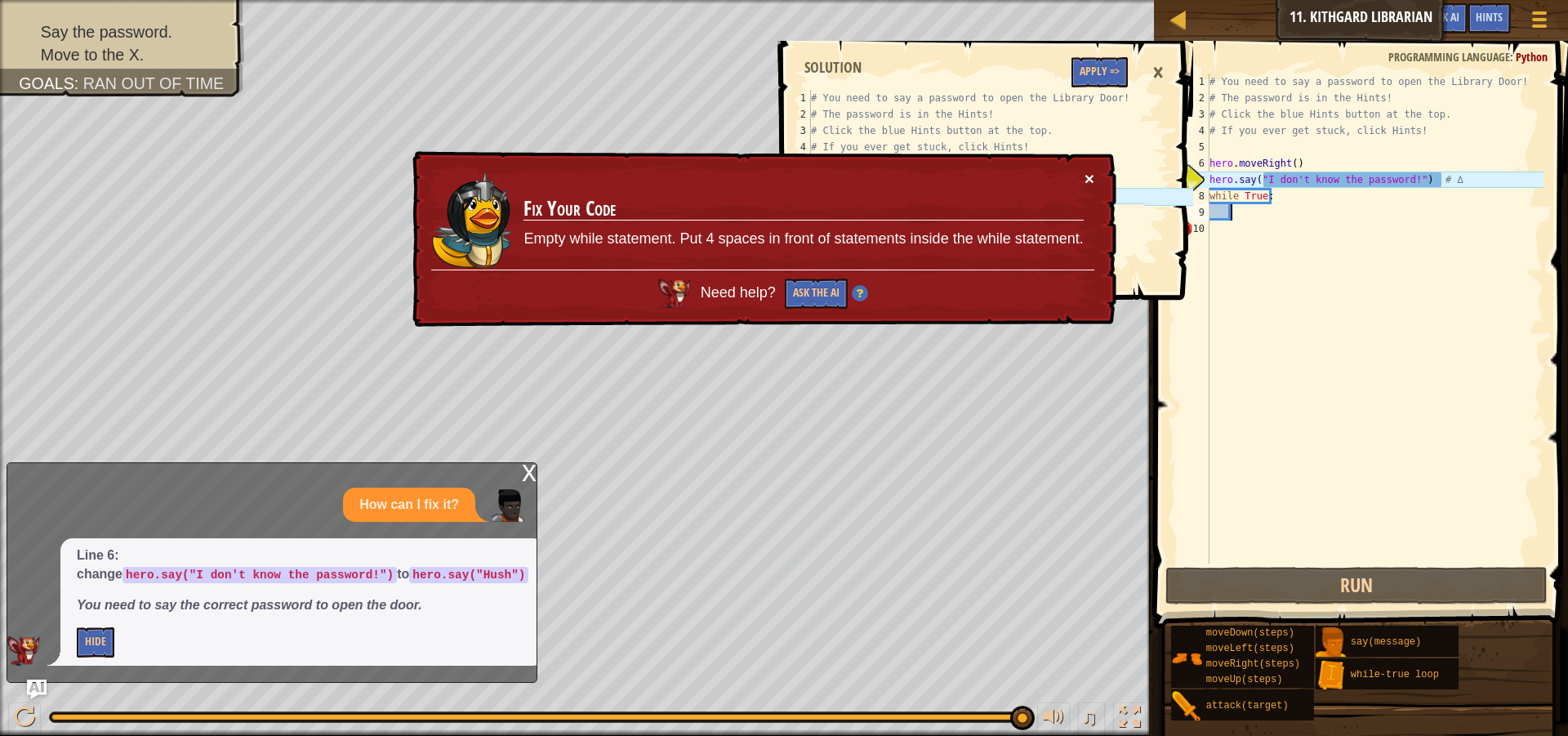
click at [1088, 178] on button "×" at bounding box center [1089, 178] width 10 height 18
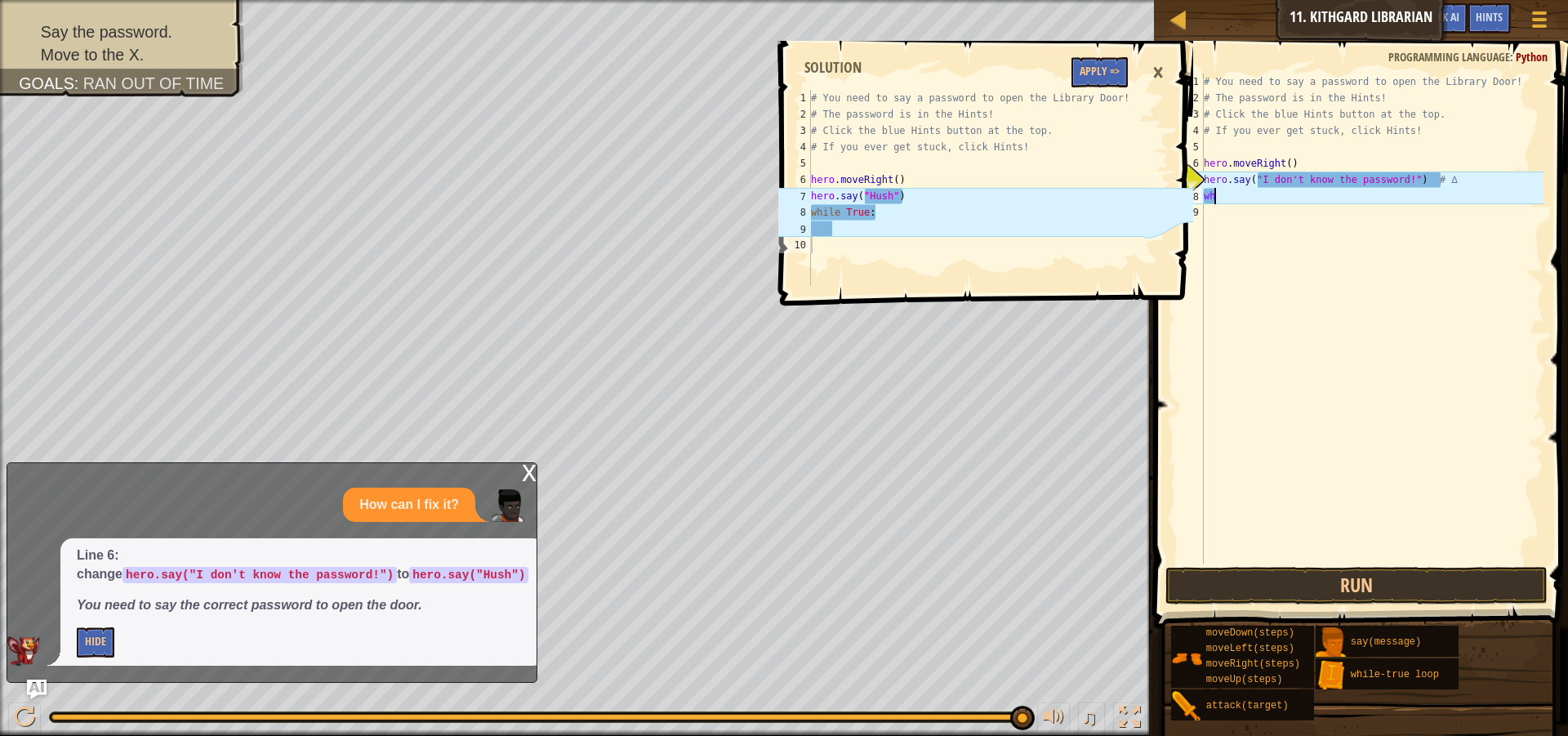
type textarea "w"
type textarea "hero.say("I don't know the password!") # ∆"
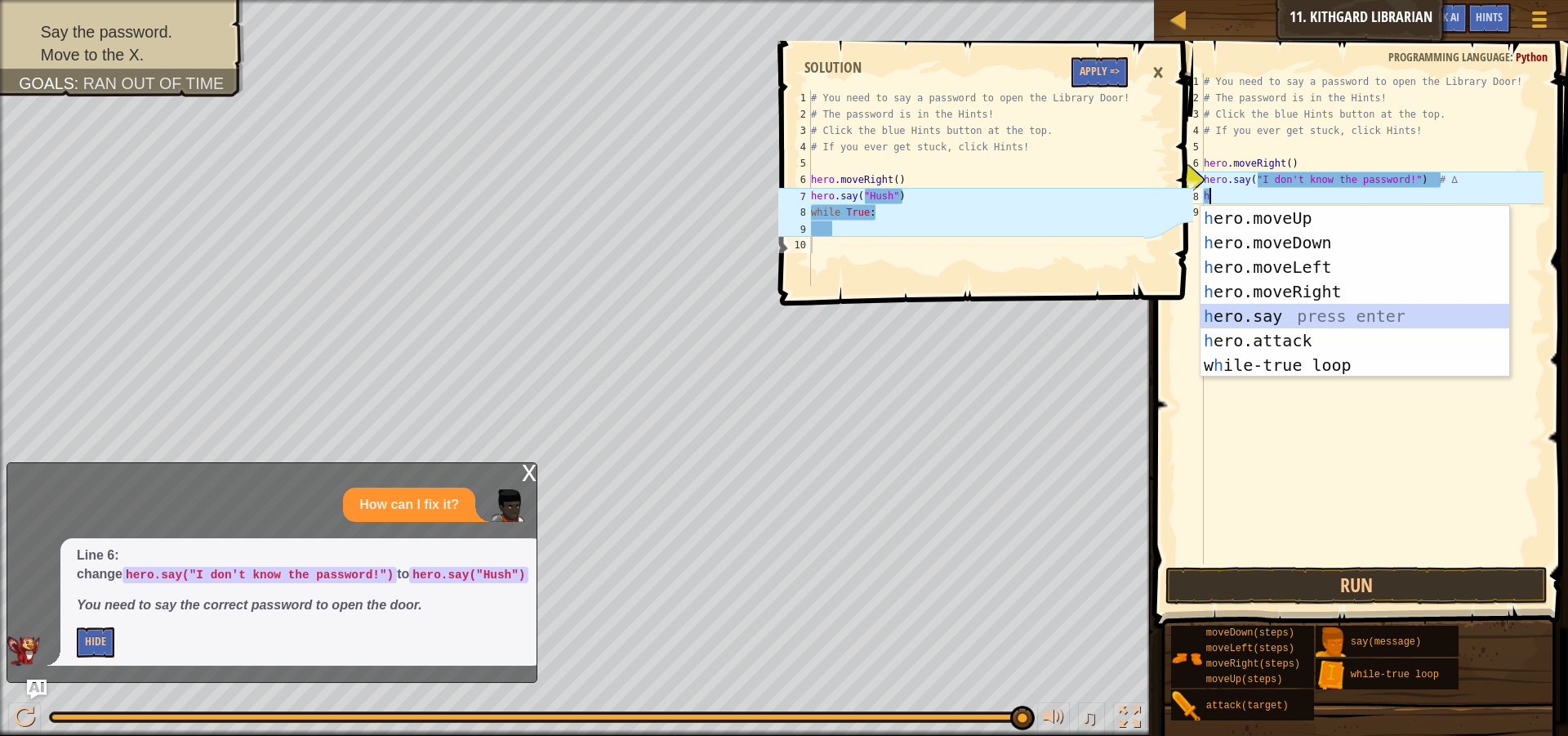
click at [1249, 320] on div "h ero.moveUp press enter h ero.moveDown press enter h ero.moveLeft press enter …" at bounding box center [1354, 315] width 309 height 220
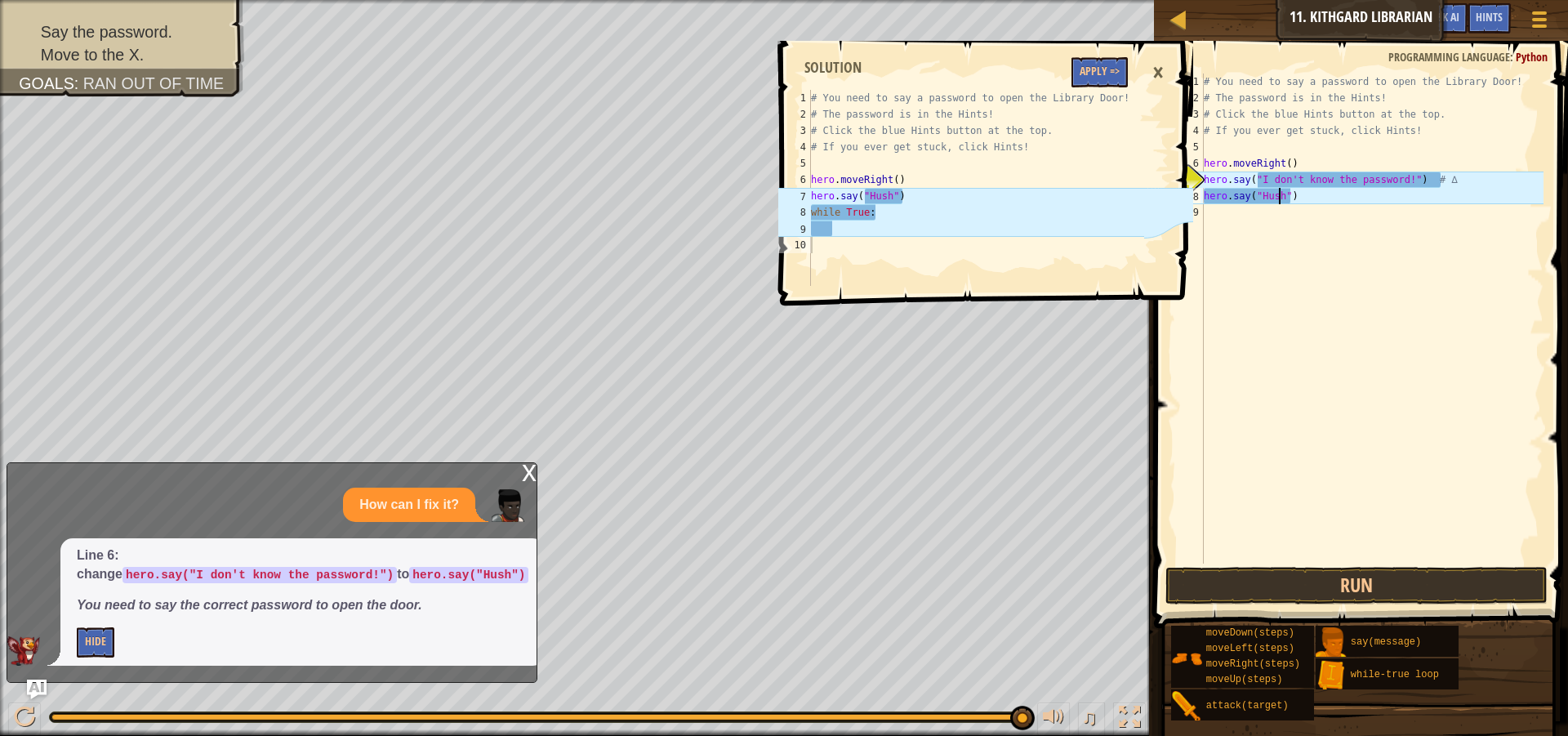
scroll to position [7, 6]
type textarea "hero.say("Hush")"
click at [1277, 593] on button "Run" at bounding box center [1356, 585] width 382 height 38
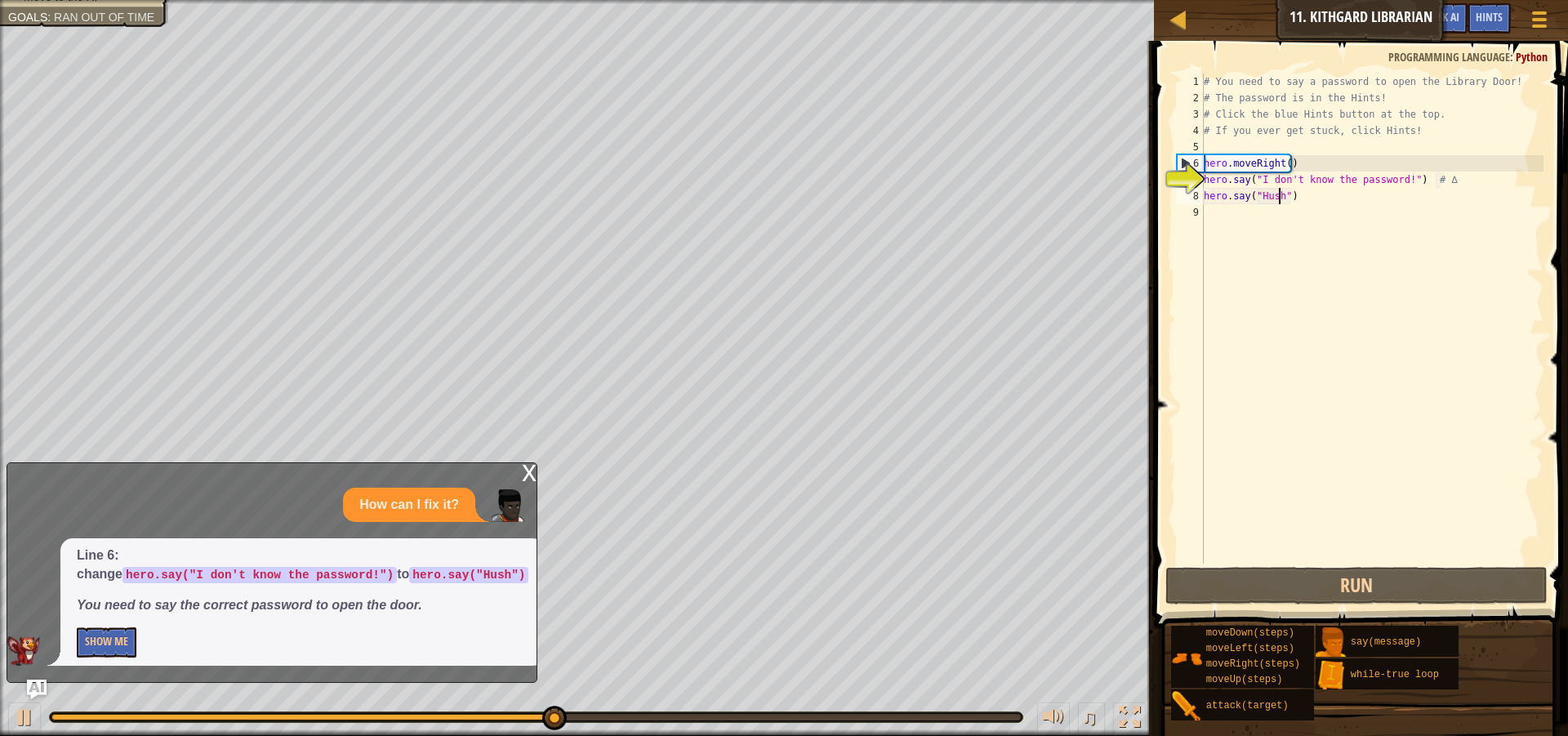
click at [533, 464] on div "x" at bounding box center [529, 472] width 15 height 17
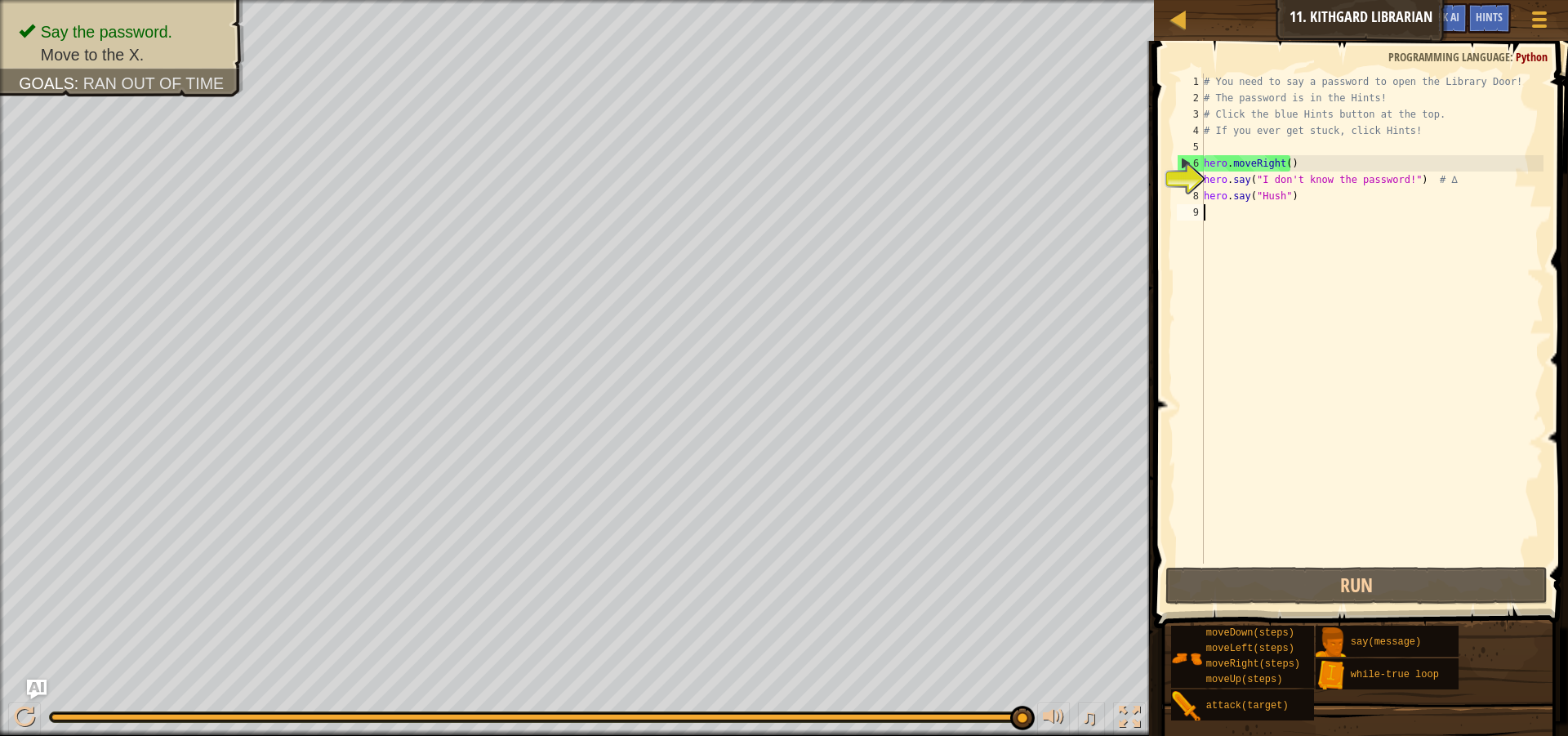
scroll to position [7, 0]
click at [1228, 221] on div "# You need to say a password to open the Library Door! # The password is in the…" at bounding box center [1372, 334] width 343 height 522
type textarea "h"
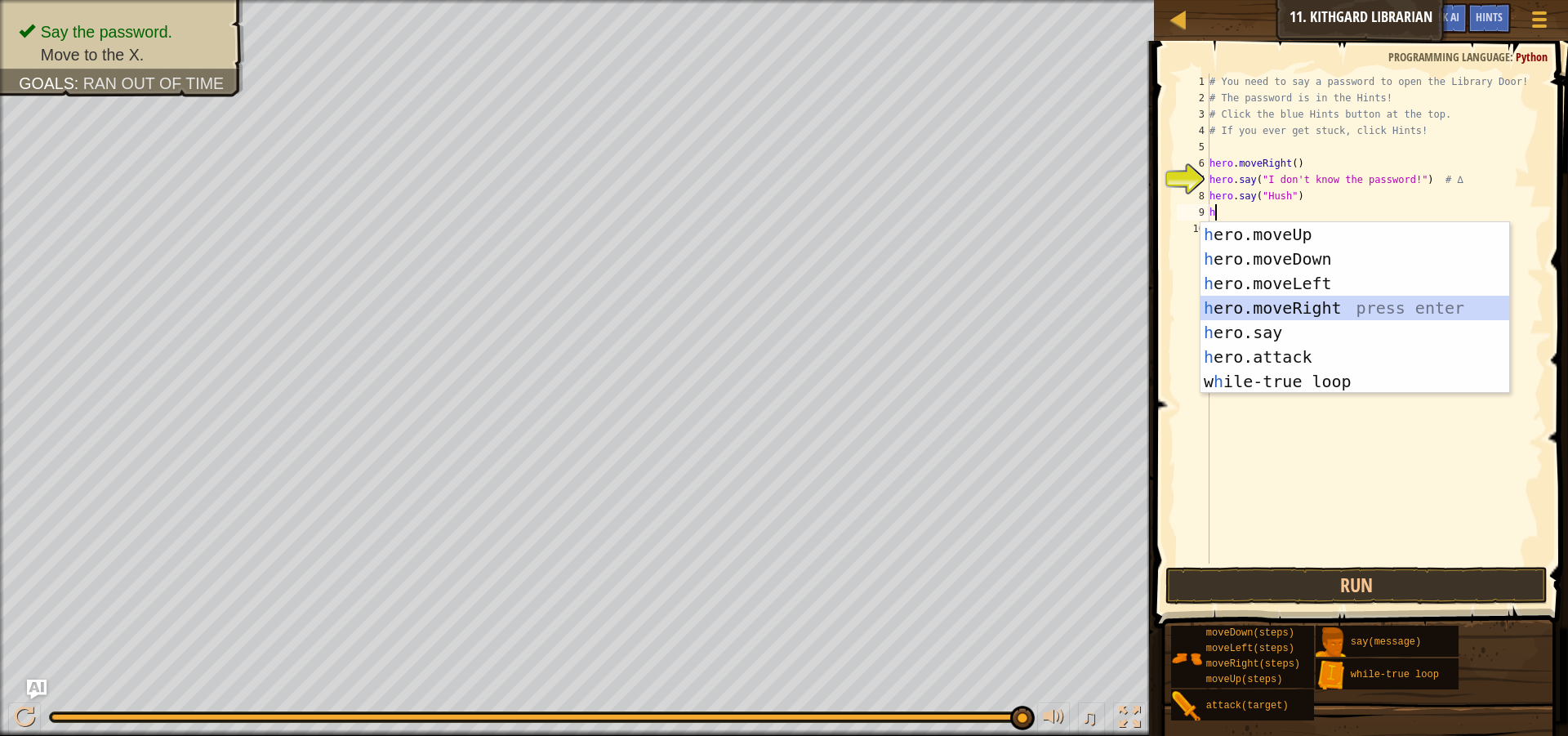
click at [1246, 297] on div "h ero.moveUp press enter h ero.moveDown press enter h ero.moveLeft press enter …" at bounding box center [1354, 332] width 309 height 220
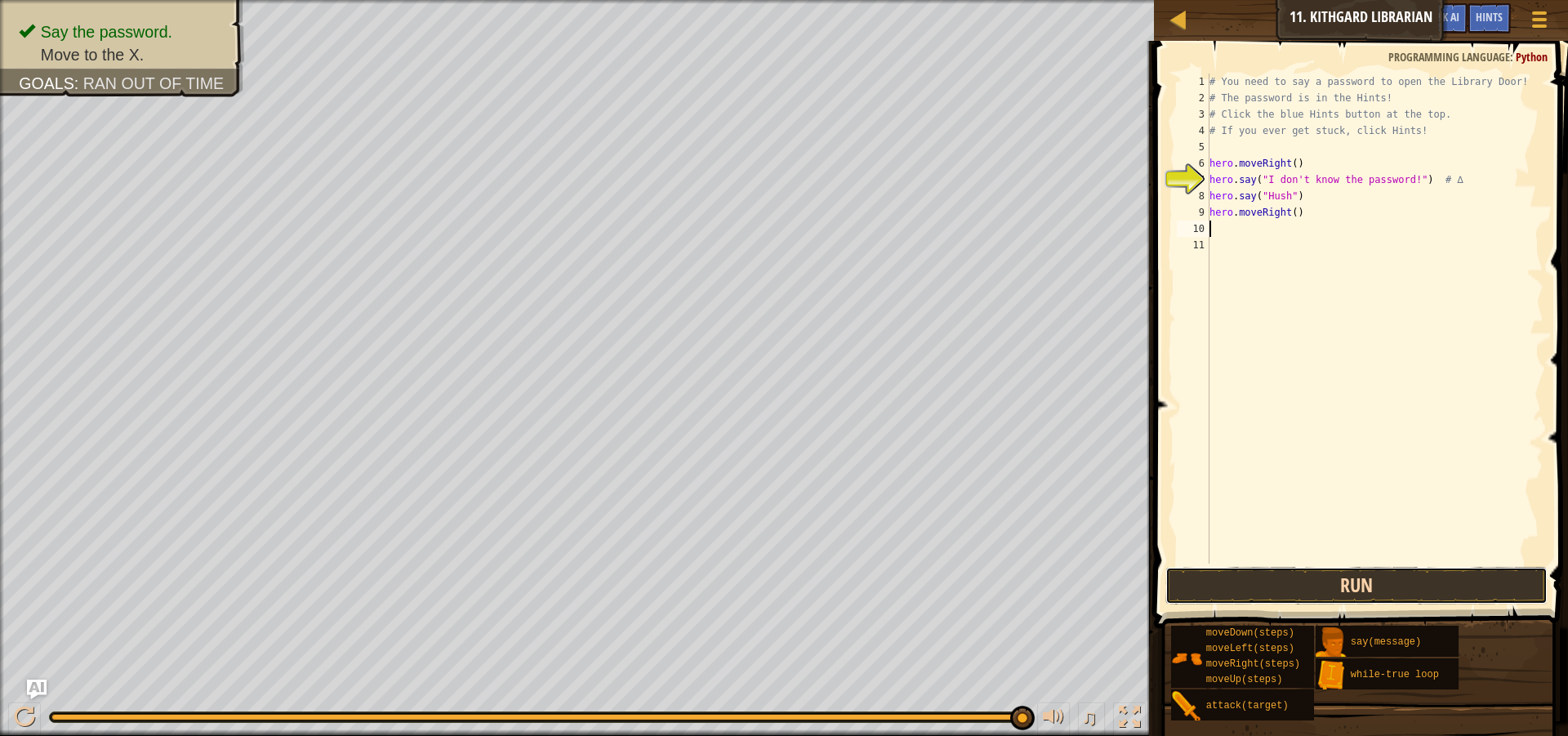
click at [1266, 586] on button "Run" at bounding box center [1356, 585] width 382 height 38
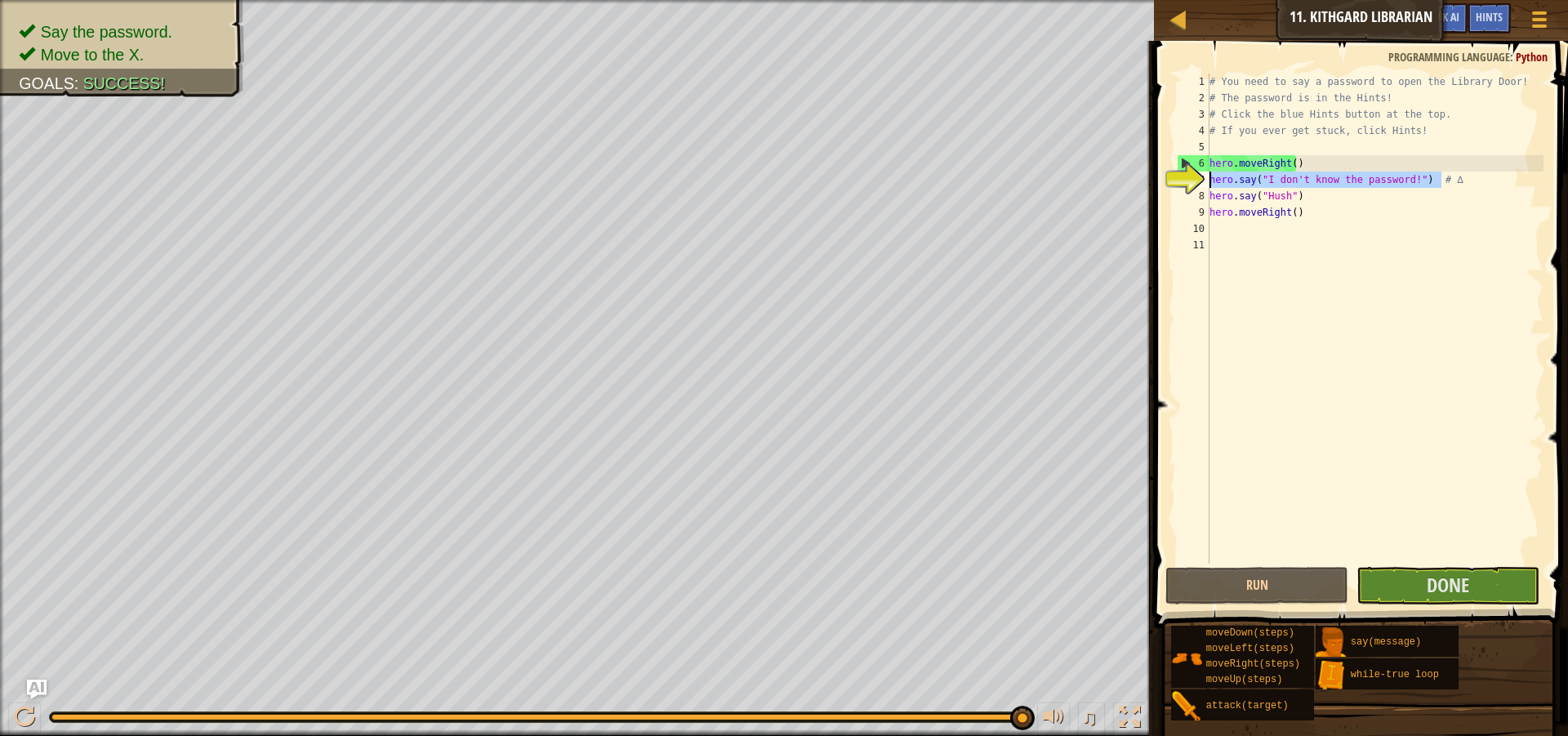
drag, startPoint x: 1448, startPoint y: 178, endPoint x: 1205, endPoint y: 183, distance: 243.1
click at [1205, 183] on div "1 2 3 4 5 6 7 8 9 10 11 # You need to say a password to open the Library Door! …" at bounding box center [1359, 319] width 370 height 490
type textarea "hero.say("I don't know the password!") # ∆"
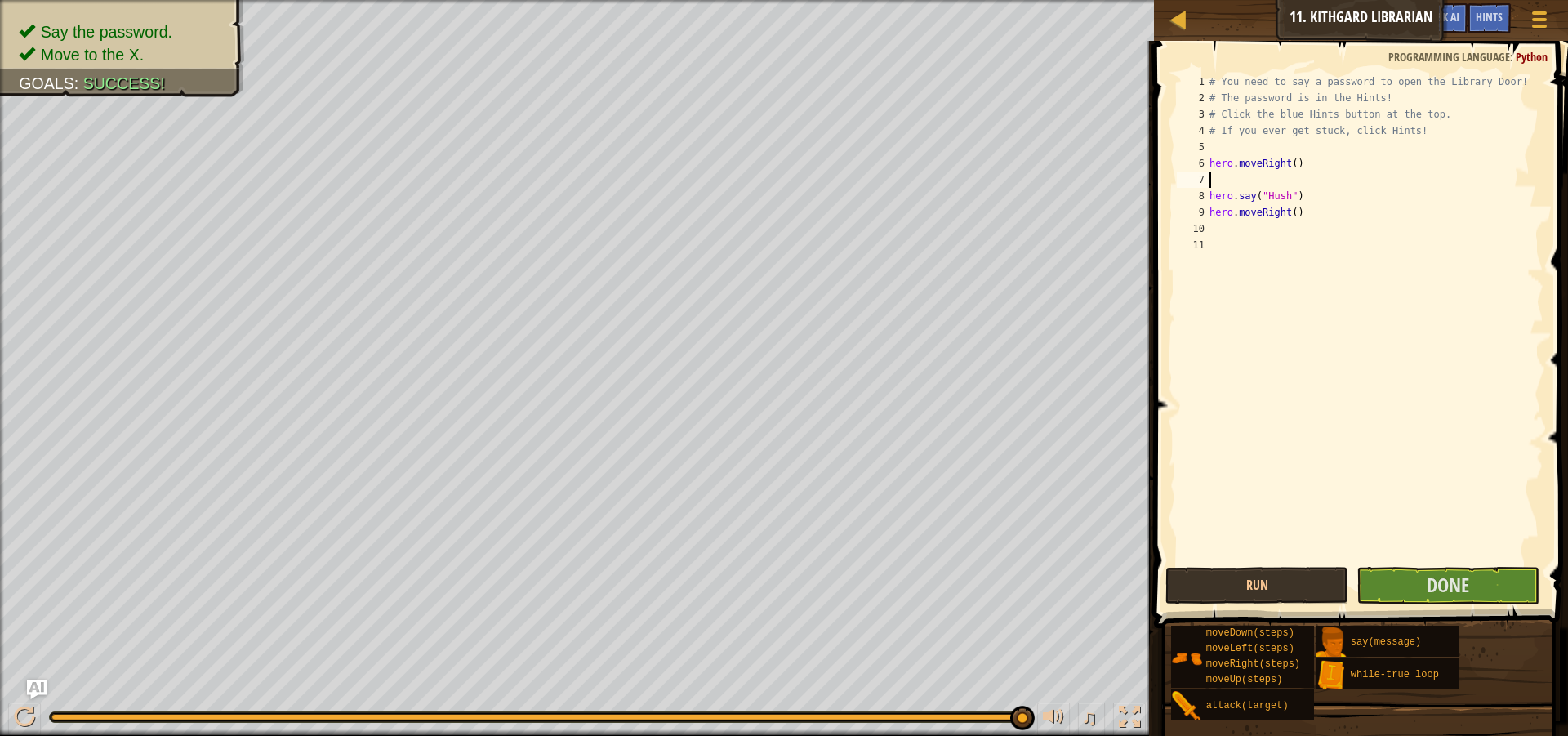
type textarea "hero.moveRight()"
click at [1387, 593] on button "Done" at bounding box center [1447, 585] width 183 height 38
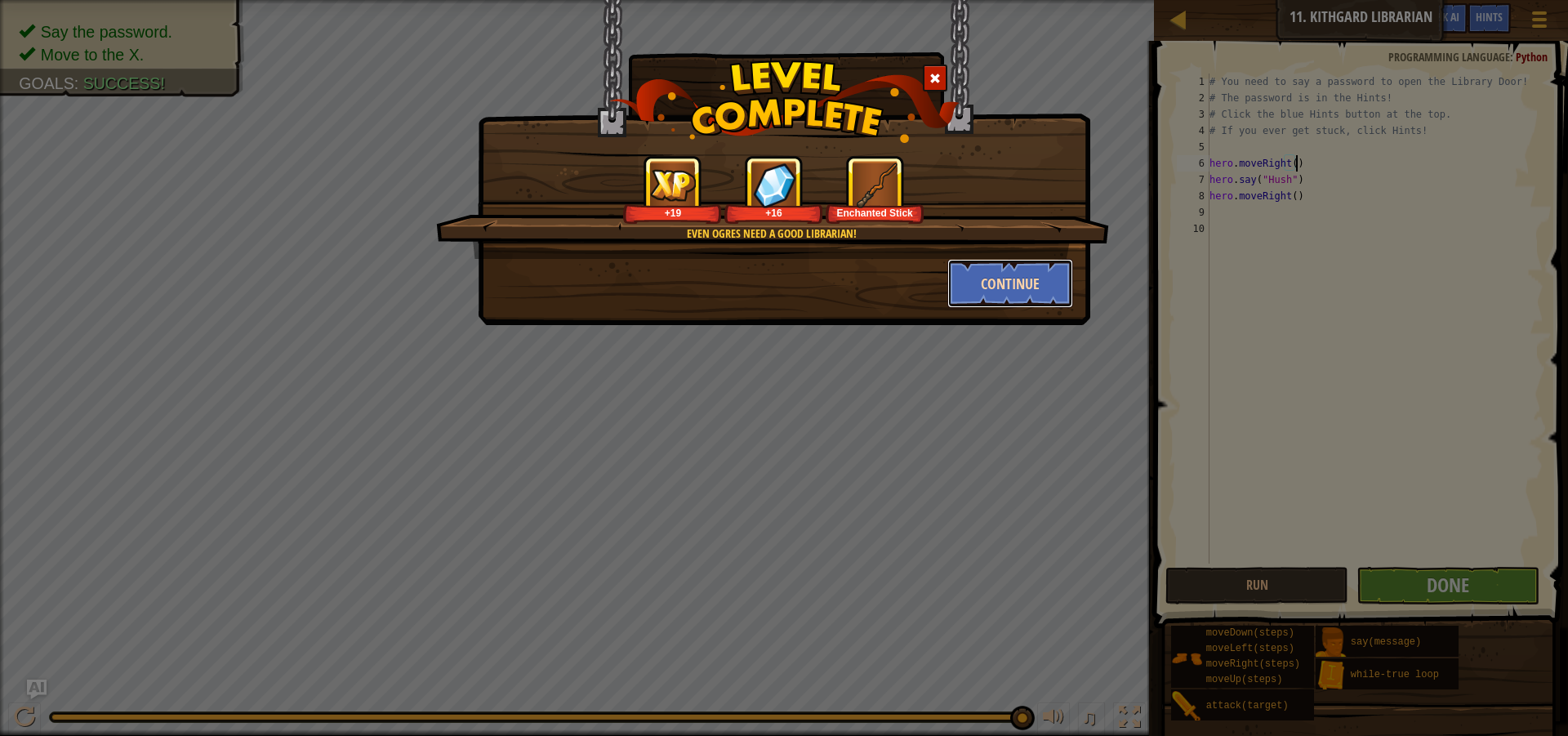
click at [1017, 275] on button "Continue" at bounding box center [1010, 283] width 126 height 49
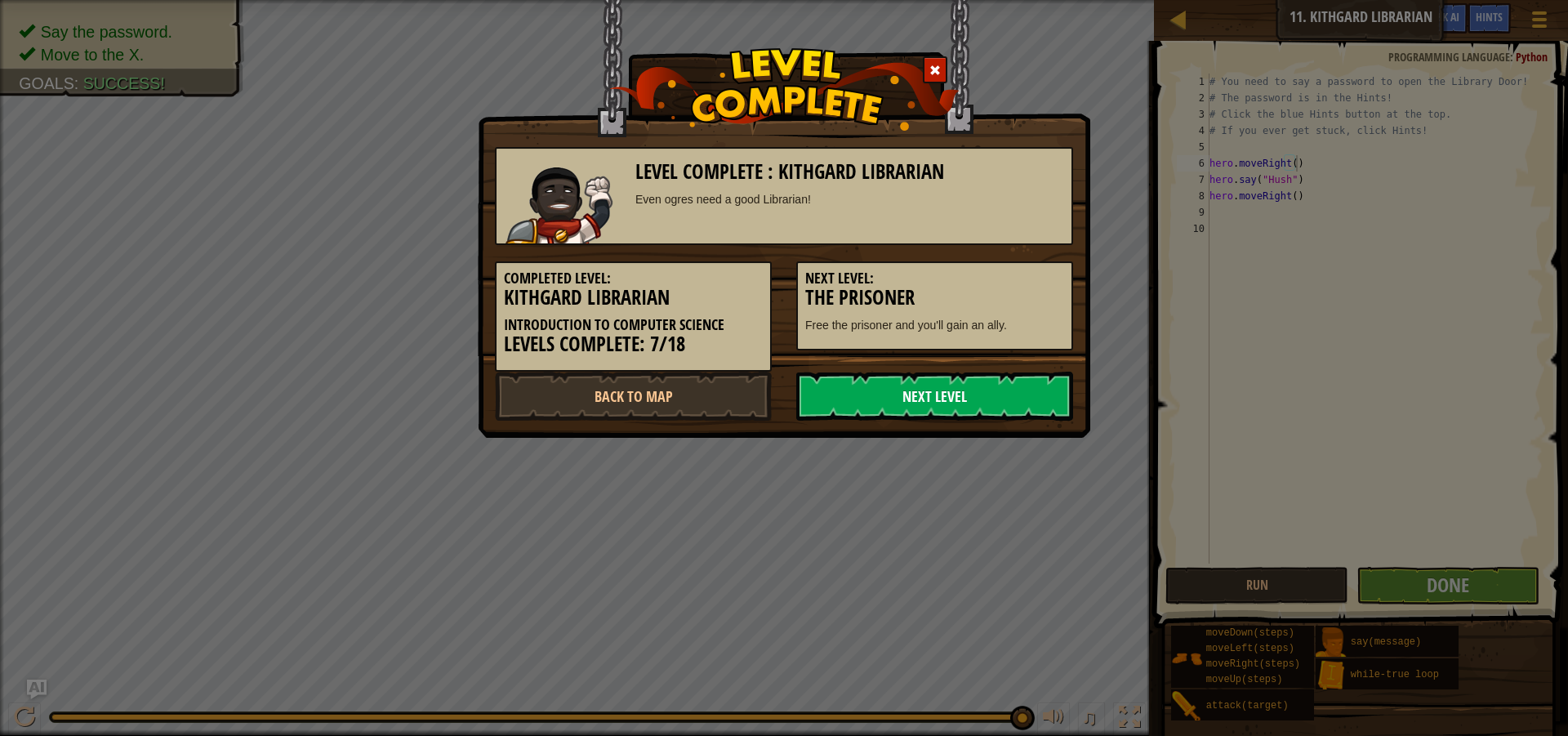
click at [947, 392] on link "Next Level" at bounding box center [934, 395] width 276 height 49
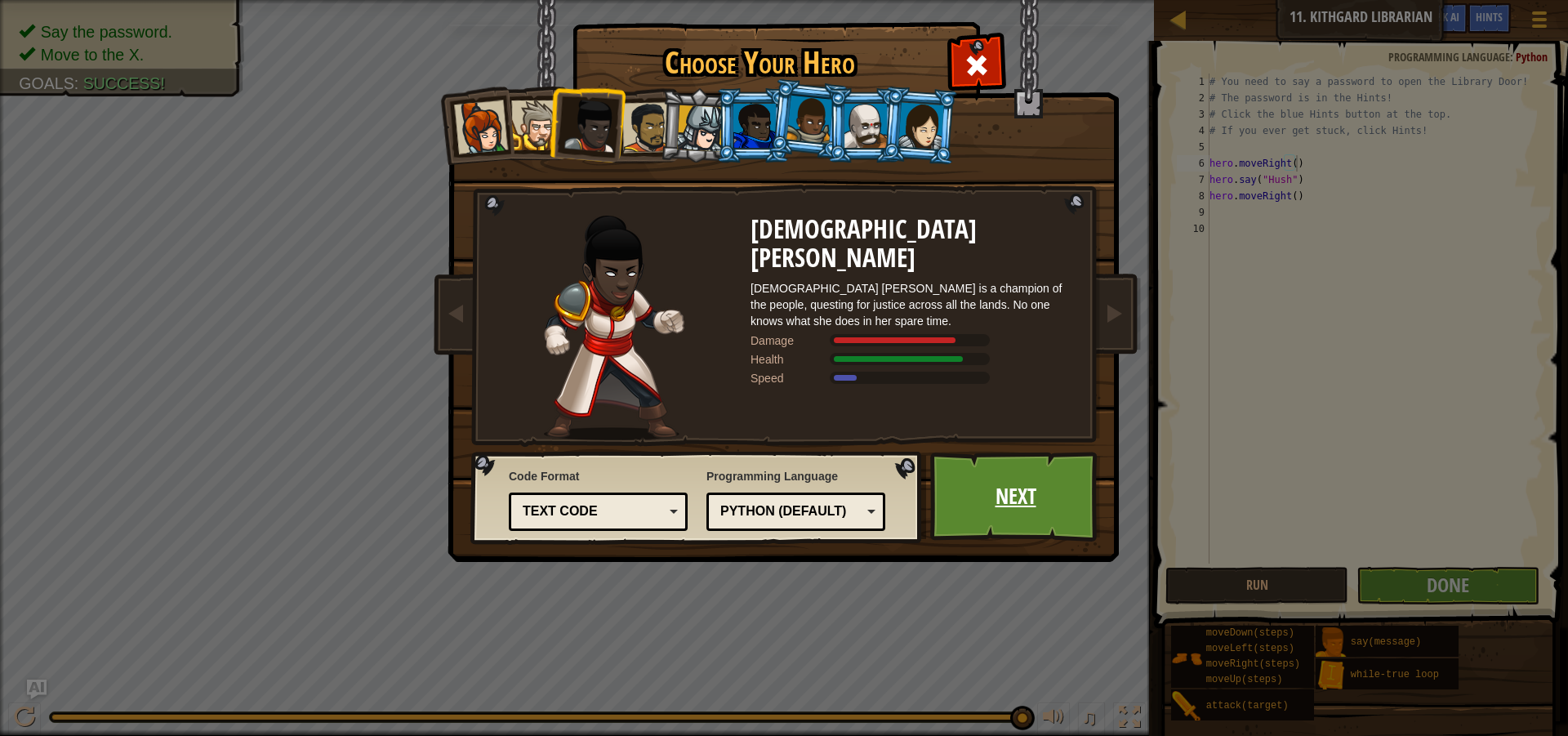
click at [1014, 492] on link "Next" at bounding box center [1015, 497] width 170 height 90
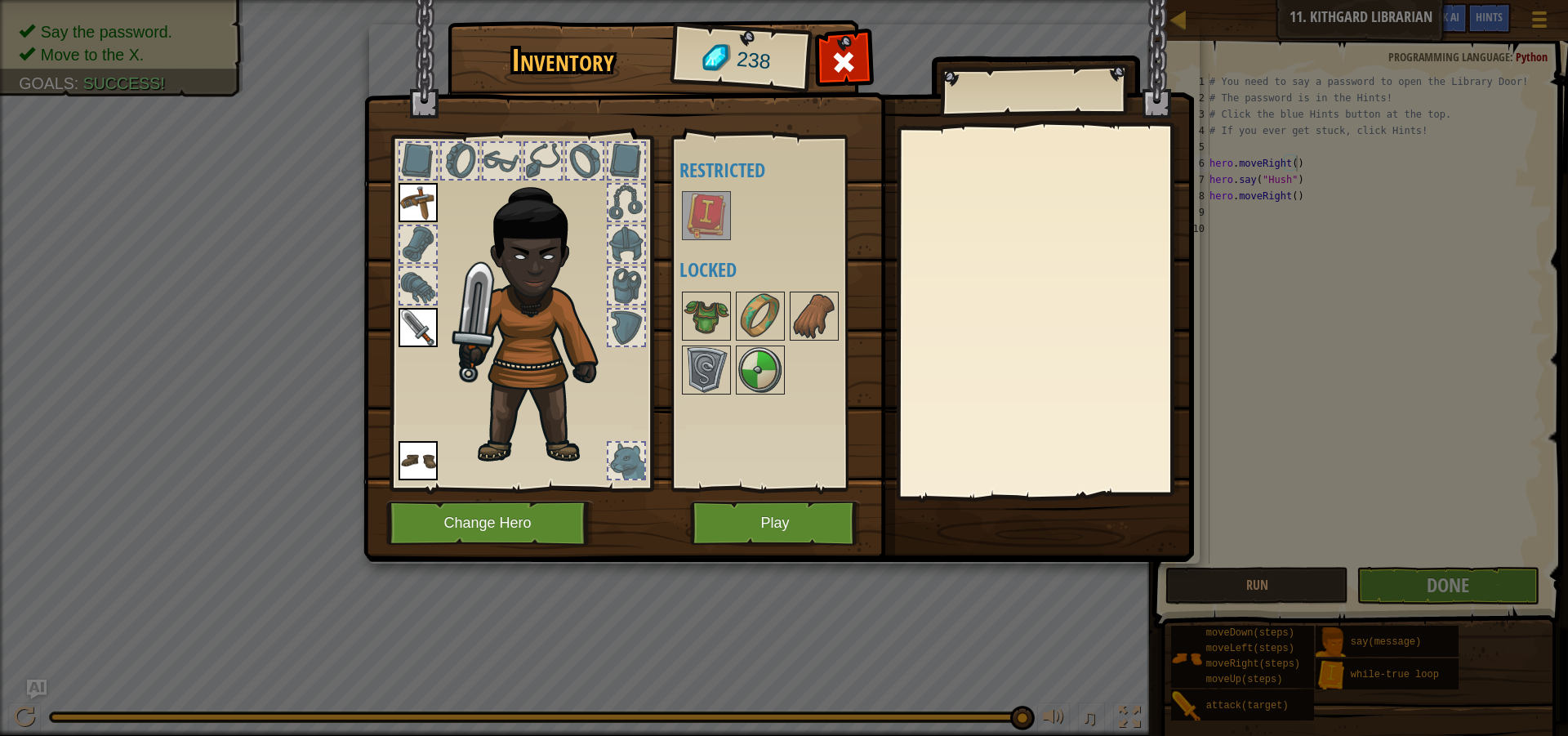
click at [709, 212] on img at bounding box center [707, 216] width 46 height 46
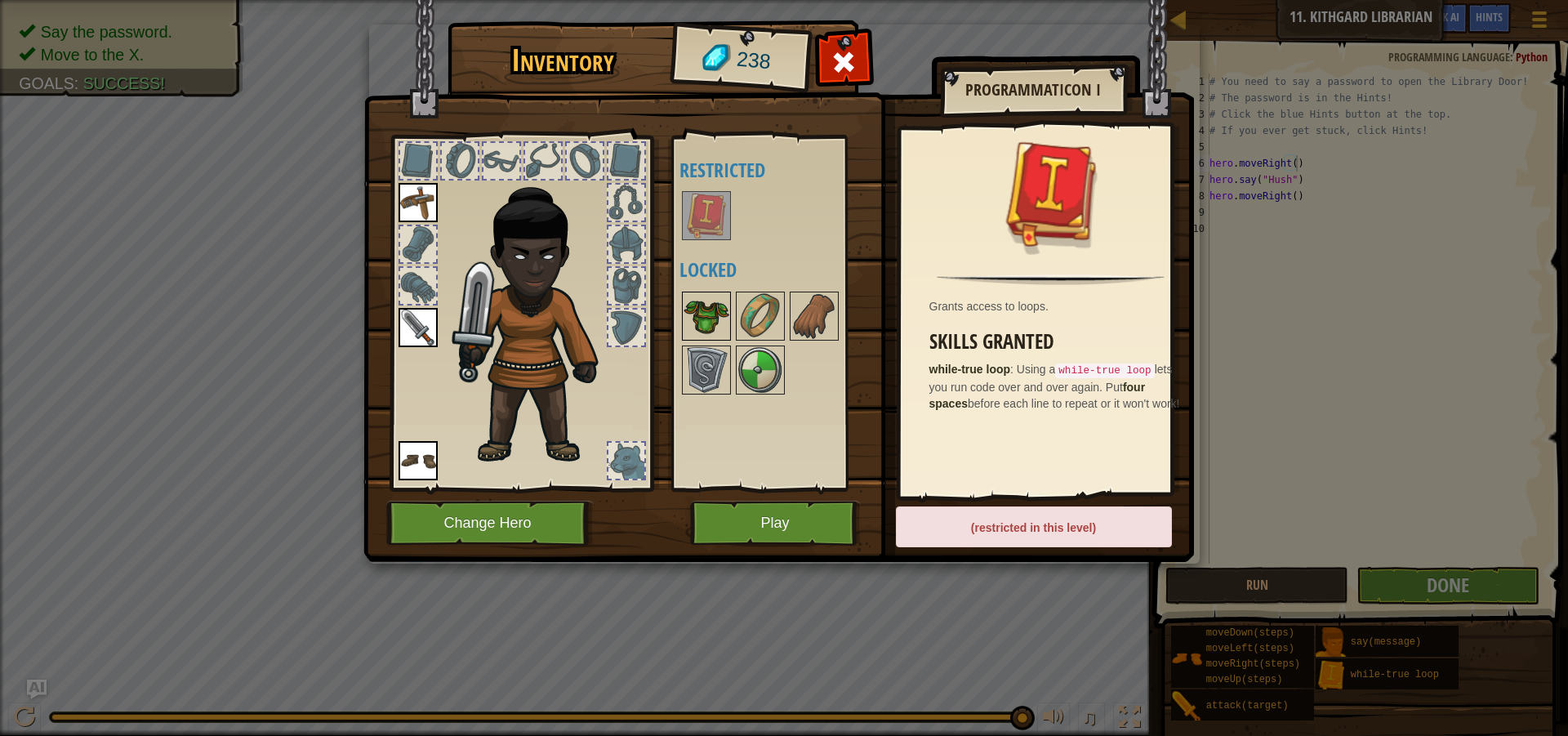
click at [722, 318] on img at bounding box center [707, 316] width 46 height 46
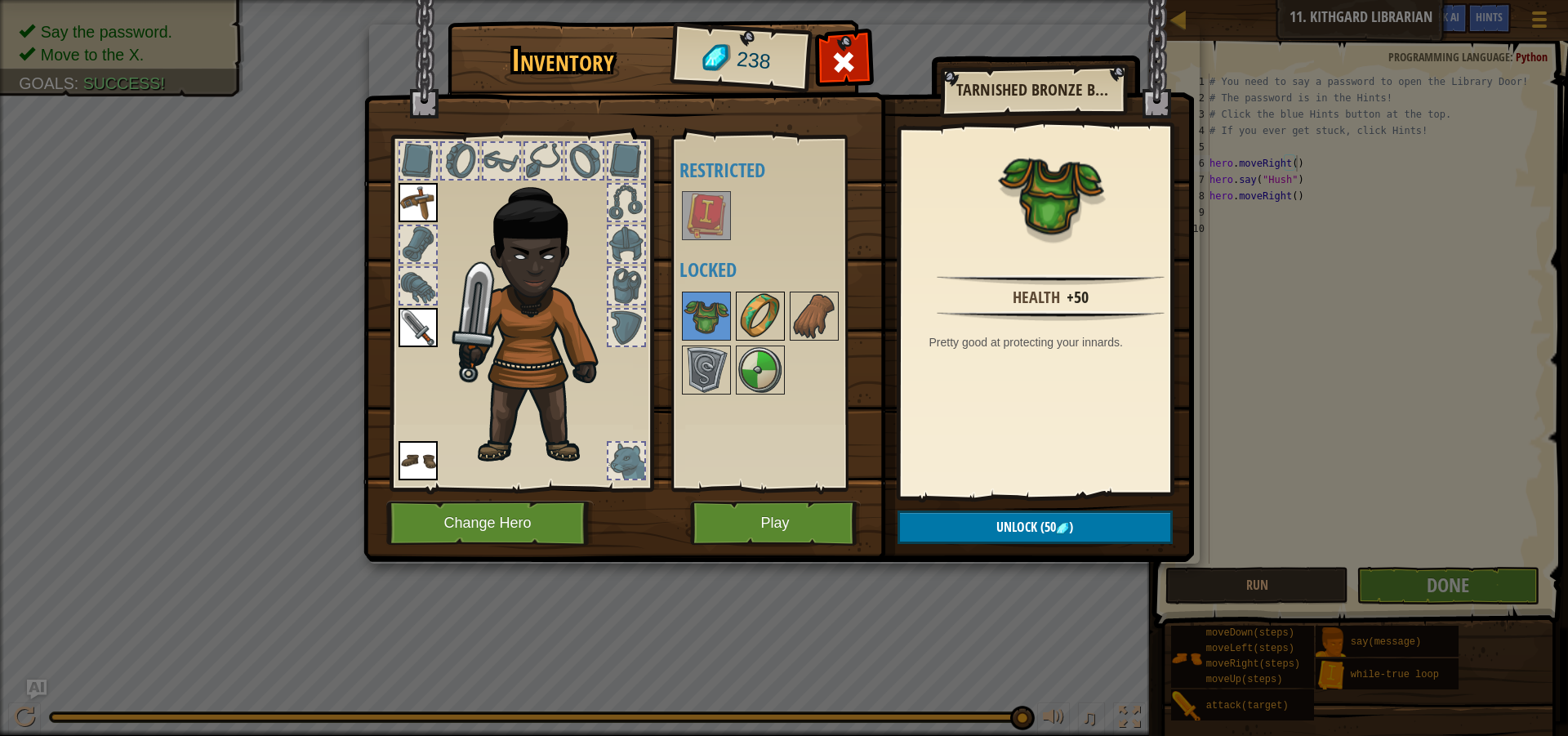
click at [758, 319] on img at bounding box center [760, 316] width 46 height 46
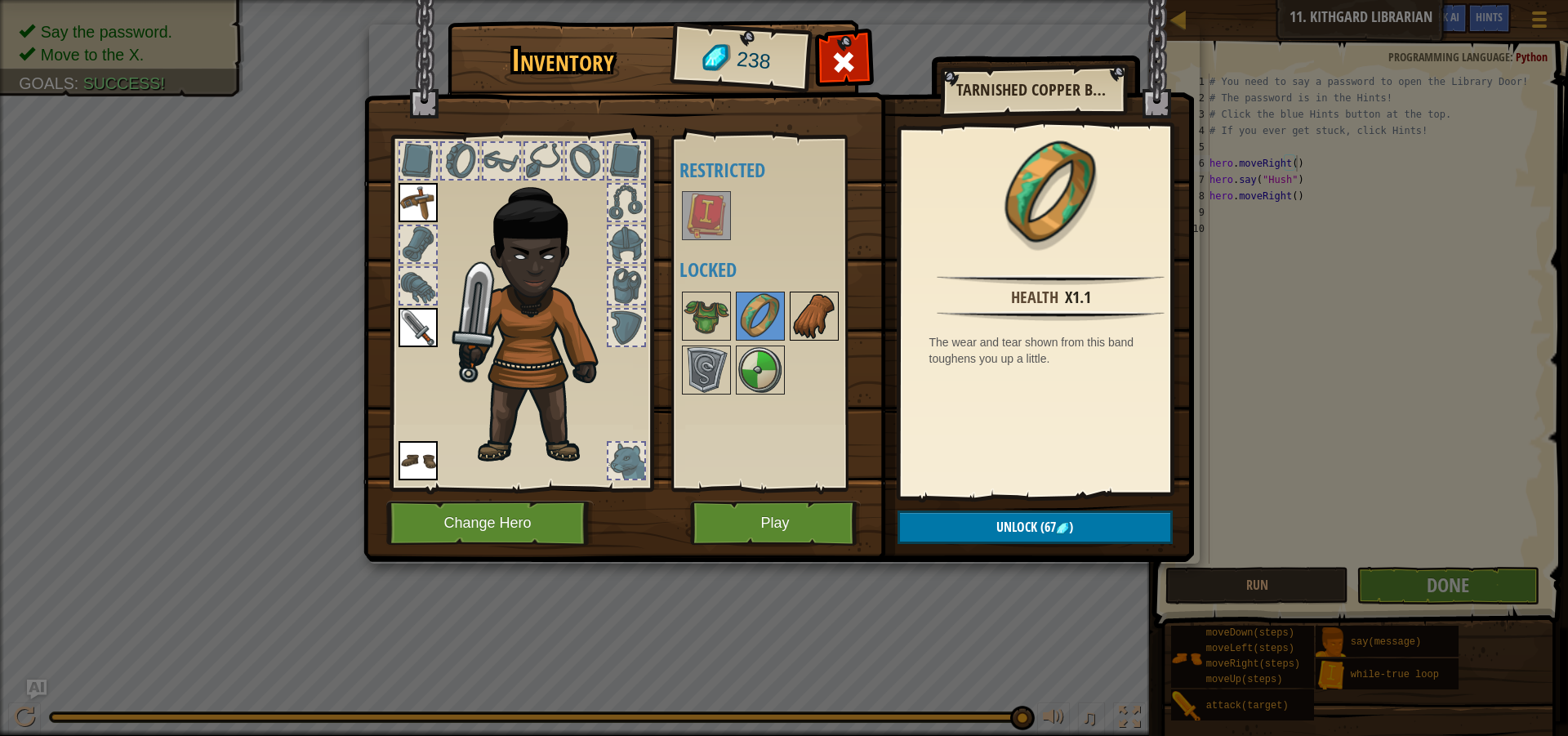
click at [826, 318] on img at bounding box center [814, 316] width 46 height 46
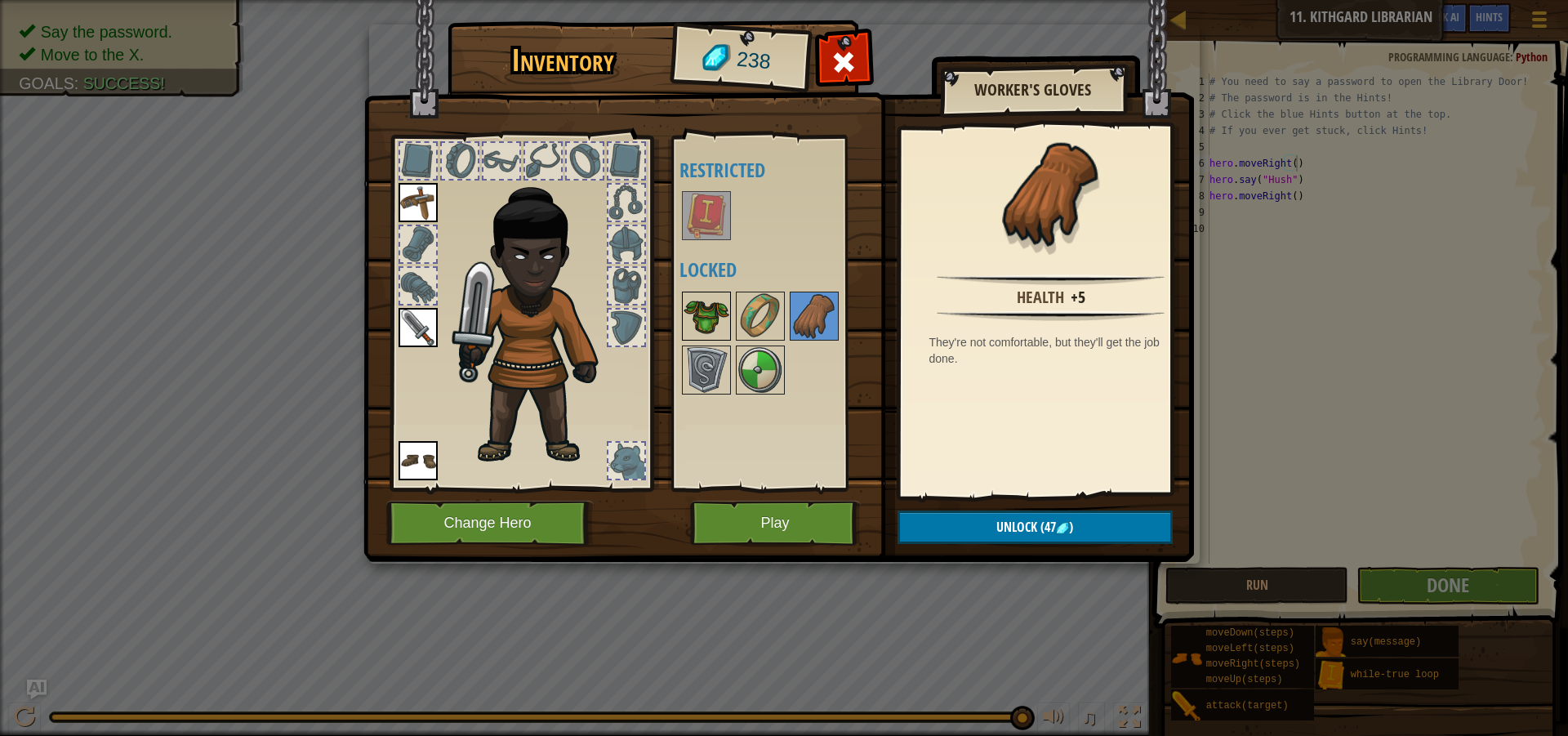
click at [703, 319] on img at bounding box center [707, 316] width 46 height 46
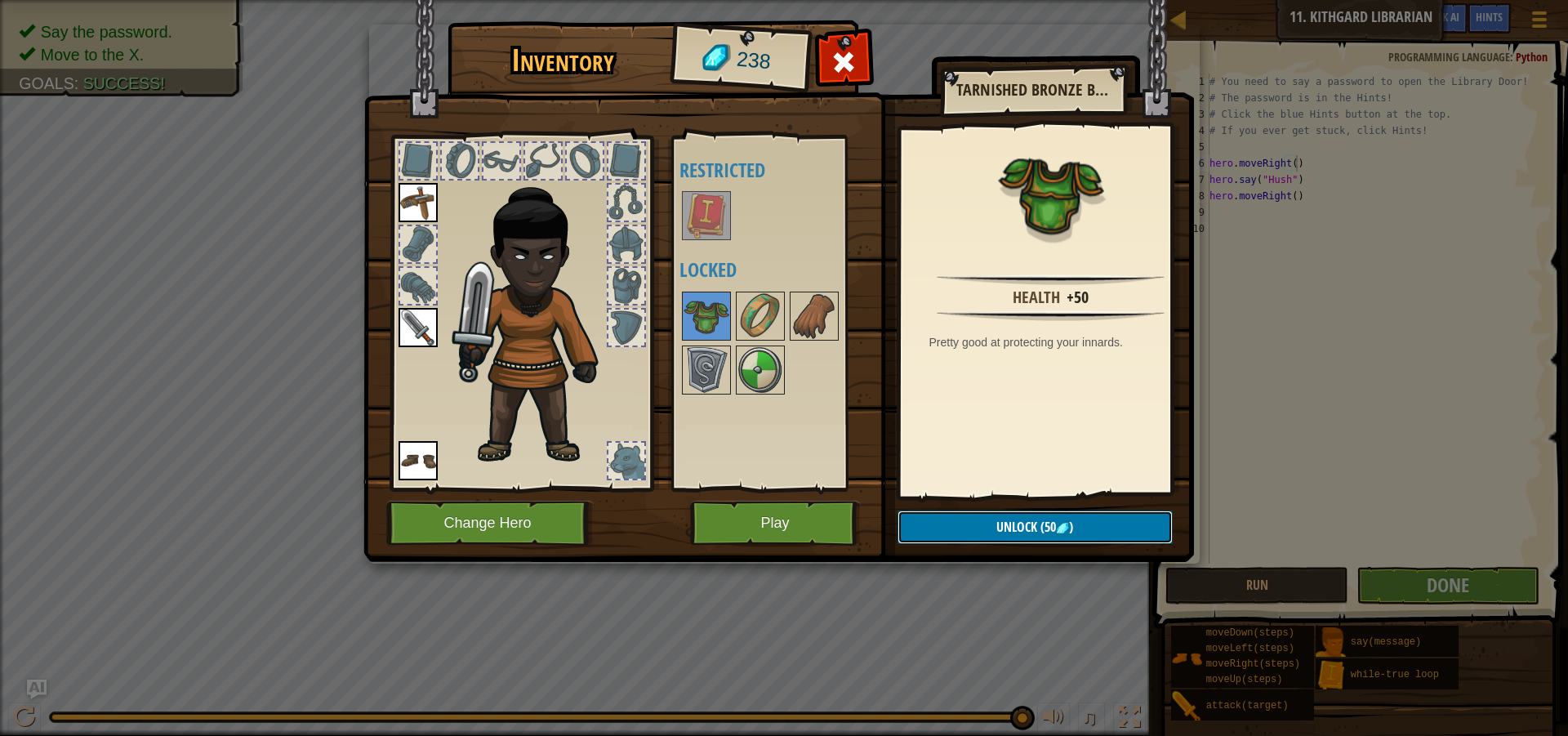
click at [981, 526] on button "Unlock (50 )" at bounding box center [1035, 527] width 275 height 33
click at [981, 526] on button "Confirm" at bounding box center [1035, 527] width 275 height 33
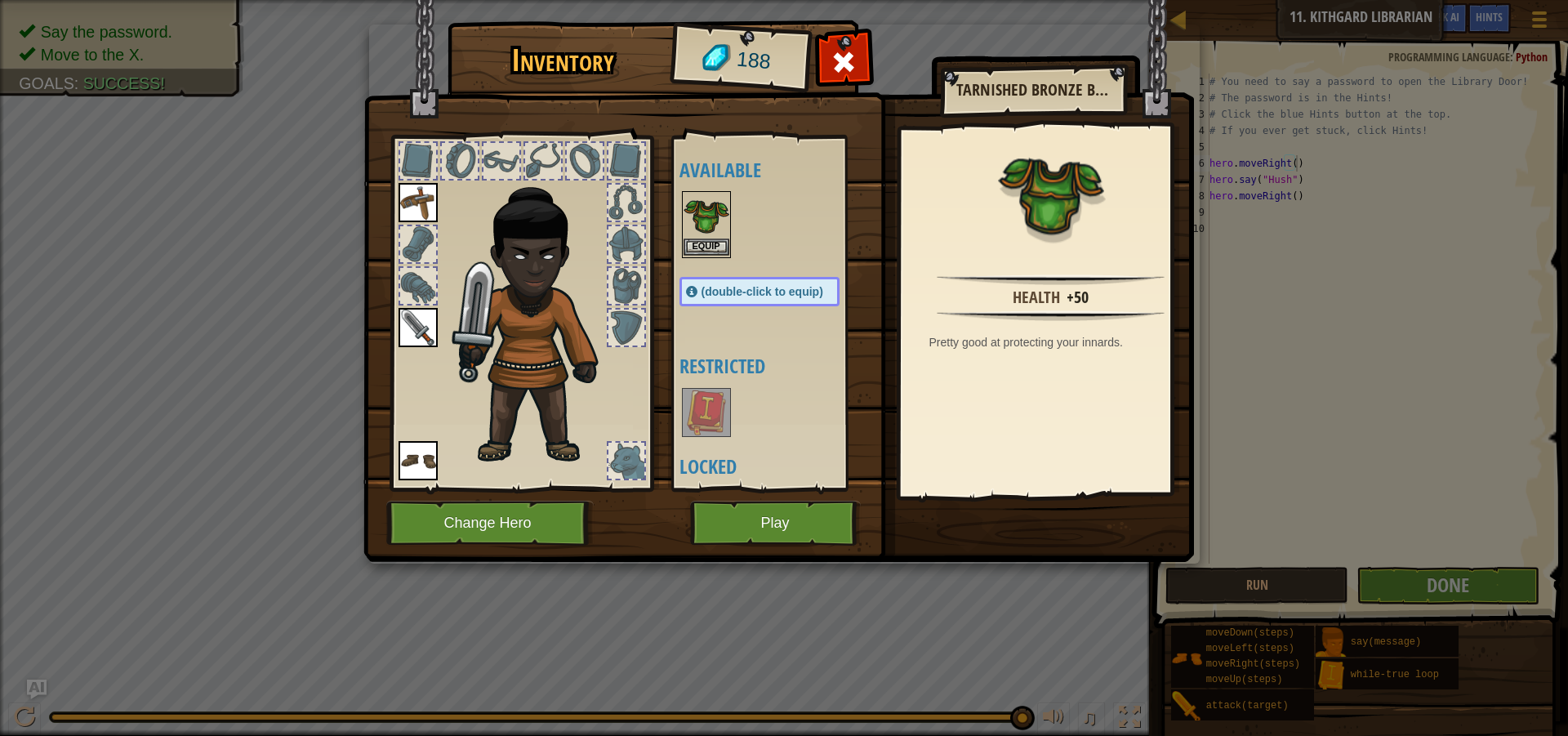
click at [708, 232] on img at bounding box center [707, 216] width 46 height 46
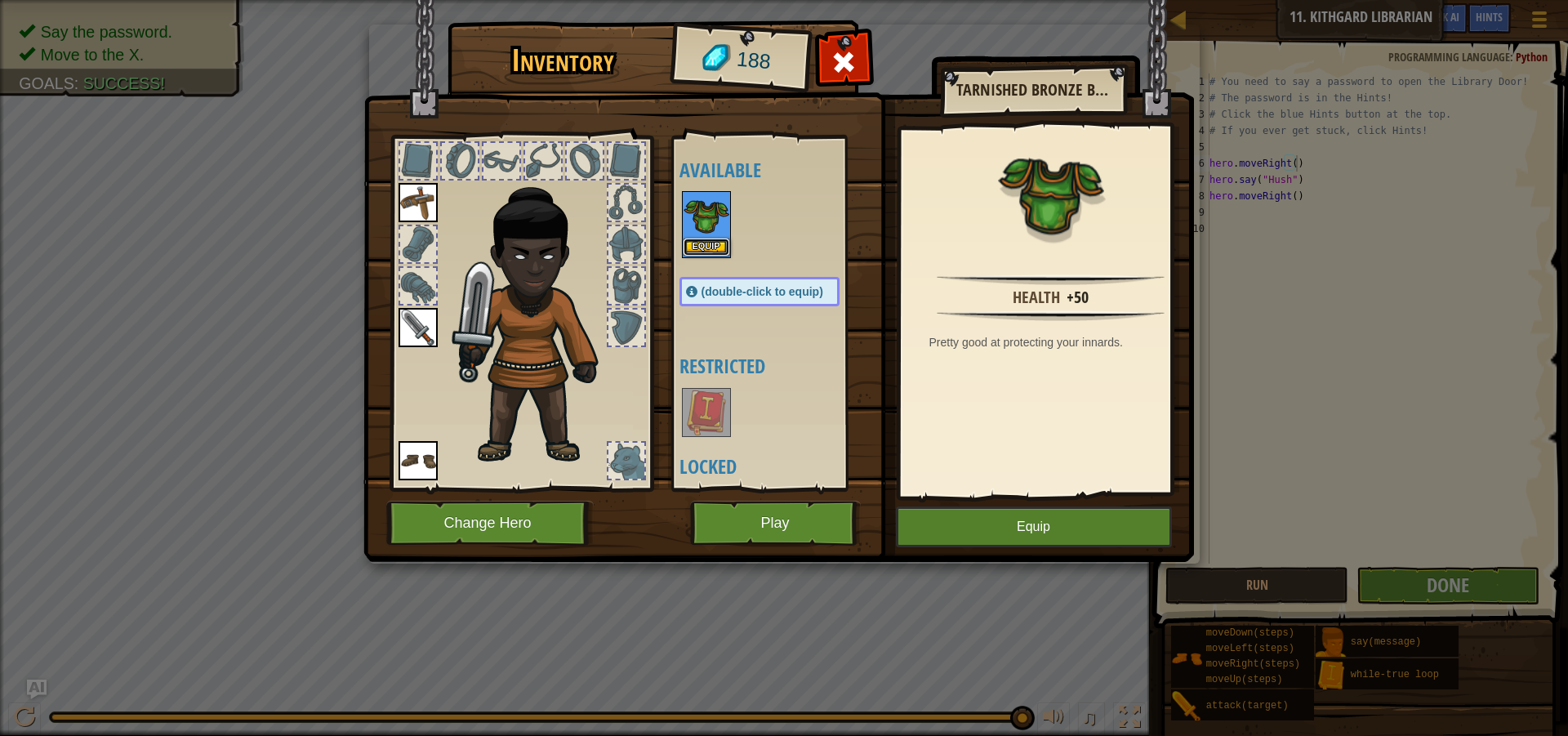
click at [714, 243] on button "Equip" at bounding box center [707, 247] width 46 height 18
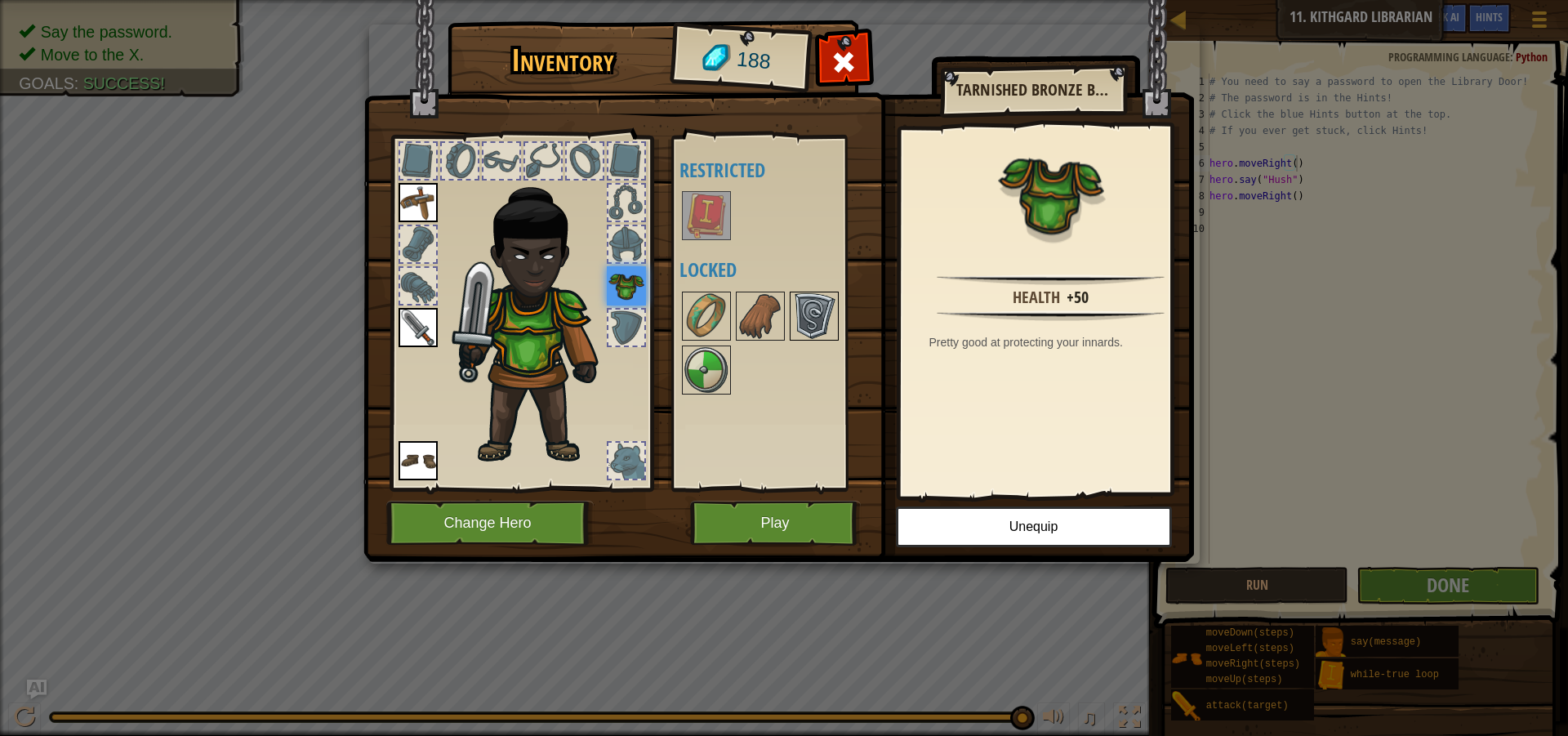
click at [833, 313] on img at bounding box center [814, 316] width 46 height 46
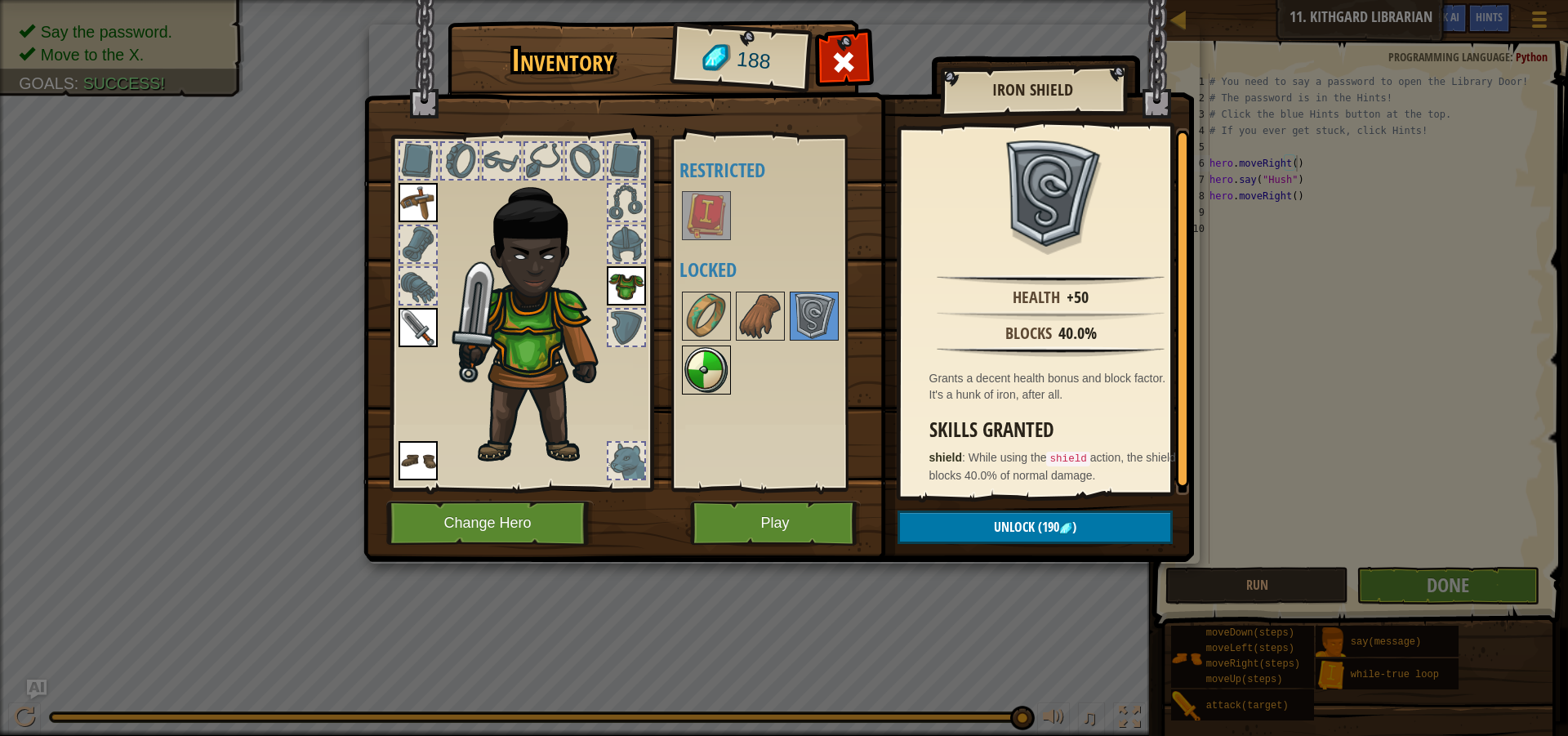
click at [691, 368] on img at bounding box center [707, 370] width 46 height 46
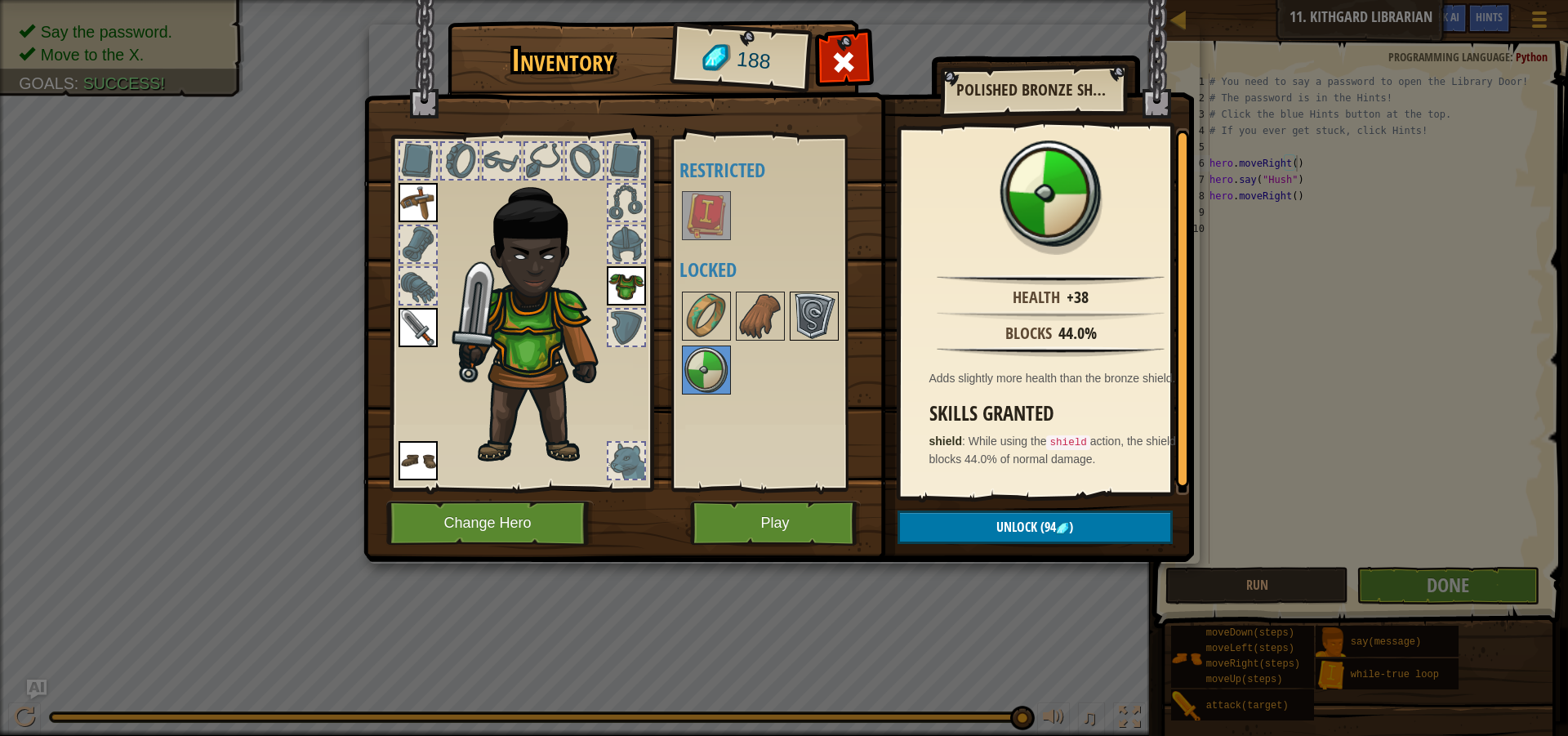
click at [815, 315] on img at bounding box center [814, 316] width 46 height 46
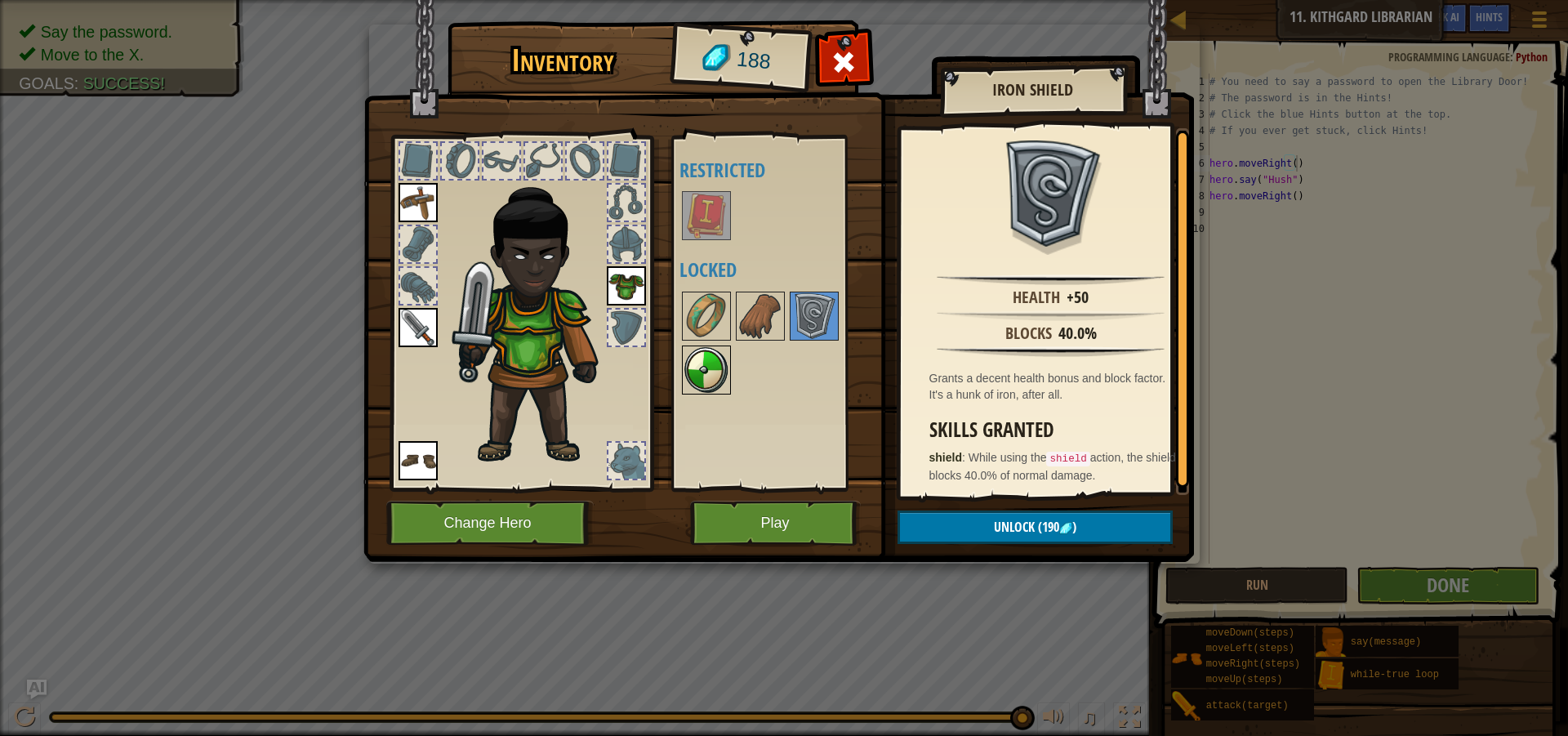
click at [697, 382] on img at bounding box center [707, 370] width 46 height 46
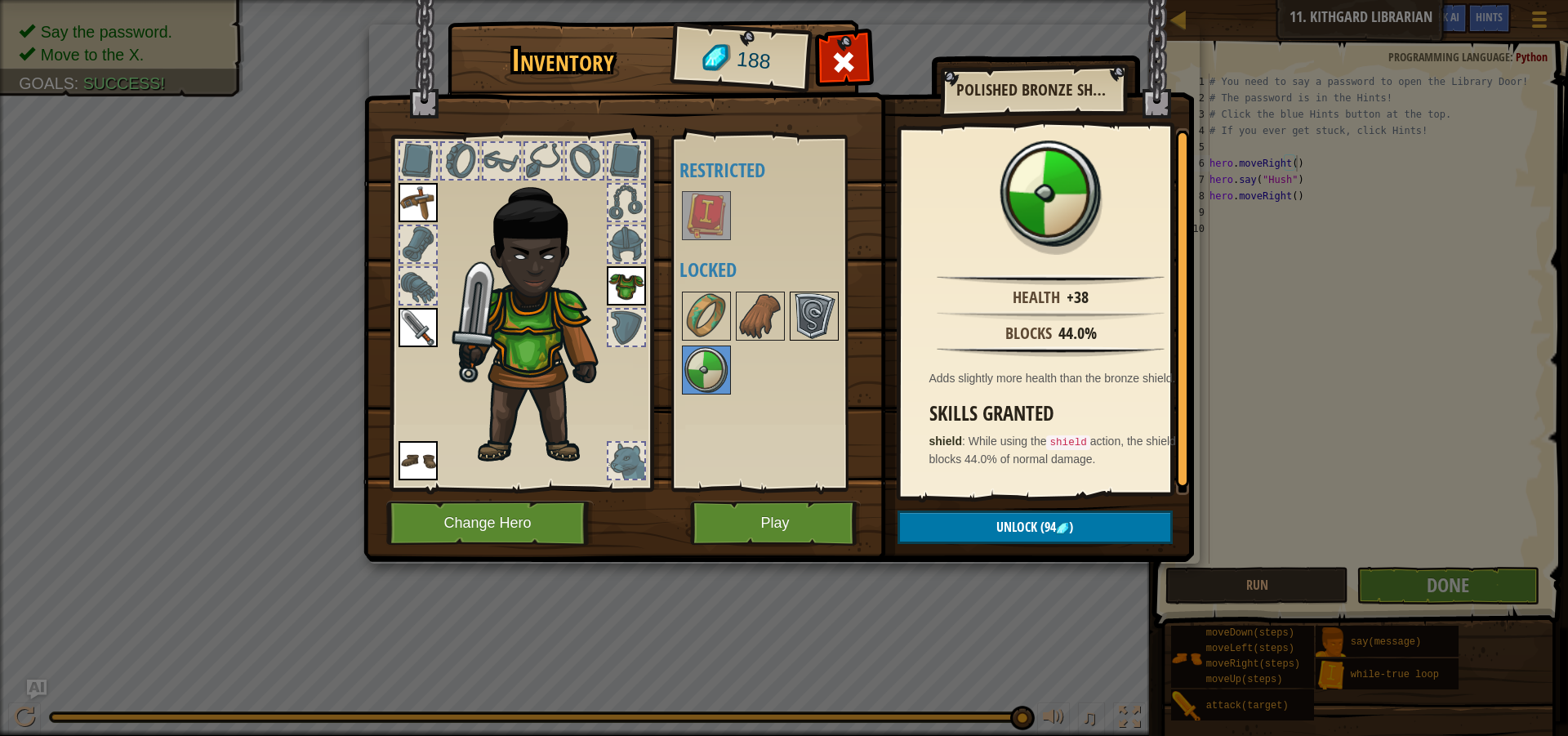
click at [808, 314] on img at bounding box center [814, 316] width 46 height 46
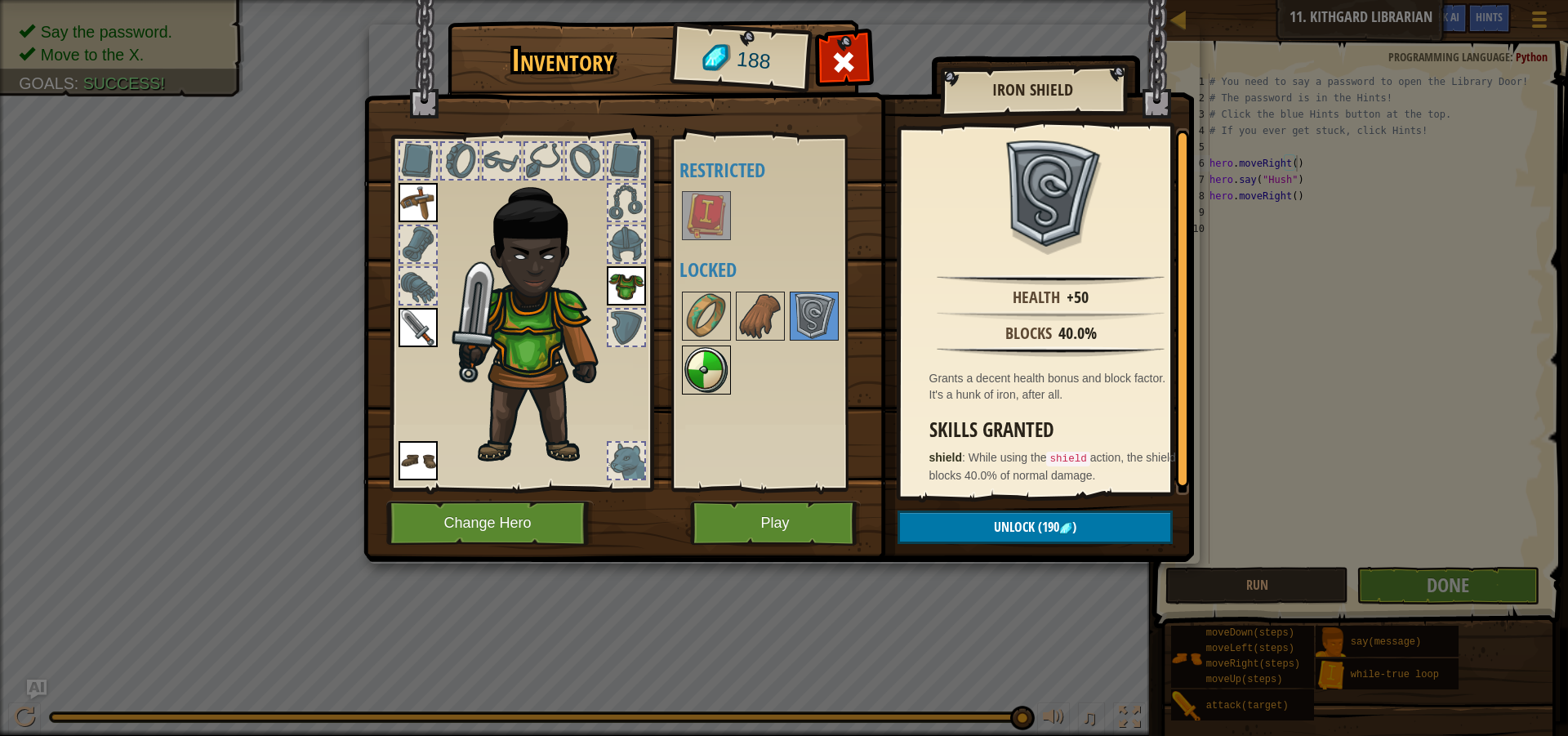
click at [704, 368] on img at bounding box center [707, 370] width 46 height 46
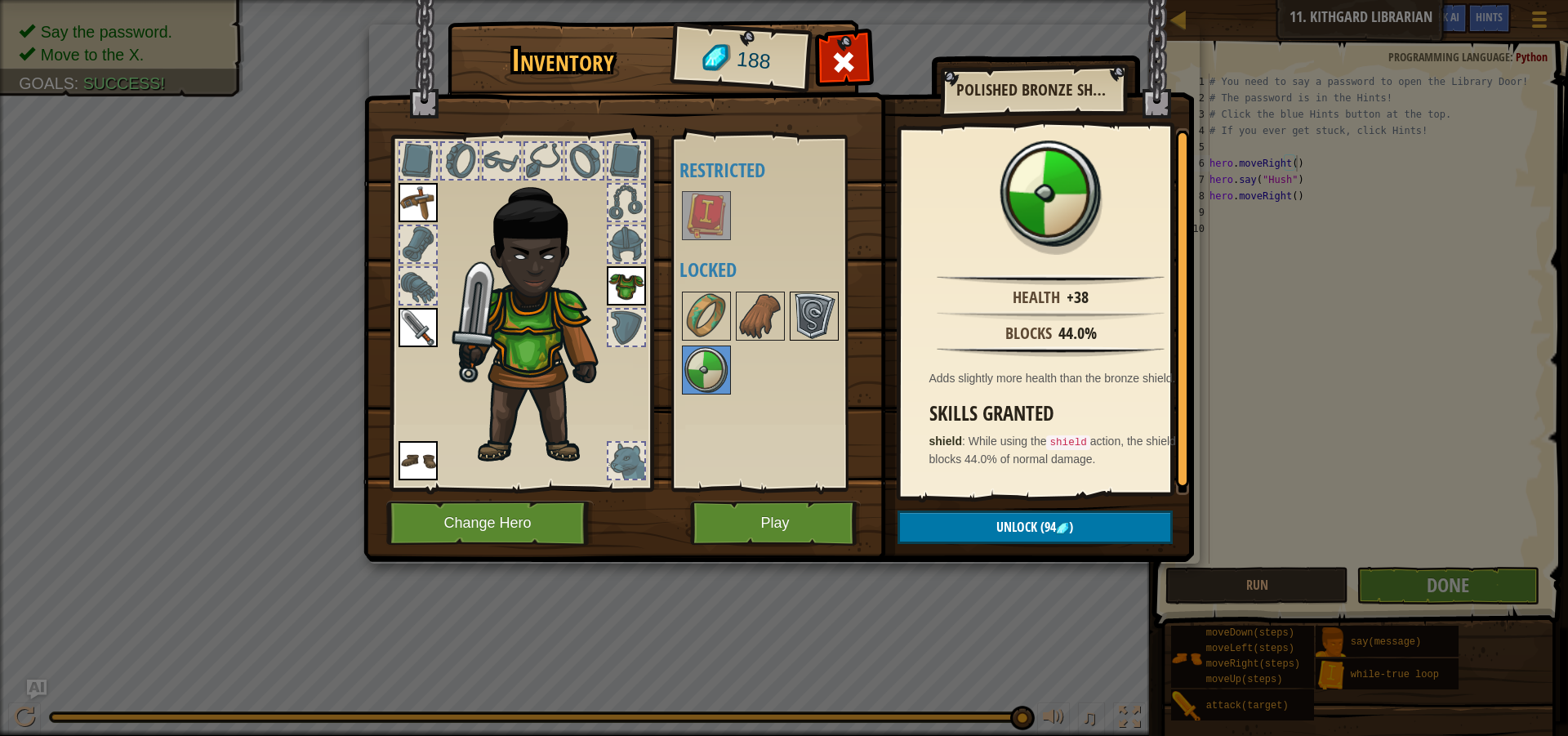
click at [802, 312] on img at bounding box center [814, 316] width 46 height 46
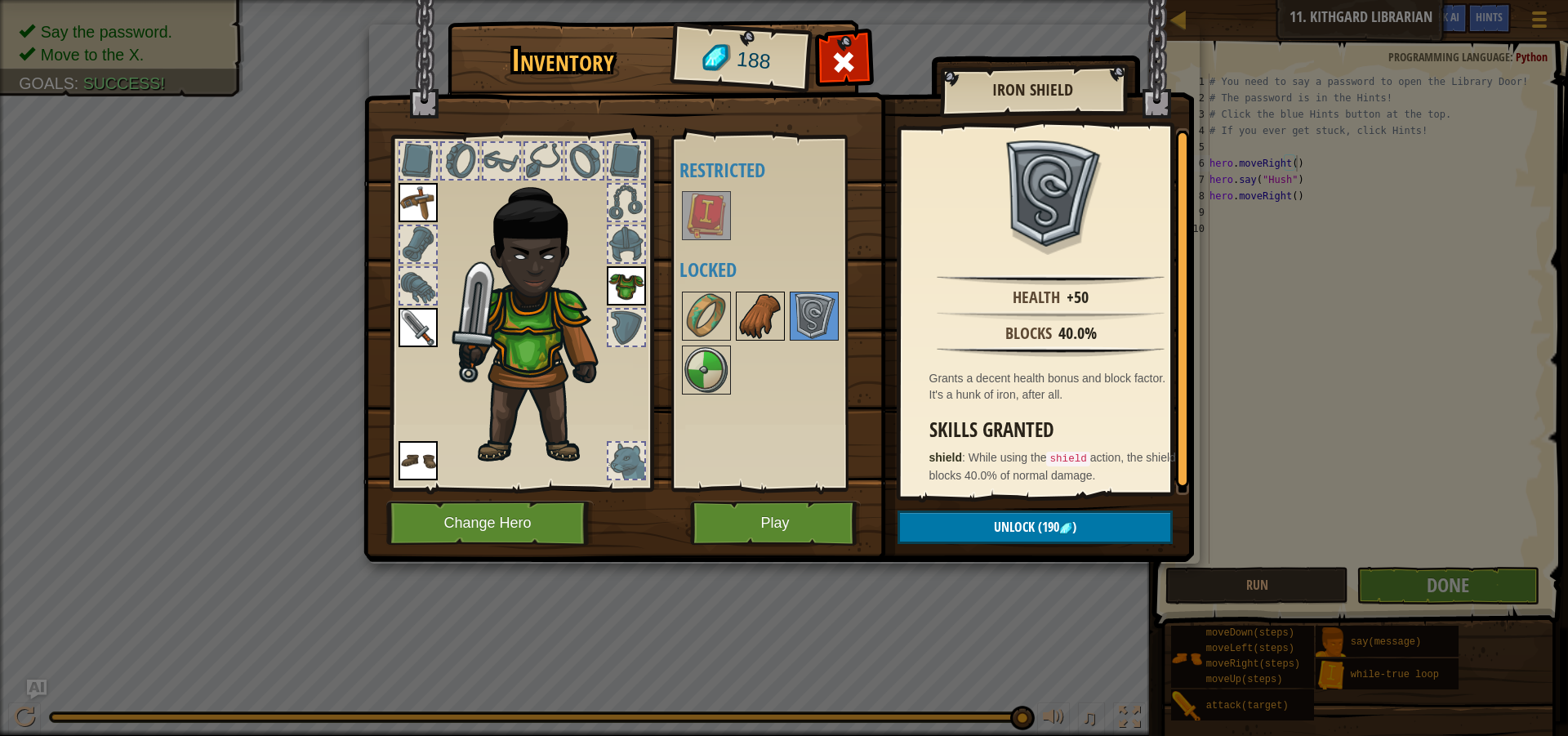
click at [758, 321] on img at bounding box center [760, 316] width 46 height 46
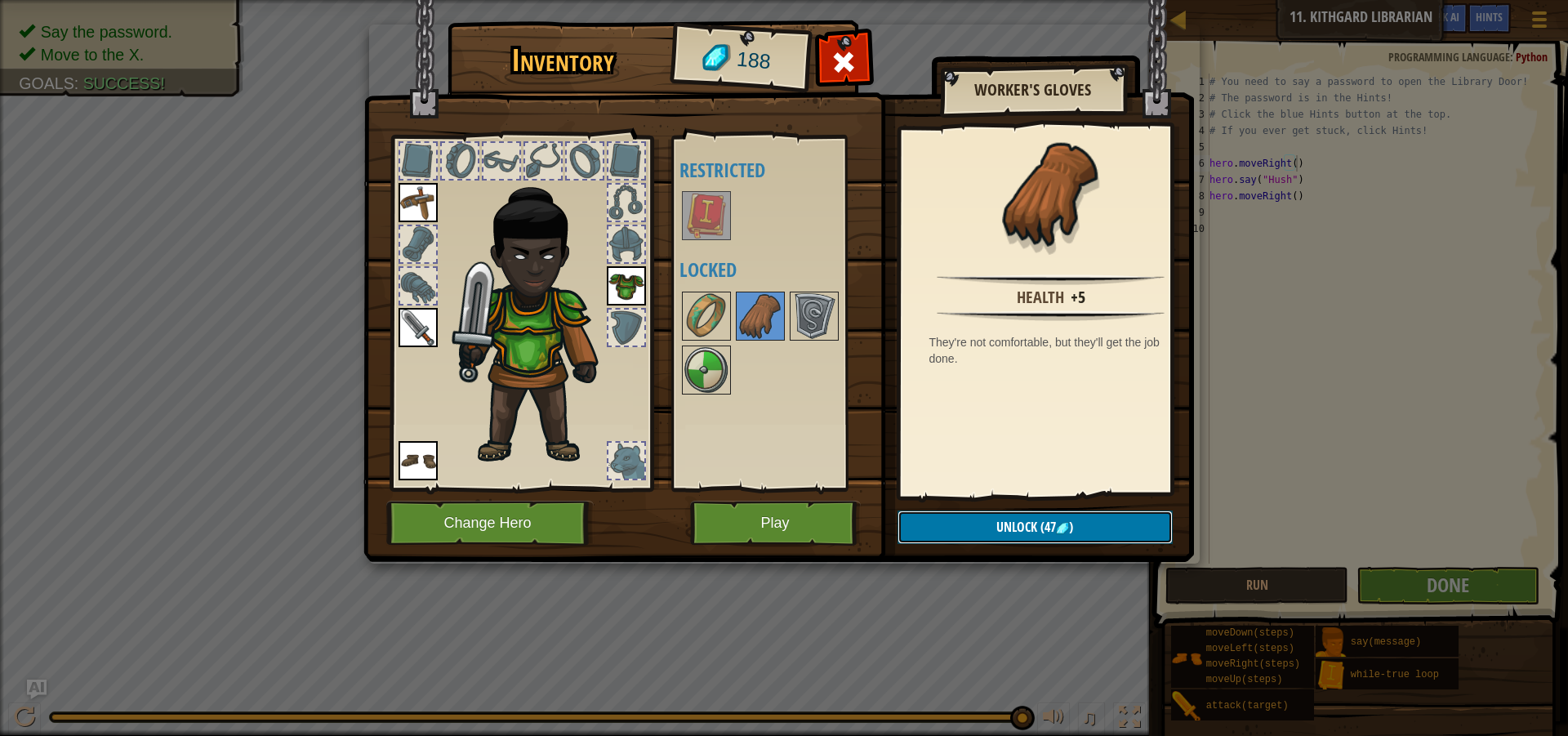
click at [1039, 529] on span "(47" at bounding box center [1047, 527] width 18 height 18
click at [1046, 526] on button "Confirm" at bounding box center [1035, 527] width 275 height 33
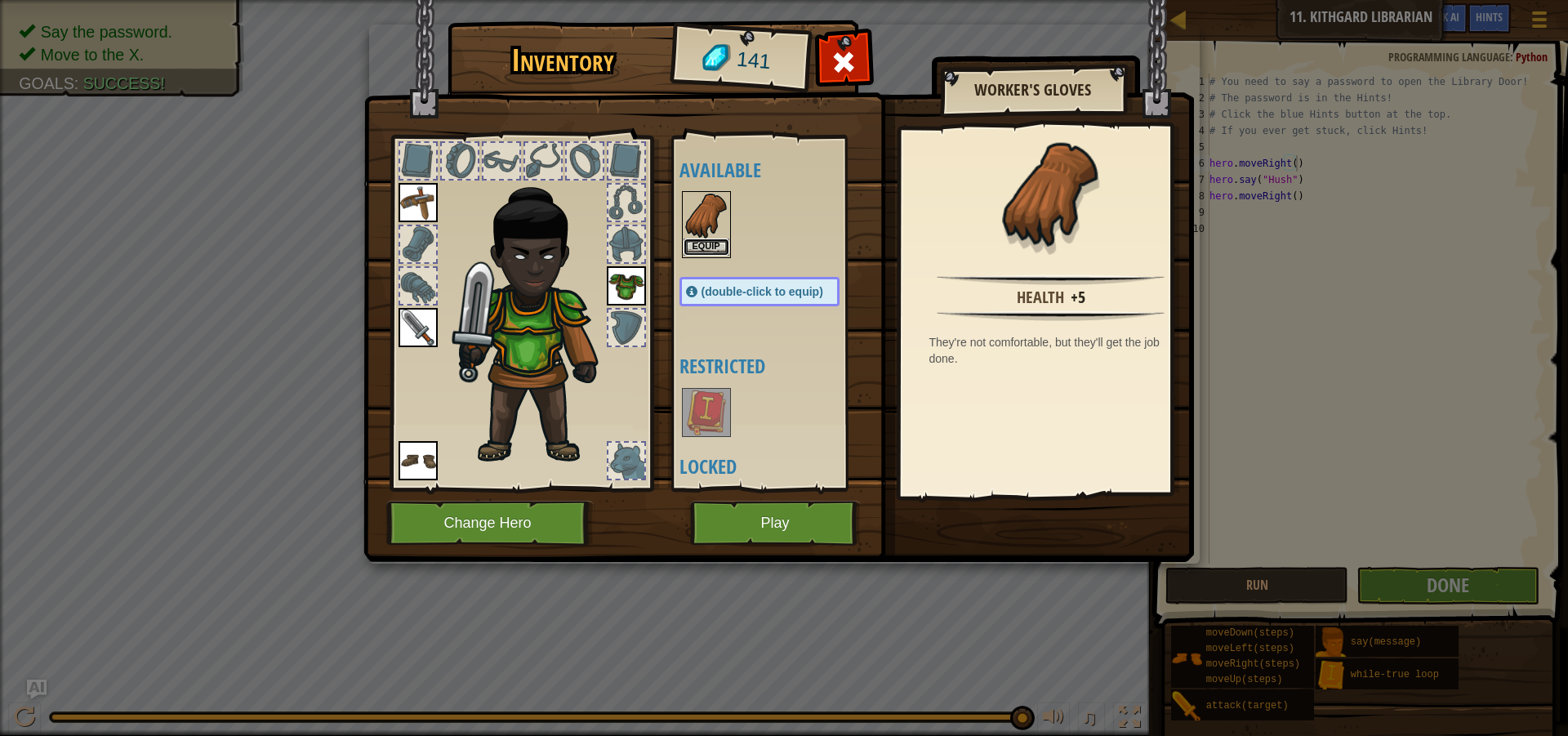
click at [711, 246] on button "Equip" at bounding box center [707, 247] width 46 height 18
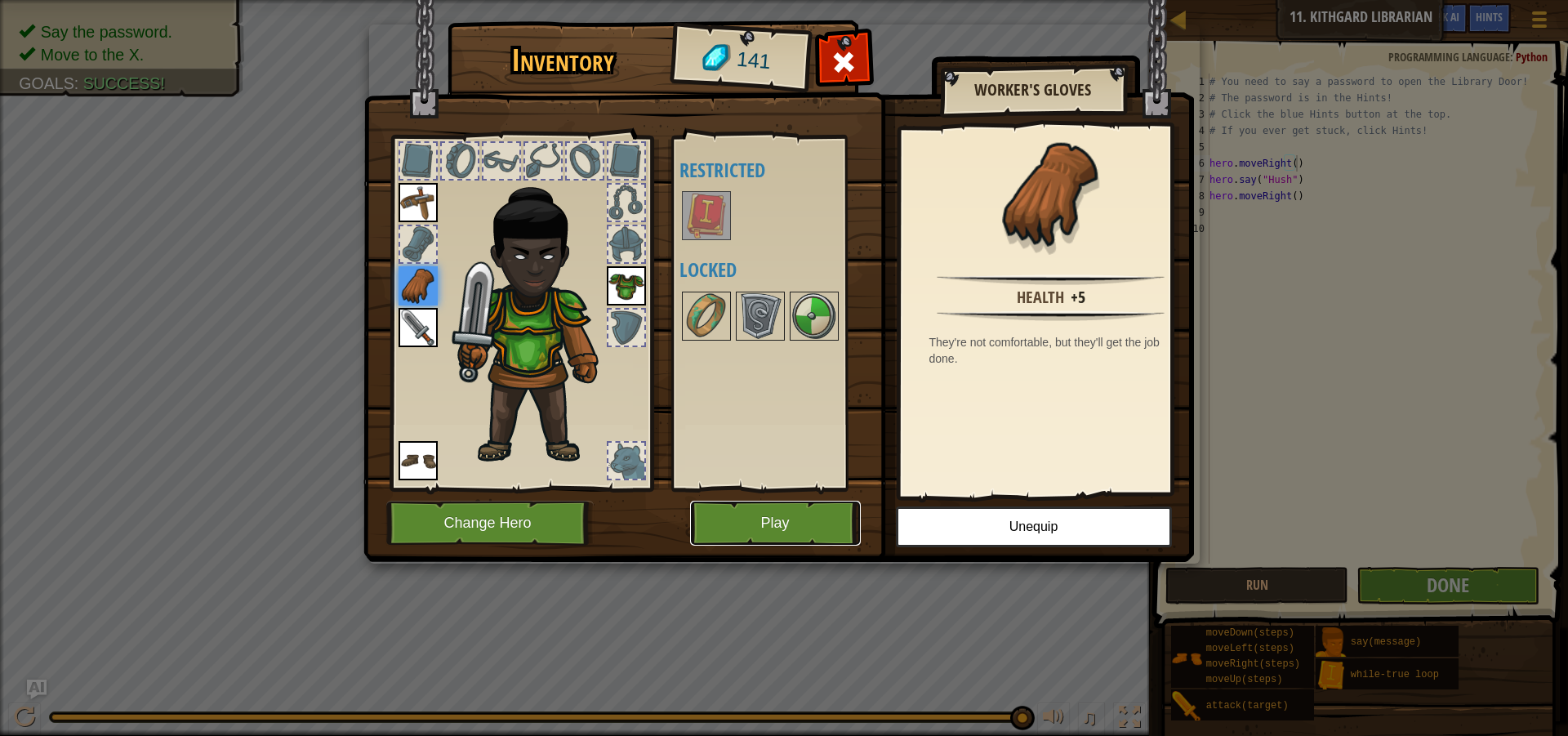
click at [759, 522] on button "Play" at bounding box center [775, 522] width 170 height 45
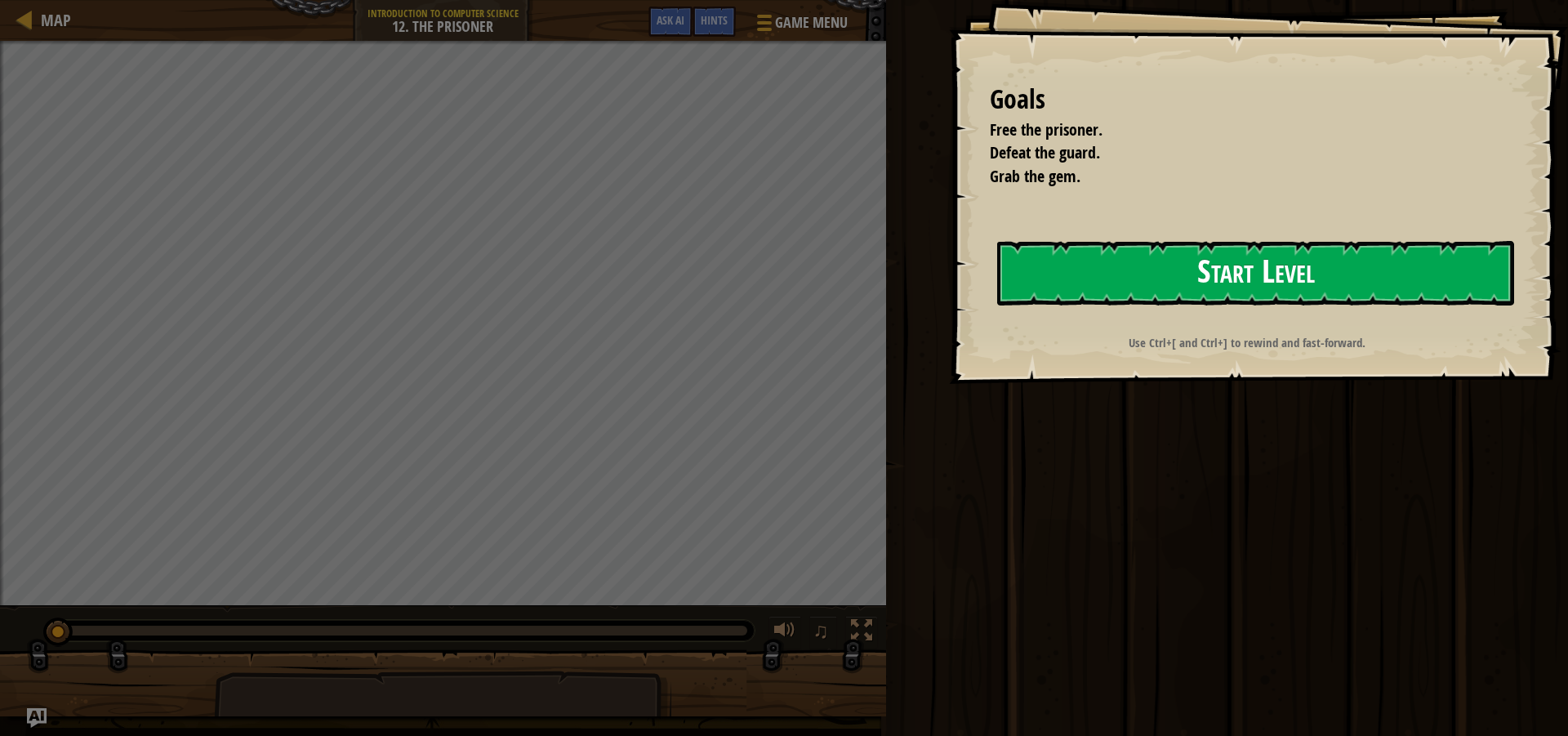
click at [1120, 276] on button "Start Level" at bounding box center [1255, 273] width 517 height 64
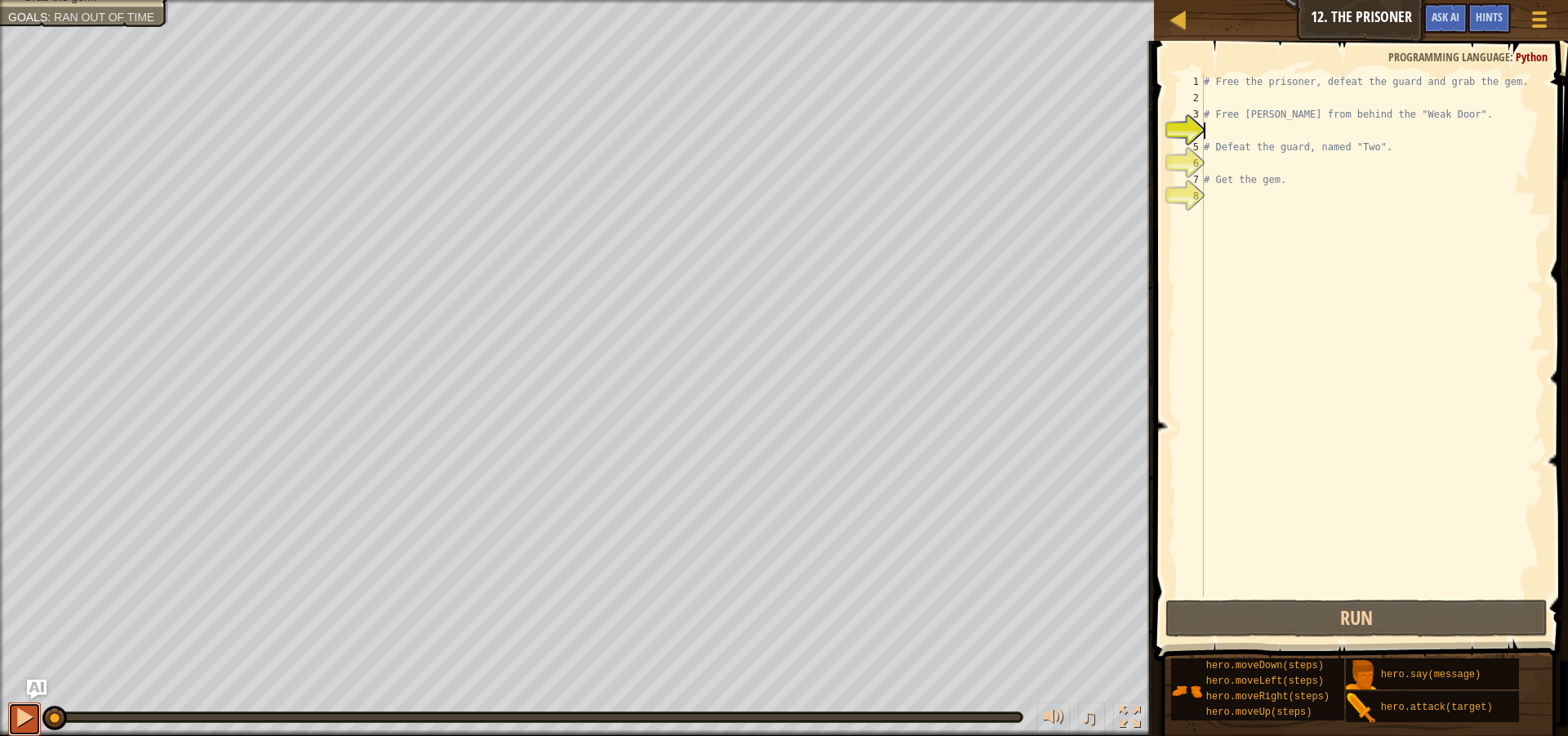
click at [31, 715] on div at bounding box center [24, 717] width 21 height 21
drag, startPoint x: 163, startPoint y: 715, endPoint x: 63, endPoint y: 724, distance: 100.4
click at [194, 724] on div at bounding box center [206, 718] width 25 height 25
drag, startPoint x: 115, startPoint y: 711, endPoint x: 275, endPoint y: 705, distance: 160.1
click at [296, 704] on div "♫" at bounding box center [577, 712] width 1153 height 49
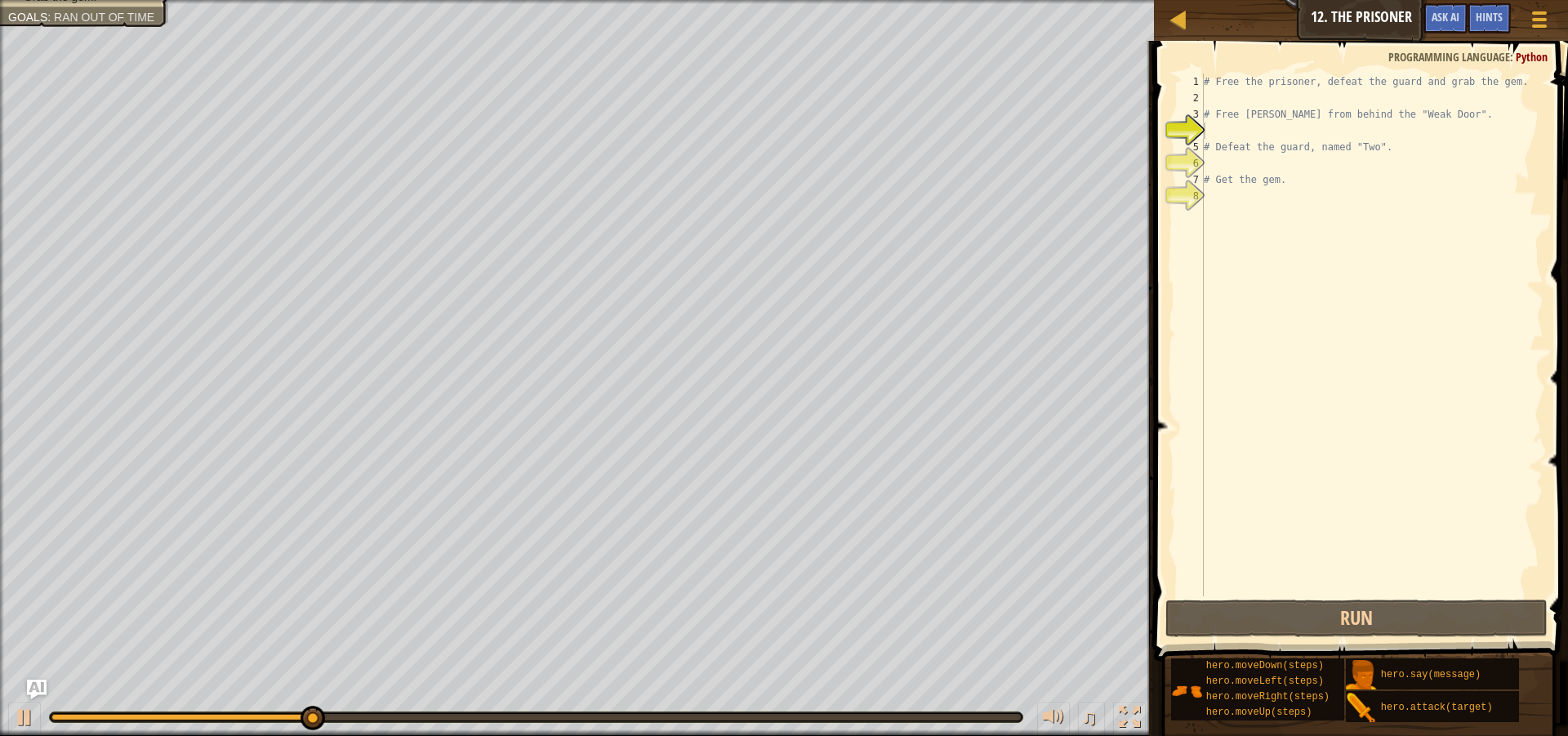
drag, startPoint x: 324, startPoint y: 700, endPoint x: 521, endPoint y: 695, distance: 197.1
click at [521, 695] on div "♫" at bounding box center [577, 712] width 1153 height 49
click at [550, 667] on div "Free the prisoner. Defeat the guard. Grab the gem. Goals : Ran out of time ♫ [P…" at bounding box center [784, 368] width 1568 height 736
click at [18, 715] on div at bounding box center [24, 717] width 21 height 21
drag, startPoint x: 64, startPoint y: 718, endPoint x: 41, endPoint y: 721, distance: 23.2
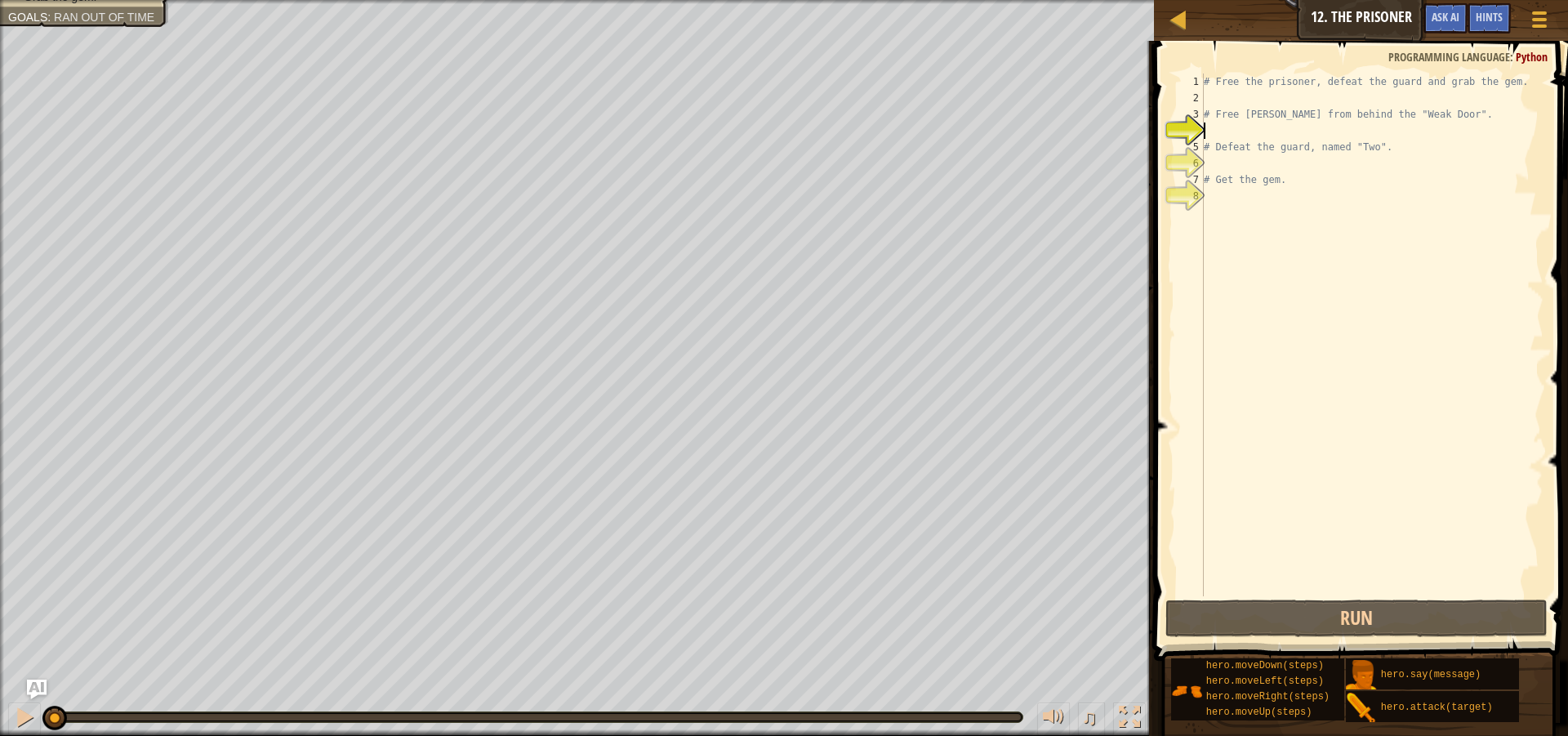
click at [41, 721] on div "♫" at bounding box center [577, 712] width 1153 height 49
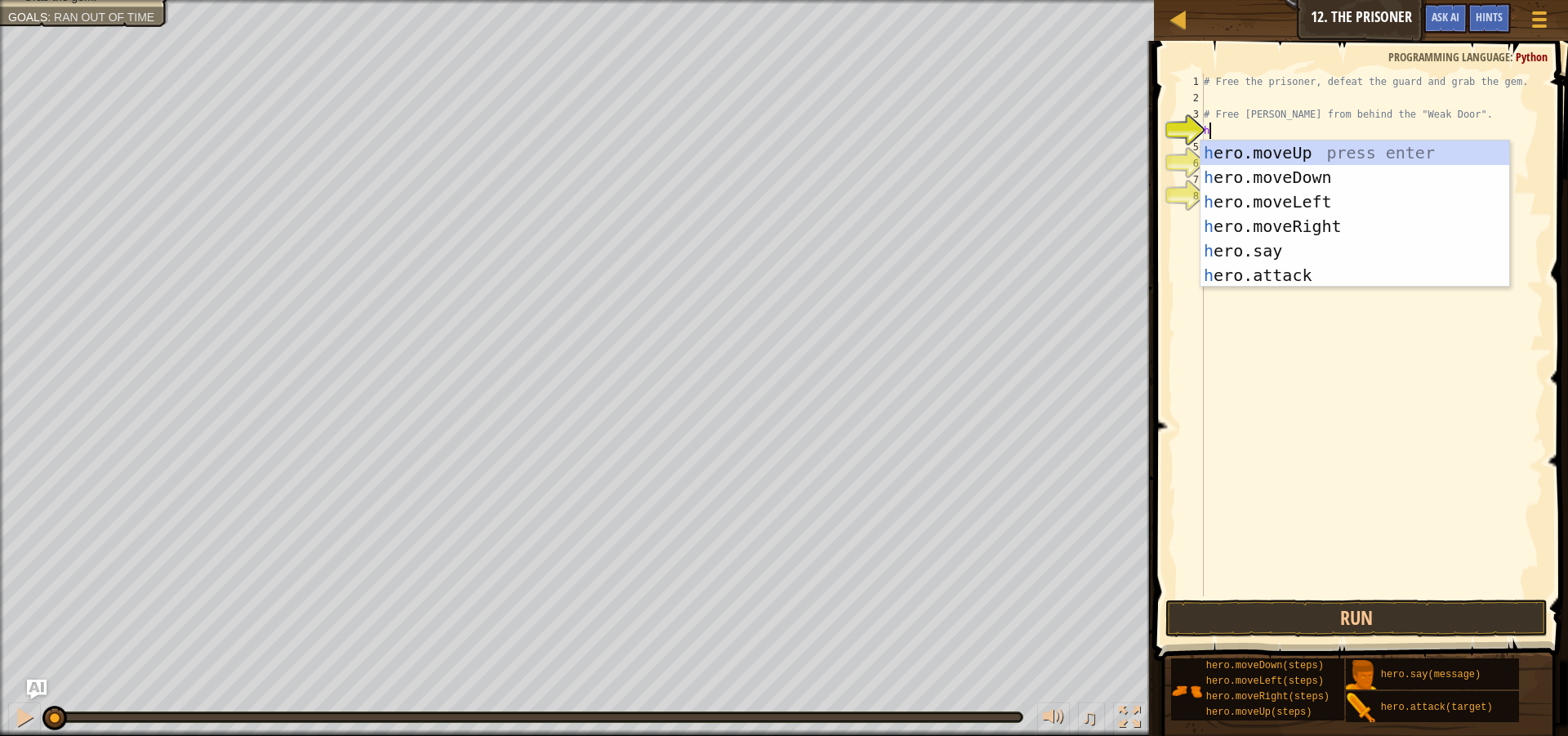
scroll to position [7, 0]
click at [1247, 274] on div "h ero.moveUp press enter h ero.moveDown press enter h ero.moveLeft press enter …" at bounding box center [1354, 238] width 309 height 196
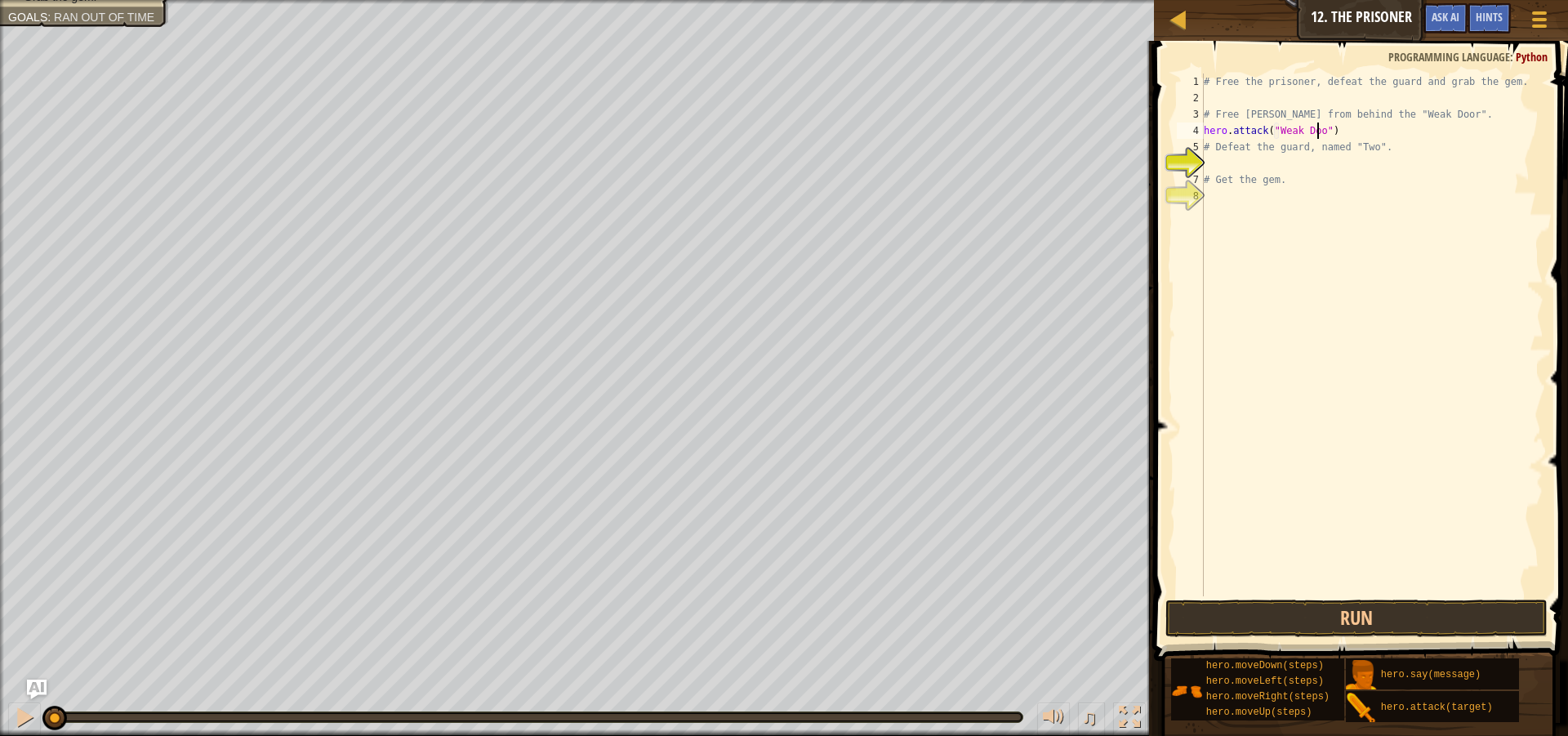
scroll to position [7, 10]
click at [1337, 139] on div "# Free the prisoner, defeat the guard and grab the gem. # Free [PERSON_NAME] fr…" at bounding box center [1372, 351] width 343 height 555
click at [1335, 134] on div "# Free the prisoner, defeat the guard and grab the gem. # Free [PERSON_NAME] fr…" at bounding box center [1372, 351] width 343 height 555
drag, startPoint x: 1335, startPoint y: 134, endPoint x: 1204, endPoint y: 134, distance: 131.0
click at [1204, 134] on div "# Free the prisoner, defeat the guard and grab the gem. # Free [PERSON_NAME] fr…" at bounding box center [1372, 351] width 343 height 555
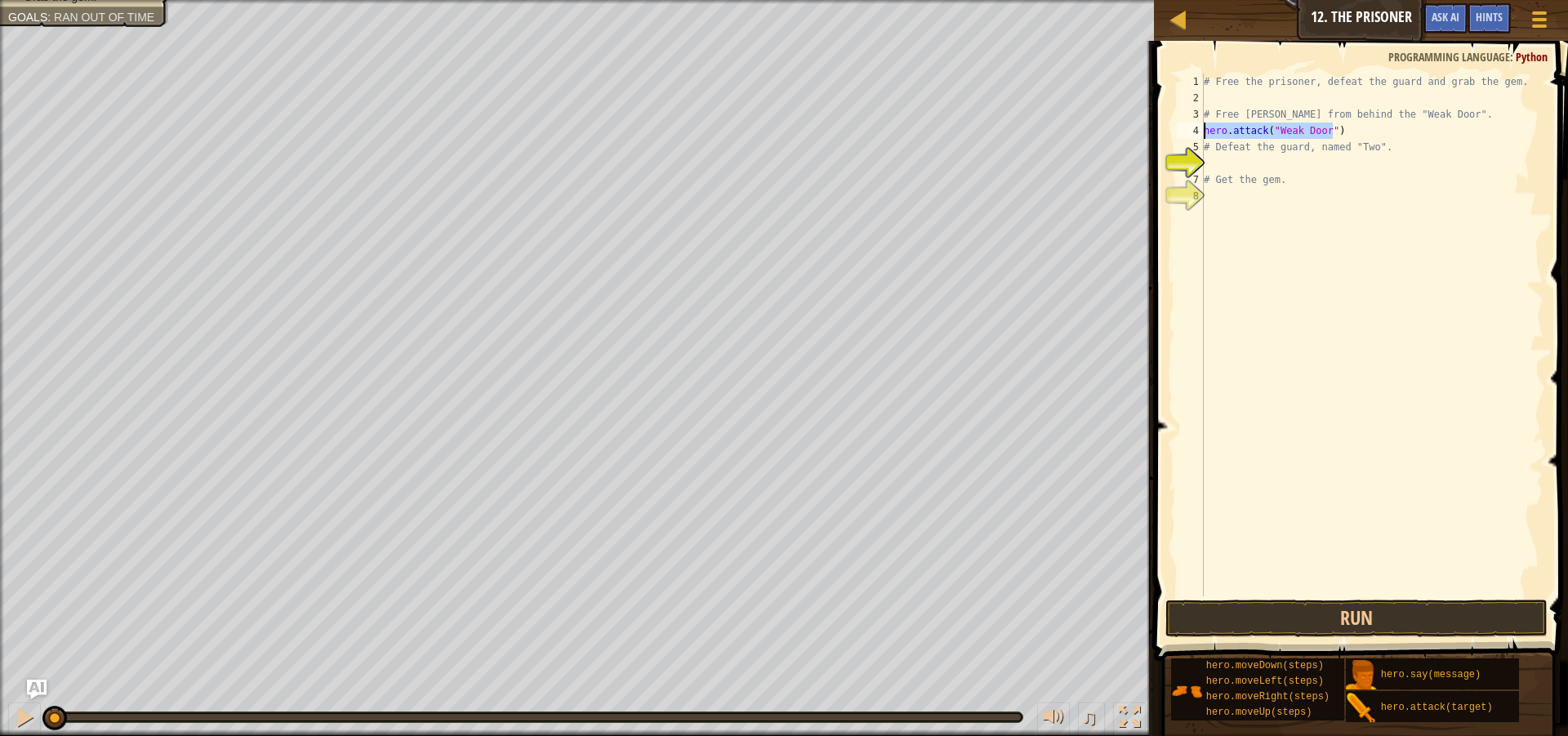
type textarea "hero.attack("Weak Door")"
click at [1344, 127] on div "# Free the prisoner, defeat the guard and grab the gem. # Free [PERSON_NAME] fr…" at bounding box center [1372, 334] width 343 height 522
paste textarea "hero.attack("Weak Door")"
click at [1360, 611] on button "Run" at bounding box center [1356, 618] width 382 height 38
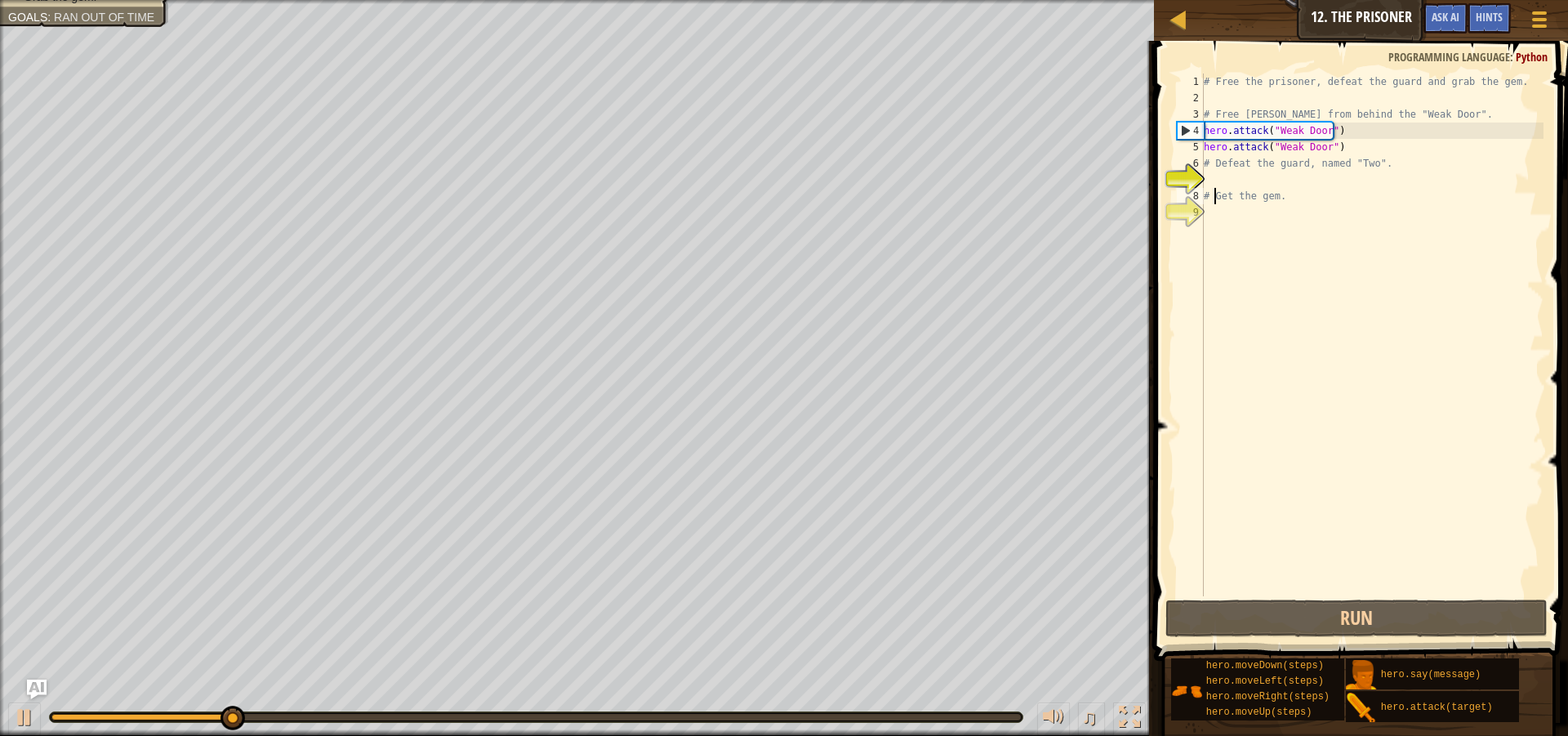
click at [1216, 192] on div "# Free the prisoner, defeat the guard and grab the gem. # Free [PERSON_NAME] fr…" at bounding box center [1372, 351] width 343 height 555
type textarea "# Get the gem."
click at [1213, 181] on div "# Free the prisoner, defeat the guard and grab the gem. # Free [PERSON_NAME] fr…" at bounding box center [1372, 351] width 343 height 555
type textarea "h"
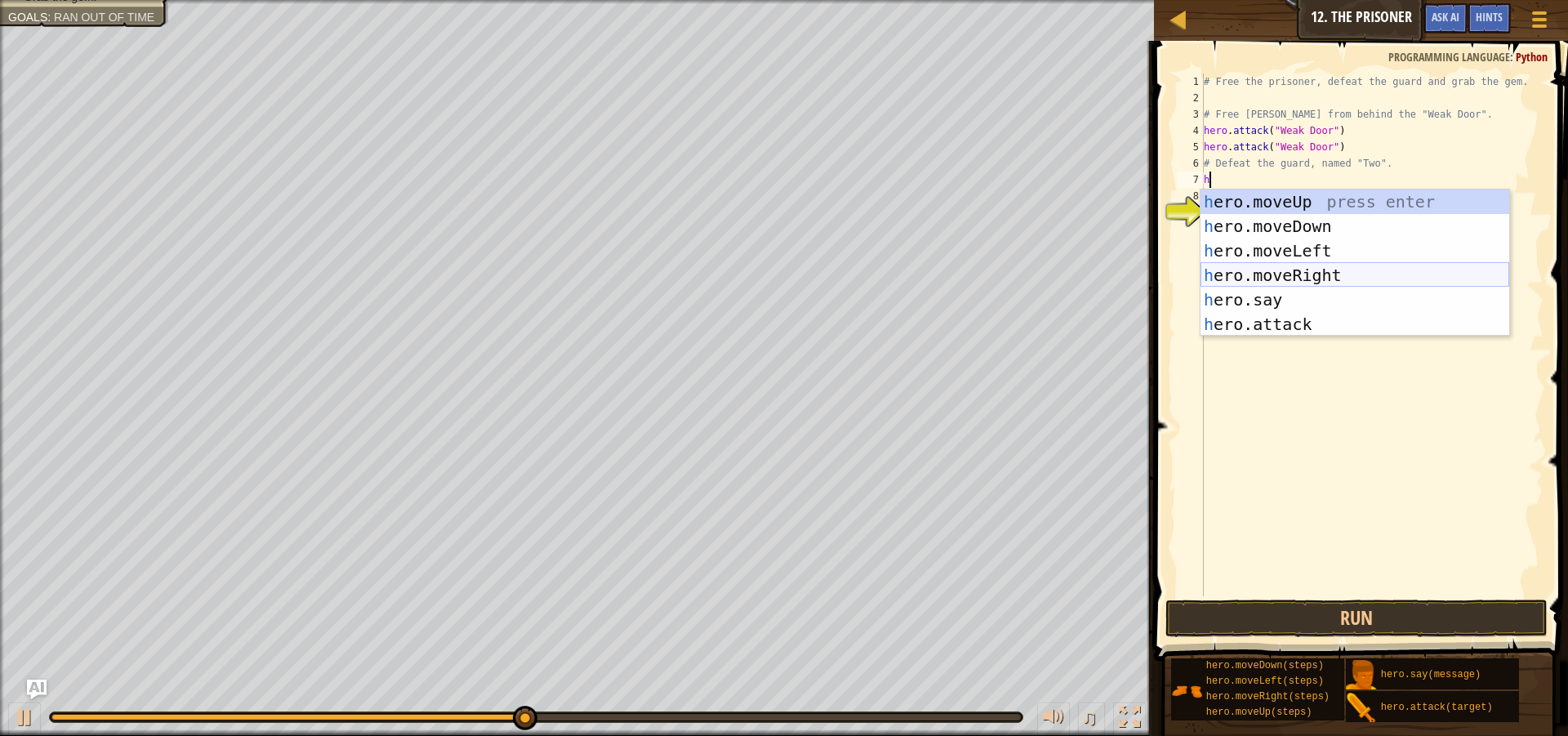
click at [1253, 271] on div "h ero.moveUp press enter h ero.moveDown press enter h ero.moveLeft press enter …" at bounding box center [1354, 287] width 309 height 196
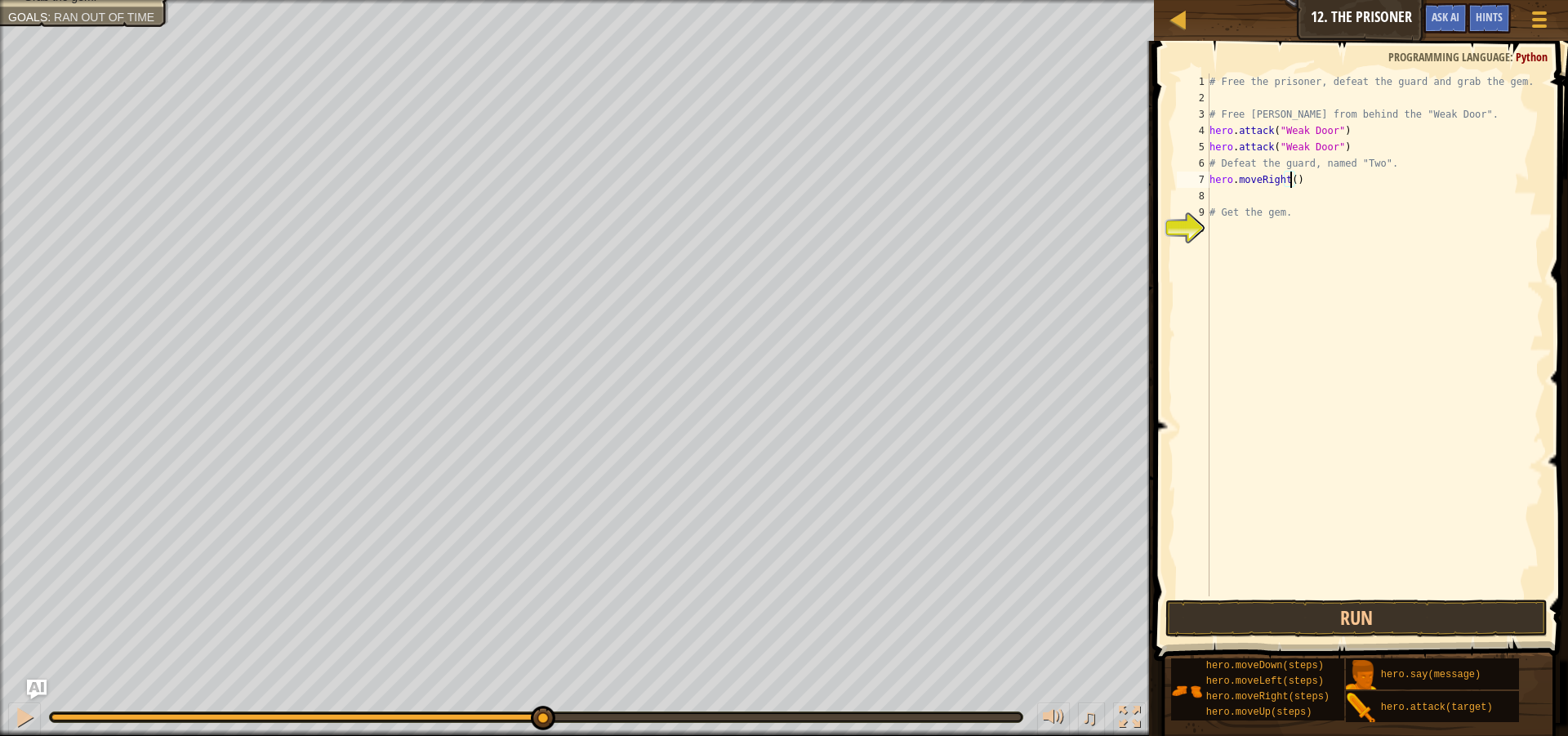
click at [1291, 178] on div "# Free the prisoner, defeat the guard and grab the gem. # Free [PERSON_NAME] fr…" at bounding box center [1375, 351] width 338 height 555
type textarea "hero.moveRight(3)"
click at [1269, 627] on button "Run" at bounding box center [1356, 618] width 382 height 38
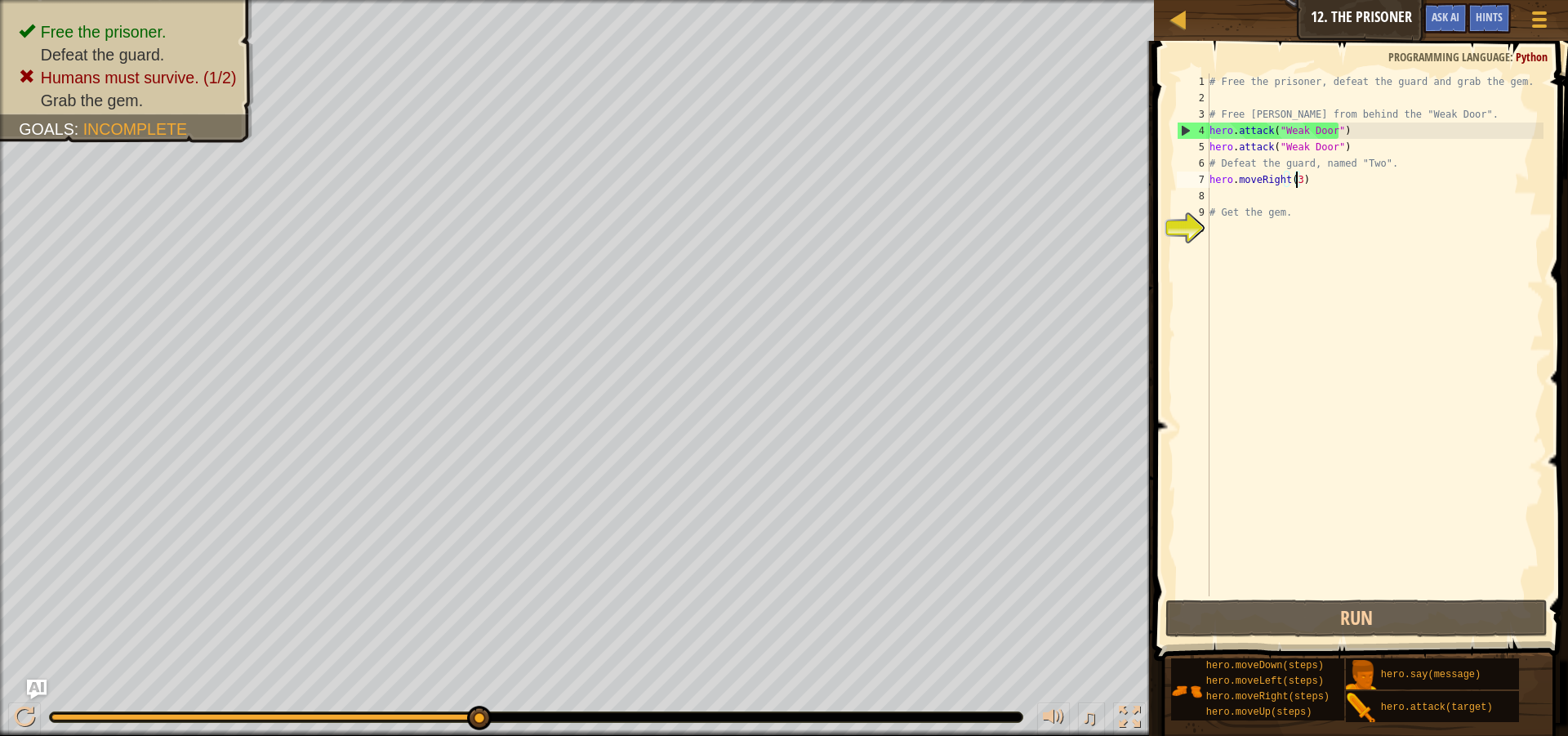
click at [1255, 199] on div "# Free the prisoner, defeat the guard and grab the gem. # Free [PERSON_NAME] fr…" at bounding box center [1375, 351] width 338 height 555
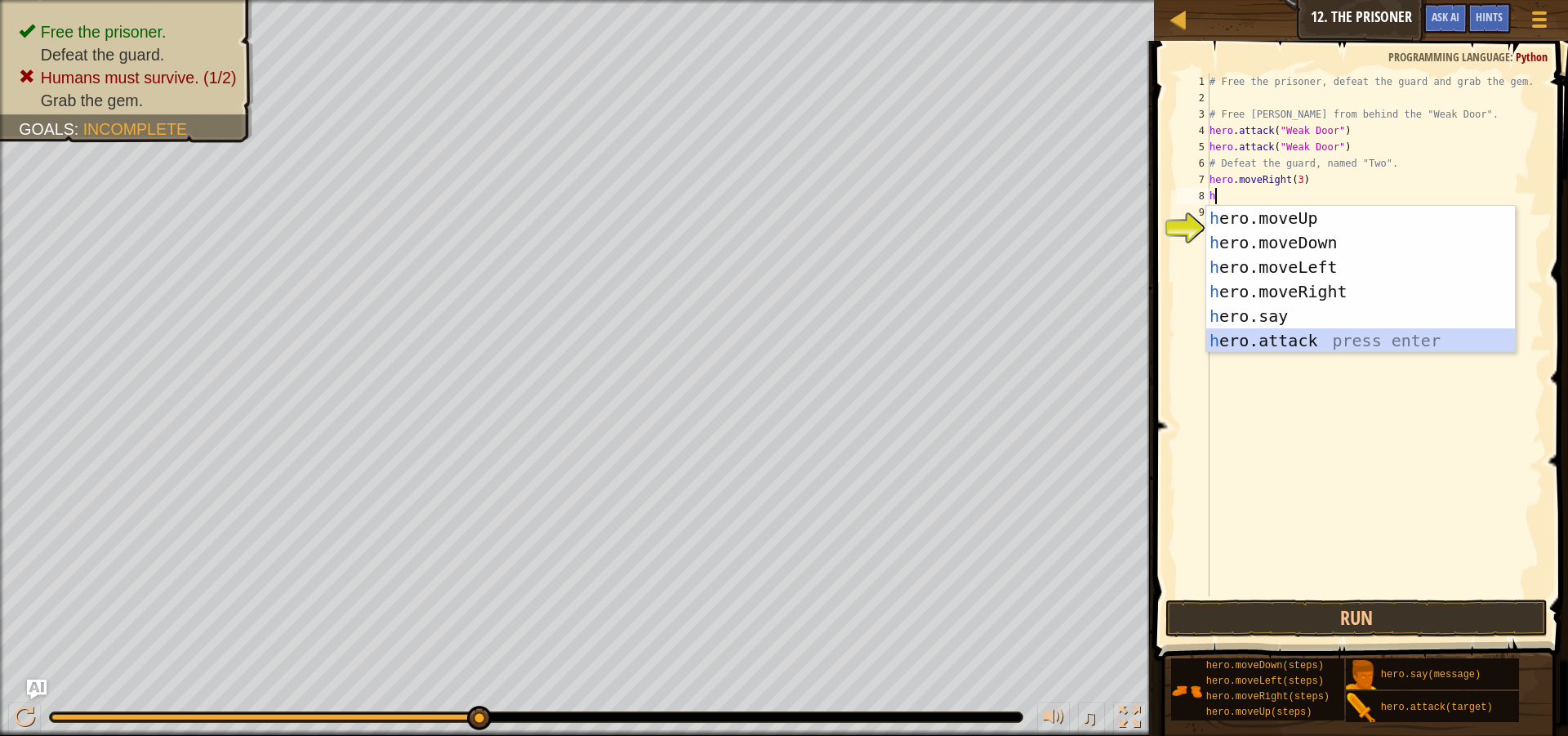
click at [1257, 347] on div "h ero.moveUp press enter h ero.moveDown press enter h ero.moveLeft press enter …" at bounding box center [1360, 303] width 309 height 196
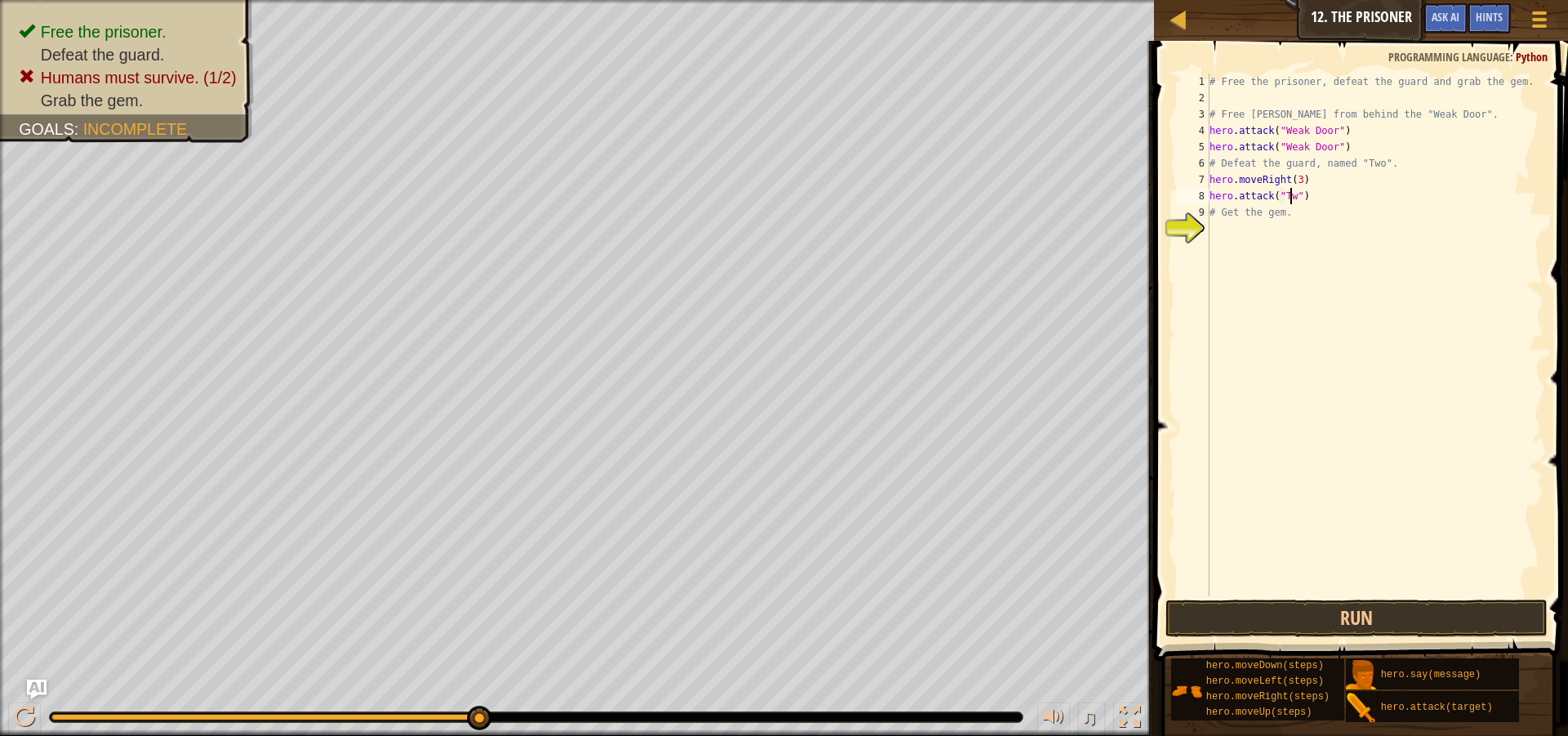
scroll to position [7, 7]
drag, startPoint x: 1312, startPoint y: 199, endPoint x: 1197, endPoint y: 190, distance: 115.4
click at [1197, 190] on div "hero.attack("Two") 1 2 3 4 5 6 7 8 9 10 # Free the prisoner, defeat the guard a…" at bounding box center [1359, 334] width 370 height 522
type textarea "hero.attack("Two")"
click at [1322, 198] on div "# Free the prisoner, defeat the guard and grab the gem. # Free [PERSON_NAME] fr…" at bounding box center [1375, 334] width 337 height 522
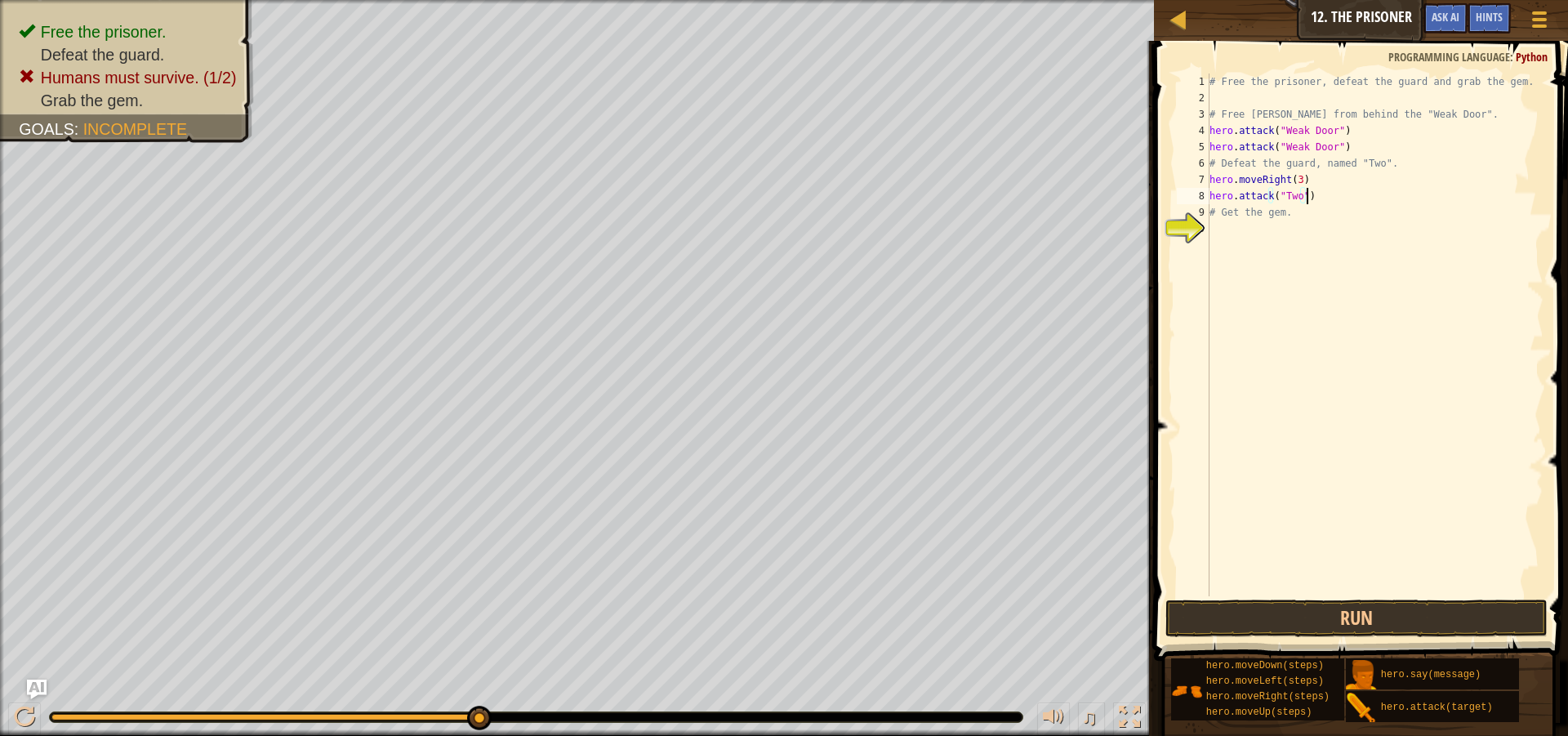
click at [1308, 195] on div "# Free the prisoner, defeat the guard and grab the gem. # Free [PERSON_NAME] fr…" at bounding box center [1375, 351] width 338 height 555
paste textarea "hero.attack("Two")"
type textarea "hero.attack("Two")"
paste textarea "hero.attack("Two")"
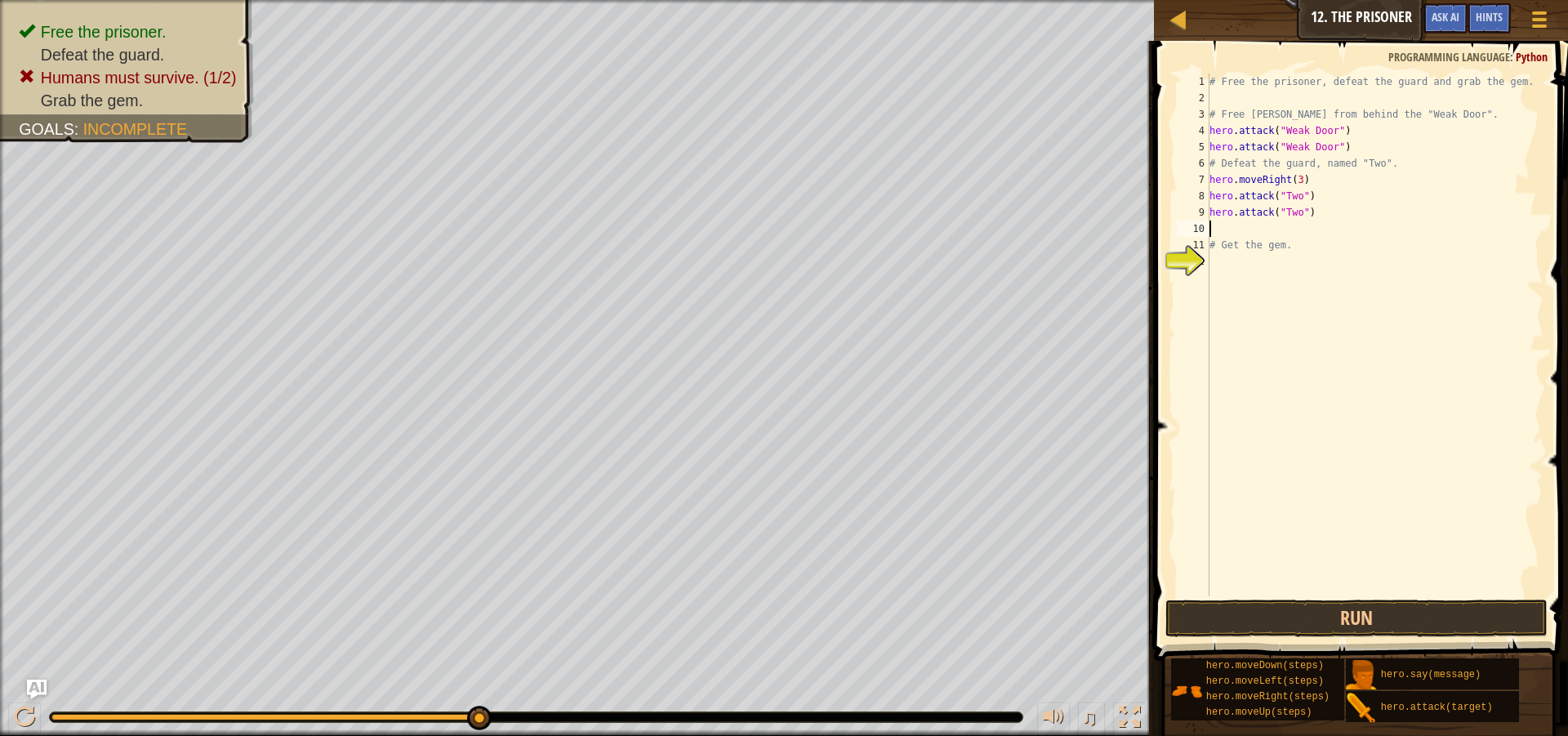
type textarea "hero.attack("Two")"
click at [1305, 629] on button "Run" at bounding box center [1356, 618] width 382 height 38
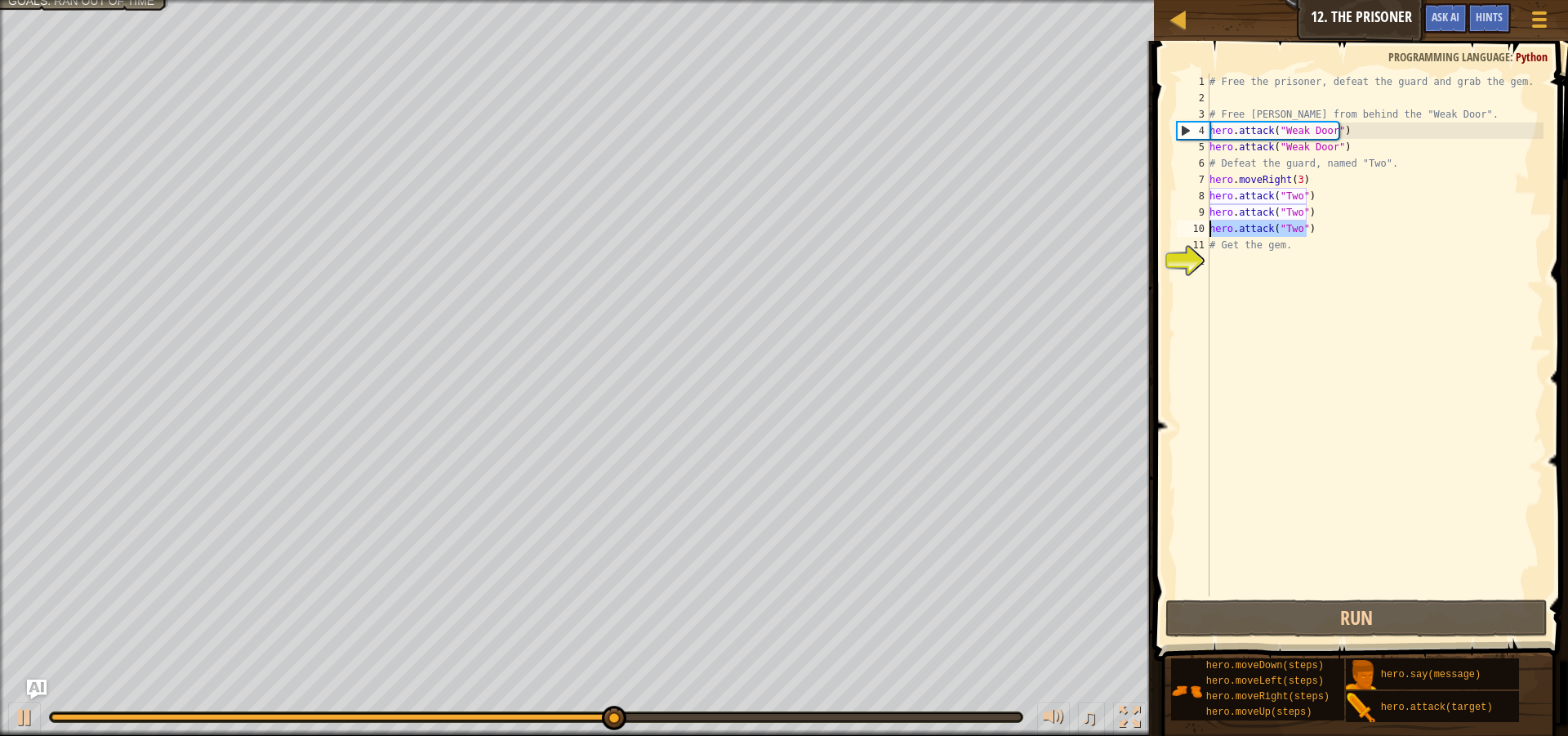
drag, startPoint x: 1309, startPoint y: 228, endPoint x: 1207, endPoint y: 228, distance: 102.0
click at [1207, 228] on div "hero.attack("Two") 1 2 3 4 5 6 7 8 9 10 11 12 # Free the prisoner, defeat the g…" at bounding box center [1359, 334] width 370 height 522
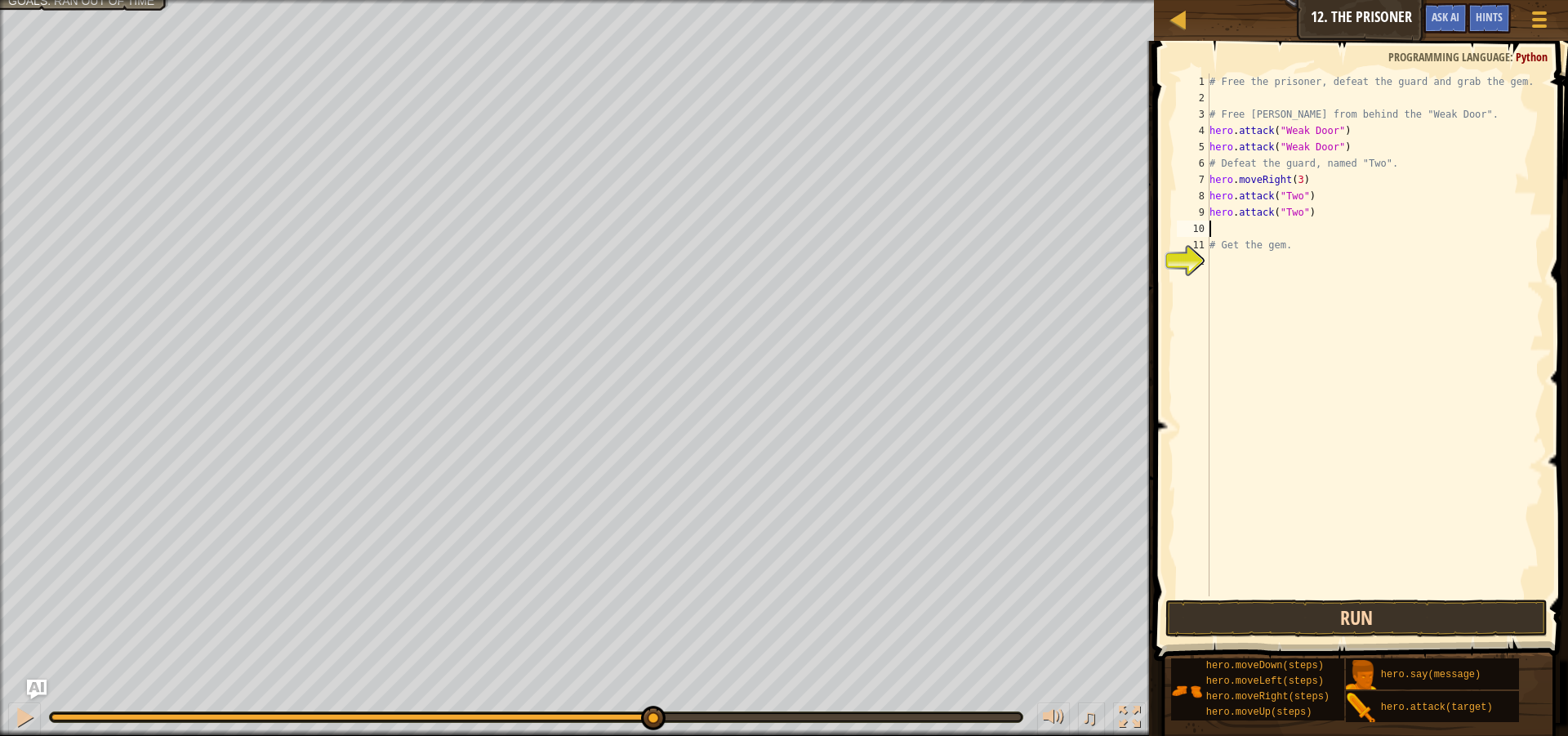
type textarea "hero.attack("Two")"
click at [1255, 612] on button "Run" at bounding box center [1356, 618] width 382 height 38
type textarea "h"
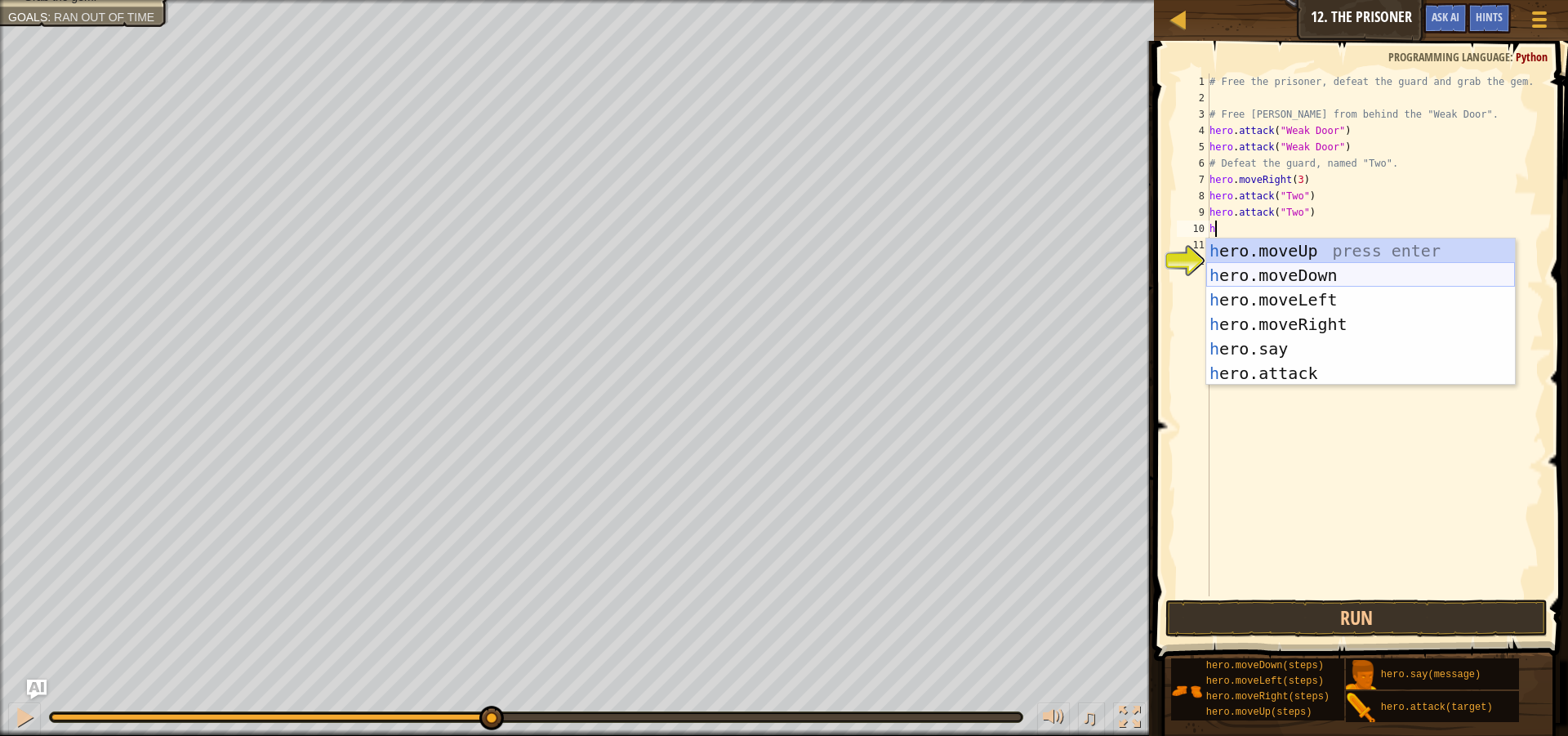
click at [1274, 270] on div "h ero.moveUp press enter h ero.moveDown press enter h ero.moveLeft press enter …" at bounding box center [1360, 336] width 309 height 196
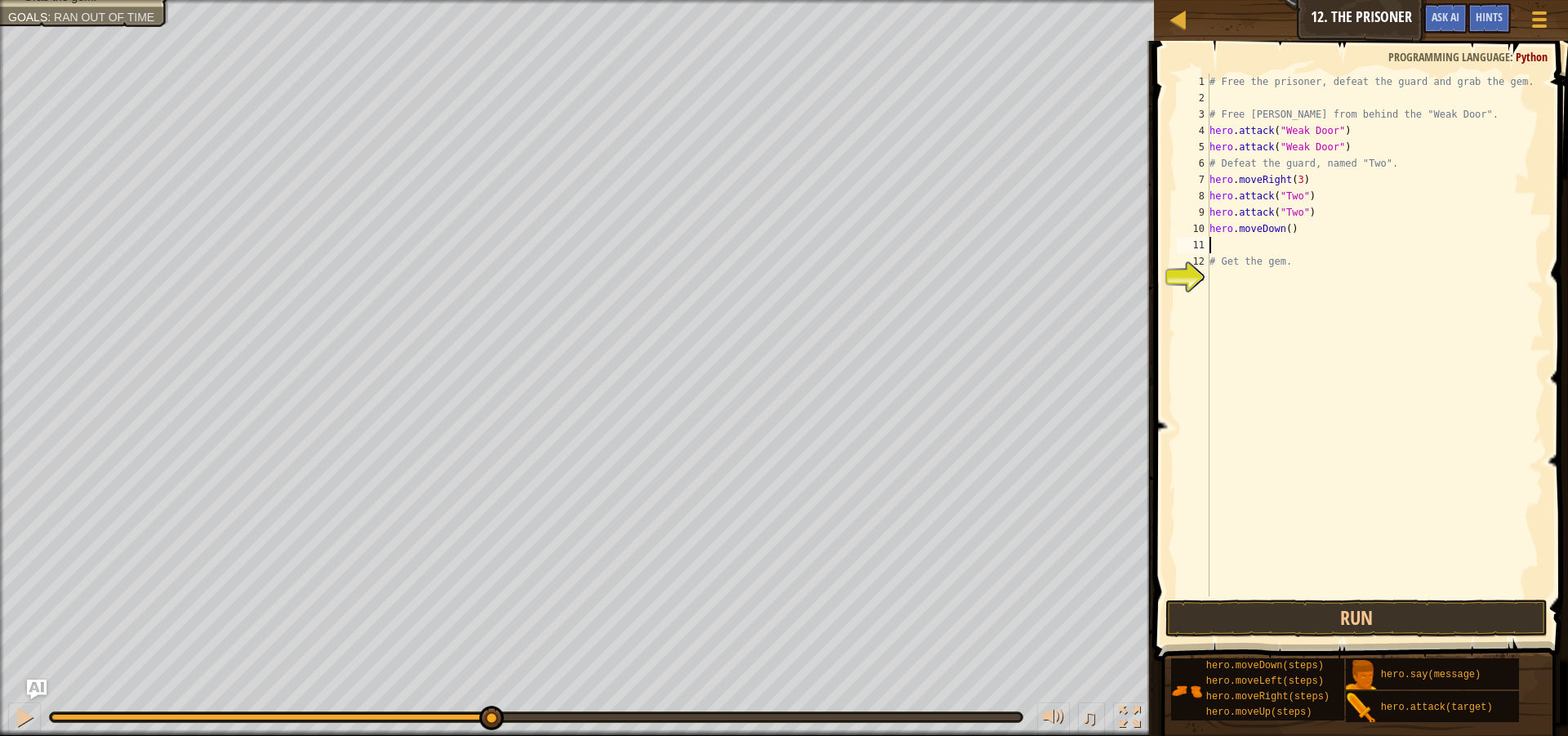
click at [1285, 224] on div "# Free the prisoner, defeat the guard and grab the gem. # Free [PERSON_NAME] fr…" at bounding box center [1375, 351] width 338 height 555
type textarea "hero.moveDown(2)"
click at [1242, 245] on div "# Free the prisoner, defeat the guard and grab the gem. # Free [PERSON_NAME] fr…" at bounding box center [1375, 351] width 338 height 555
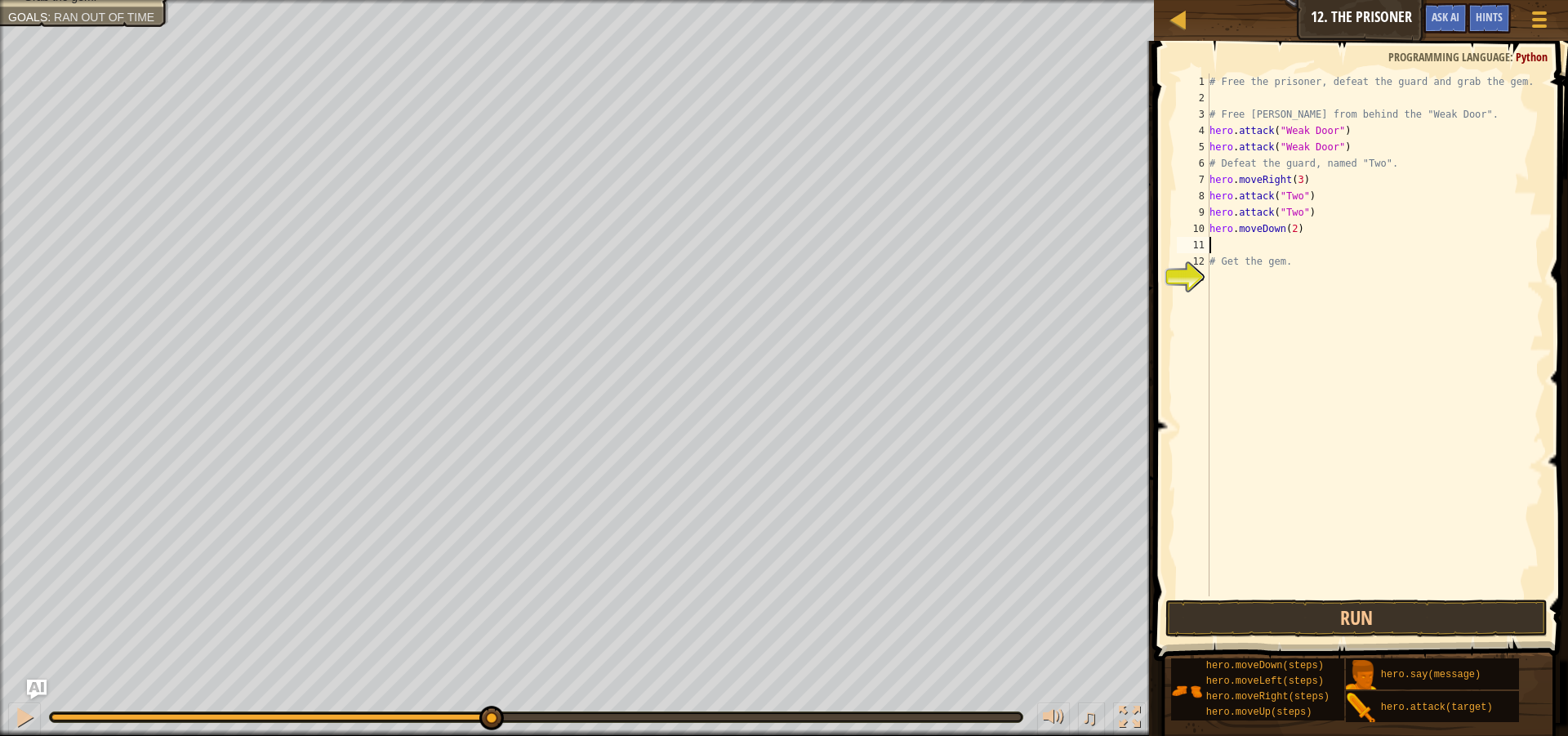
type textarea "h"
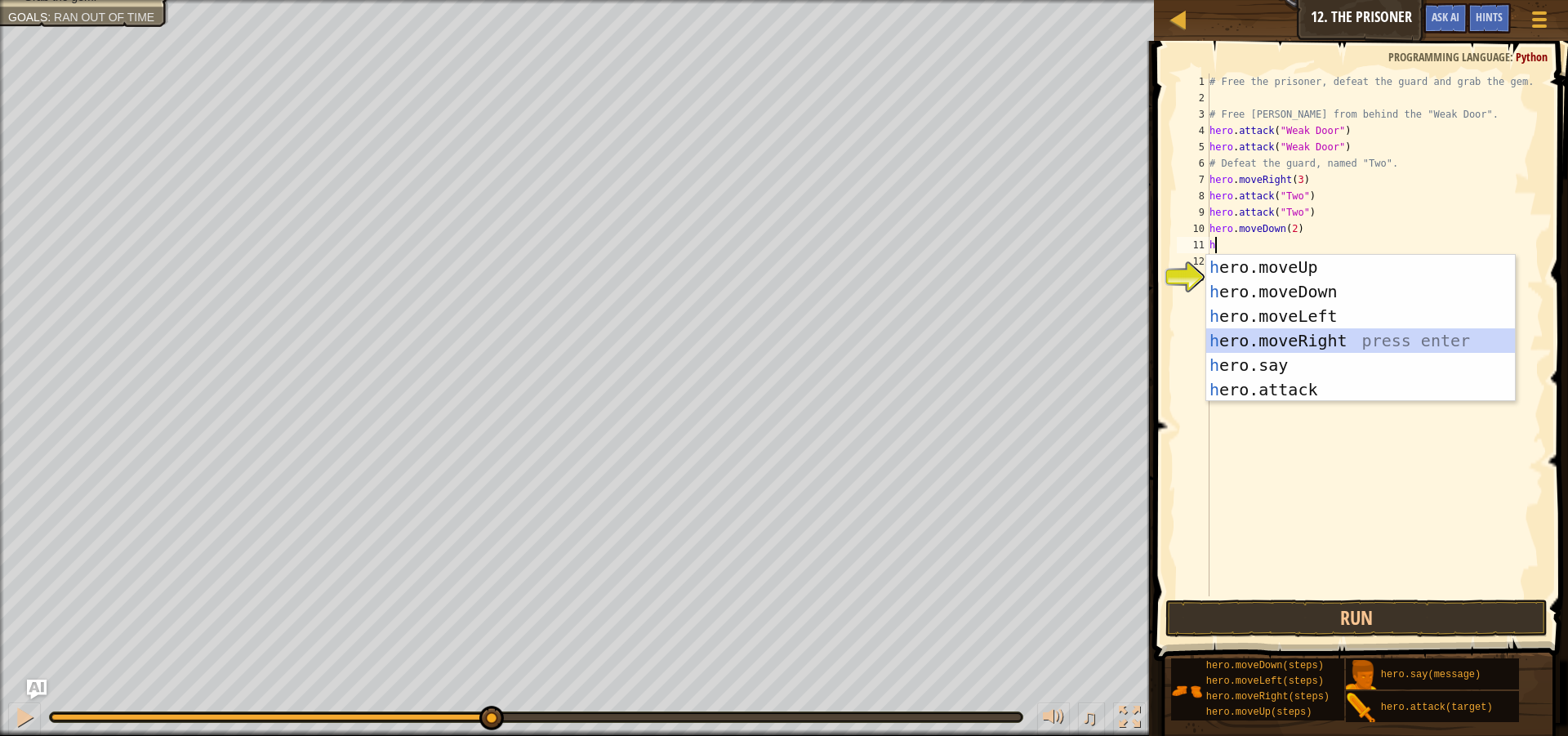
click at [1293, 342] on div "h ero.moveUp press enter h ero.moveDown press enter h ero.moveLeft press enter …" at bounding box center [1360, 353] width 309 height 196
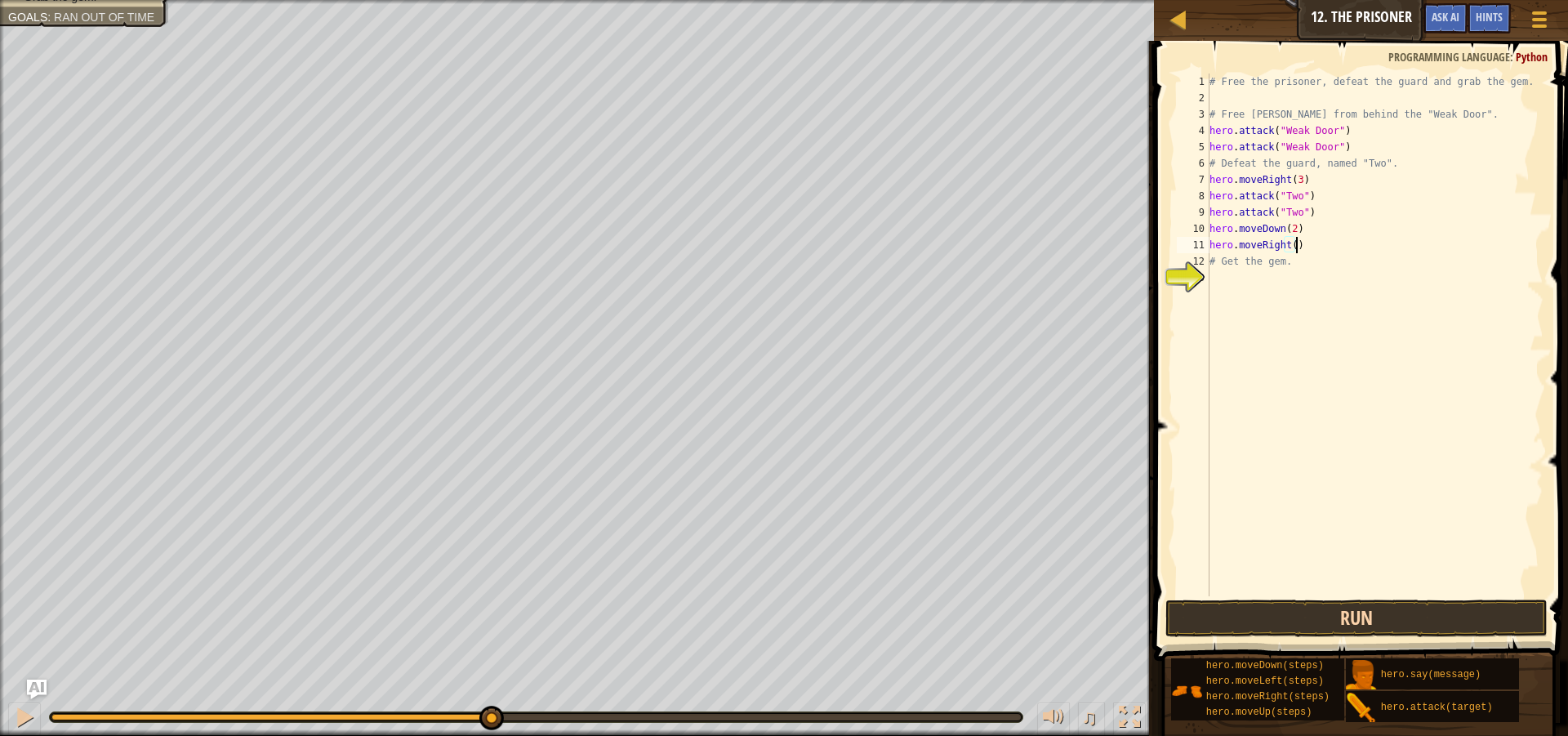
type textarea "hero.moveRight()"
click at [1290, 627] on button "Run" at bounding box center [1356, 618] width 382 height 38
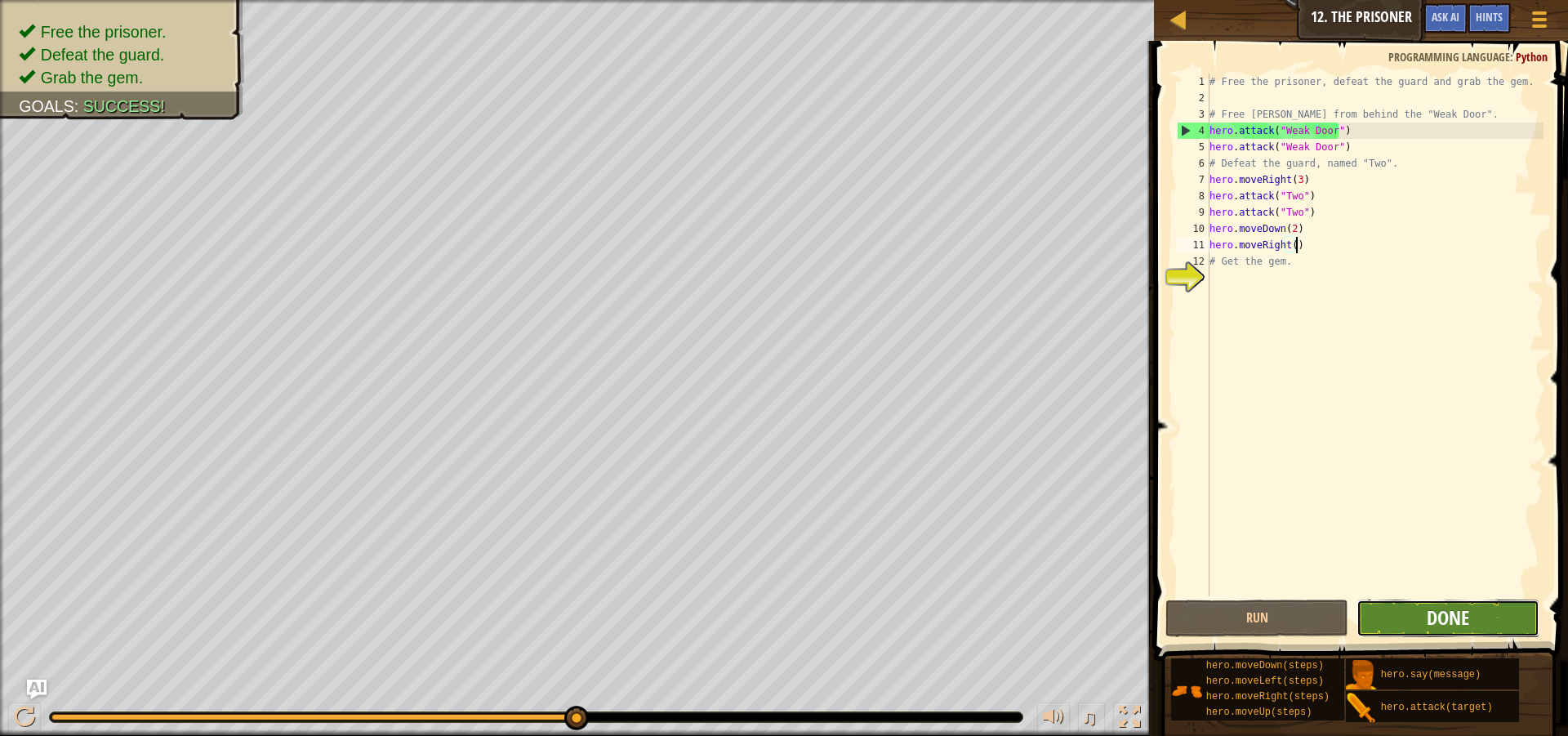
click at [1433, 628] on span "Done" at bounding box center [1448, 617] width 42 height 26
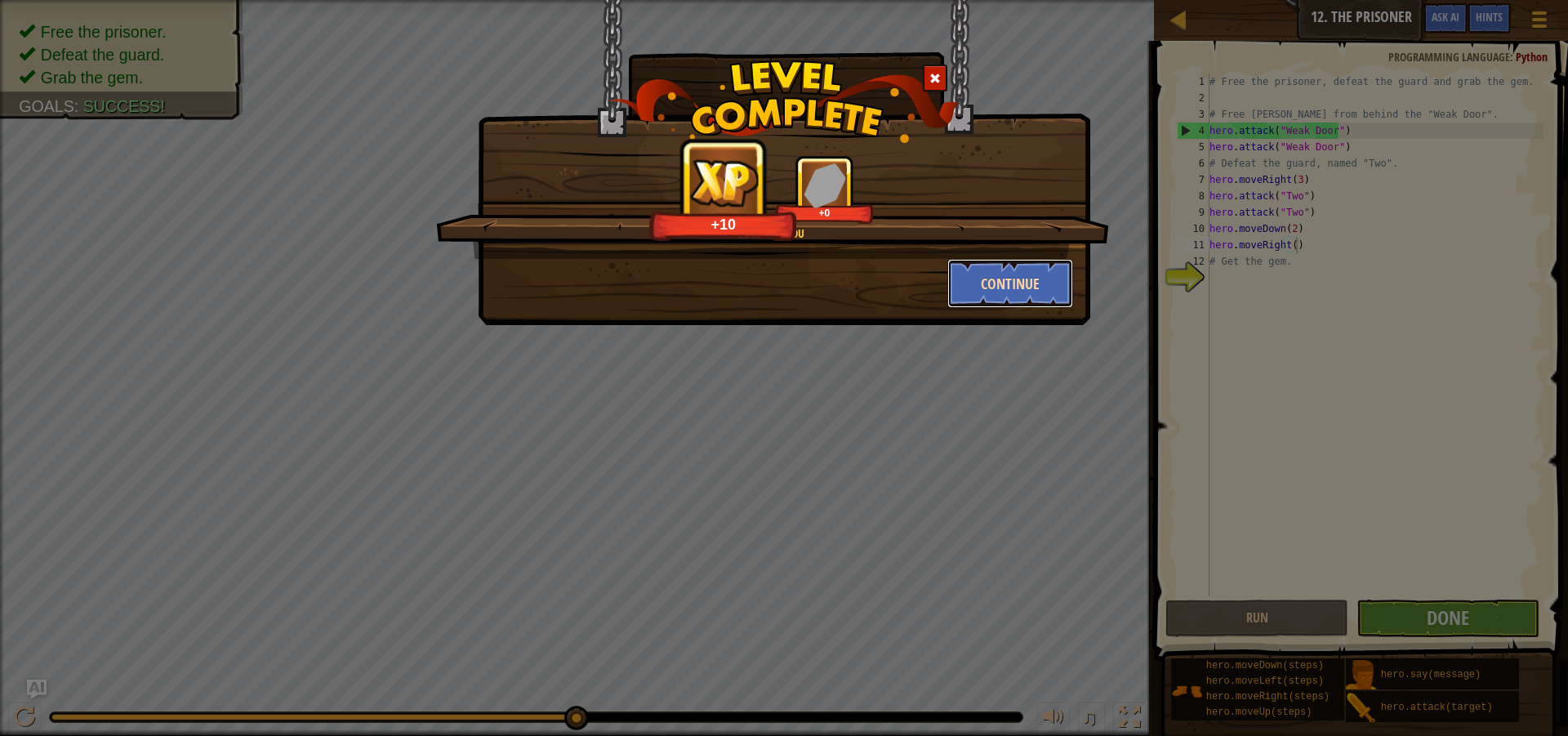
click at [993, 276] on button "Continue" at bounding box center [1010, 283] width 126 height 49
